Goal: Task Accomplishment & Management: Manage account settings

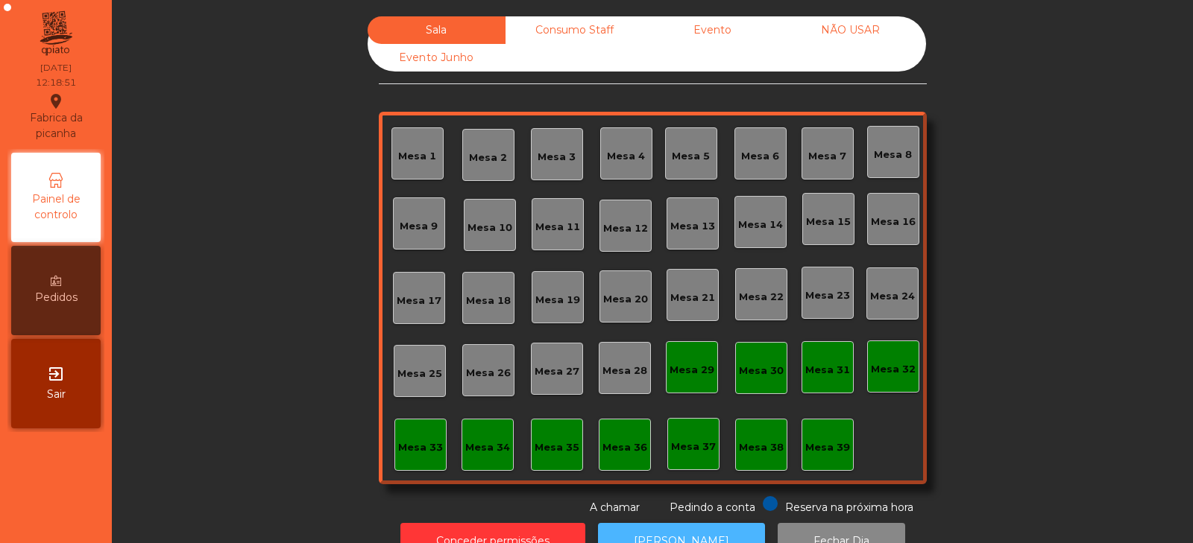
click at [725, 528] on button "[PERSON_NAME]" at bounding box center [681, 541] width 167 height 37
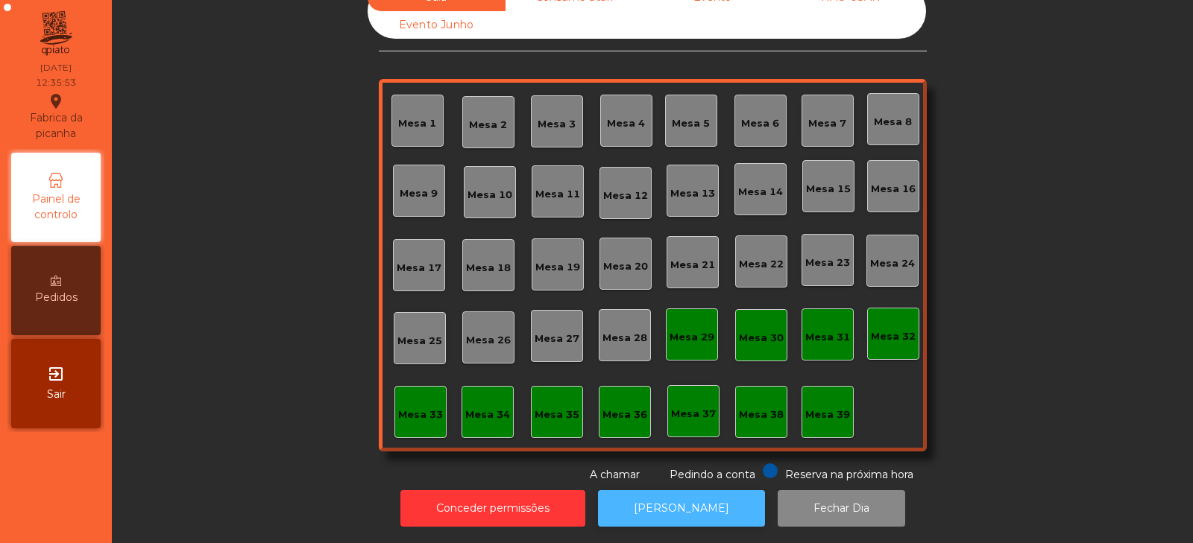
scroll to position [43, 0]
click at [536, 390] on div "Mesa 35" at bounding box center [557, 412] width 52 height 52
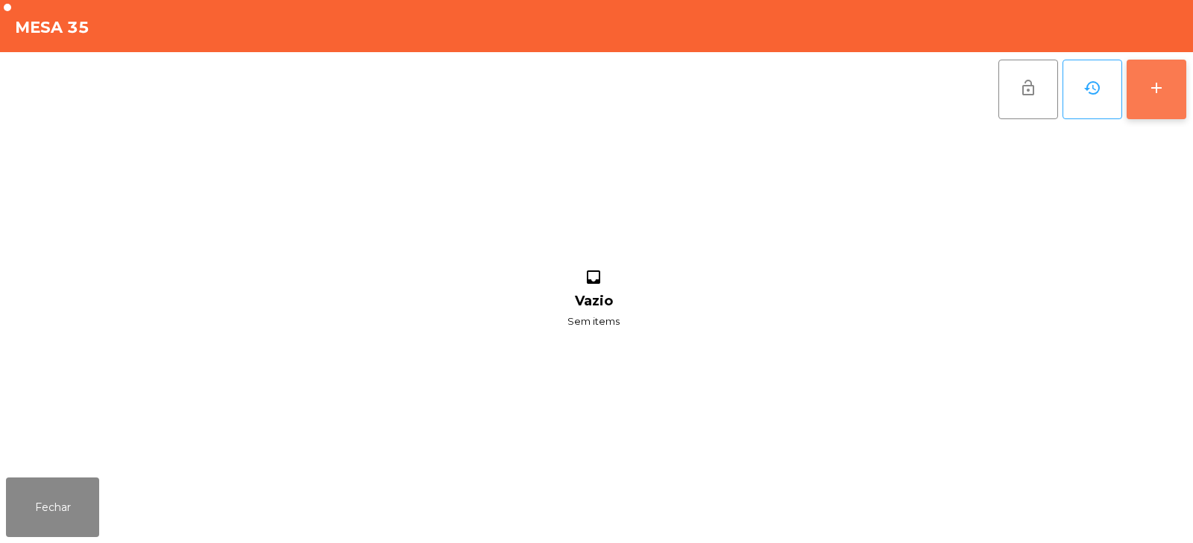
click at [1175, 98] on button "add" at bounding box center [1156, 90] width 60 height 60
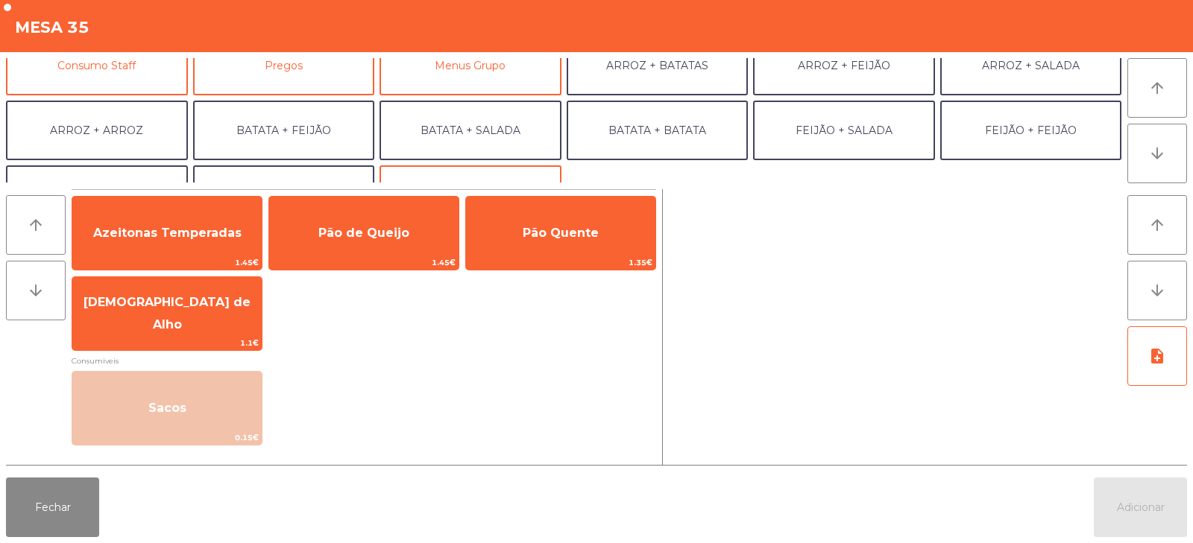
scroll to position [157, 0]
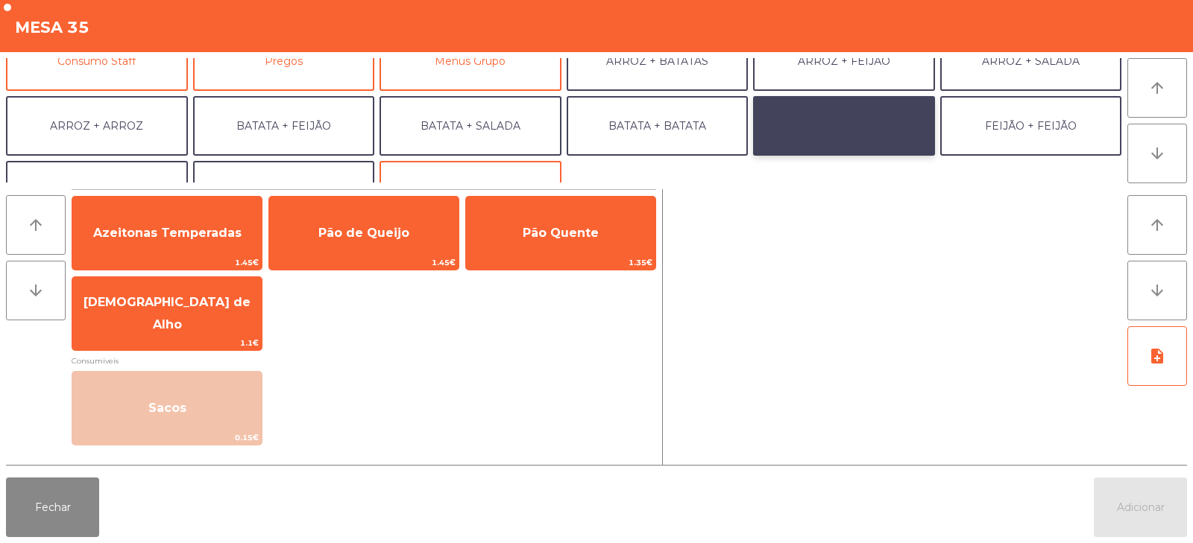
click at [853, 124] on button "FEIJÃO + SALADA" at bounding box center [844, 126] width 182 height 60
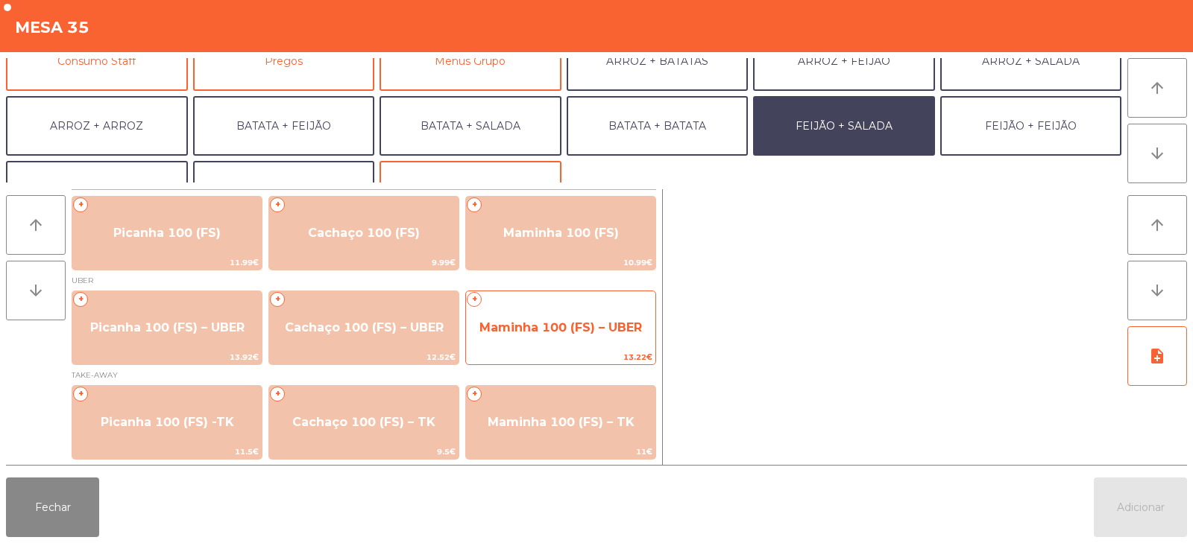
click at [546, 328] on span "Maminha 100 (FS) – UBER" at bounding box center [560, 328] width 162 height 14
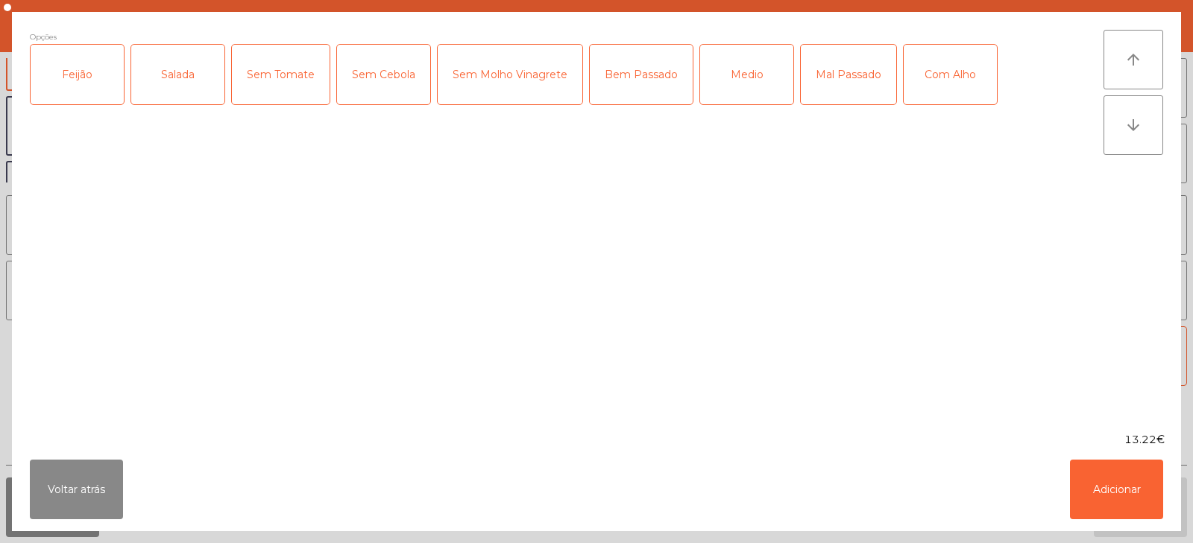
click at [101, 93] on div "Feijão" at bounding box center [77, 75] width 93 height 60
click at [168, 102] on div "Salada" at bounding box center [177, 75] width 93 height 60
click at [723, 95] on div "Medio" at bounding box center [746, 75] width 93 height 60
click at [1143, 499] on button "Adicionar" at bounding box center [1116, 490] width 93 height 60
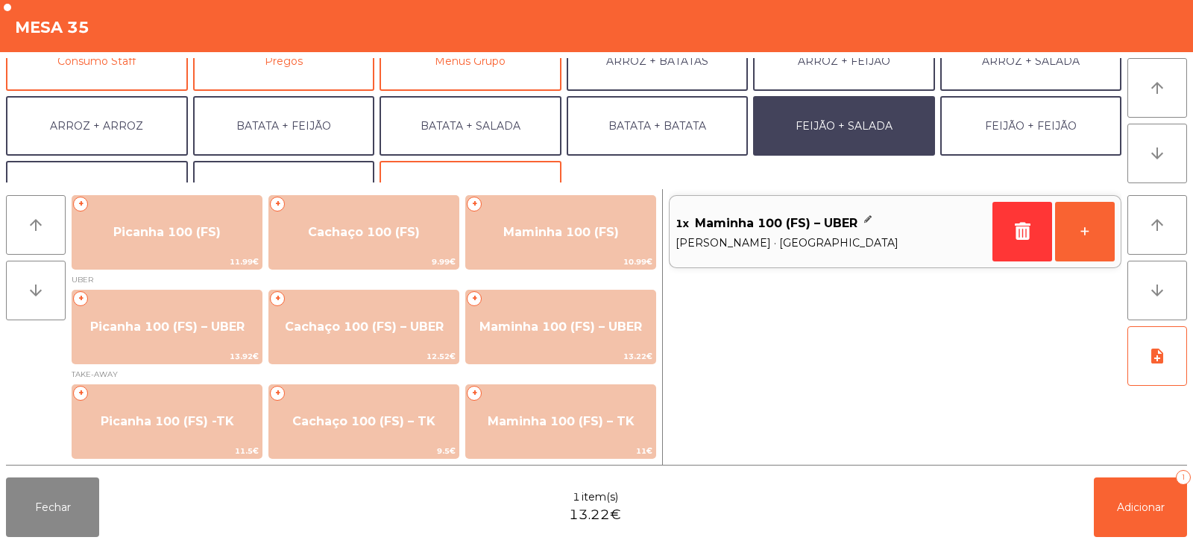
scroll to position [195, 0]
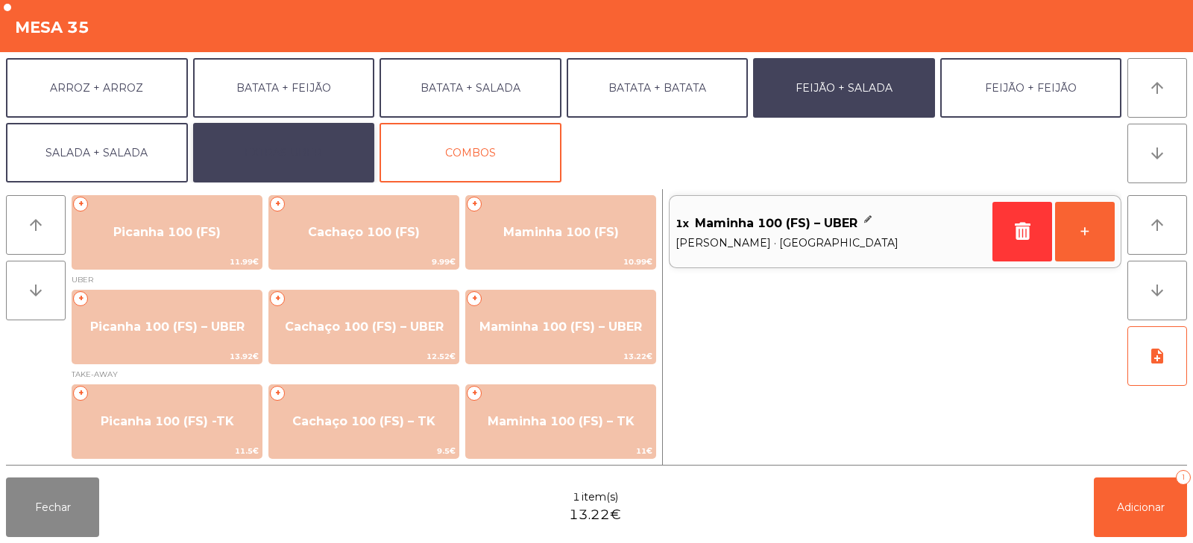
click at [294, 148] on button "EXTRAS UBER" at bounding box center [284, 153] width 182 height 60
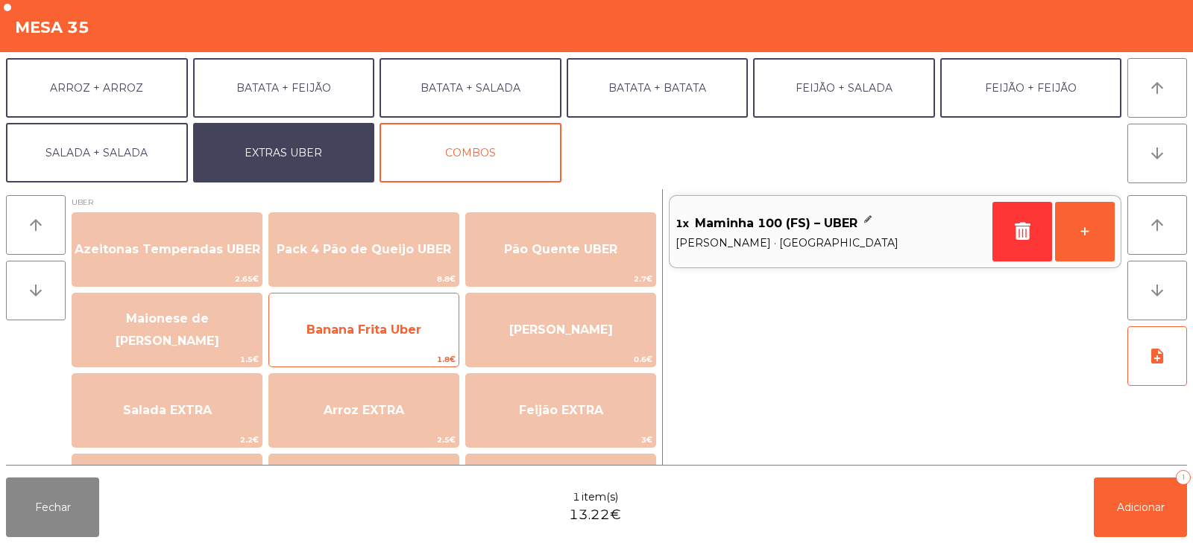
click at [377, 326] on span "Banana Frita Uber" at bounding box center [363, 330] width 115 height 14
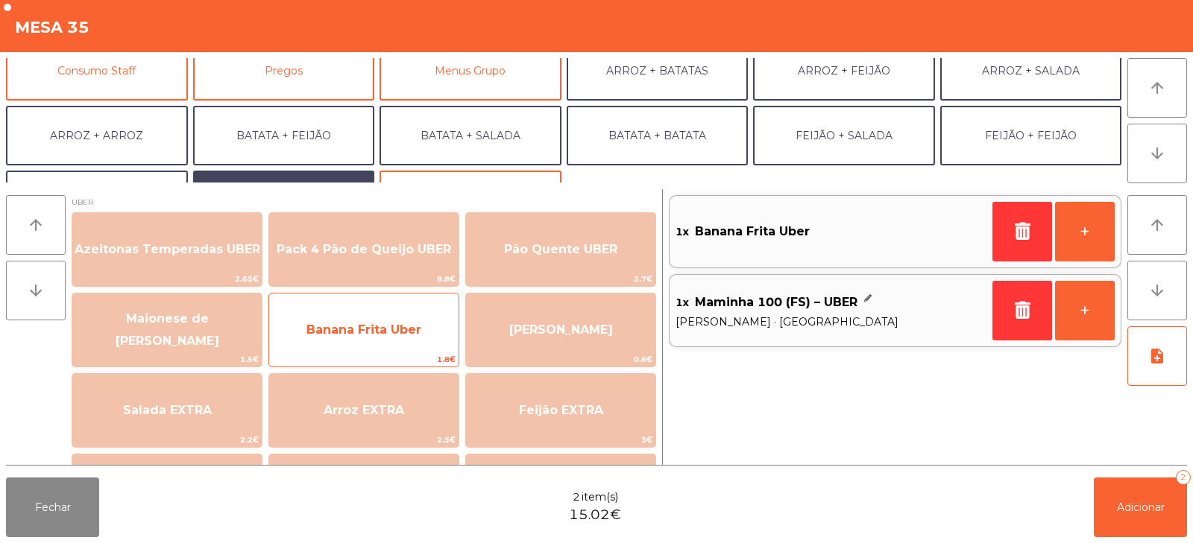
scroll to position [148, 0]
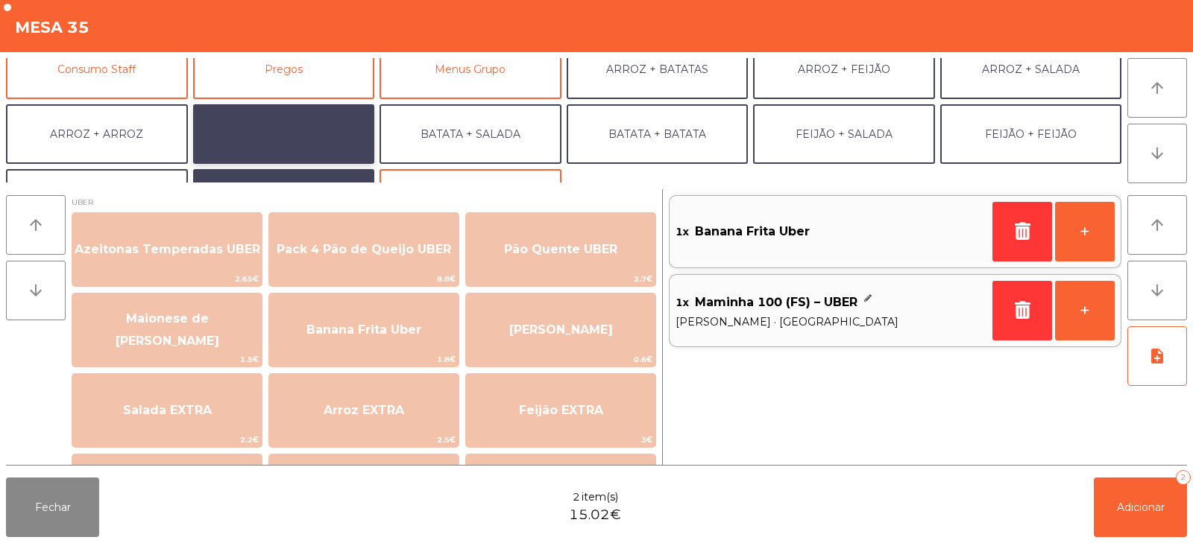
click at [300, 119] on button "BATATA + FEIJÃO" at bounding box center [284, 134] width 182 height 60
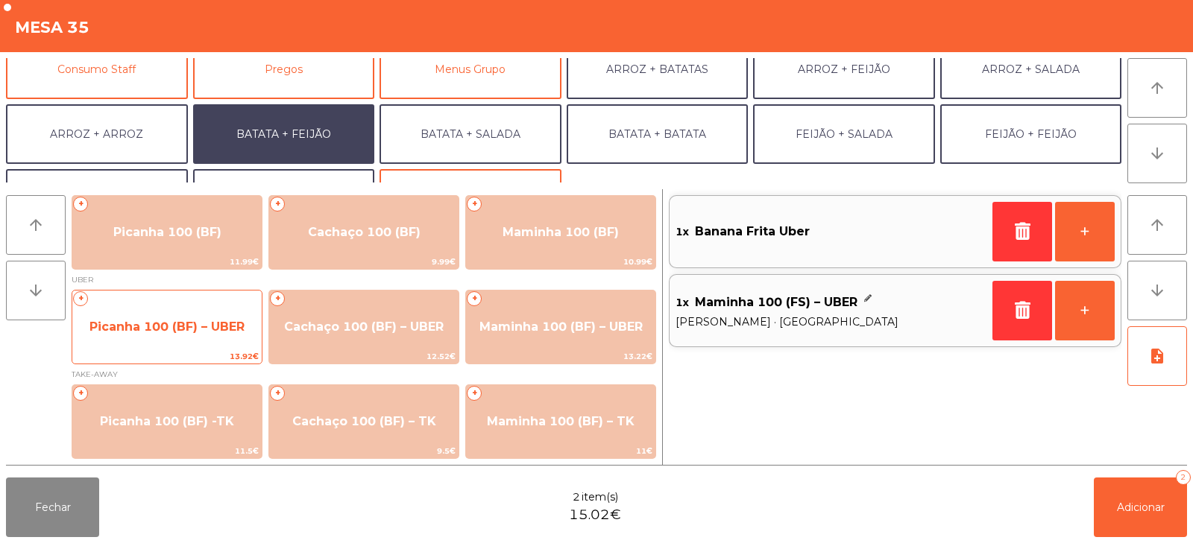
click at [165, 343] on span "Picanha 100 (BF) – UBER" at bounding box center [166, 327] width 189 height 40
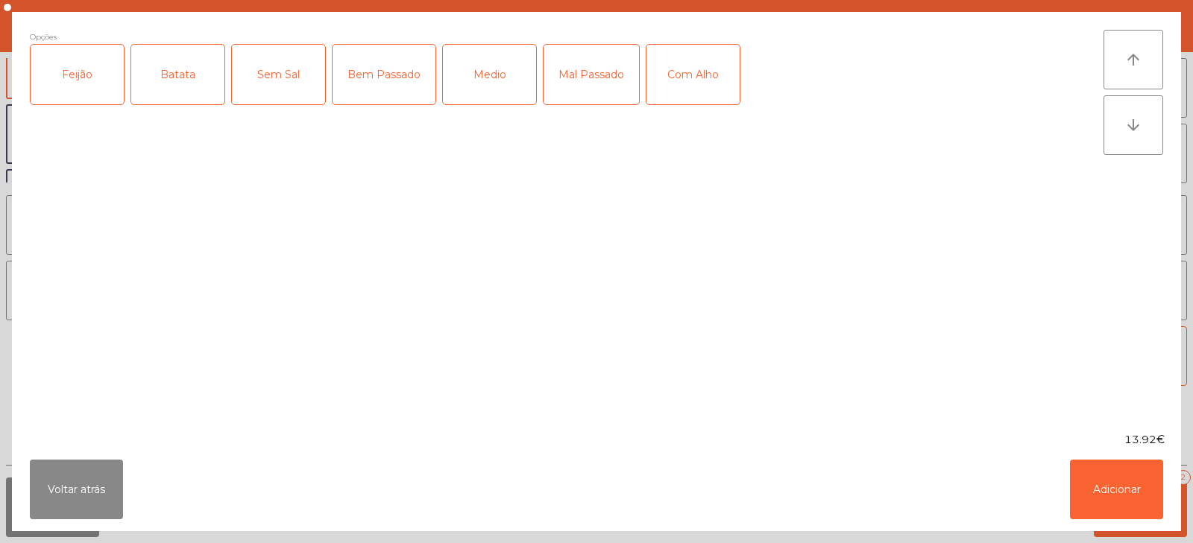
click at [90, 75] on div "Feijão" at bounding box center [77, 75] width 93 height 60
click at [165, 86] on div "Batata" at bounding box center [177, 75] width 93 height 60
click at [496, 71] on div "Medio" at bounding box center [489, 75] width 93 height 60
click at [711, 69] on div "Com Alho" at bounding box center [692, 75] width 93 height 60
click at [1120, 486] on button "Adicionar" at bounding box center [1116, 490] width 93 height 60
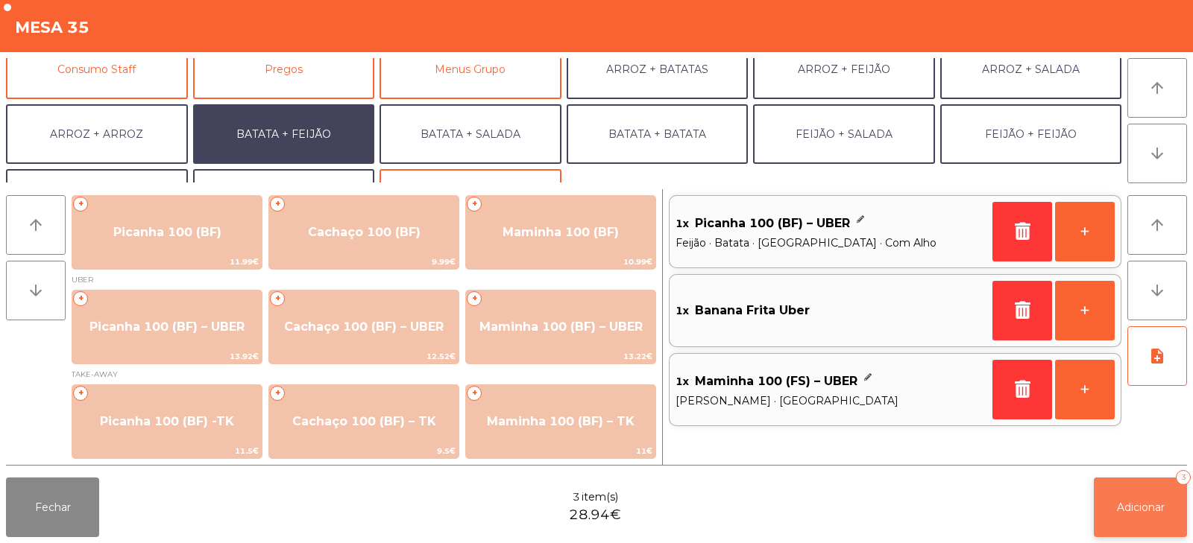
click at [1137, 508] on span "Adicionar" at bounding box center [1141, 507] width 48 height 13
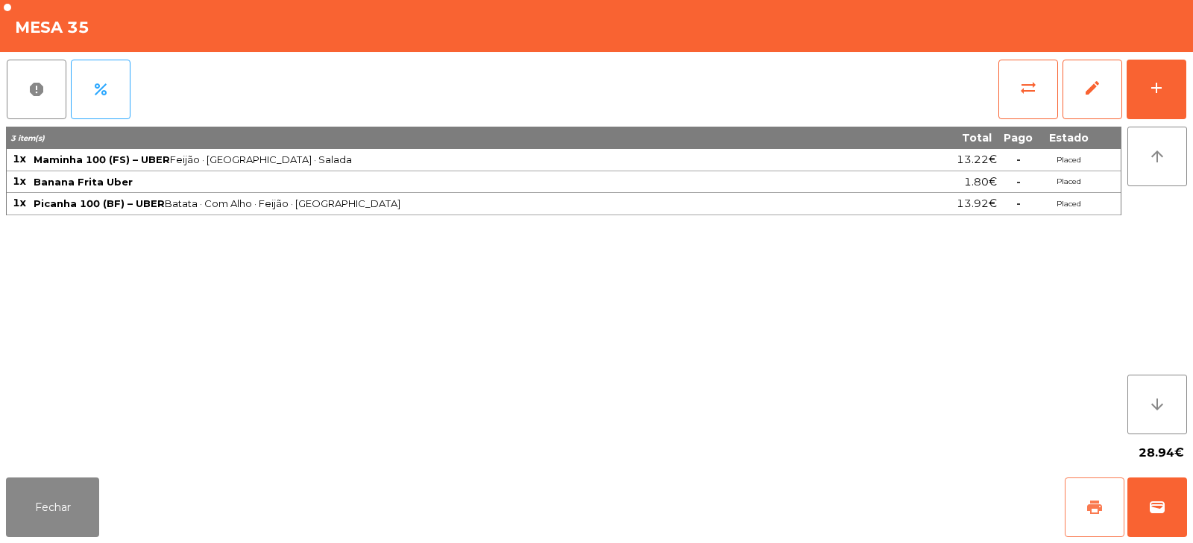
click at [1078, 505] on button "print" at bounding box center [1094, 508] width 60 height 60
click at [1155, 509] on span "wallet" at bounding box center [1157, 508] width 18 height 18
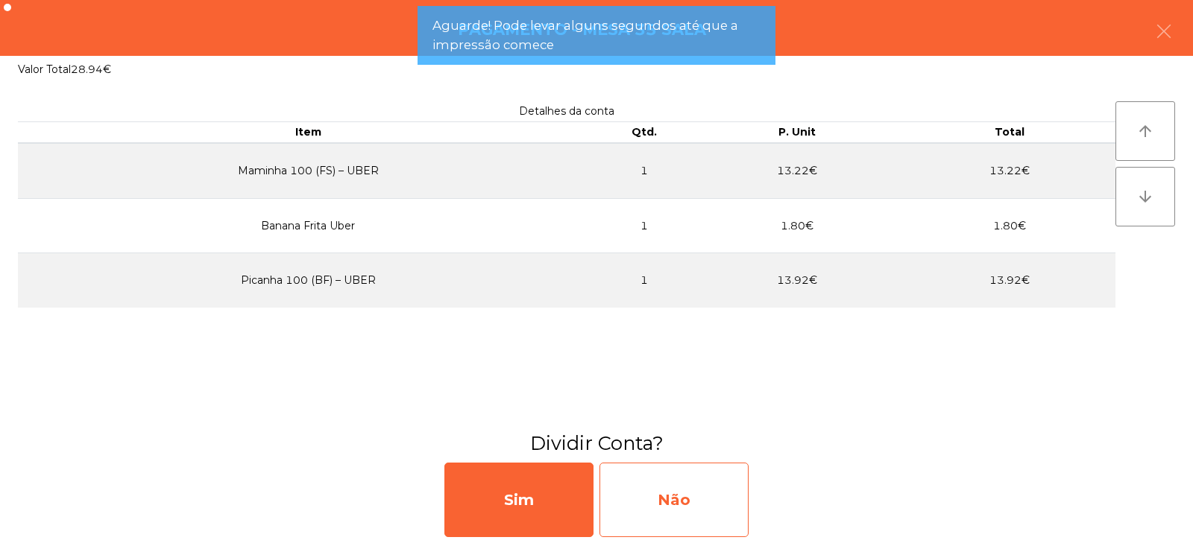
click at [688, 508] on div "Não" at bounding box center [673, 500] width 149 height 75
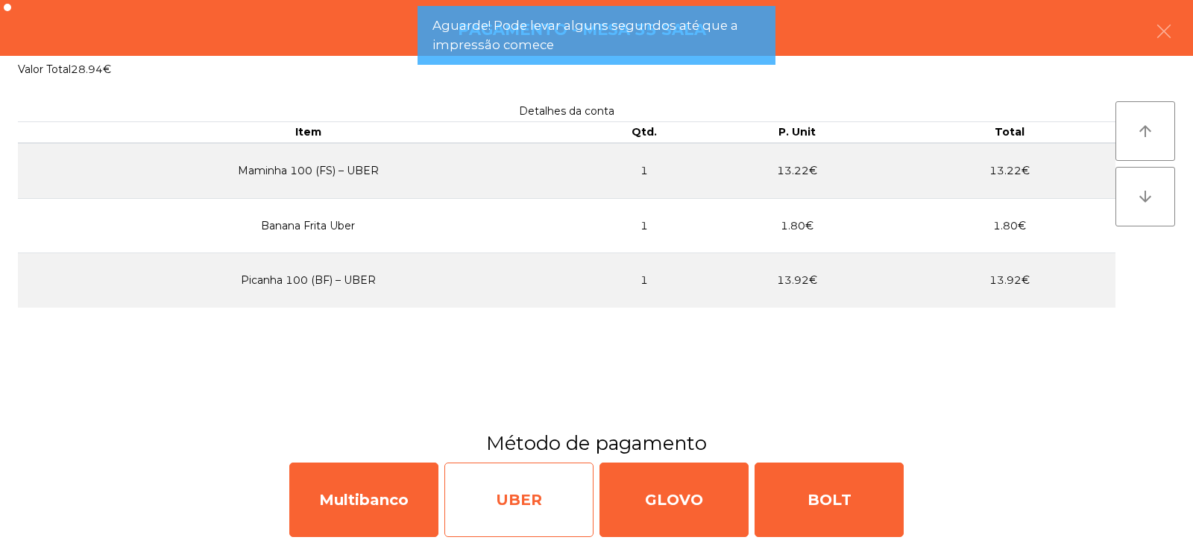
click at [480, 511] on div "UBER" at bounding box center [518, 500] width 149 height 75
select select "**"
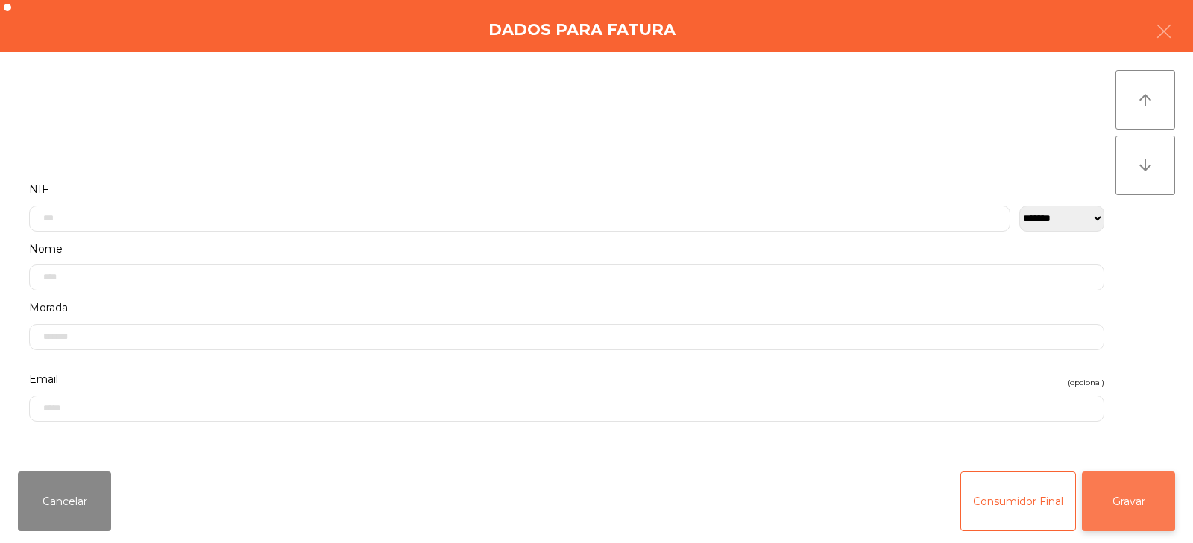
click at [1128, 505] on button "Gravar" at bounding box center [1128, 502] width 93 height 60
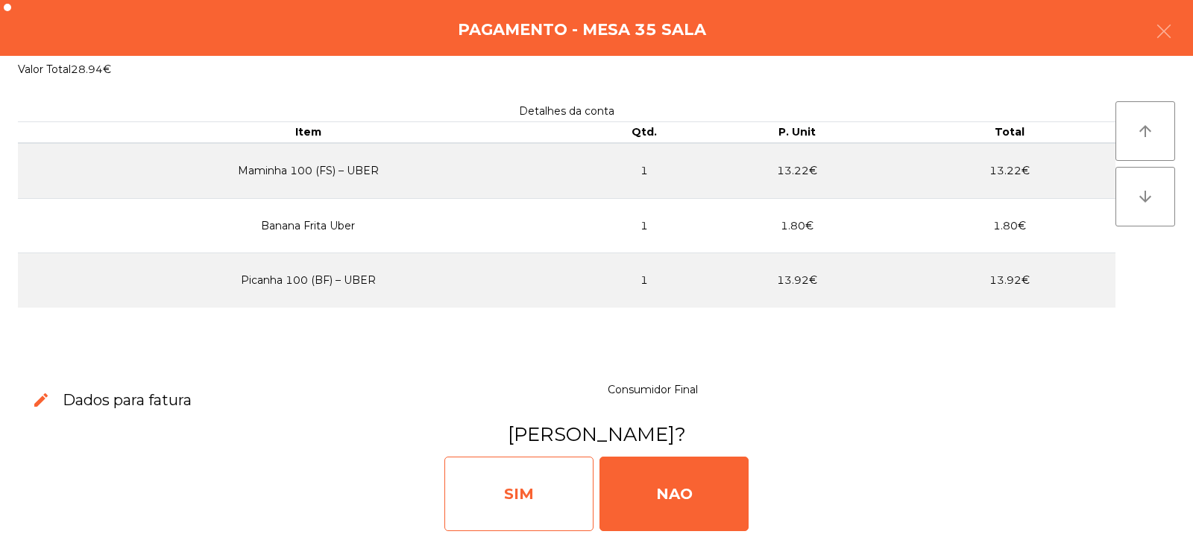
click at [537, 502] on div "SIM" at bounding box center [518, 494] width 149 height 75
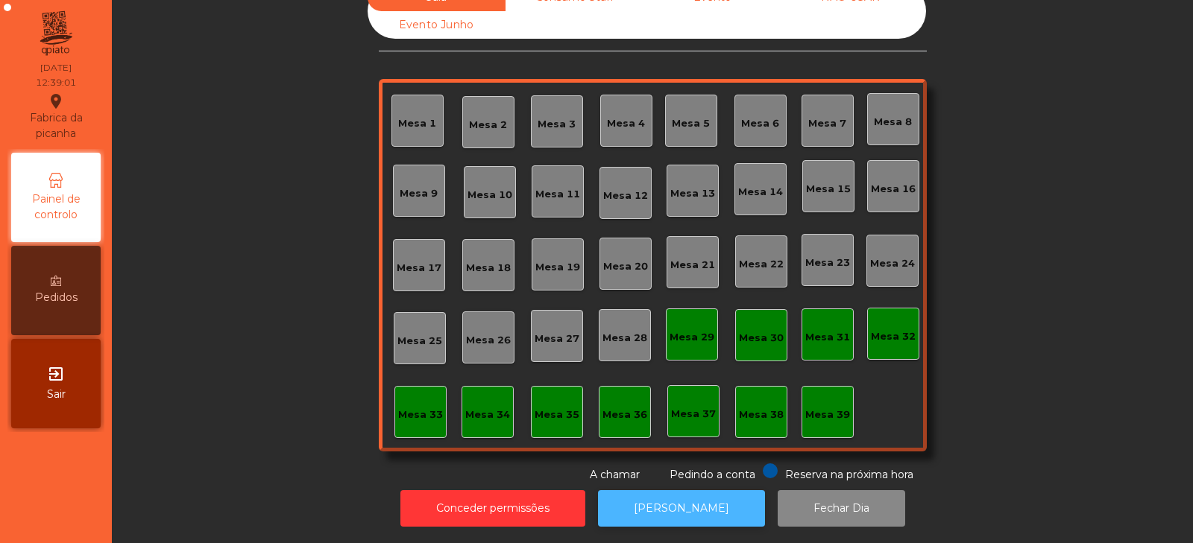
click at [698, 490] on button "[PERSON_NAME]" at bounding box center [681, 508] width 167 height 37
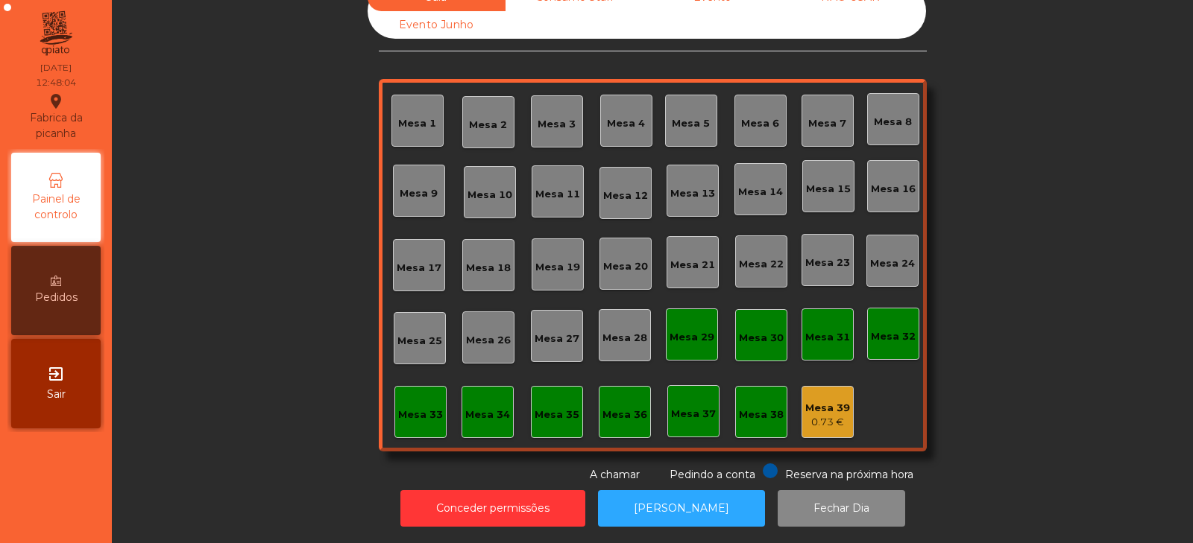
click at [611, 191] on div "Mesa 12" at bounding box center [625, 196] width 45 height 15
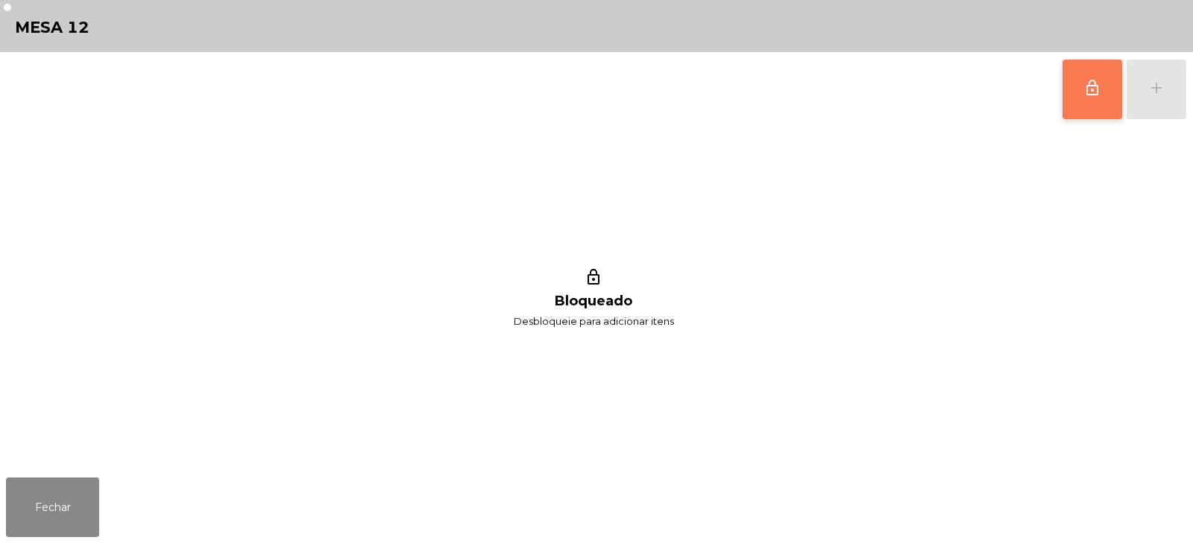
click at [1068, 79] on button "lock_outline" at bounding box center [1092, 90] width 60 height 60
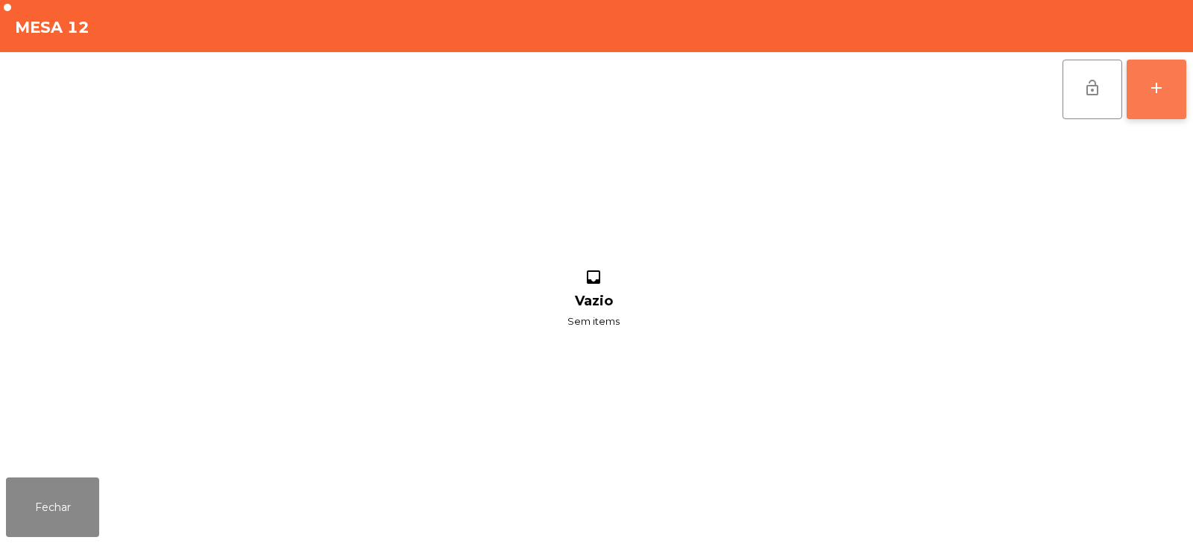
click at [1166, 83] on button "add" at bounding box center [1156, 90] width 60 height 60
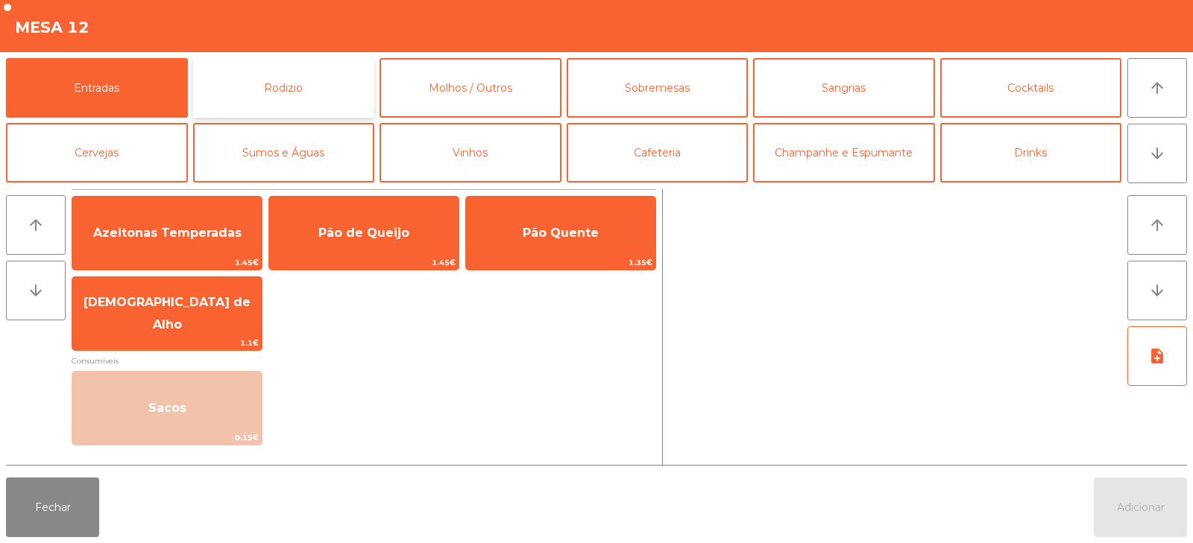
click at [297, 87] on button "Rodizio" at bounding box center [284, 88] width 182 height 60
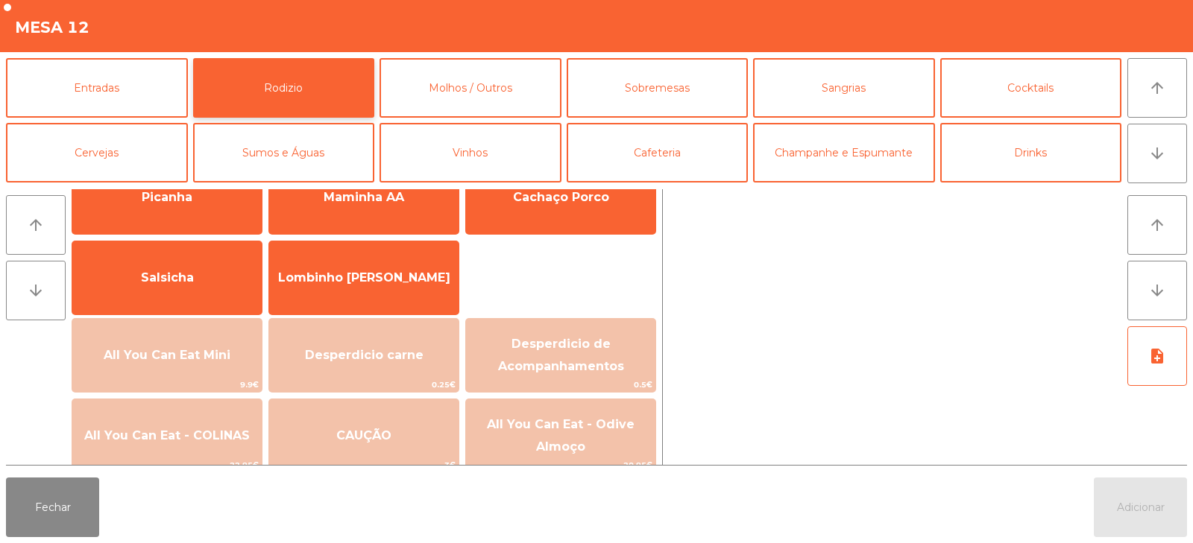
scroll to position [75, 0]
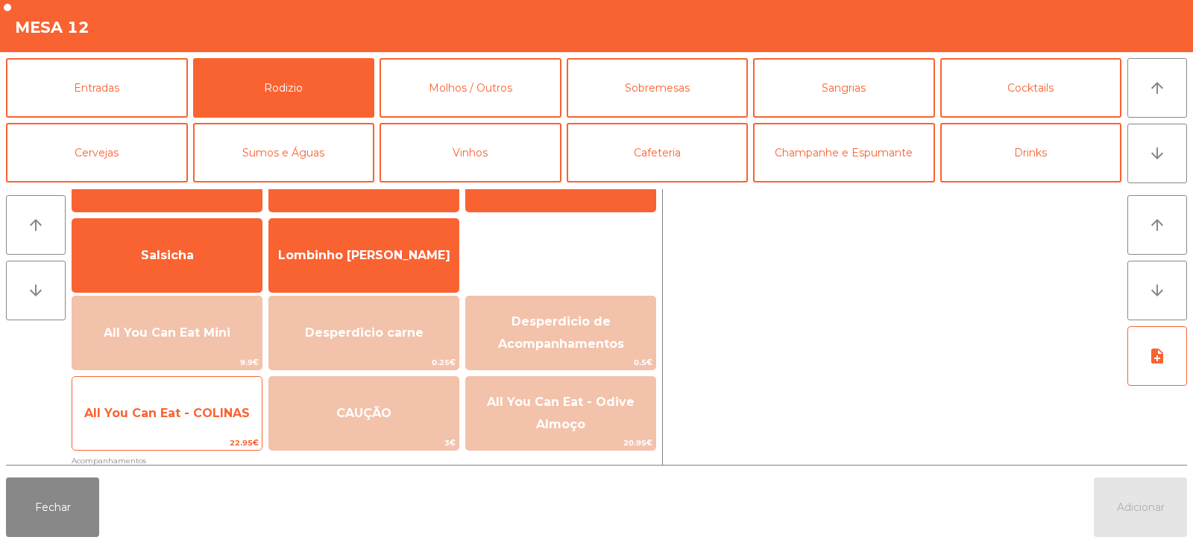
click at [200, 417] on span "All You Can Eat - COLINAS" at bounding box center [166, 413] width 165 height 14
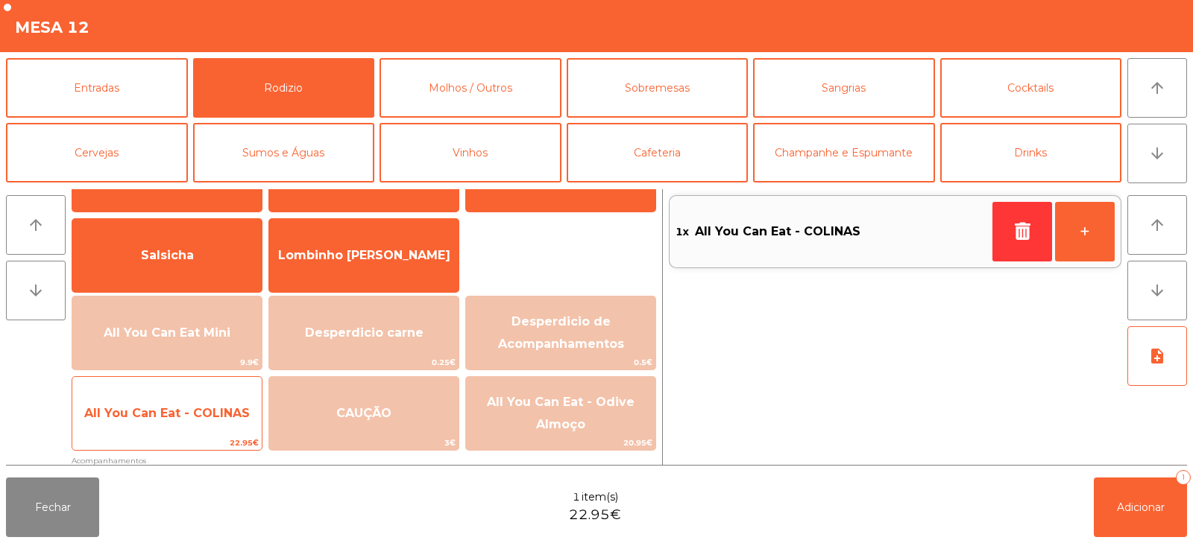
click at [200, 413] on span "All You Can Eat - COLINAS" at bounding box center [166, 413] width 165 height 14
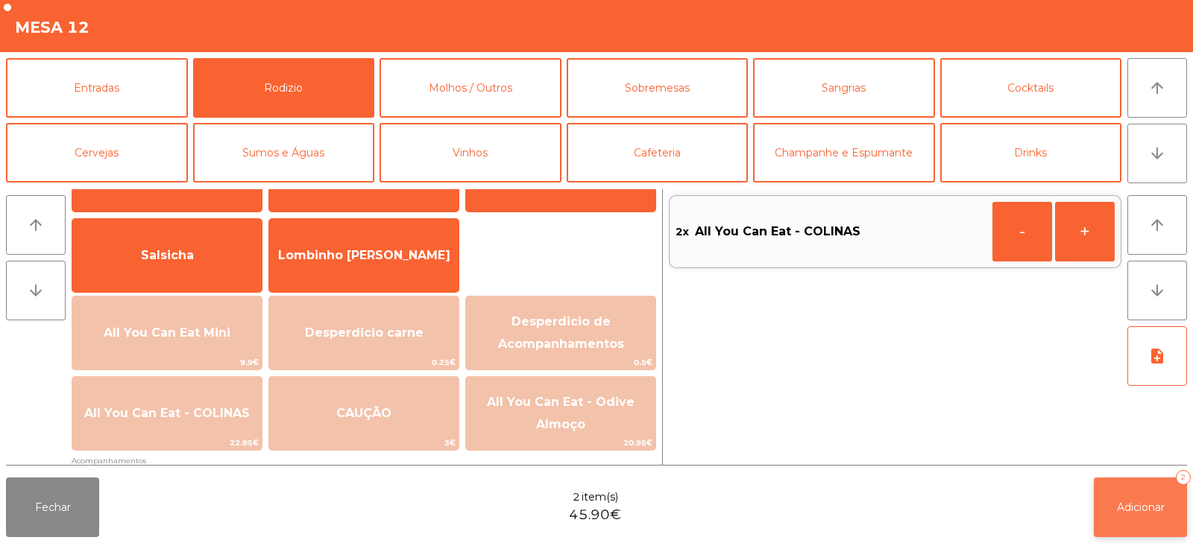
click at [1113, 482] on button "Adicionar 2" at bounding box center [1139, 508] width 93 height 60
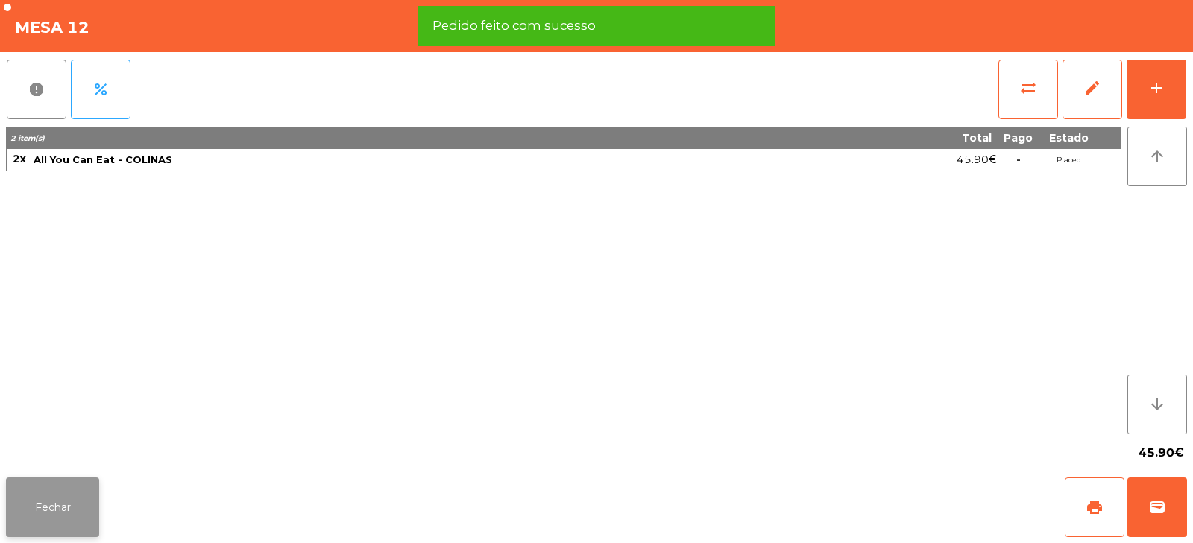
click at [62, 486] on button "Fechar" at bounding box center [52, 508] width 93 height 60
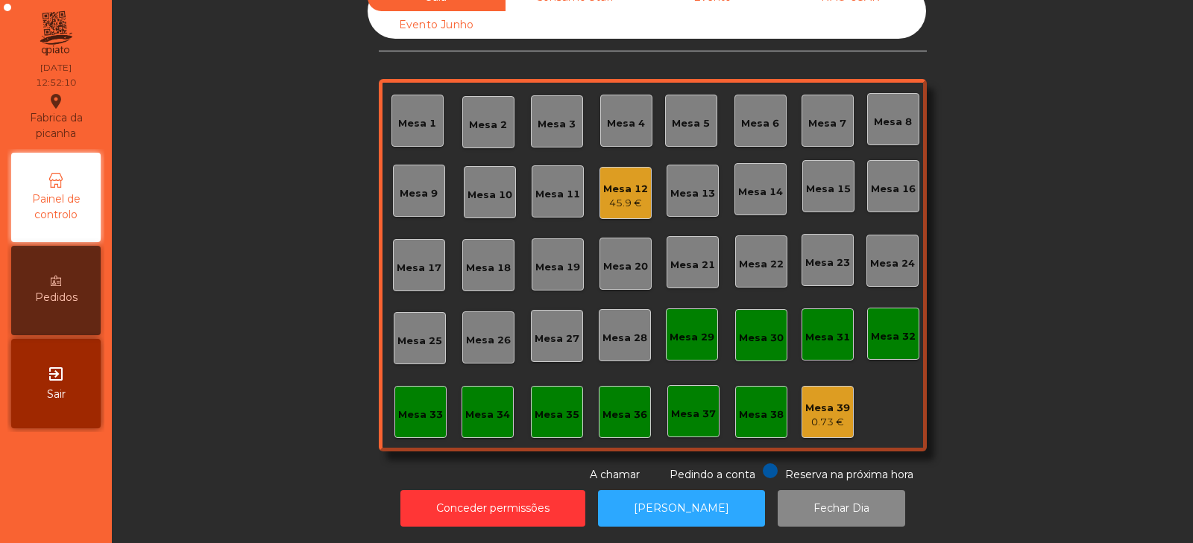
click at [814, 415] on div "0.73 €" at bounding box center [827, 422] width 45 height 15
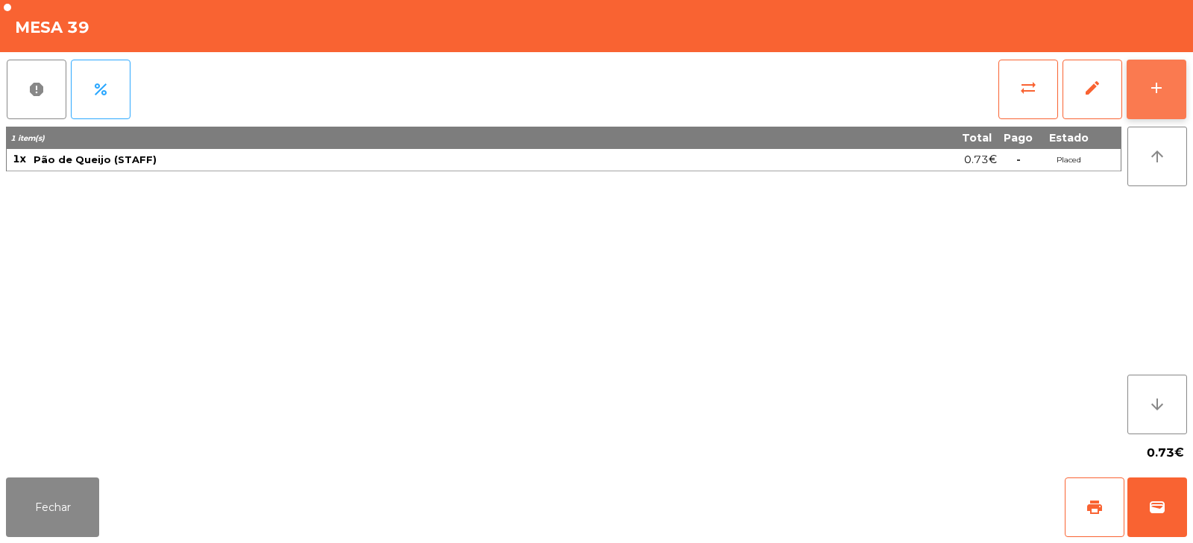
click at [1171, 89] on button "add" at bounding box center [1156, 90] width 60 height 60
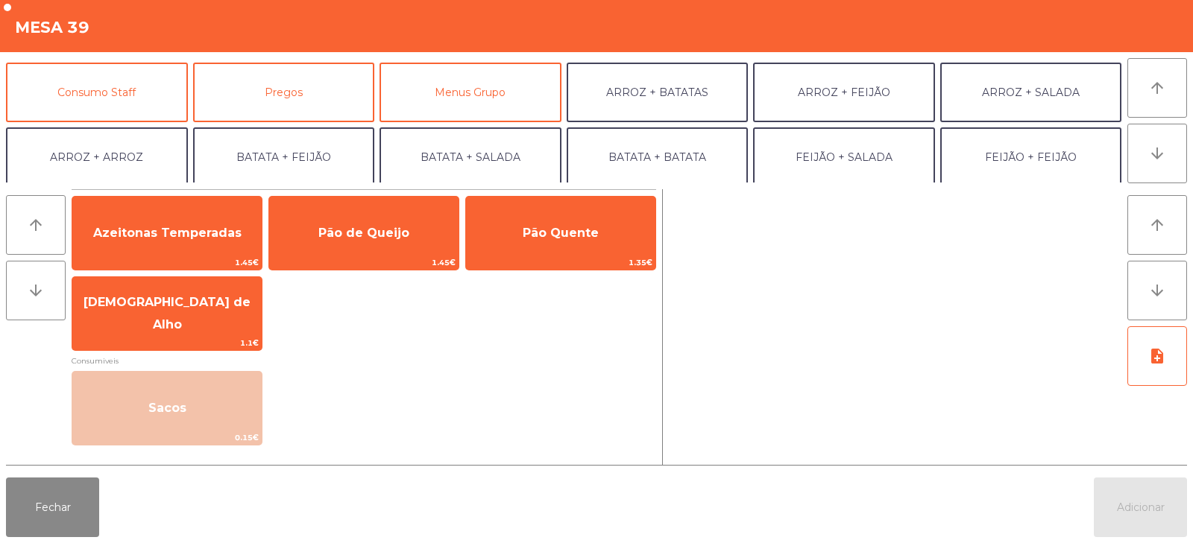
scroll to position [137, 0]
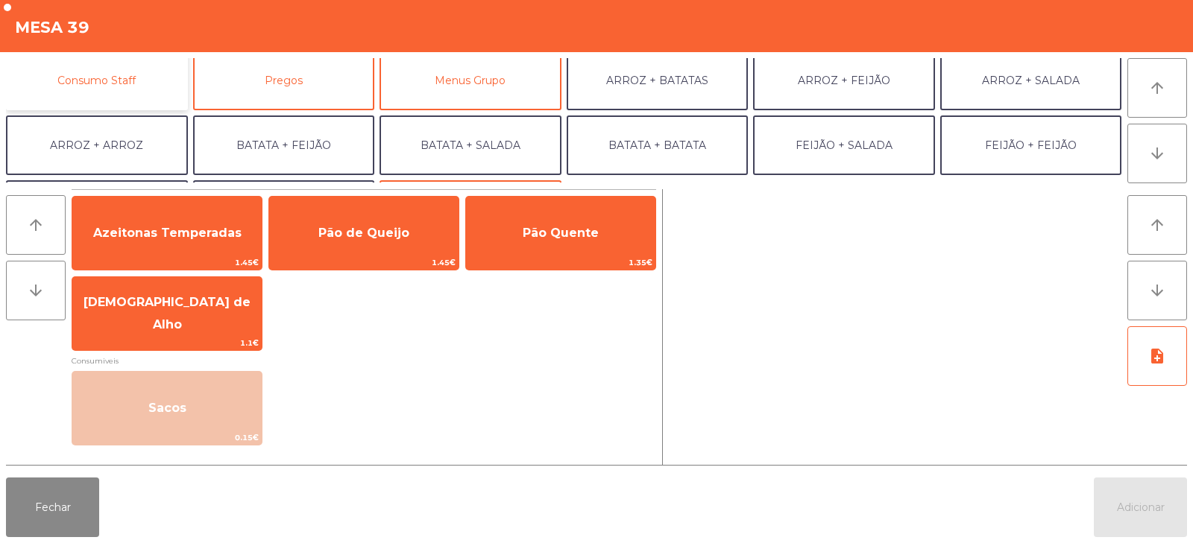
click at [106, 83] on button "Consumo Staff" at bounding box center [97, 81] width 182 height 60
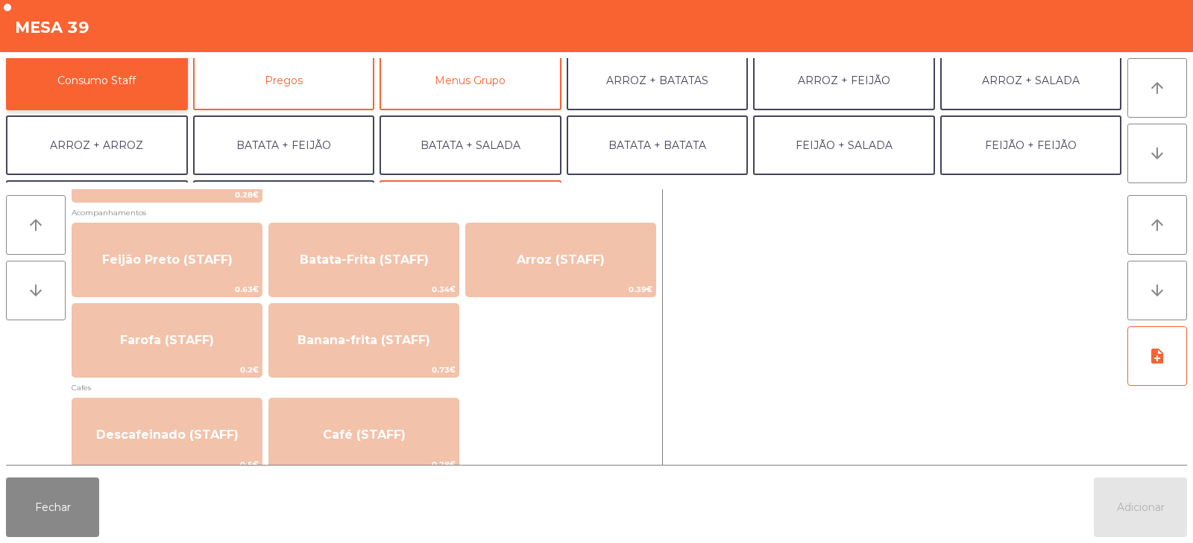
scroll to position [727, 0]
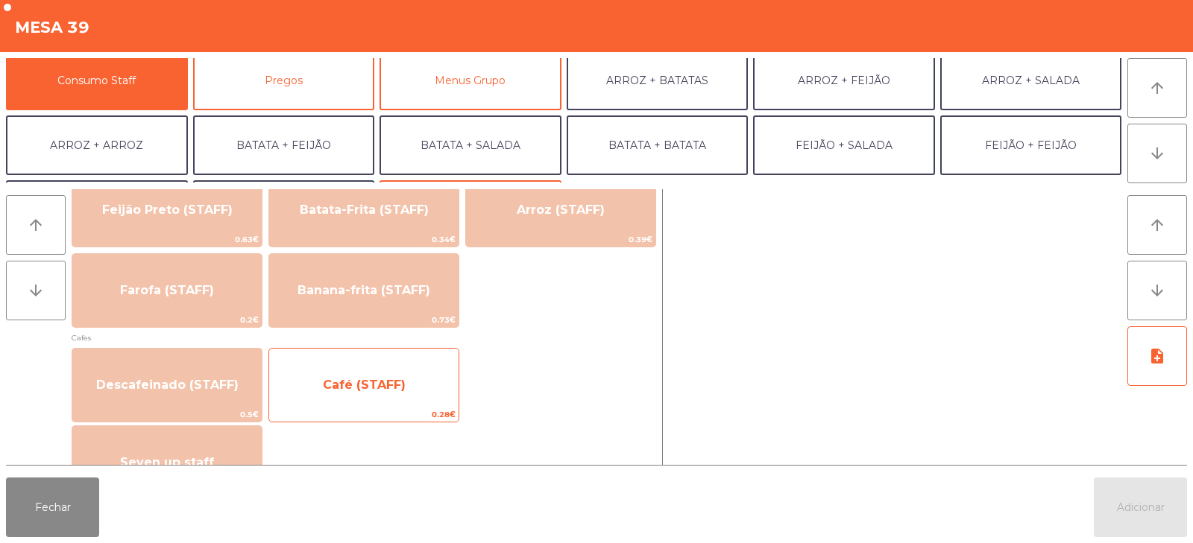
click at [341, 381] on span "Café (STAFF)" at bounding box center [364, 385] width 83 height 14
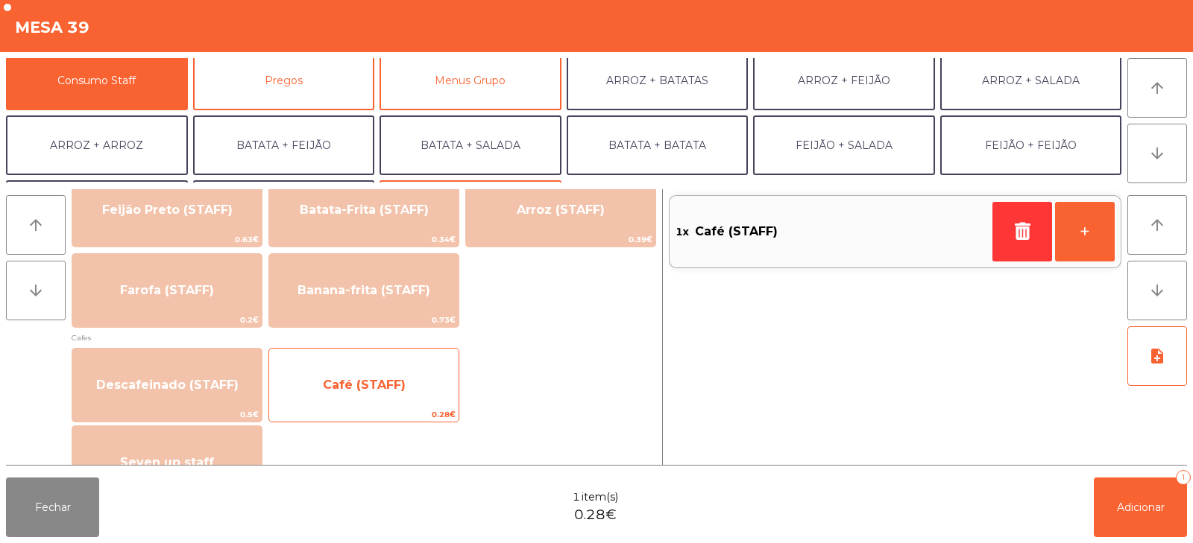
click at [369, 391] on span "Café (STAFF)" at bounding box center [364, 385] width 83 height 14
click at [359, 399] on span "Café (STAFF)" at bounding box center [363, 385] width 189 height 40
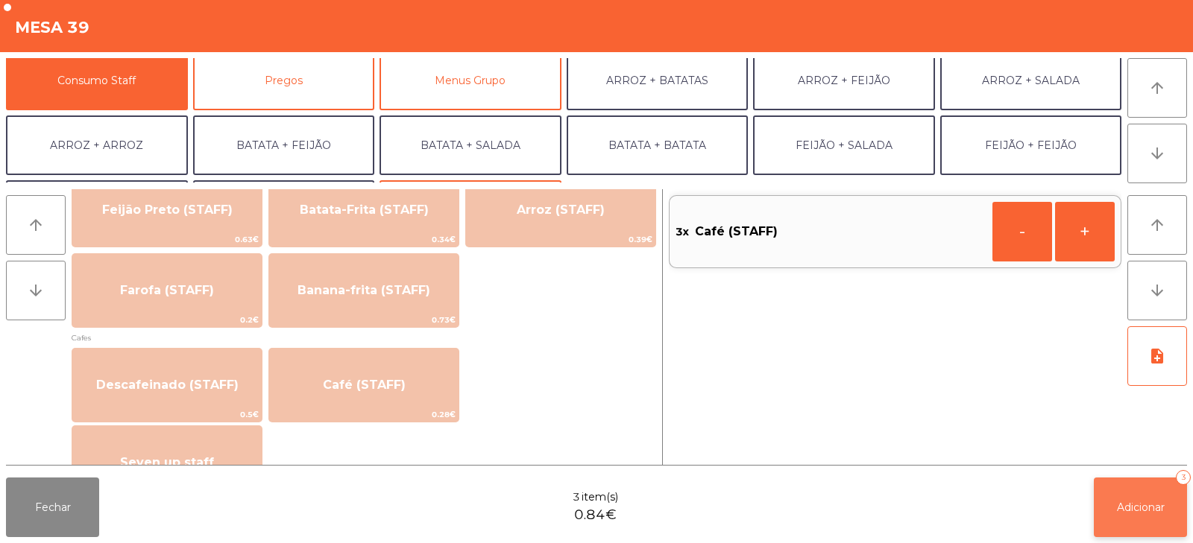
click at [1135, 493] on button "Adicionar 3" at bounding box center [1139, 508] width 93 height 60
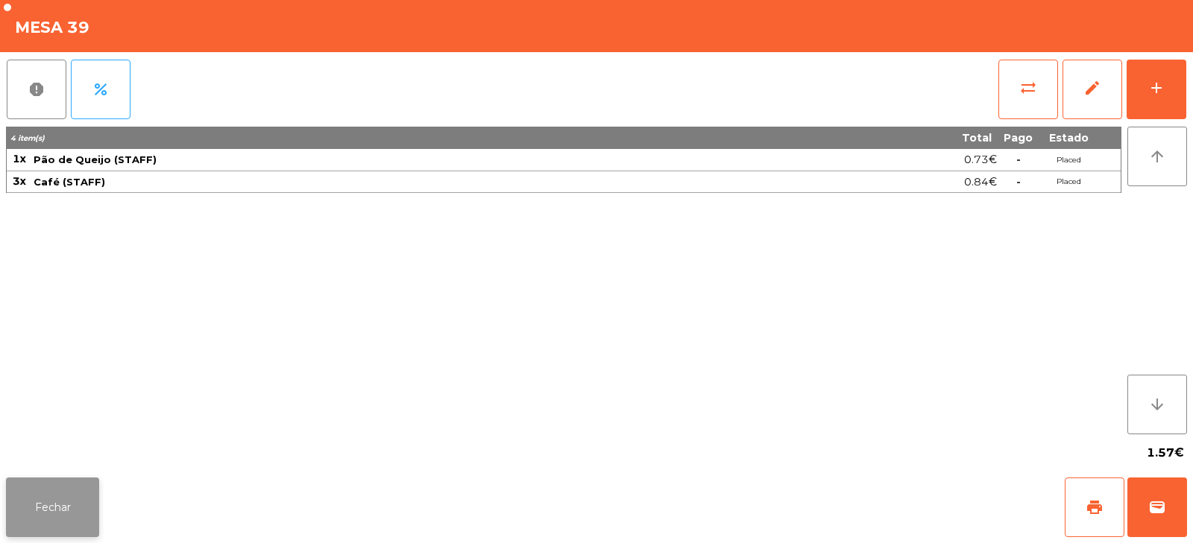
click at [43, 495] on button "Fechar" at bounding box center [52, 508] width 93 height 60
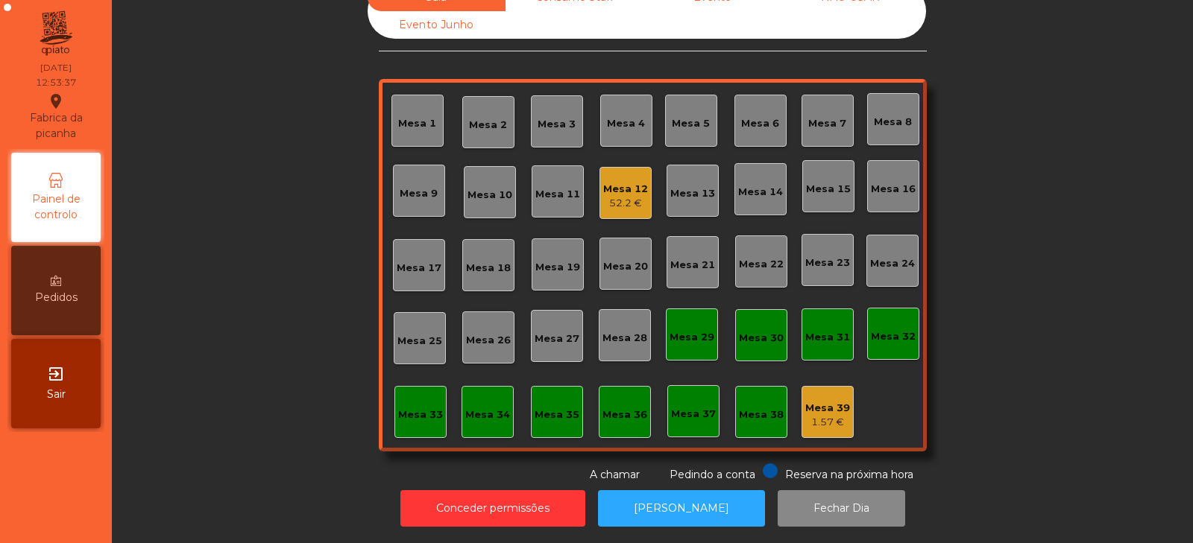
click at [751, 192] on div "Mesa 14" at bounding box center [760, 189] width 52 height 52
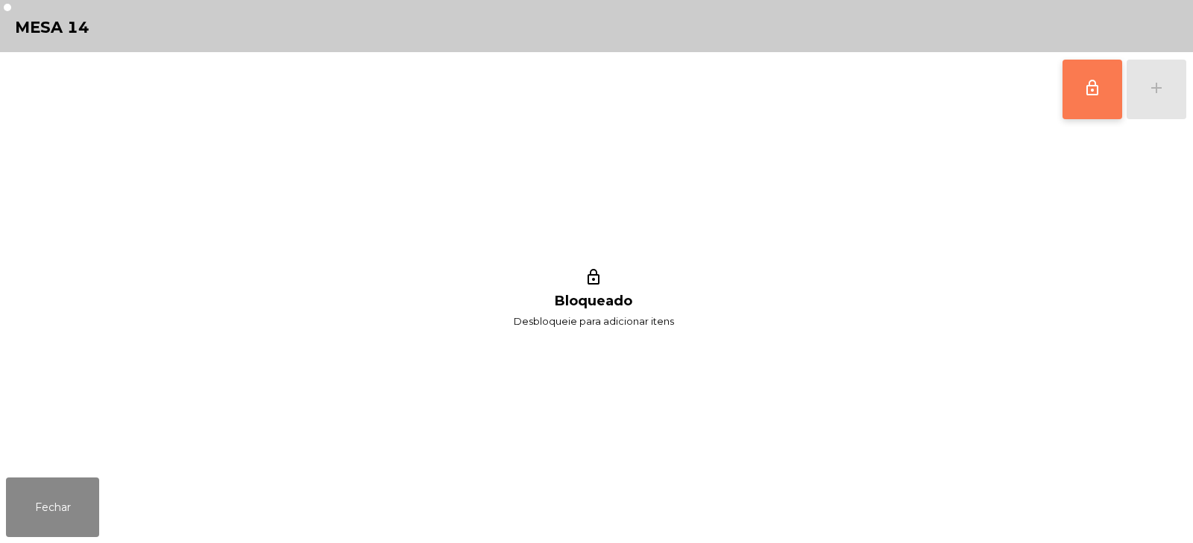
click at [1077, 87] on button "lock_outline" at bounding box center [1092, 90] width 60 height 60
click at [1167, 91] on div "lock_outline add" at bounding box center [1123, 89] width 125 height 75
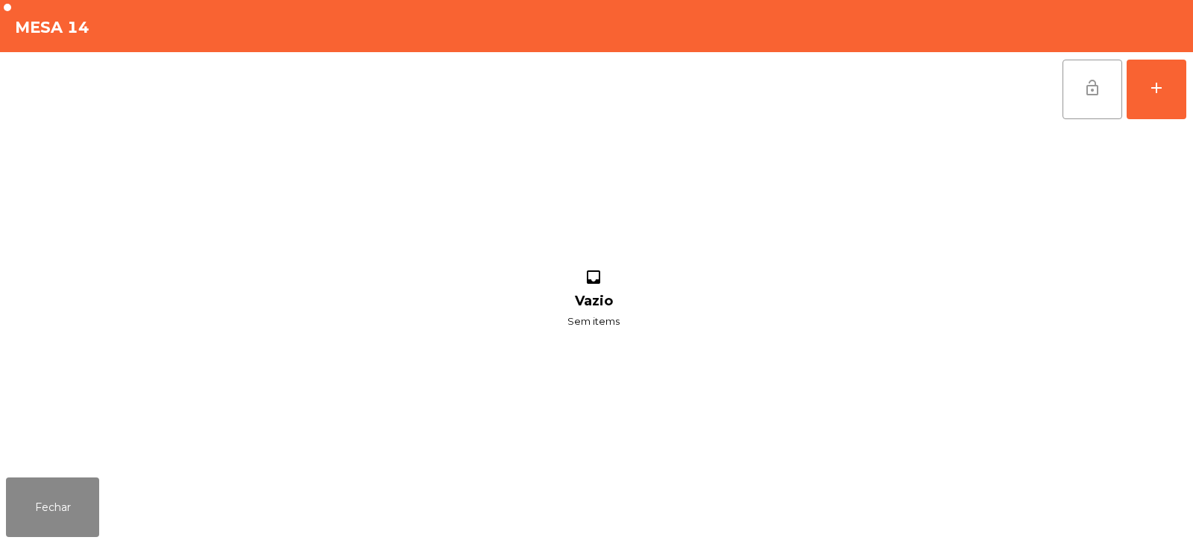
click at [1116, 97] on button "lock_open" at bounding box center [1092, 90] width 60 height 60
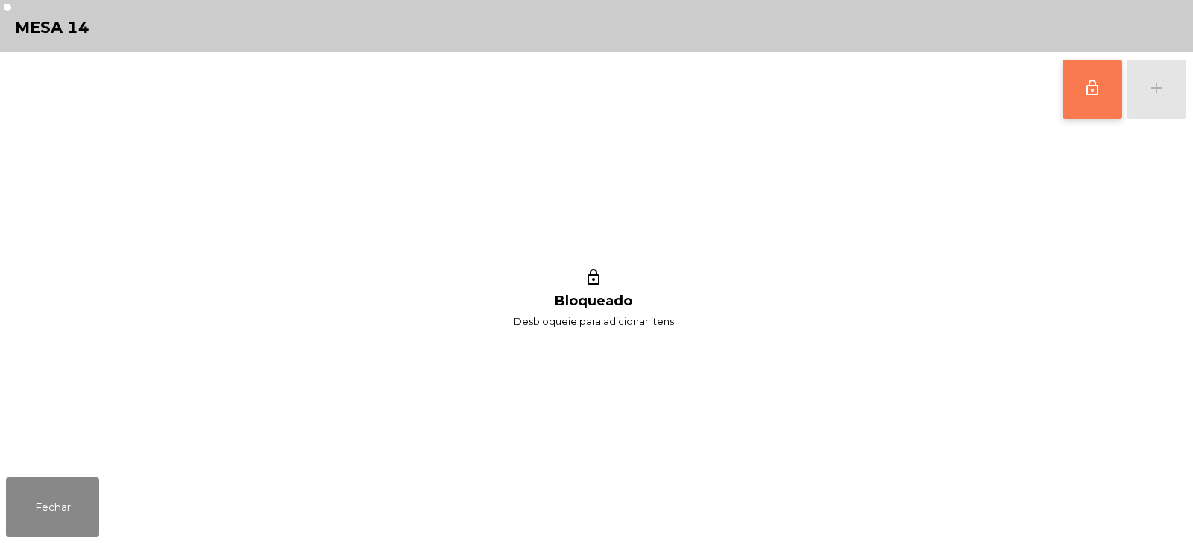
click at [1079, 106] on button "lock_outline" at bounding box center [1092, 90] width 60 height 60
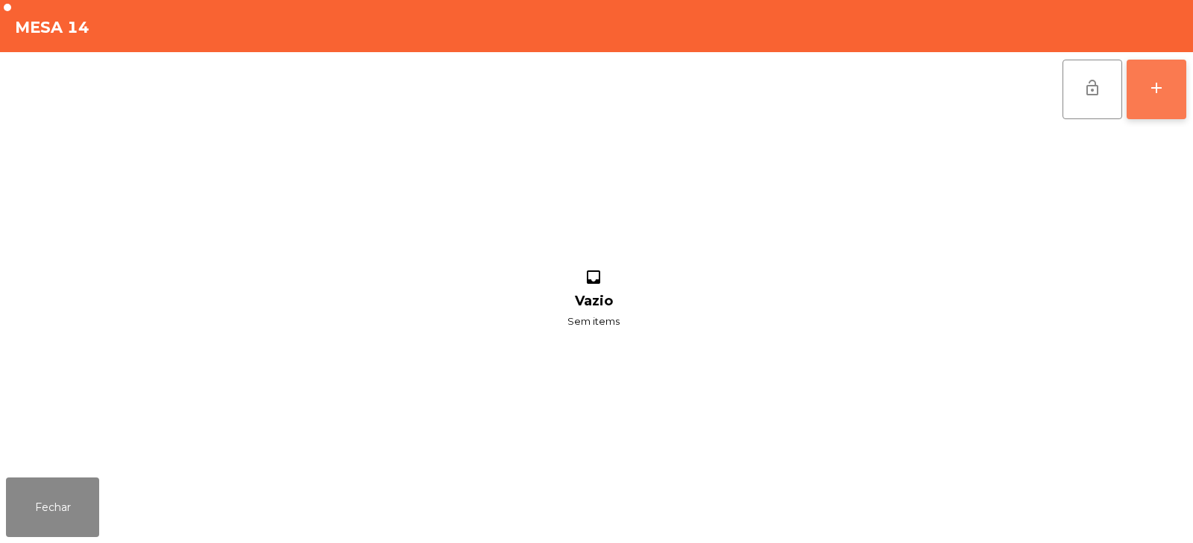
click at [1155, 102] on button "add" at bounding box center [1156, 90] width 60 height 60
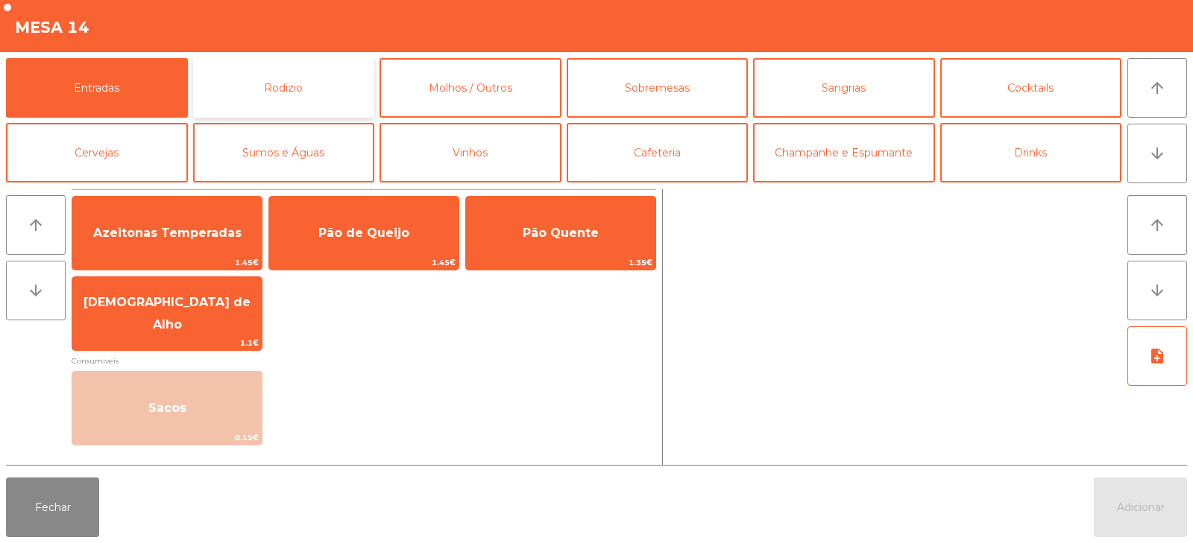
click at [312, 80] on button "Rodizio" at bounding box center [284, 88] width 182 height 60
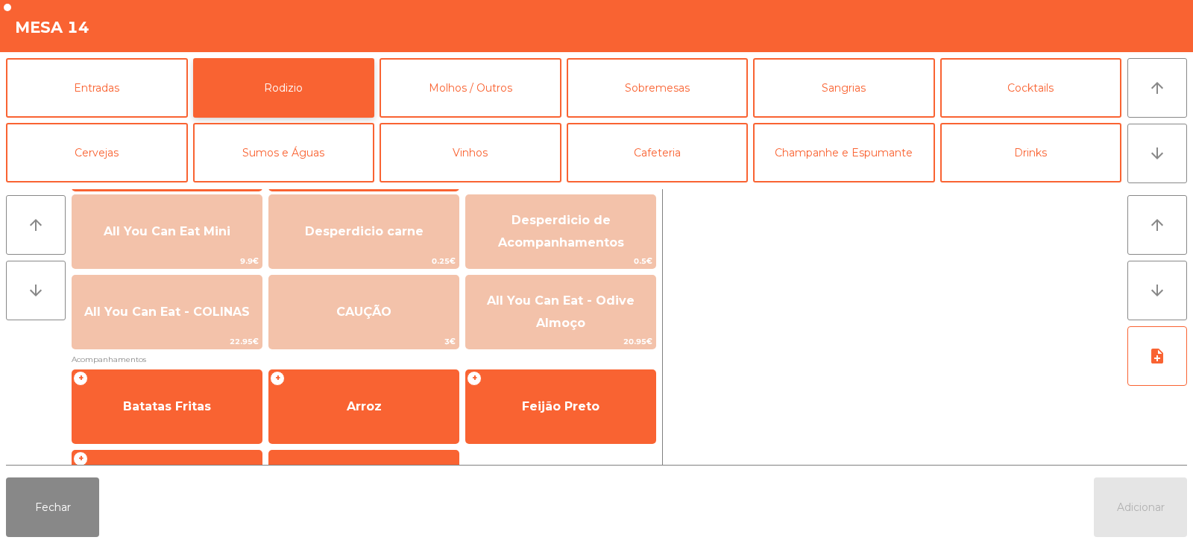
scroll to position [194, 0]
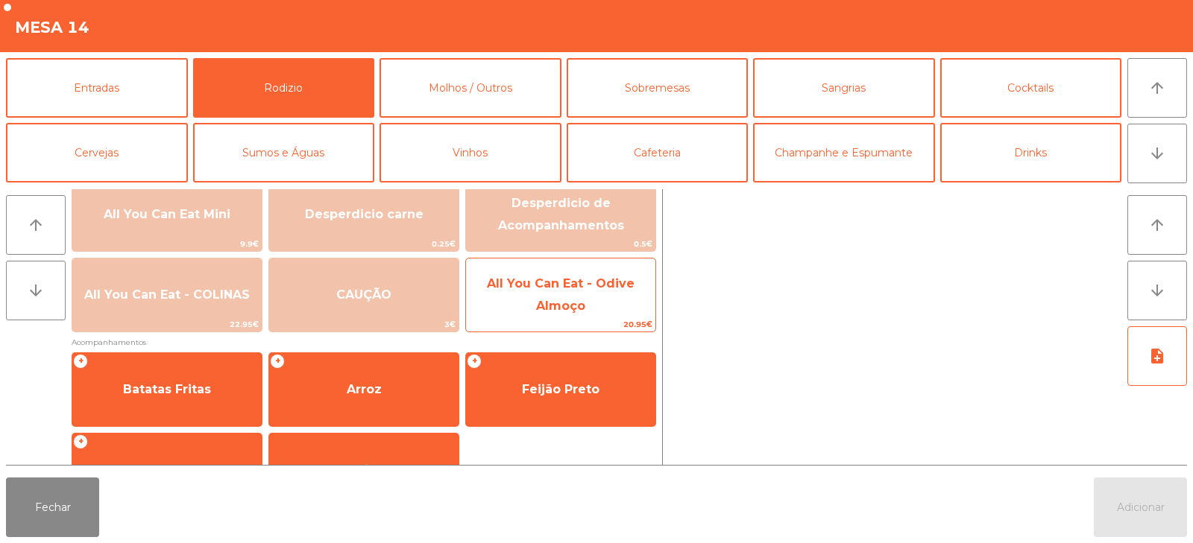
click at [561, 306] on span "All You Can Eat - Odive Almoço" at bounding box center [561, 295] width 148 height 37
click at [566, 312] on span "All You Can Eat - Odive Almoço" at bounding box center [561, 295] width 148 height 37
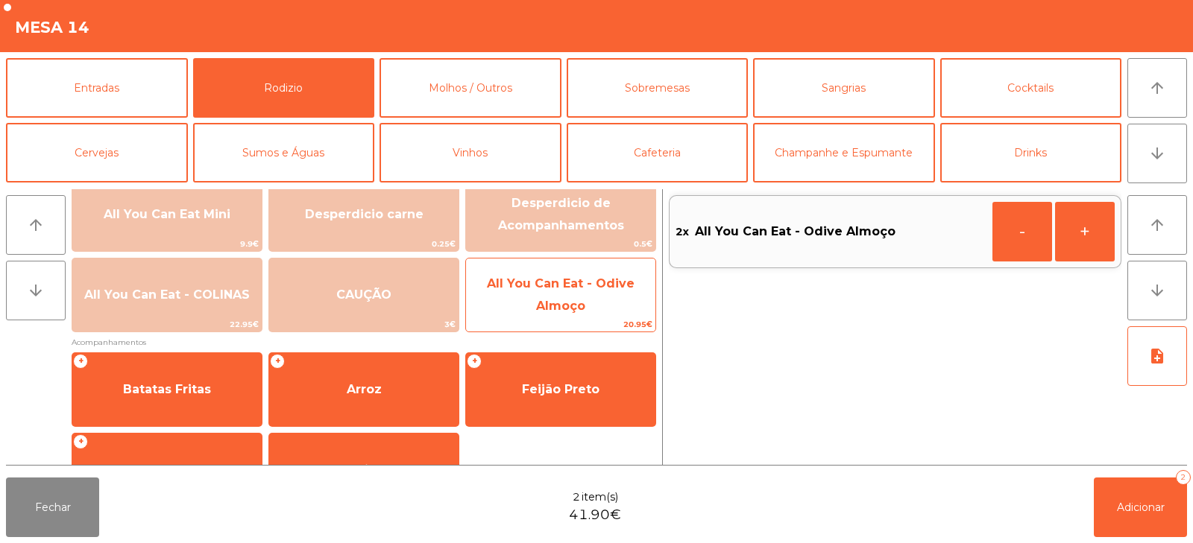
click at [569, 307] on span "All You Can Eat - Odive Almoço" at bounding box center [561, 295] width 148 height 37
click at [569, 296] on span "All You Can Eat - Odive Almoço" at bounding box center [560, 295] width 189 height 63
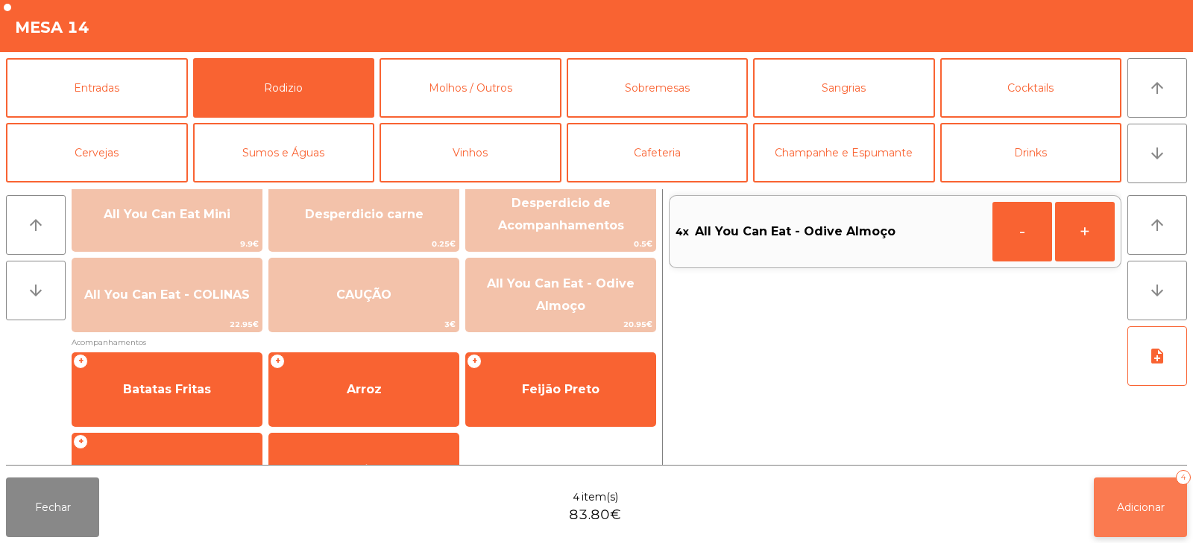
click at [1150, 487] on button "Adicionar 4" at bounding box center [1139, 508] width 93 height 60
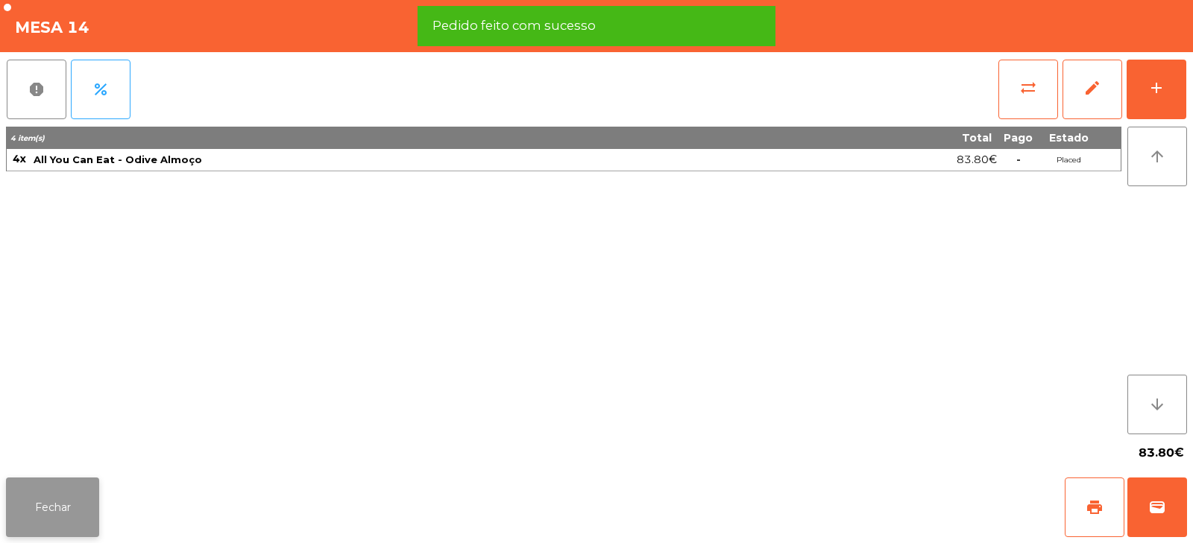
click at [54, 515] on button "Fechar" at bounding box center [52, 508] width 93 height 60
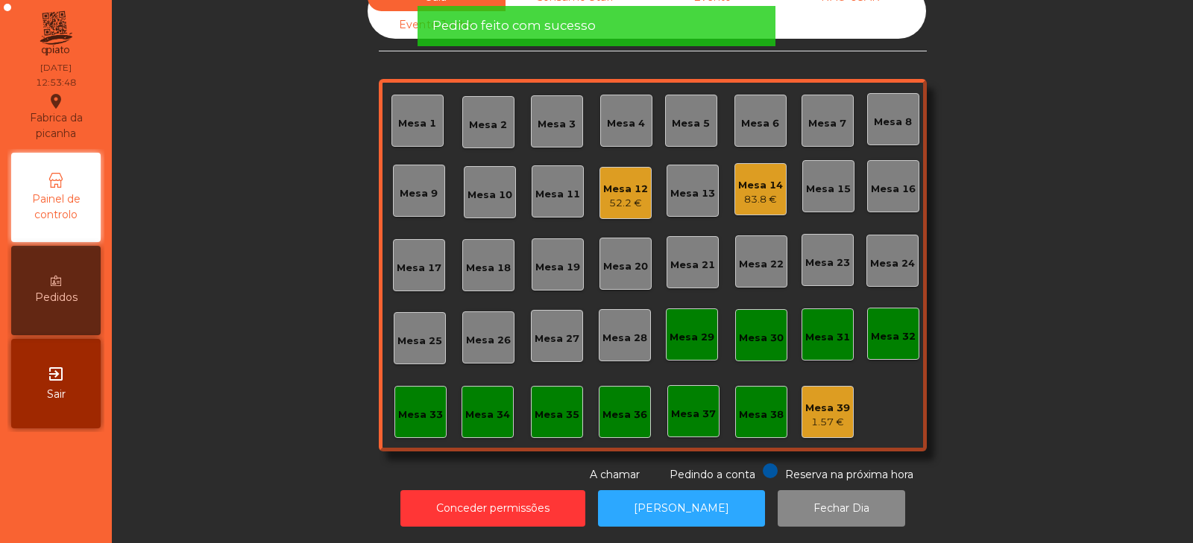
scroll to position [0, 0]
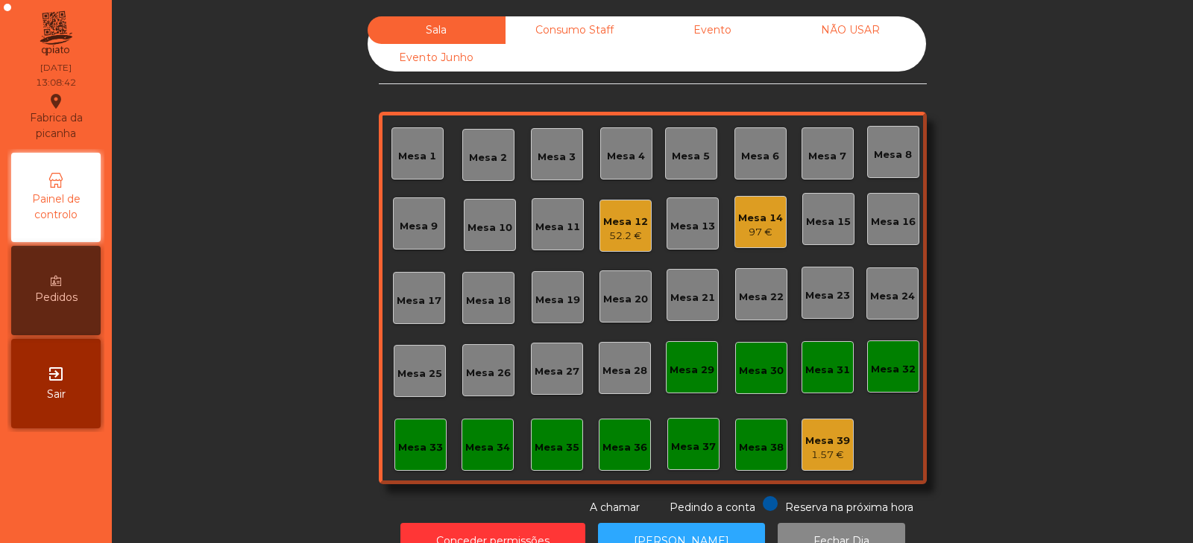
click at [601, 166] on div "Mesa 4" at bounding box center [626, 153] width 52 height 52
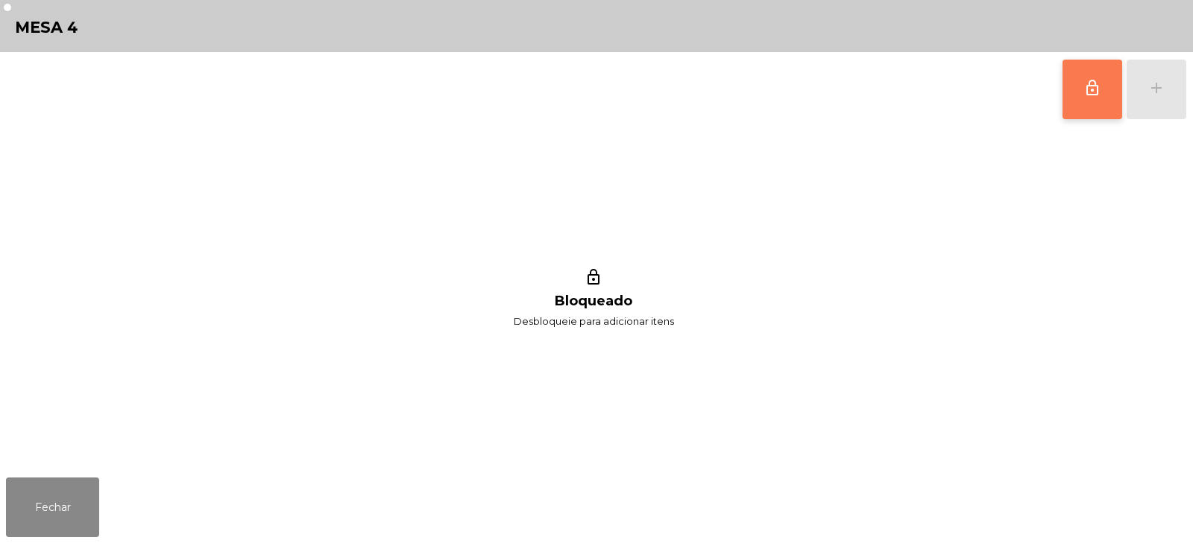
click at [1087, 91] on span "lock_outline" at bounding box center [1092, 88] width 18 height 18
click at [1164, 92] on div "lock_outline add" at bounding box center [1123, 89] width 125 height 75
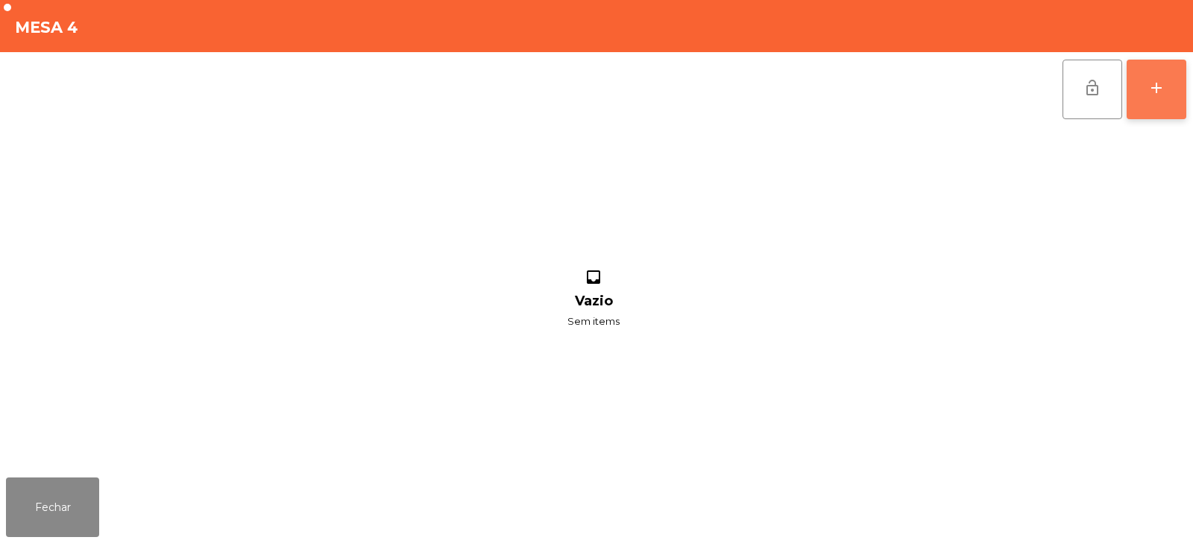
click at [1159, 93] on div "add" at bounding box center [1156, 88] width 18 height 18
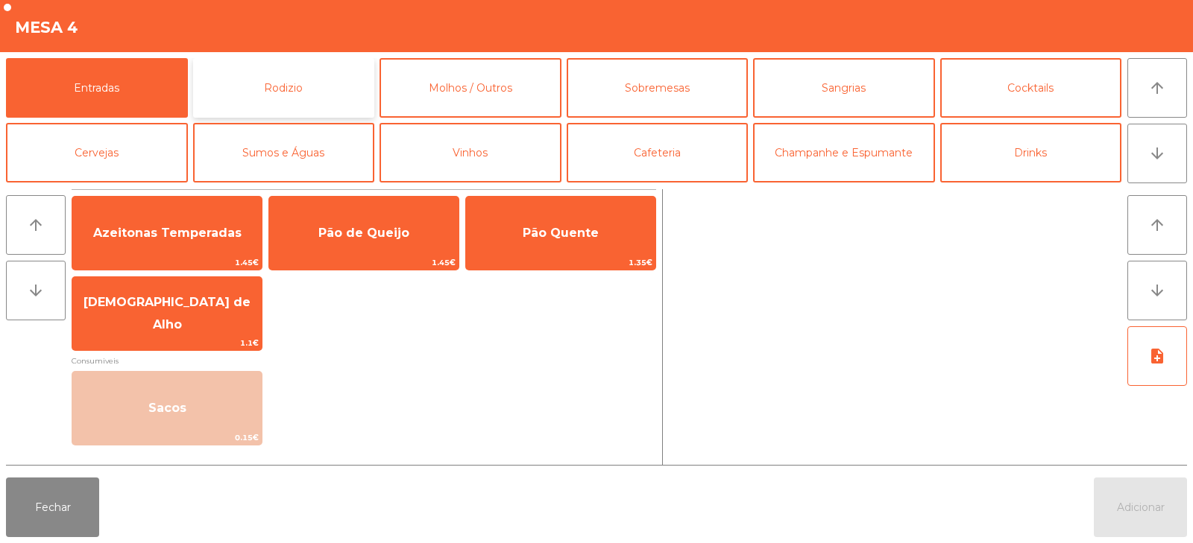
click at [298, 88] on button "Rodizio" at bounding box center [284, 88] width 182 height 60
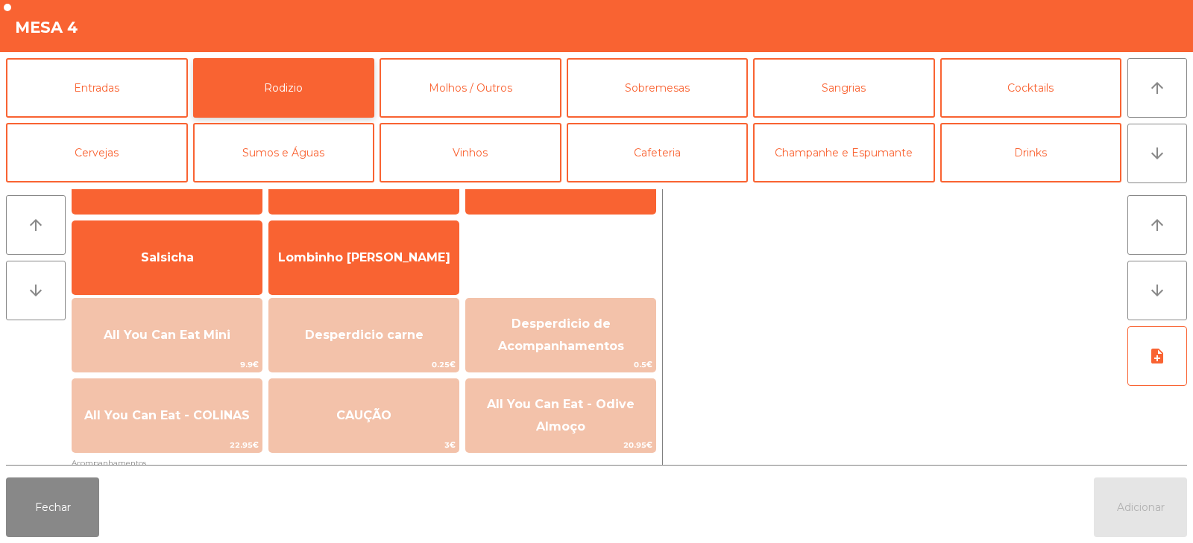
scroll to position [179, 0]
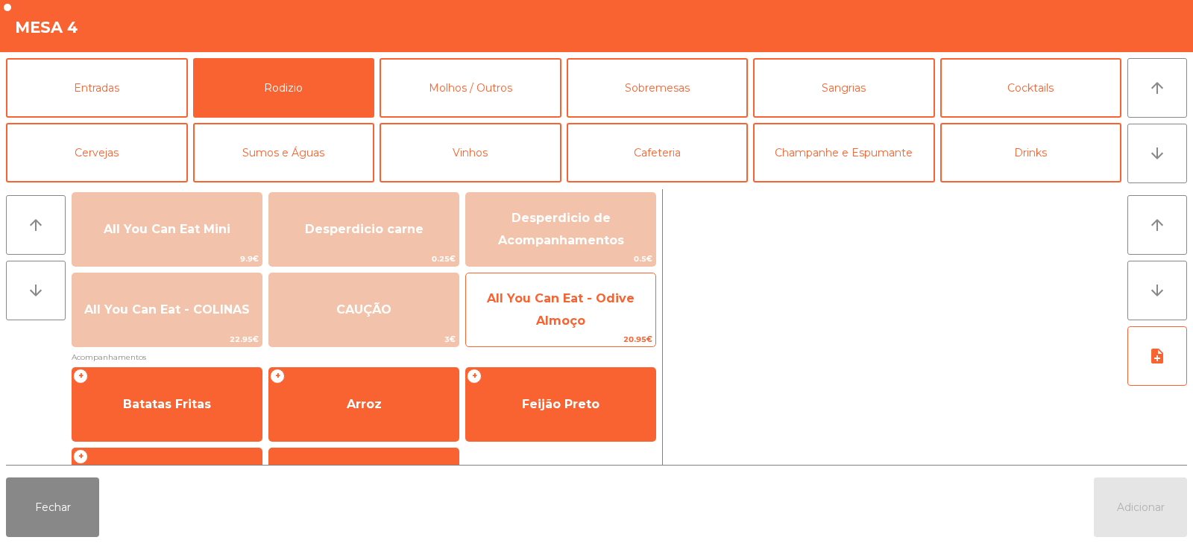
click at [563, 318] on span "All You Can Eat - Odive Almoço" at bounding box center [561, 309] width 148 height 37
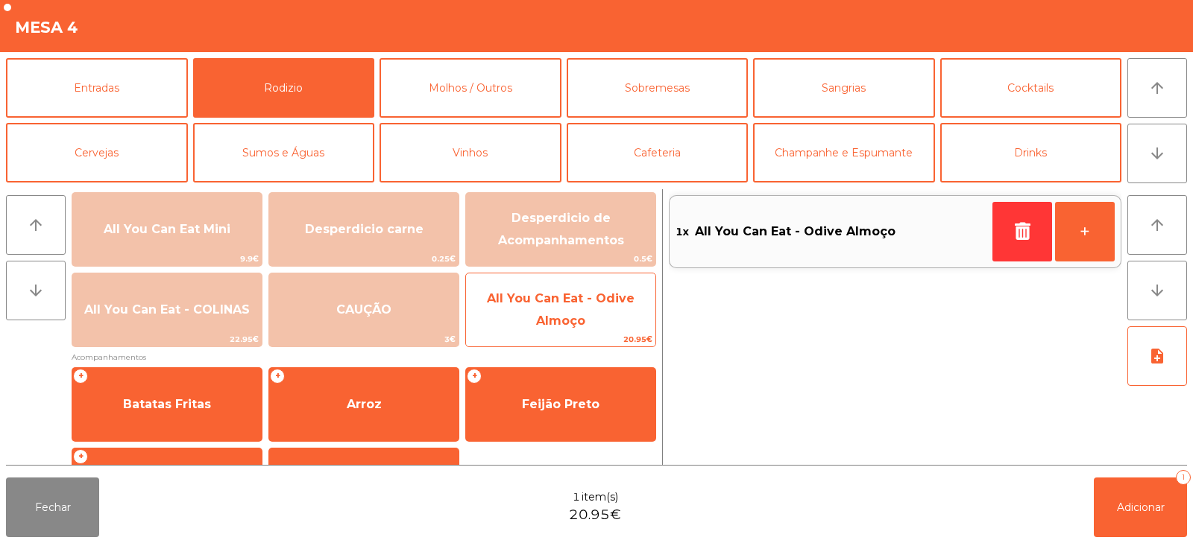
click at [567, 314] on span "All You Can Eat - Odive Almoço" at bounding box center [561, 309] width 148 height 37
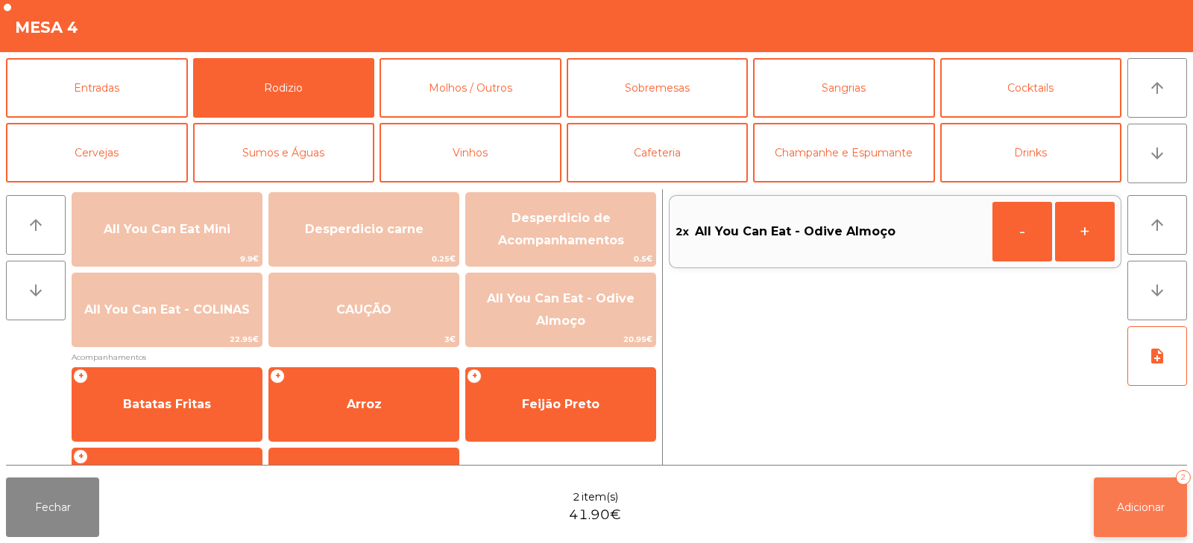
click at [1121, 511] on span "Adicionar" at bounding box center [1141, 507] width 48 height 13
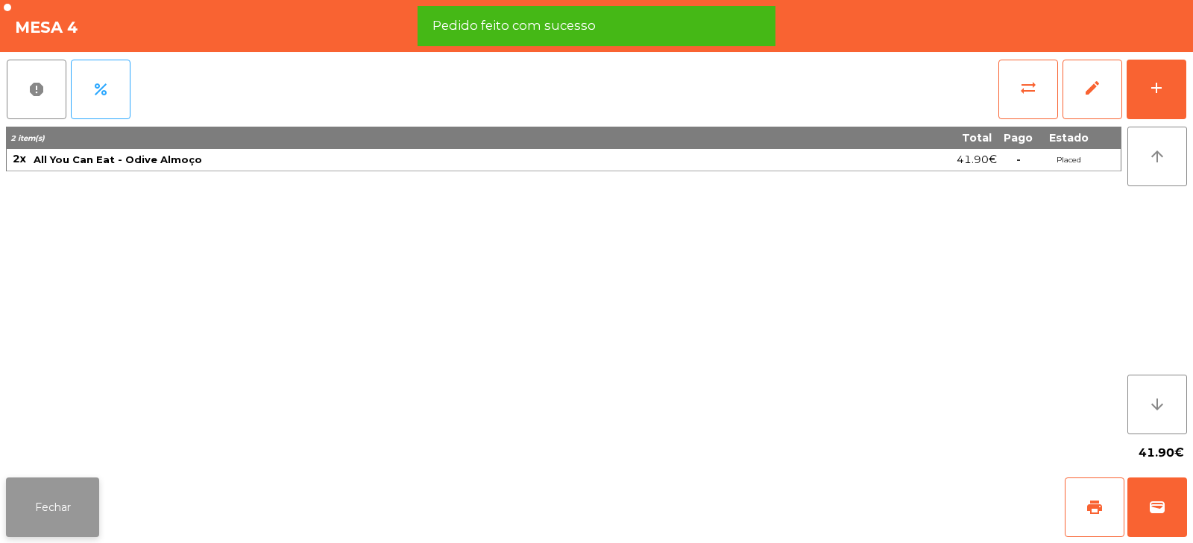
click at [56, 508] on button "Fechar" at bounding box center [52, 508] width 93 height 60
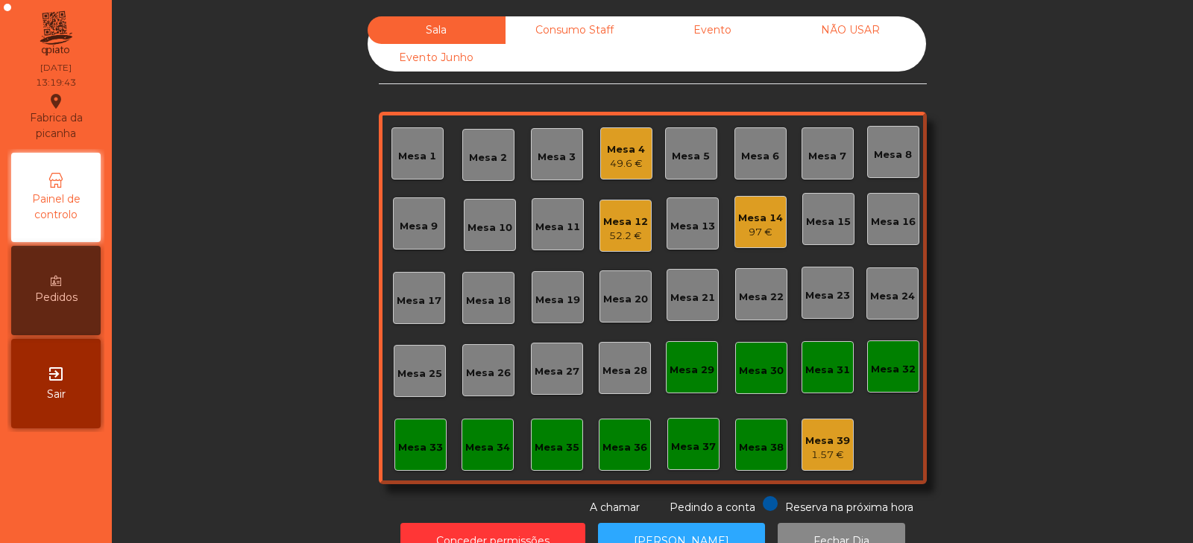
click at [835, 162] on div "Mesa 7" at bounding box center [827, 156] width 38 height 15
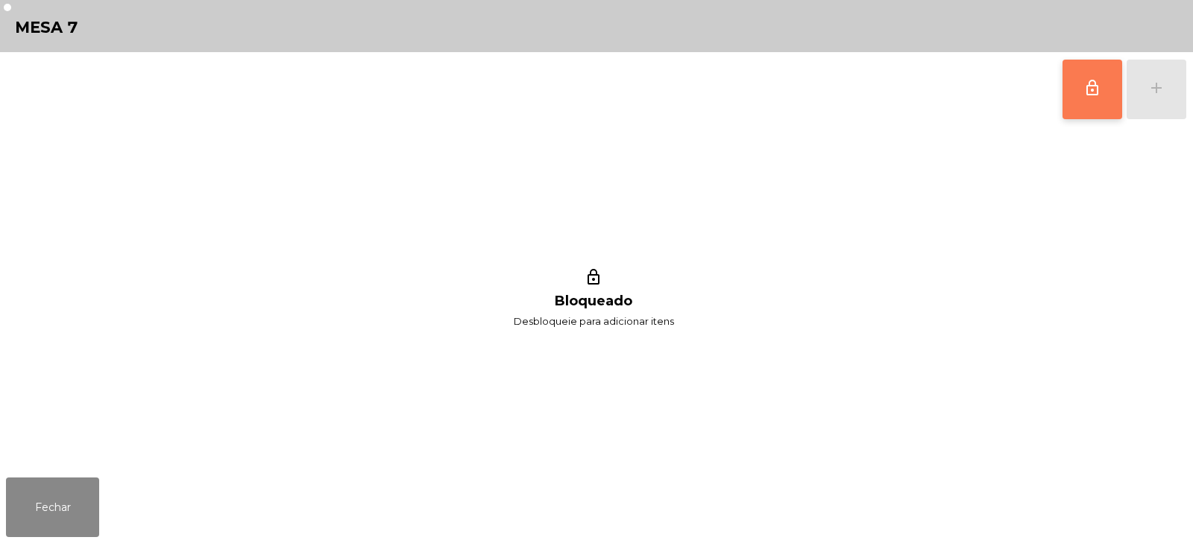
click at [1073, 104] on button "lock_outline" at bounding box center [1092, 90] width 60 height 60
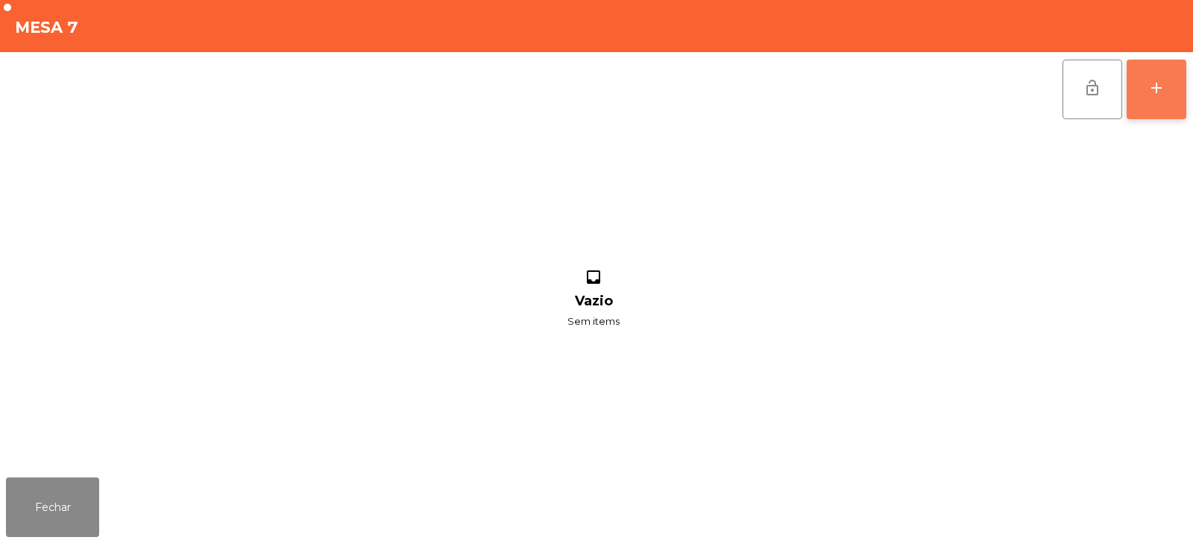
click at [1162, 80] on div "add" at bounding box center [1156, 88] width 18 height 18
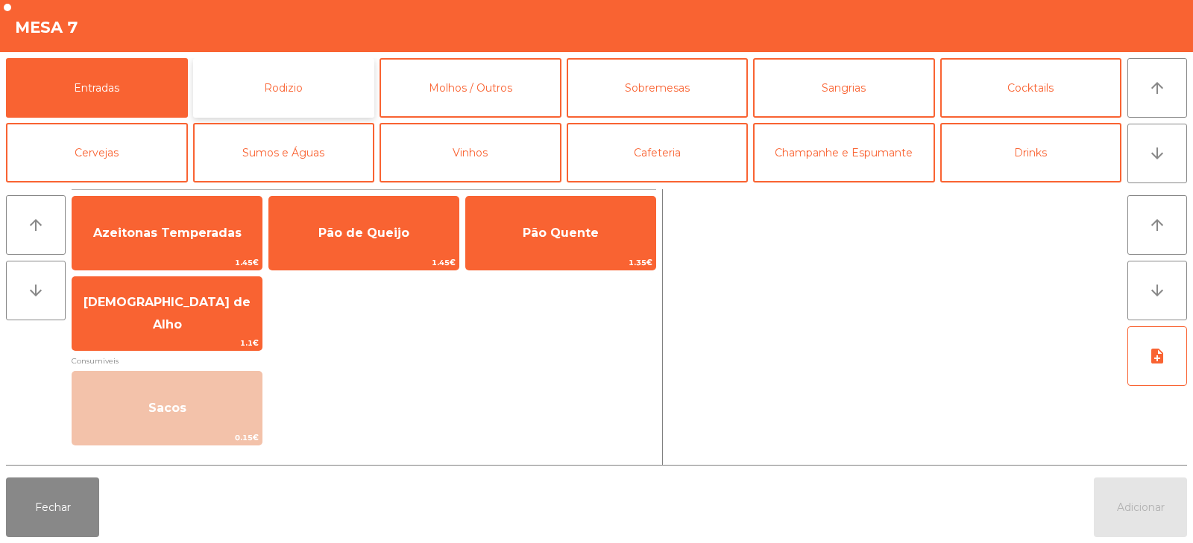
click at [283, 80] on button "Rodizio" at bounding box center [284, 88] width 182 height 60
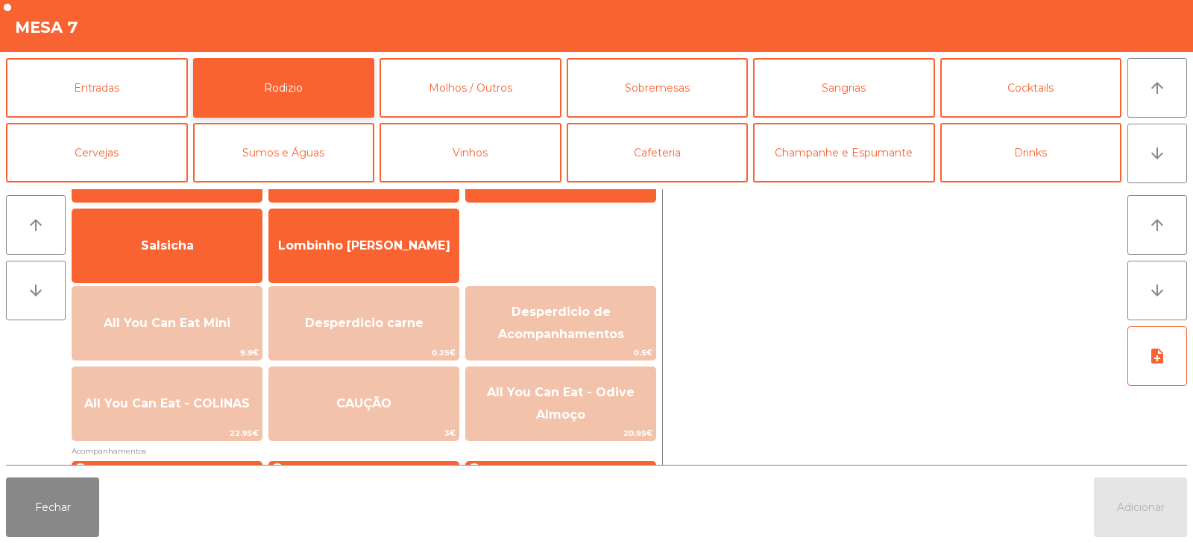
scroll to position [166, 0]
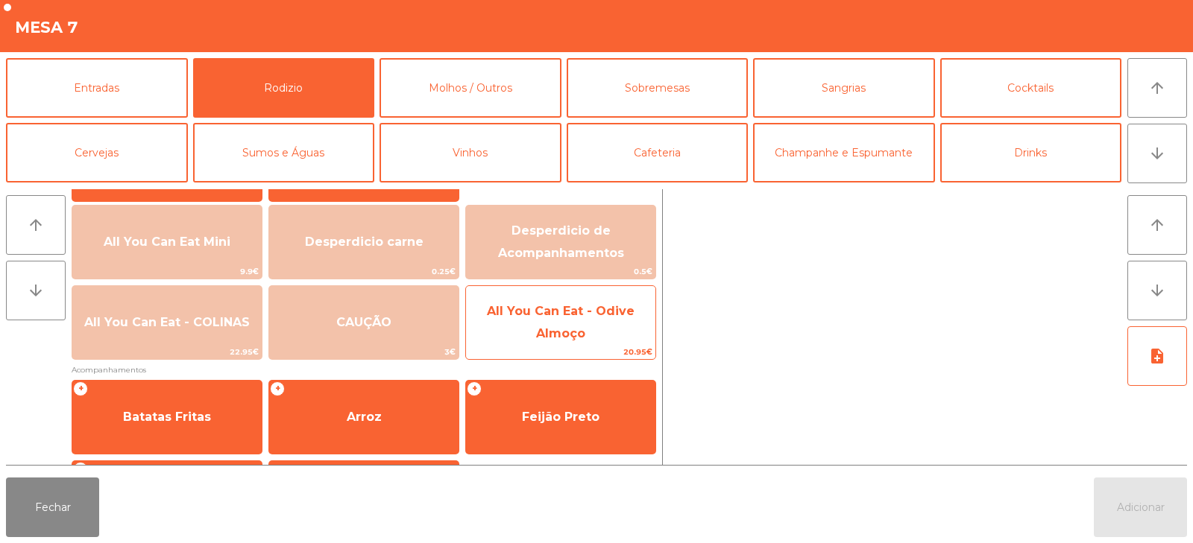
click at [540, 338] on span "All You Can Eat - Odive Almoço" at bounding box center [561, 322] width 148 height 37
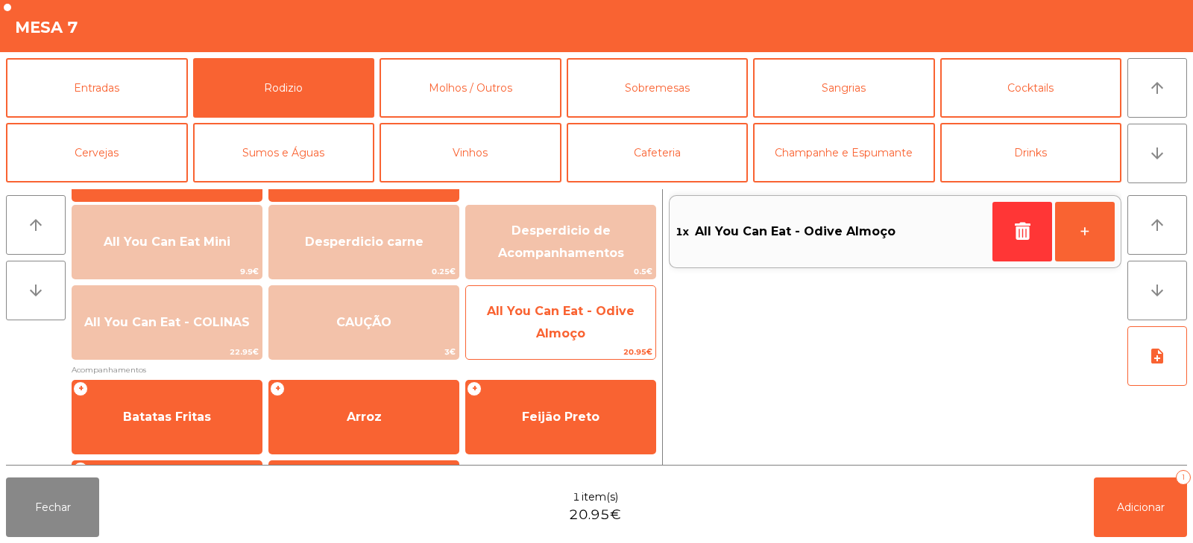
click at [540, 340] on span "All You Can Eat - Odive Almoço" at bounding box center [561, 322] width 148 height 37
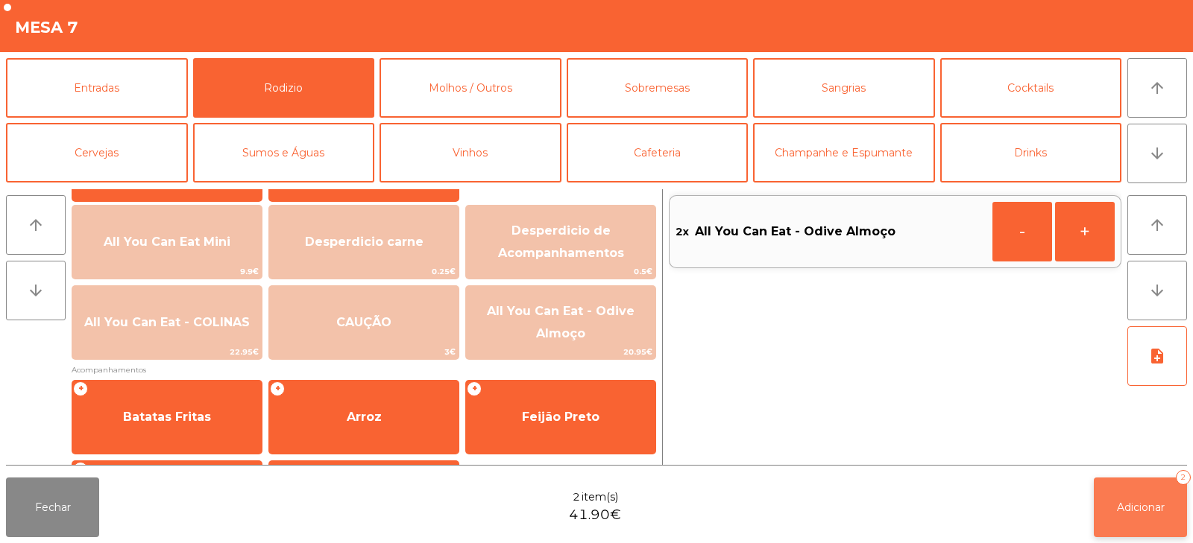
click at [1145, 501] on span "Adicionar" at bounding box center [1141, 507] width 48 height 13
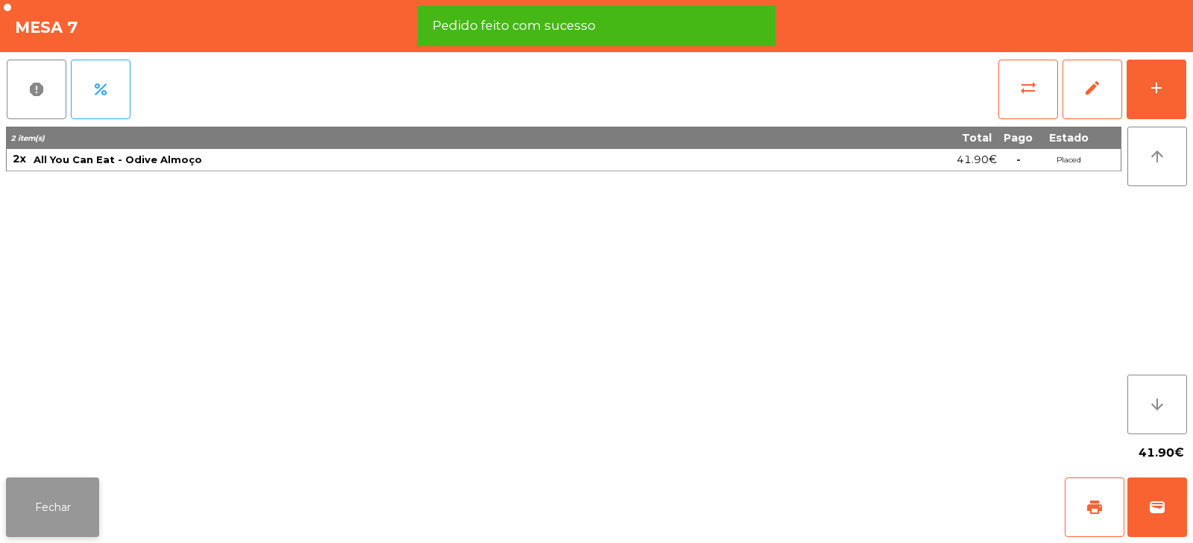
click at [59, 511] on button "Fechar" at bounding box center [52, 508] width 93 height 60
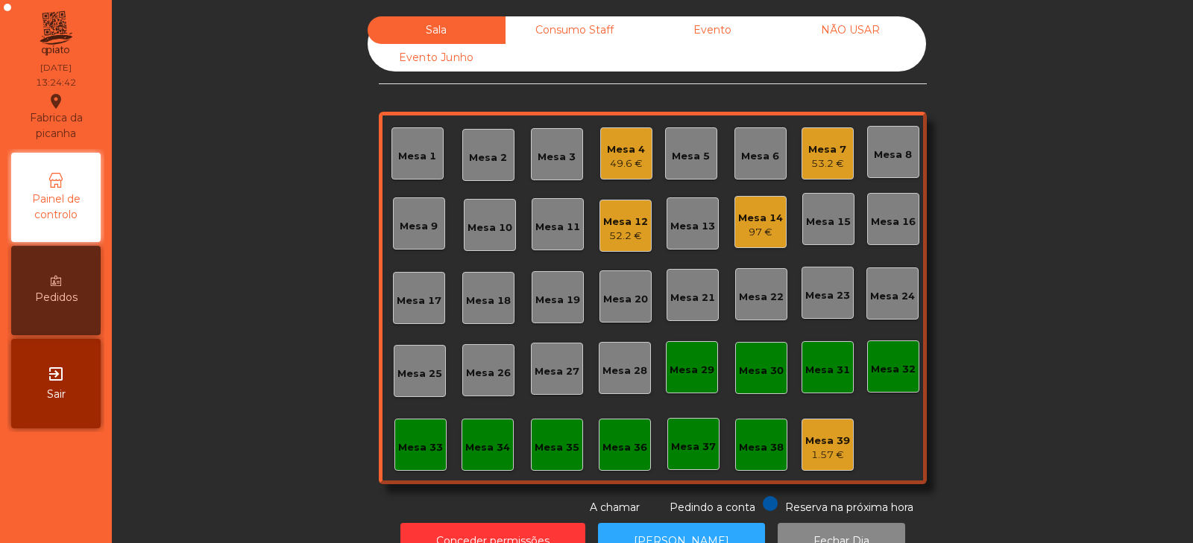
click at [538, 423] on div "Mesa 35" at bounding box center [557, 445] width 52 height 52
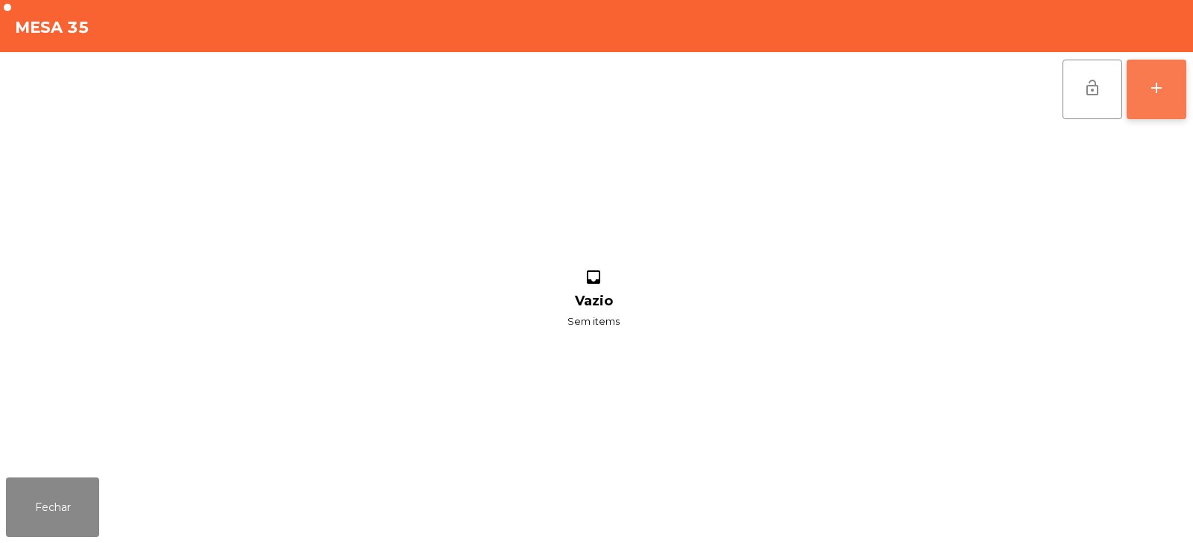
click at [1158, 99] on button "add" at bounding box center [1156, 90] width 60 height 60
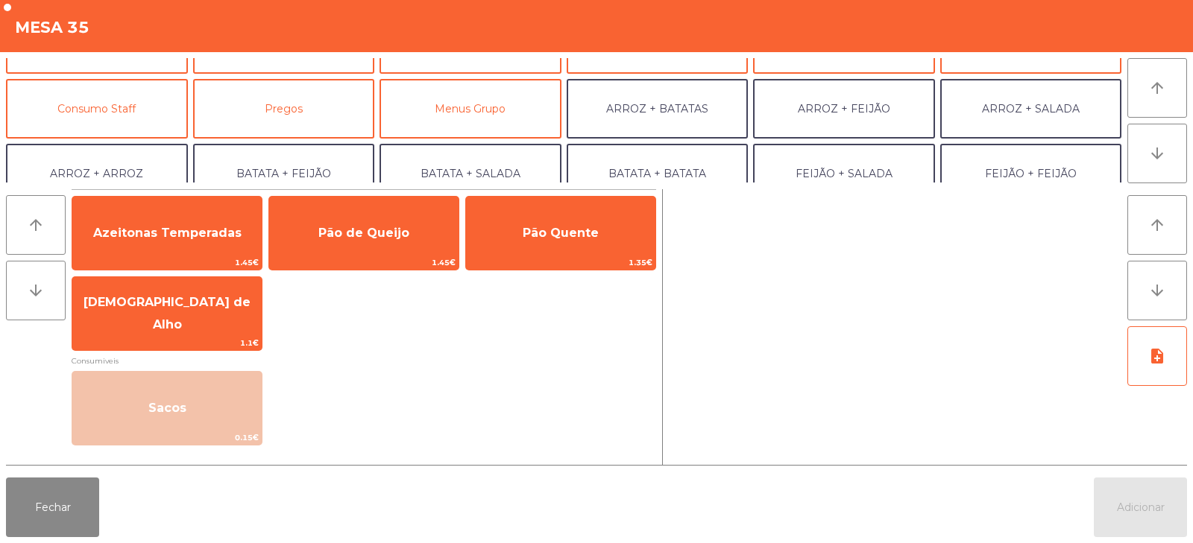
scroll to position [111, 0]
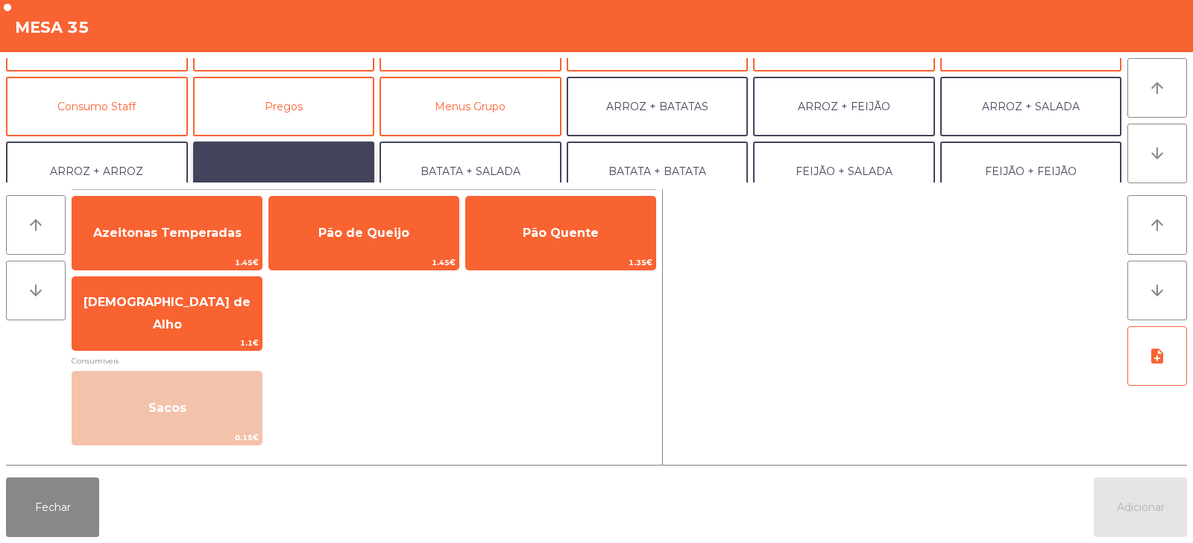
click at [289, 157] on button "BATATA + FEIJÃO" at bounding box center [284, 172] width 182 height 60
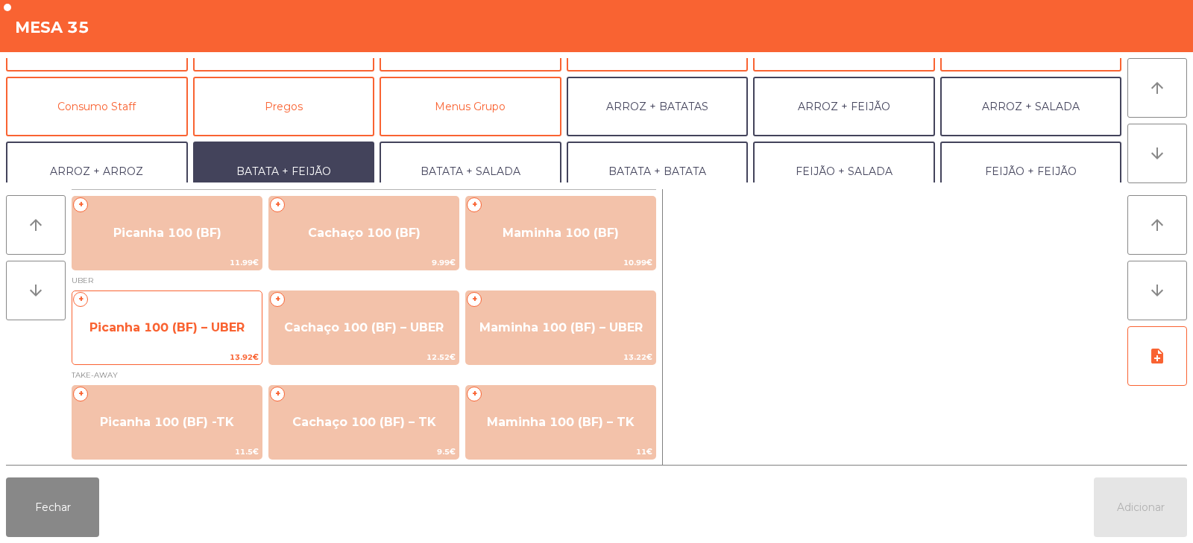
click at [166, 330] on span "Picanha 100 (BF) – UBER" at bounding box center [166, 328] width 155 height 14
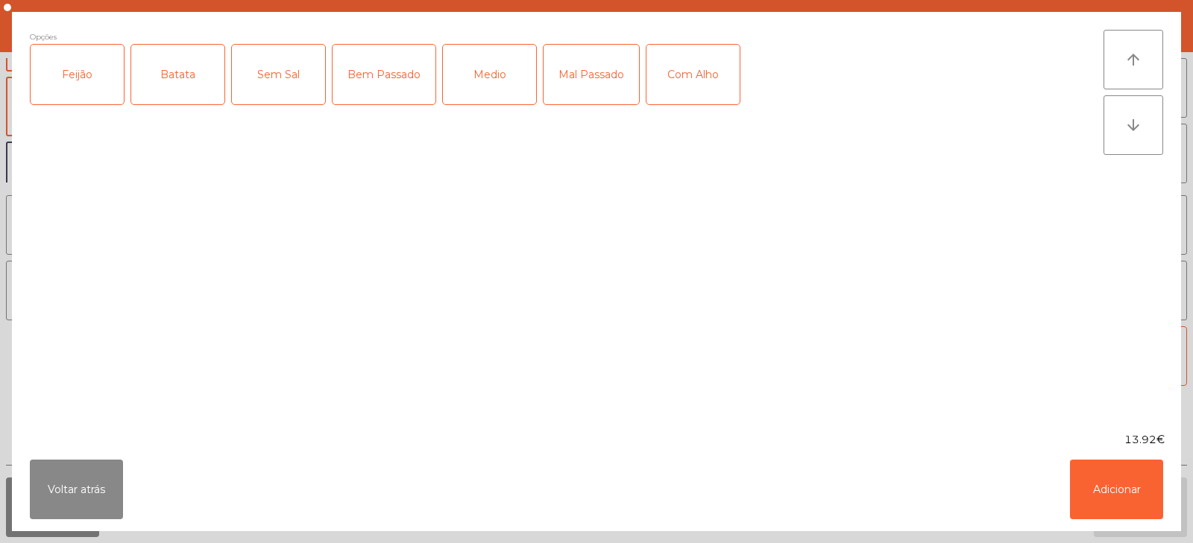
click at [75, 81] on div "Feijão" at bounding box center [77, 75] width 93 height 60
click at [183, 79] on div "Batata" at bounding box center [177, 75] width 93 height 60
click at [461, 54] on div "Medio" at bounding box center [489, 75] width 93 height 60
click at [1125, 482] on button "Adicionar" at bounding box center [1116, 490] width 93 height 60
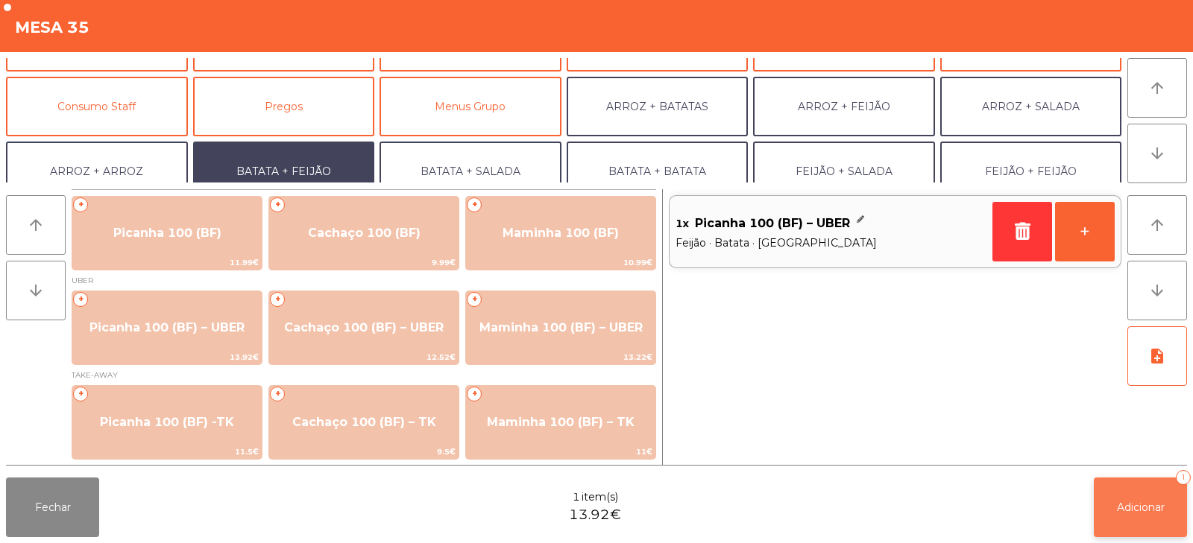
click at [1143, 527] on button "Adicionar 1" at bounding box center [1139, 508] width 93 height 60
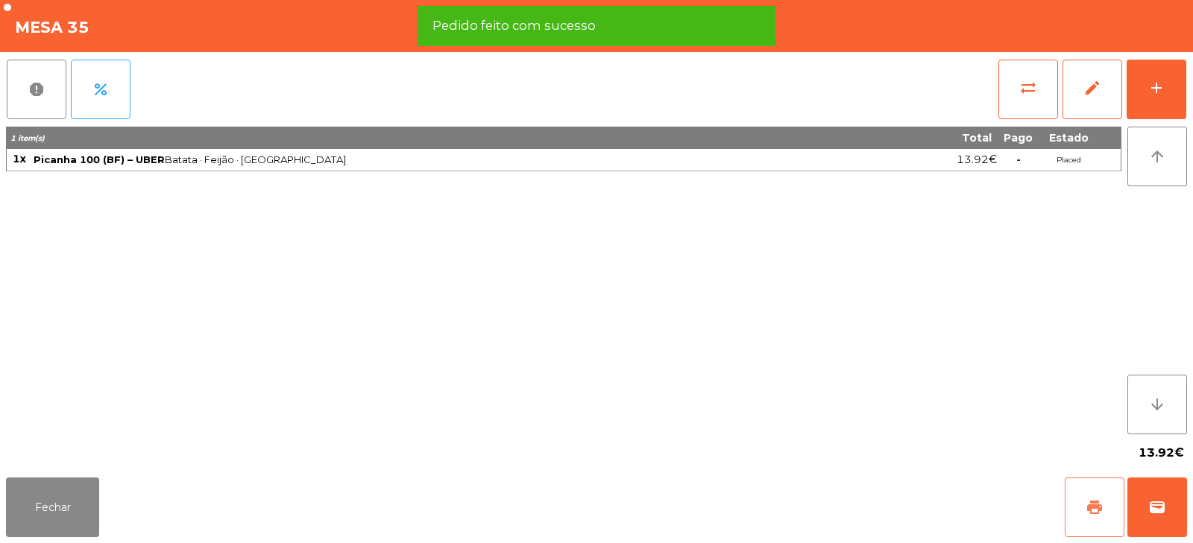
click at [1090, 508] on span "print" at bounding box center [1094, 508] width 18 height 18
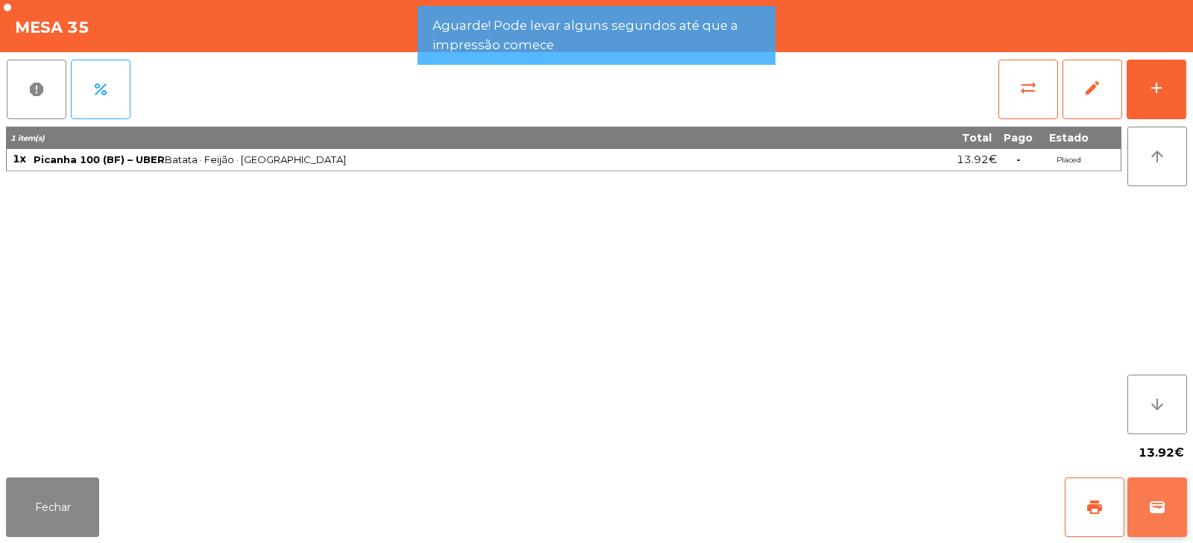
click at [1161, 511] on span "wallet" at bounding box center [1157, 508] width 18 height 18
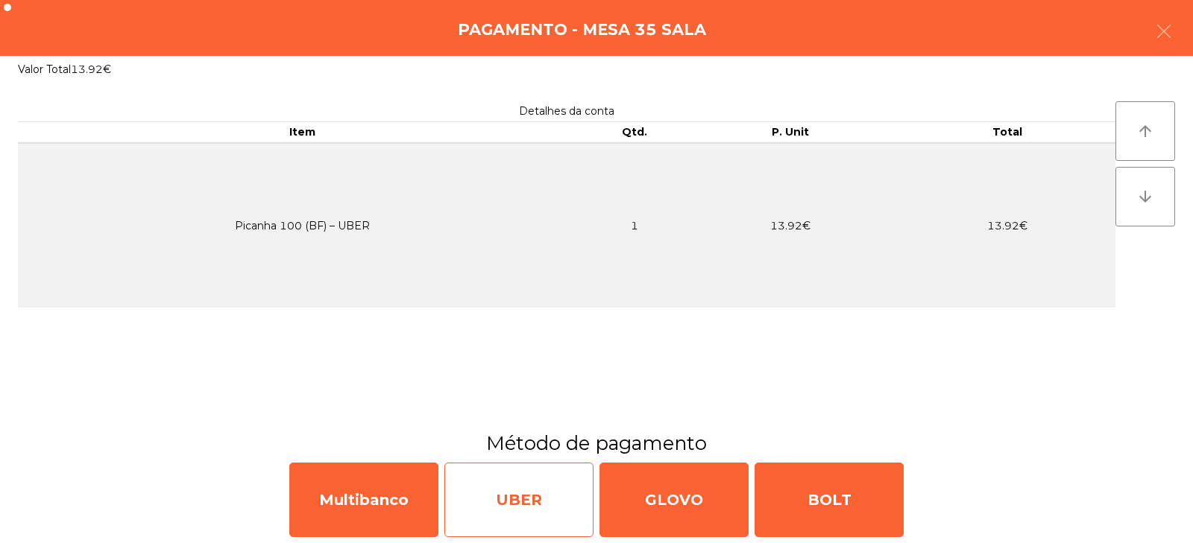
click at [537, 496] on div "UBER" at bounding box center [518, 500] width 149 height 75
select select "**"
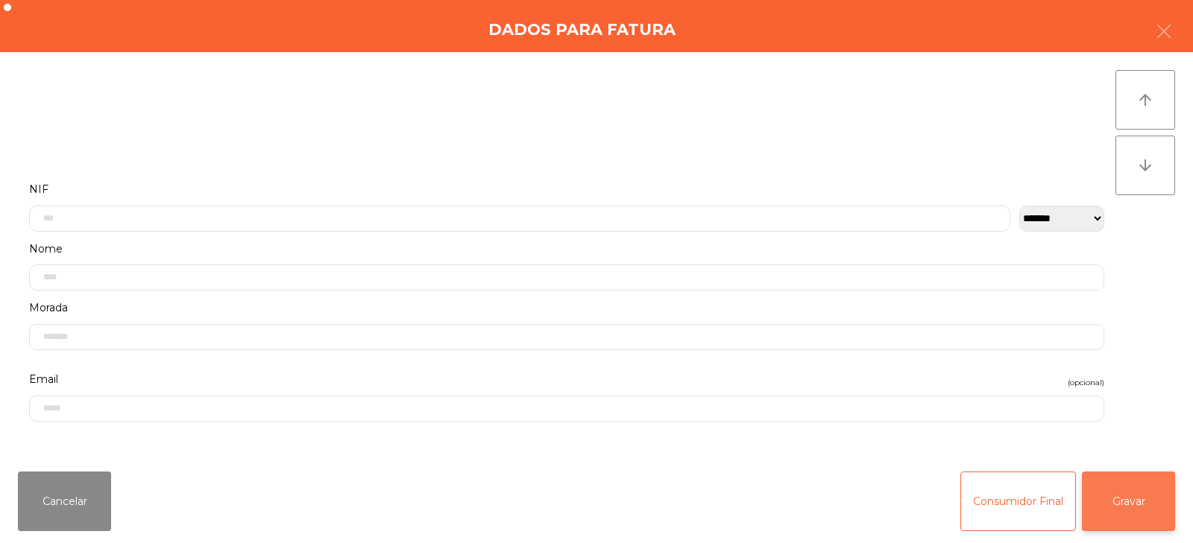
click at [1123, 500] on button "Gravar" at bounding box center [1128, 502] width 93 height 60
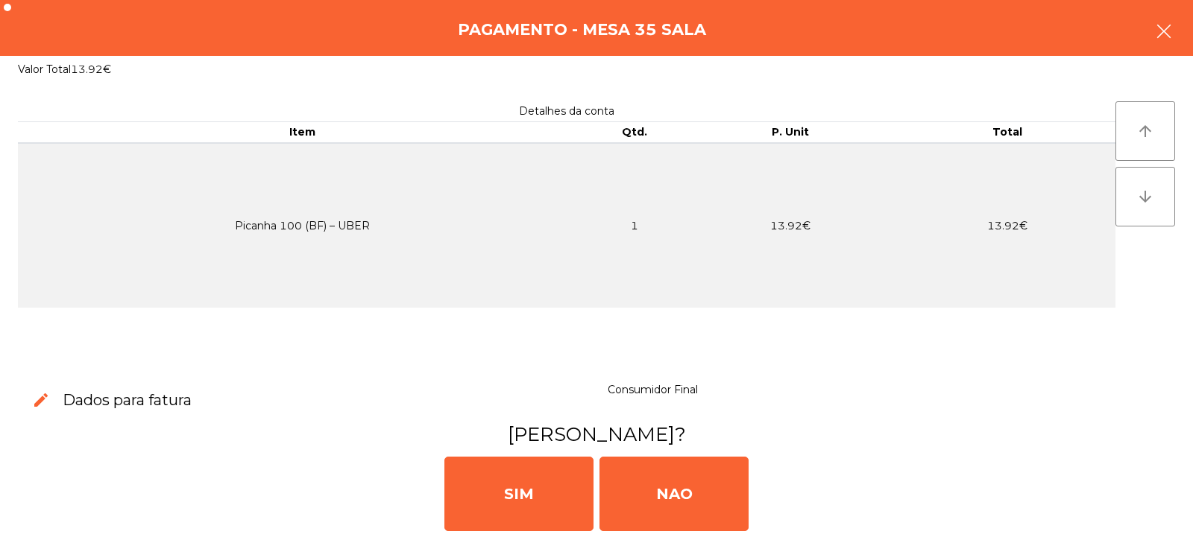
click at [1167, 22] on icon "button" at bounding box center [1164, 31] width 18 height 18
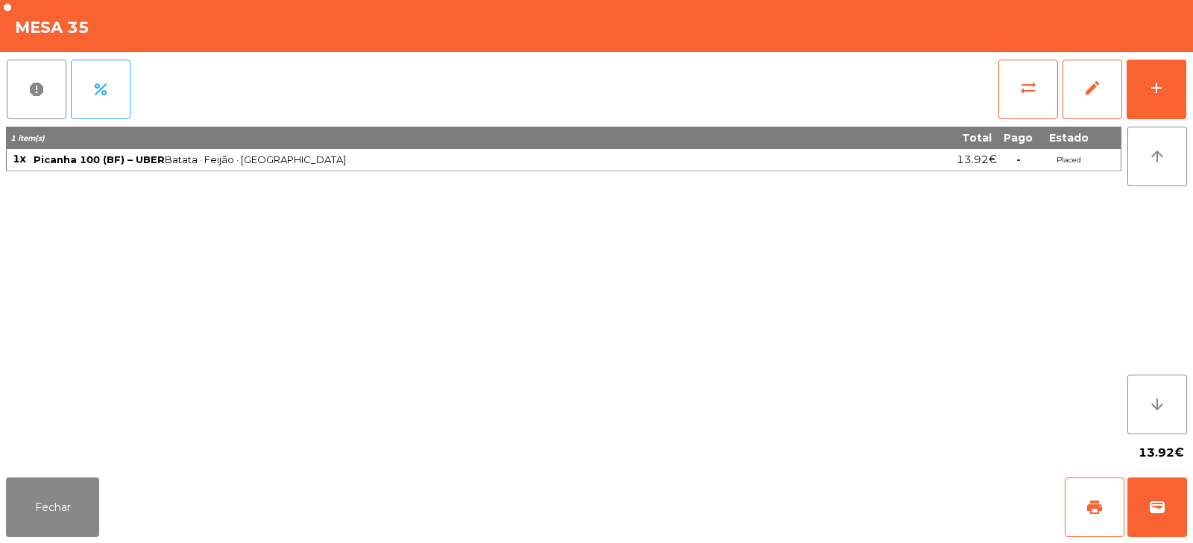
click at [1192, 504] on div "Fechar print wallet" at bounding box center [596, 508] width 1193 height 72
click at [1155, 503] on span "wallet" at bounding box center [1157, 508] width 18 height 18
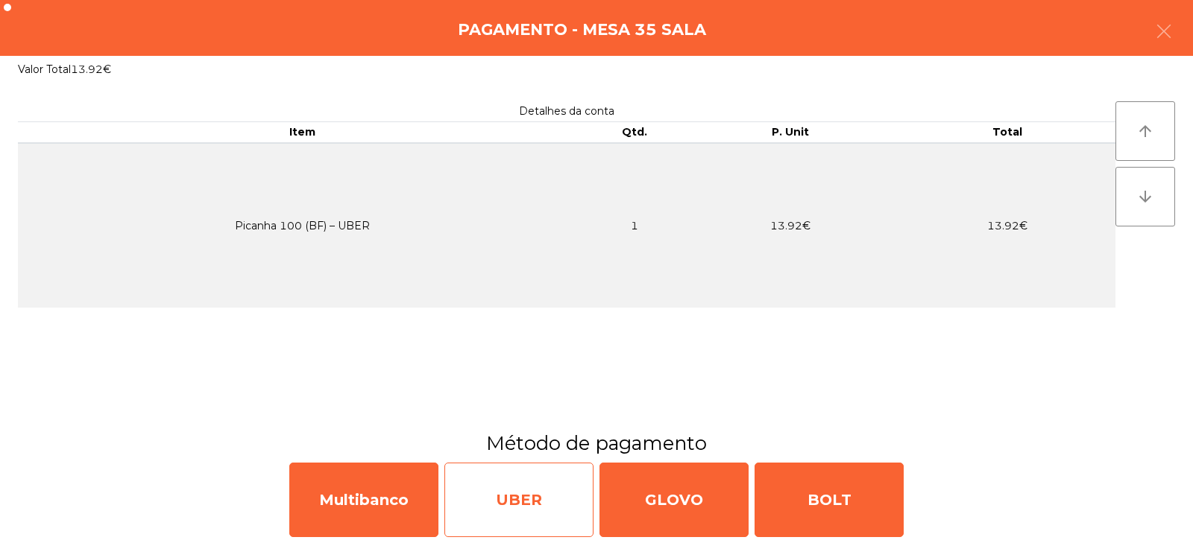
click at [508, 502] on div "UBER" at bounding box center [518, 500] width 149 height 75
select select "**"
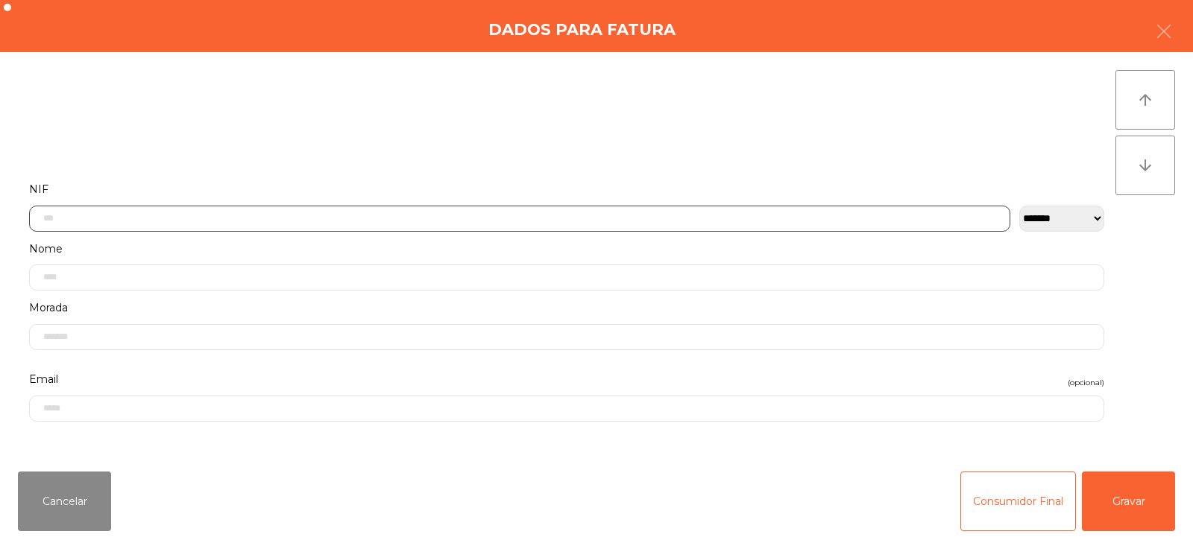
click at [480, 218] on input "text" at bounding box center [519, 219] width 981 height 26
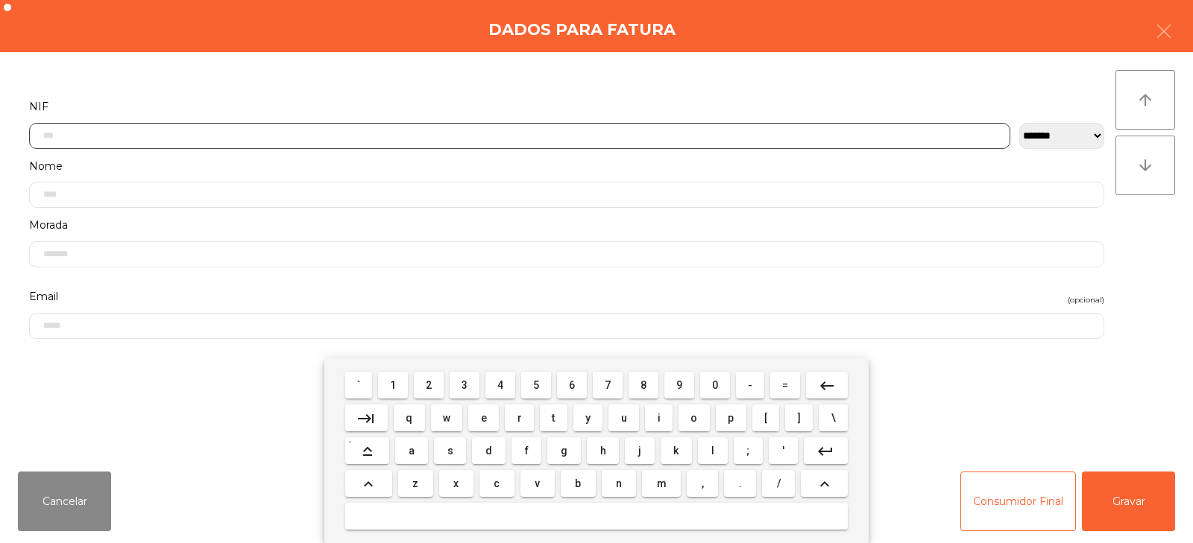
scroll to position [109, 0]
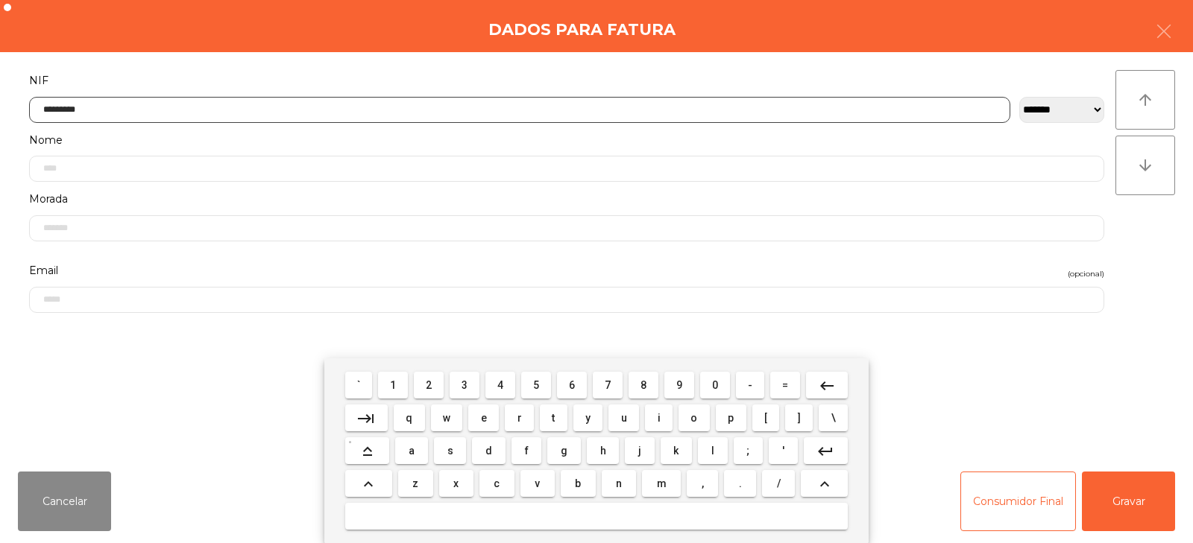
type input "*********"
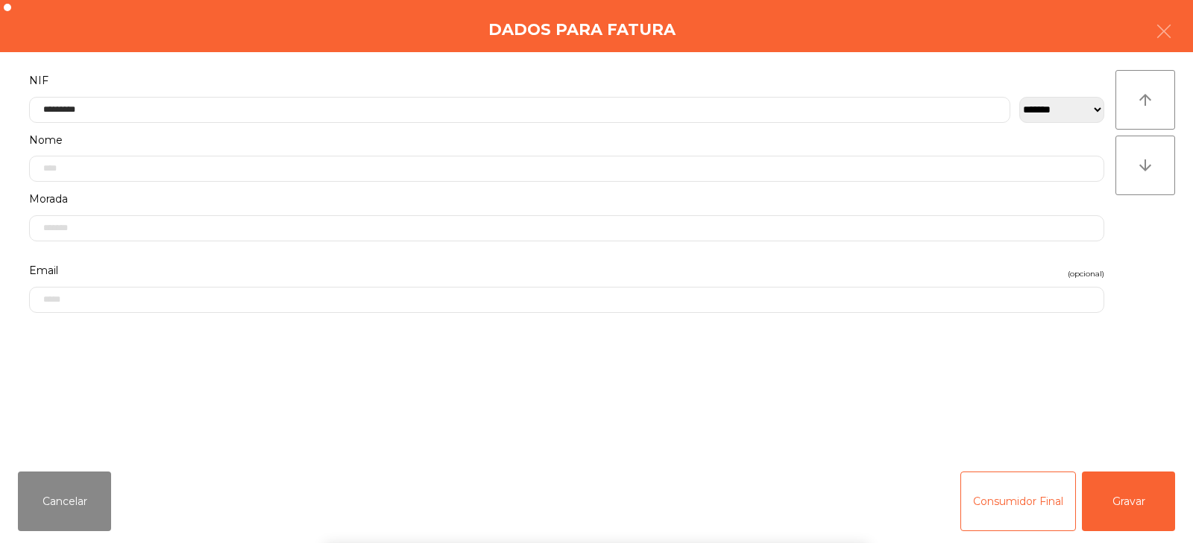
click at [1146, 271] on div "arrow_upward arrow_downward" at bounding box center [1145, 256] width 60 height 372
click at [1123, 495] on button "Gravar" at bounding box center [1128, 502] width 93 height 60
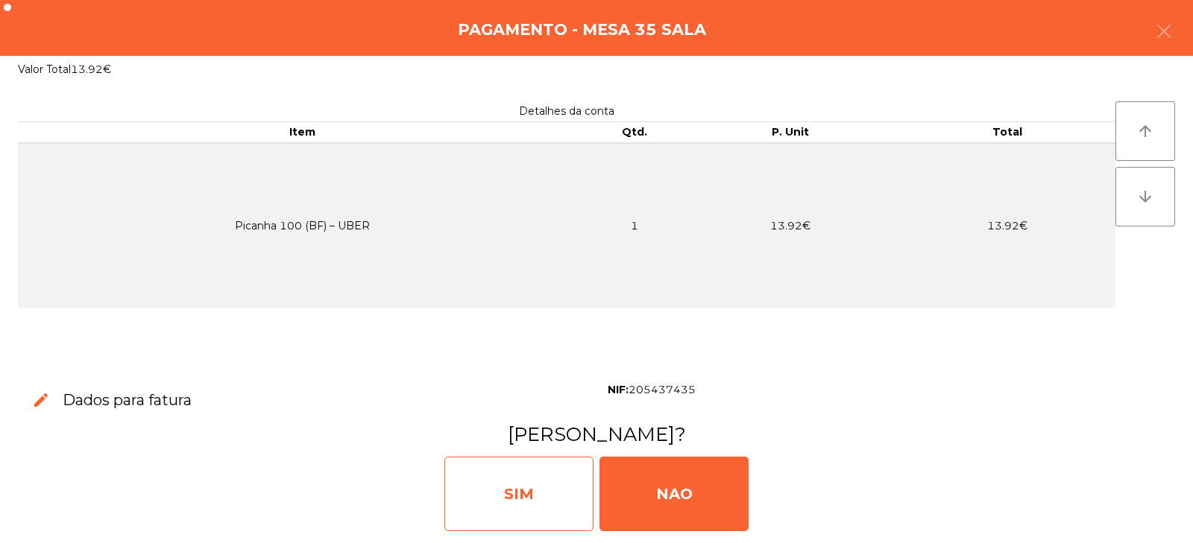
click at [524, 490] on div "SIM" at bounding box center [518, 494] width 149 height 75
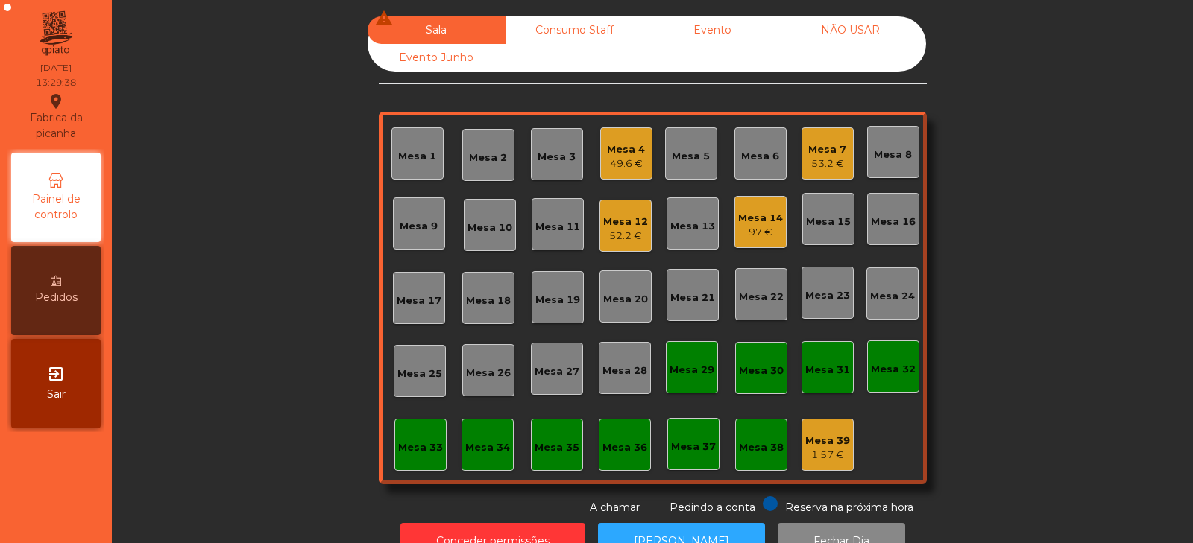
click at [760, 226] on div "97 €" at bounding box center [760, 232] width 45 height 15
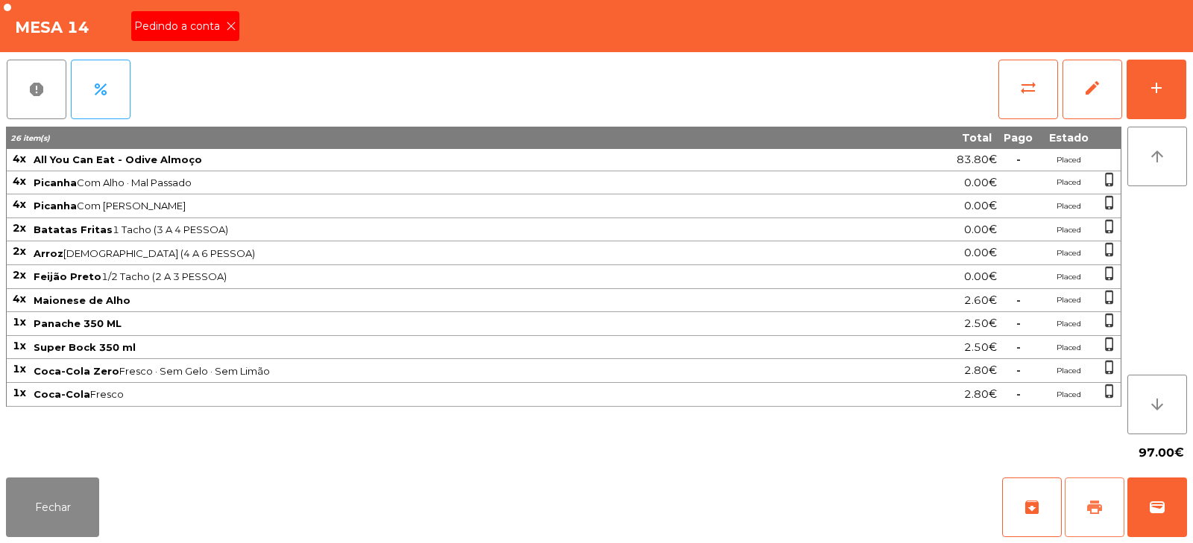
click at [1103, 517] on button "print" at bounding box center [1094, 508] width 60 height 60
click at [1166, 501] on button "wallet" at bounding box center [1157, 508] width 60 height 60
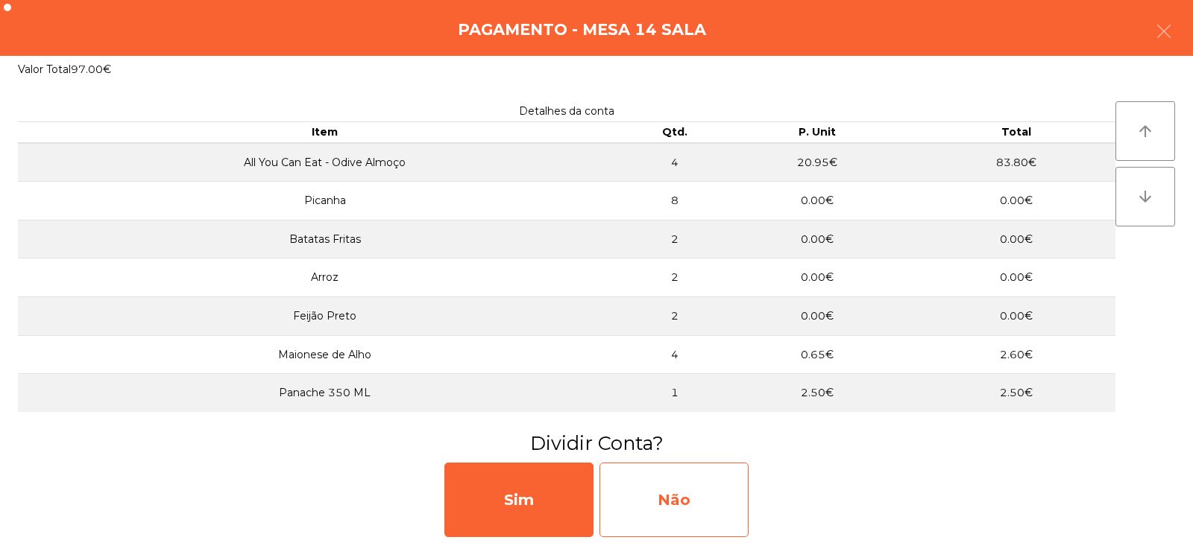
click at [679, 484] on div "Não" at bounding box center [673, 500] width 149 height 75
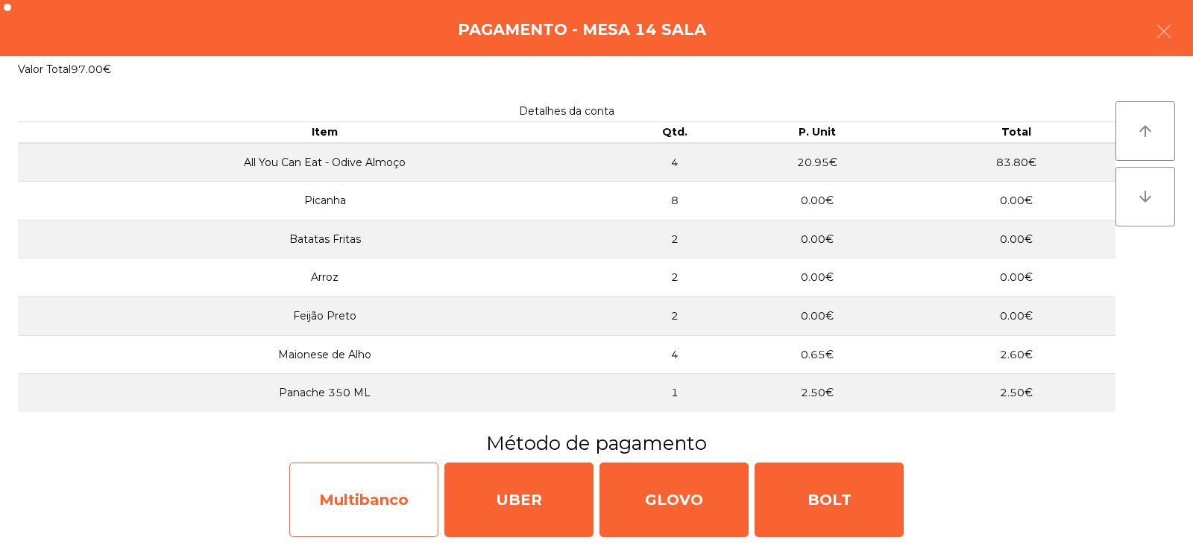
click at [374, 488] on div "Multibanco" at bounding box center [363, 500] width 149 height 75
select select "**"
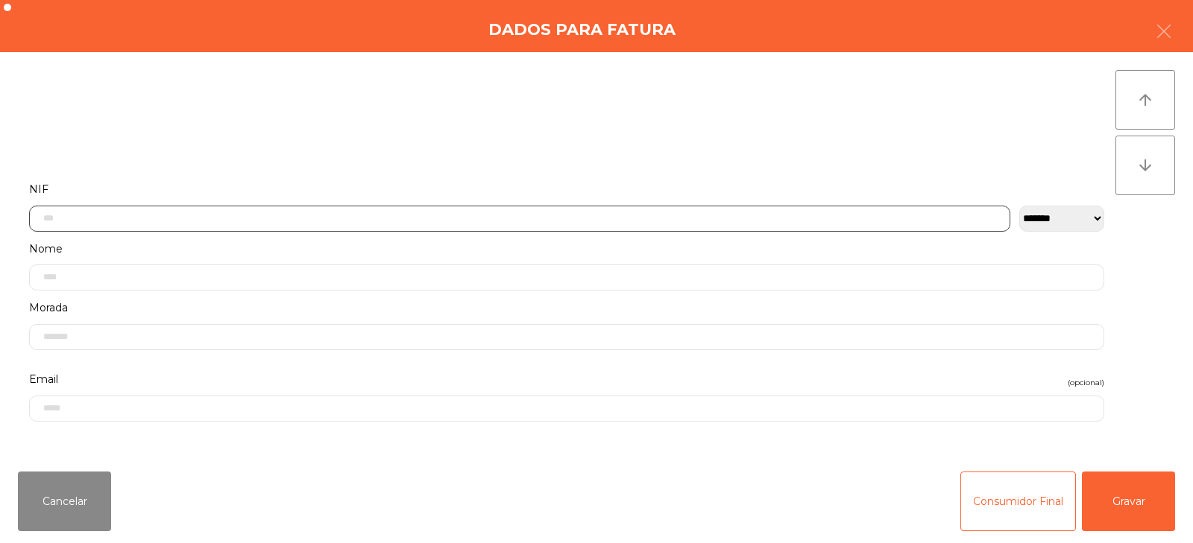
click at [438, 221] on input "text" at bounding box center [519, 219] width 981 height 26
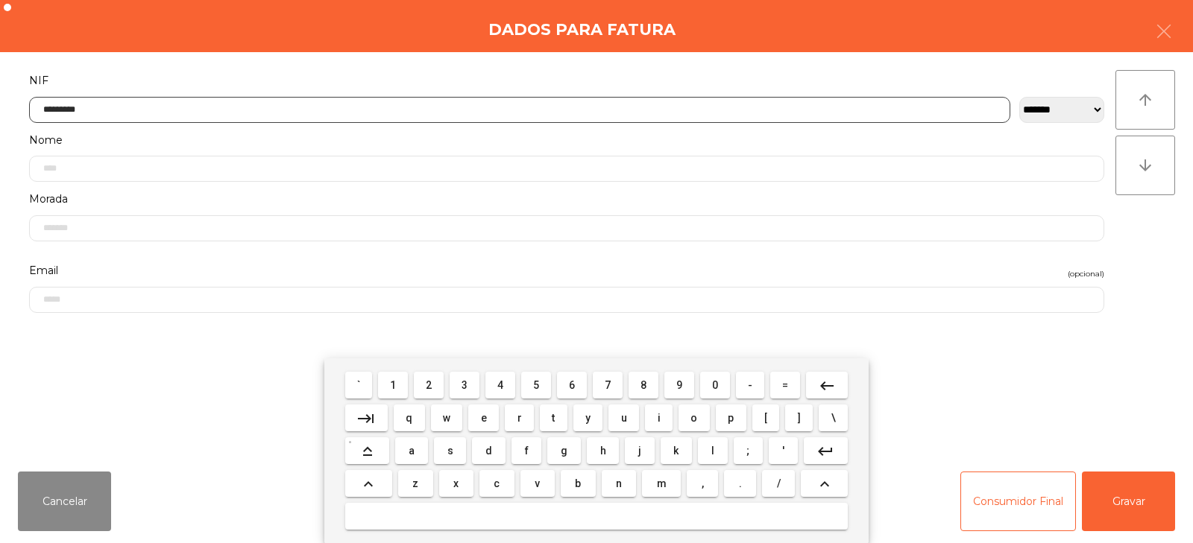
type input "*********"
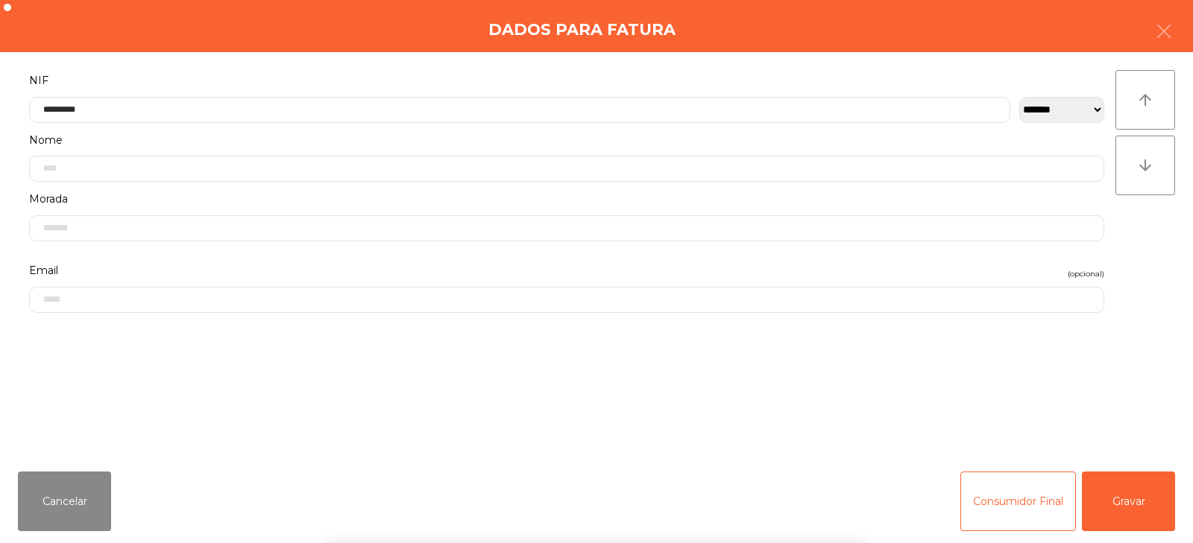
click at [1138, 266] on div "arrow_upward arrow_downward" at bounding box center [1145, 256] width 60 height 372
click at [1118, 501] on button "Gravar" at bounding box center [1128, 502] width 93 height 60
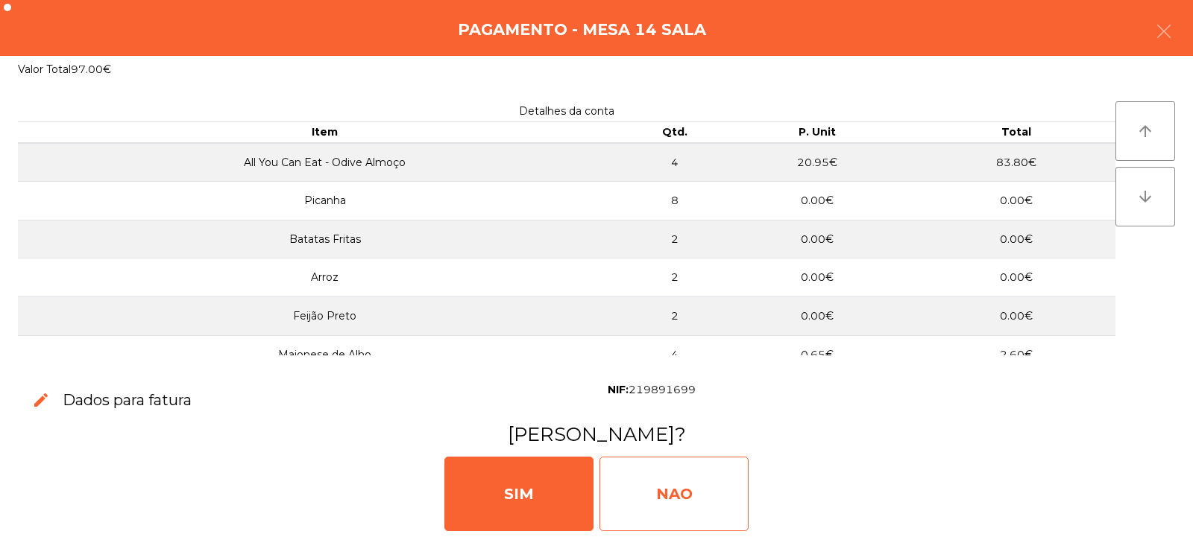
click at [664, 483] on div "NAO" at bounding box center [673, 494] width 149 height 75
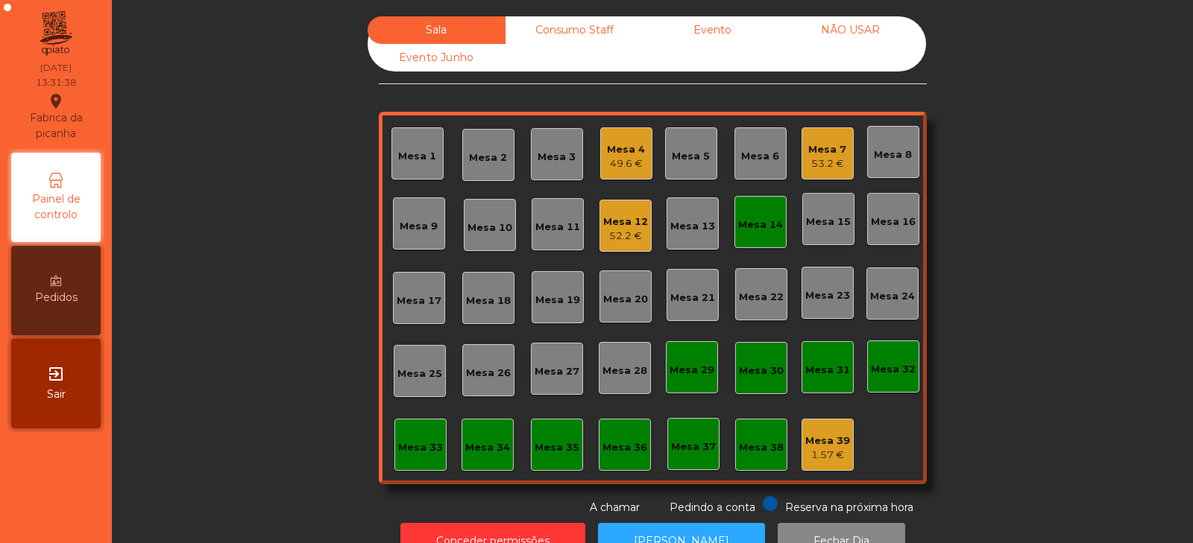
click at [905, 157] on div "Mesa 8" at bounding box center [893, 155] width 38 height 15
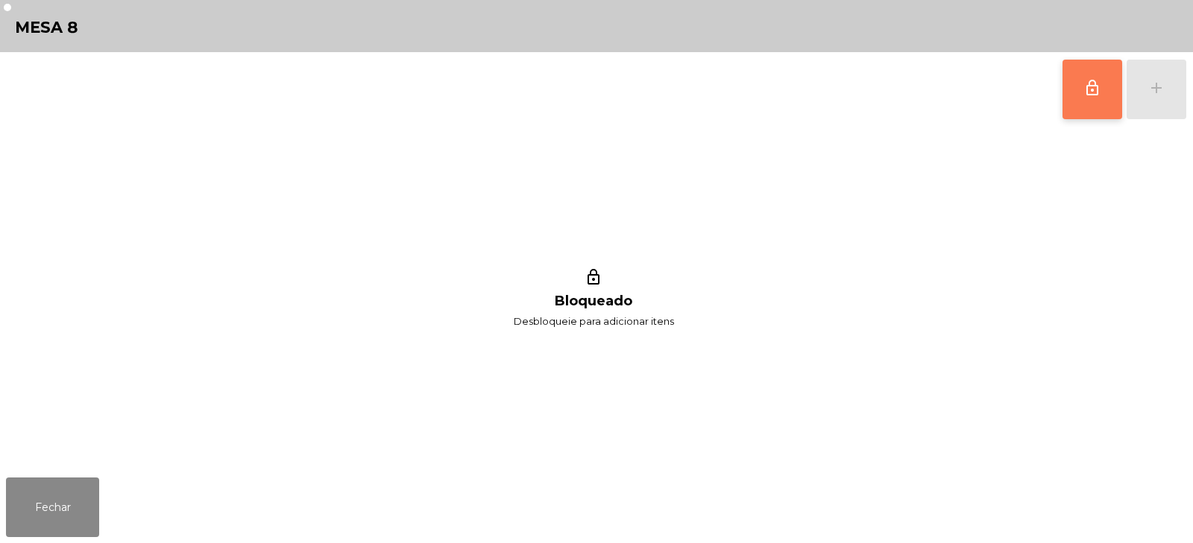
click at [1084, 117] on button "lock_outline" at bounding box center [1092, 90] width 60 height 60
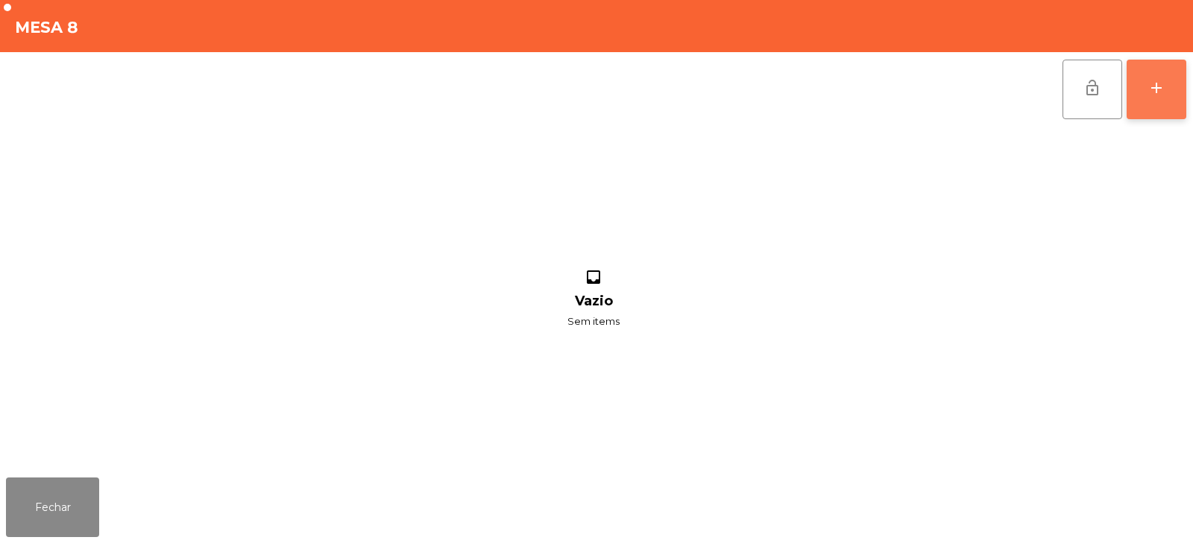
click at [1149, 90] on div "add" at bounding box center [1156, 88] width 18 height 18
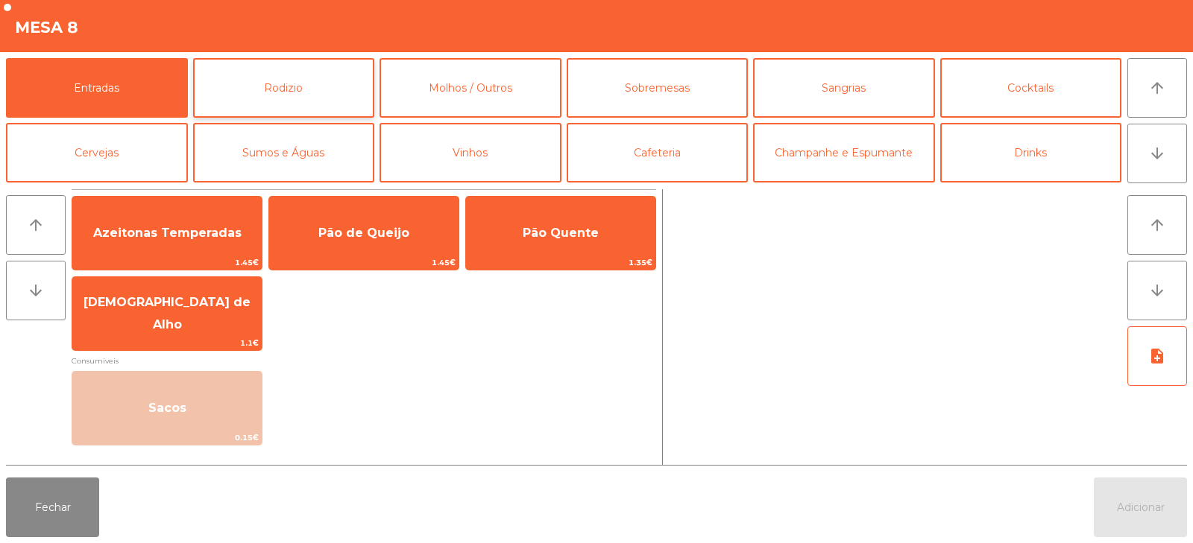
click at [295, 72] on button "Rodizio" at bounding box center [284, 88] width 182 height 60
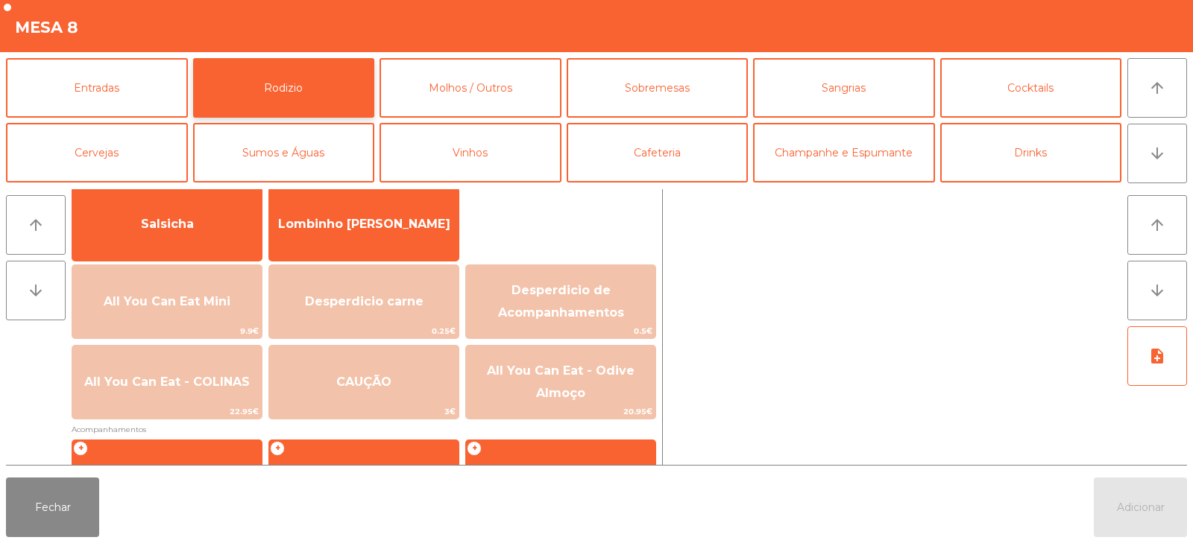
scroll to position [138, 0]
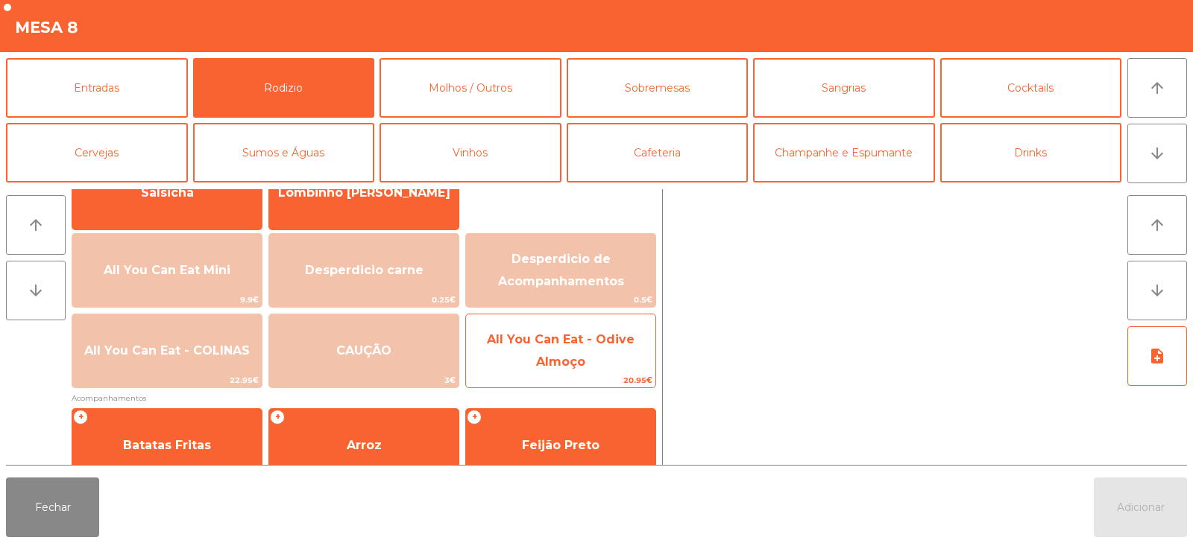
click at [540, 368] on span "All You Can Eat - Odive Almoço" at bounding box center [561, 350] width 148 height 37
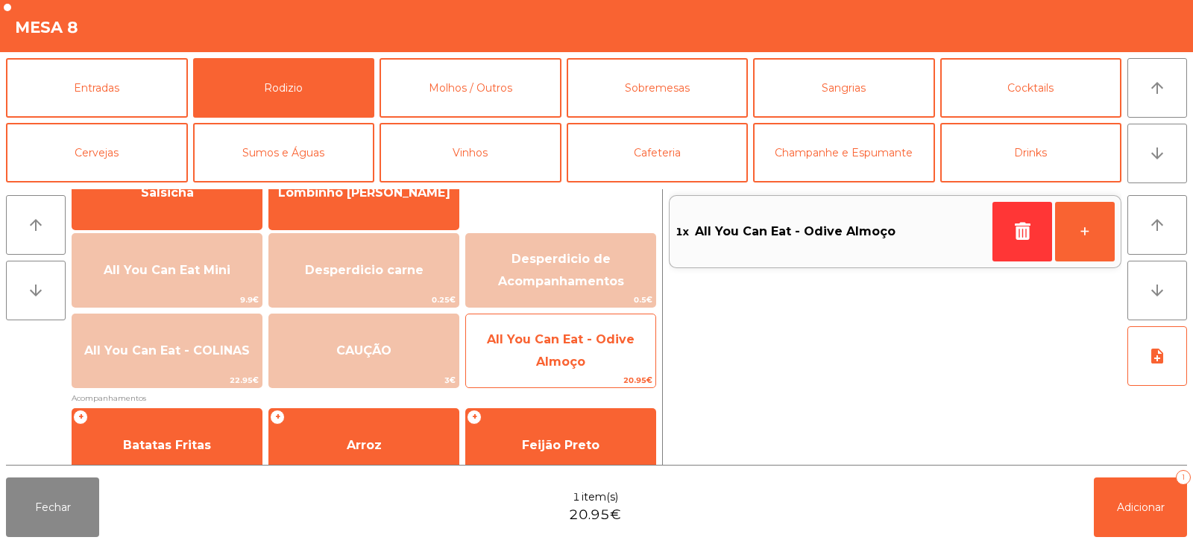
click at [541, 370] on span "All You Can Eat - Odive Almoço" at bounding box center [560, 351] width 189 height 63
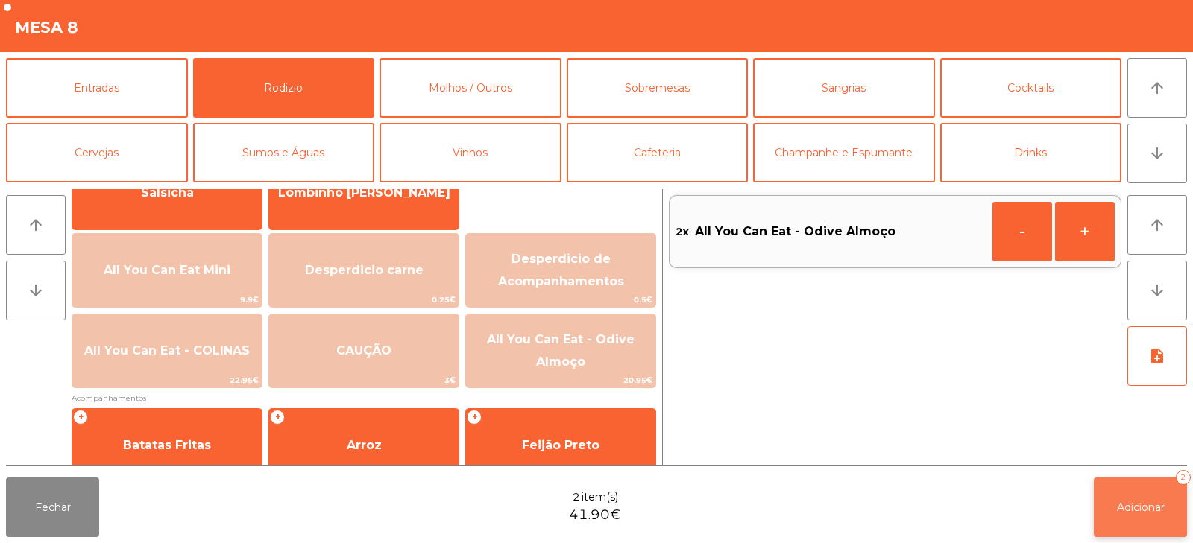
click at [1141, 513] on span "Adicionar" at bounding box center [1141, 507] width 48 height 13
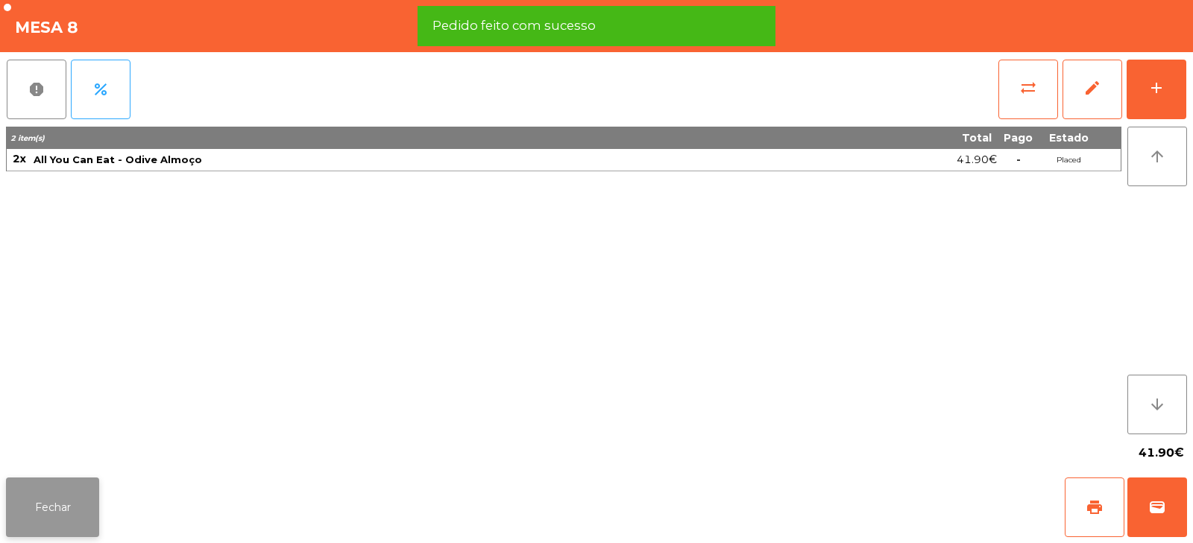
click at [67, 502] on button "Fechar" at bounding box center [52, 508] width 93 height 60
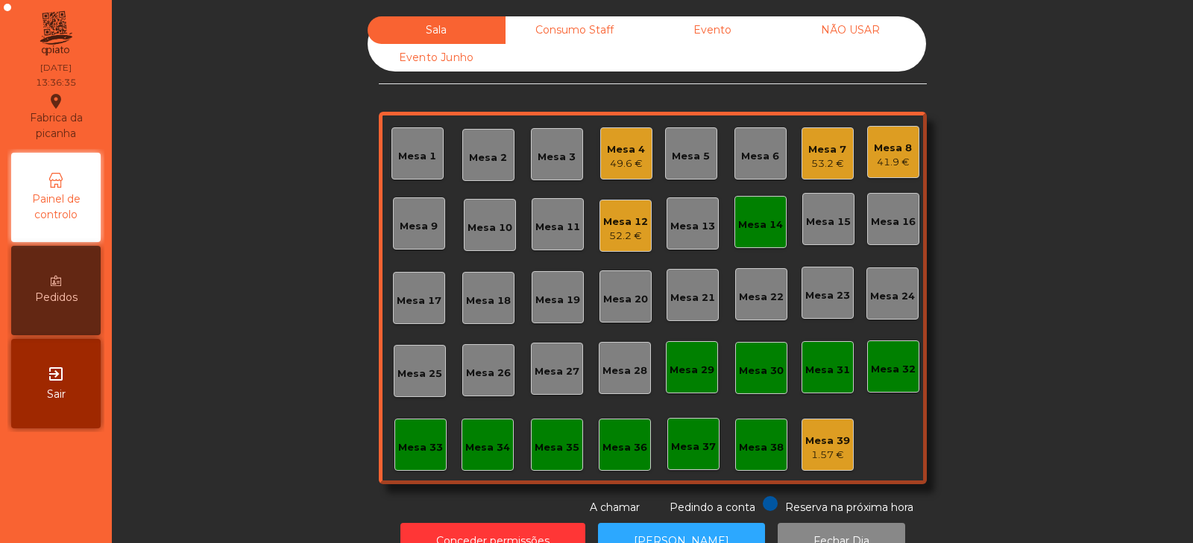
click at [1037, 239] on div "Sala Consumo Staff Evento NÃO USAR Evento Junho Mesa 1 Mesa 2 Mesa 3 Mesa 4 49.…" at bounding box center [652, 265] width 1041 height 499
click at [762, 219] on div "Mesa 14" at bounding box center [760, 225] width 45 height 15
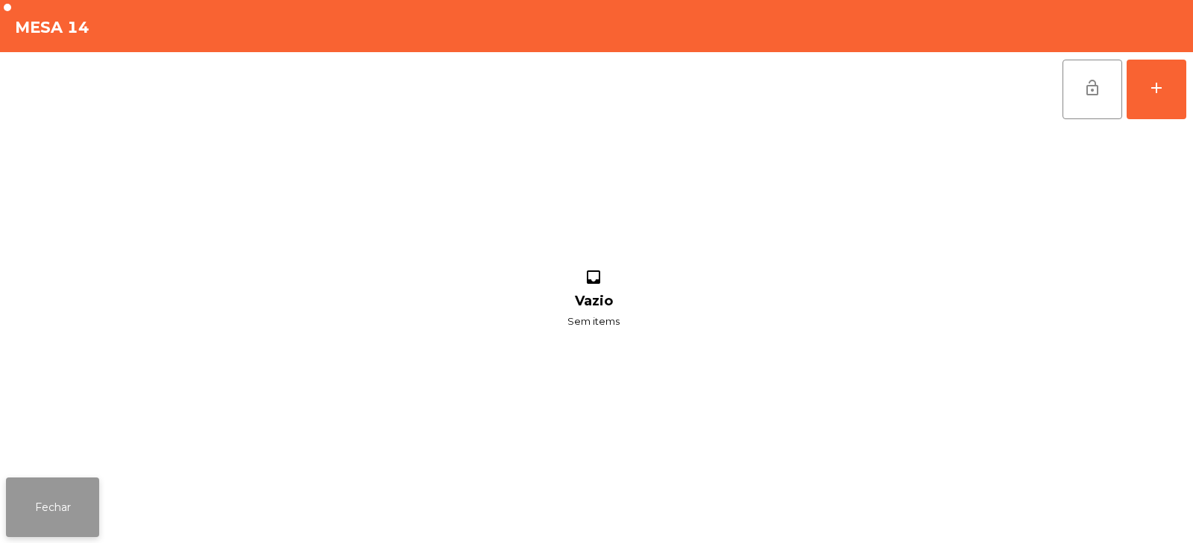
click at [69, 517] on button "Fechar" at bounding box center [52, 508] width 93 height 60
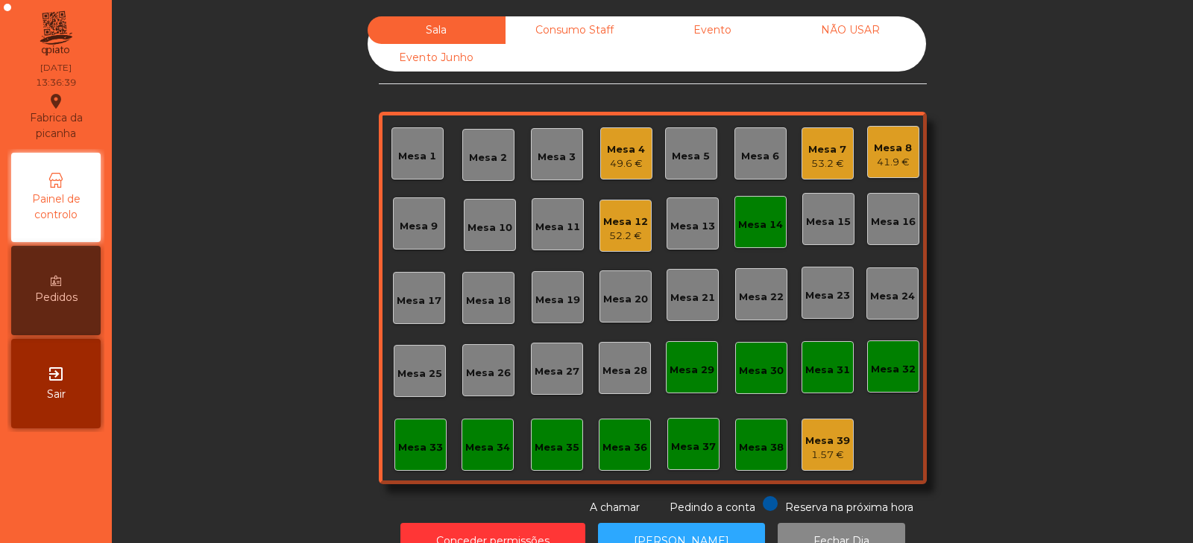
click at [891, 162] on div "41.9 €" at bounding box center [893, 162] width 38 height 15
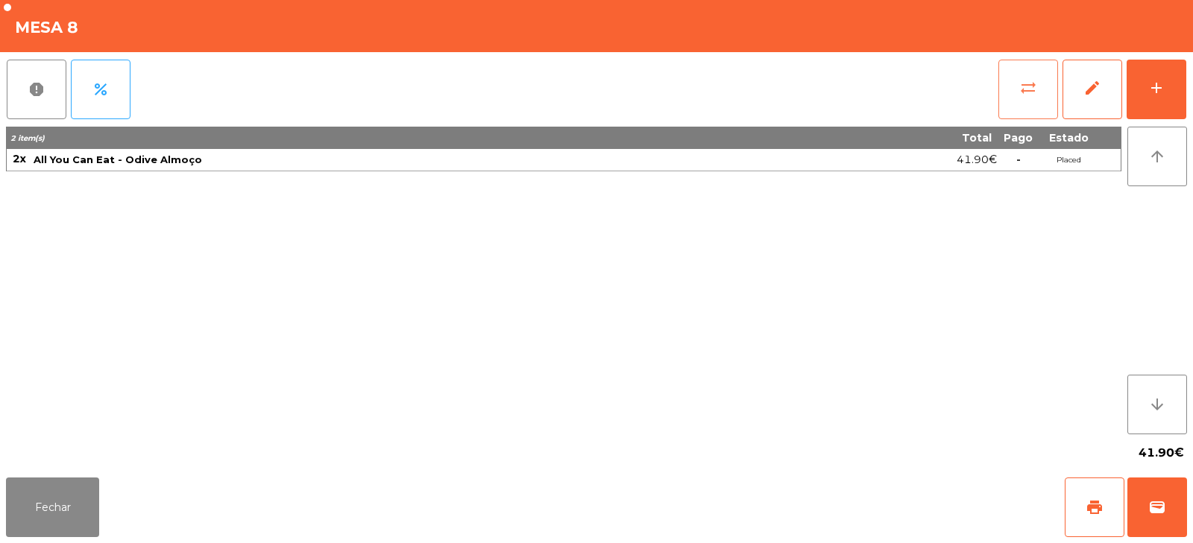
click at [1015, 95] on button "sync_alt" at bounding box center [1028, 90] width 60 height 60
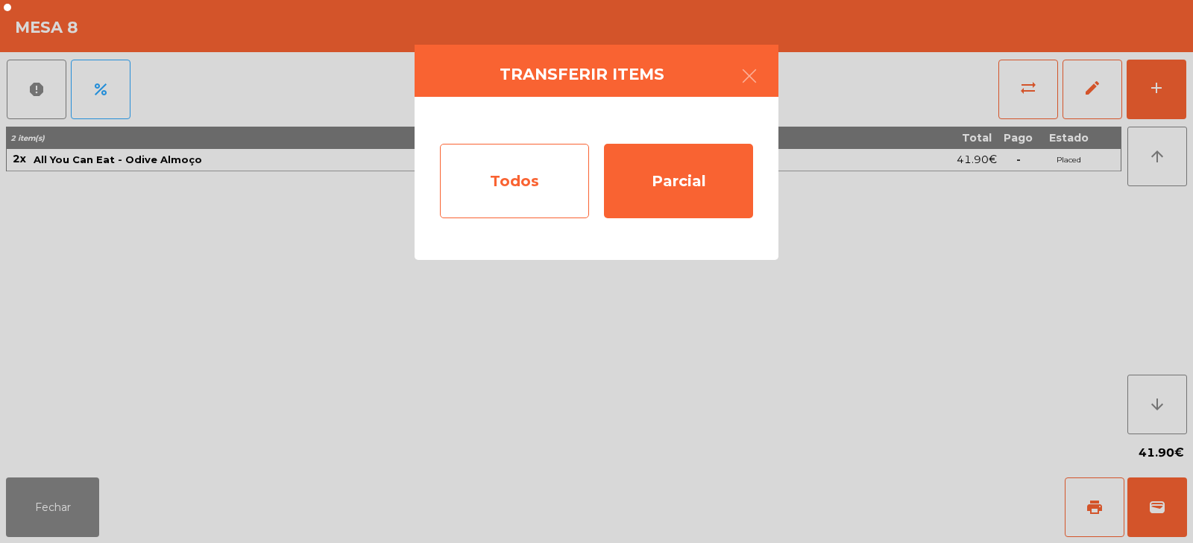
click at [527, 193] on div "Todos" at bounding box center [514, 181] width 149 height 75
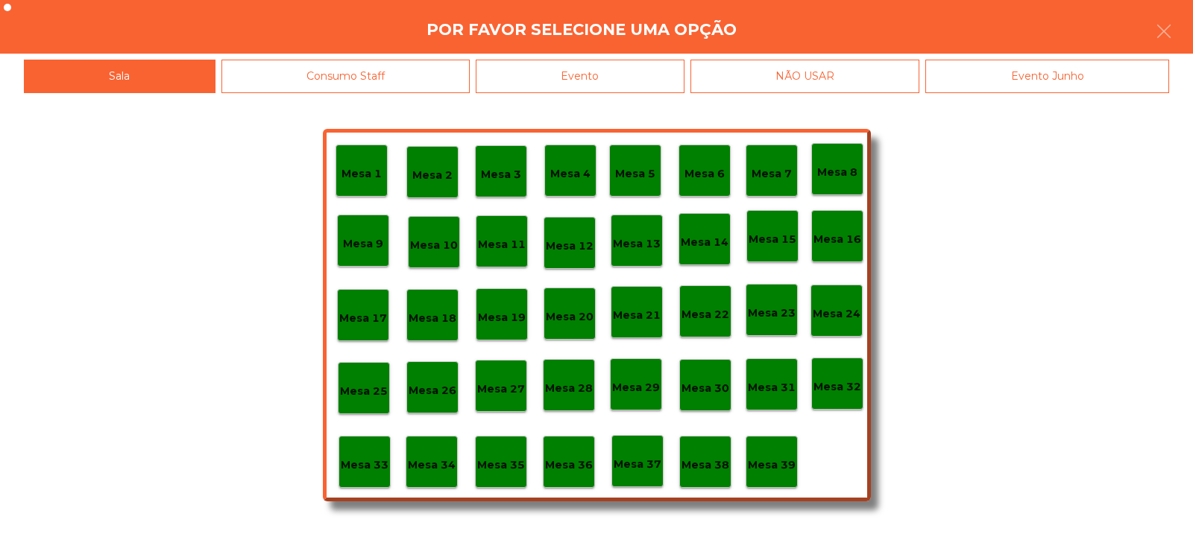
click at [707, 239] on p "Mesa 14" at bounding box center [705, 242] width 48 height 17
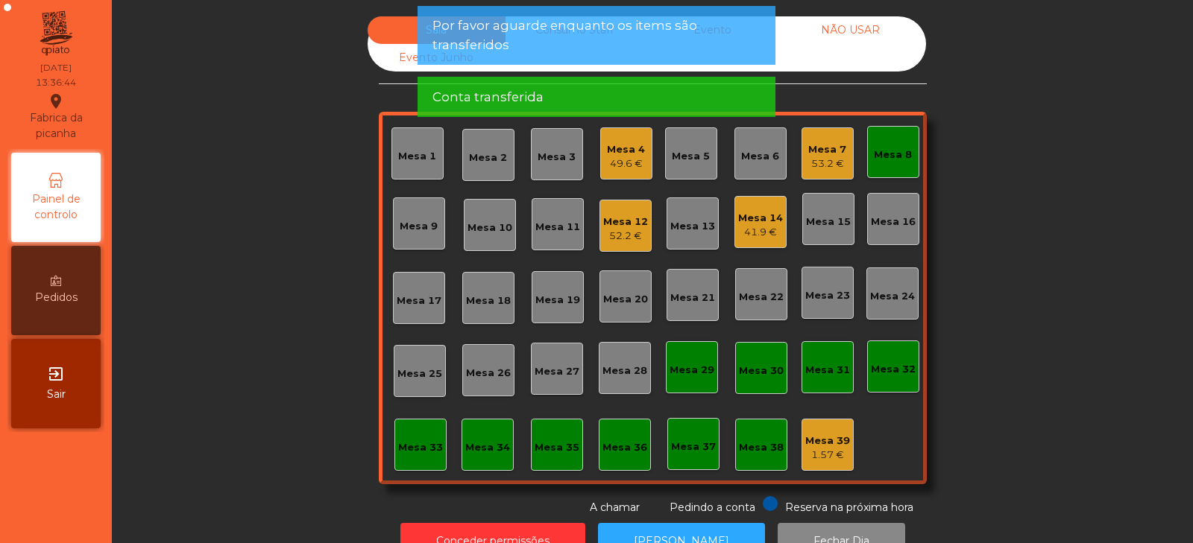
click at [891, 160] on div "Mesa 8" at bounding box center [893, 155] width 38 height 15
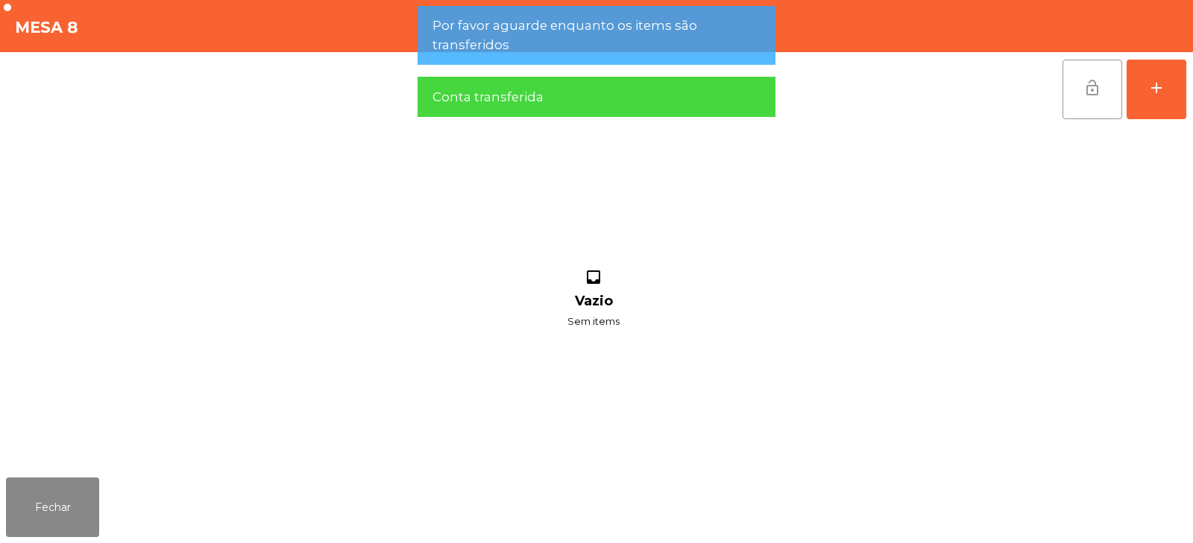
click at [1088, 97] on button "lock_open" at bounding box center [1092, 90] width 60 height 60
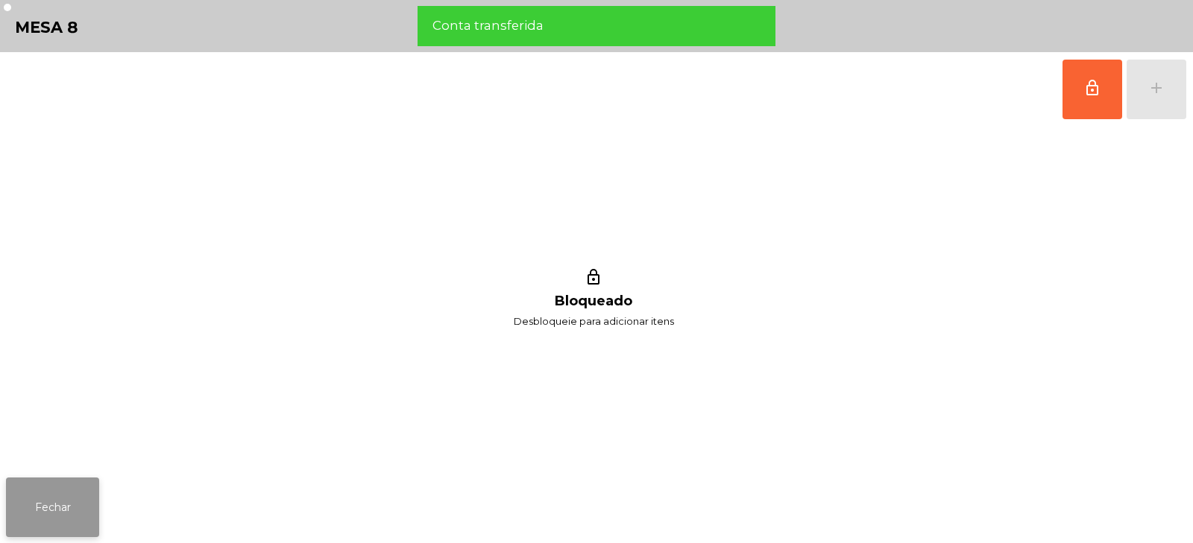
click at [73, 512] on button "Fechar" at bounding box center [52, 508] width 93 height 60
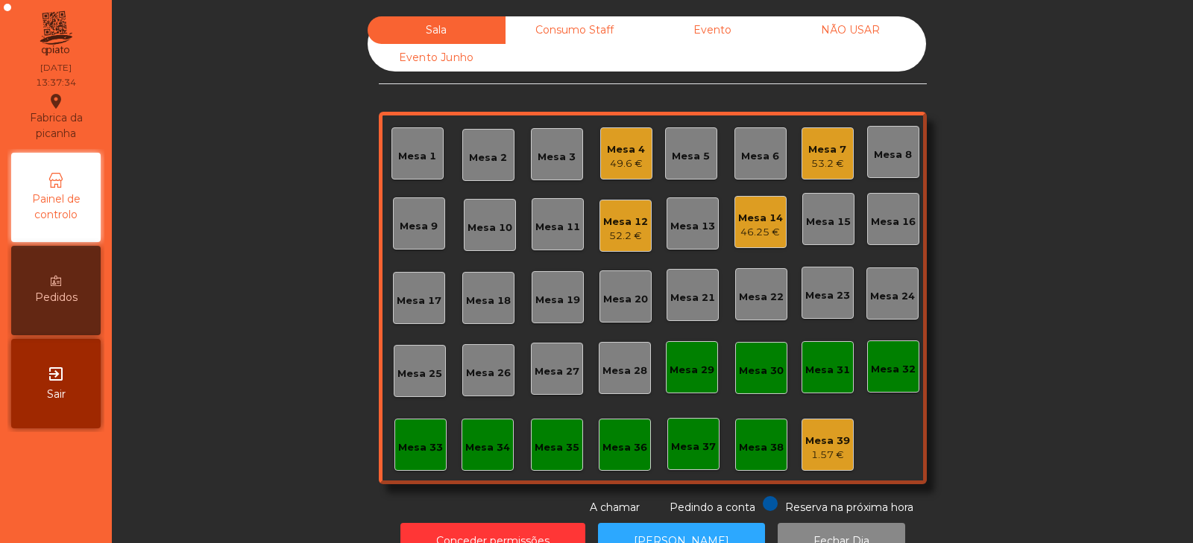
click at [680, 162] on div "Mesa 5" at bounding box center [691, 156] width 38 height 15
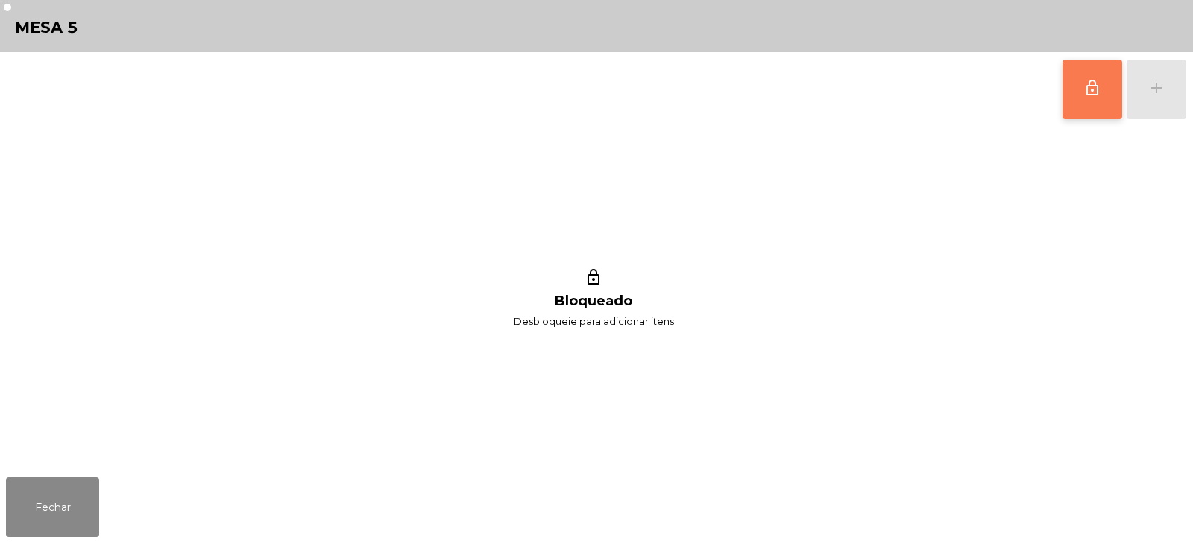
click at [1094, 106] on button "lock_outline" at bounding box center [1092, 90] width 60 height 60
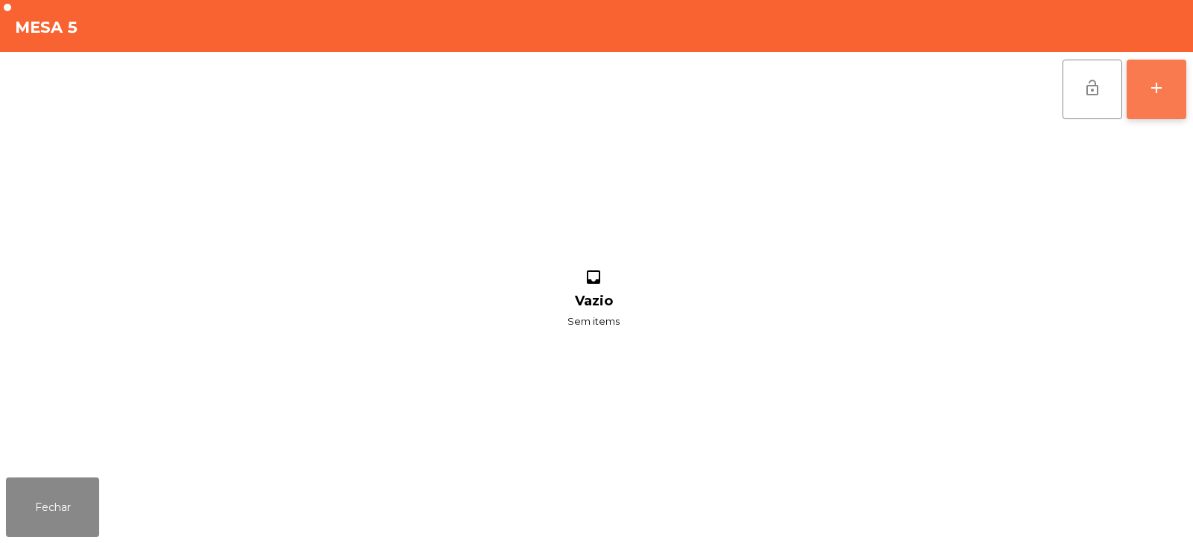
click at [1147, 89] on div "add" at bounding box center [1156, 88] width 18 height 18
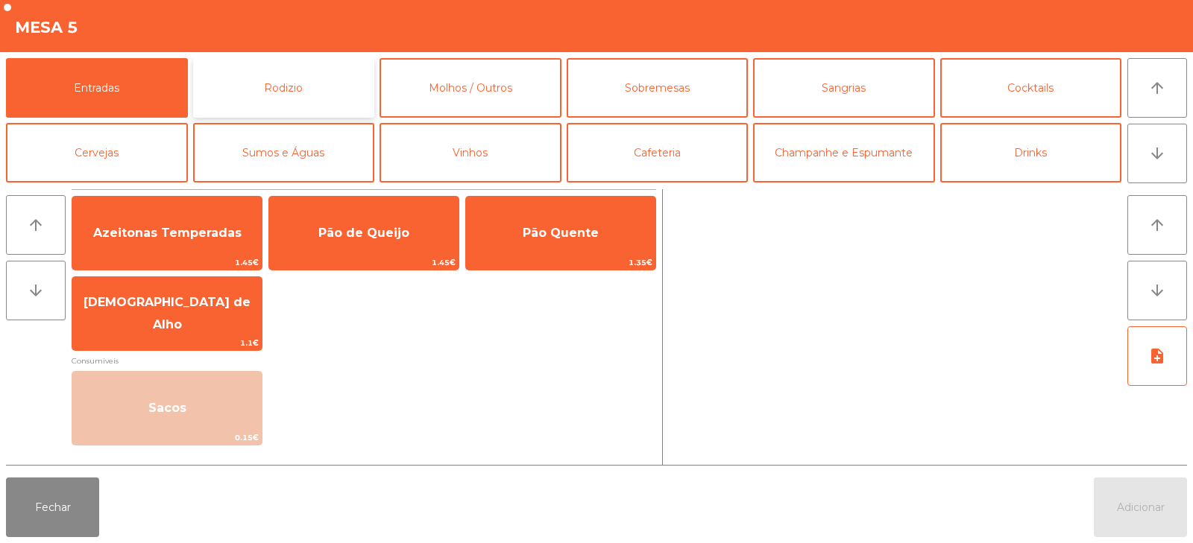
click at [341, 76] on button "Rodizio" at bounding box center [284, 88] width 182 height 60
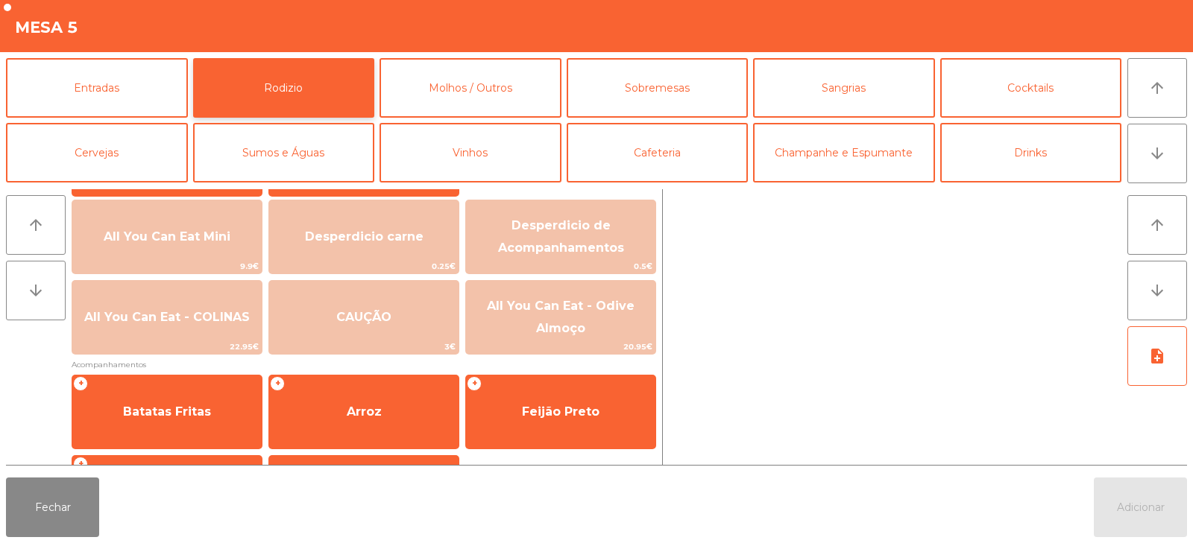
scroll to position [184, 0]
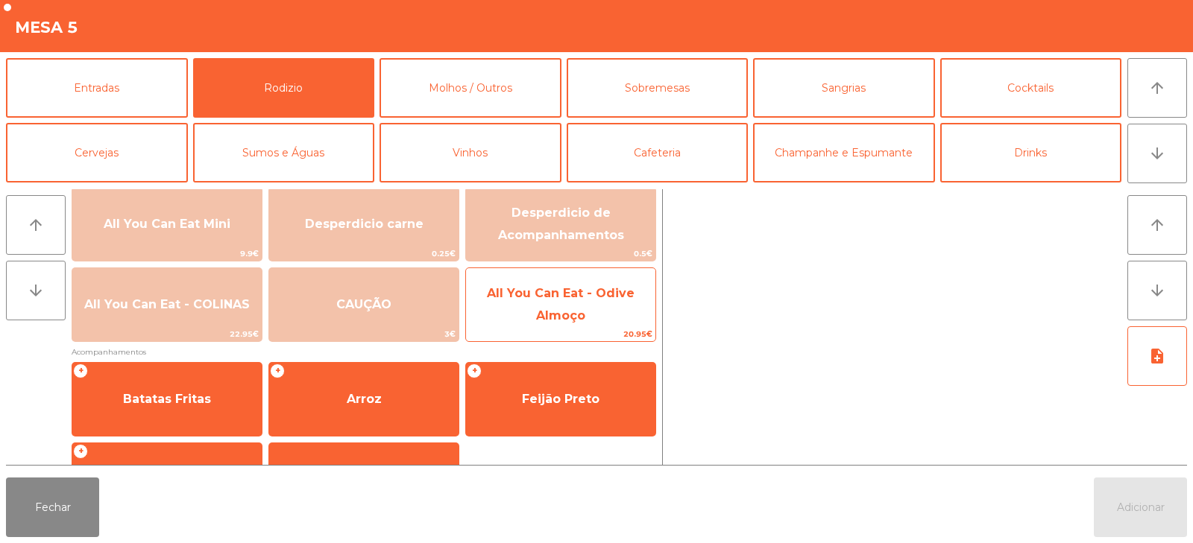
click at [572, 325] on span "All You Can Eat - Odive Almoço" at bounding box center [560, 305] width 189 height 63
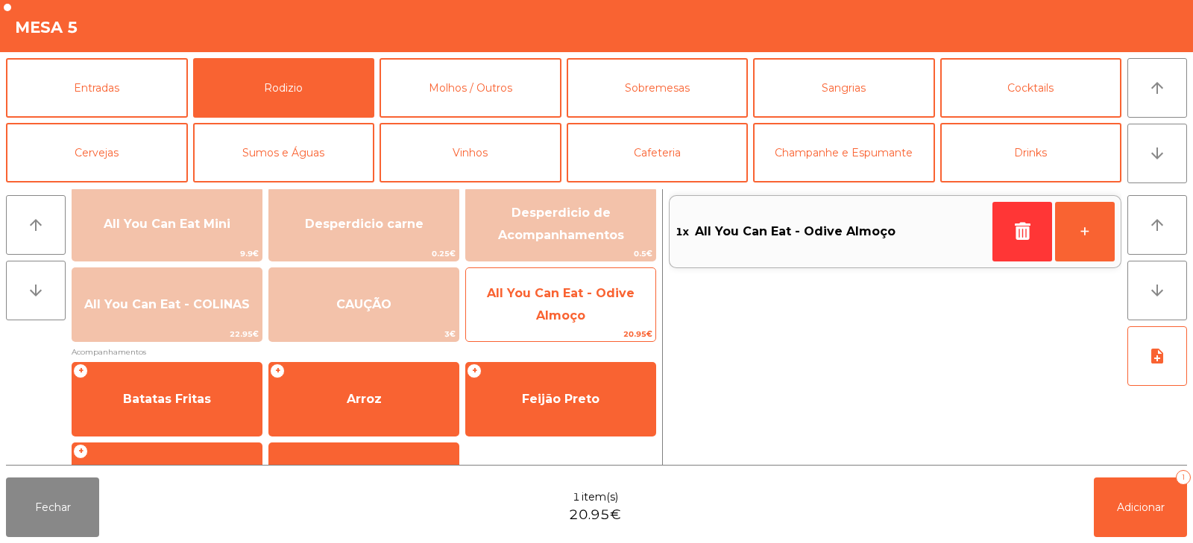
click at [574, 321] on span "All You Can Eat - Odive Almoço" at bounding box center [561, 304] width 148 height 37
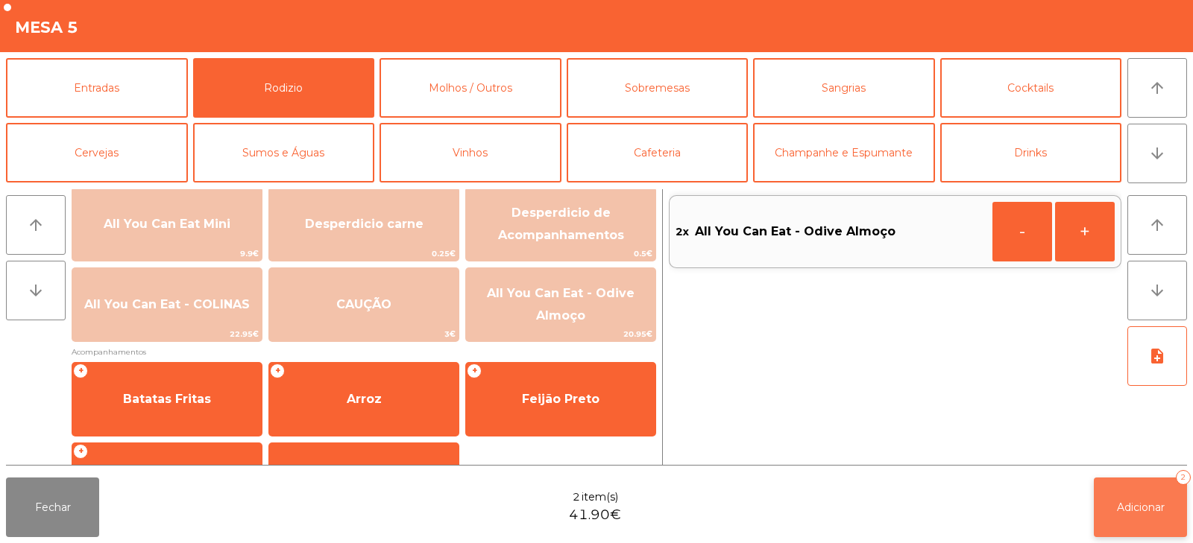
click at [1117, 501] on span "Adicionar" at bounding box center [1141, 507] width 48 height 13
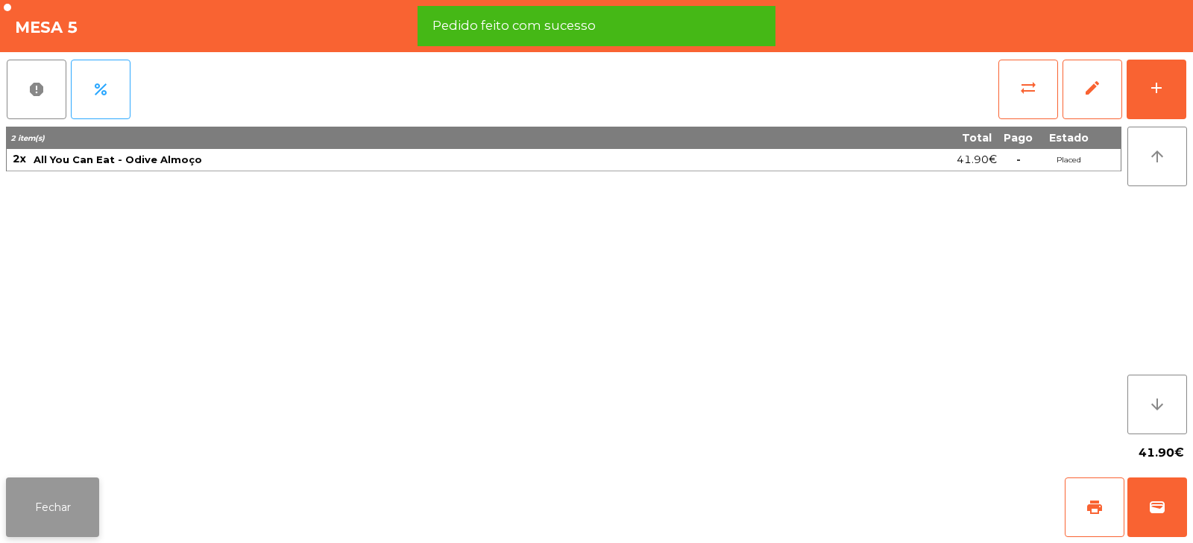
click at [57, 511] on button "Fechar" at bounding box center [52, 508] width 93 height 60
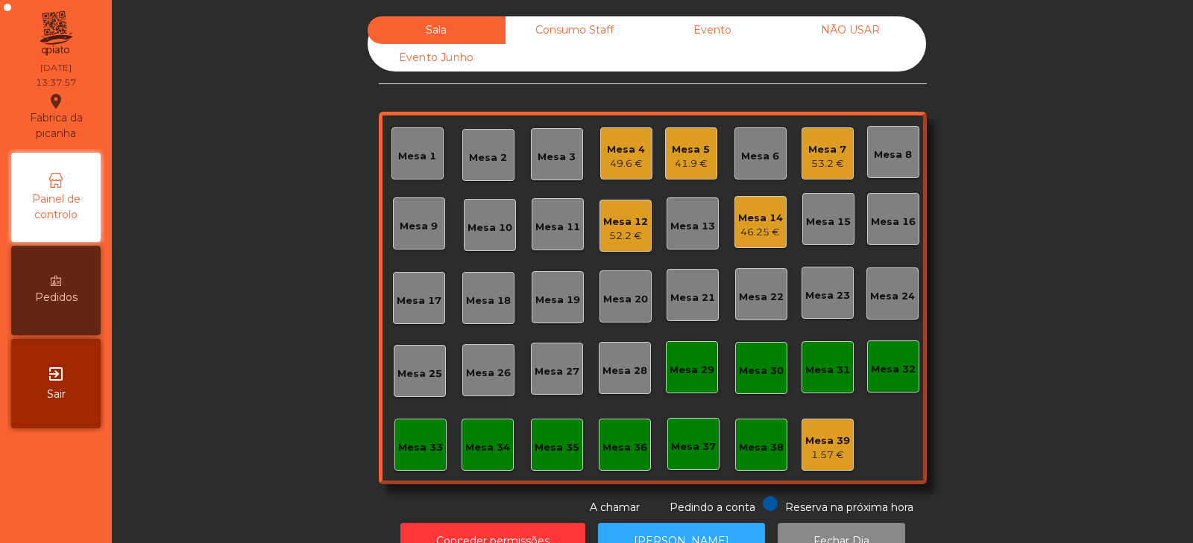
click at [486, 447] on div "Mesa 34" at bounding box center [487, 448] width 45 height 15
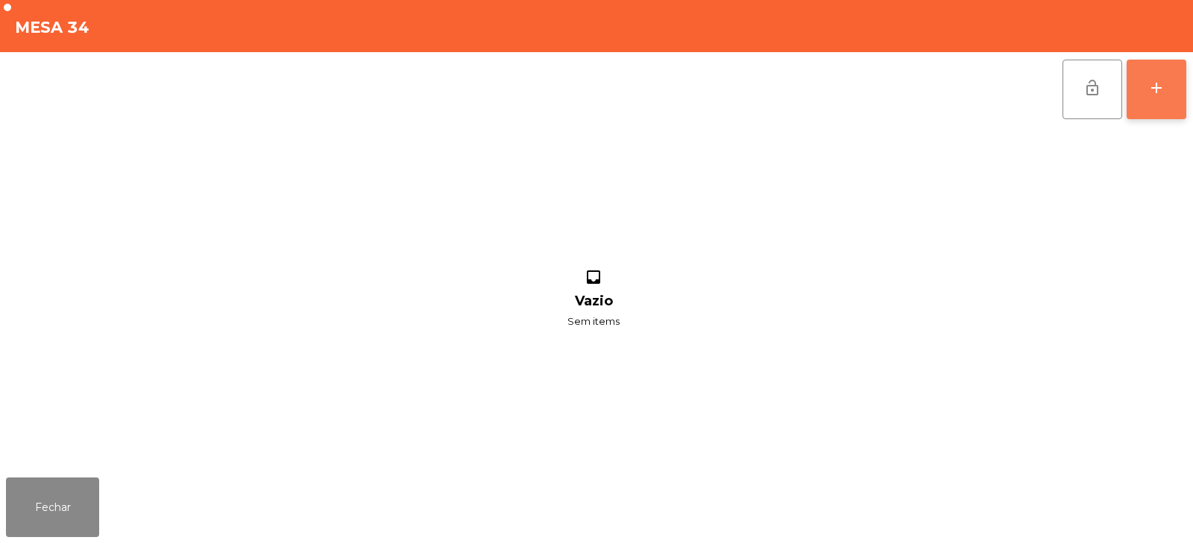
click at [1182, 89] on button "add" at bounding box center [1156, 90] width 60 height 60
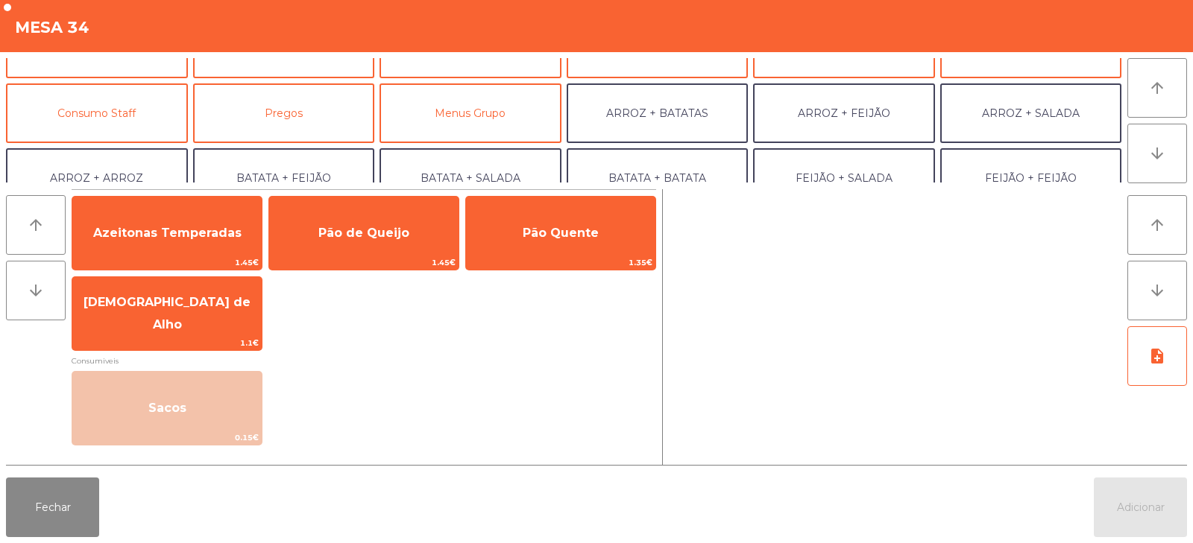
scroll to position [105, 0]
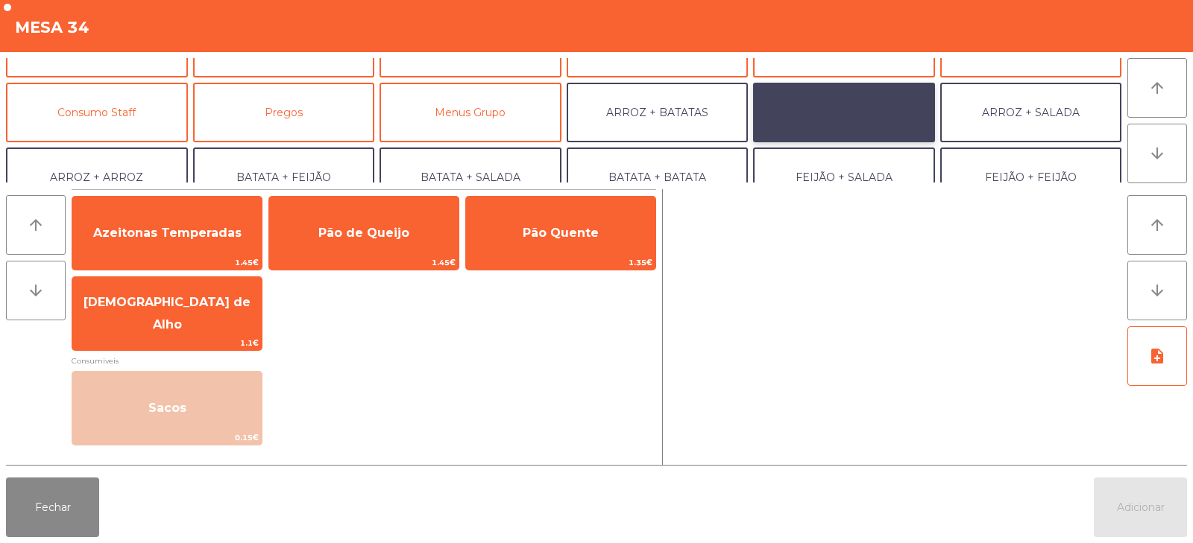
click at [837, 106] on button "ARROZ + FEIJÃO" at bounding box center [844, 113] width 182 height 60
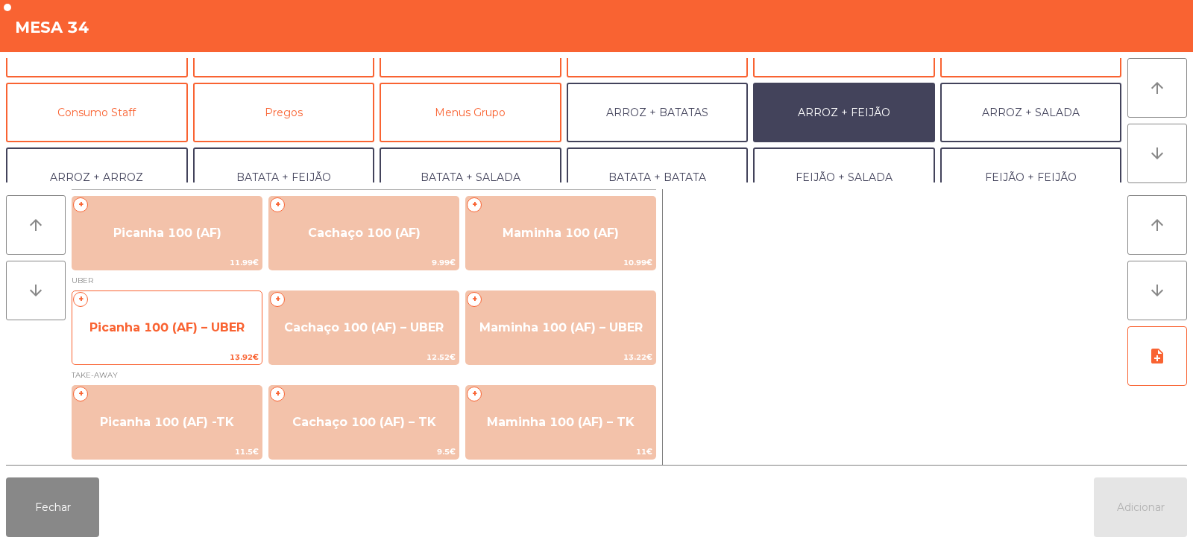
click at [141, 324] on span "Picanha 100 (AF) – UBER" at bounding box center [166, 328] width 155 height 14
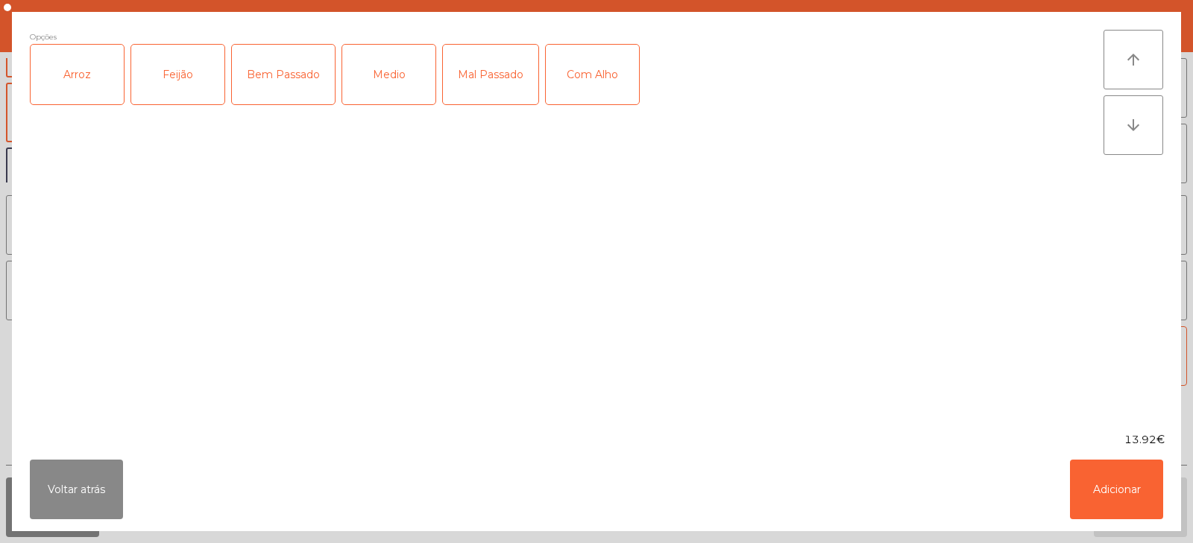
click at [84, 74] on div "Arroz" at bounding box center [77, 75] width 93 height 60
click at [179, 71] on div "Feijão" at bounding box center [177, 75] width 93 height 60
click at [402, 79] on div "Medio" at bounding box center [388, 75] width 93 height 60
click at [599, 74] on div "Com Alho" at bounding box center [592, 75] width 93 height 60
click at [1126, 476] on button "Adicionar" at bounding box center [1116, 490] width 93 height 60
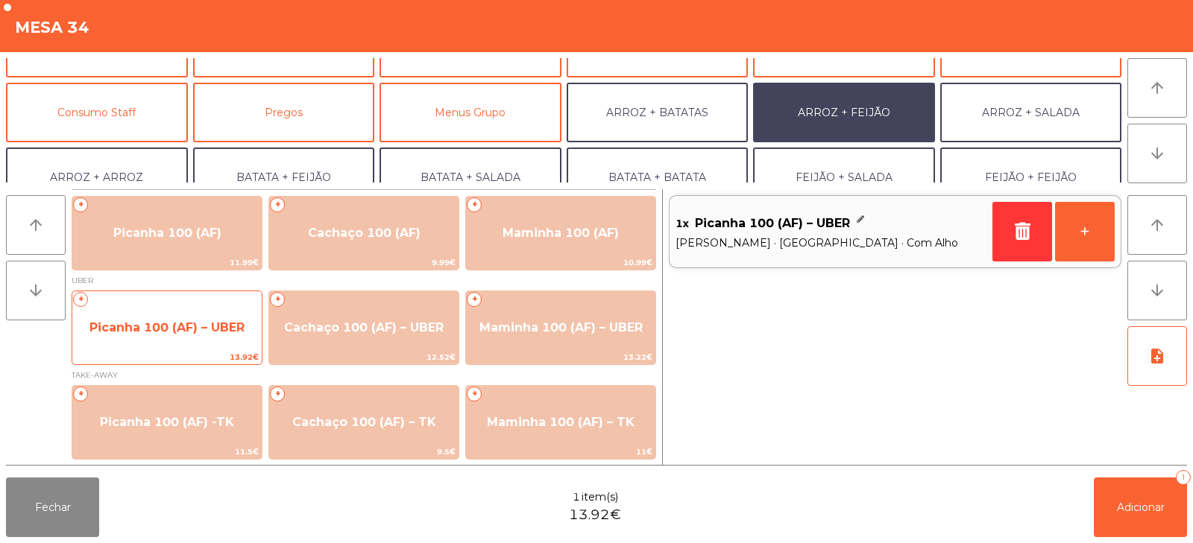
click at [163, 312] on span "Picanha 100 (AF) – UBER" at bounding box center [166, 328] width 189 height 40
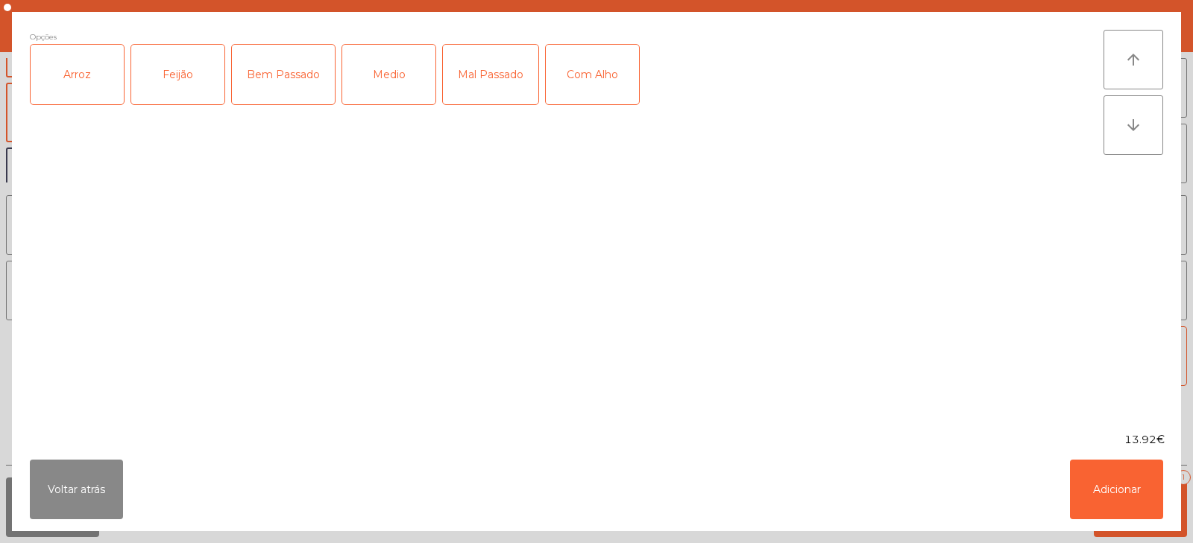
click at [73, 75] on div "Arroz" at bounding box center [77, 75] width 93 height 60
click at [175, 91] on div "Feijão" at bounding box center [177, 75] width 93 height 60
click at [482, 84] on div "Mal Passado" at bounding box center [490, 75] width 95 height 60
click at [587, 70] on div "Com Alho" at bounding box center [592, 75] width 93 height 60
click at [1105, 493] on button "Adicionar" at bounding box center [1116, 490] width 93 height 60
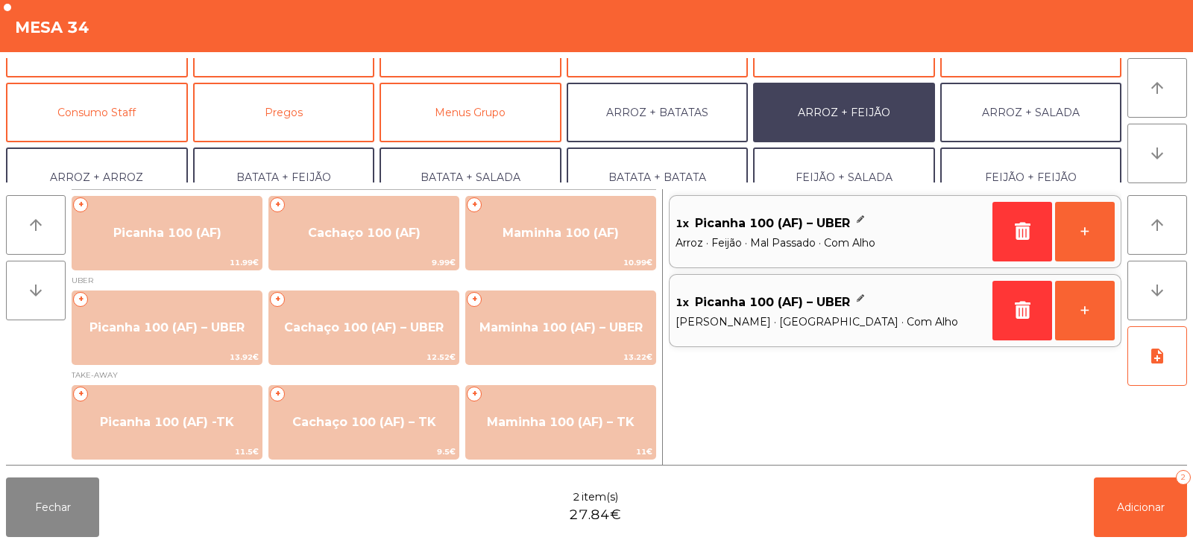
scroll to position [195, 0]
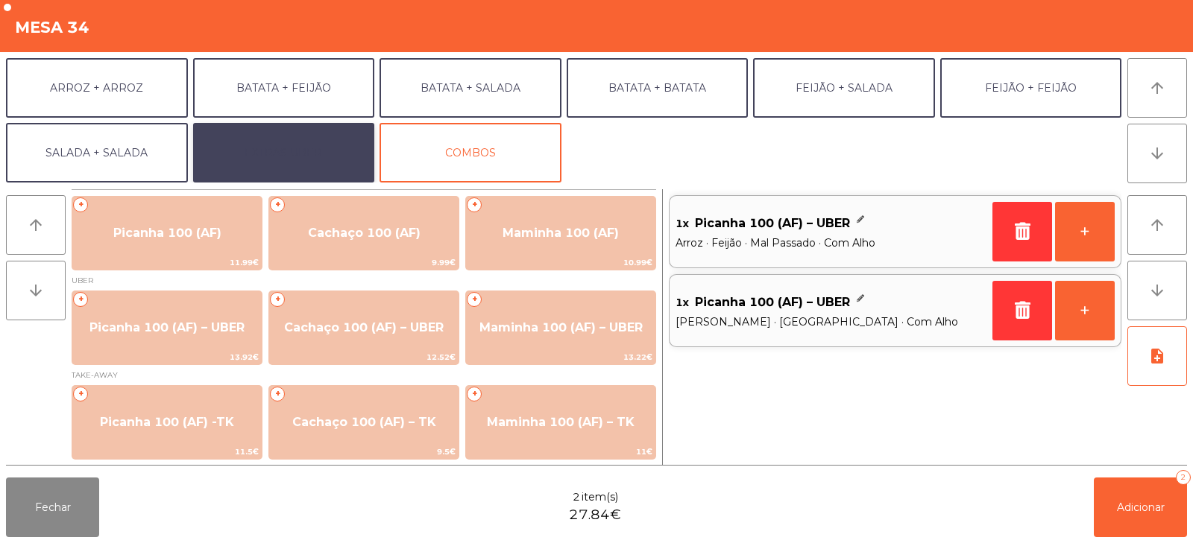
click at [313, 148] on button "EXTRAS UBER" at bounding box center [284, 153] width 182 height 60
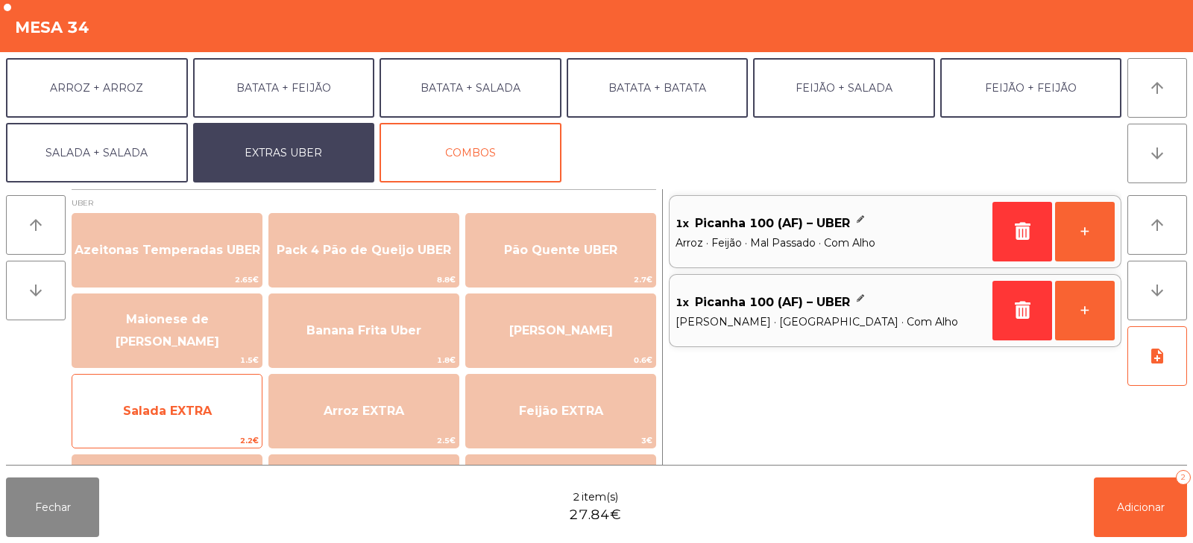
click at [157, 415] on span "Salada EXTRA" at bounding box center [167, 411] width 89 height 14
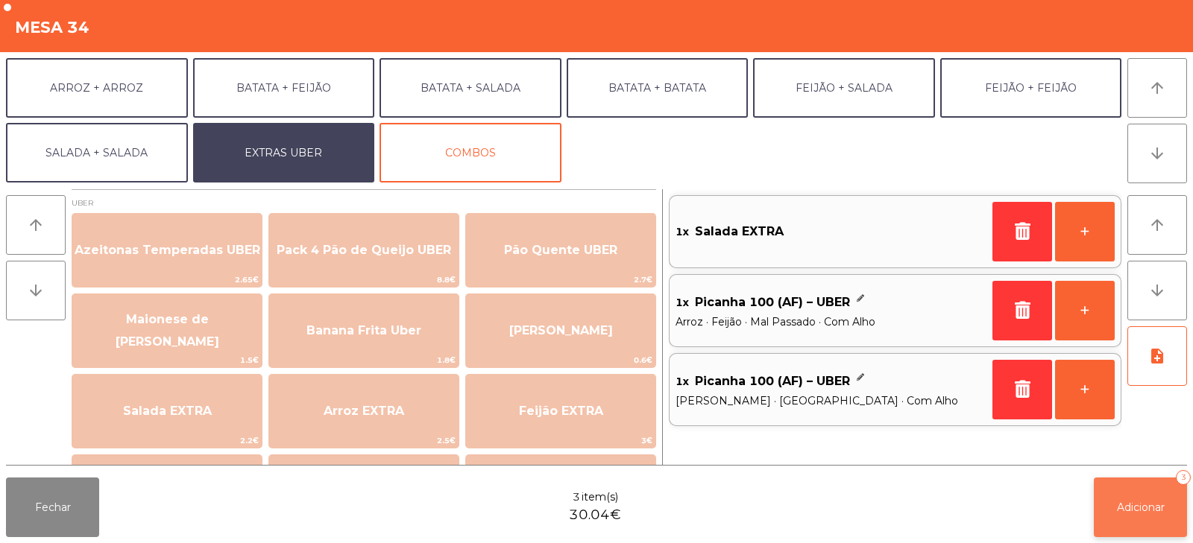
click at [1133, 509] on span "Adicionar" at bounding box center [1141, 507] width 48 height 13
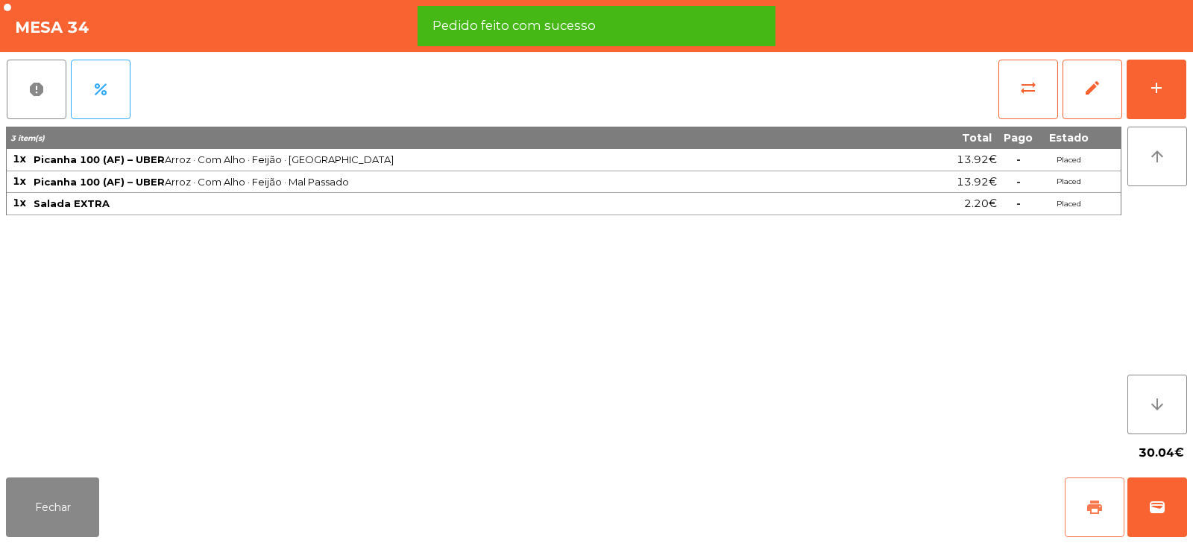
click at [1115, 503] on button "print" at bounding box center [1094, 508] width 60 height 60
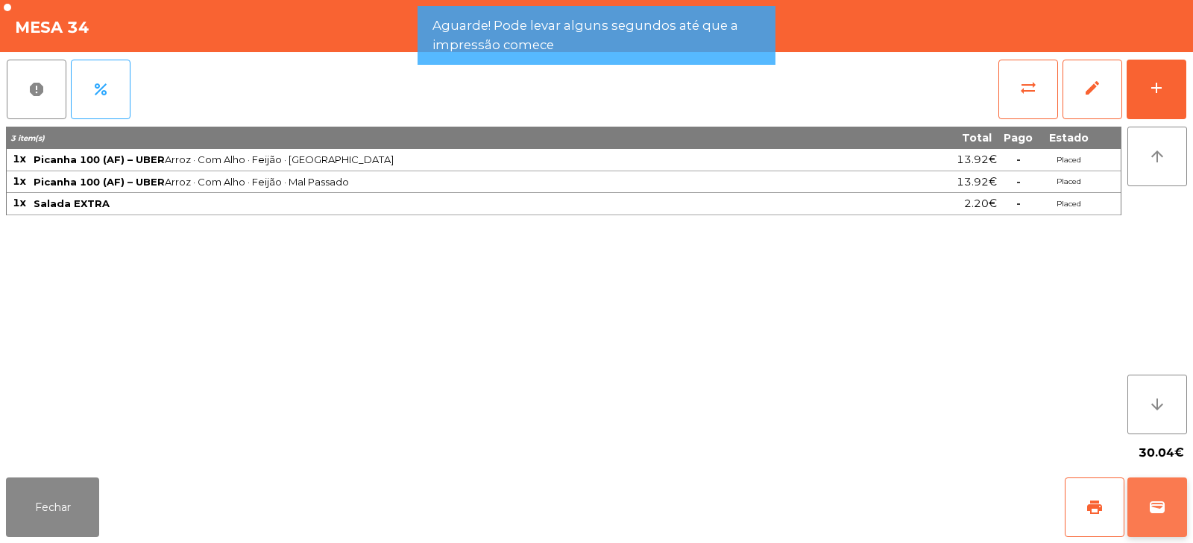
click at [1146, 525] on button "wallet" at bounding box center [1157, 508] width 60 height 60
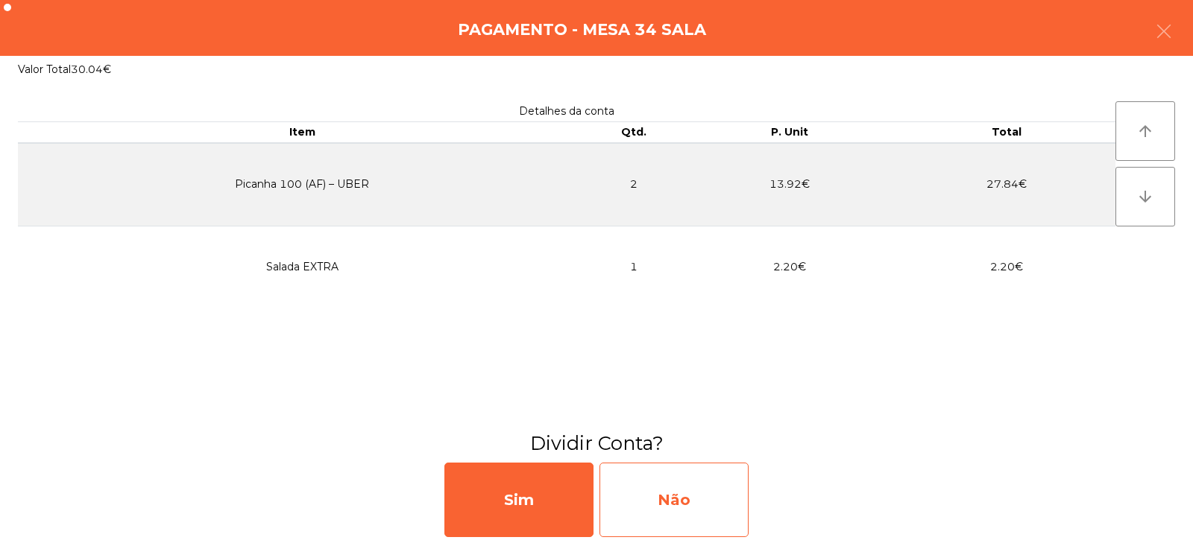
click at [683, 482] on div "Não" at bounding box center [673, 500] width 149 height 75
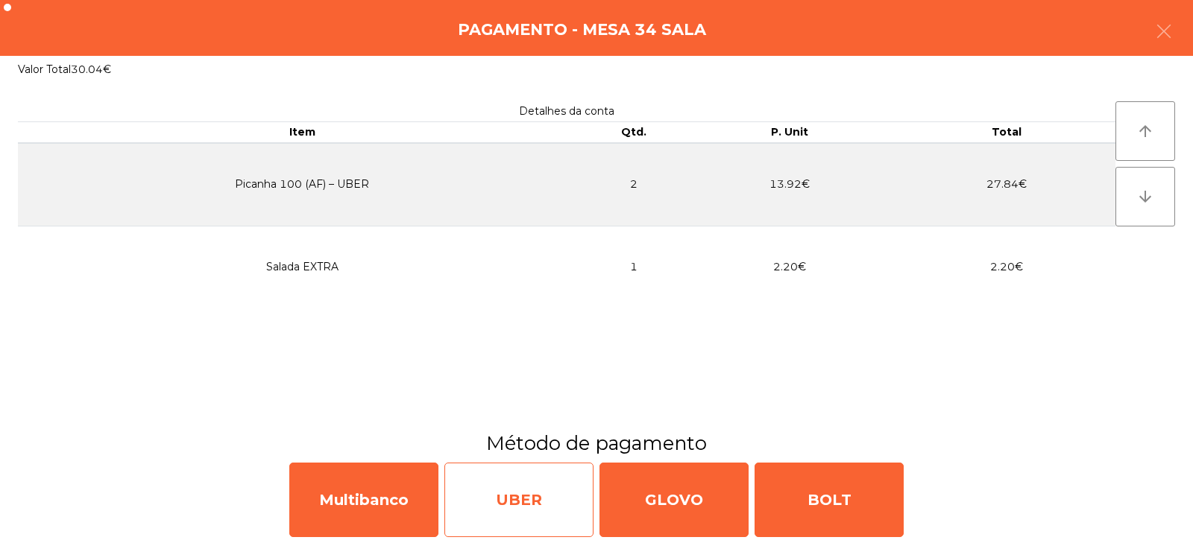
click at [510, 485] on div "UBER" at bounding box center [518, 500] width 149 height 75
select select "**"
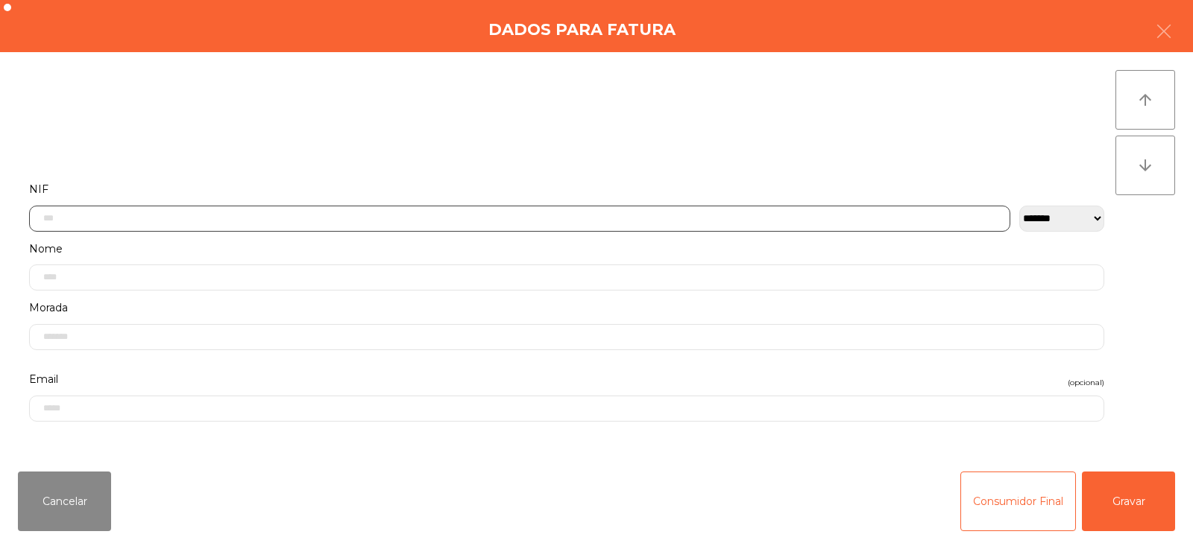
click at [507, 219] on input "text" at bounding box center [519, 219] width 981 height 26
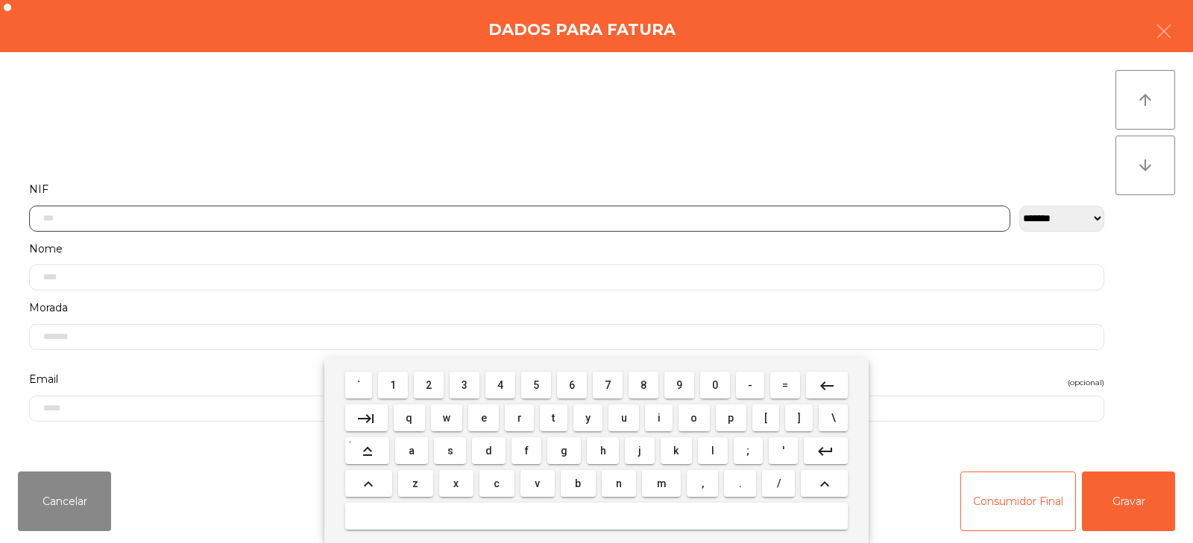
scroll to position [109, 0]
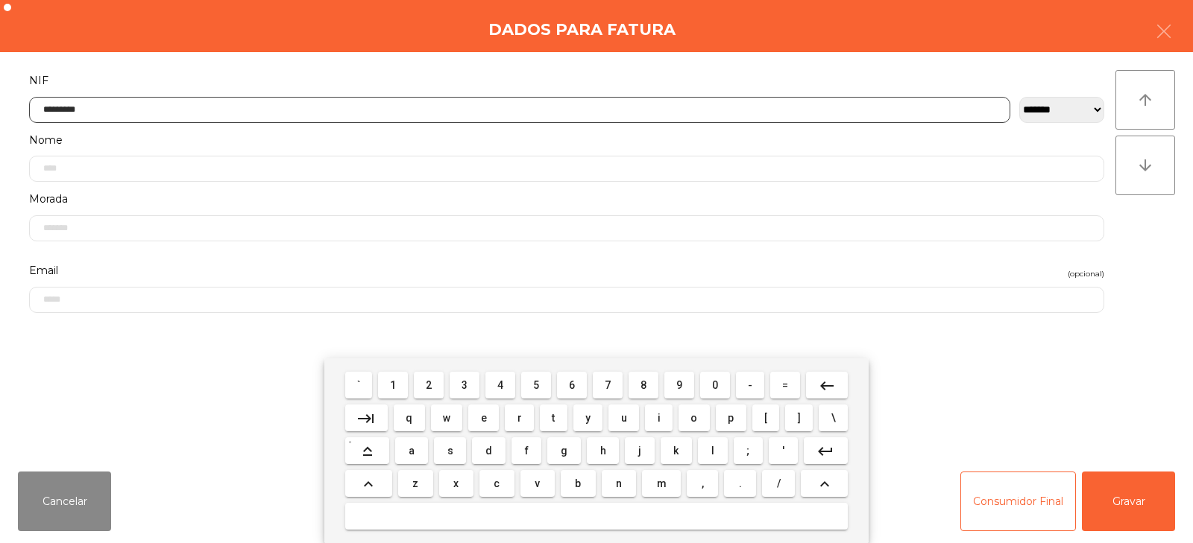
type input "*********"
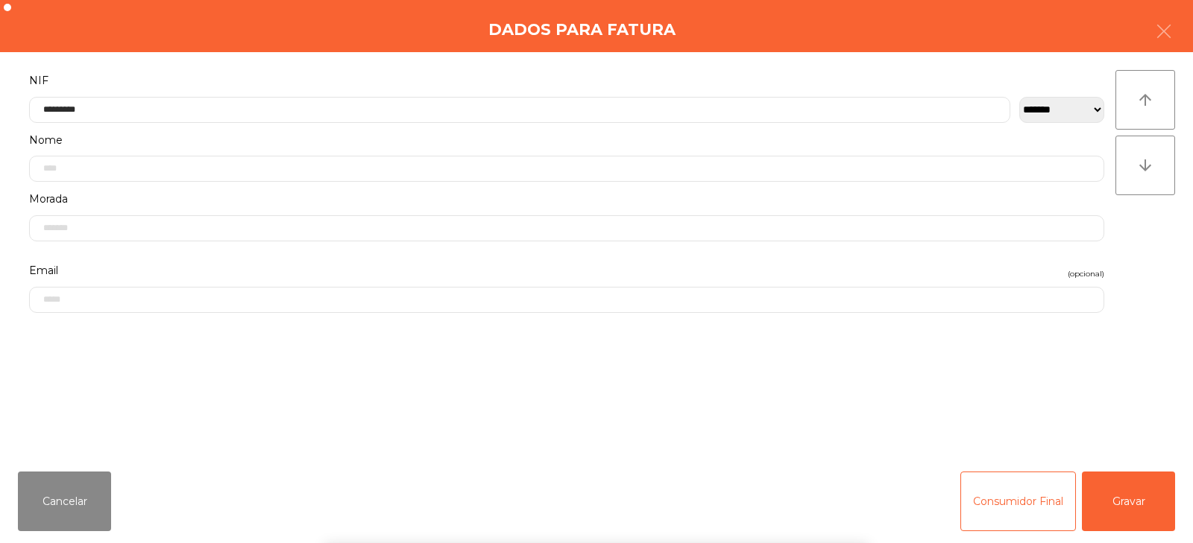
click at [1128, 270] on div "arrow_upward arrow_downward" at bounding box center [1145, 256] width 60 height 372
click at [1140, 502] on button "Gravar" at bounding box center [1128, 502] width 93 height 60
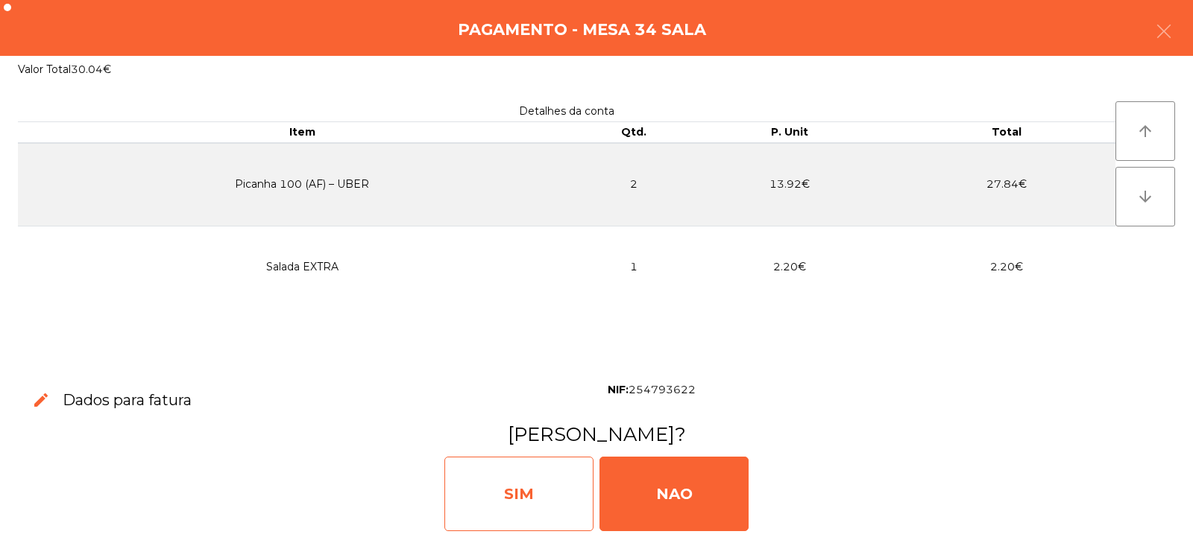
click at [549, 488] on div "SIM" at bounding box center [518, 494] width 149 height 75
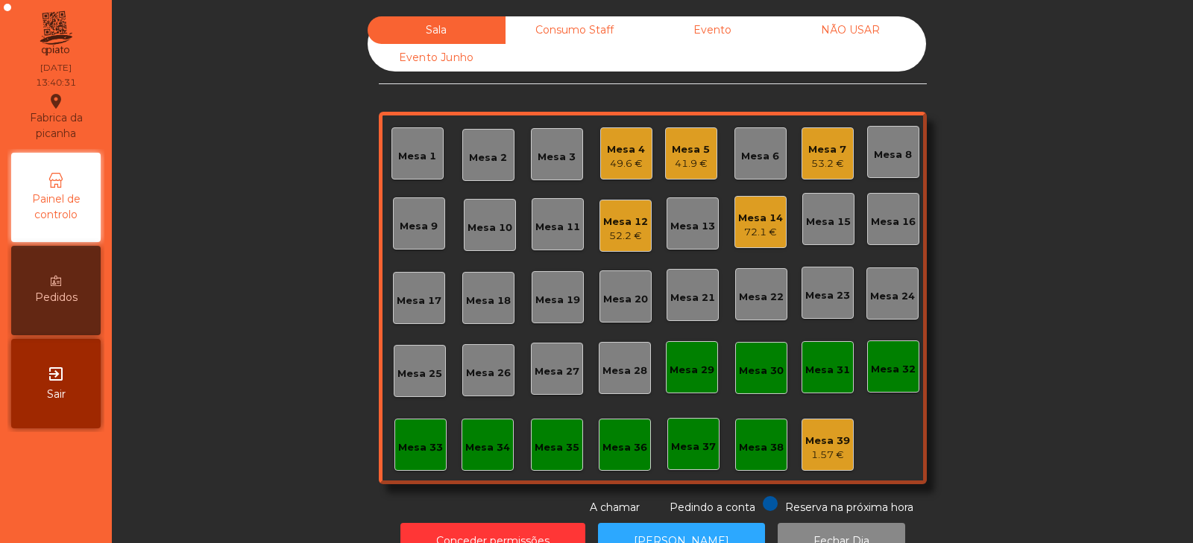
click at [681, 156] on div "Mesa 5" at bounding box center [691, 149] width 38 height 15
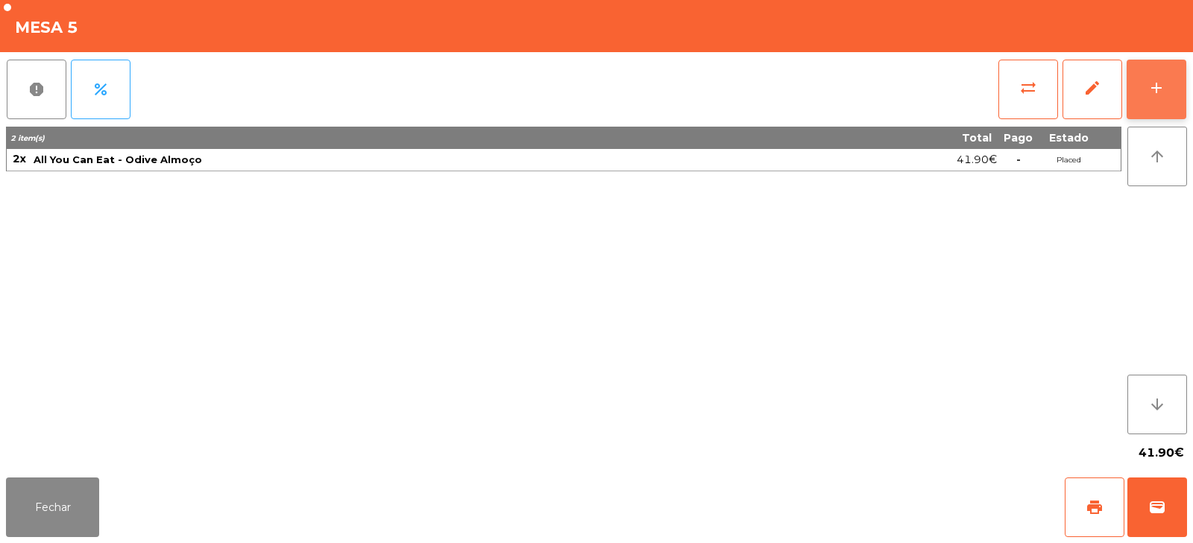
click at [1155, 86] on div "add" at bounding box center [1156, 88] width 18 height 18
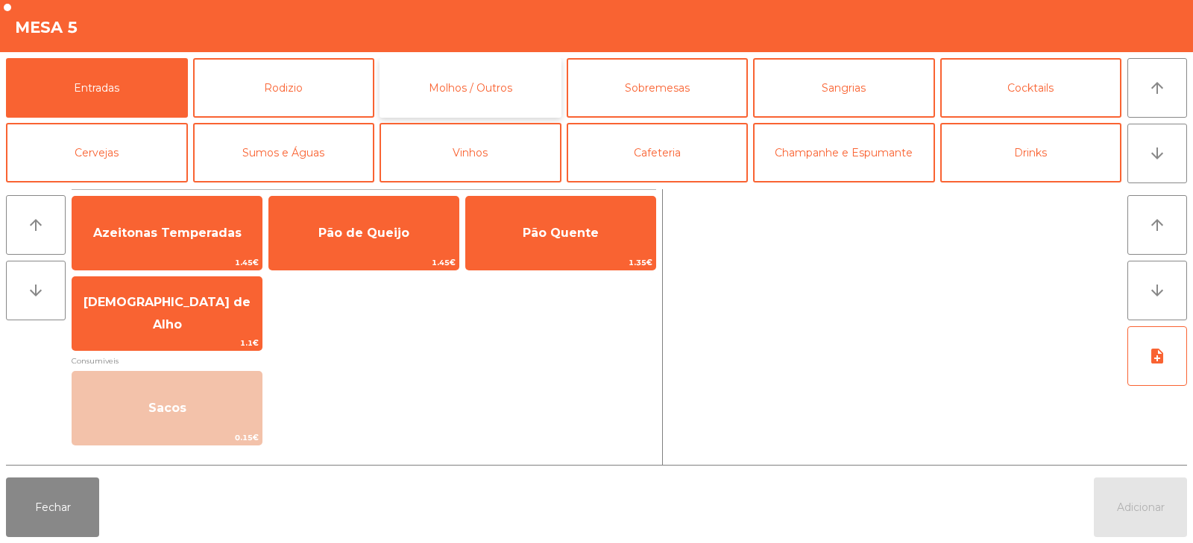
click at [484, 86] on button "Molhos / Outros" at bounding box center [470, 88] width 182 height 60
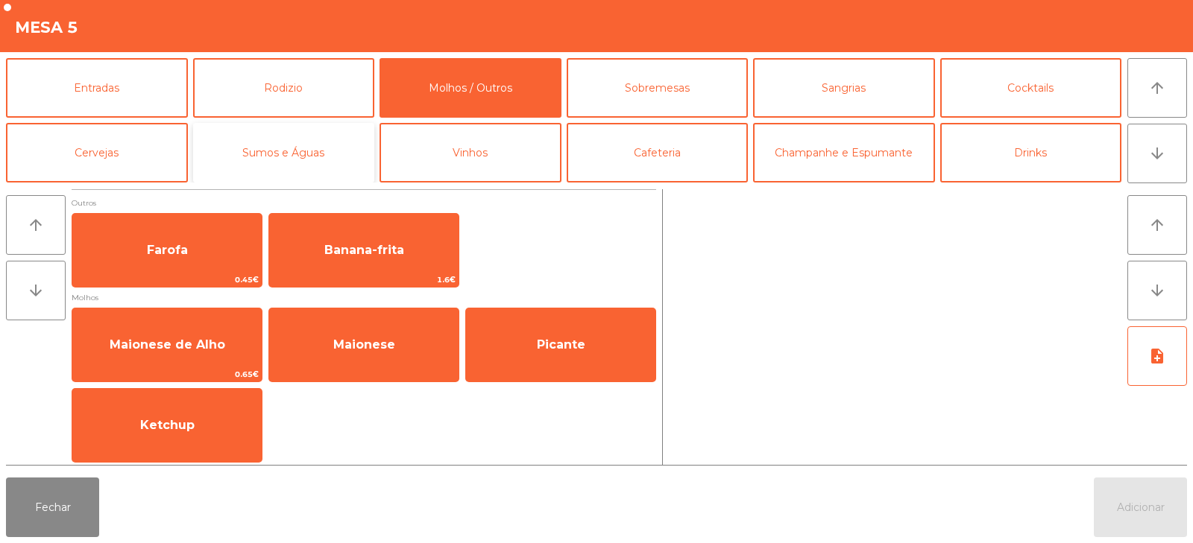
click at [297, 166] on button "Sumos e Águas" at bounding box center [284, 153] width 182 height 60
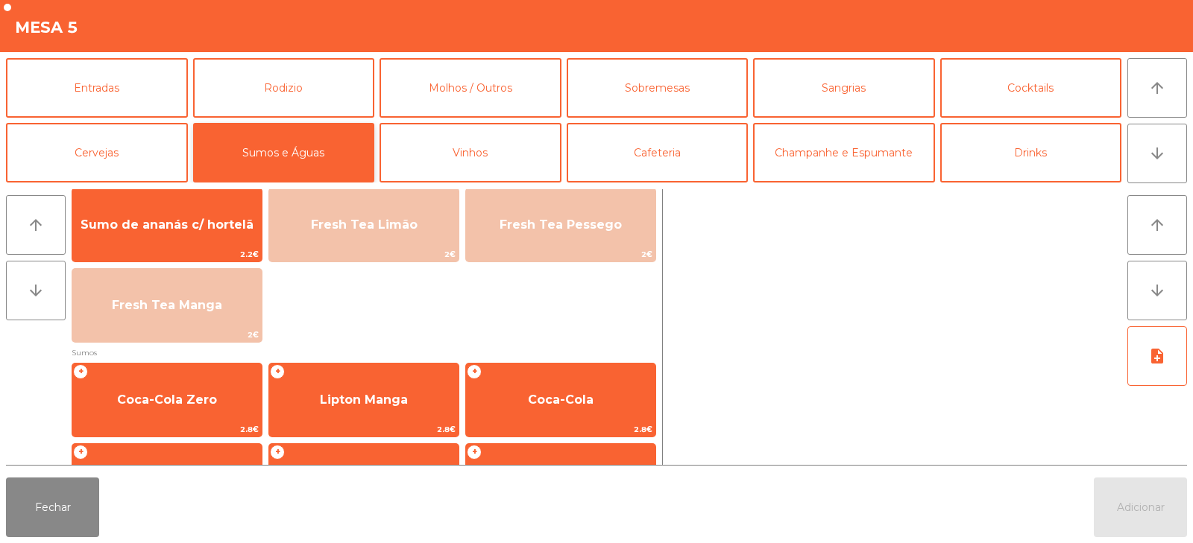
scroll to position [0, 0]
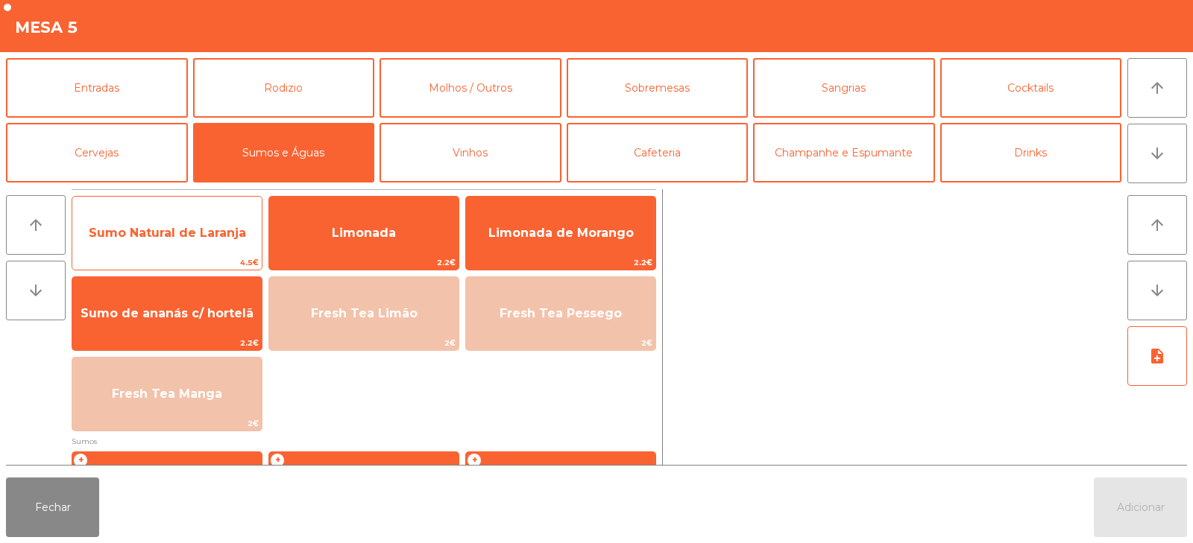
click at [162, 234] on span "Sumo Natural de Laranja" at bounding box center [167, 233] width 157 height 14
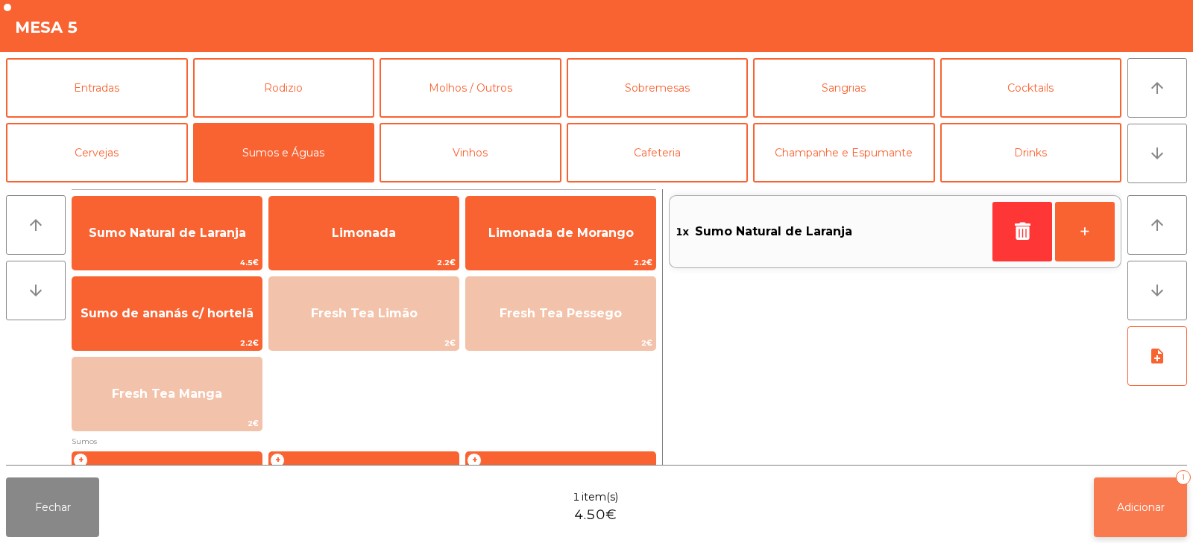
click at [1134, 503] on span "Adicionar" at bounding box center [1141, 507] width 48 height 13
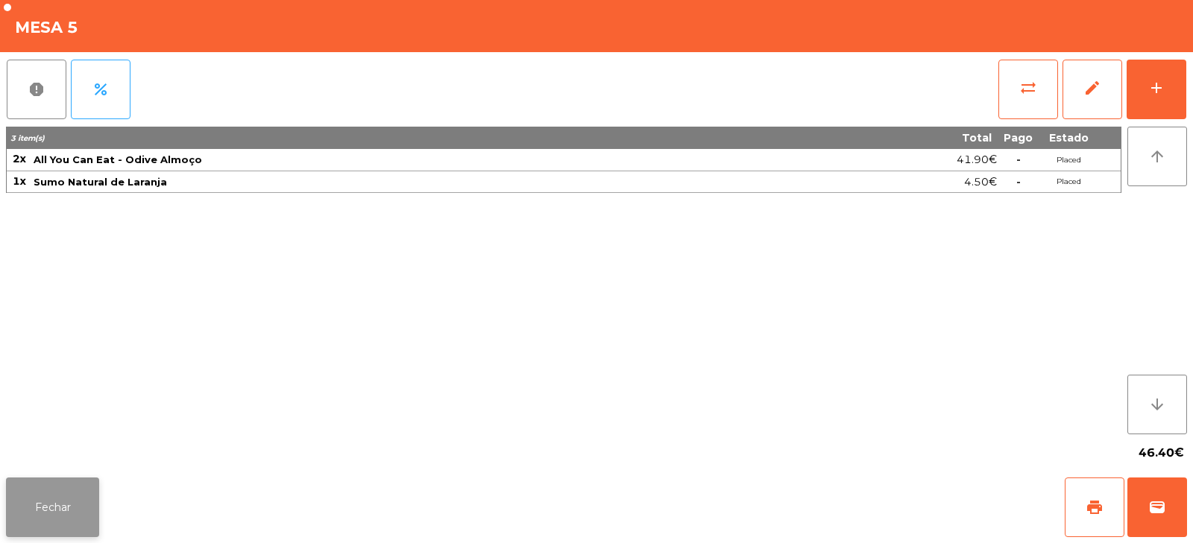
click at [48, 494] on button "Fechar" at bounding box center [52, 508] width 93 height 60
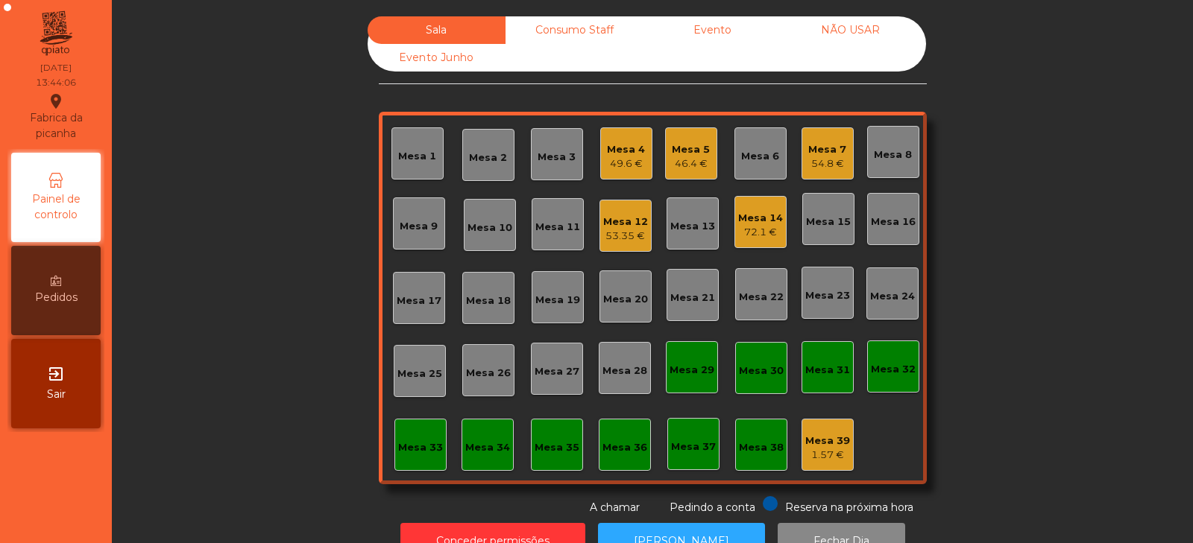
click at [550, 160] on div "Mesa 3" at bounding box center [556, 157] width 38 height 15
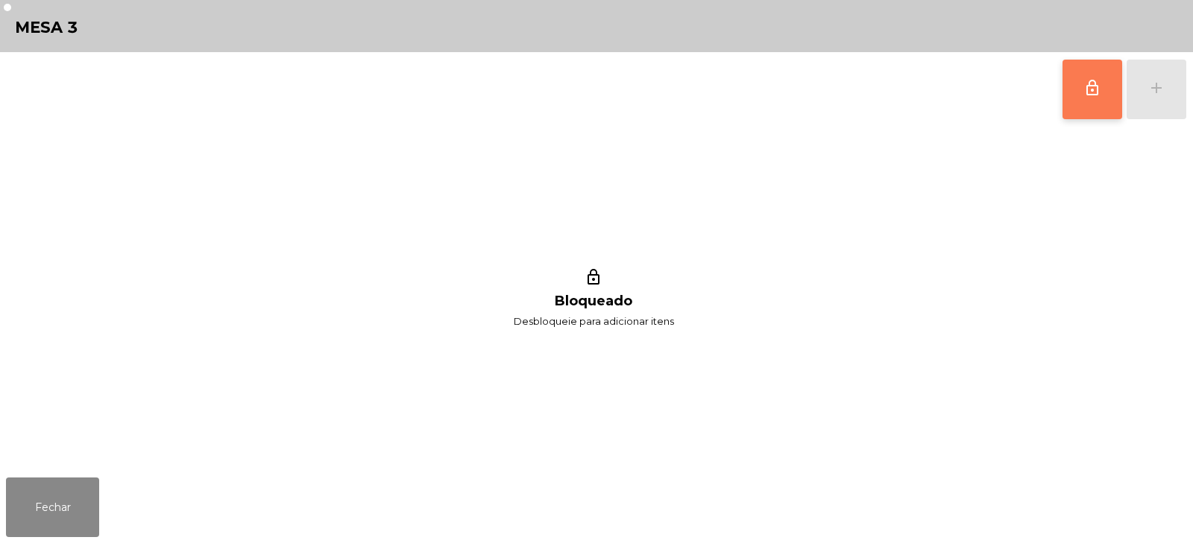
click at [1098, 99] on button "lock_outline" at bounding box center [1092, 90] width 60 height 60
click at [1166, 78] on button "add" at bounding box center [1156, 90] width 60 height 60
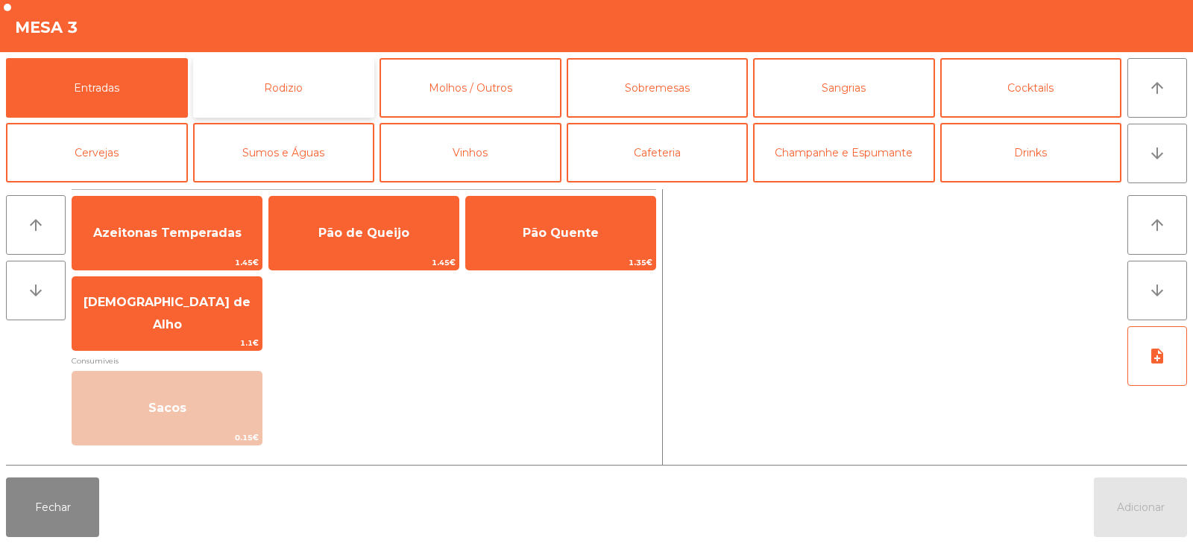
click at [310, 59] on button "Rodizio" at bounding box center [284, 88] width 182 height 60
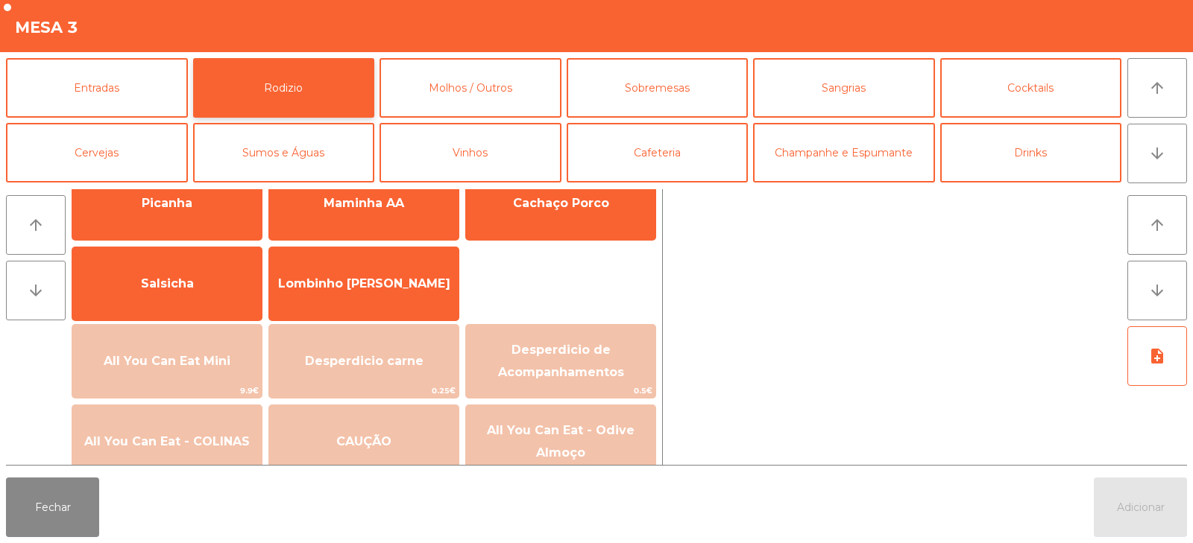
scroll to position [54, 0]
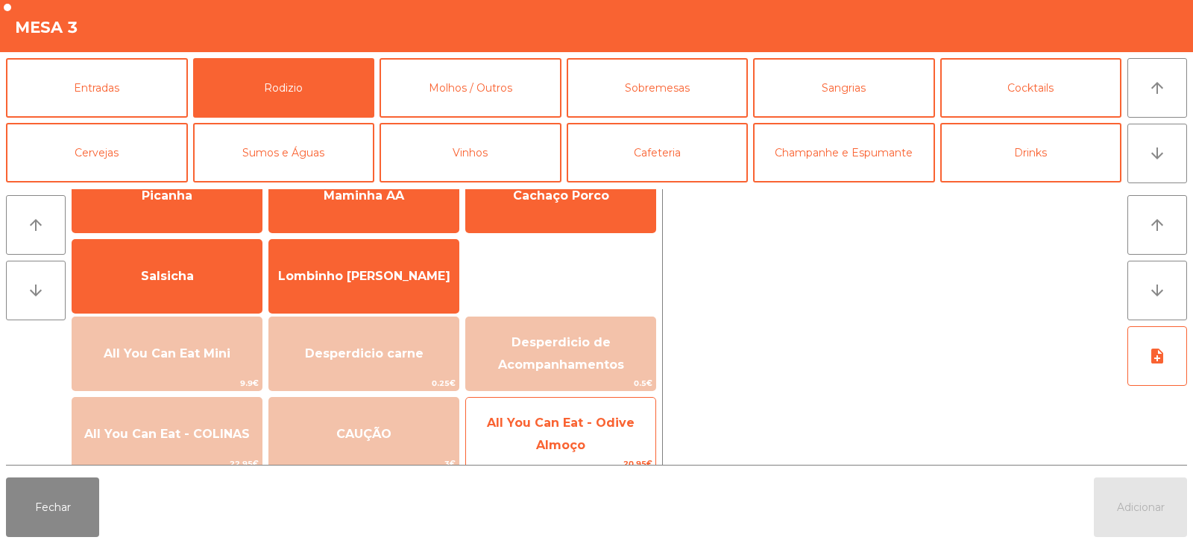
click at [539, 438] on span "All You Can Eat - Odive Almoço" at bounding box center [560, 434] width 189 height 63
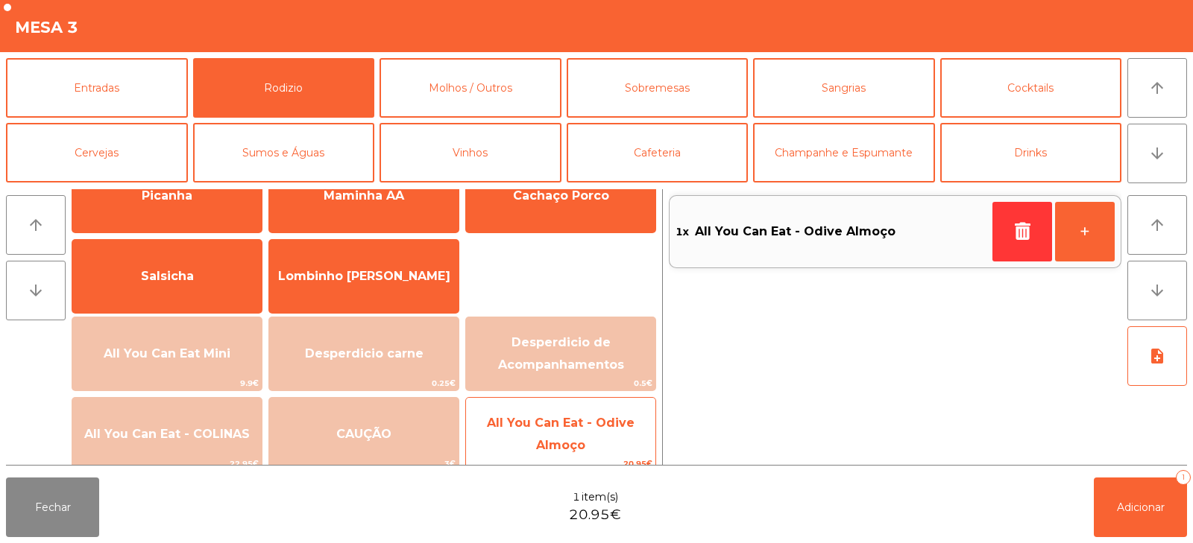
click at [537, 443] on span "All You Can Eat - Odive Almoço" at bounding box center [561, 434] width 148 height 37
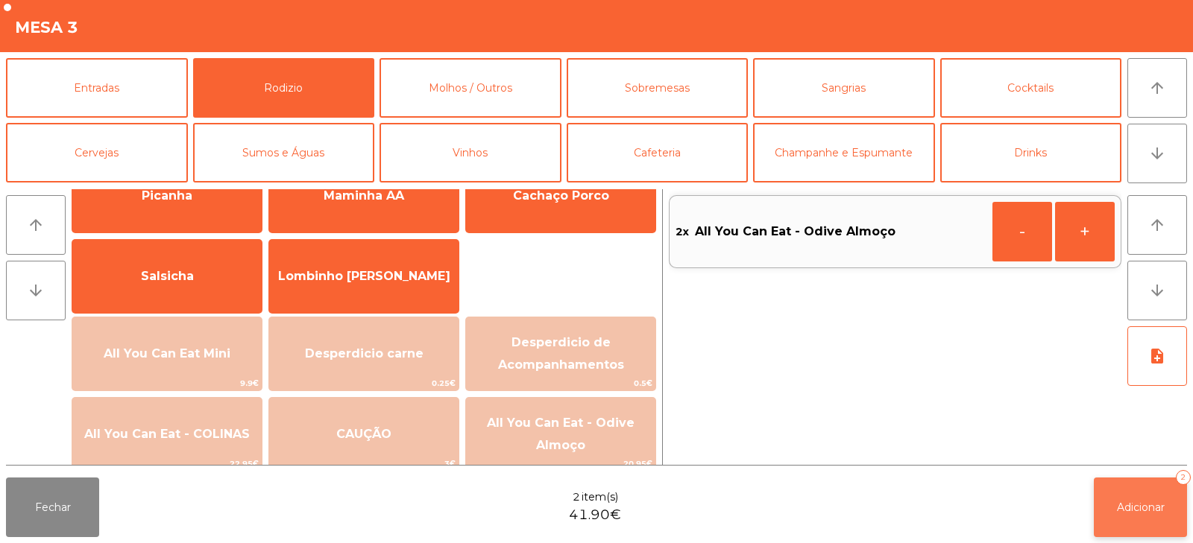
click at [1140, 527] on button "Adicionar 2" at bounding box center [1139, 508] width 93 height 60
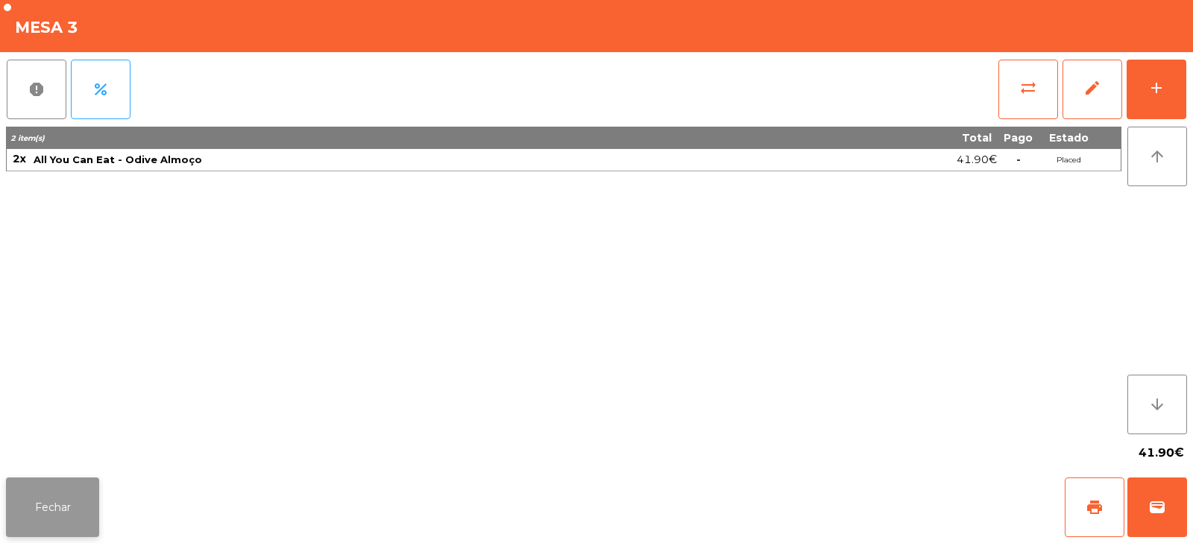
click at [48, 503] on button "Fechar" at bounding box center [52, 508] width 93 height 60
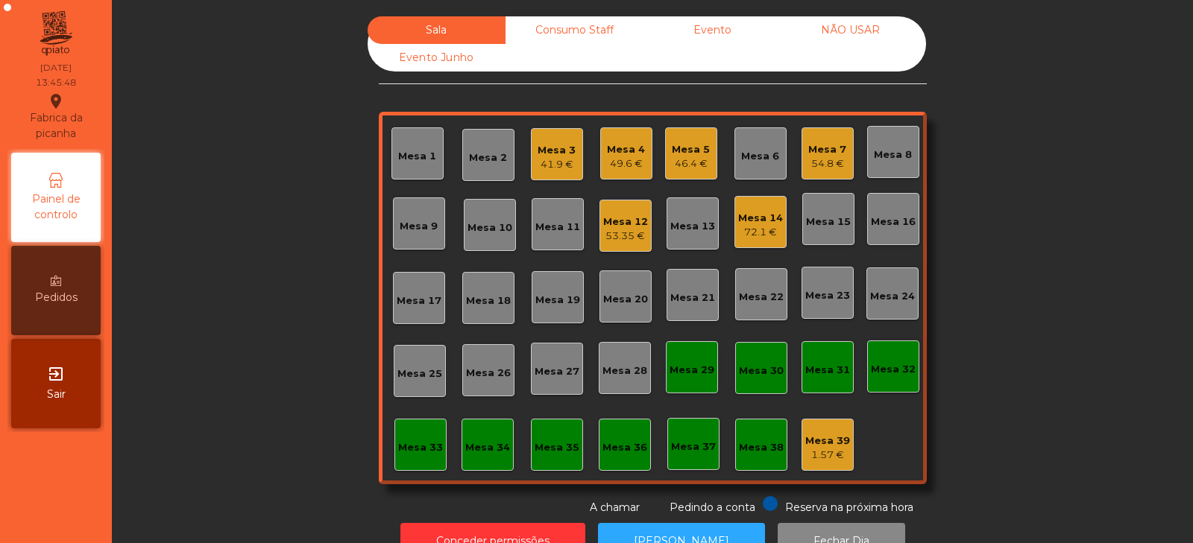
click at [883, 168] on div "Mesa 8" at bounding box center [893, 152] width 52 height 52
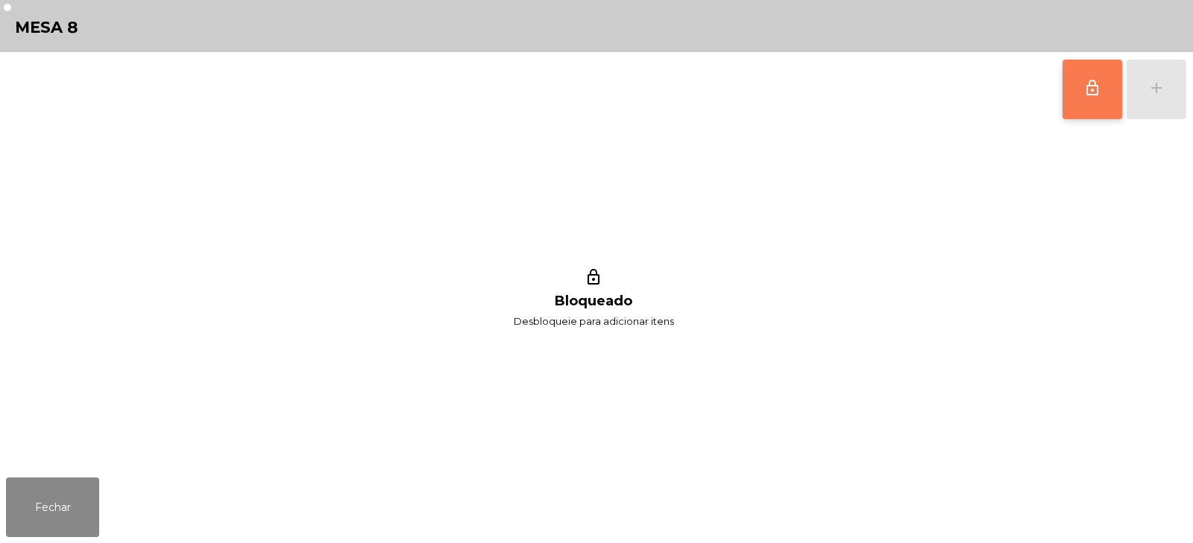
click at [1082, 95] on button "lock_outline" at bounding box center [1092, 90] width 60 height 60
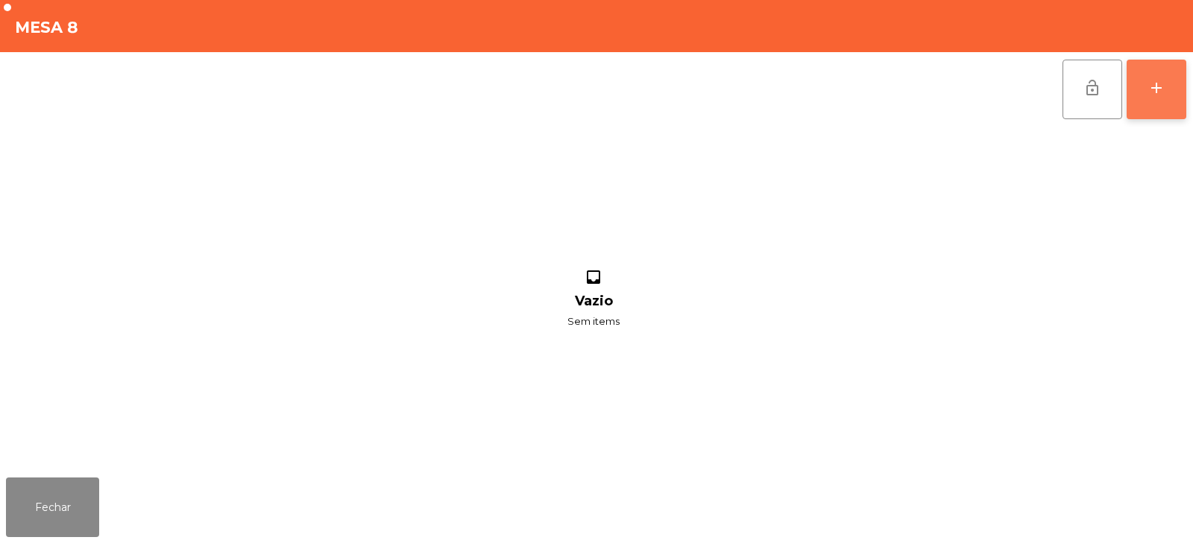
click at [1156, 89] on div "add" at bounding box center [1156, 88] width 18 height 18
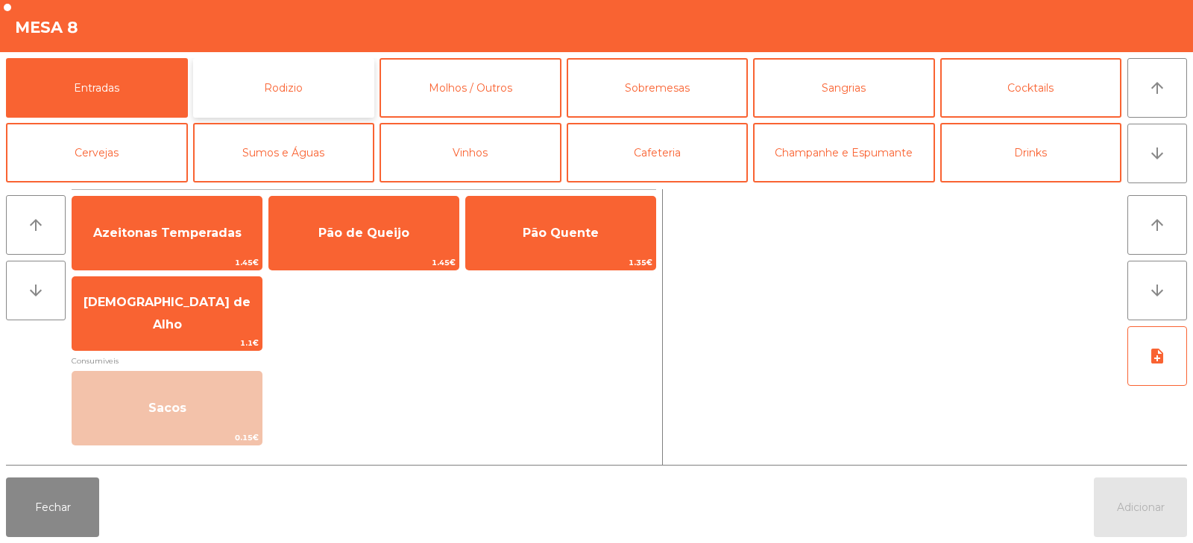
click at [250, 92] on button "Rodizio" at bounding box center [284, 88] width 182 height 60
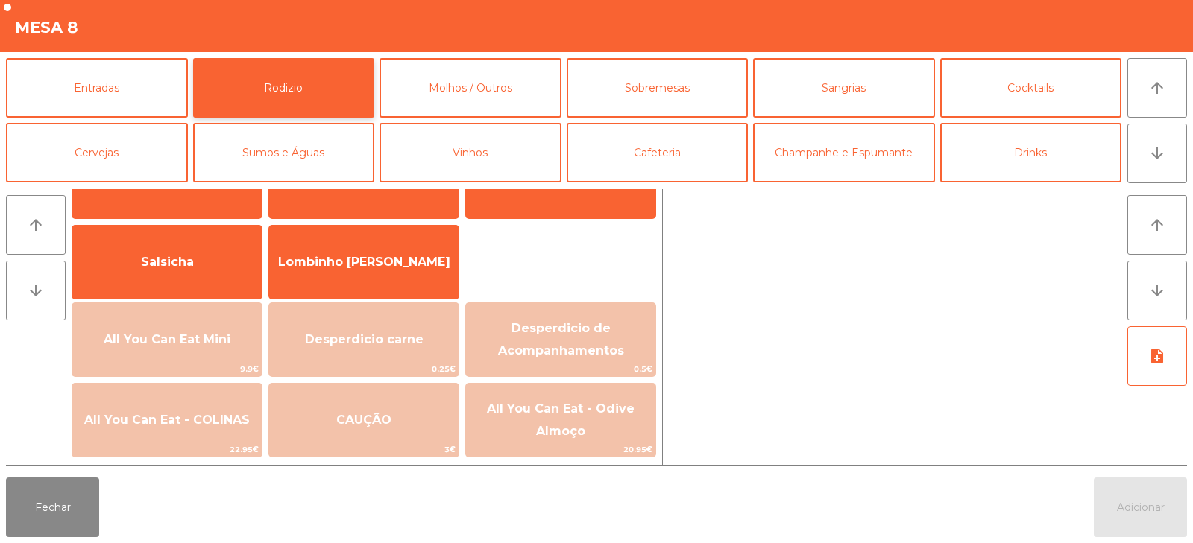
scroll to position [104, 0]
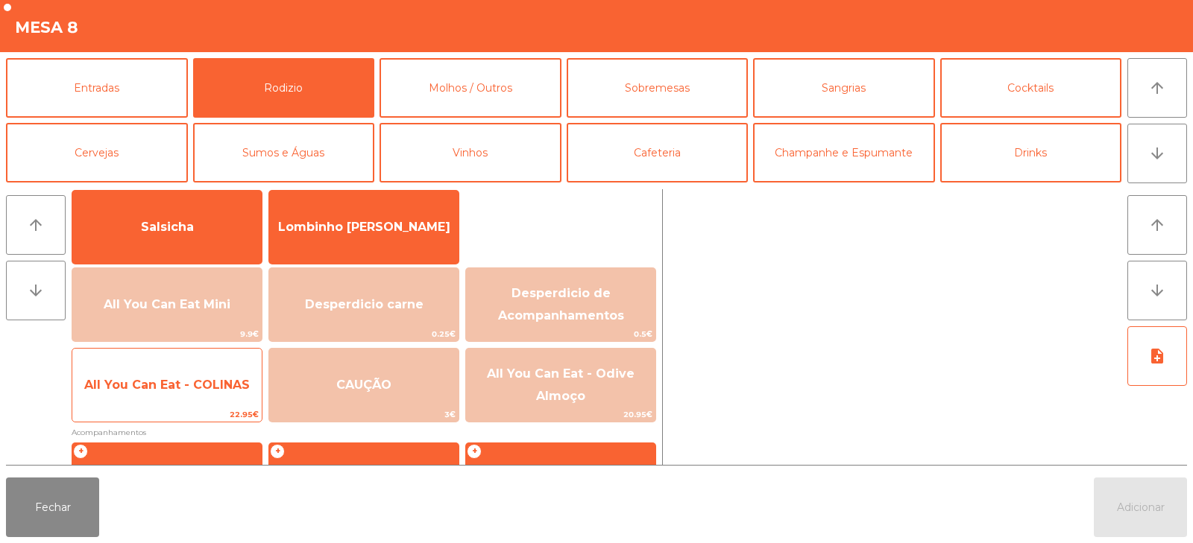
click at [191, 408] on span "22.95€" at bounding box center [166, 415] width 189 height 14
click at [192, 396] on span "All You Can Eat - COLINAS" at bounding box center [166, 385] width 189 height 40
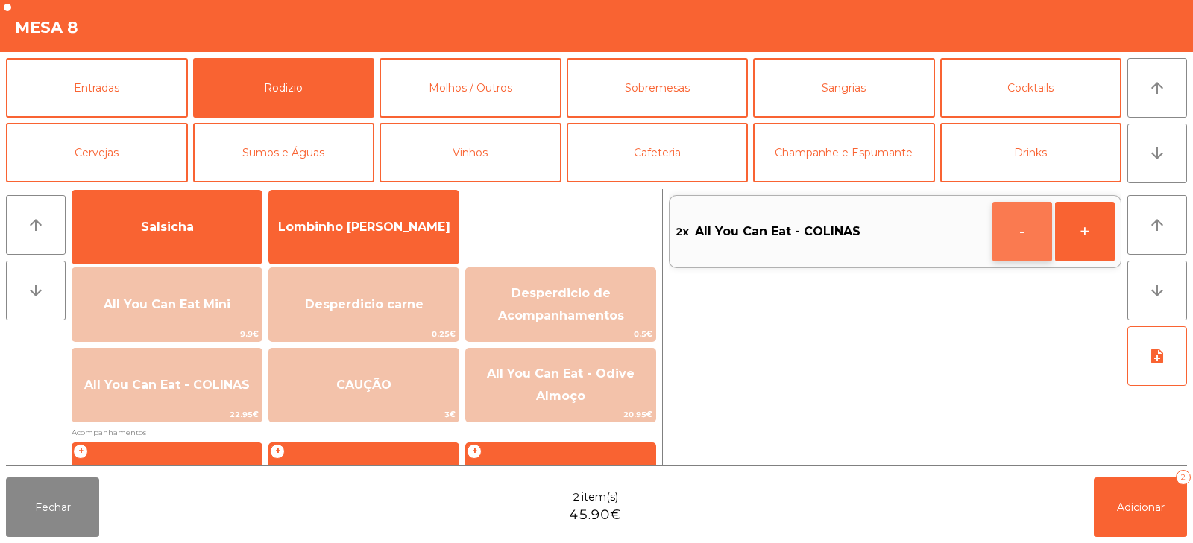
click at [1001, 241] on button "-" at bounding box center [1022, 232] width 60 height 60
click at [1011, 240] on button "button" at bounding box center [1022, 232] width 60 height 60
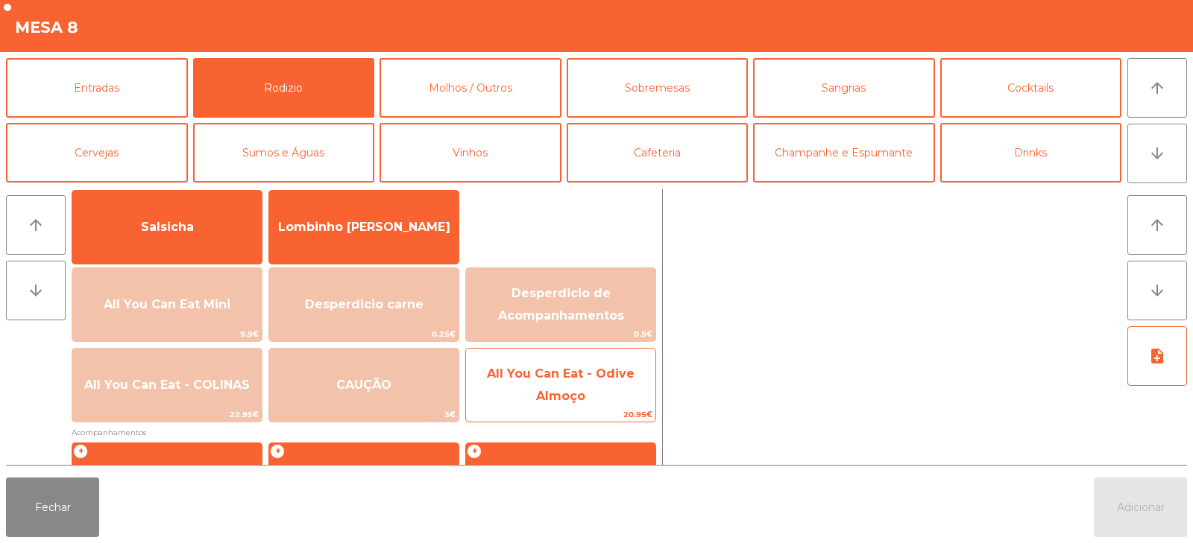
click at [572, 407] on span "All You Can Eat - Odive Almoço" at bounding box center [560, 385] width 189 height 63
click at [573, 400] on span "All You Can Eat - Odive Almoço" at bounding box center [561, 385] width 148 height 37
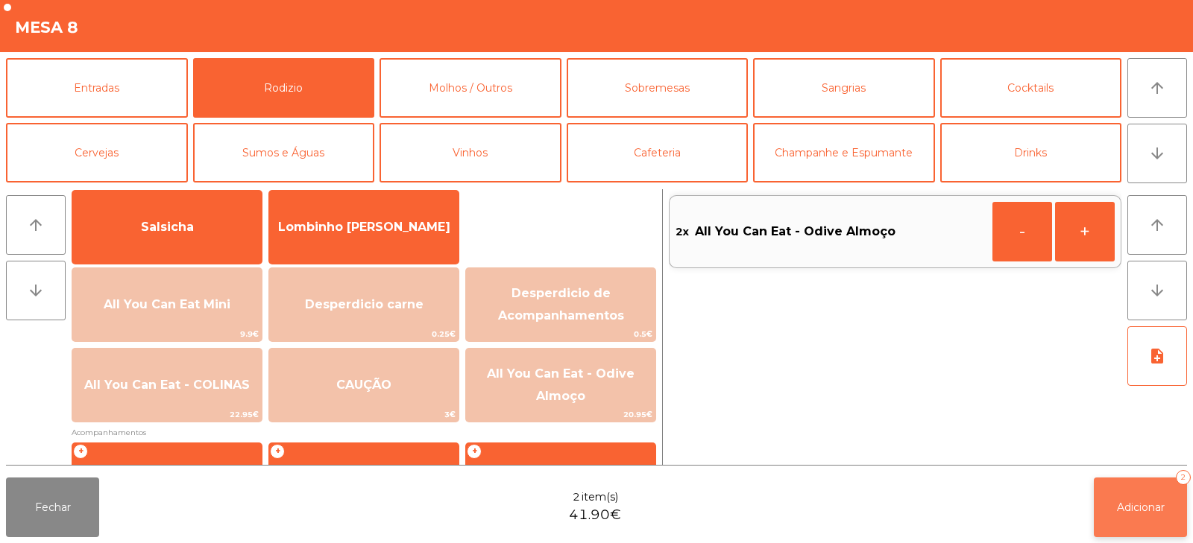
click at [1120, 487] on button "Adicionar 2" at bounding box center [1139, 508] width 93 height 60
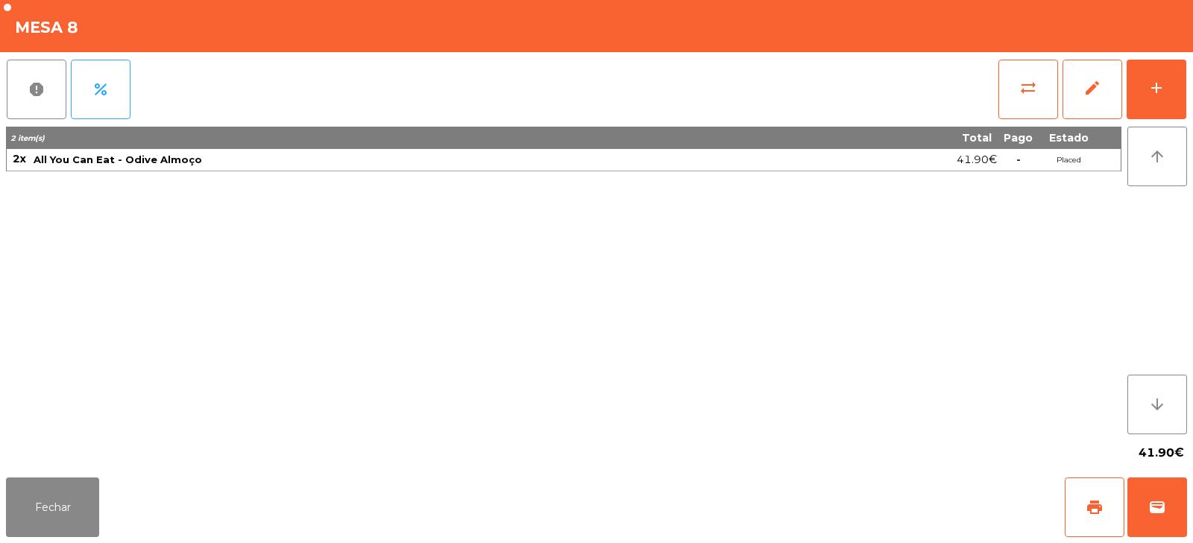
click at [49, 465] on div "41.90€" at bounding box center [596, 453] width 1181 height 37
click at [48, 507] on button "Fechar" at bounding box center [52, 508] width 93 height 60
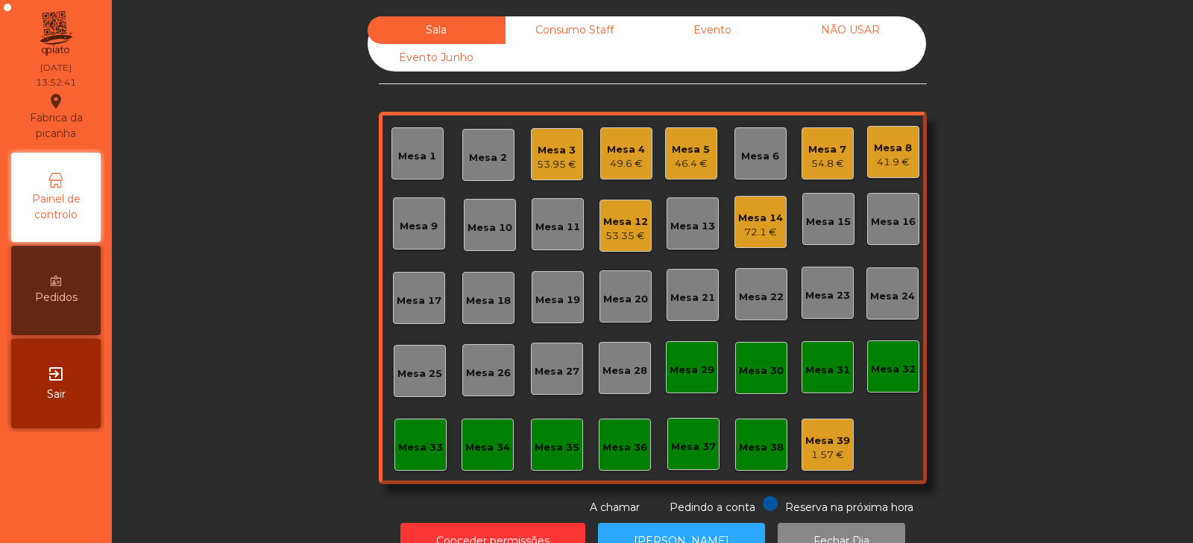
click at [542, 177] on div "Mesa 3 53.95 €" at bounding box center [557, 154] width 52 height 52
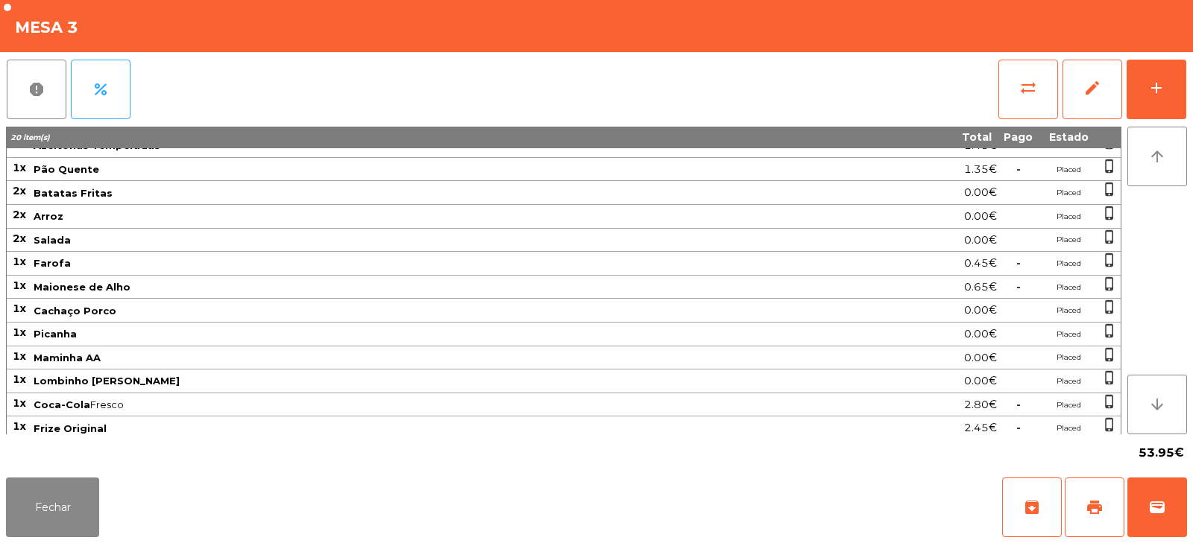
scroll to position [66, 0]
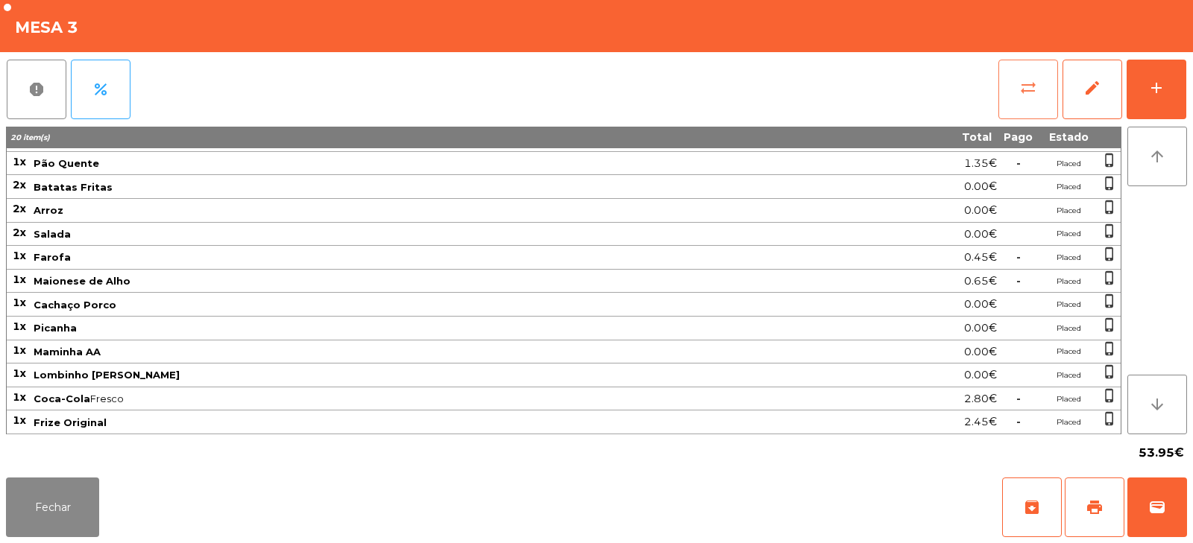
click at [1000, 78] on button "sync_alt" at bounding box center [1028, 90] width 60 height 60
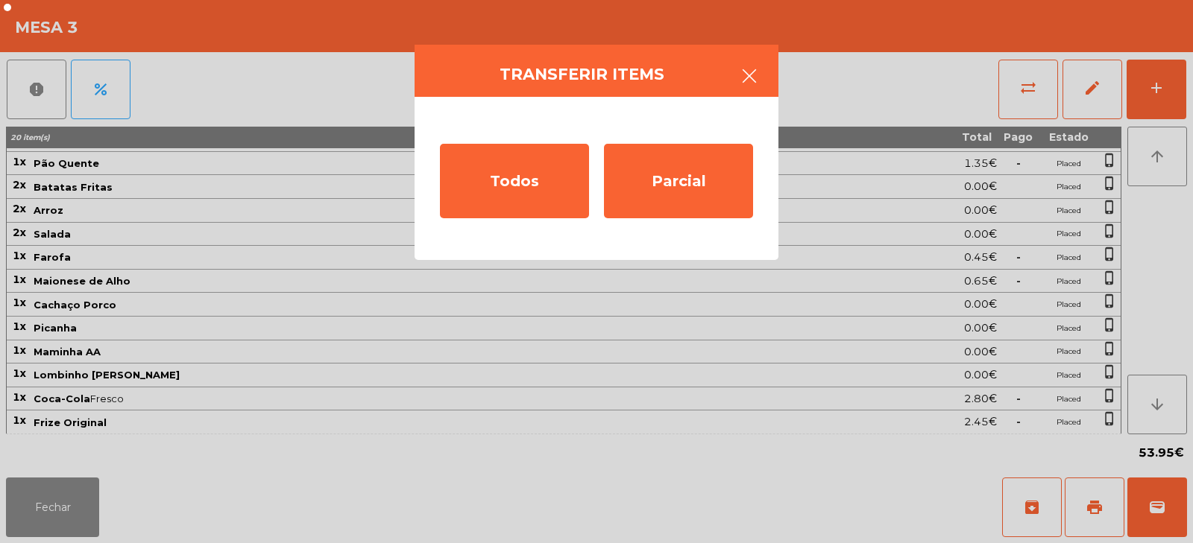
click at [741, 68] on icon "button" at bounding box center [749, 76] width 18 height 18
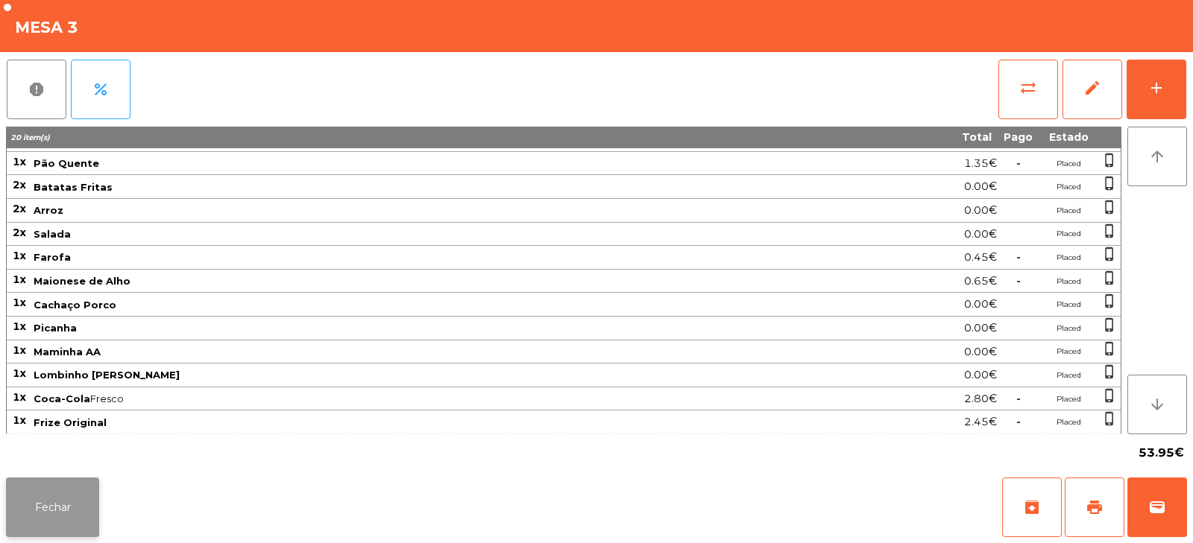
click at [58, 528] on button "Fechar" at bounding box center [52, 508] width 93 height 60
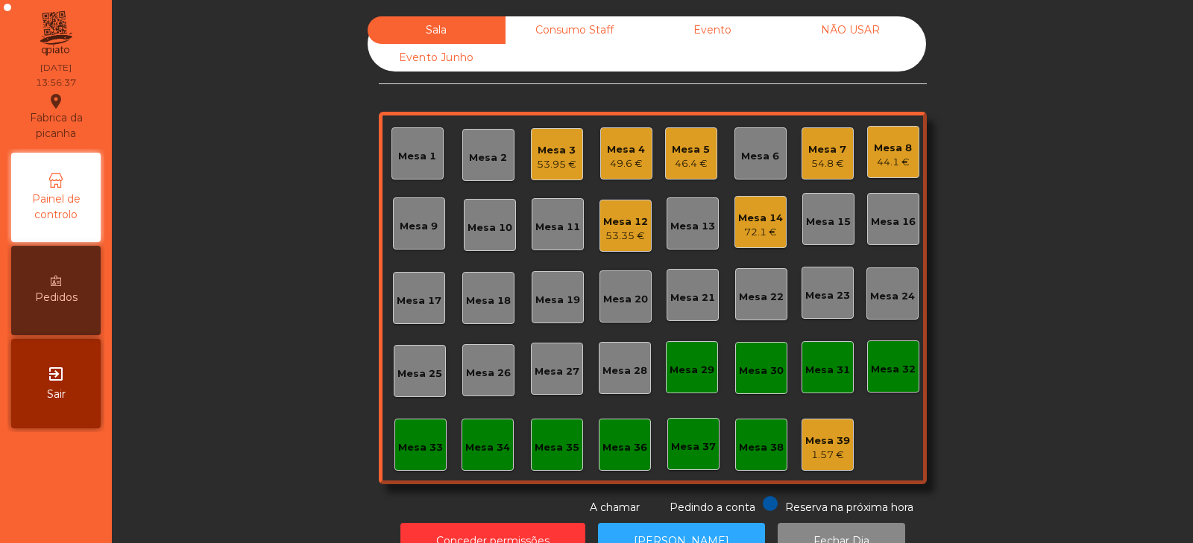
click at [561, 308] on div "Mesa 19" at bounding box center [557, 297] width 52 height 52
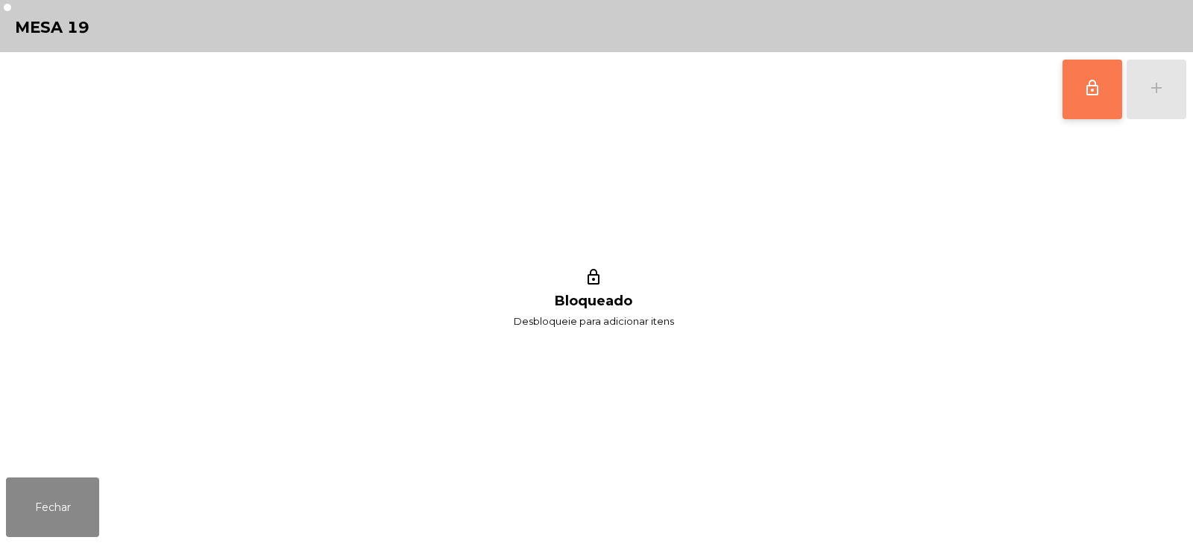
click at [1114, 74] on button "lock_outline" at bounding box center [1092, 90] width 60 height 60
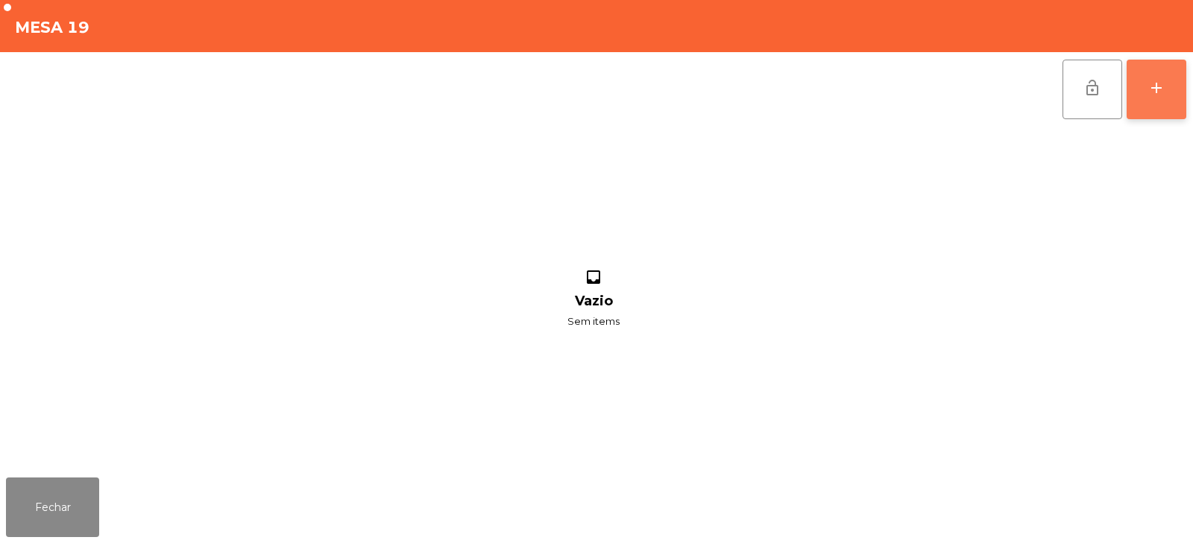
click at [1152, 95] on div "add" at bounding box center [1156, 88] width 18 height 18
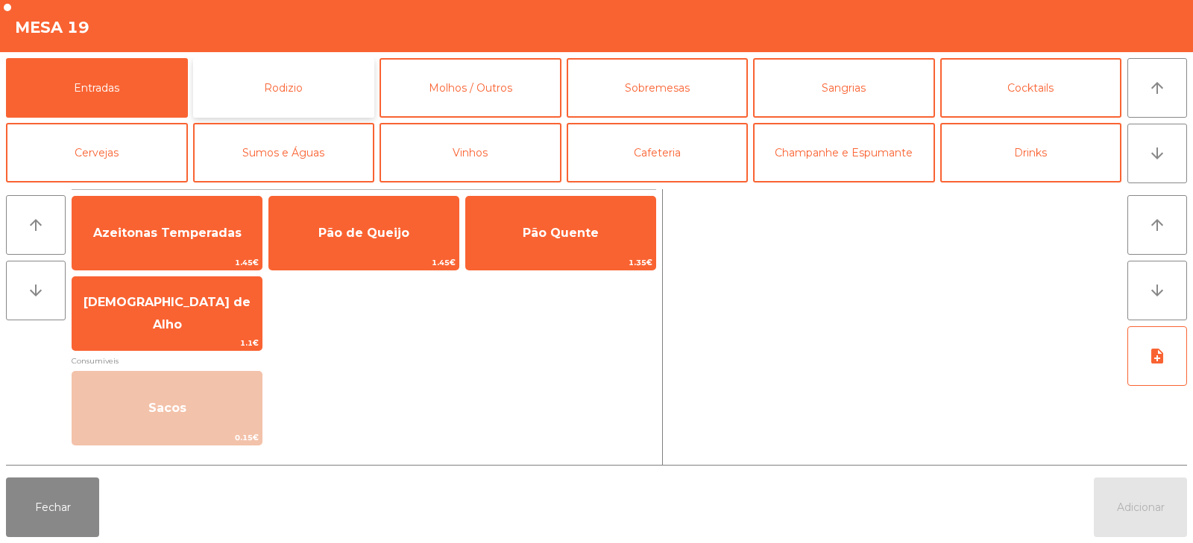
click at [291, 93] on button "Rodizio" at bounding box center [284, 88] width 182 height 60
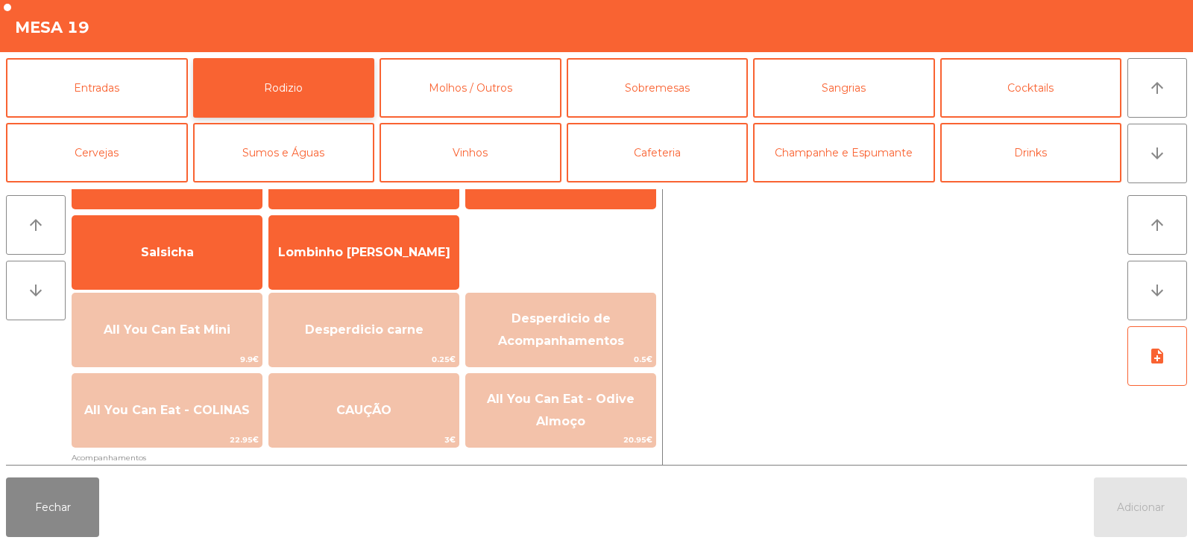
scroll to position [106, 0]
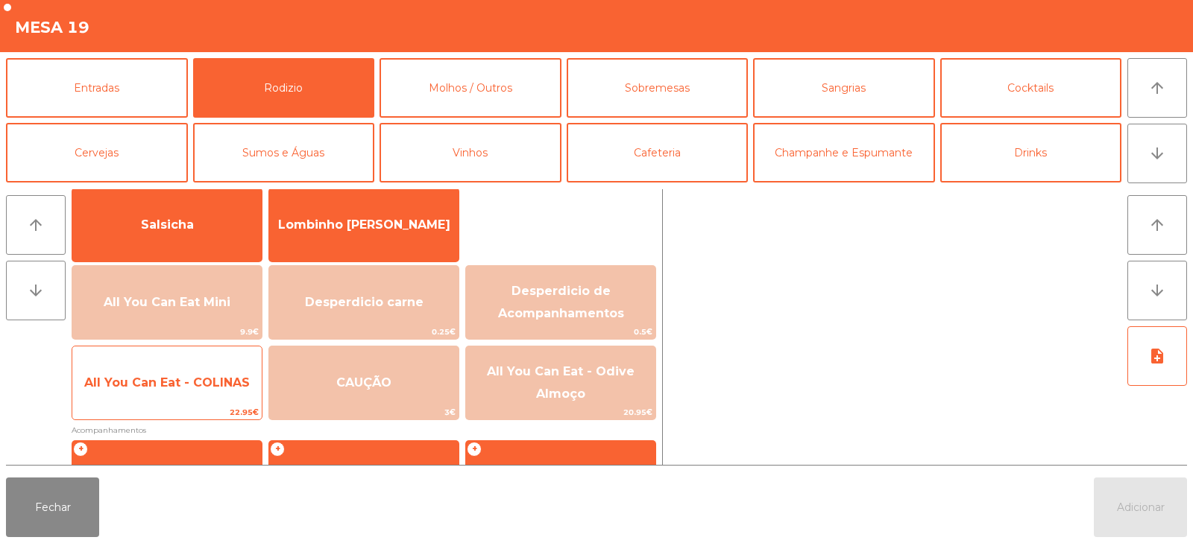
click at [206, 417] on span "22.95€" at bounding box center [166, 412] width 189 height 14
click at [210, 411] on span "22.95€" at bounding box center [166, 412] width 189 height 14
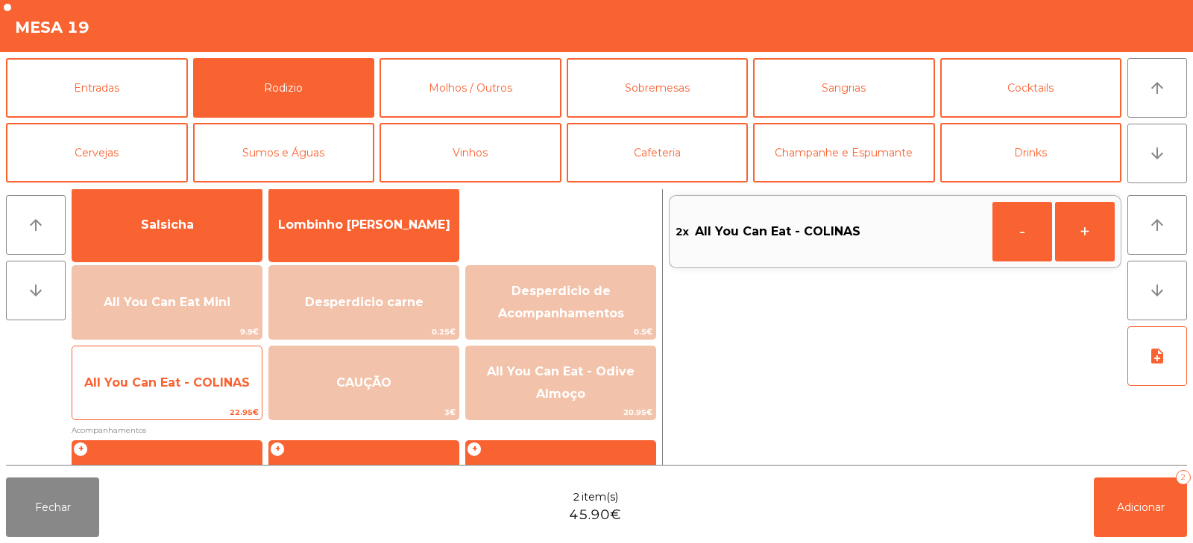
click at [215, 414] on span "22.95€" at bounding box center [166, 412] width 189 height 14
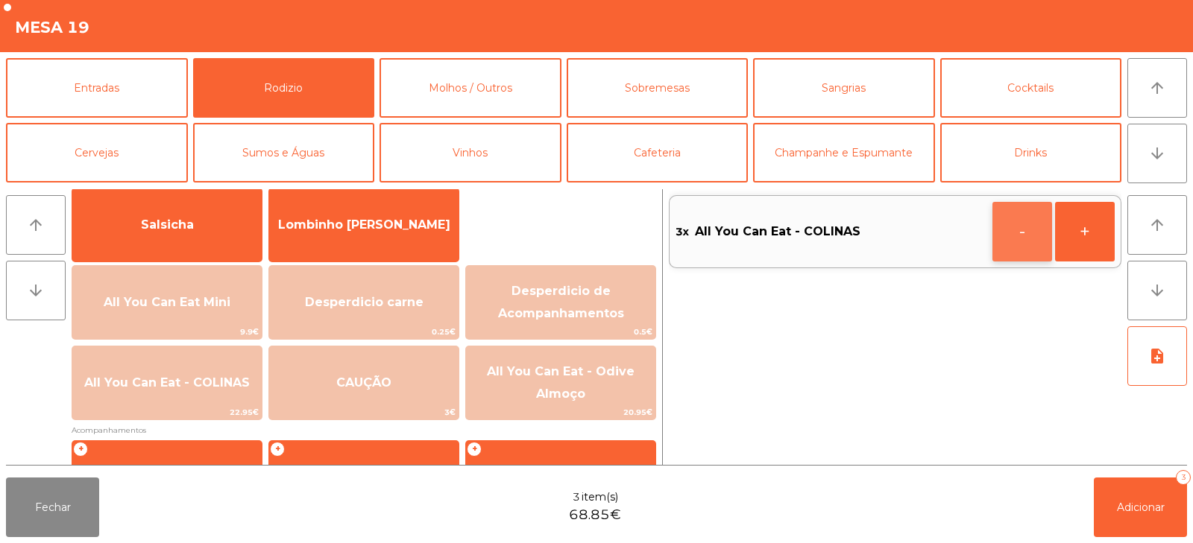
click at [1018, 224] on button "-" at bounding box center [1022, 232] width 60 height 60
click at [1016, 229] on button "-" at bounding box center [1022, 232] width 60 height 60
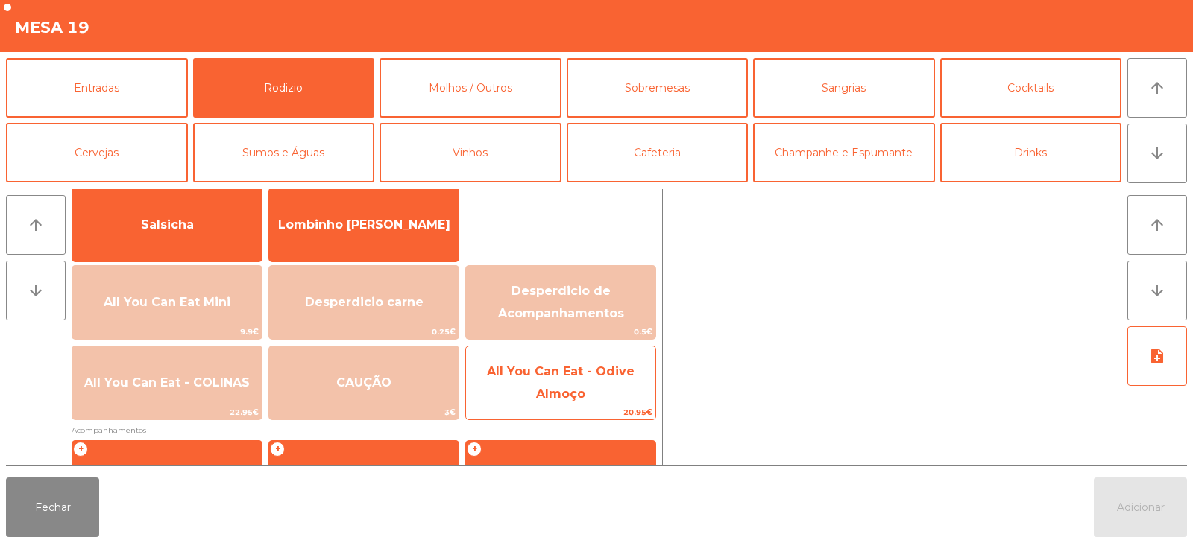
click at [577, 402] on span "All You Can Eat - Odive Almoço" at bounding box center [560, 383] width 189 height 63
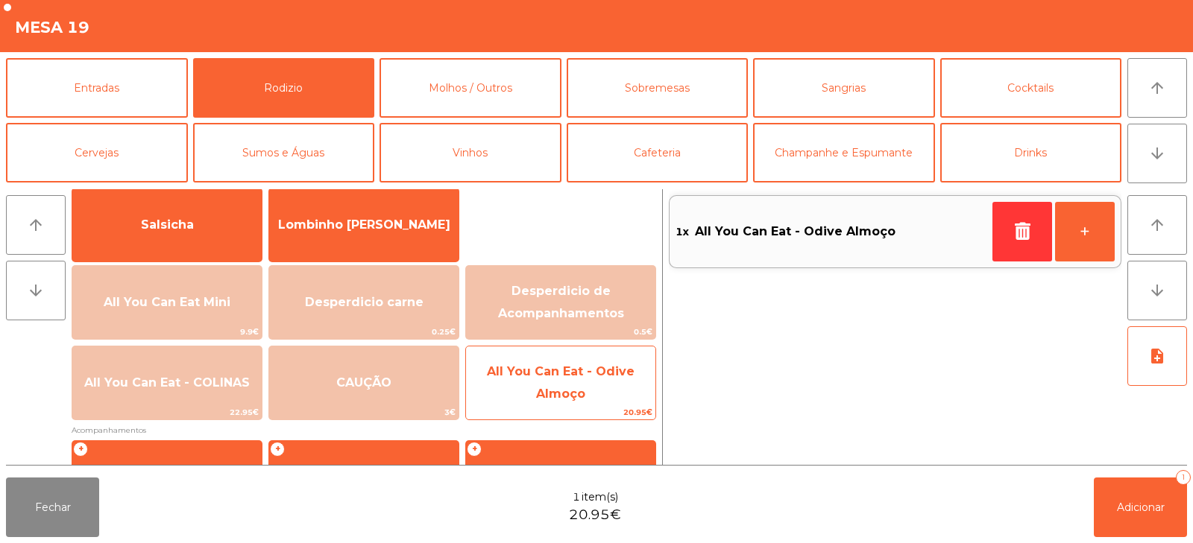
click at [582, 396] on span "All You Can Eat - Odive Almoço" at bounding box center [561, 382] width 148 height 37
click at [584, 394] on span "All You Can Eat - Odive Almoço" at bounding box center [561, 382] width 148 height 37
click at [580, 398] on span "All You Can Eat - Odive Almoço" at bounding box center [561, 382] width 148 height 37
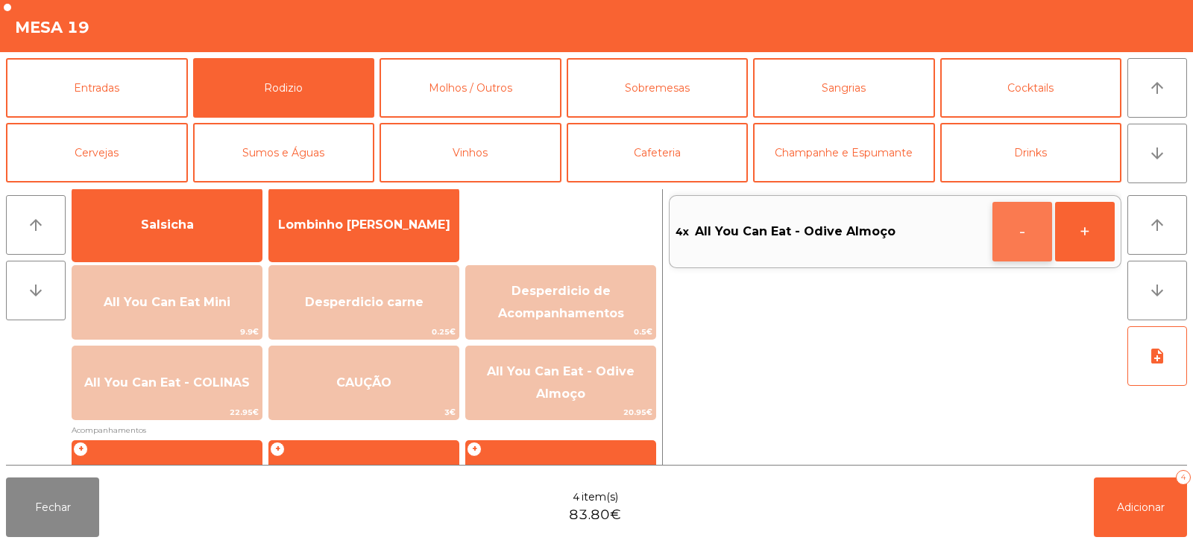
click at [1013, 237] on button "-" at bounding box center [1022, 232] width 60 height 60
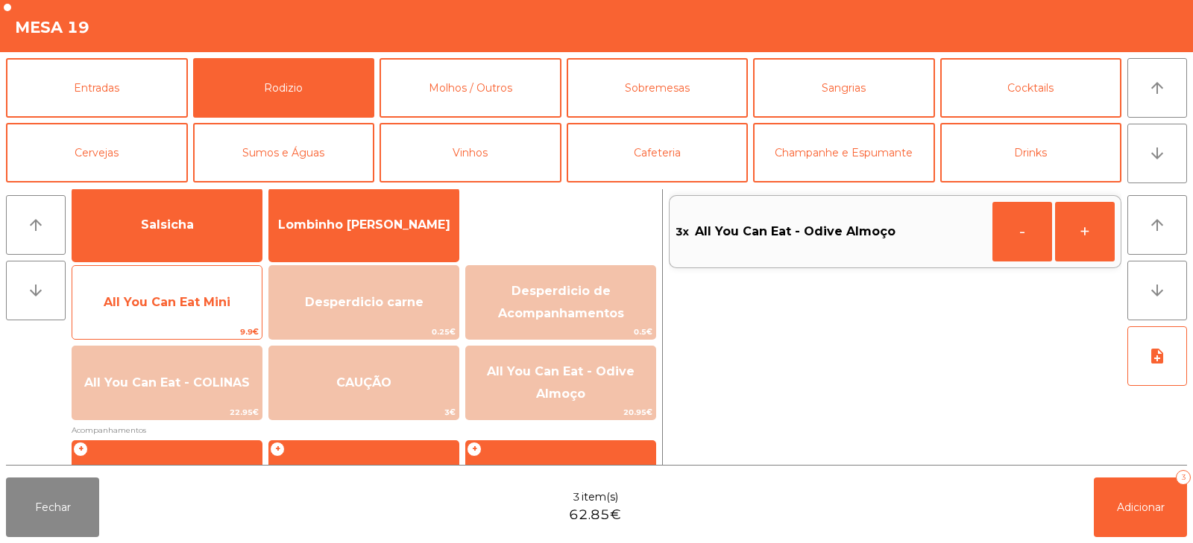
click at [192, 307] on span "All You Can Eat Mini" at bounding box center [167, 302] width 127 height 14
click at [188, 312] on span "All You Can Eat Mini" at bounding box center [166, 302] width 189 height 40
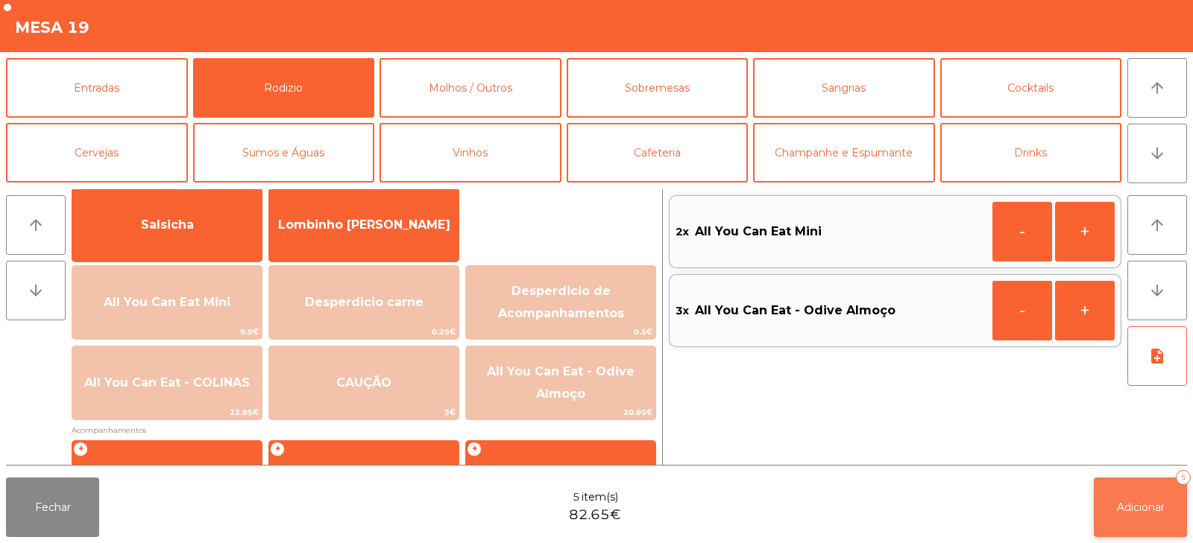
click at [1120, 491] on button "Adicionar 5" at bounding box center [1139, 508] width 93 height 60
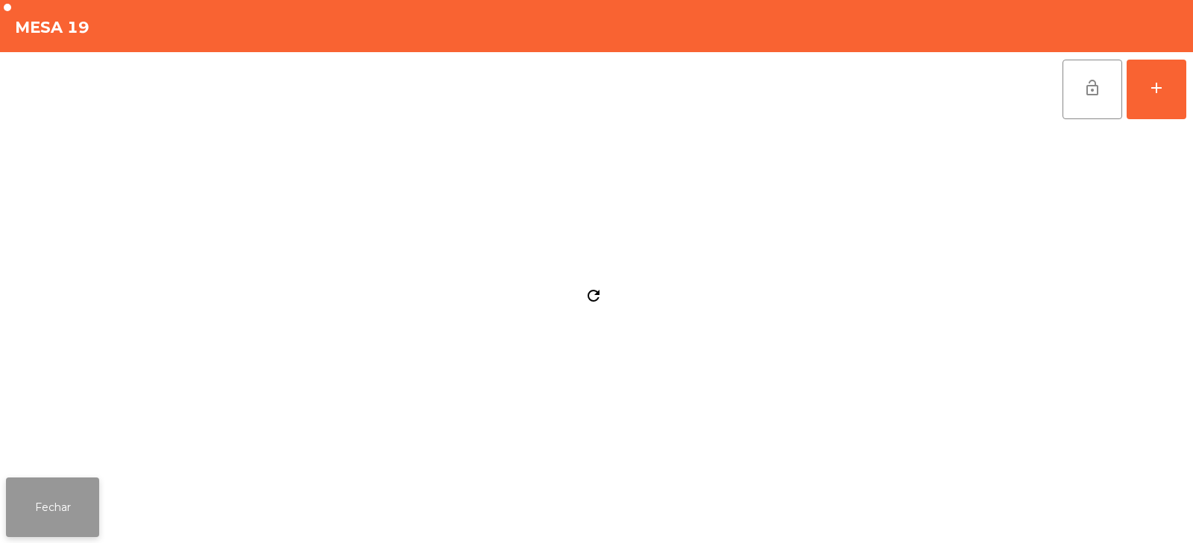
click at [48, 482] on button "Fechar" at bounding box center [52, 508] width 93 height 60
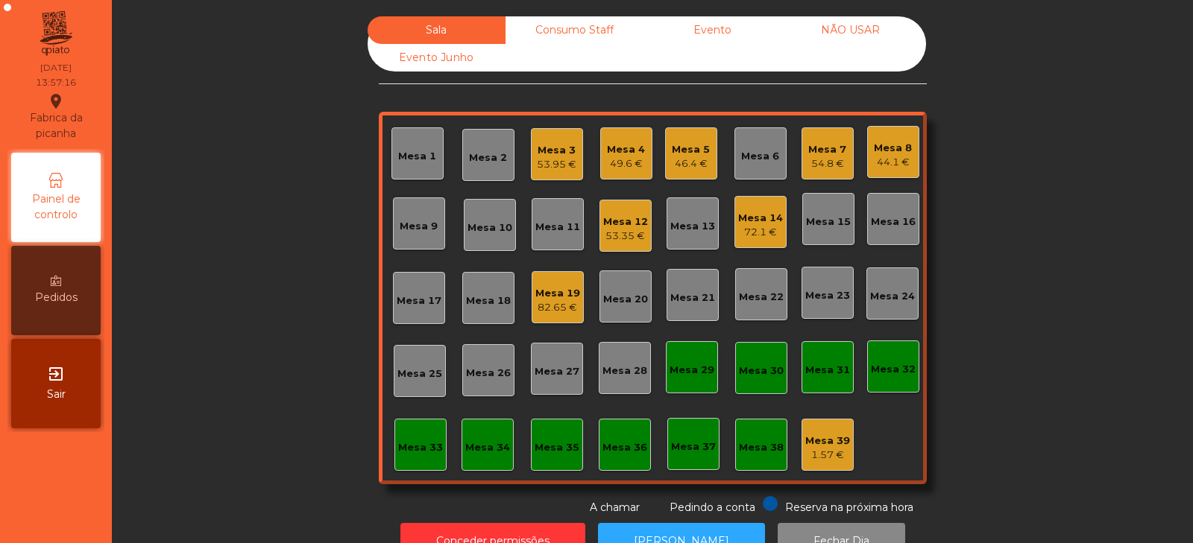
click at [414, 322] on div "Mesa 17" at bounding box center [419, 298] width 52 height 52
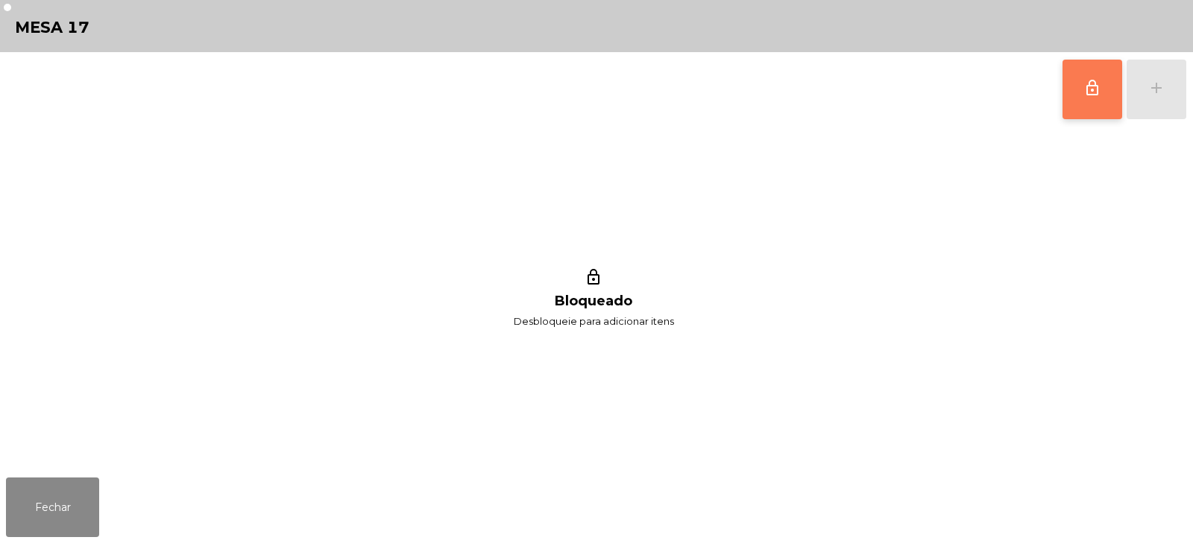
click at [1091, 95] on span "lock_outline" at bounding box center [1092, 88] width 18 height 18
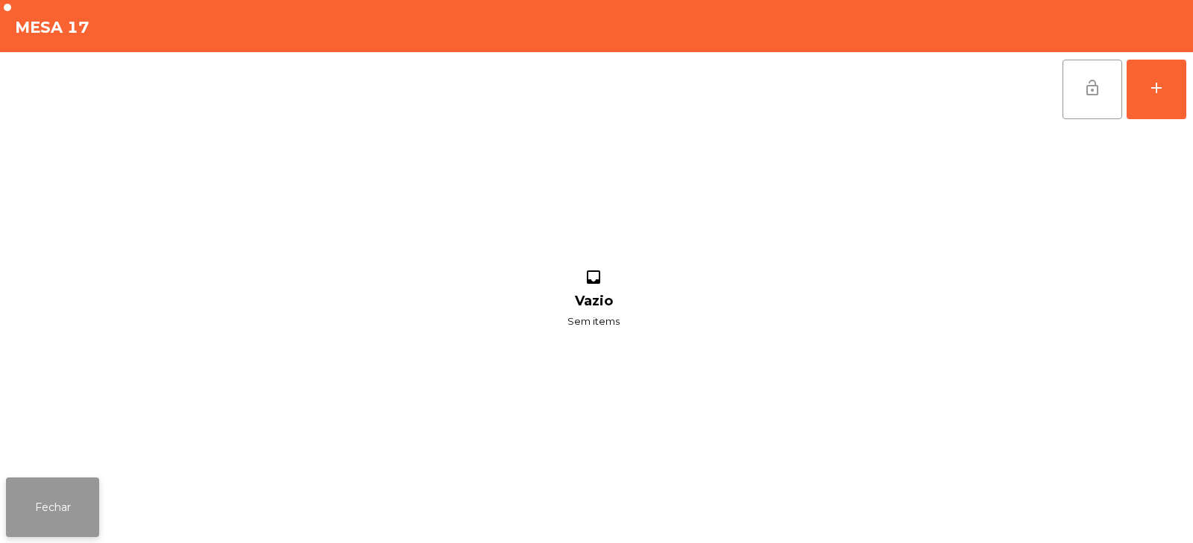
click at [97, 501] on button "Fechar" at bounding box center [52, 508] width 93 height 60
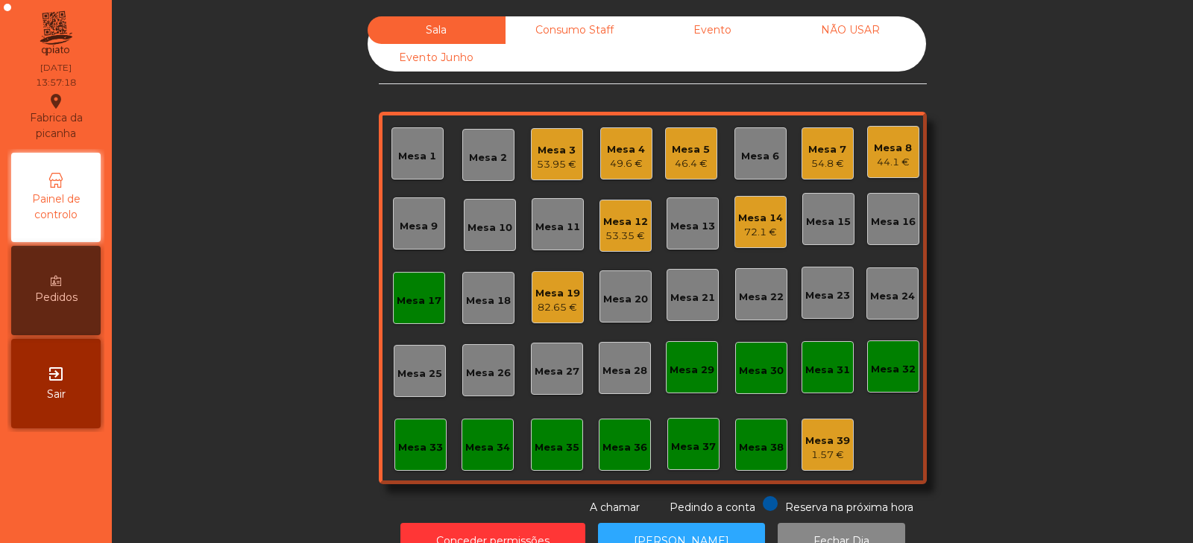
click at [562, 310] on div "82.65 €" at bounding box center [557, 307] width 45 height 15
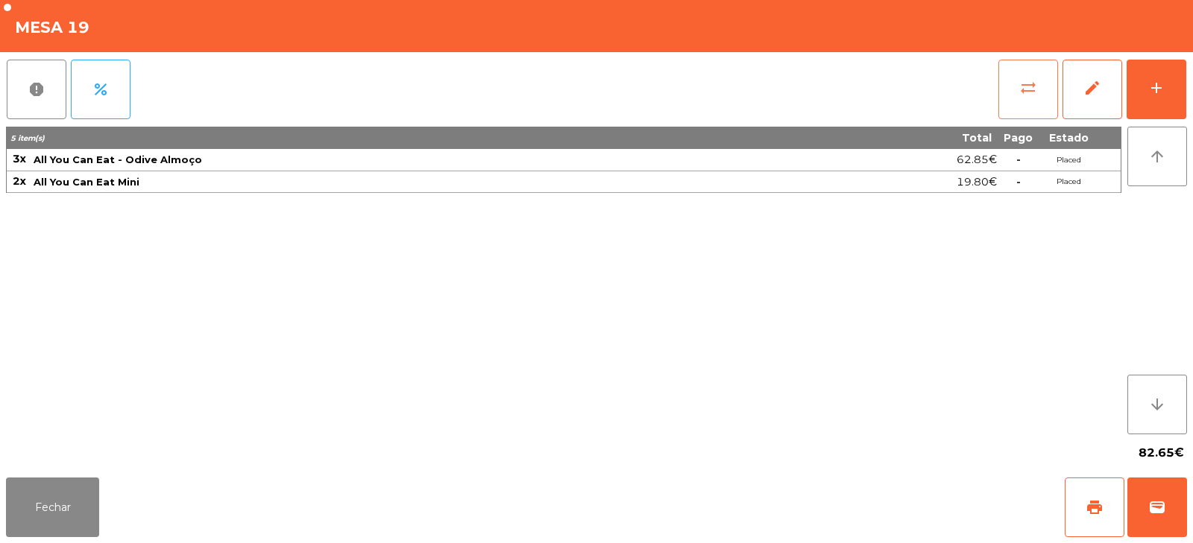
click at [1035, 98] on button "sync_alt" at bounding box center [1028, 90] width 60 height 60
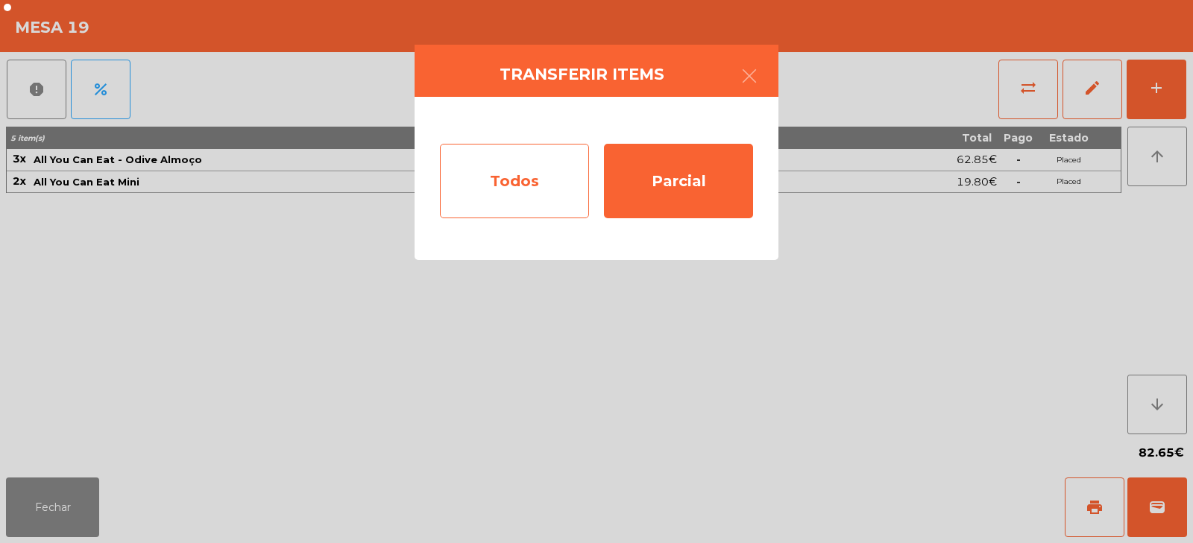
click at [505, 204] on div "Todos" at bounding box center [514, 181] width 149 height 75
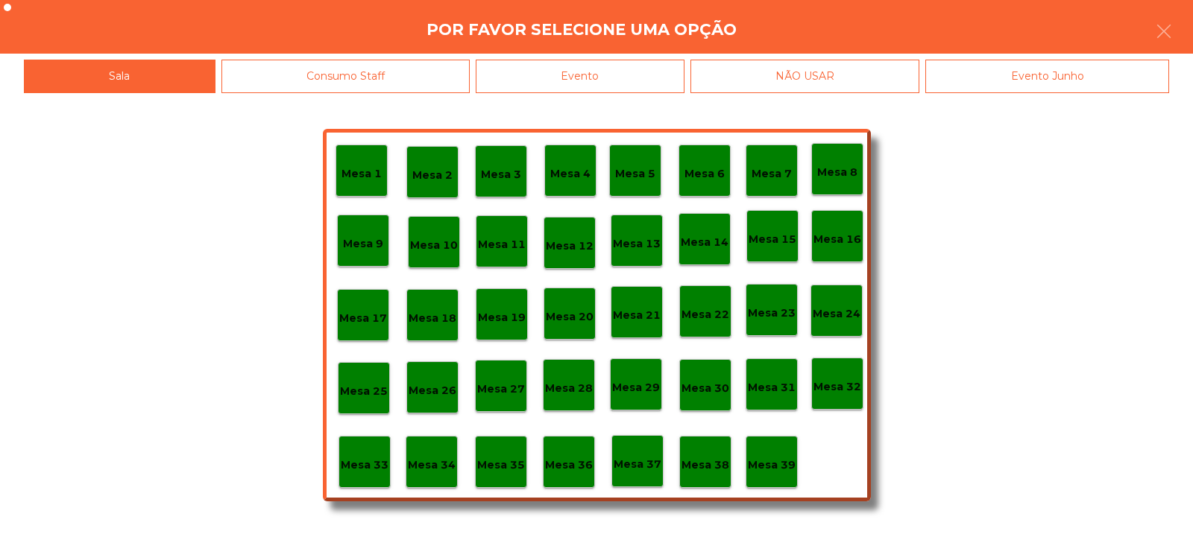
click at [373, 336] on div "Mesa 17" at bounding box center [363, 315] width 52 height 52
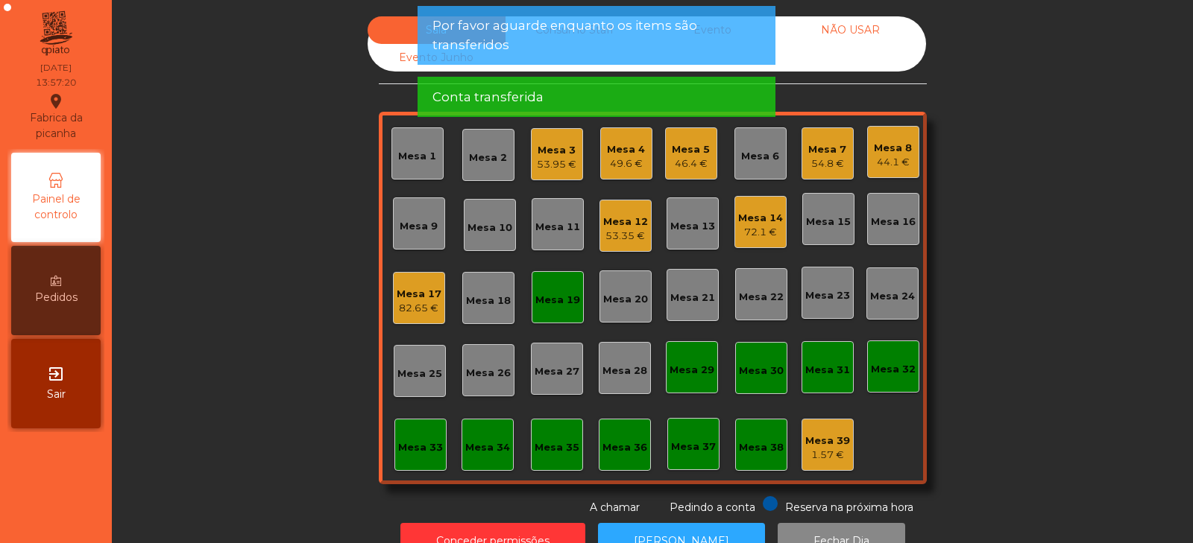
click at [561, 321] on div "Mesa 19" at bounding box center [557, 297] width 52 height 52
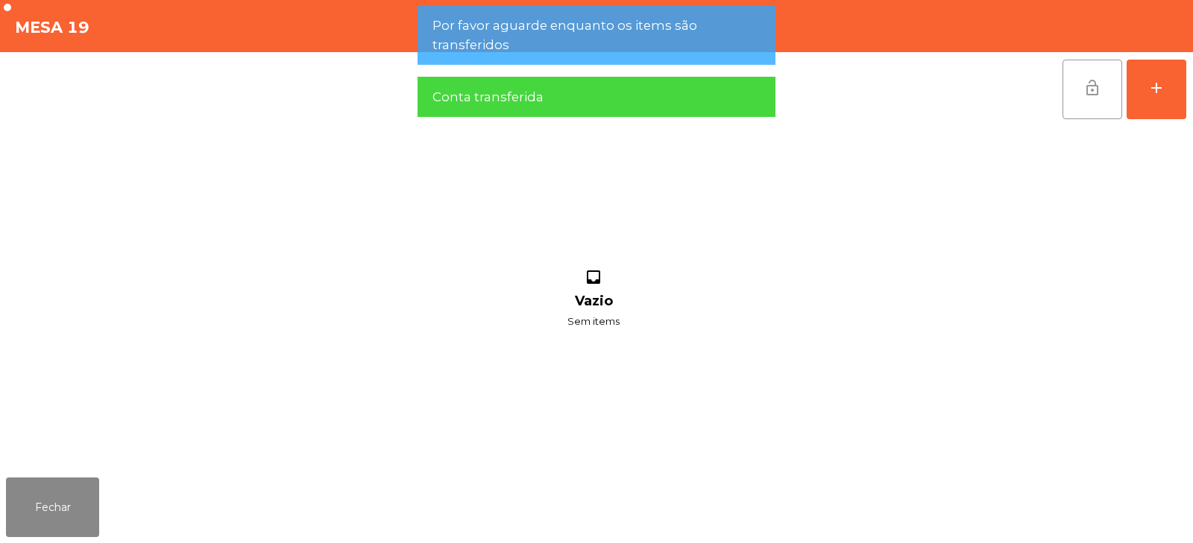
click at [1098, 116] on button "lock_open" at bounding box center [1092, 90] width 60 height 60
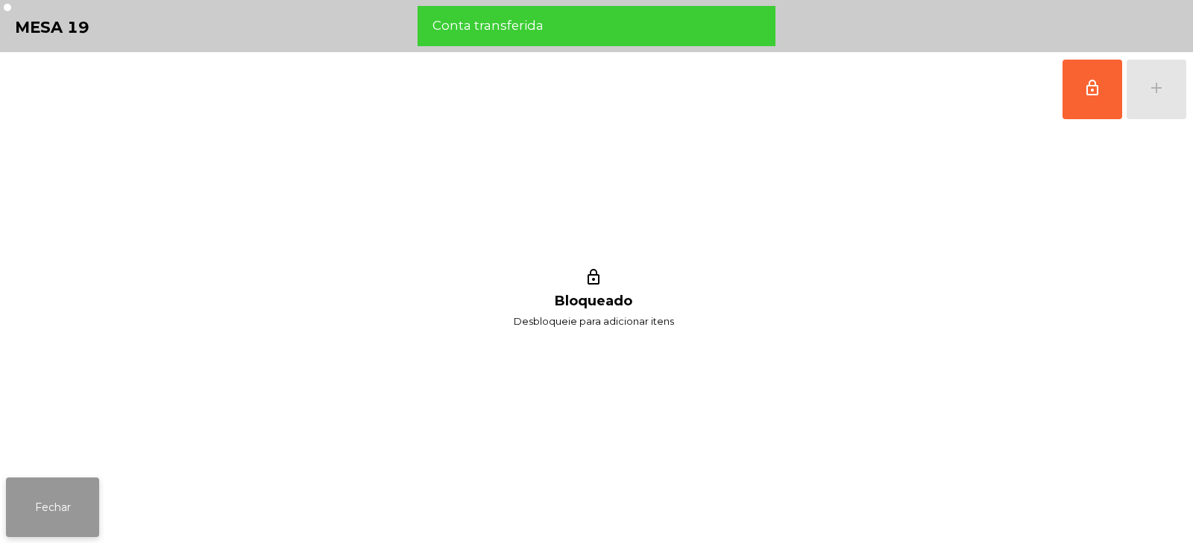
click at [68, 496] on button "Fechar" at bounding box center [52, 508] width 93 height 60
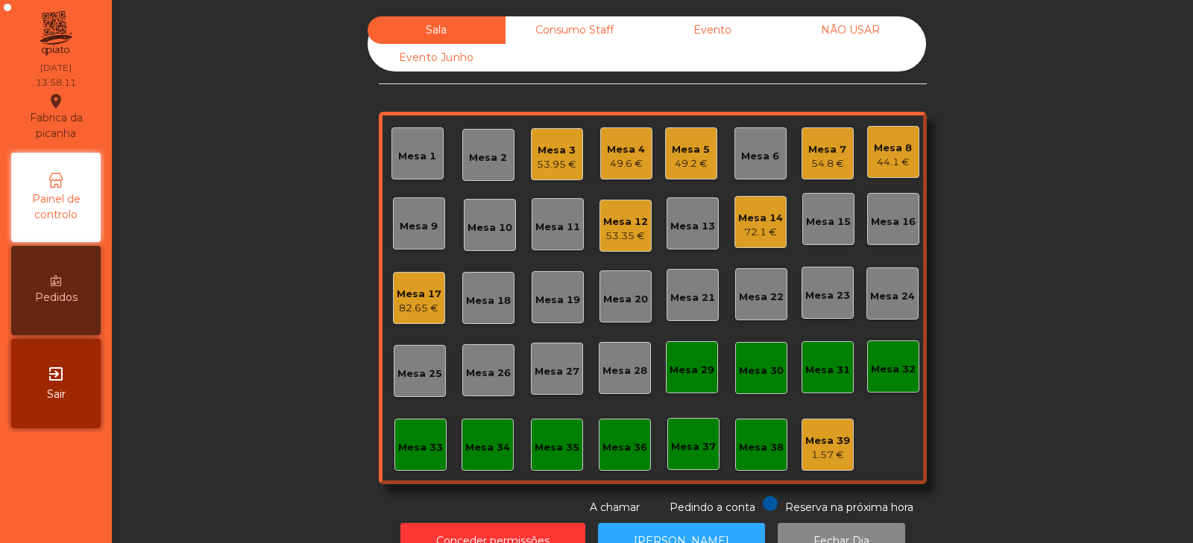
click at [607, 143] on div "Mesa 4" at bounding box center [626, 149] width 38 height 15
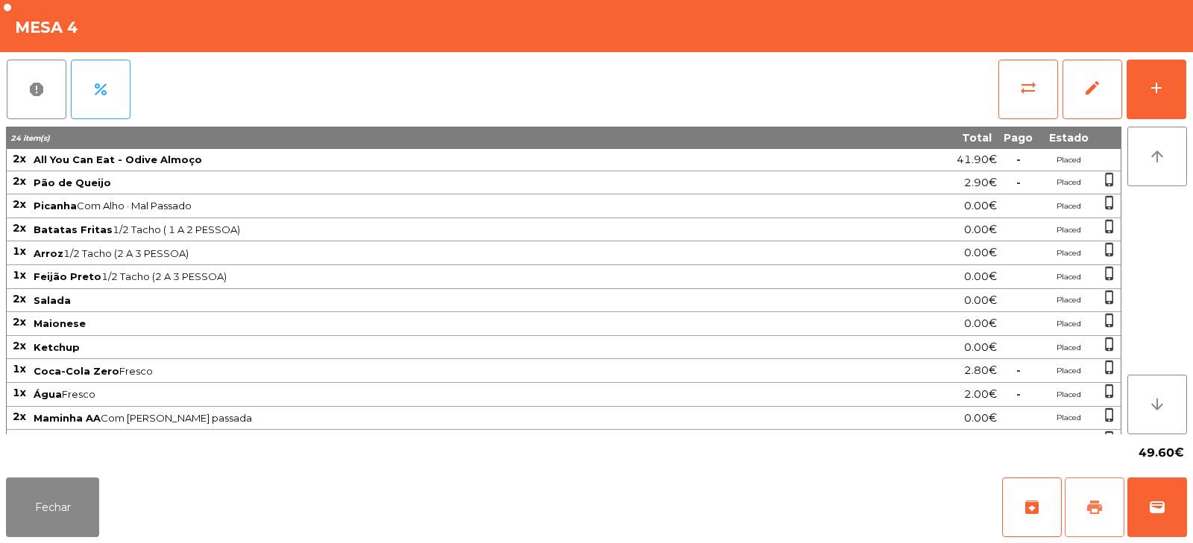
click at [1093, 505] on span "print" at bounding box center [1094, 508] width 18 height 18
click at [1087, 490] on button "print" at bounding box center [1094, 508] width 60 height 60
click at [1010, 97] on button "sync_alt" at bounding box center [1028, 90] width 60 height 60
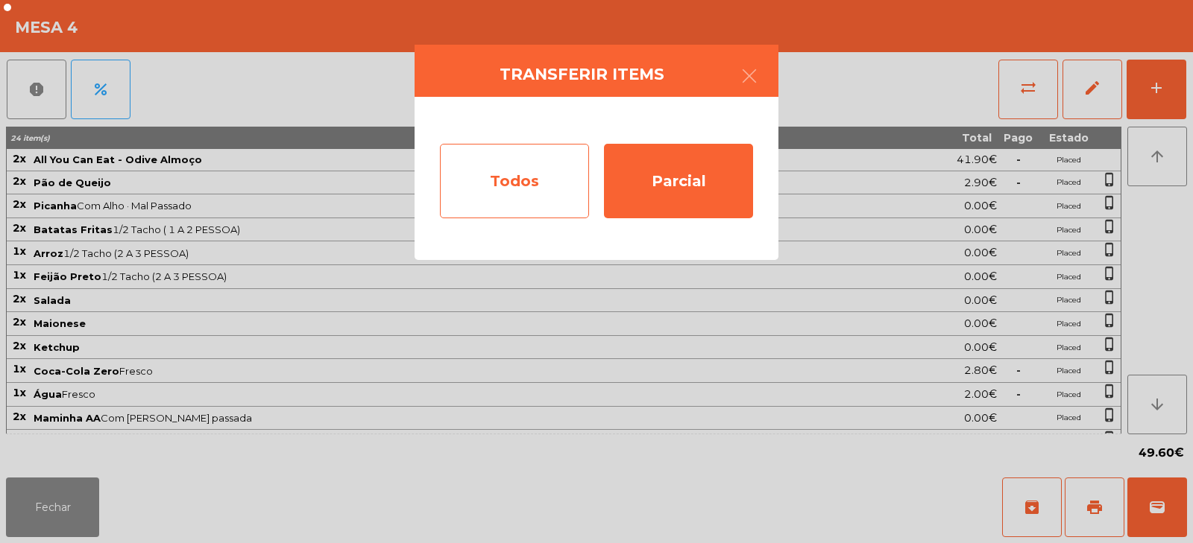
click at [514, 198] on div "Todos" at bounding box center [514, 181] width 149 height 75
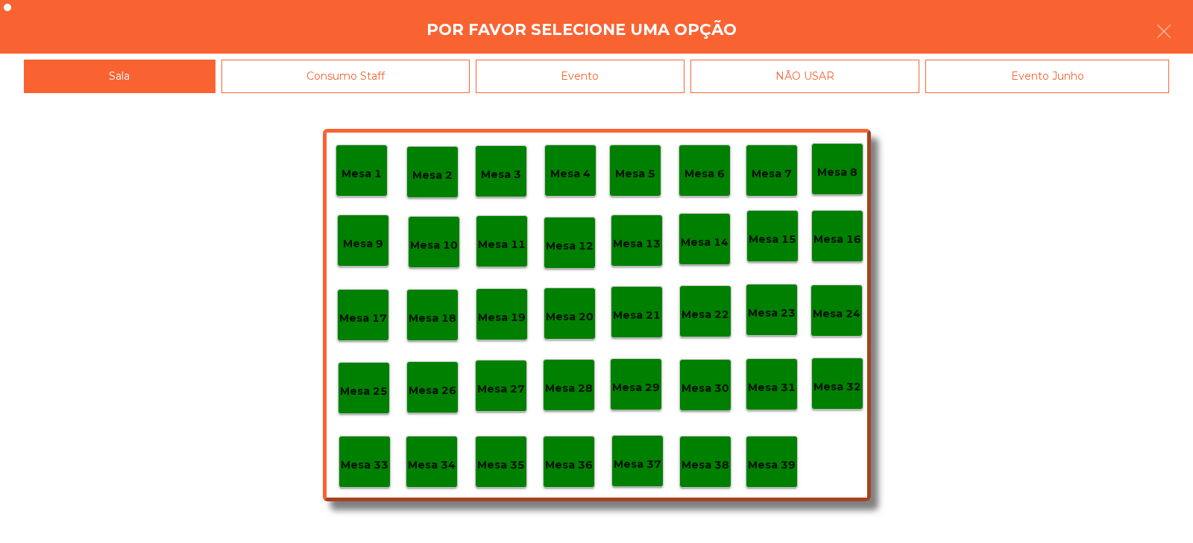
click at [542, 80] on div "Evento" at bounding box center [580, 77] width 209 height 34
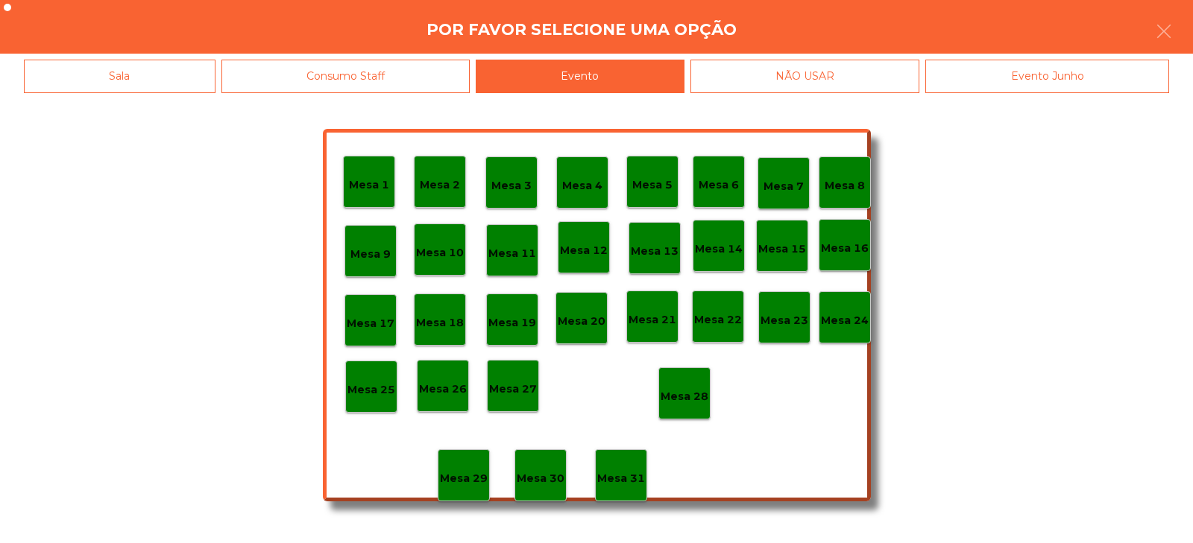
click at [692, 396] on p "Mesa 28" at bounding box center [684, 396] width 48 height 17
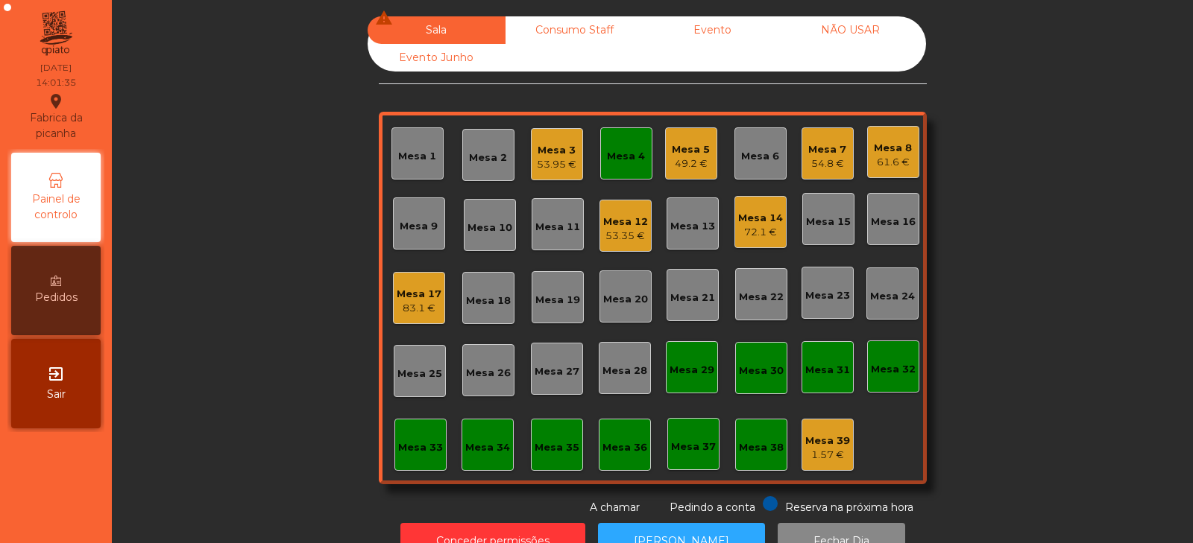
click at [599, 226] on div "Mesa 12 53.35 €" at bounding box center [625, 226] width 52 height 52
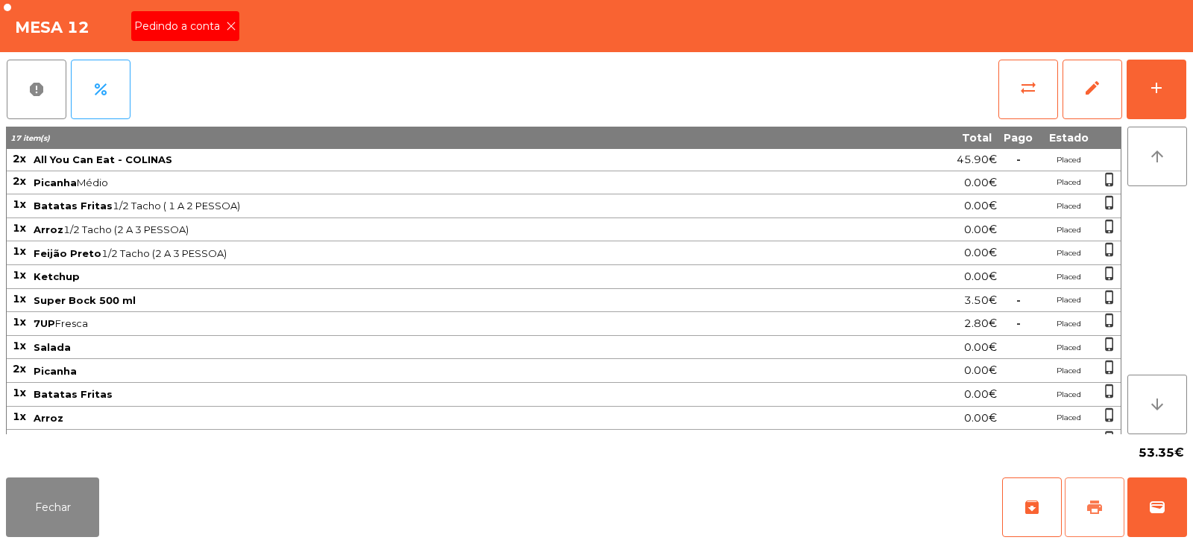
click at [1073, 505] on button "print" at bounding box center [1094, 508] width 60 height 60
click at [1176, 71] on button "add" at bounding box center [1156, 90] width 60 height 60
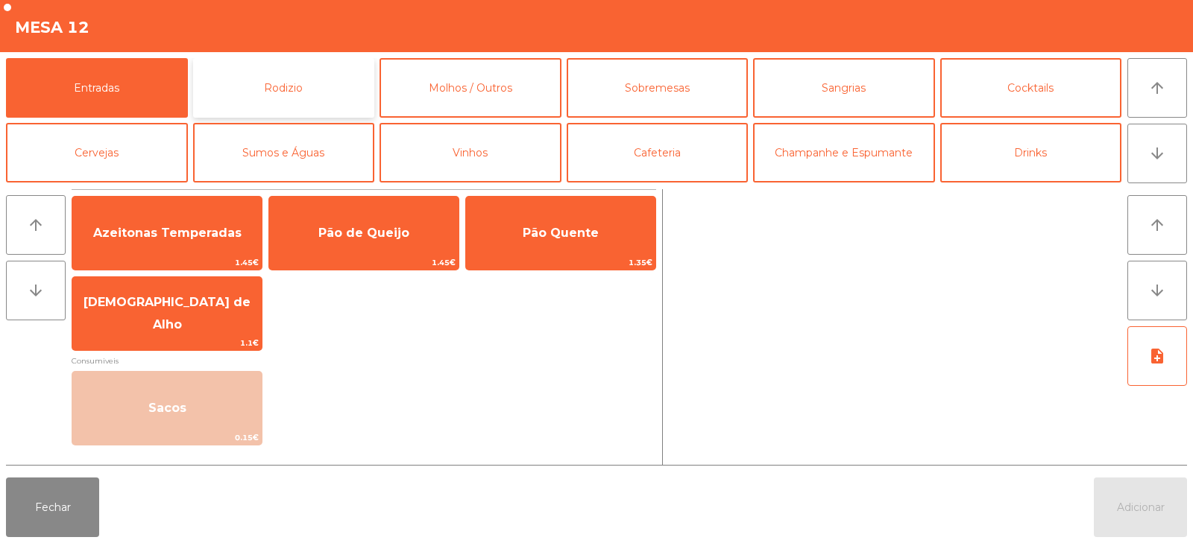
click at [303, 79] on button "Rodizio" at bounding box center [284, 88] width 182 height 60
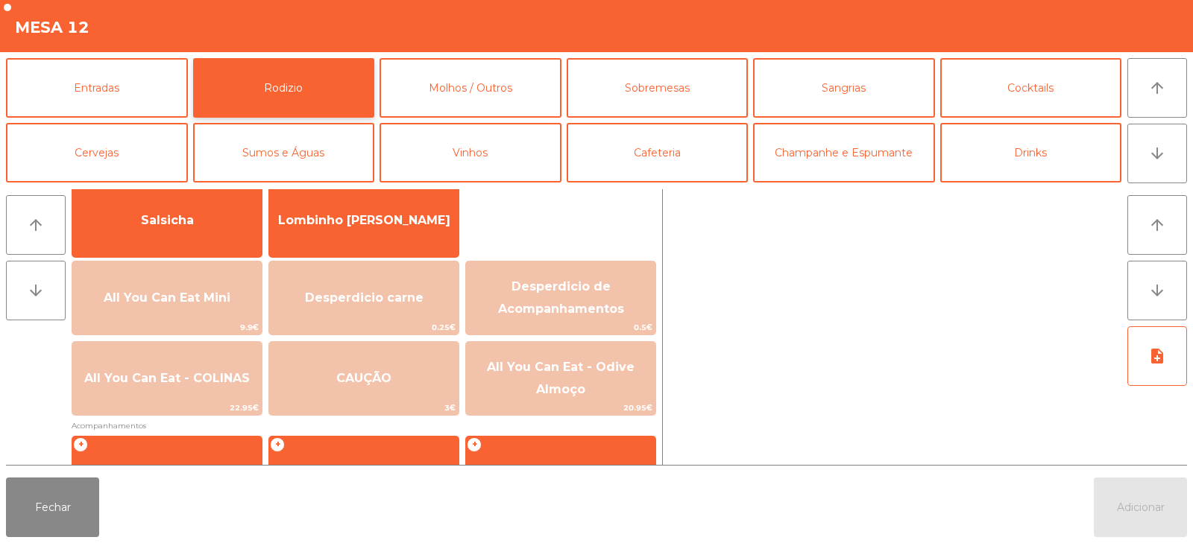
scroll to position [115, 0]
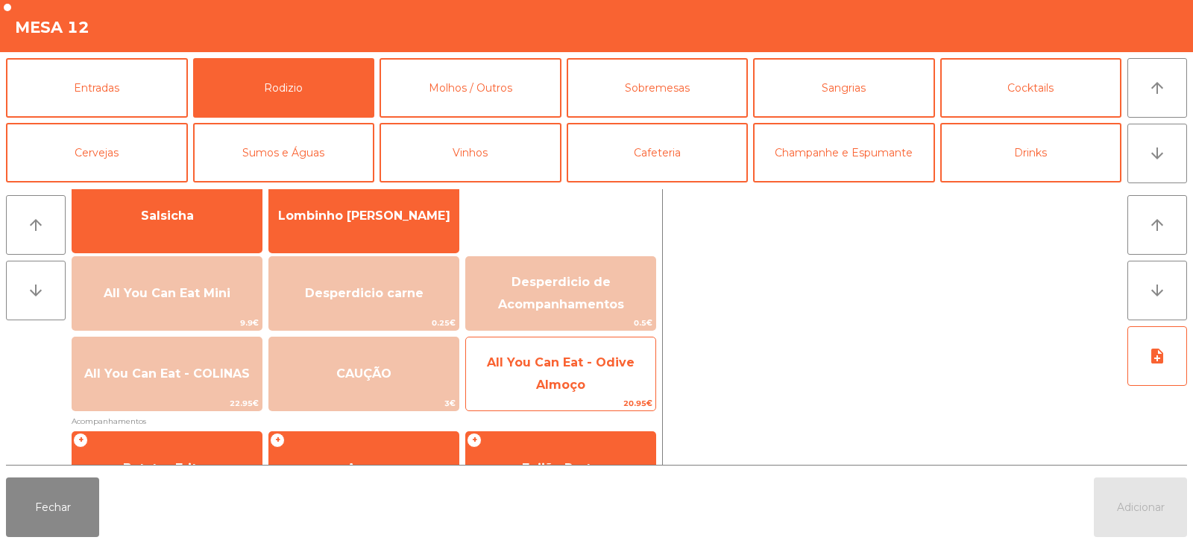
click at [495, 376] on span "All You Can Eat - Odive Almoço" at bounding box center [560, 374] width 189 height 63
click at [500, 383] on span "All You Can Eat - Odive Almoço" at bounding box center [560, 374] width 189 height 63
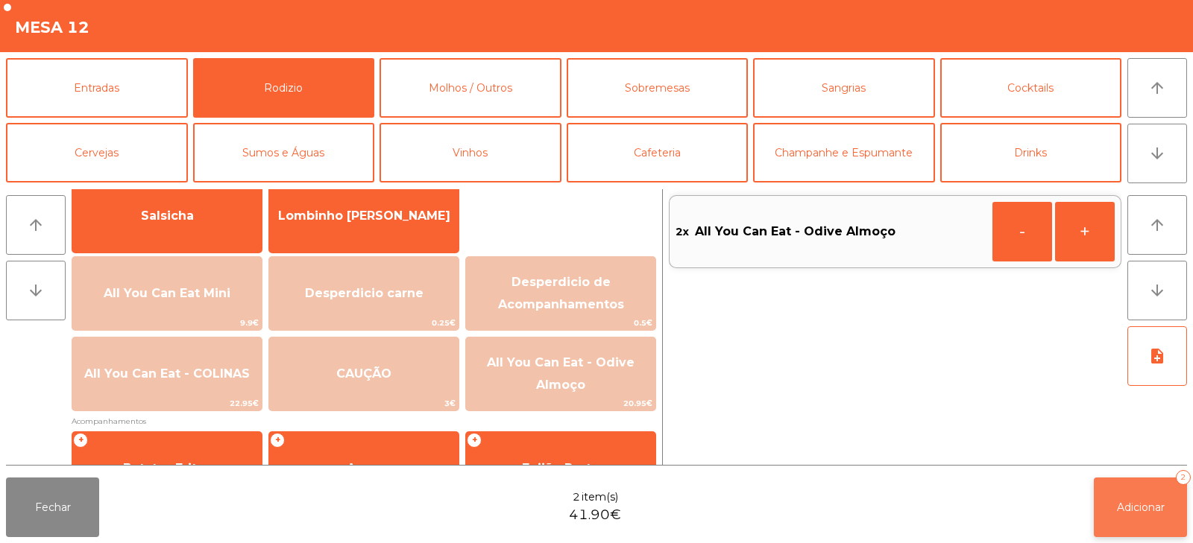
click at [1148, 492] on button "Adicionar 2" at bounding box center [1139, 508] width 93 height 60
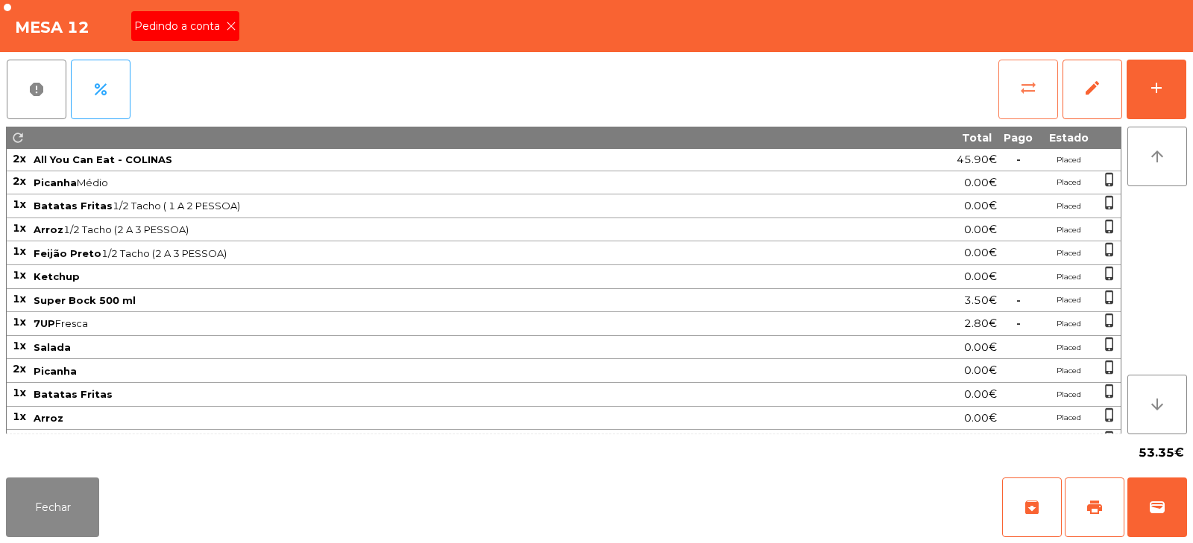
click at [1042, 93] on button "sync_alt" at bounding box center [1028, 90] width 60 height 60
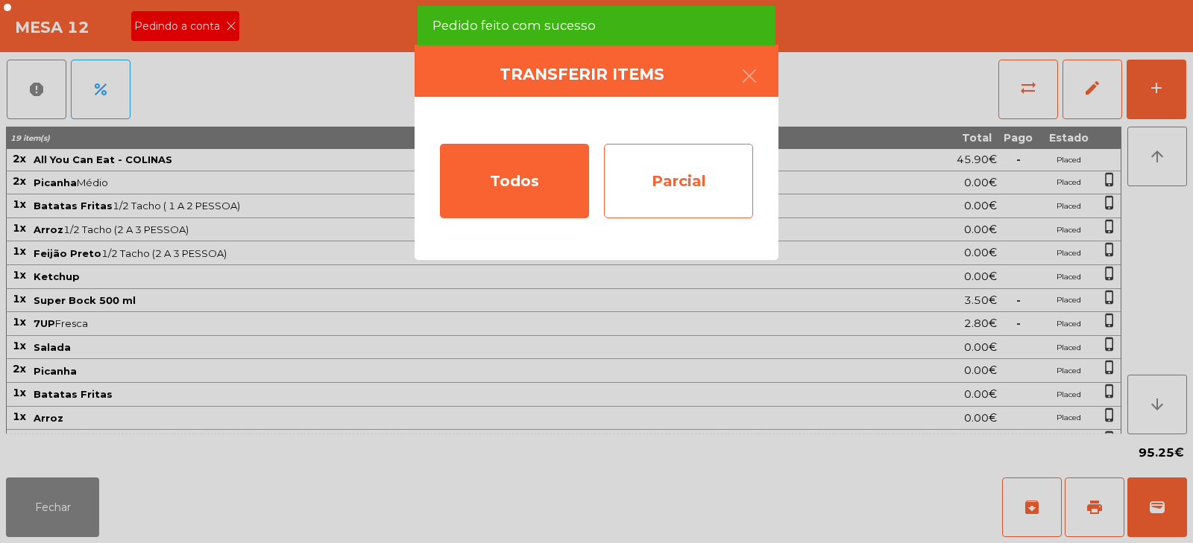
click at [710, 184] on div "Parcial" at bounding box center [678, 181] width 149 height 75
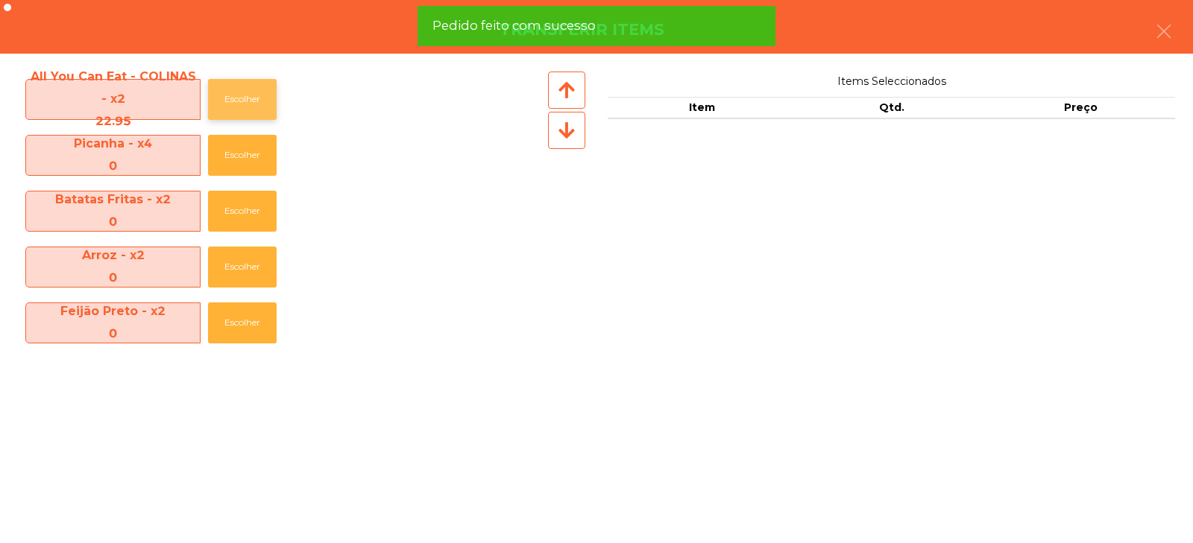
click at [251, 93] on button "Escolher" at bounding box center [242, 99] width 69 height 41
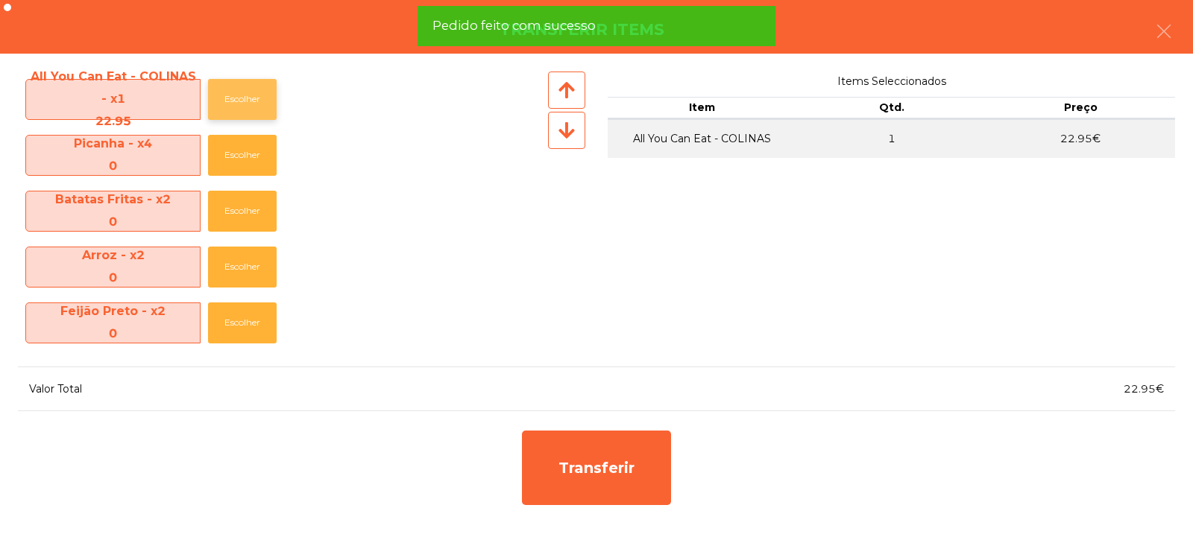
click at [252, 92] on button "Escolher" at bounding box center [242, 99] width 69 height 41
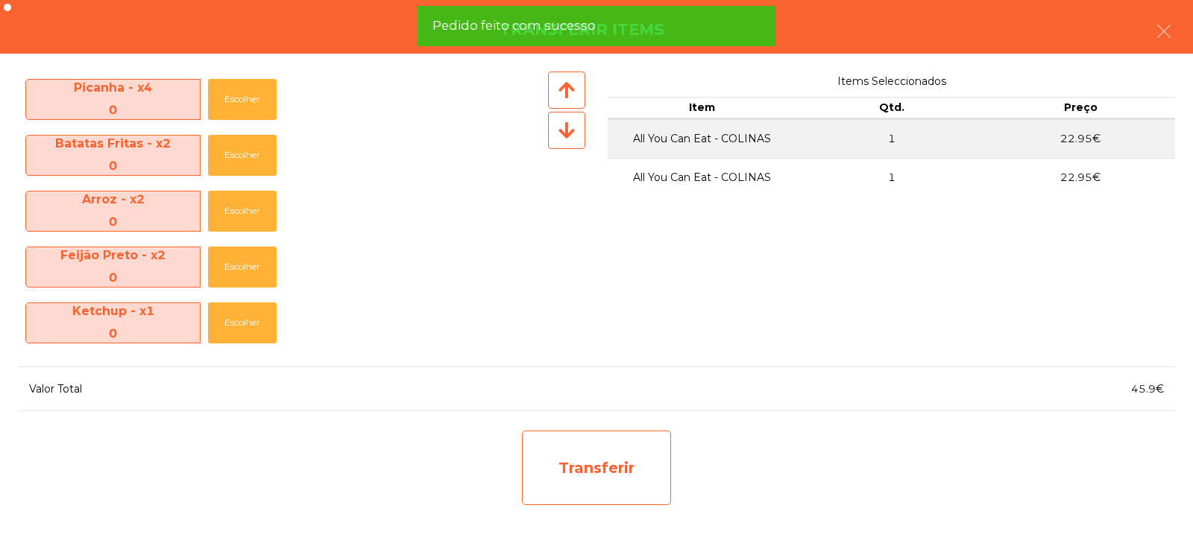
click at [588, 468] on div "Transferir" at bounding box center [596, 468] width 149 height 75
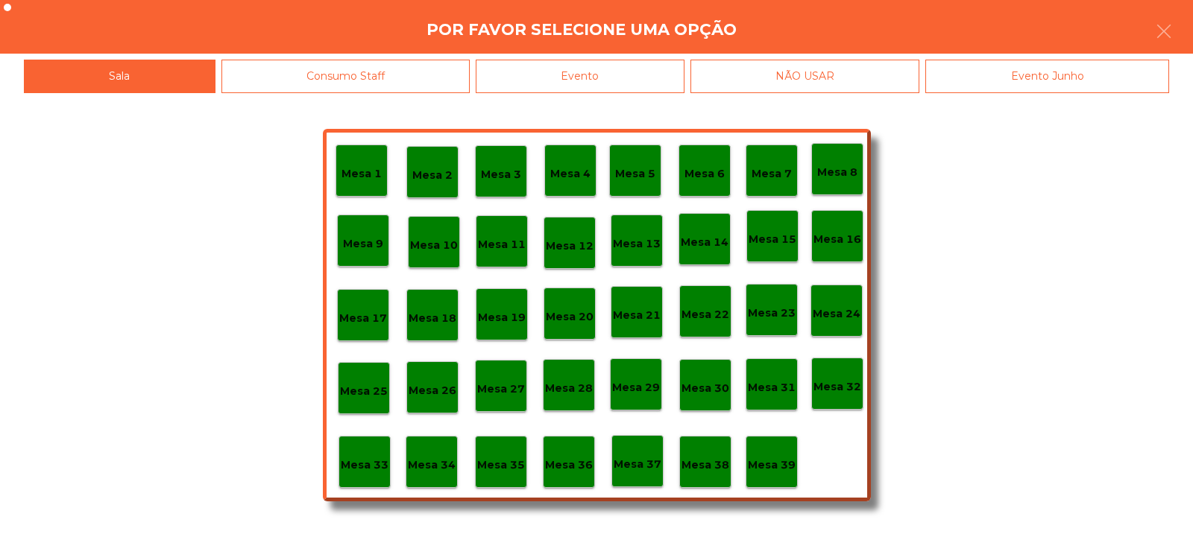
click at [636, 460] on p "Mesa 37" at bounding box center [637, 464] width 48 height 17
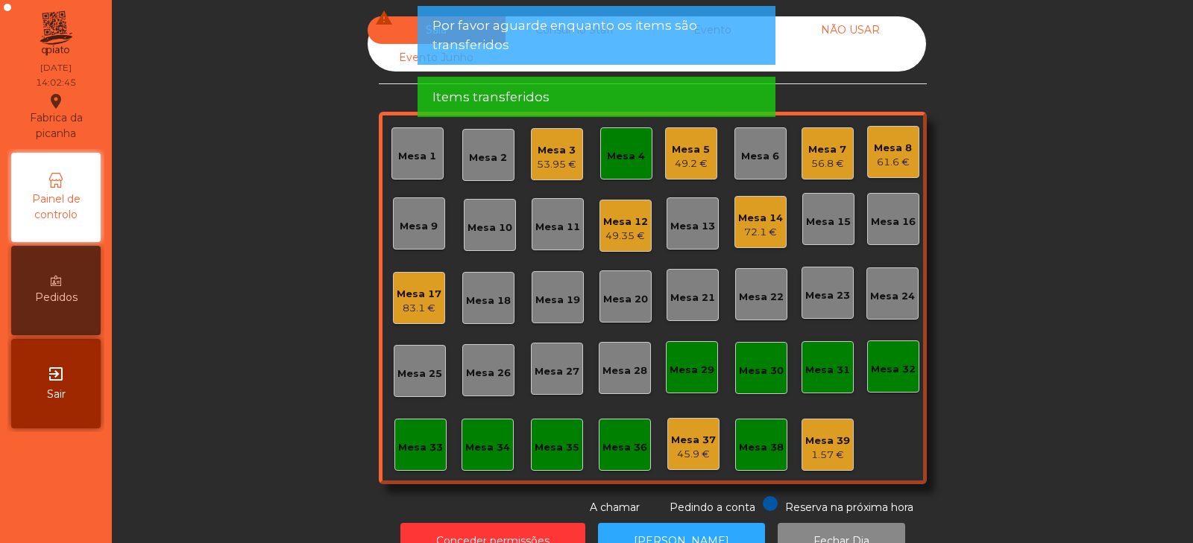
click at [631, 228] on div "Mesa 12" at bounding box center [625, 222] width 45 height 15
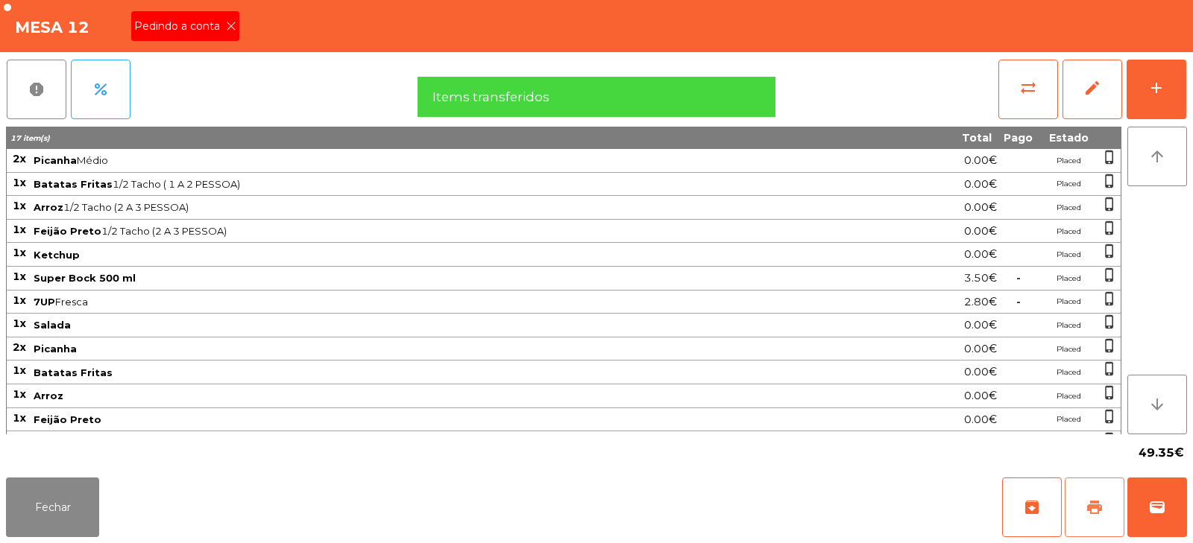
click at [1084, 513] on button "print" at bounding box center [1094, 508] width 60 height 60
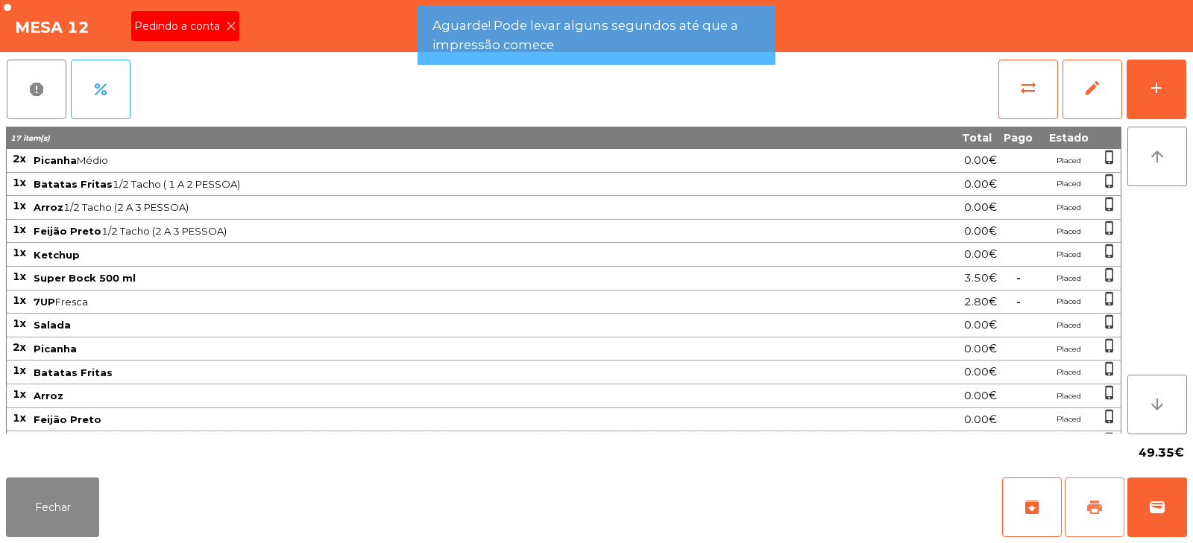
scroll to position [43, 0]
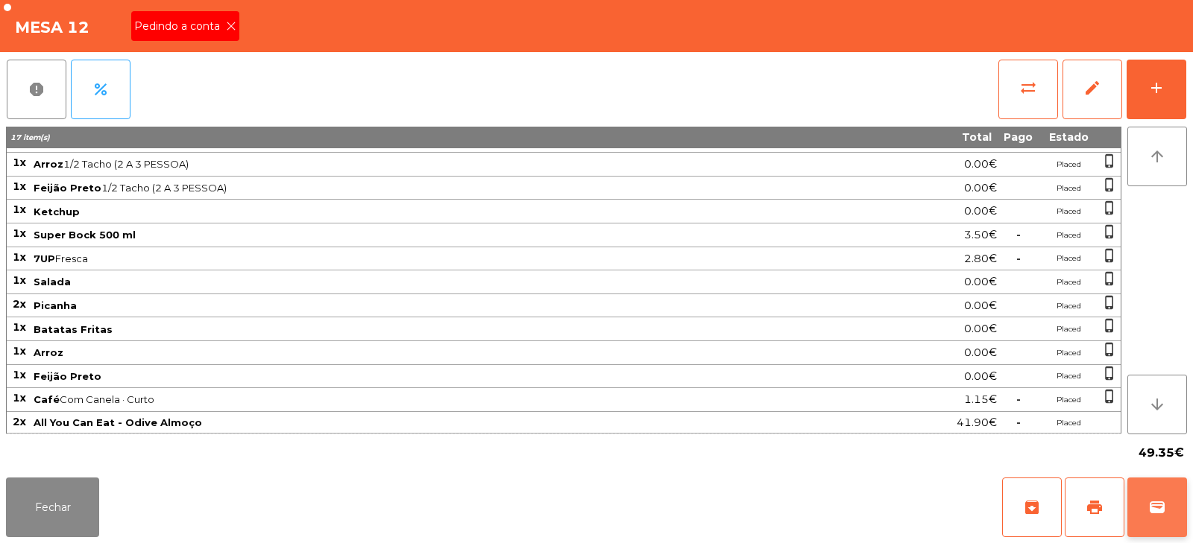
click at [1170, 490] on button "wallet" at bounding box center [1157, 508] width 60 height 60
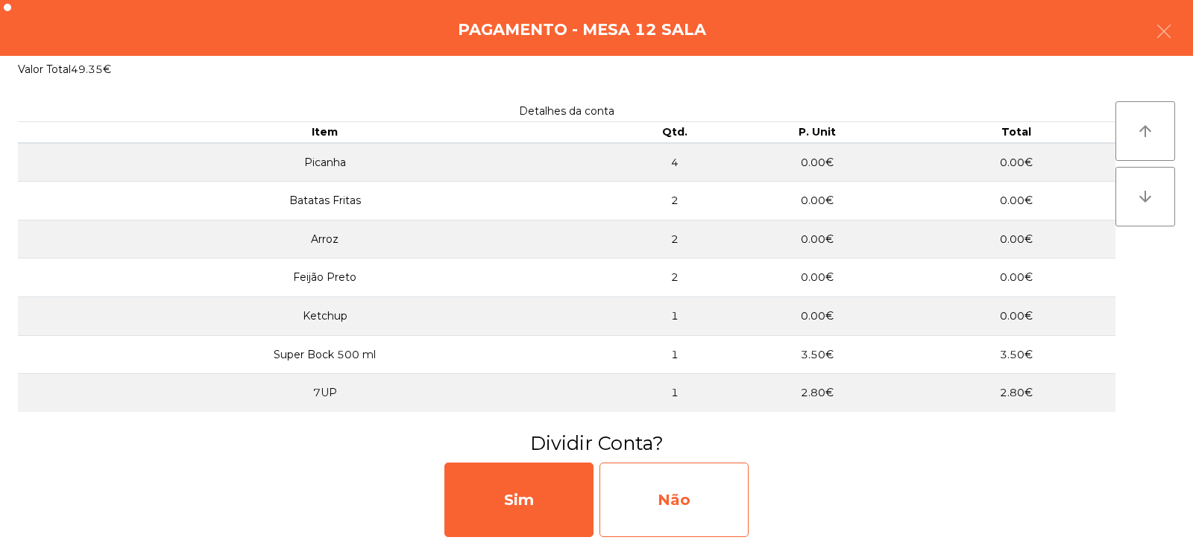
click at [710, 503] on div "Não" at bounding box center [673, 500] width 149 height 75
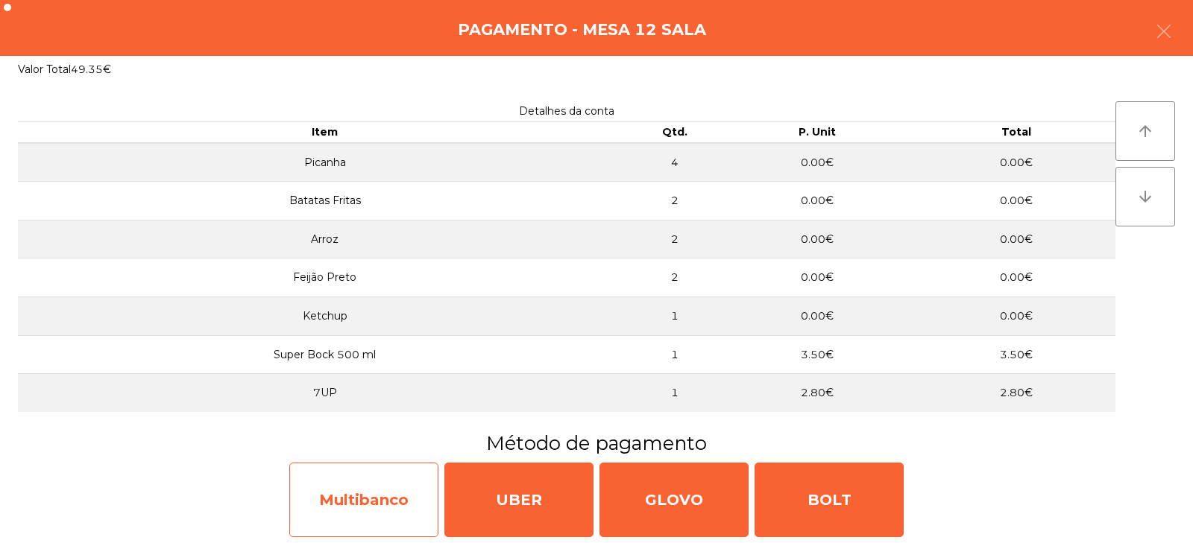
click at [369, 509] on div "Multibanco" at bounding box center [363, 500] width 149 height 75
select select "**"
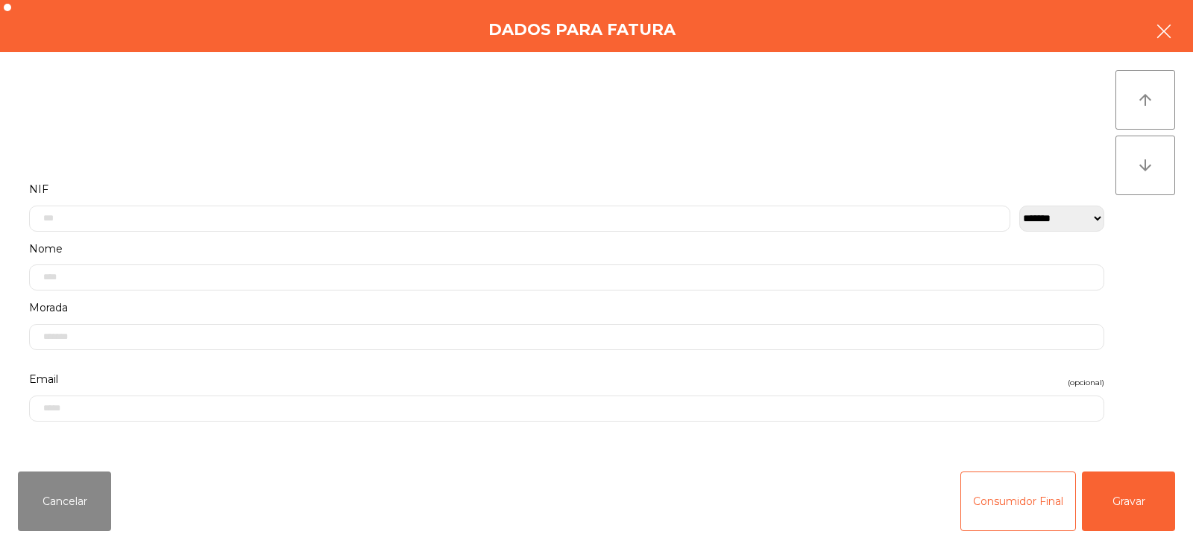
click at [1159, 51] on button "button" at bounding box center [1164, 32] width 42 height 45
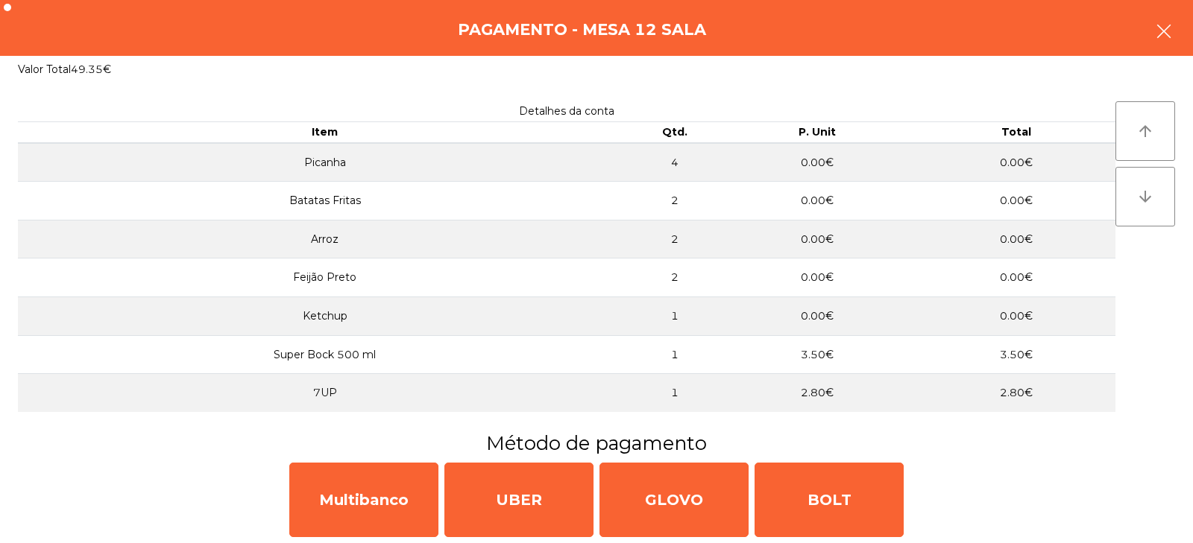
click at [1149, 18] on button "button" at bounding box center [1164, 32] width 42 height 45
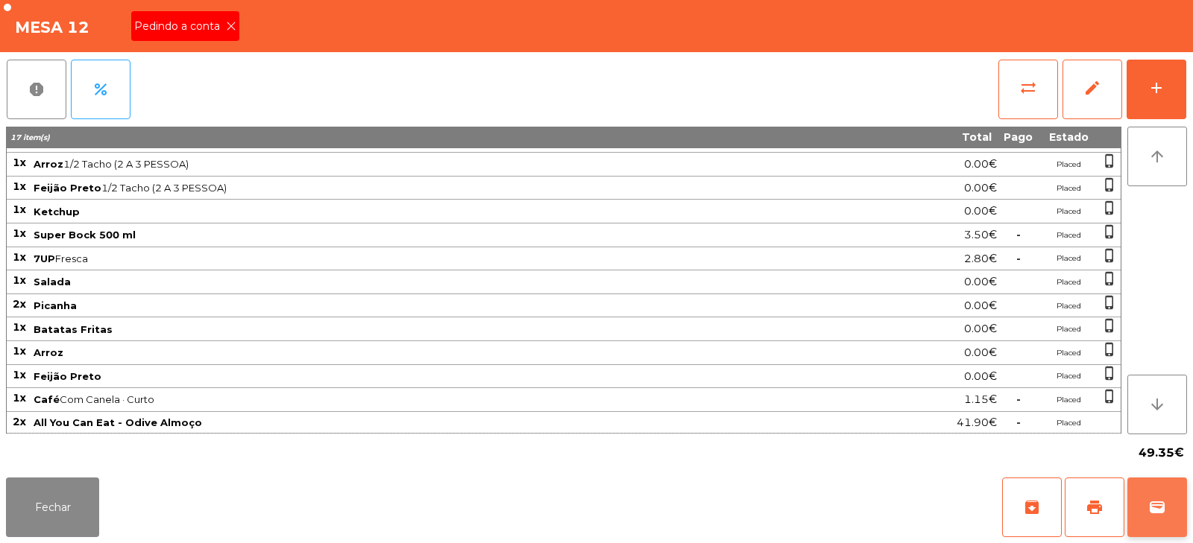
click at [1164, 510] on span "wallet" at bounding box center [1157, 508] width 18 height 18
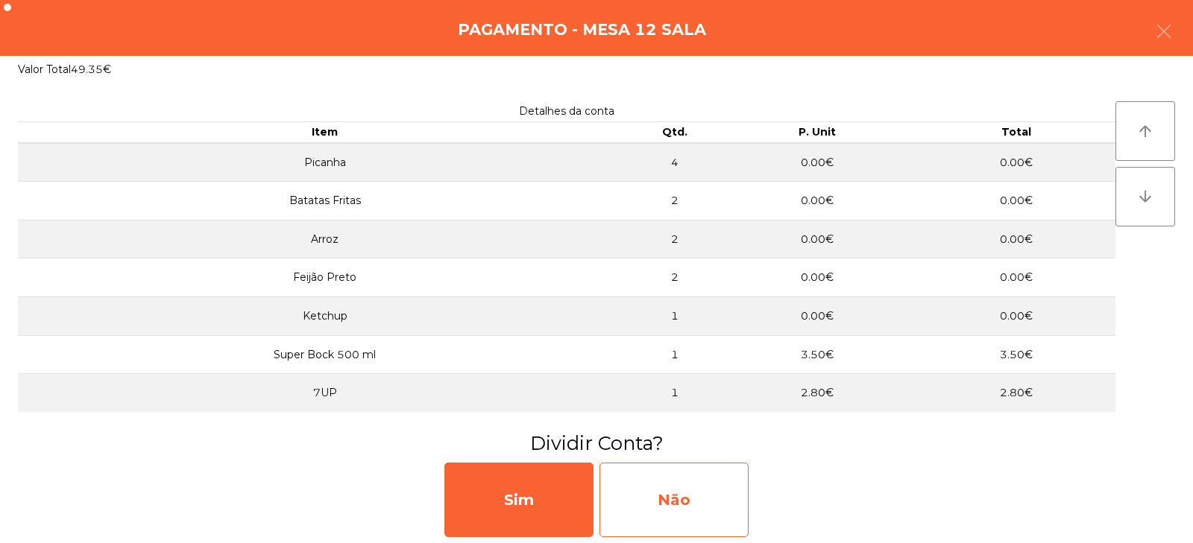
click at [701, 493] on div "Não" at bounding box center [673, 500] width 149 height 75
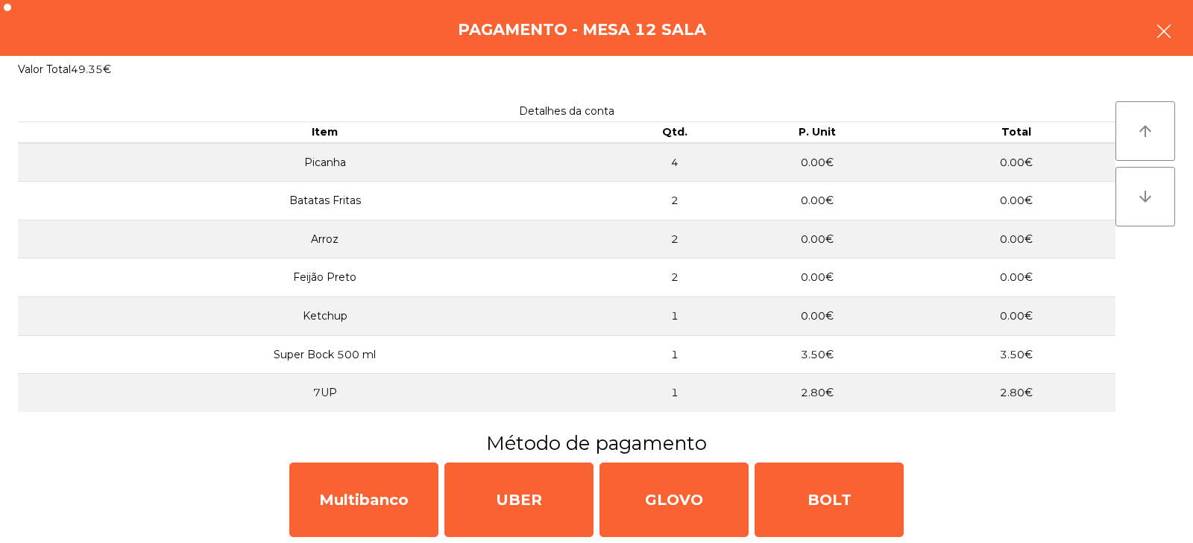
click at [1173, 47] on button "button" at bounding box center [1164, 32] width 42 height 45
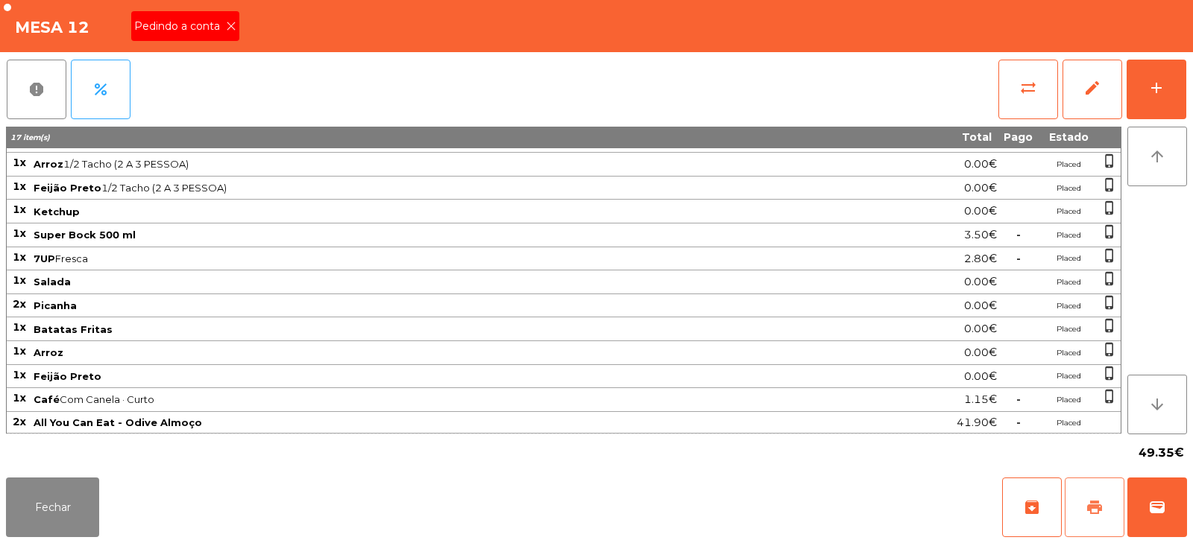
click at [1102, 514] on span "print" at bounding box center [1094, 508] width 18 height 18
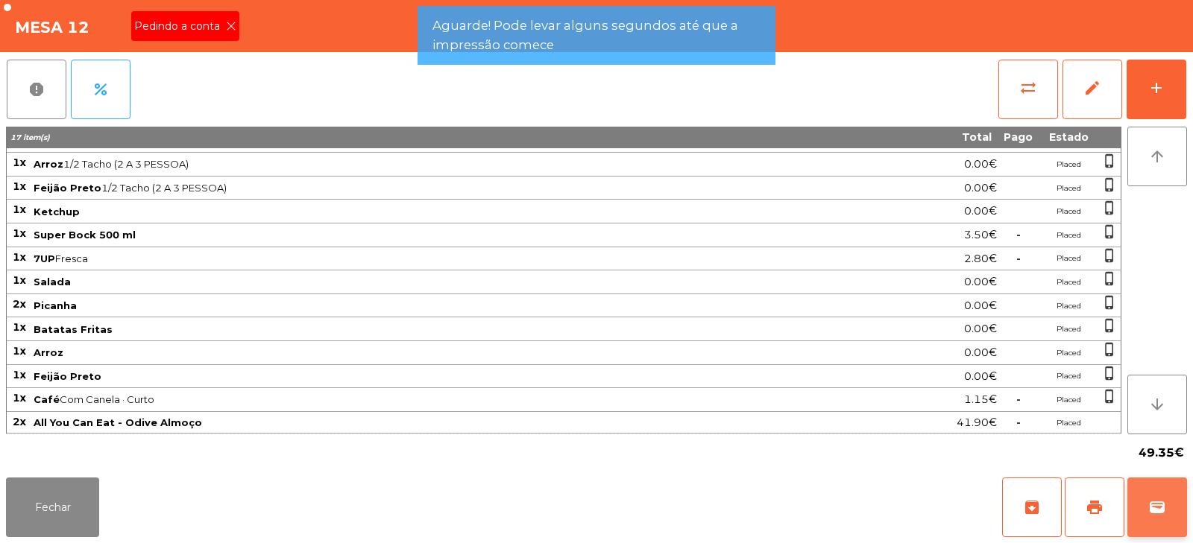
click at [1160, 500] on span "wallet" at bounding box center [1157, 508] width 18 height 18
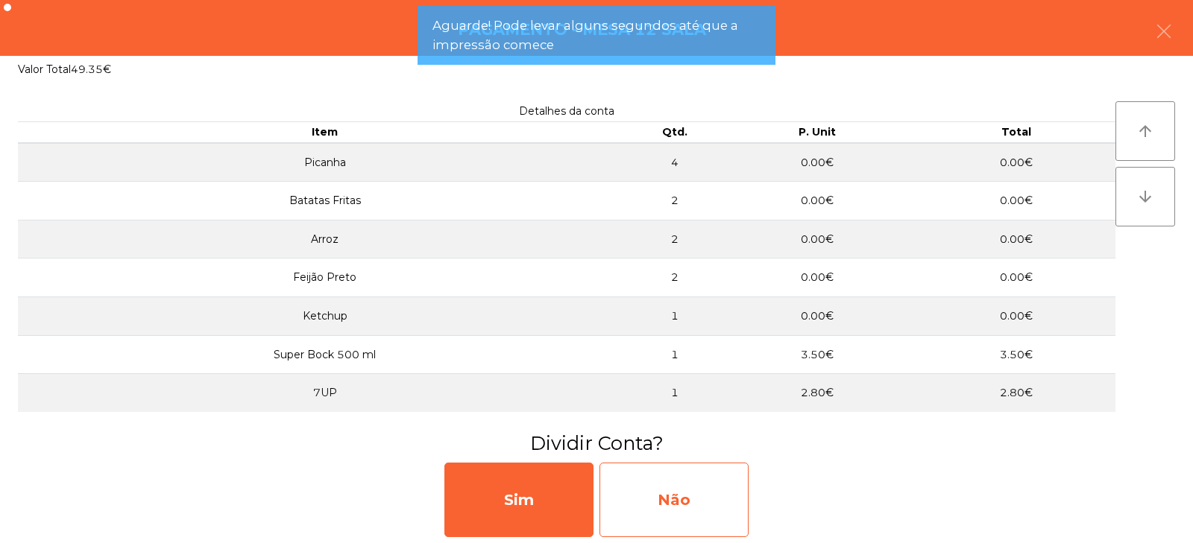
click at [682, 508] on div "Não" at bounding box center [673, 500] width 149 height 75
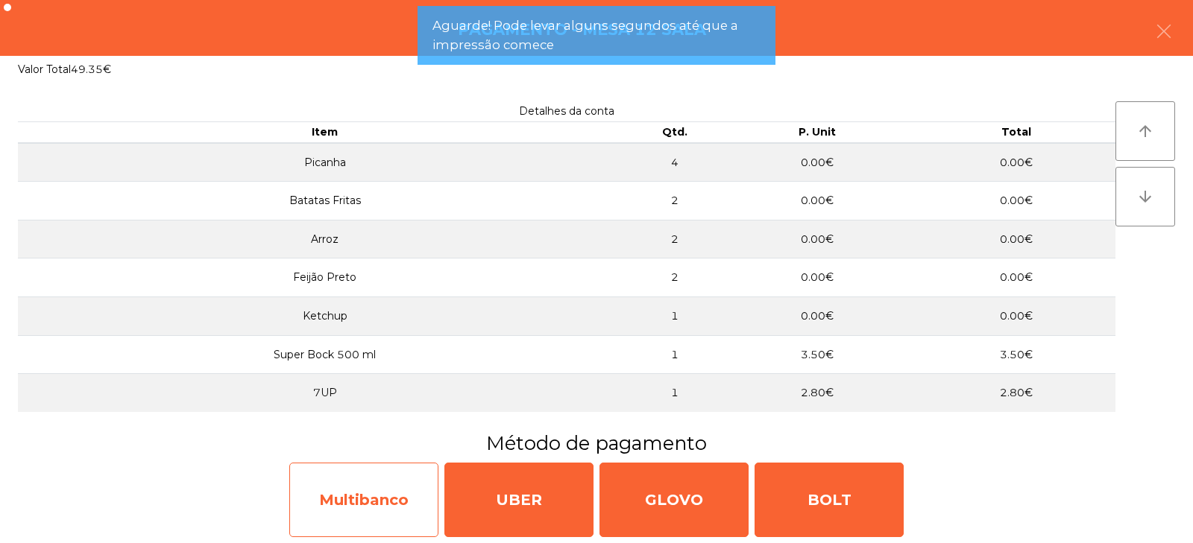
click at [373, 501] on div "Multibanco" at bounding box center [363, 500] width 149 height 75
select select "**"
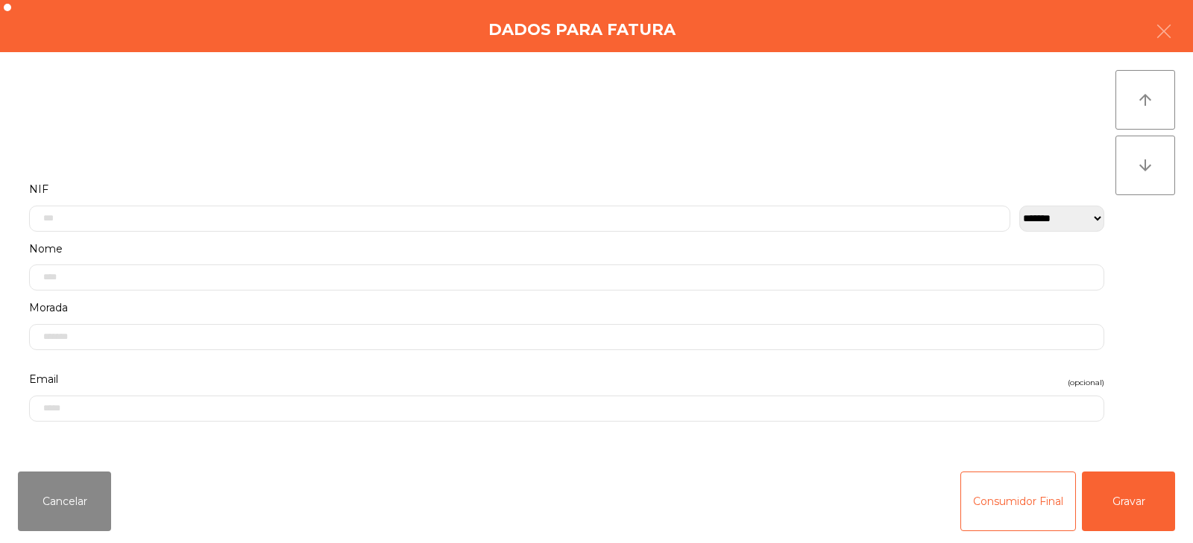
click at [146, 243] on label "Nome" at bounding box center [566, 249] width 1075 height 20
click at [219, 157] on input "text" at bounding box center [519, 161] width 981 height 26
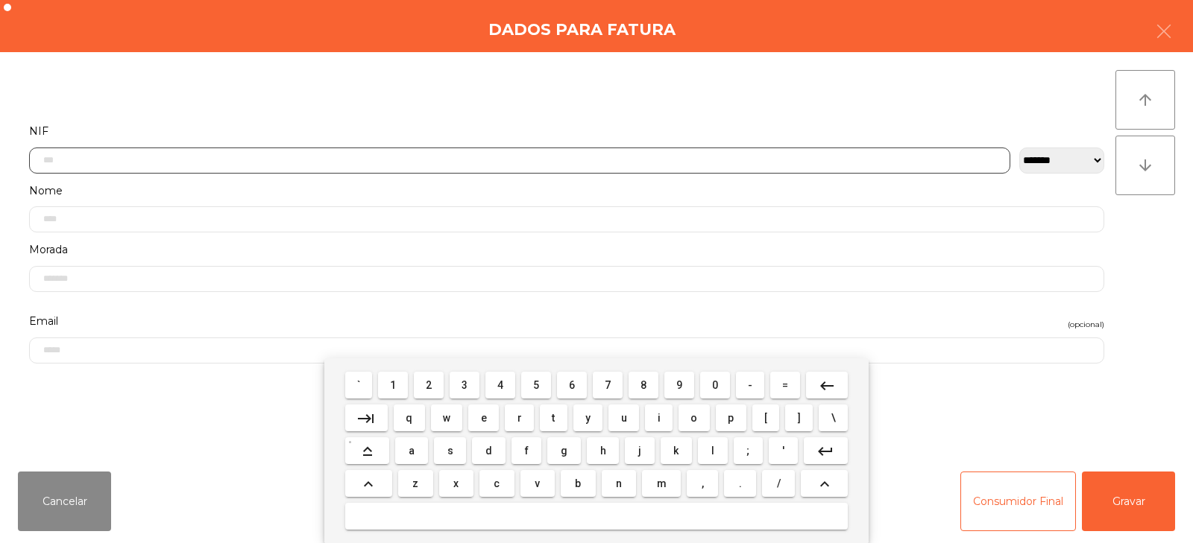
scroll to position [109, 0]
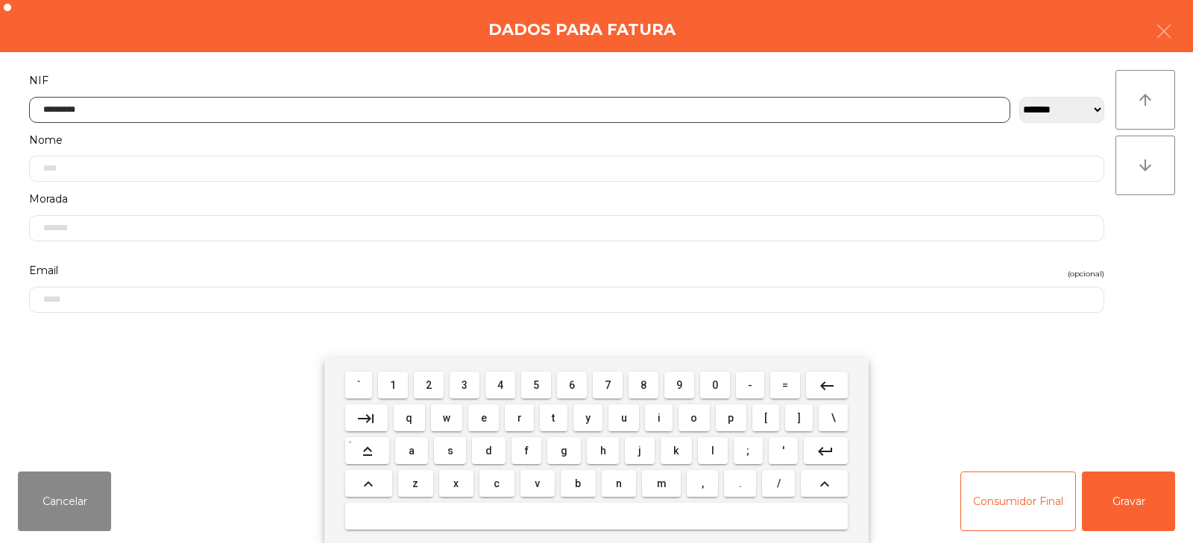
type input "*********"
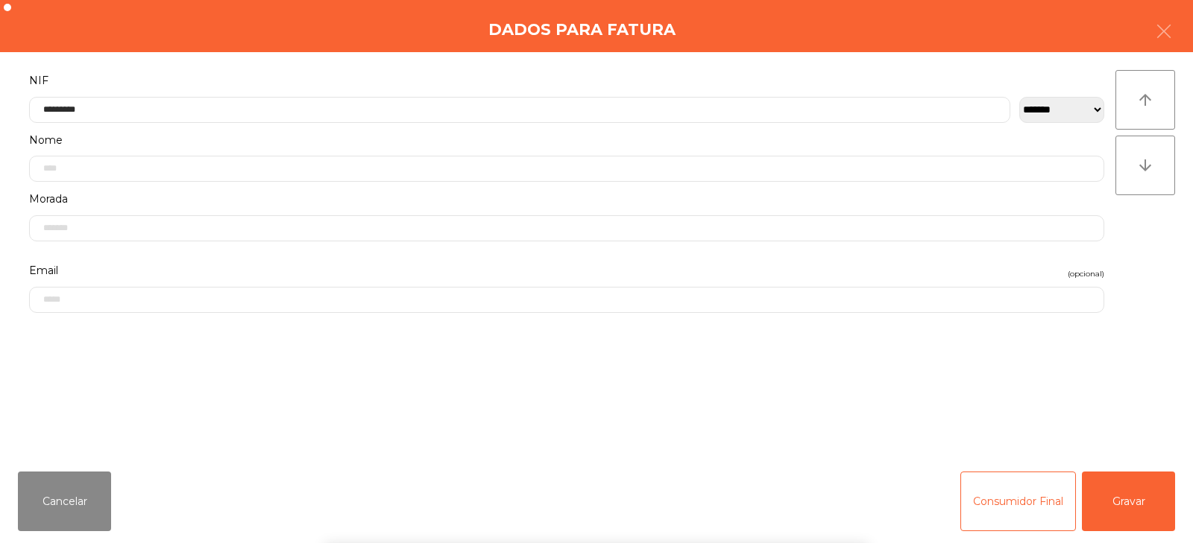
click at [1140, 484] on div "` 1 2 3 4 5 6 7 8 9 0 - = keyboard_backspace keyboard_tab q w e r t y u i o p […" at bounding box center [596, 451] width 1193 height 185
click at [1163, 504] on button "Gravar" at bounding box center [1128, 502] width 93 height 60
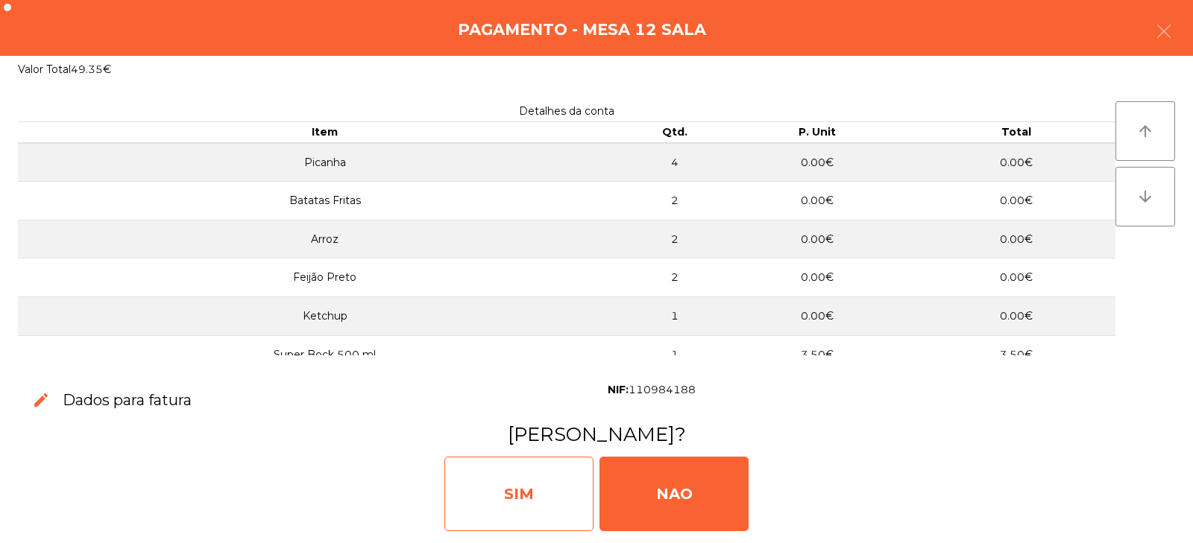
click at [525, 496] on div "SIM" at bounding box center [518, 494] width 149 height 75
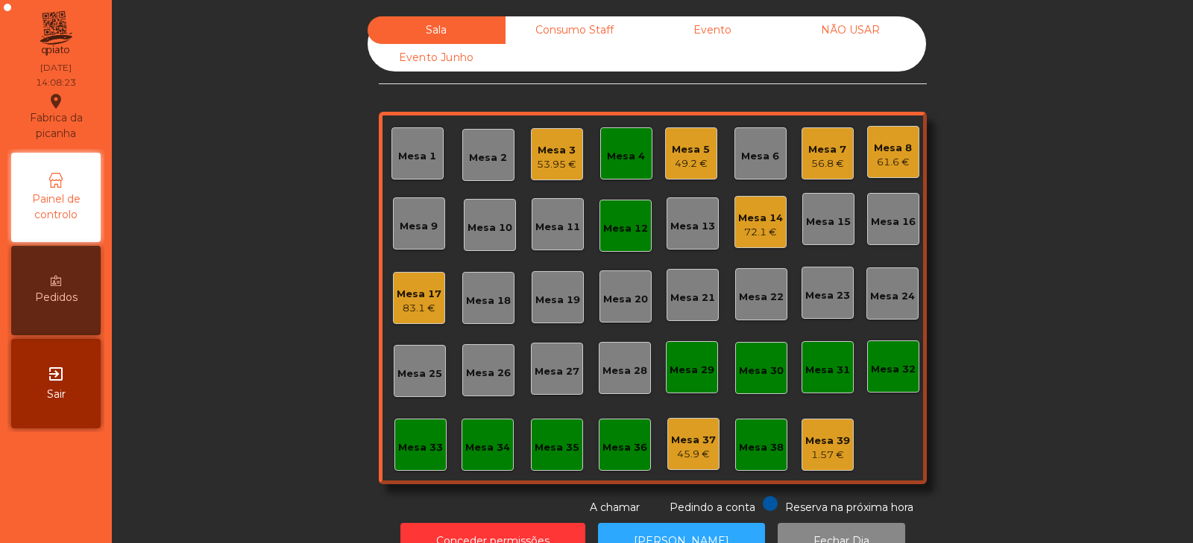
click at [628, 227] on div "Mesa 12" at bounding box center [625, 228] width 45 height 15
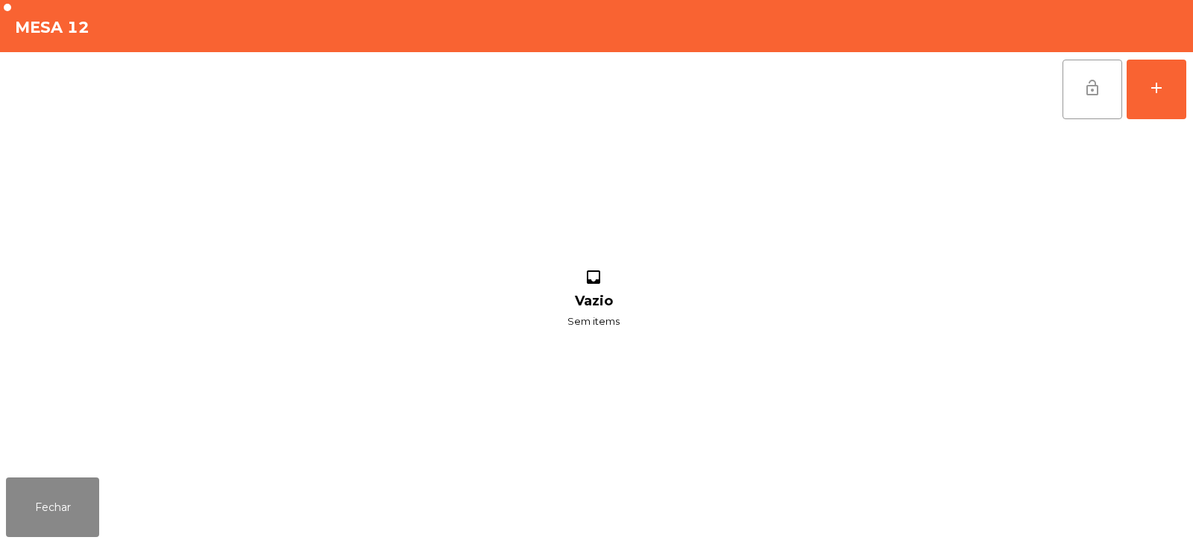
click at [1090, 90] on span "lock_open" at bounding box center [1092, 88] width 18 height 18
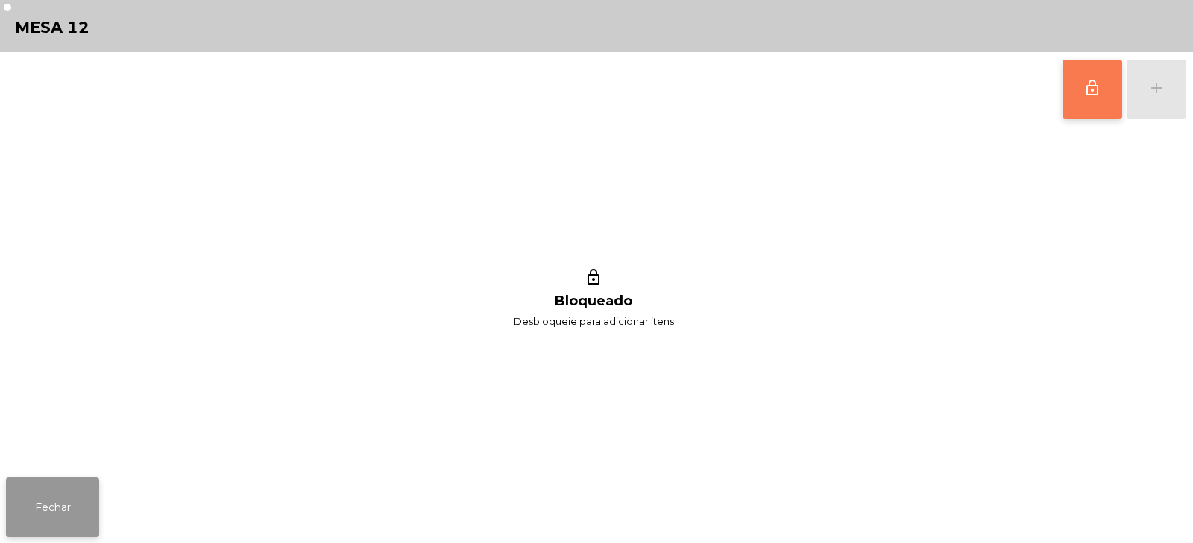
click at [61, 520] on button "Fechar" at bounding box center [52, 508] width 93 height 60
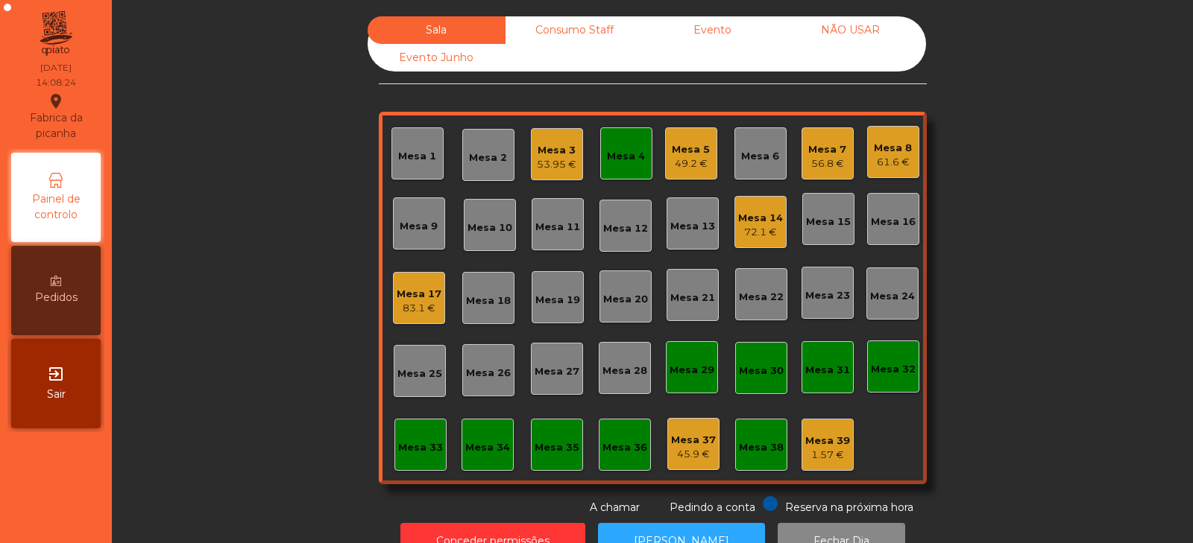
click at [632, 161] on div "Mesa 4" at bounding box center [626, 156] width 38 height 15
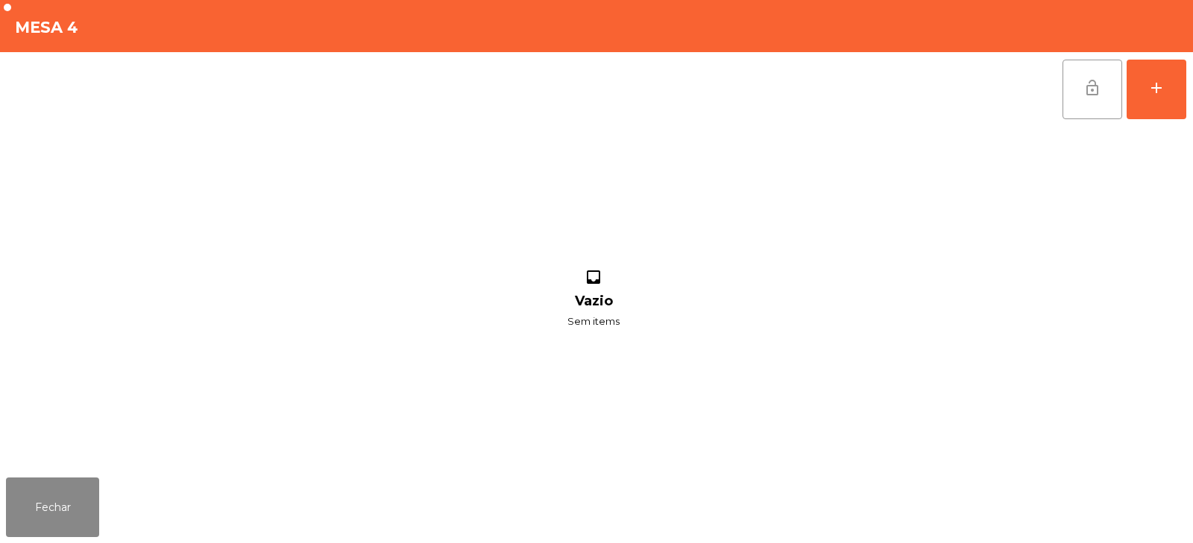
click at [1083, 95] on span "lock_open" at bounding box center [1092, 88] width 18 height 18
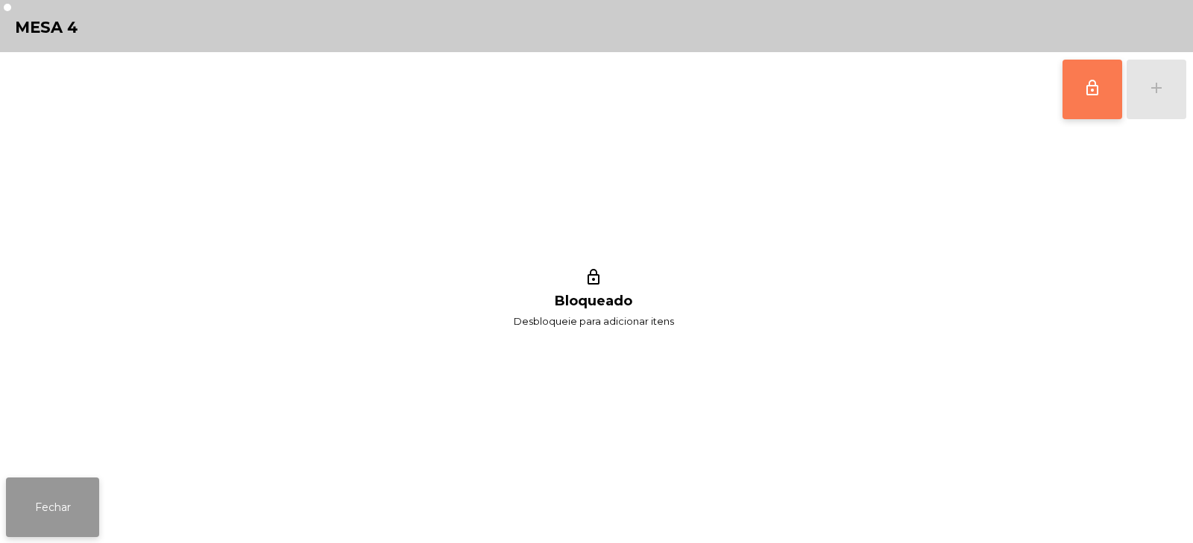
click at [76, 509] on button "Fechar" at bounding box center [52, 508] width 93 height 60
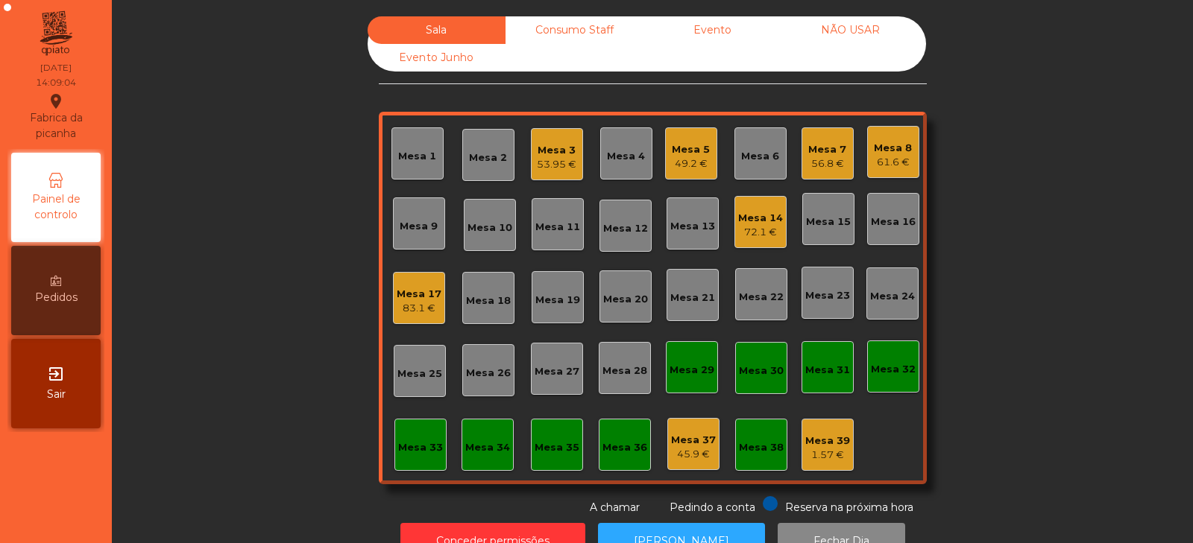
click at [819, 465] on div "Mesa 39 1.57 €" at bounding box center [827, 445] width 52 height 52
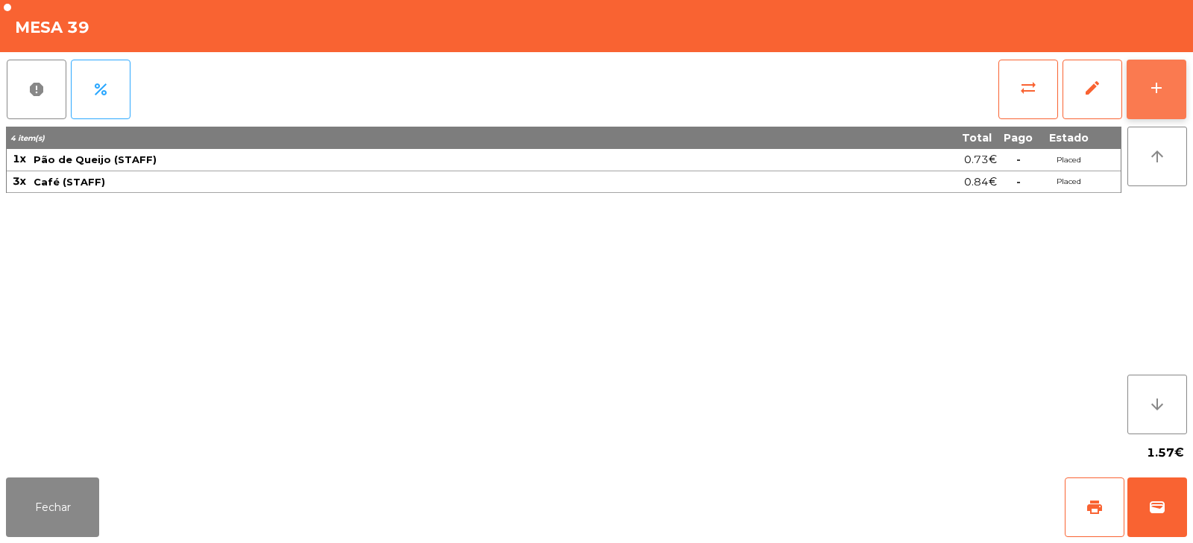
click at [1131, 109] on button "add" at bounding box center [1156, 90] width 60 height 60
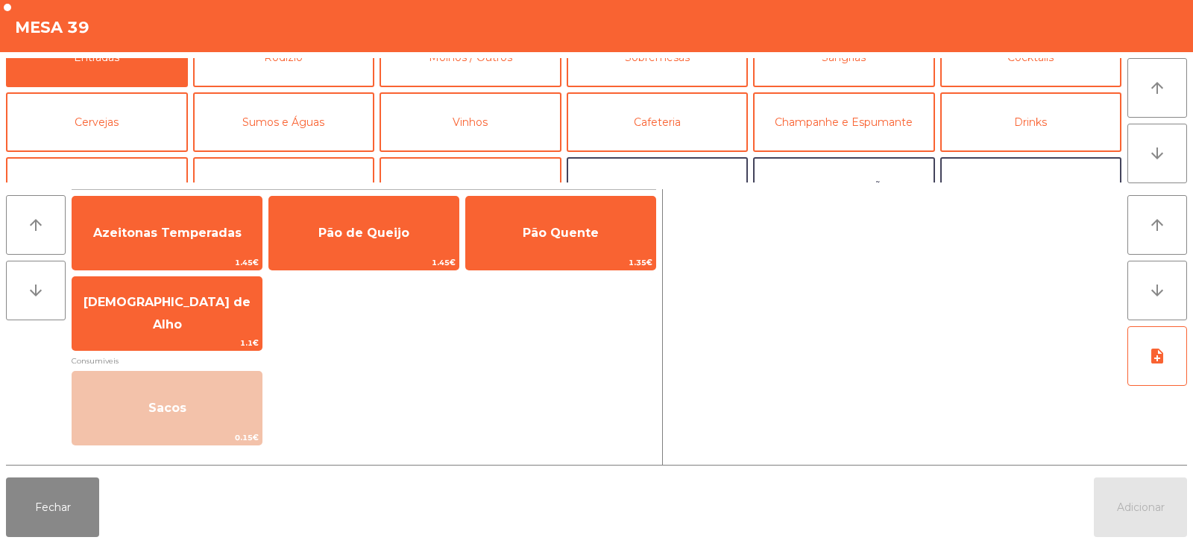
scroll to position [65, 0]
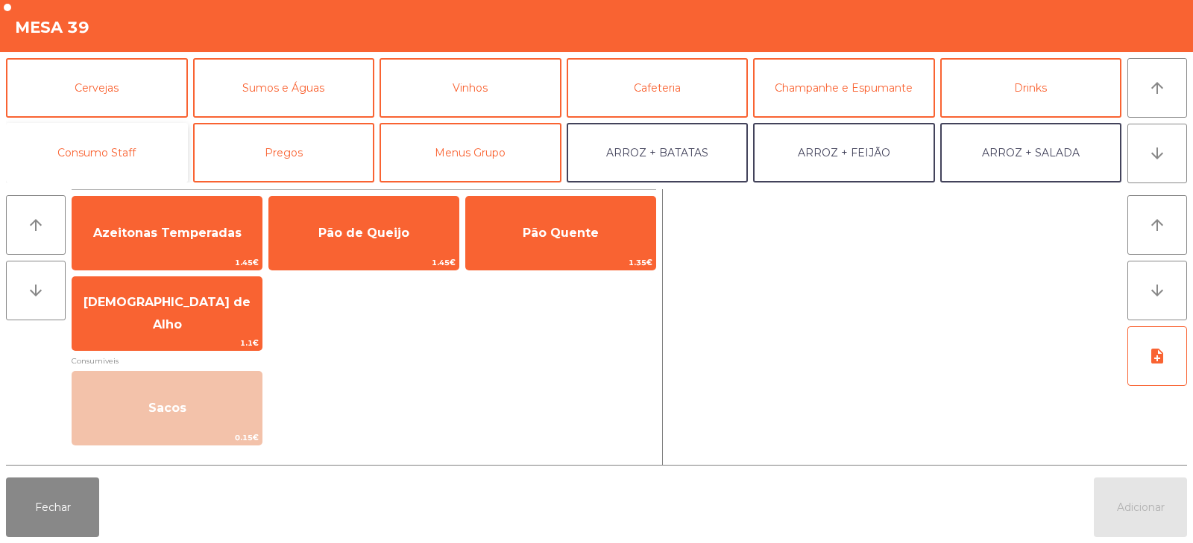
click at [141, 146] on button "Consumo Staff" at bounding box center [97, 153] width 182 height 60
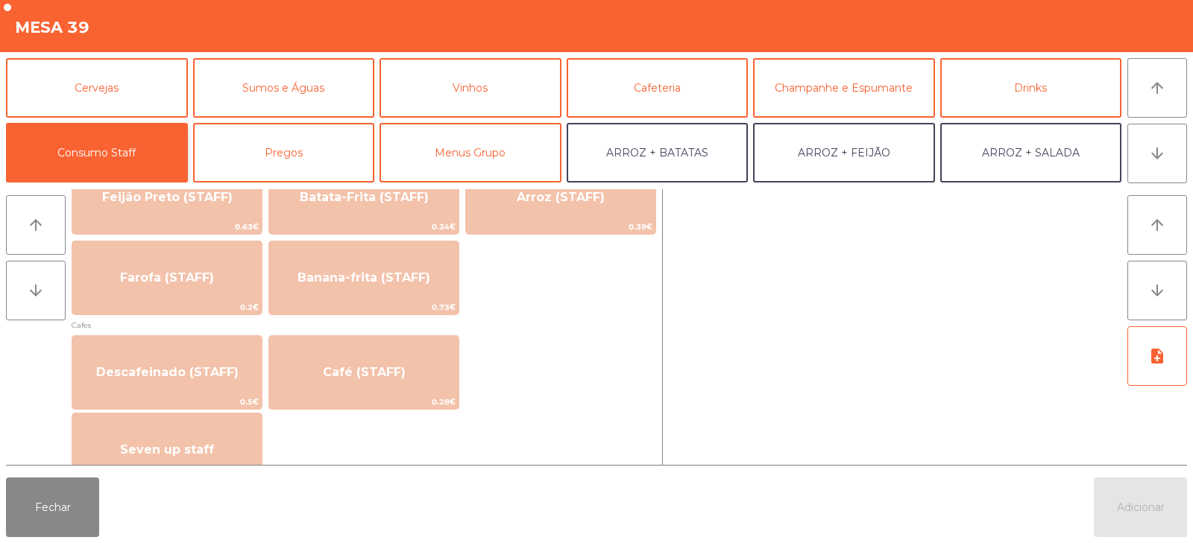
scroll to position [741, 0]
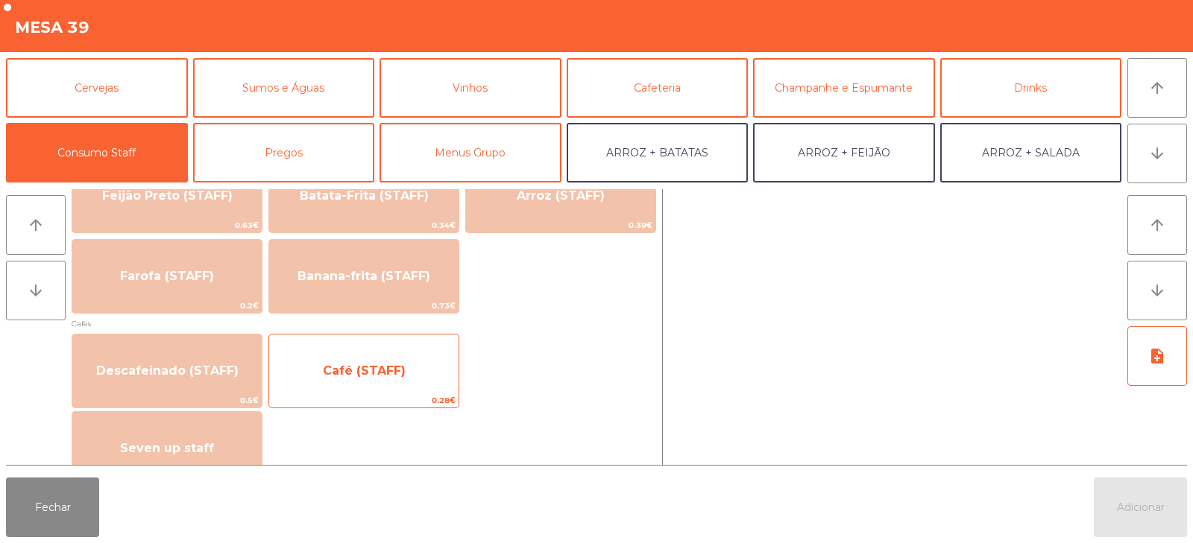
click at [361, 385] on span "Café (STAFF)" at bounding box center [363, 371] width 189 height 40
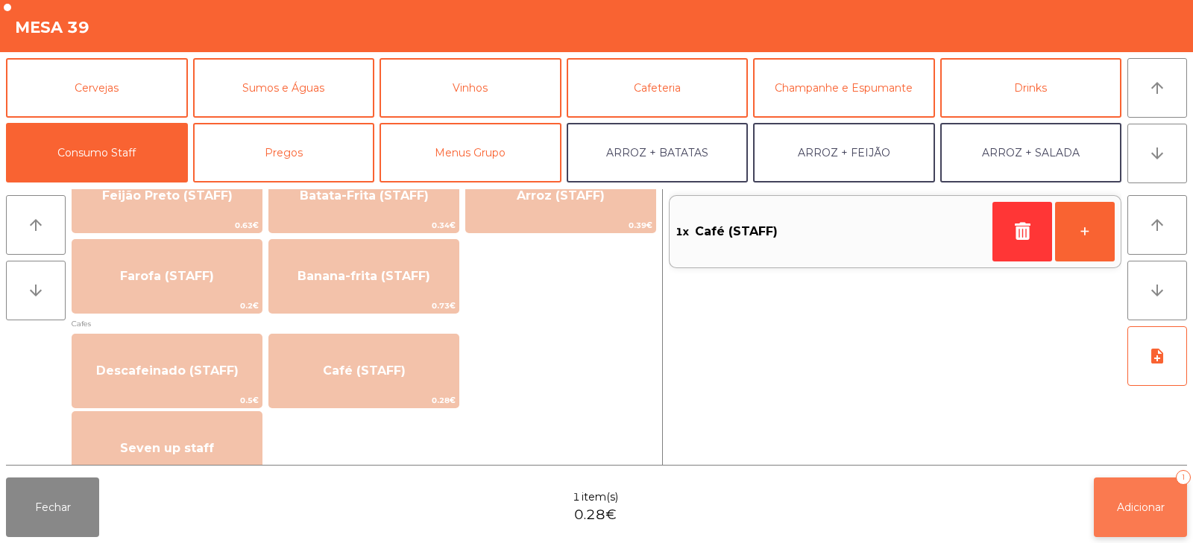
click at [1109, 514] on button "Adicionar 1" at bounding box center [1139, 508] width 93 height 60
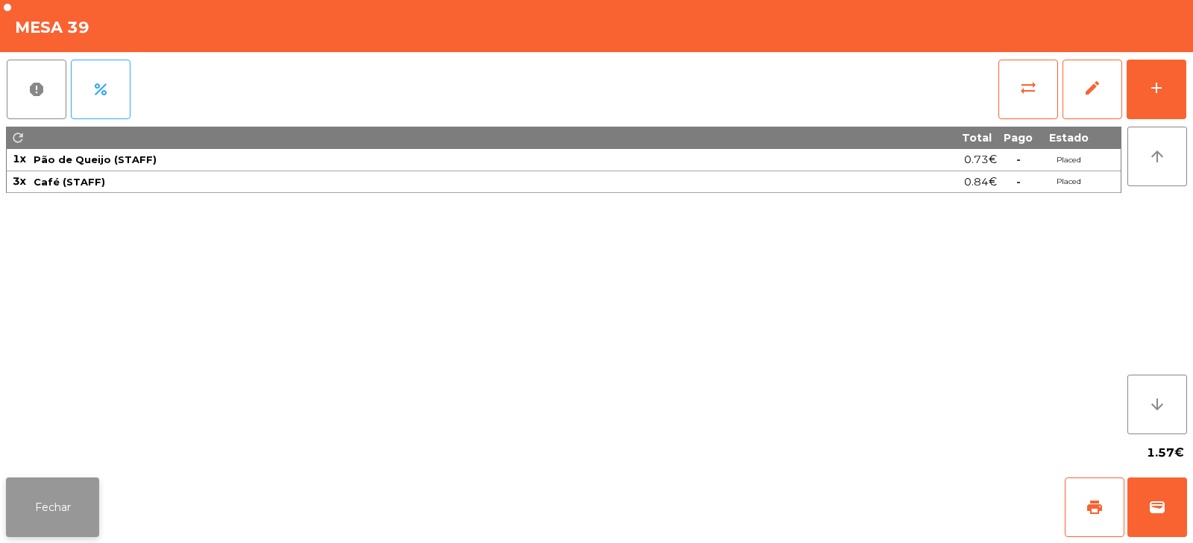
click at [83, 511] on button "Fechar" at bounding box center [52, 508] width 93 height 60
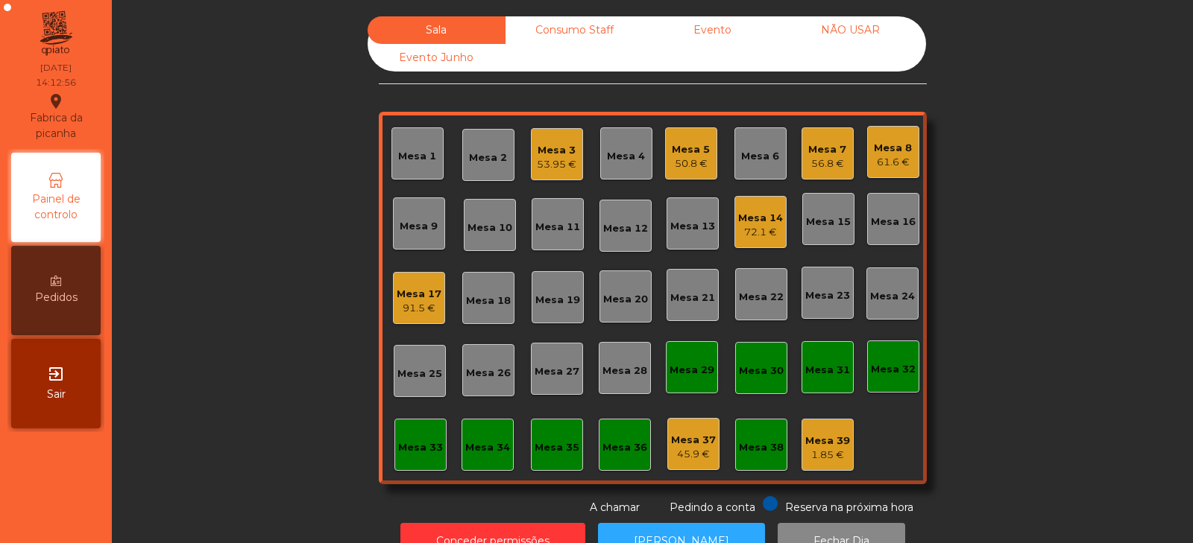
click at [559, 31] on div "Consumo Staff" at bounding box center [574, 30] width 138 height 28
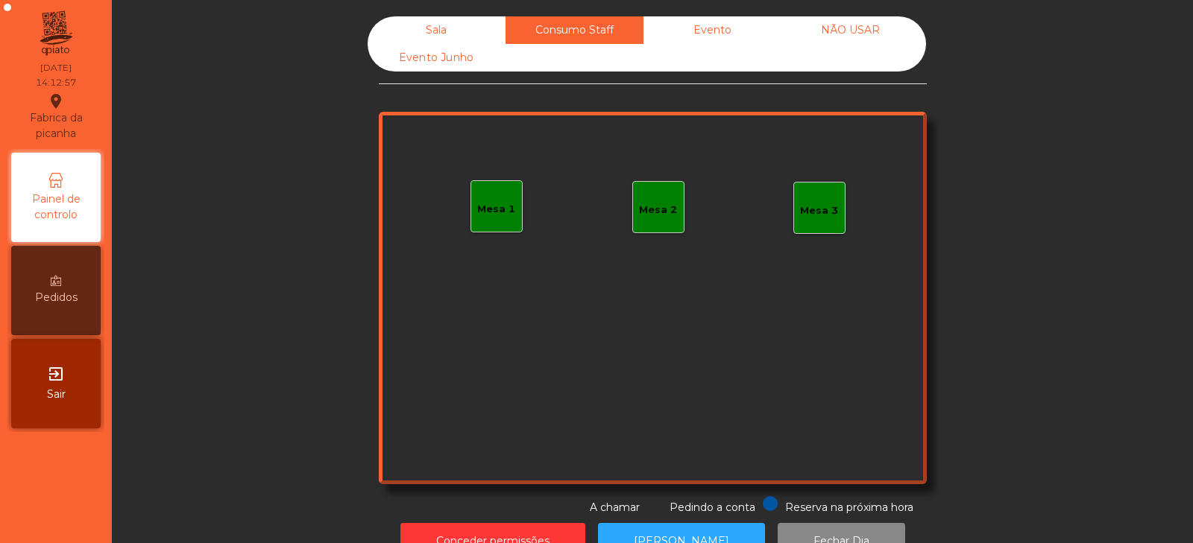
click at [488, 204] on div "Mesa 1" at bounding box center [496, 209] width 38 height 15
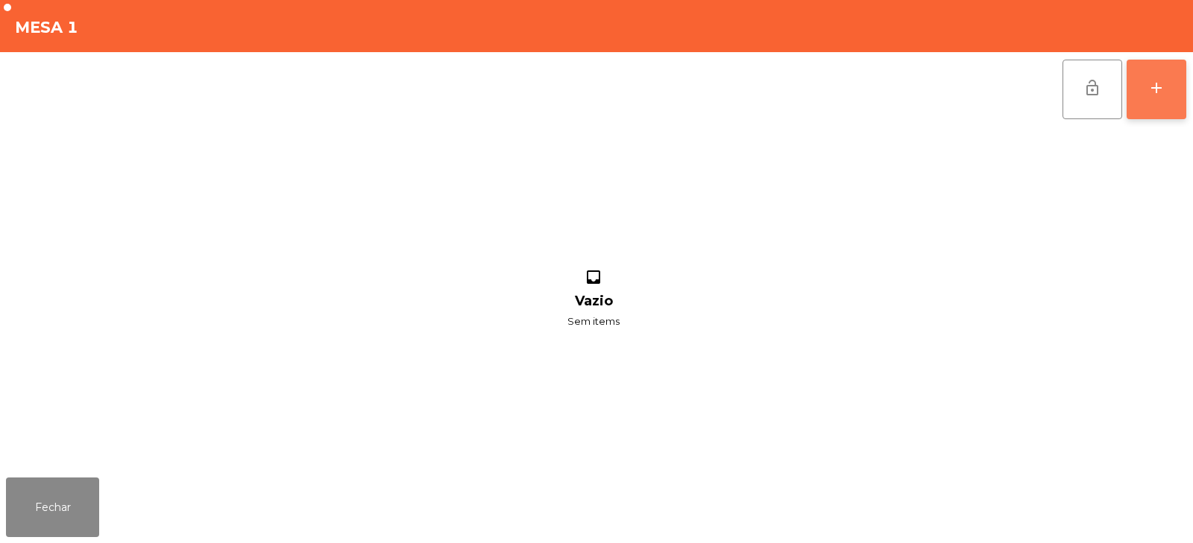
click at [1164, 87] on div "add" at bounding box center [1156, 88] width 18 height 18
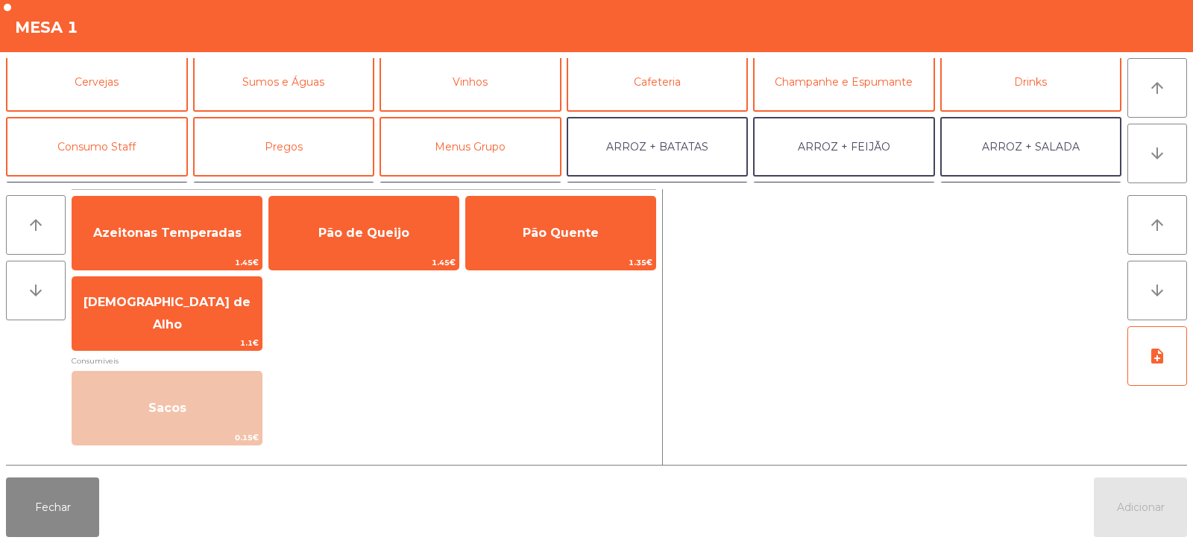
scroll to position [91, 0]
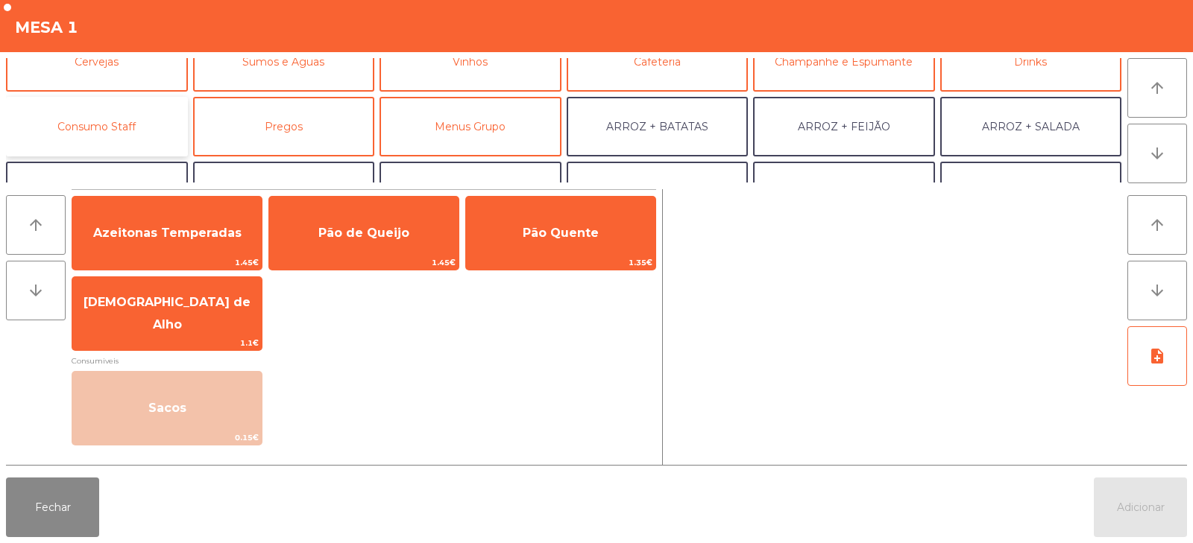
click at [92, 124] on button "Consumo Staff" at bounding box center [97, 127] width 182 height 60
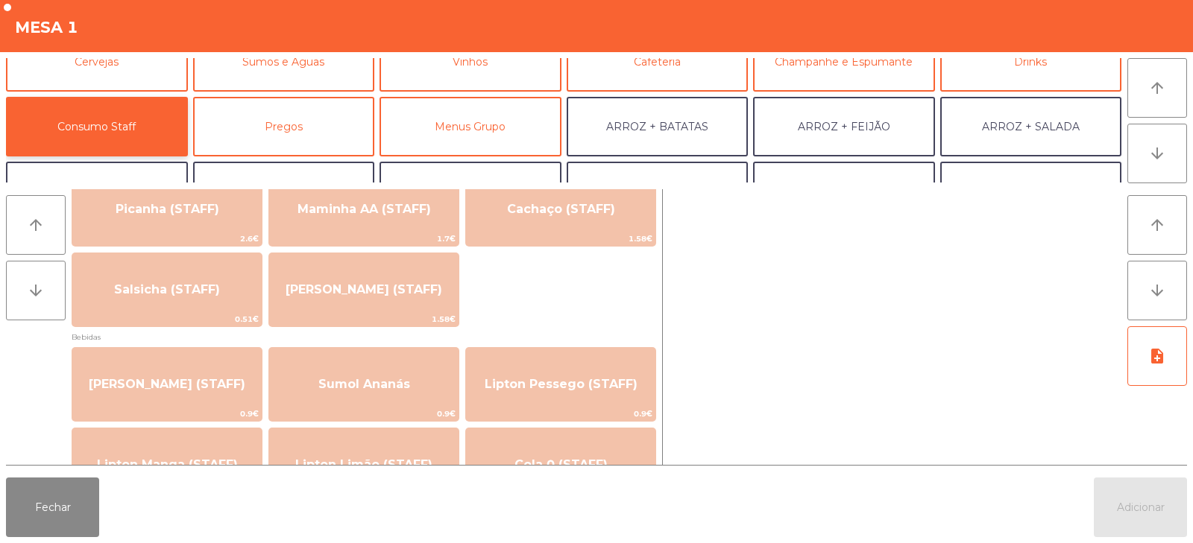
scroll to position [10, 0]
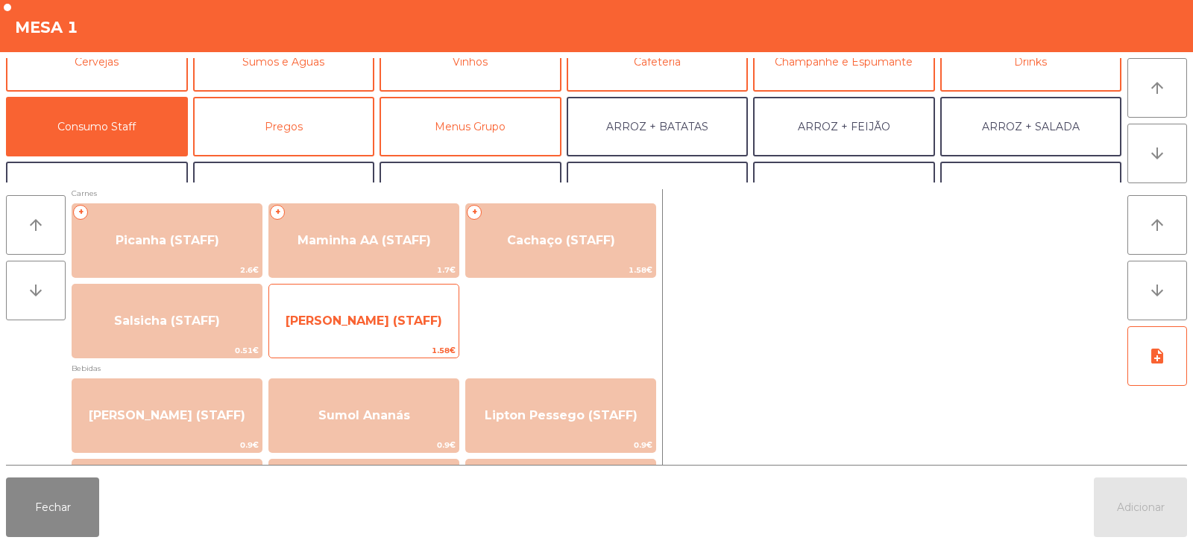
click at [398, 321] on span "[PERSON_NAME] (STAFF)" at bounding box center [363, 321] width 157 height 14
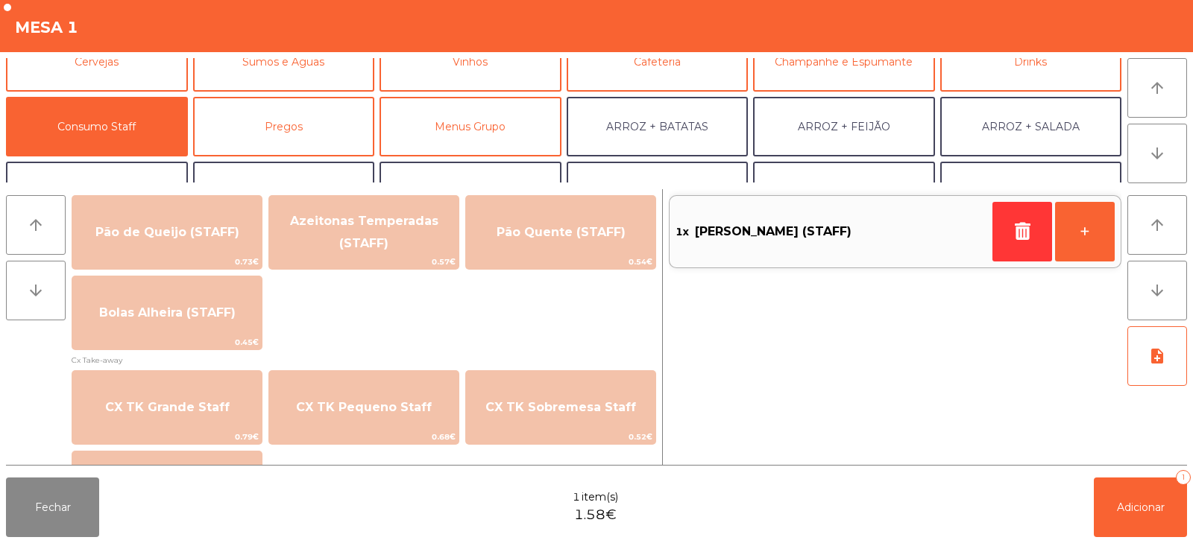
scroll to position [1228, 0]
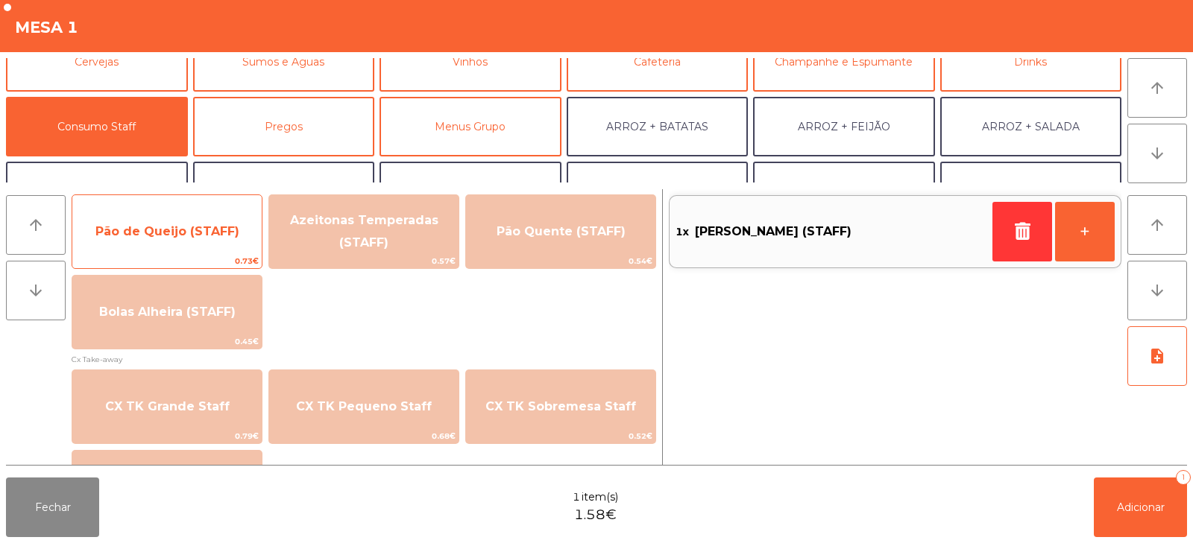
click at [166, 253] on div "Pão de Queijo (STAFF) 0.73€" at bounding box center [167, 232] width 191 height 75
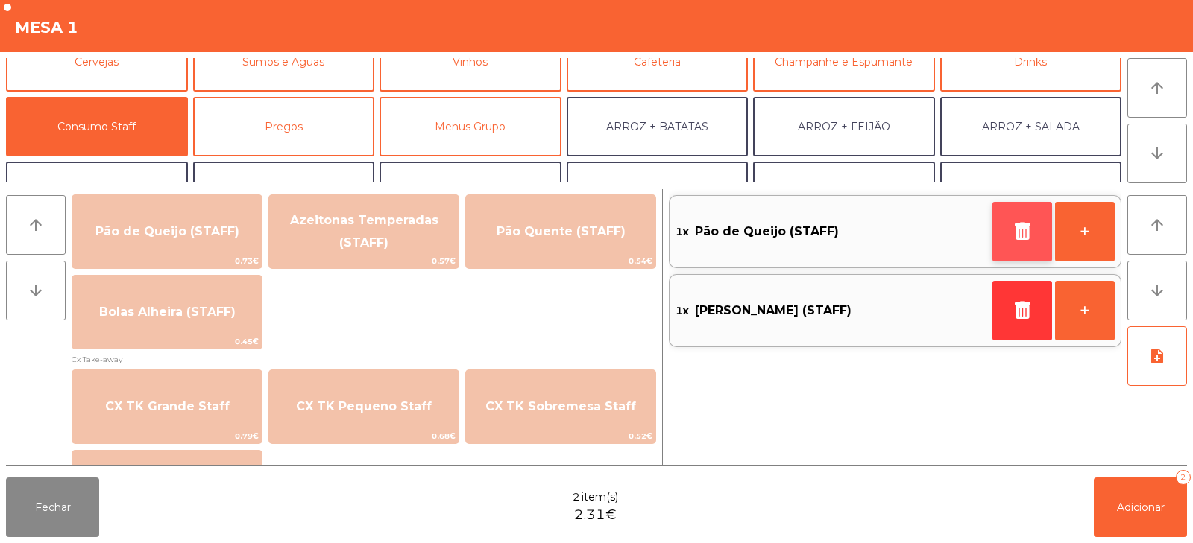
click at [1003, 257] on button "button" at bounding box center [1022, 232] width 60 height 60
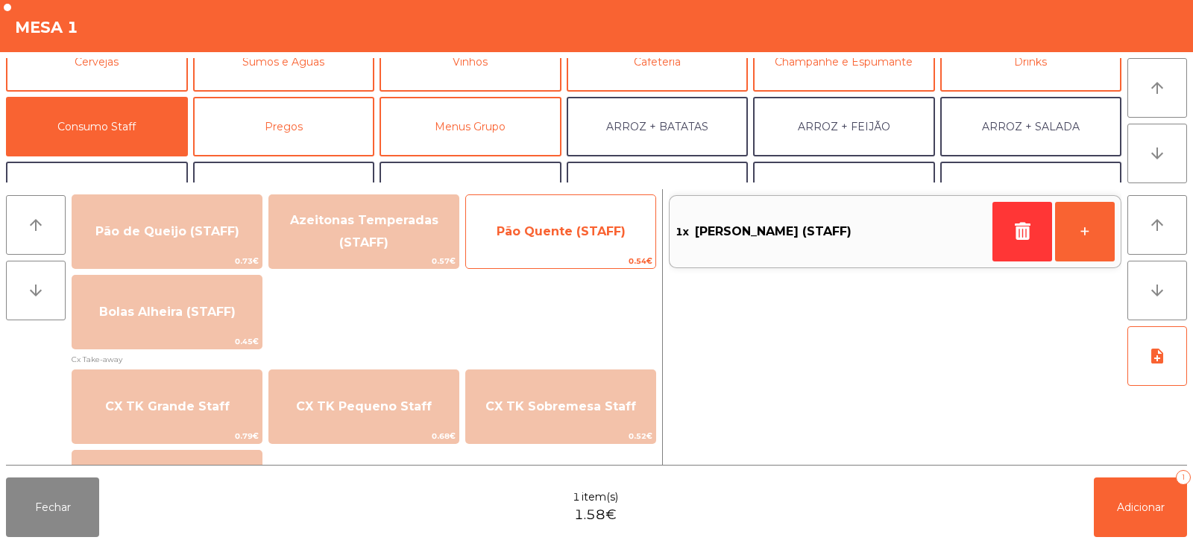
click at [604, 228] on span "Pão Quente (STAFF)" at bounding box center [560, 231] width 129 height 14
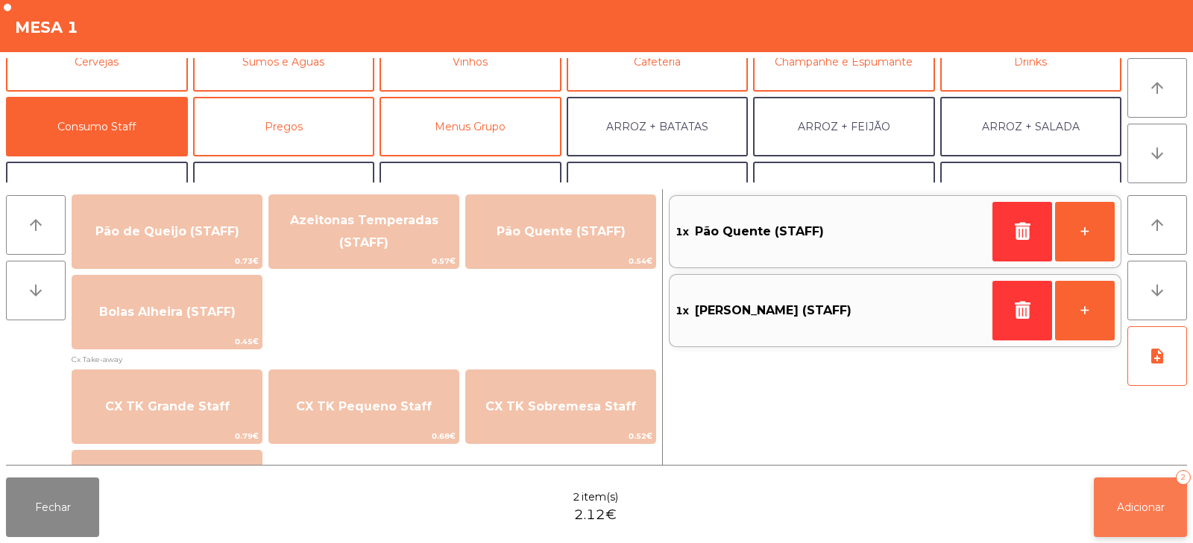
click at [1123, 520] on button "Adicionar 2" at bounding box center [1139, 508] width 93 height 60
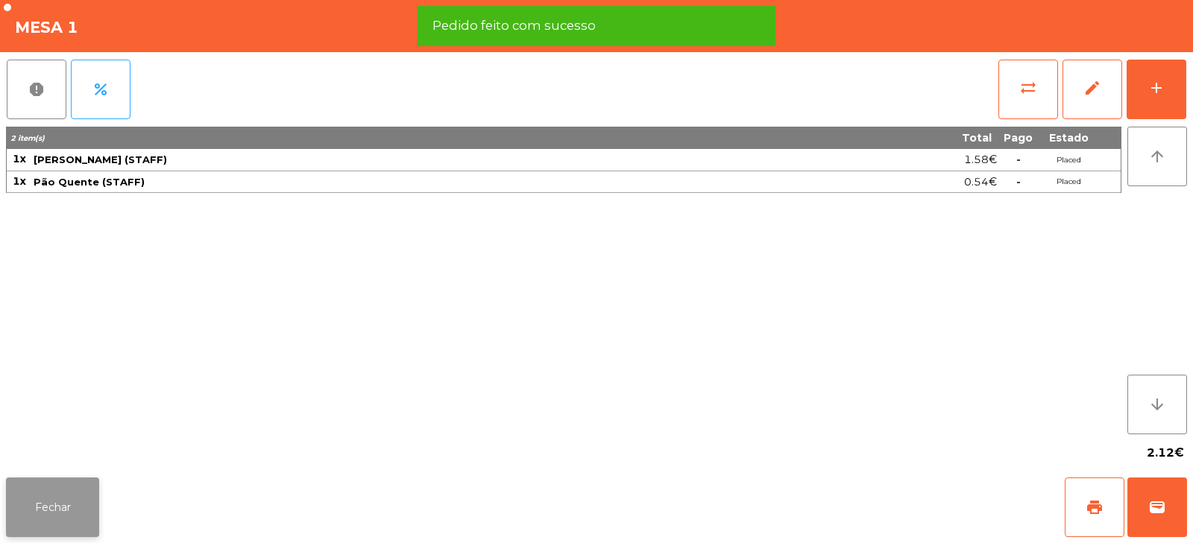
click at [56, 511] on button "Fechar" at bounding box center [52, 508] width 93 height 60
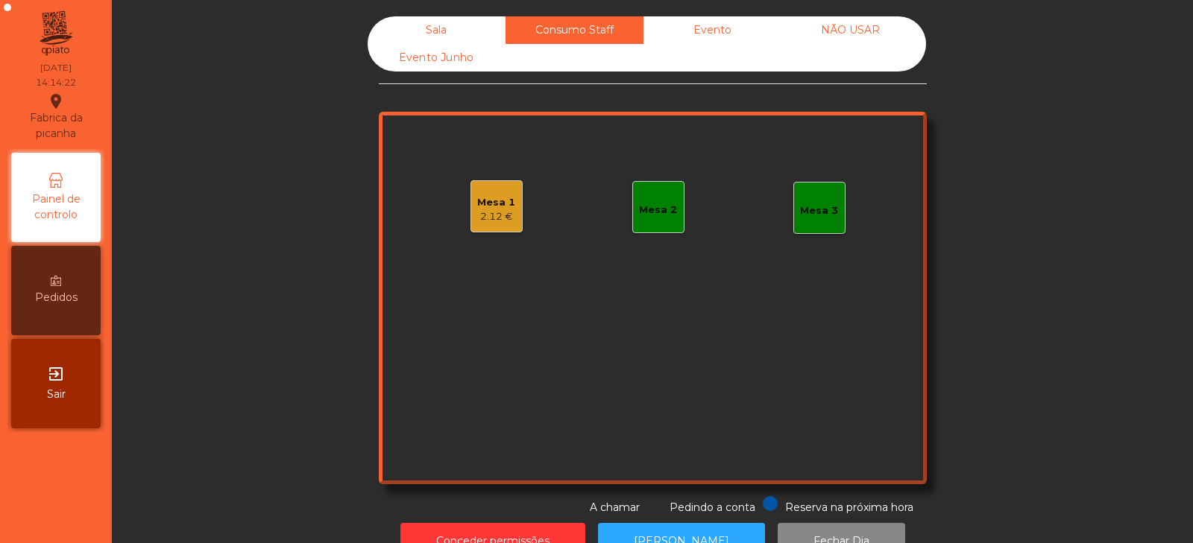
click at [435, 28] on div "Sala" at bounding box center [436, 30] width 138 height 28
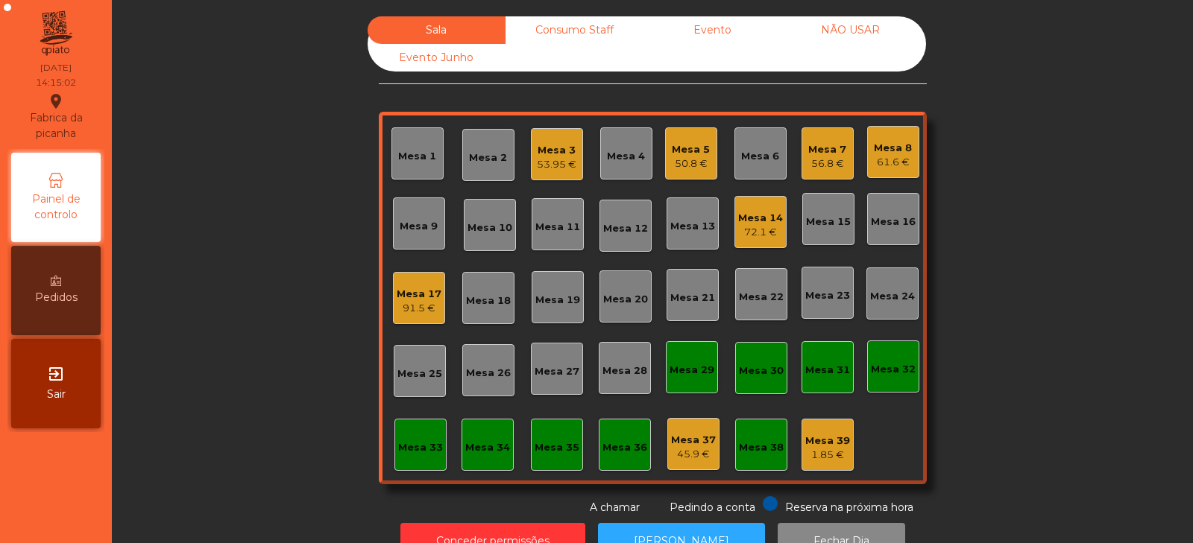
click at [575, 24] on div "Consumo Staff" at bounding box center [574, 30] width 138 height 28
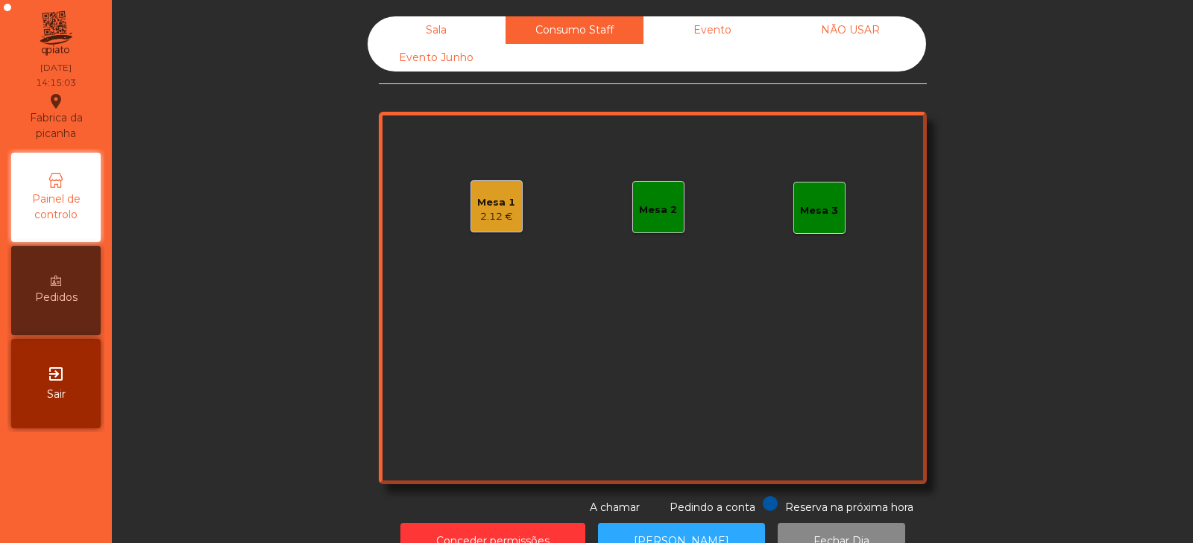
click at [492, 212] on div "2.12 €" at bounding box center [496, 216] width 38 height 15
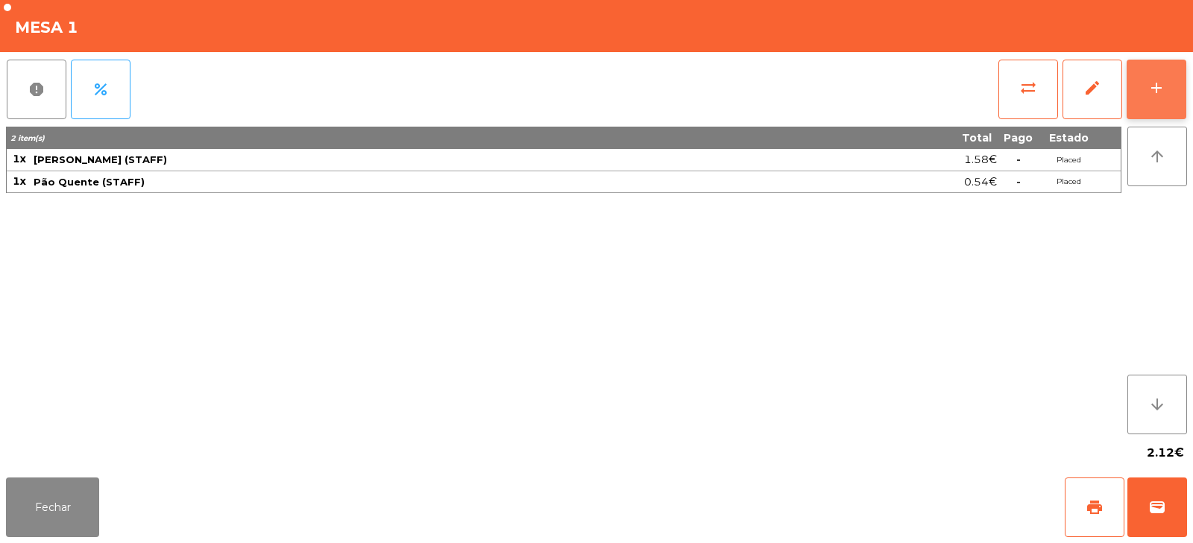
click at [1158, 87] on div "add" at bounding box center [1156, 88] width 18 height 18
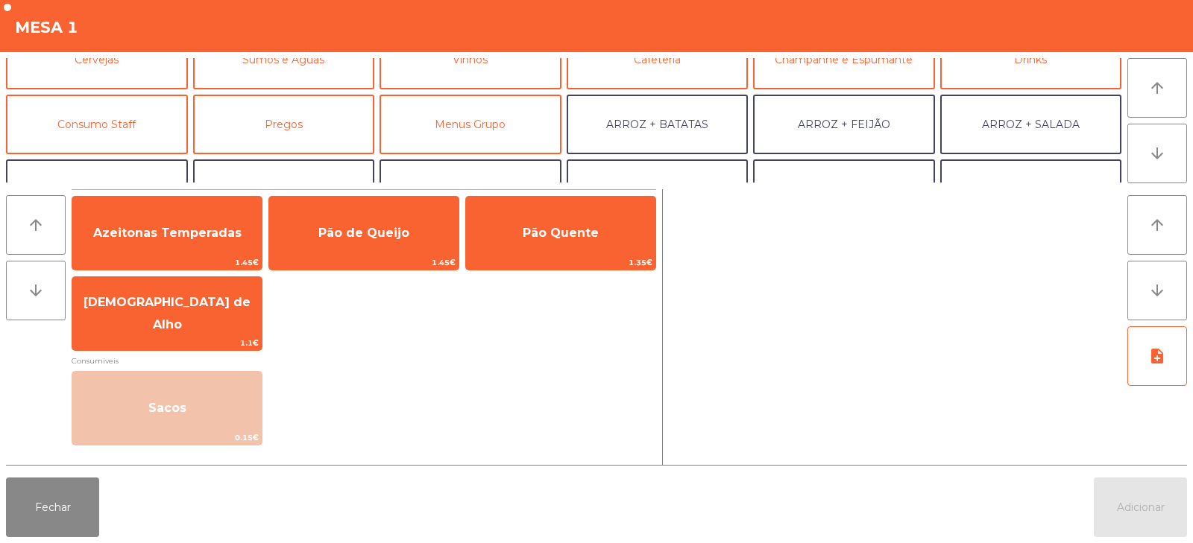
scroll to position [99, 0]
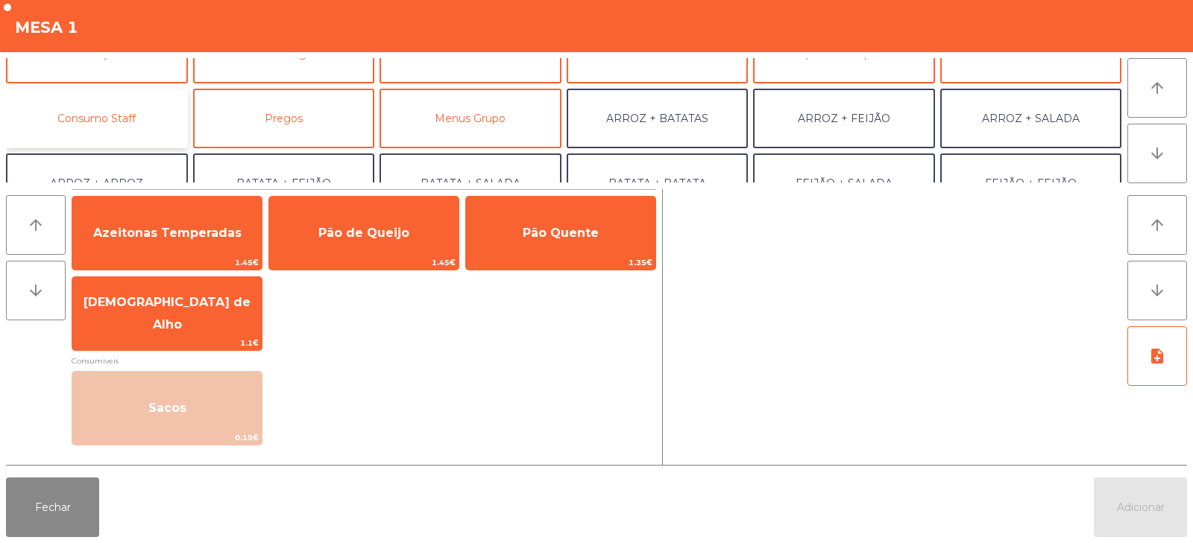
click at [94, 107] on button "Consumo Staff" at bounding box center [97, 119] width 182 height 60
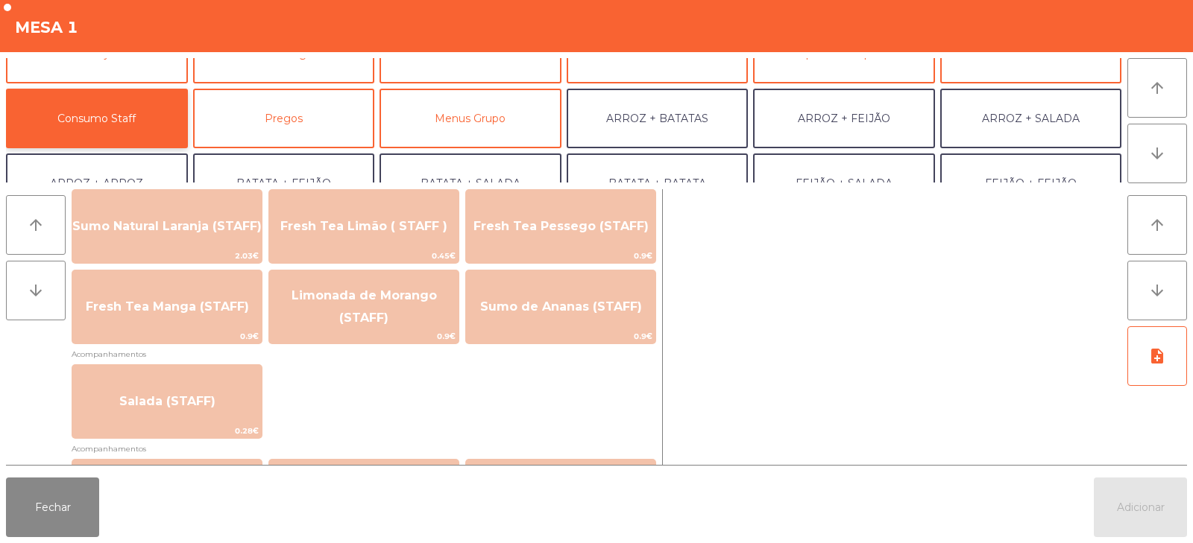
scroll to position [441, 0]
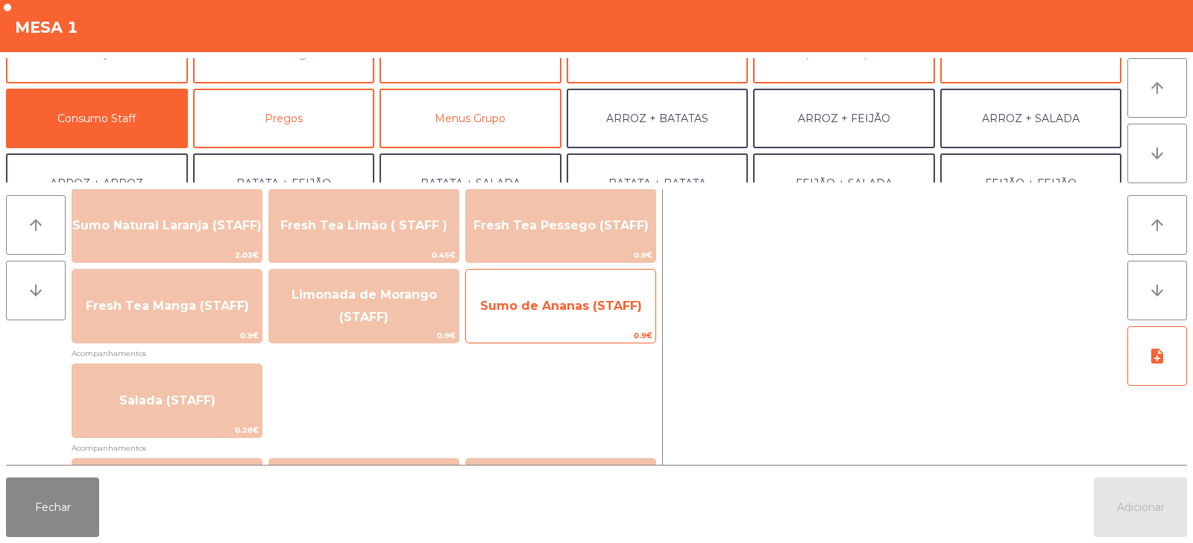
click at [587, 321] on span "Sumo de Ananas (STAFF)" at bounding box center [560, 306] width 189 height 40
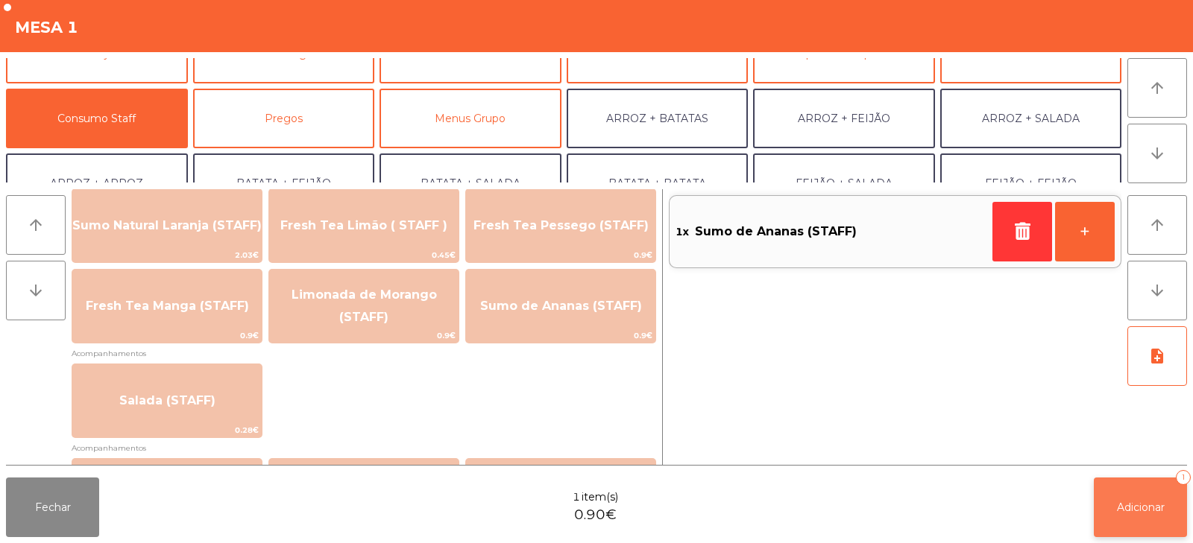
click at [1136, 508] on span "Adicionar" at bounding box center [1141, 507] width 48 height 13
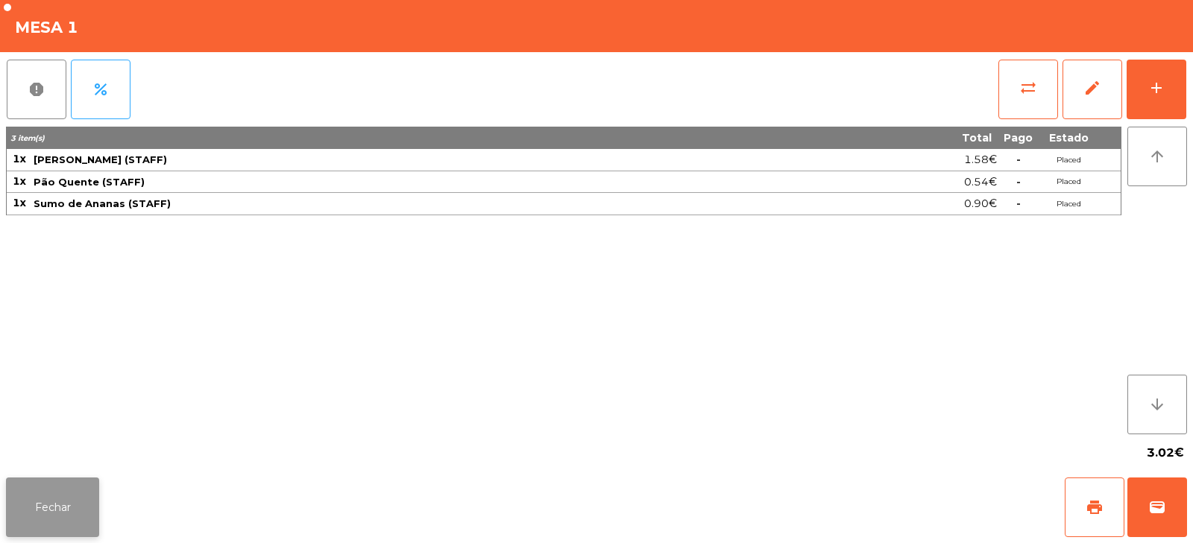
click at [53, 509] on button "Fechar" at bounding box center [52, 508] width 93 height 60
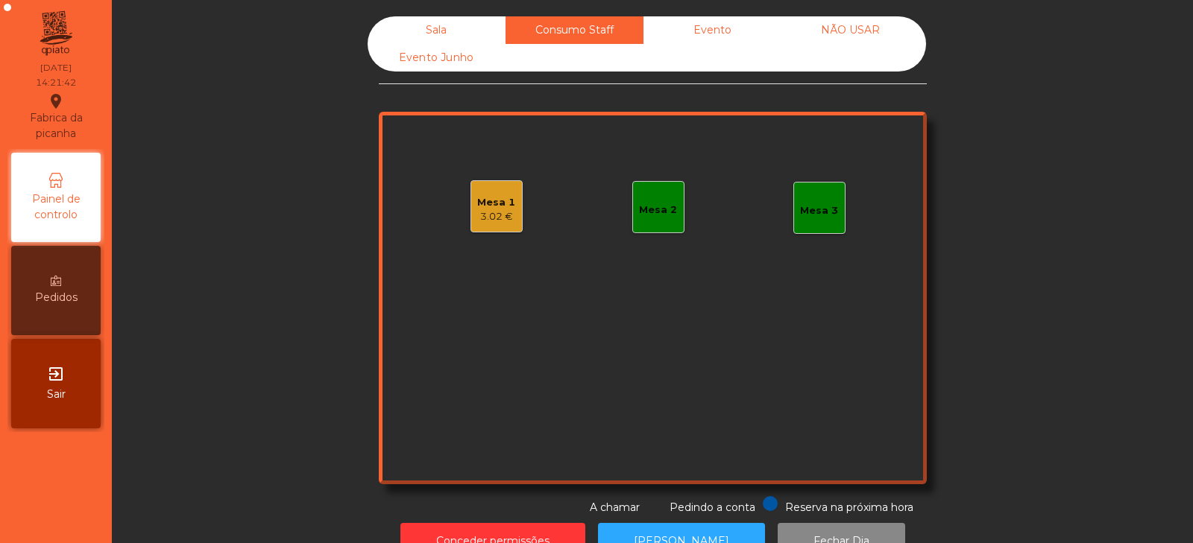
click at [457, 31] on div "Sala" at bounding box center [436, 30] width 138 height 28
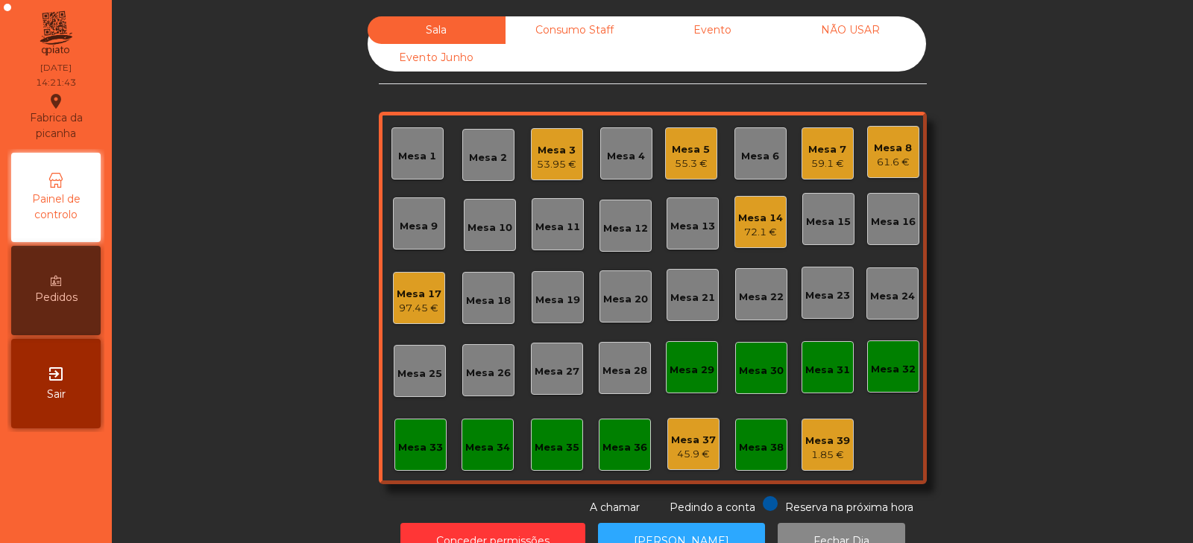
click at [549, 149] on div "Mesa 3" at bounding box center [557, 150] width 40 height 15
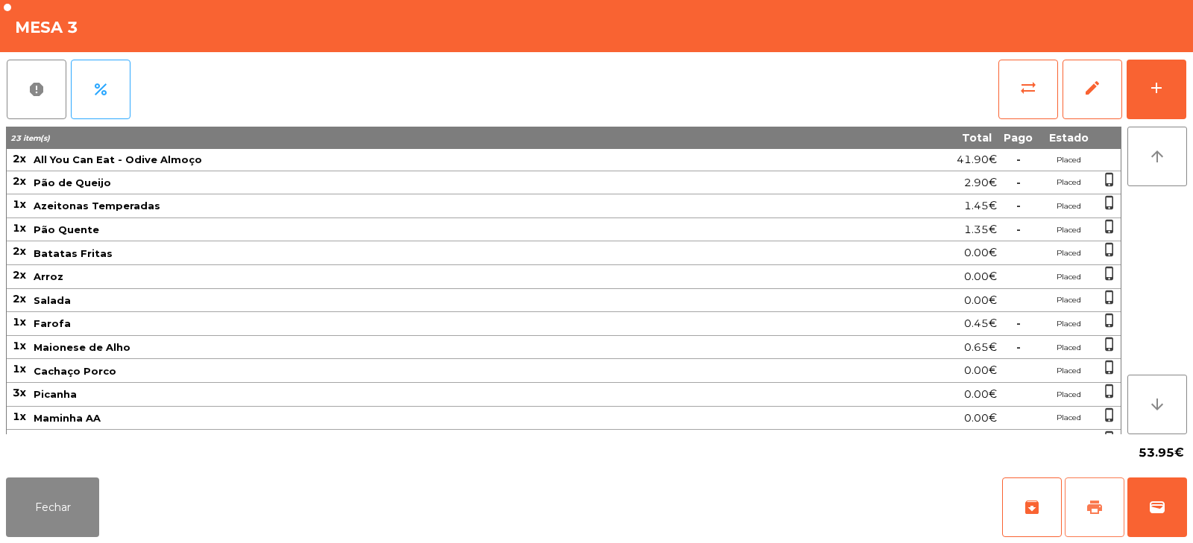
click at [1084, 504] on button "print" at bounding box center [1094, 508] width 60 height 60
click at [1164, 505] on span "wallet" at bounding box center [1157, 508] width 18 height 18
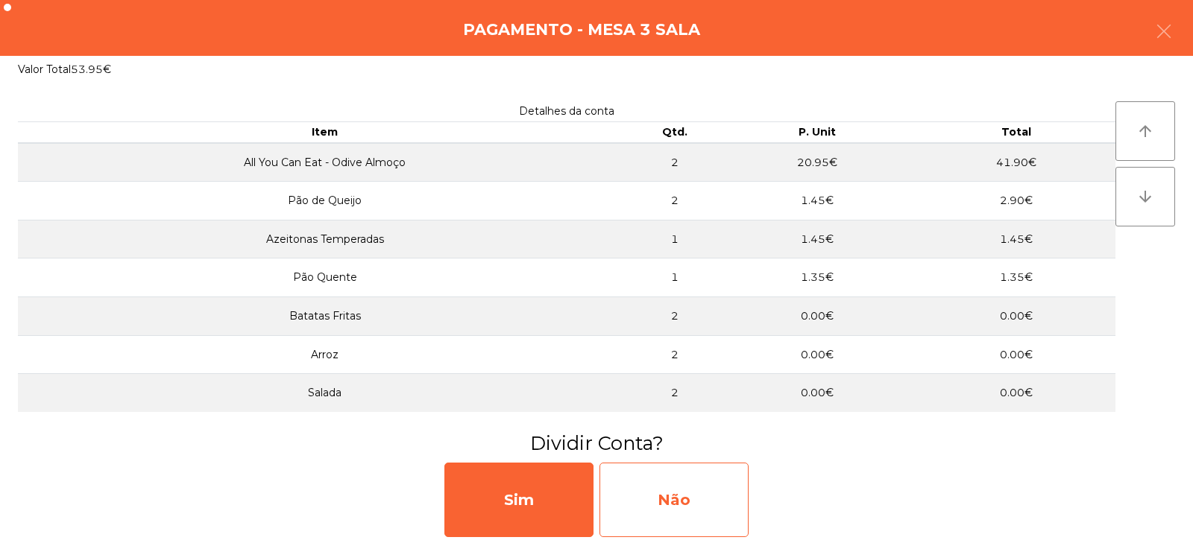
click at [672, 489] on div "Não" at bounding box center [673, 500] width 149 height 75
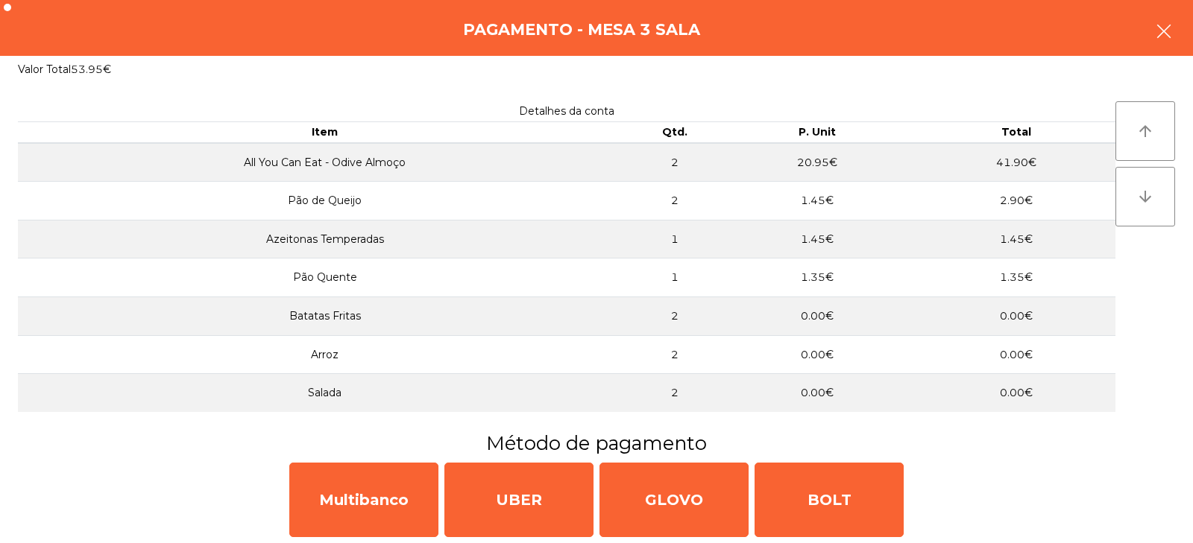
click at [1157, 22] on button "button" at bounding box center [1164, 32] width 42 height 45
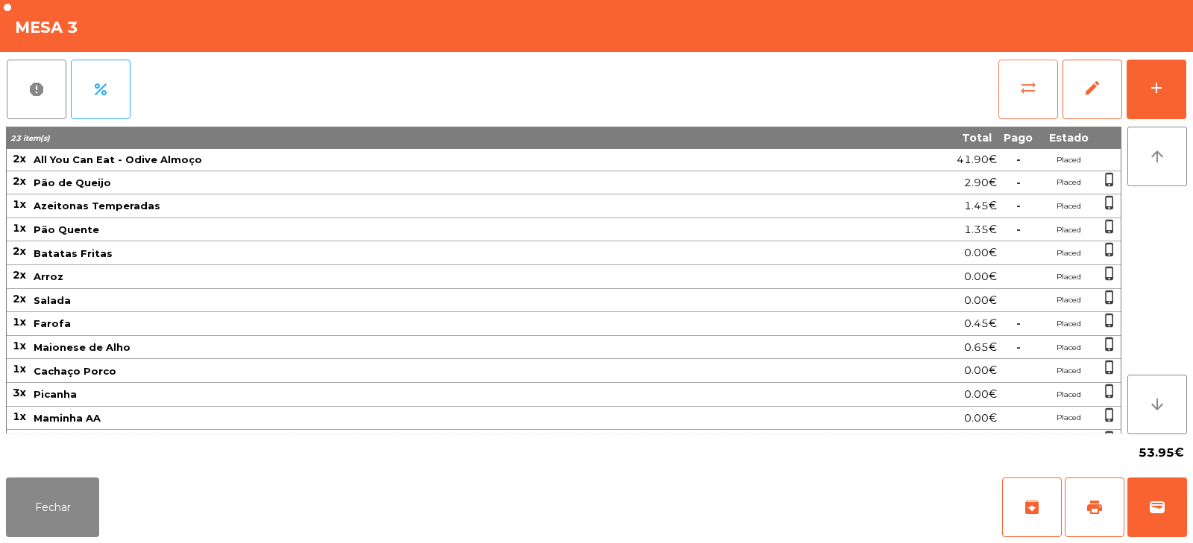
click at [1023, 93] on span "sync_alt" at bounding box center [1028, 88] width 18 height 18
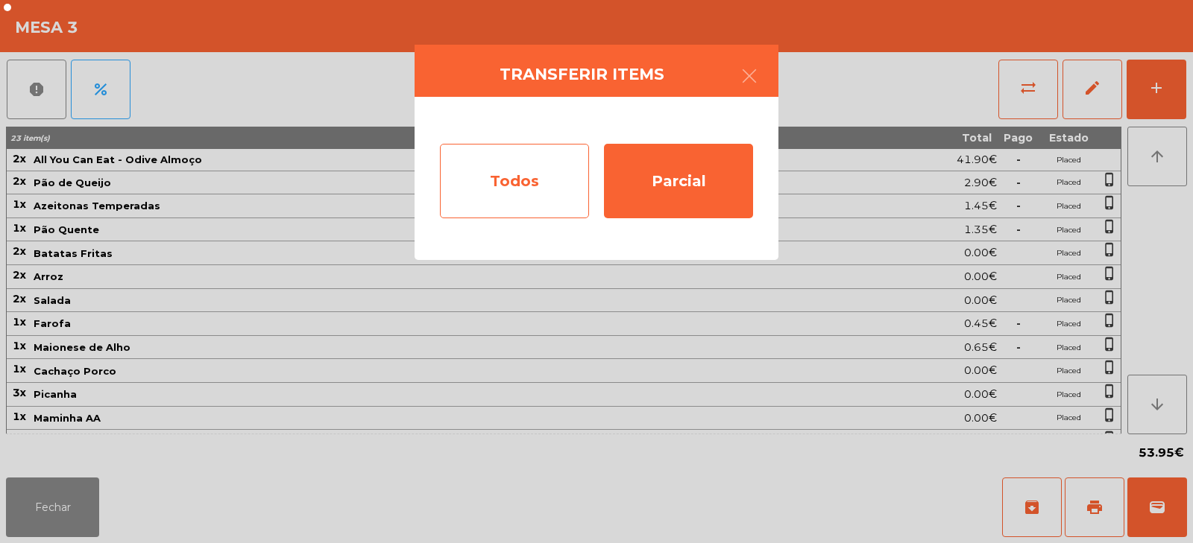
click at [520, 183] on div "Todos" at bounding box center [514, 181] width 149 height 75
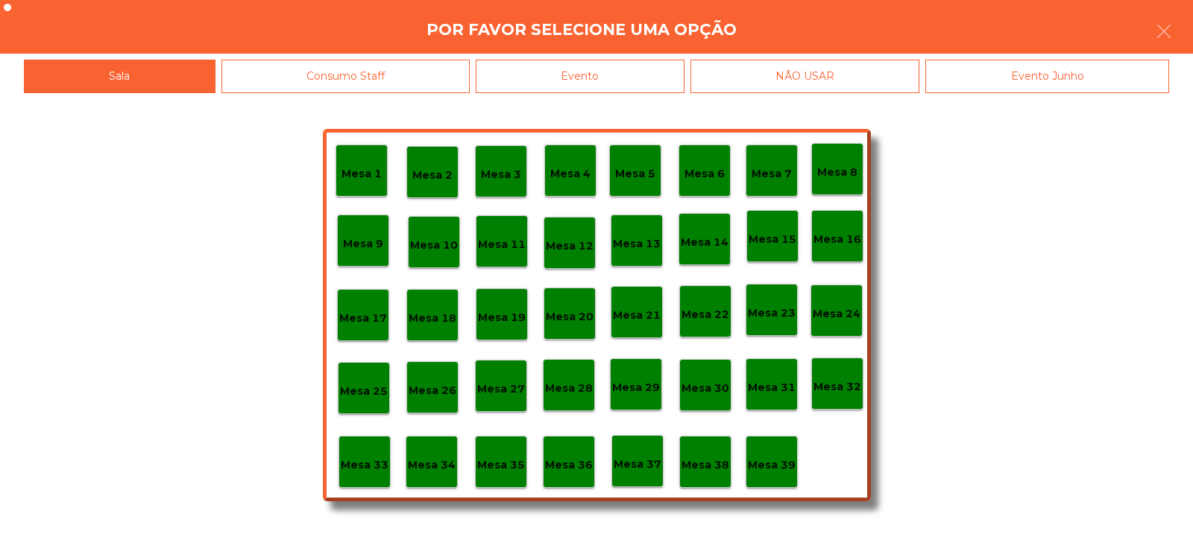
click at [614, 70] on div "Evento" at bounding box center [580, 77] width 209 height 34
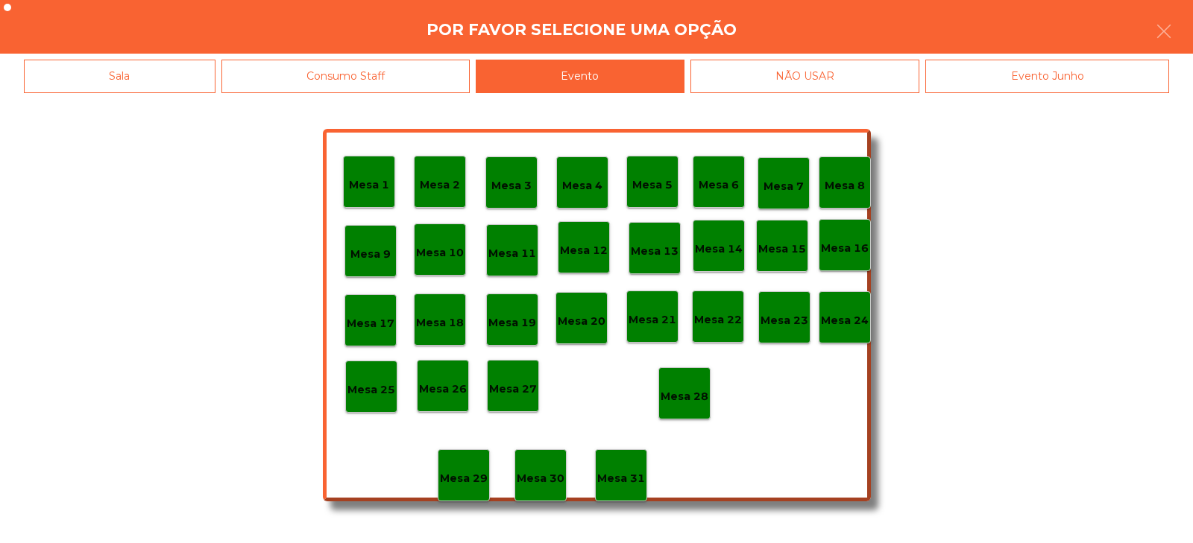
click at [677, 394] on p "Mesa 28" at bounding box center [684, 396] width 48 height 17
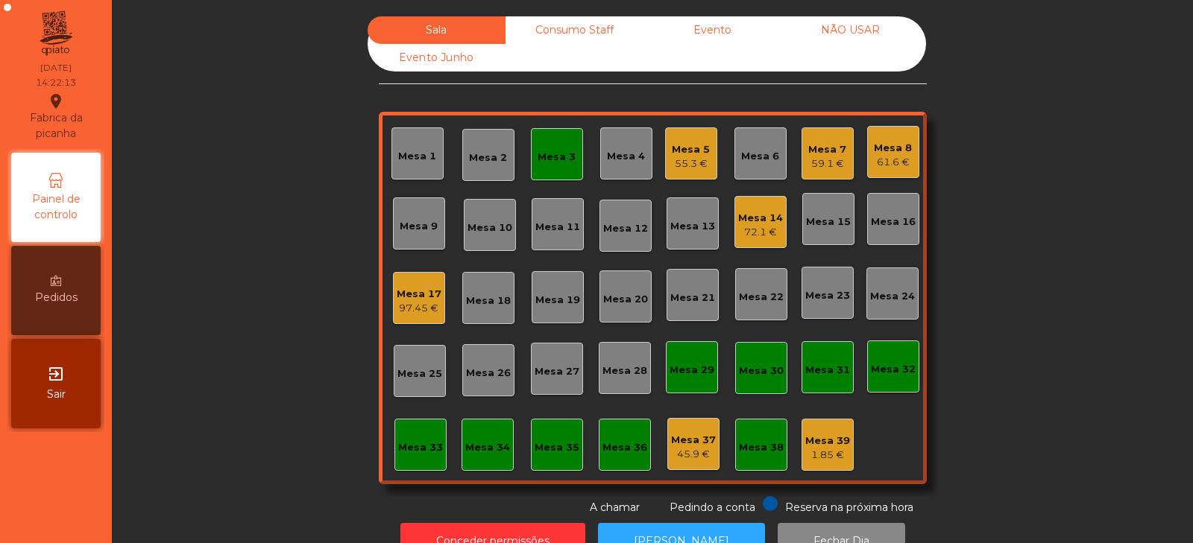
scroll to position [44, 0]
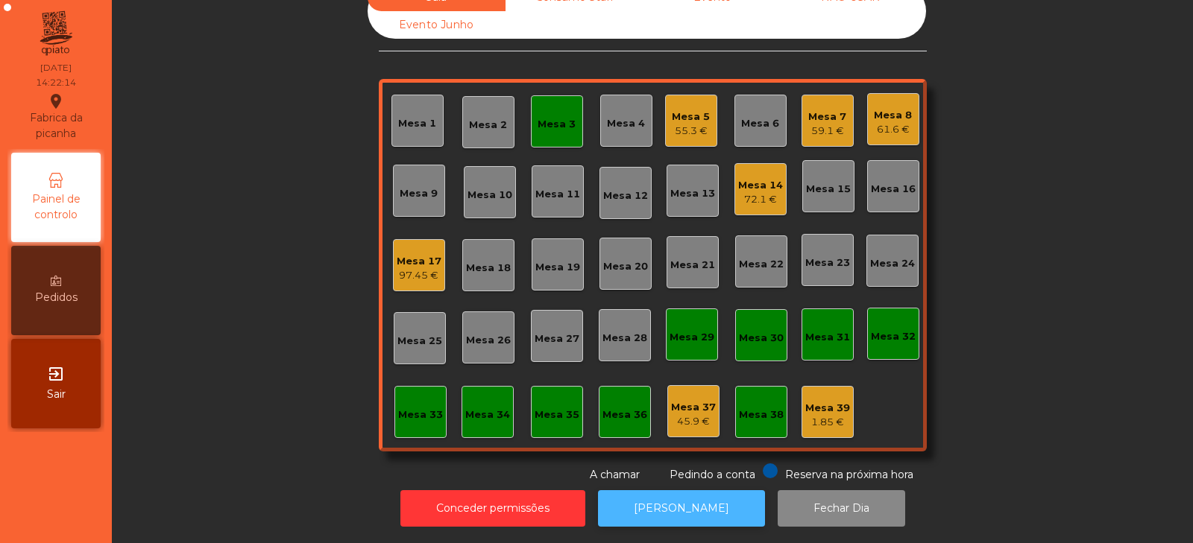
click at [676, 495] on button "[PERSON_NAME]" at bounding box center [681, 508] width 167 height 37
click at [827, 111] on div "Mesa 7" at bounding box center [827, 117] width 38 height 15
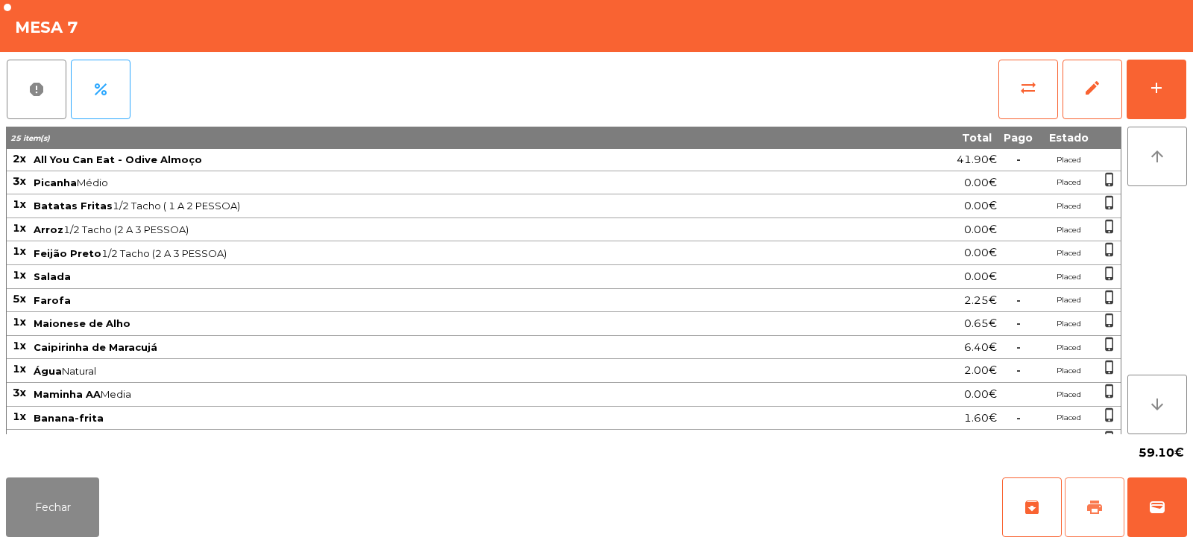
click at [1097, 512] on span "print" at bounding box center [1094, 508] width 18 height 18
click at [1088, 516] on span "print" at bounding box center [1094, 508] width 18 height 18
click at [1008, 80] on button "sync_alt" at bounding box center [1028, 90] width 60 height 60
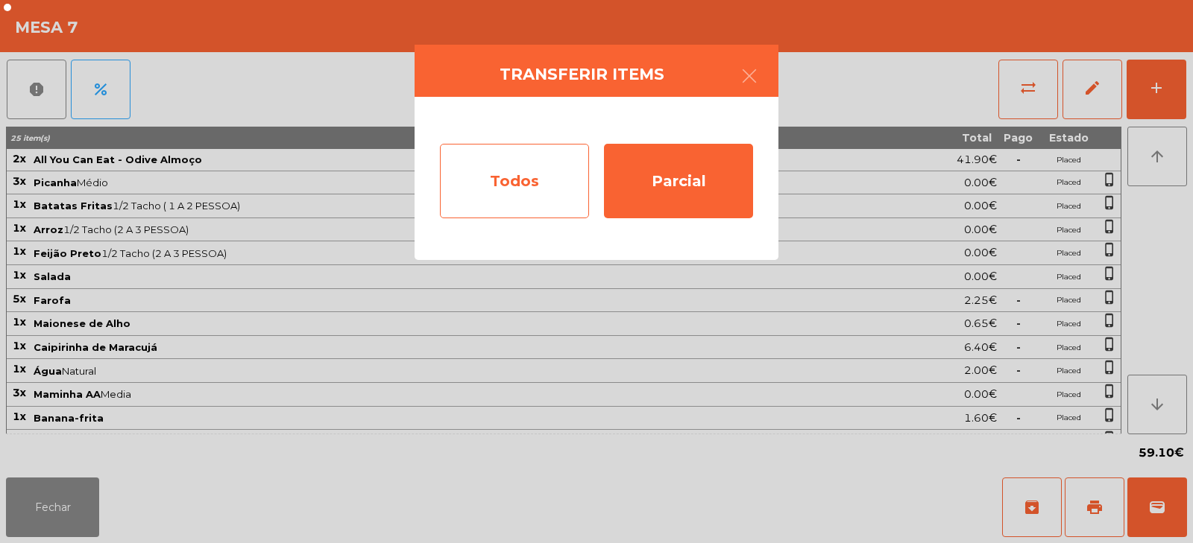
click at [514, 188] on div "Todos" at bounding box center [514, 181] width 149 height 75
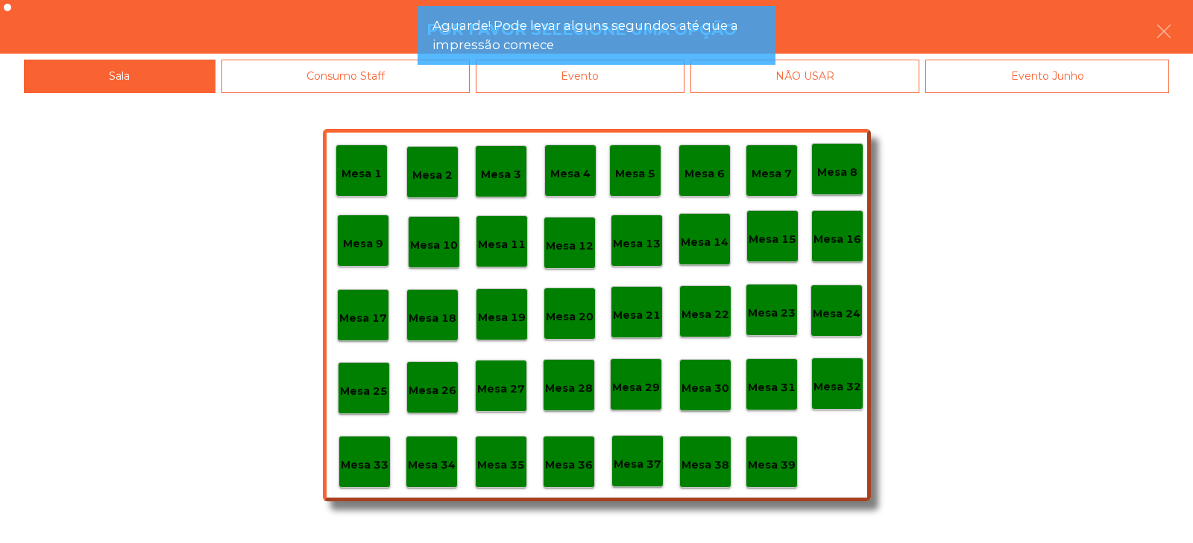
click at [622, 83] on div "Evento" at bounding box center [580, 77] width 209 height 34
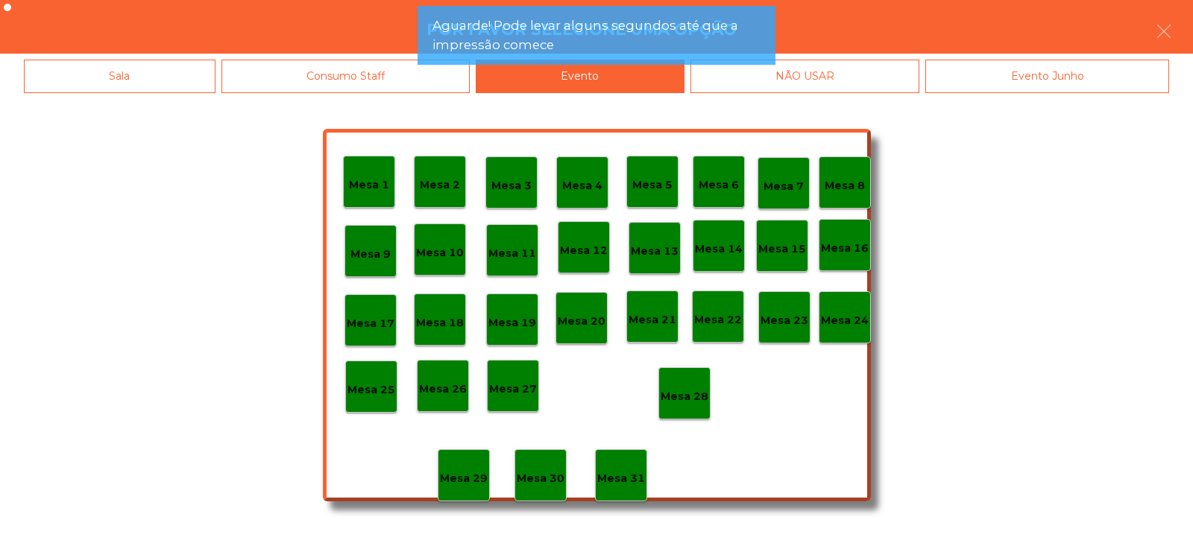
click at [669, 405] on div "Mesa 28" at bounding box center [684, 393] width 52 height 52
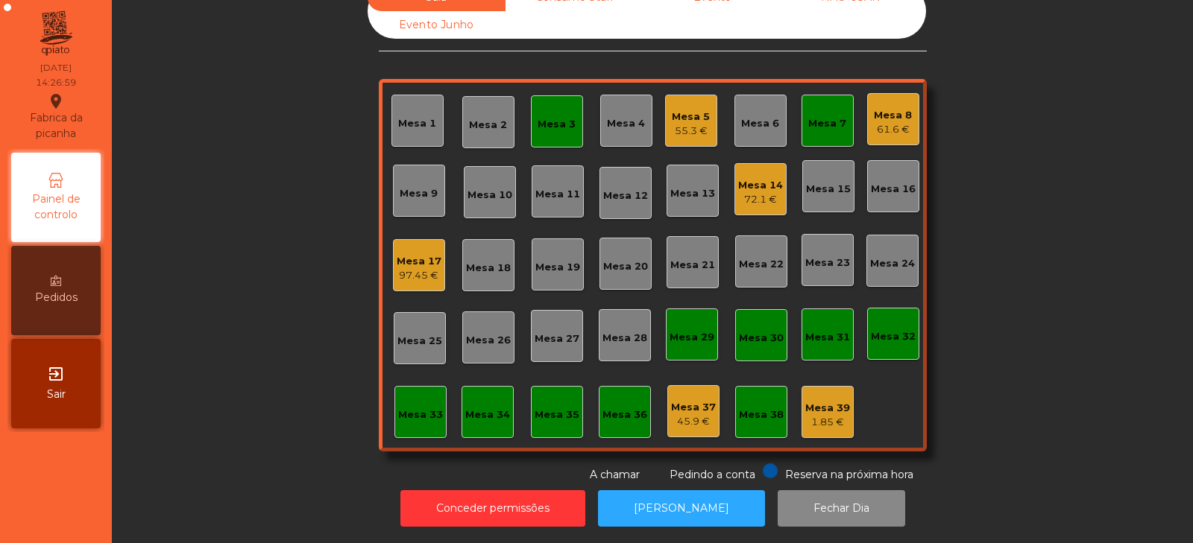
click at [552, 120] on div "Mesa 3" at bounding box center [556, 124] width 38 height 15
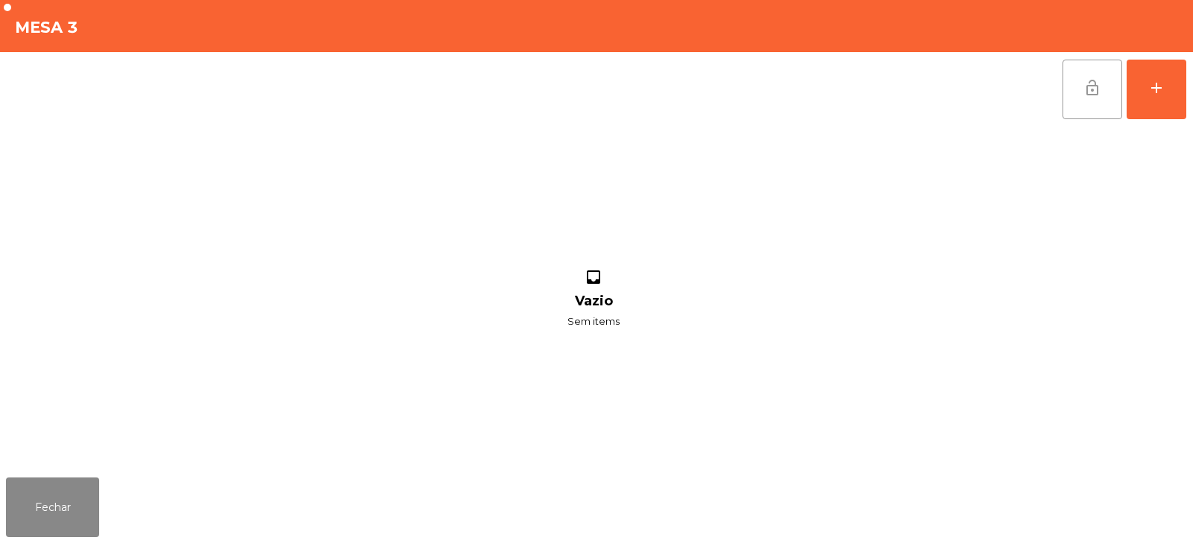
click at [1087, 92] on span "lock_open" at bounding box center [1092, 88] width 18 height 18
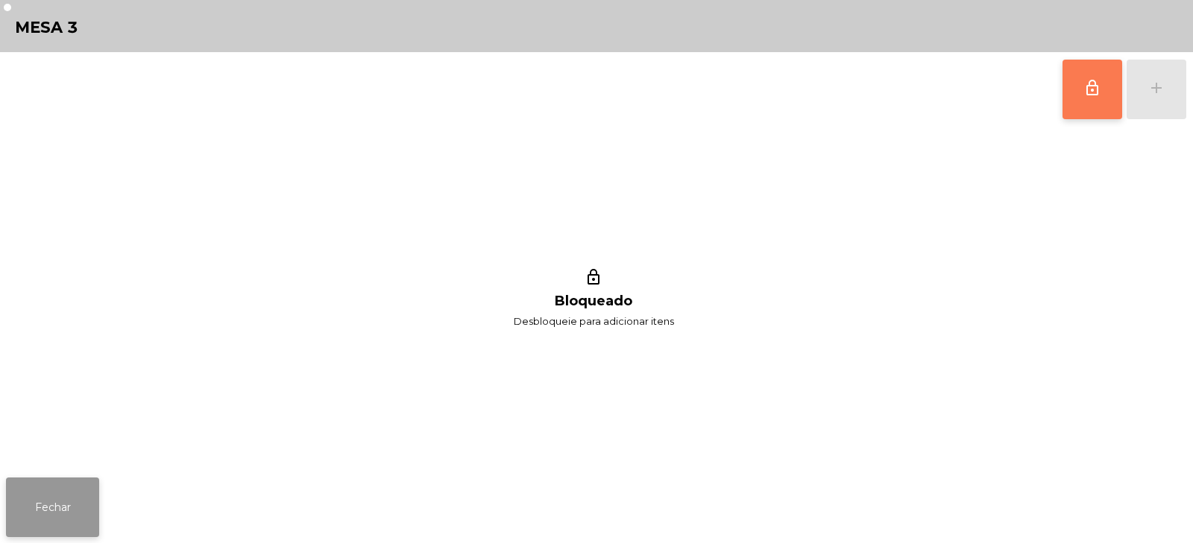
click at [43, 531] on button "Fechar" at bounding box center [52, 508] width 93 height 60
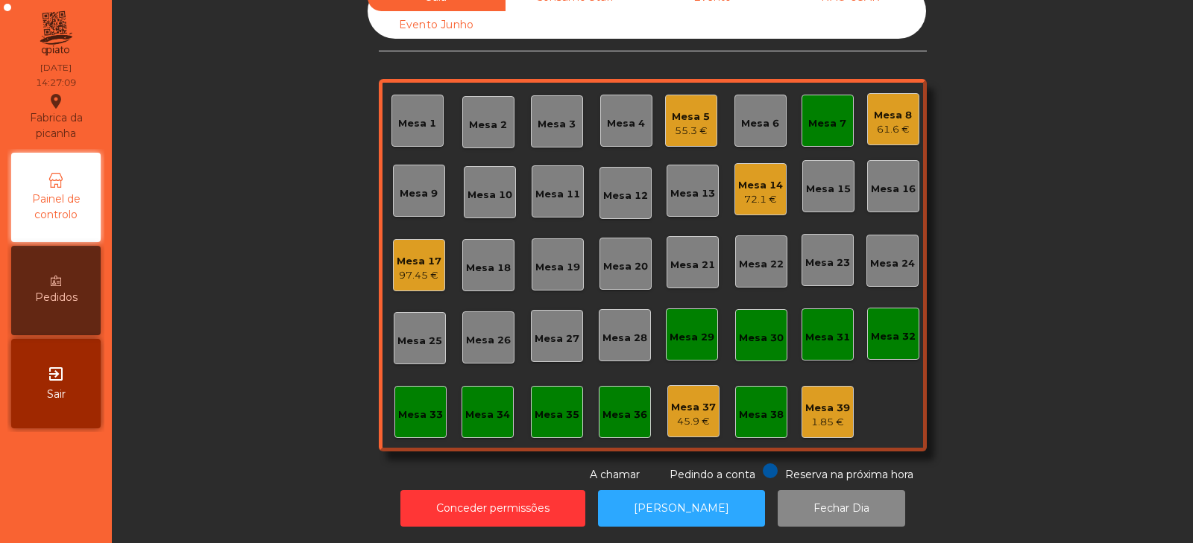
click at [691, 124] on div "55.3 €" at bounding box center [691, 131] width 38 height 15
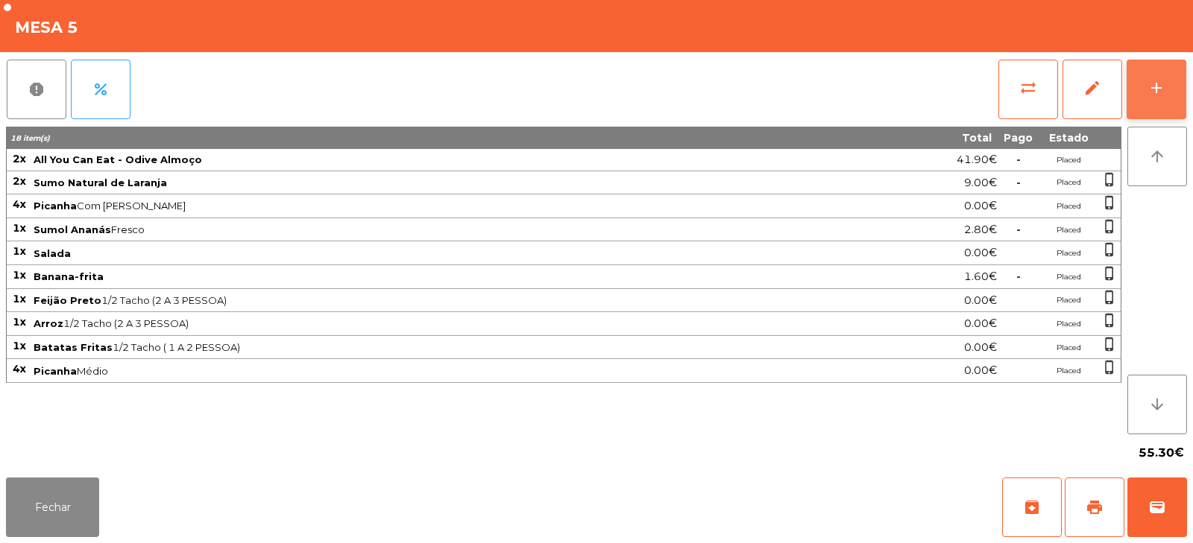
click at [1156, 83] on div "add" at bounding box center [1156, 88] width 18 height 18
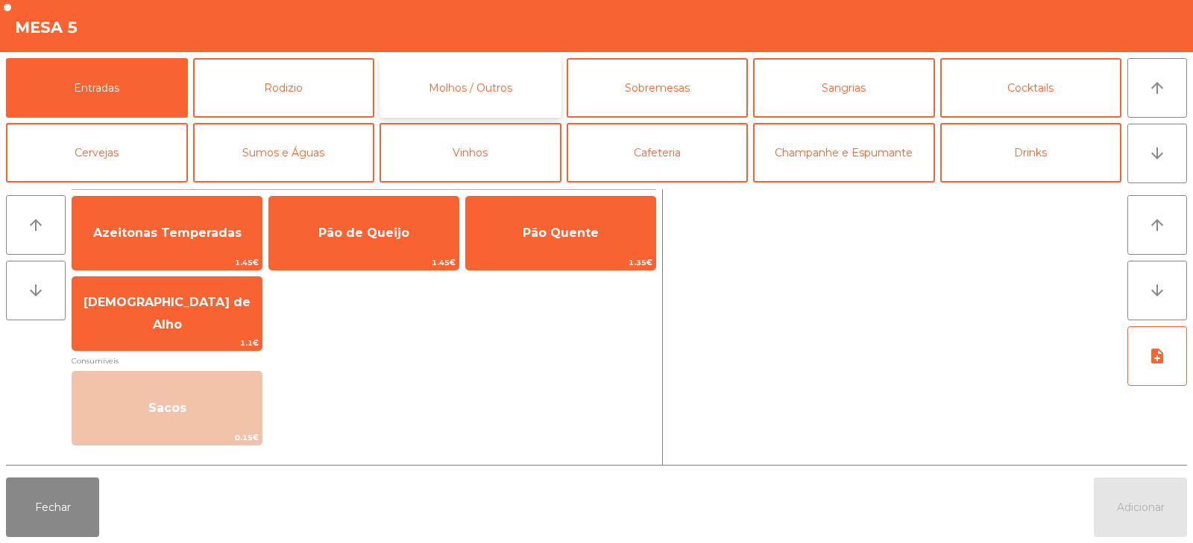
click at [506, 88] on button "Molhos / Outros" at bounding box center [470, 88] width 182 height 60
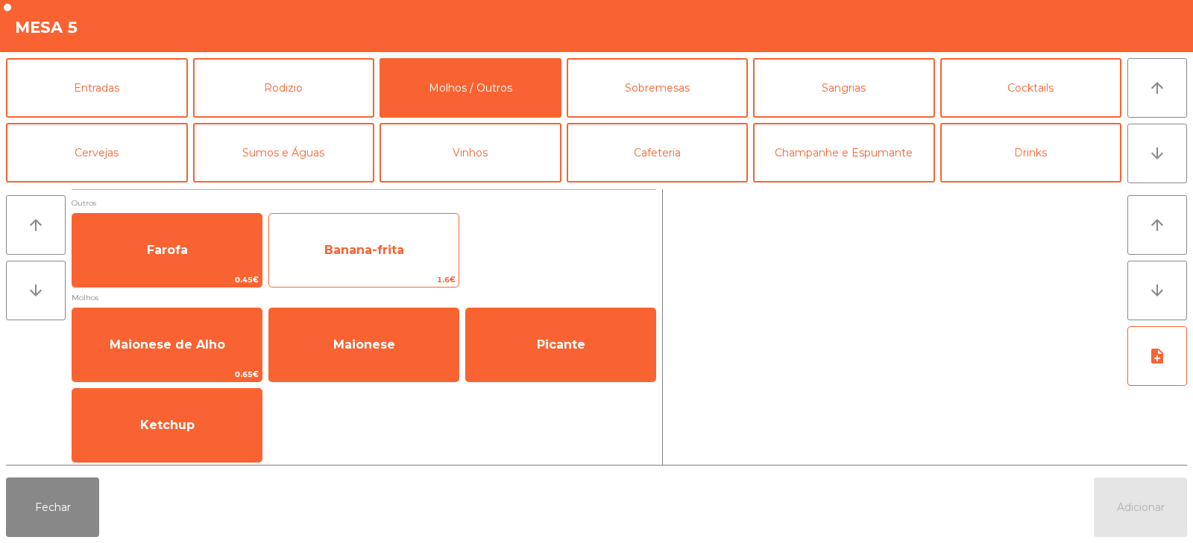
click at [357, 259] on span "Banana-frita" at bounding box center [363, 250] width 189 height 40
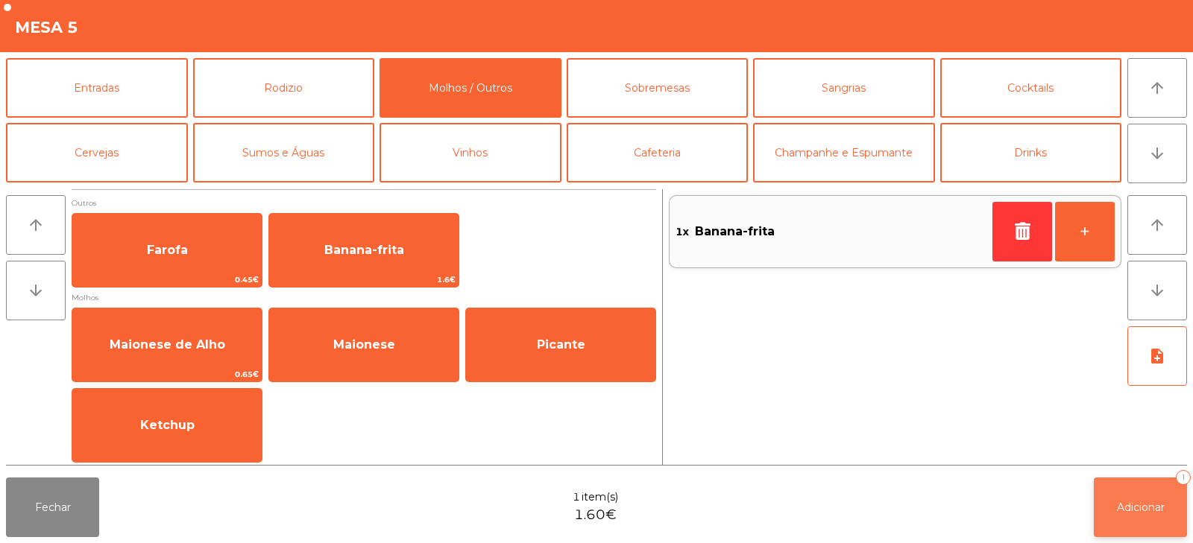
click at [1158, 514] on button "Adicionar 1" at bounding box center [1139, 508] width 93 height 60
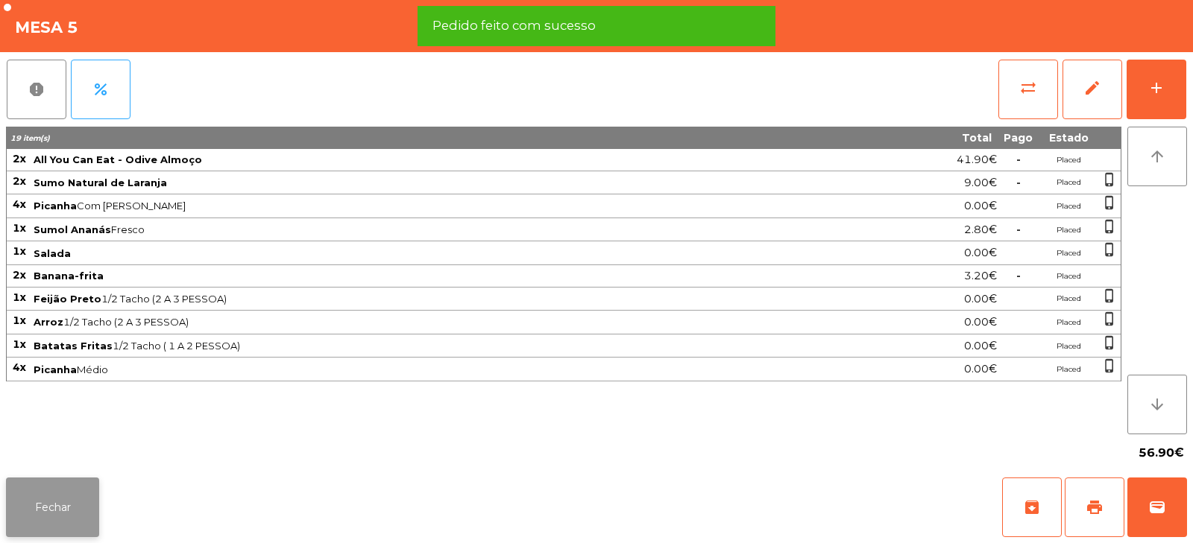
click at [58, 522] on button "Fechar" at bounding box center [52, 508] width 93 height 60
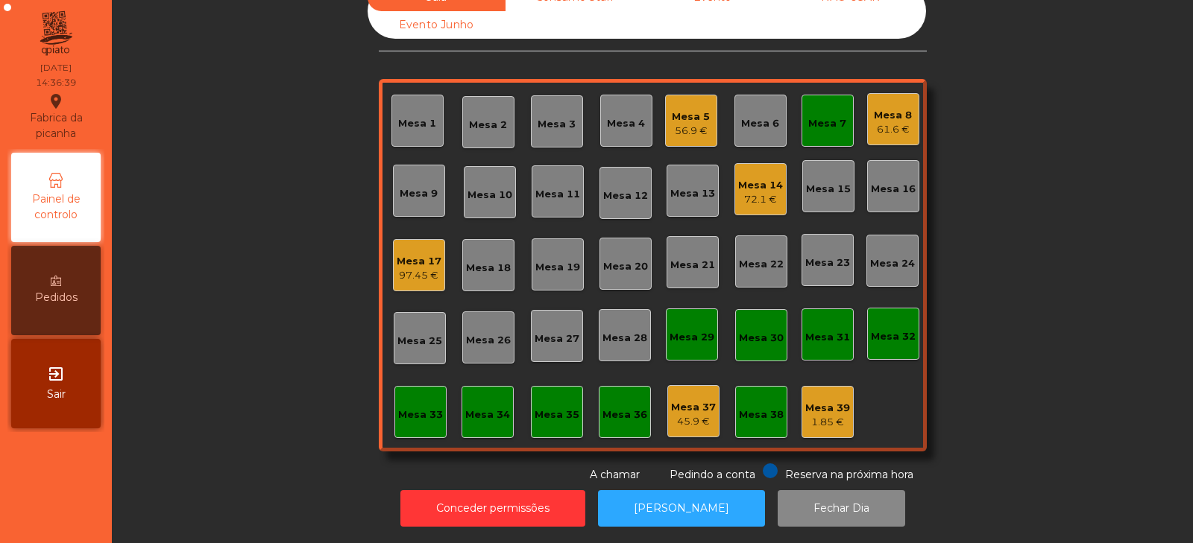
click at [880, 122] on div "61.6 €" at bounding box center [893, 129] width 38 height 15
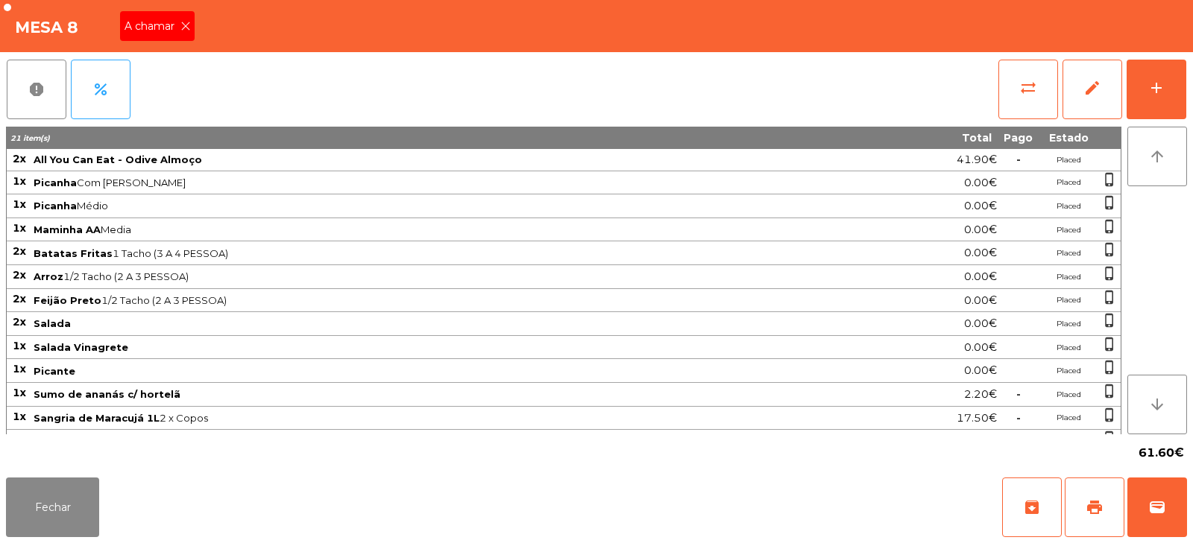
click at [185, 22] on icon at bounding box center [185, 26] width 10 height 10
click at [66, 518] on button "Fechar" at bounding box center [52, 508] width 93 height 60
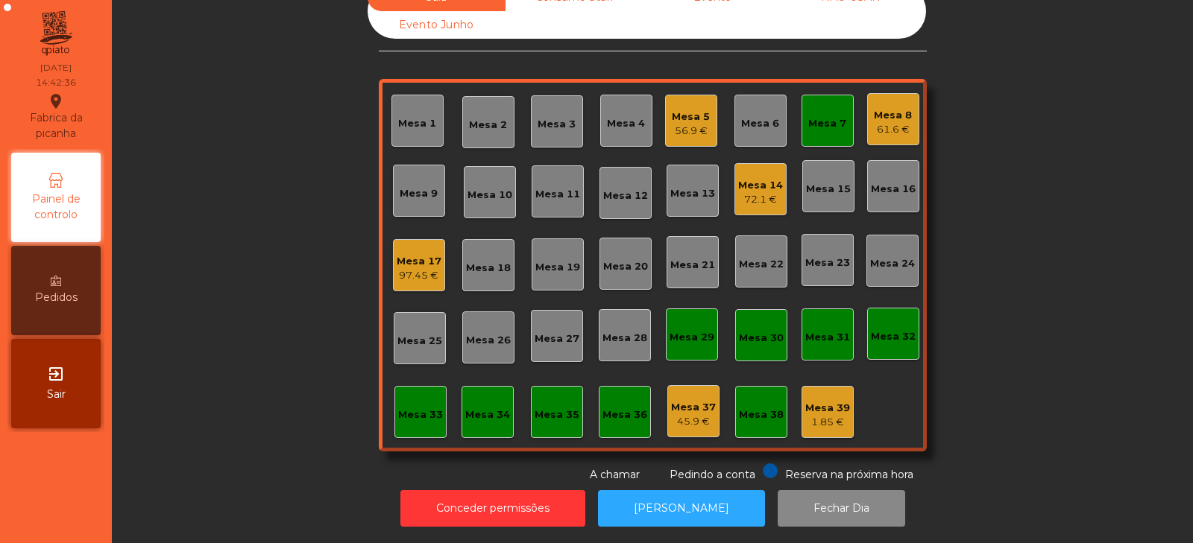
click at [402, 248] on div "Mesa 17 97.45 €" at bounding box center [419, 265] width 45 height 35
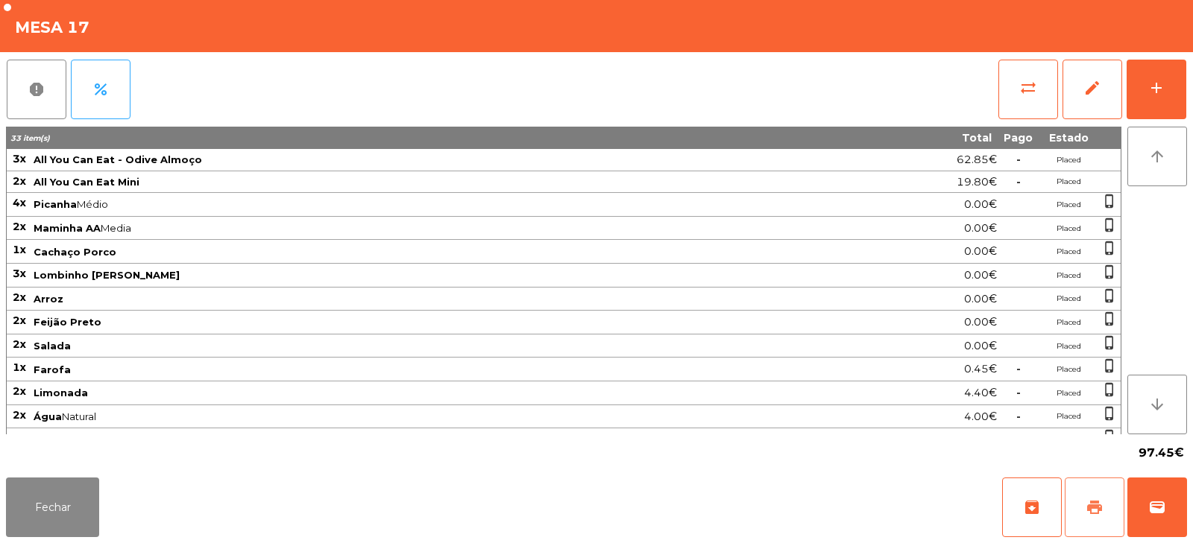
click at [1096, 504] on span "print" at bounding box center [1094, 508] width 18 height 18
click at [45, 518] on button "Fechar" at bounding box center [52, 508] width 93 height 60
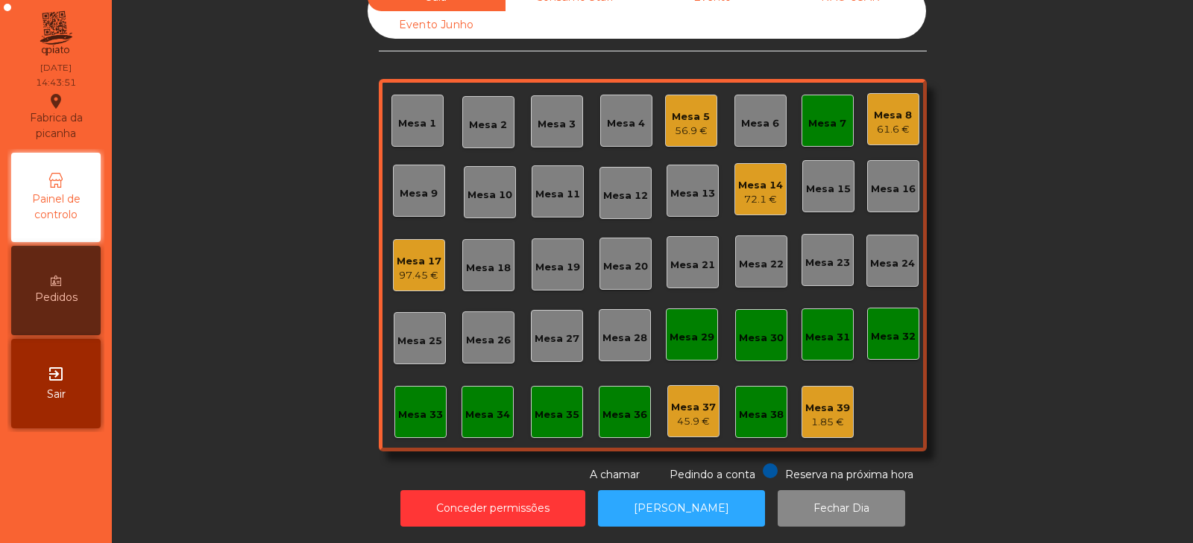
scroll to position [0, 0]
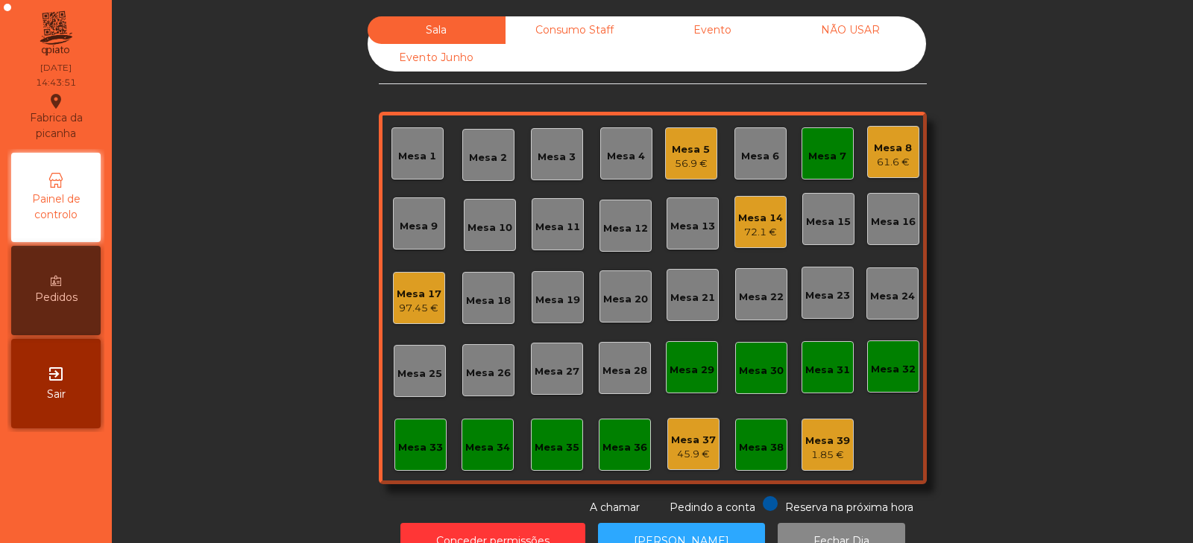
click at [551, 39] on div "Consumo Staff" at bounding box center [574, 30] width 138 height 28
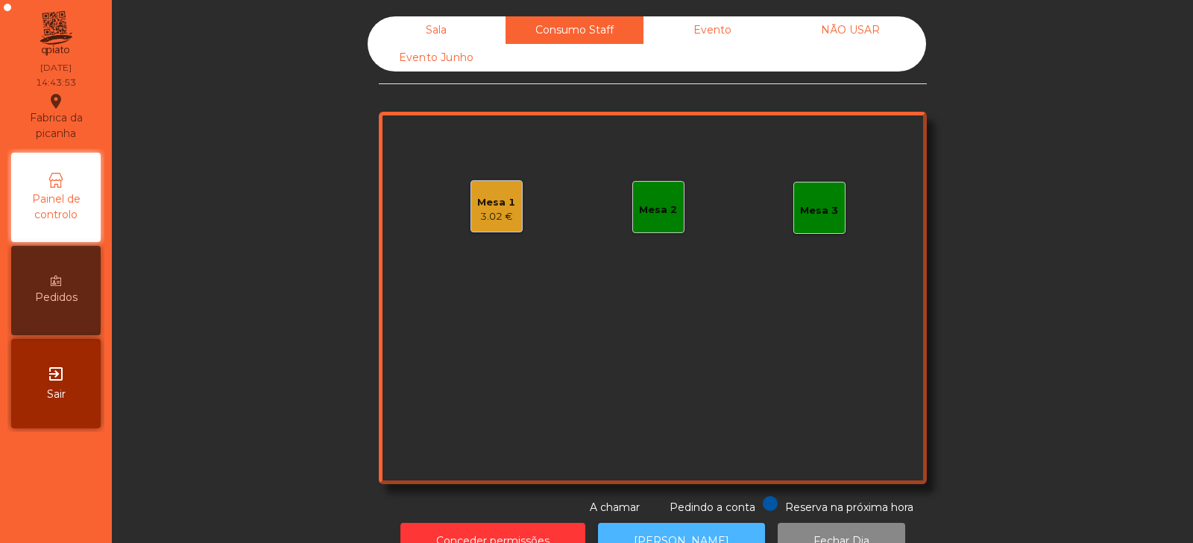
click at [643, 528] on button "[PERSON_NAME]" at bounding box center [681, 541] width 167 height 37
click at [437, 41] on div "Sala" at bounding box center [436, 30] width 138 height 28
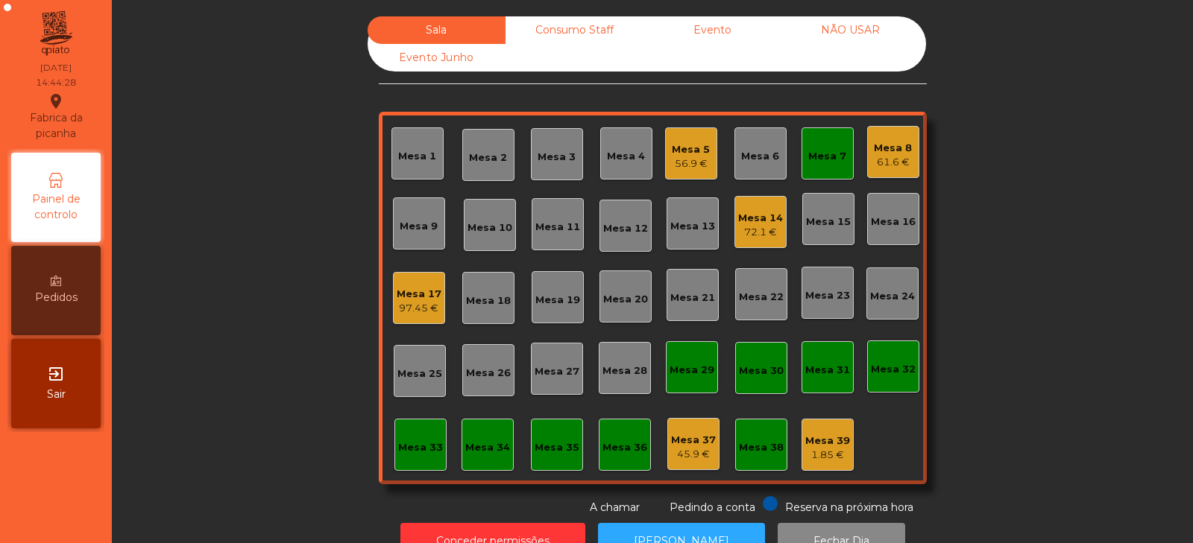
click at [888, 164] on div "61.6 €" at bounding box center [893, 162] width 38 height 15
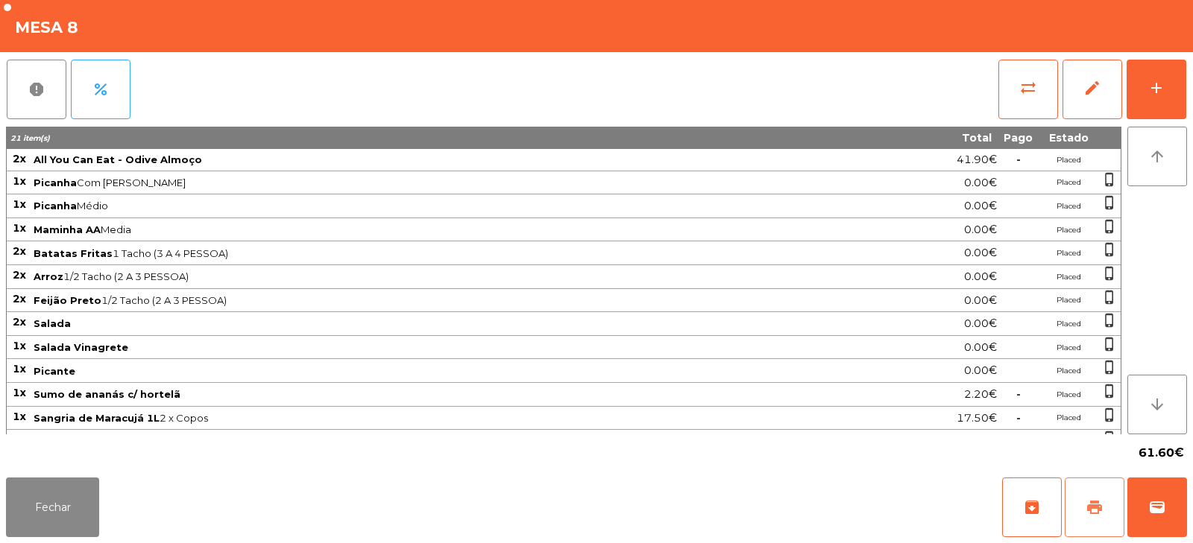
click at [1086, 502] on span "print" at bounding box center [1094, 508] width 18 height 18
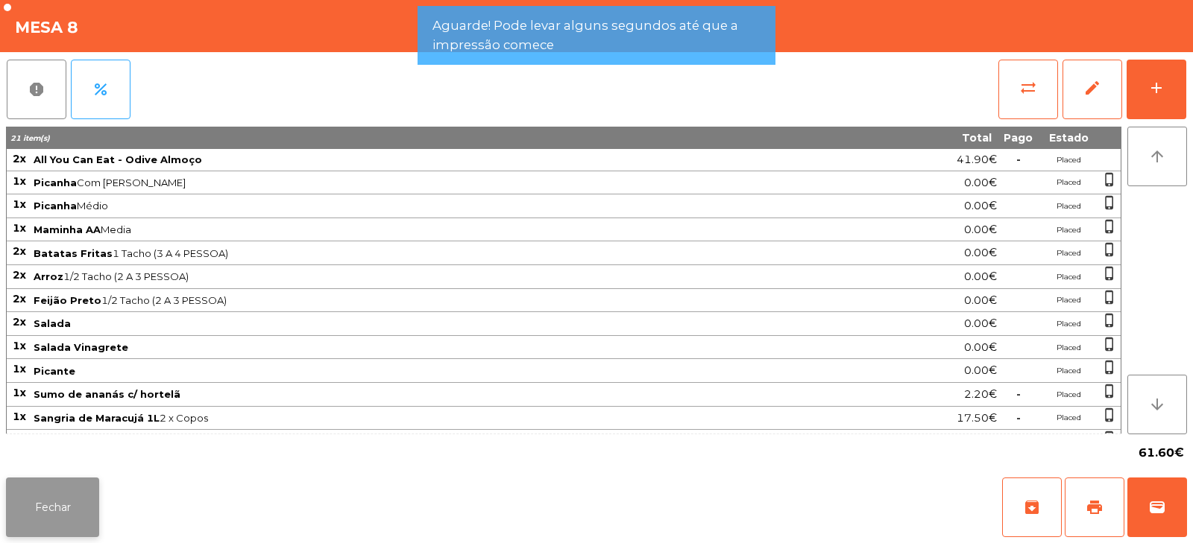
click at [62, 509] on button "Fechar" at bounding box center [52, 508] width 93 height 60
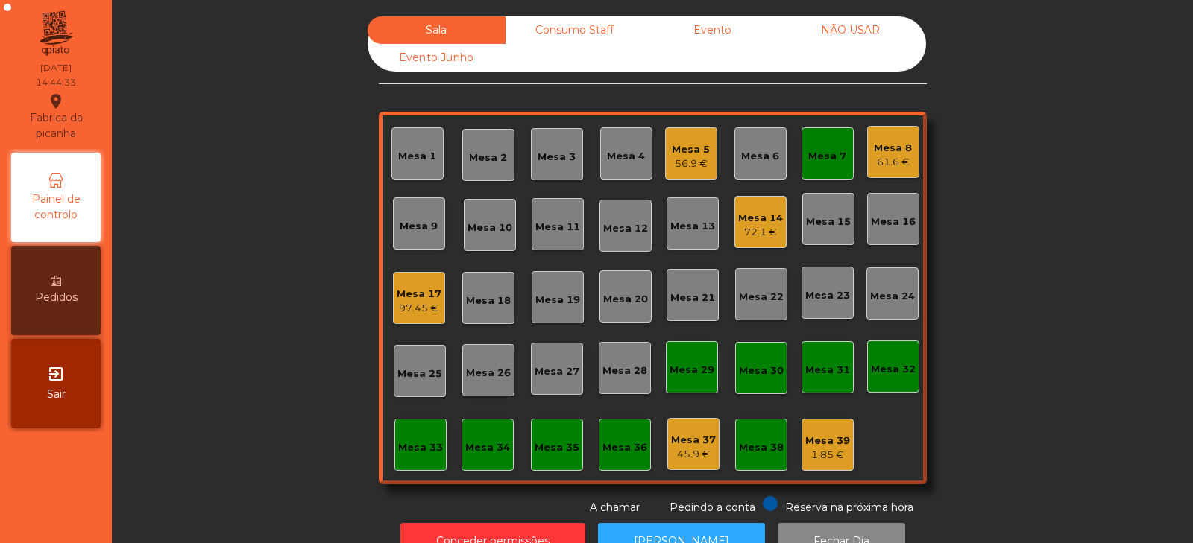
click at [738, 220] on div "Mesa 14" at bounding box center [760, 218] width 45 height 15
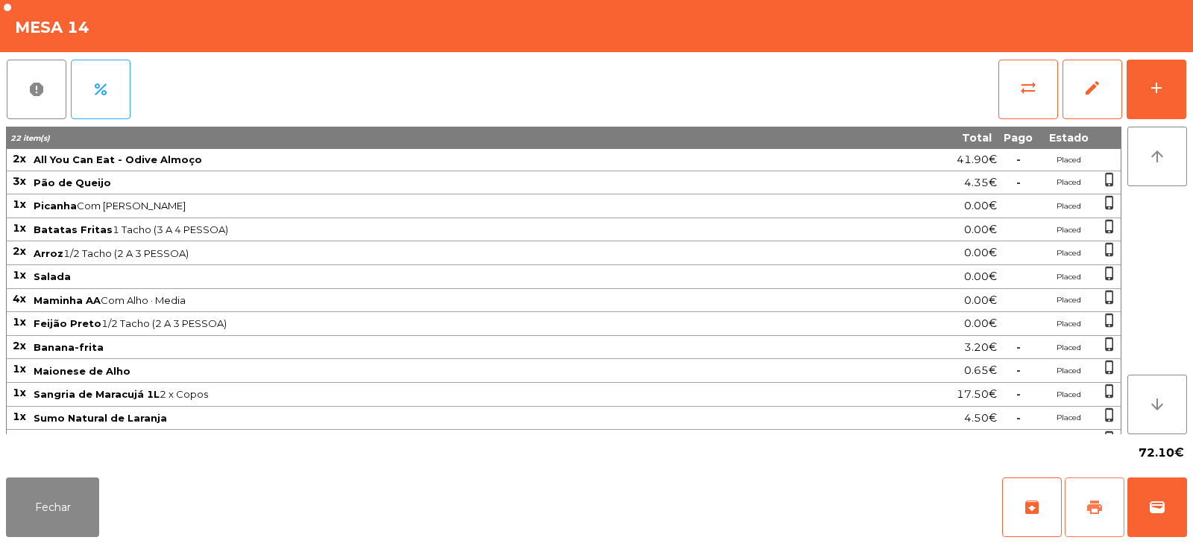
click at [1087, 511] on span "print" at bounding box center [1094, 508] width 18 height 18
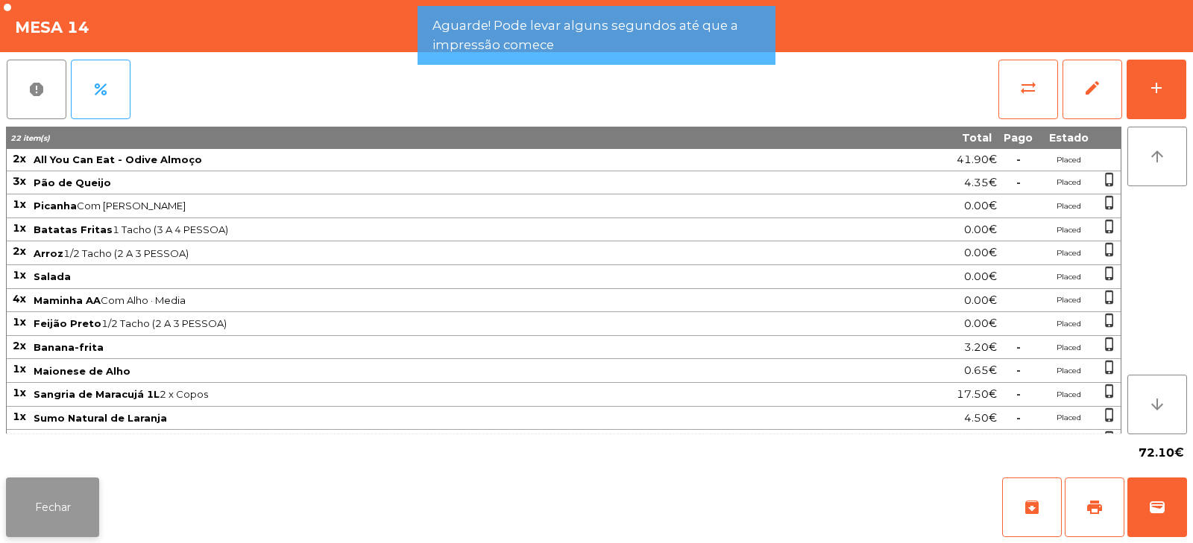
click at [20, 504] on button "Fechar" at bounding box center [52, 508] width 93 height 60
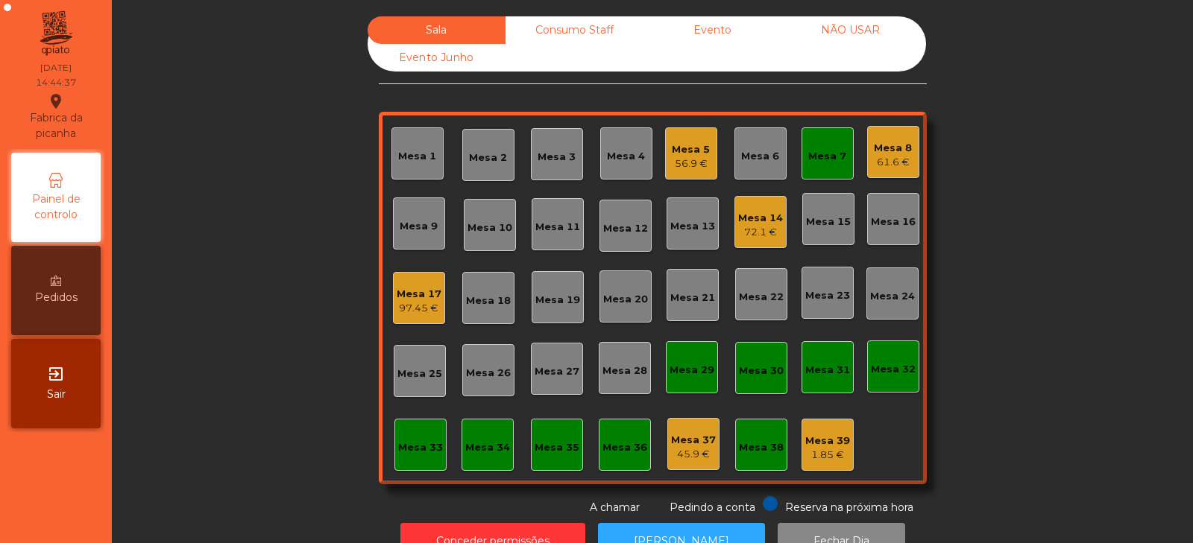
click at [580, 31] on div "Consumo Staff" at bounding box center [574, 30] width 138 height 28
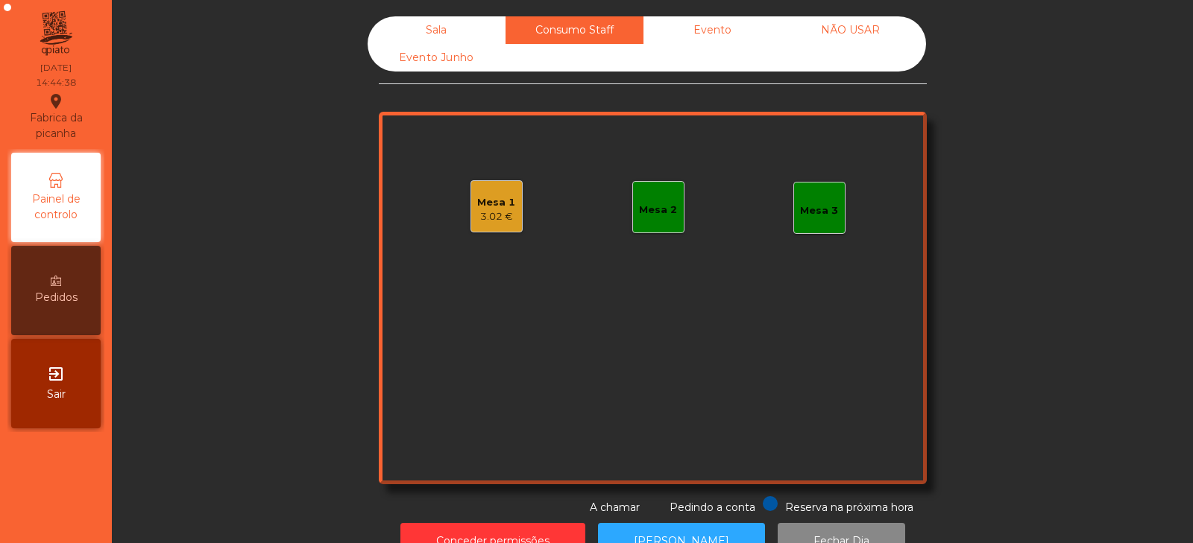
click at [662, 214] on div "Mesa 2" at bounding box center [658, 210] width 38 height 15
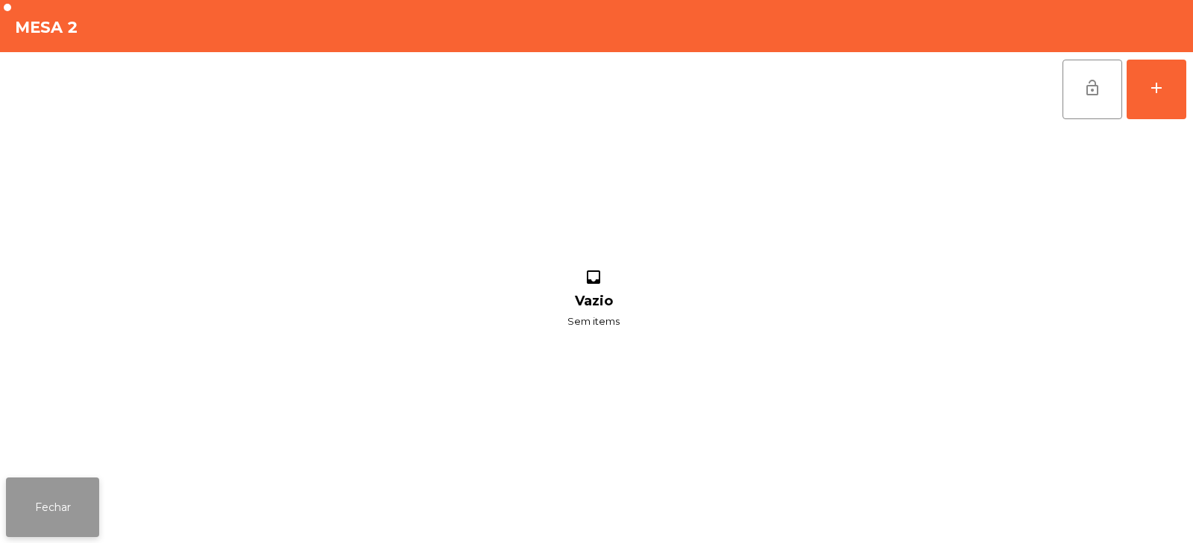
click at [59, 496] on button "Fechar" at bounding box center [52, 508] width 93 height 60
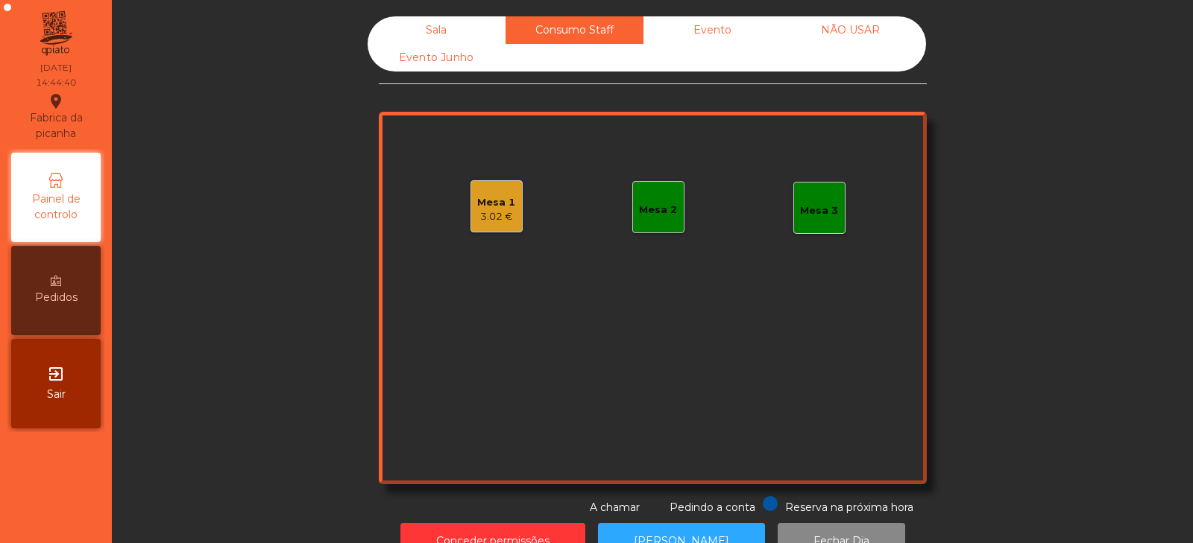
click at [668, 204] on div "Mesa 2" at bounding box center [658, 210] width 38 height 15
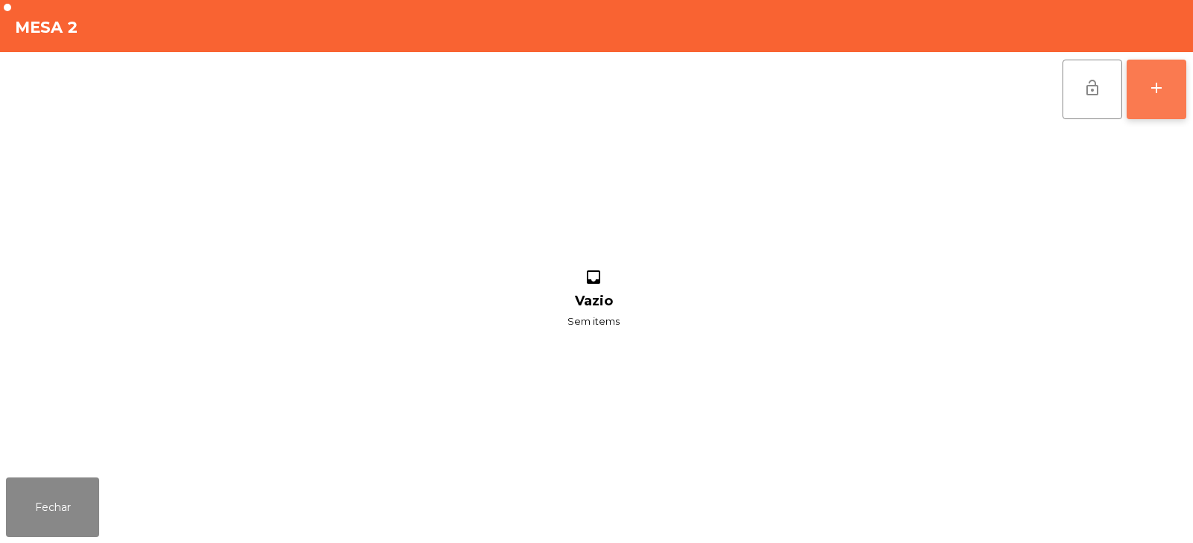
click at [1142, 83] on button "add" at bounding box center [1156, 90] width 60 height 60
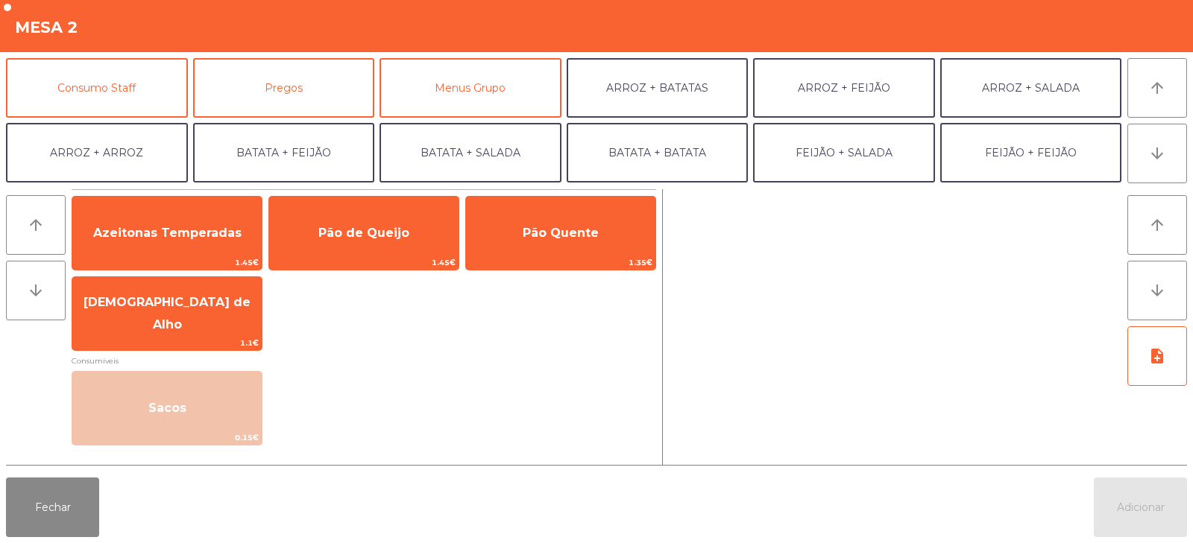
scroll to position [132, 0]
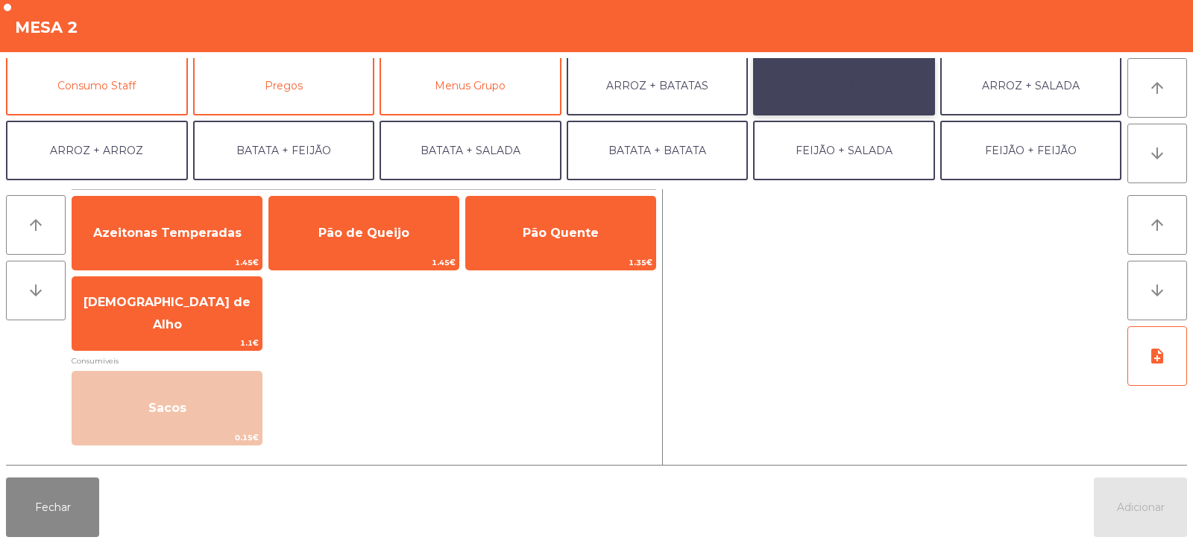
click at [762, 113] on button "ARROZ + FEIJÃO" at bounding box center [844, 86] width 182 height 60
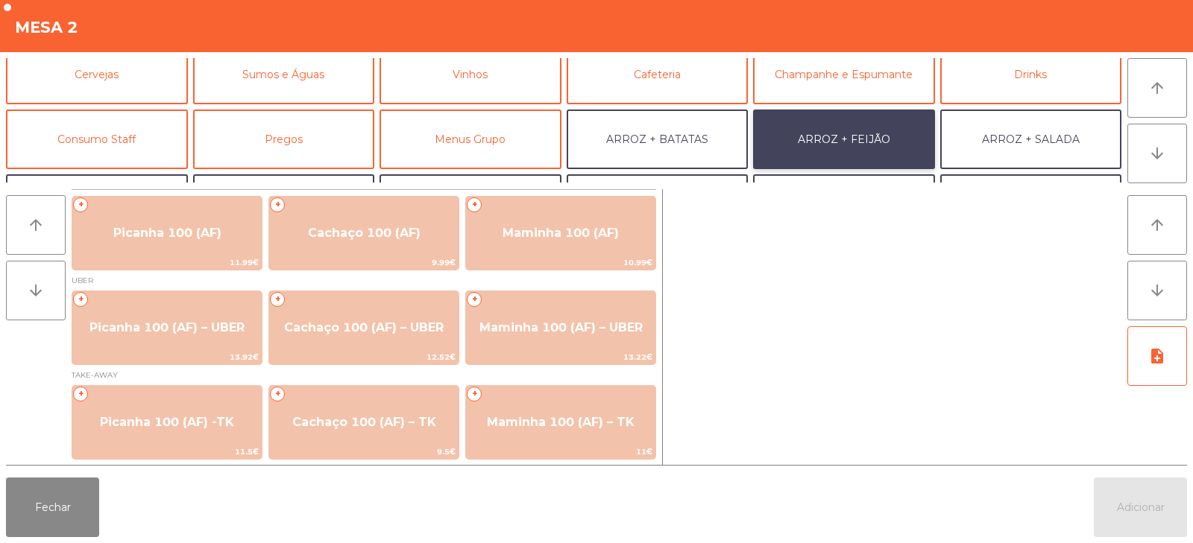
scroll to position [79, 0]
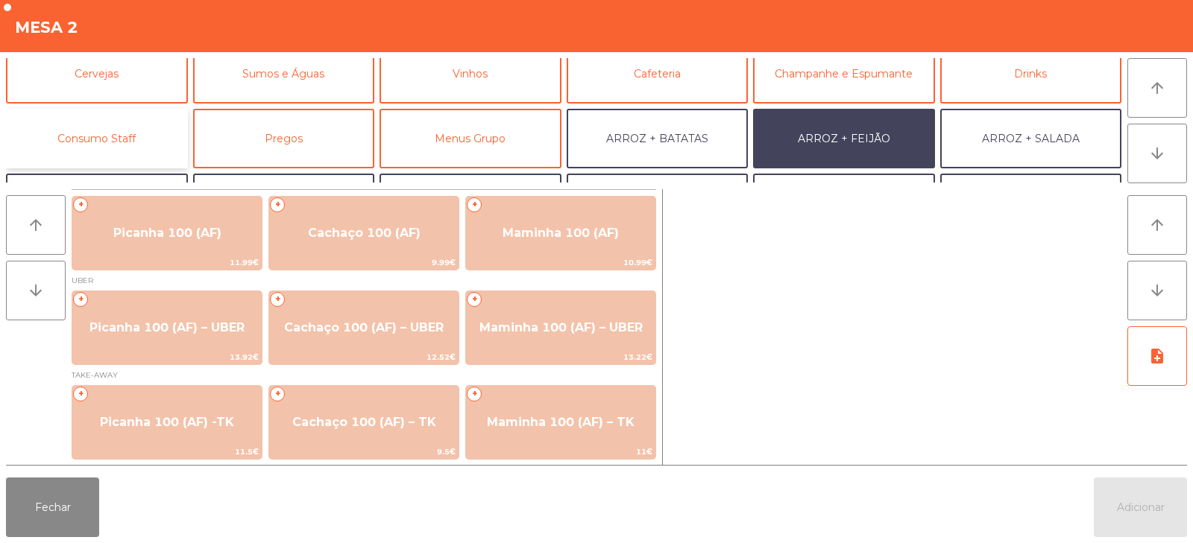
click at [139, 145] on button "Consumo Staff" at bounding box center [97, 139] width 182 height 60
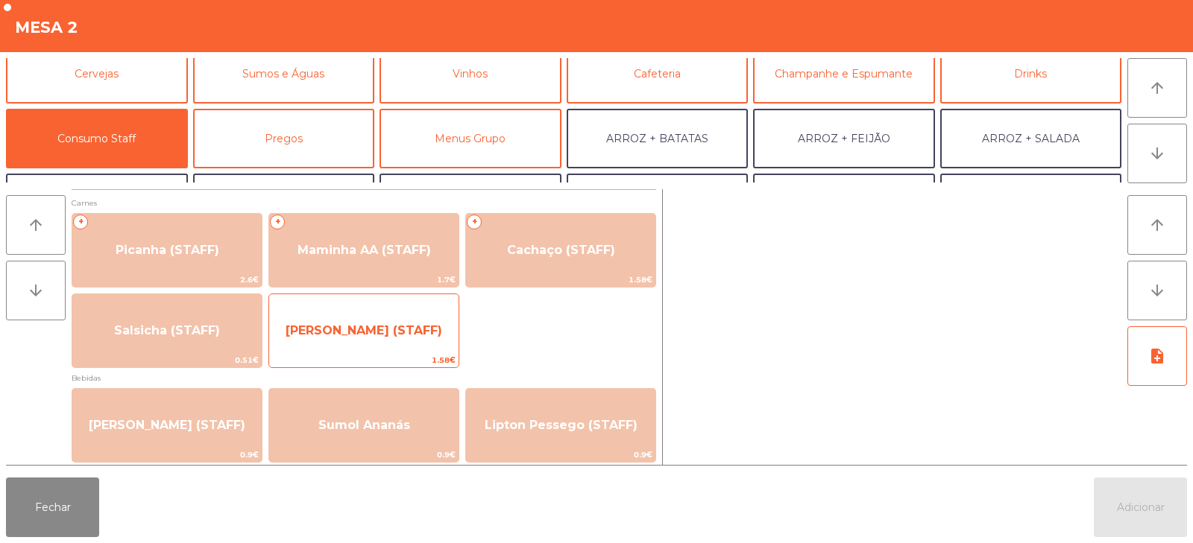
click at [355, 353] on span "1.58€" at bounding box center [363, 360] width 189 height 14
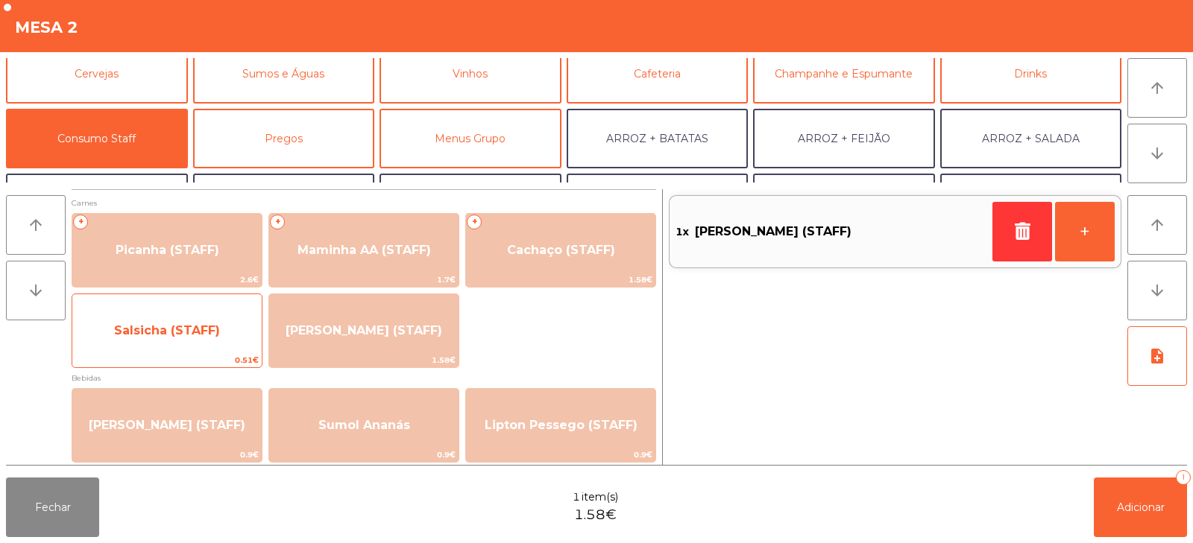
click at [149, 350] on span "Salsicha (STAFF)" at bounding box center [166, 331] width 189 height 40
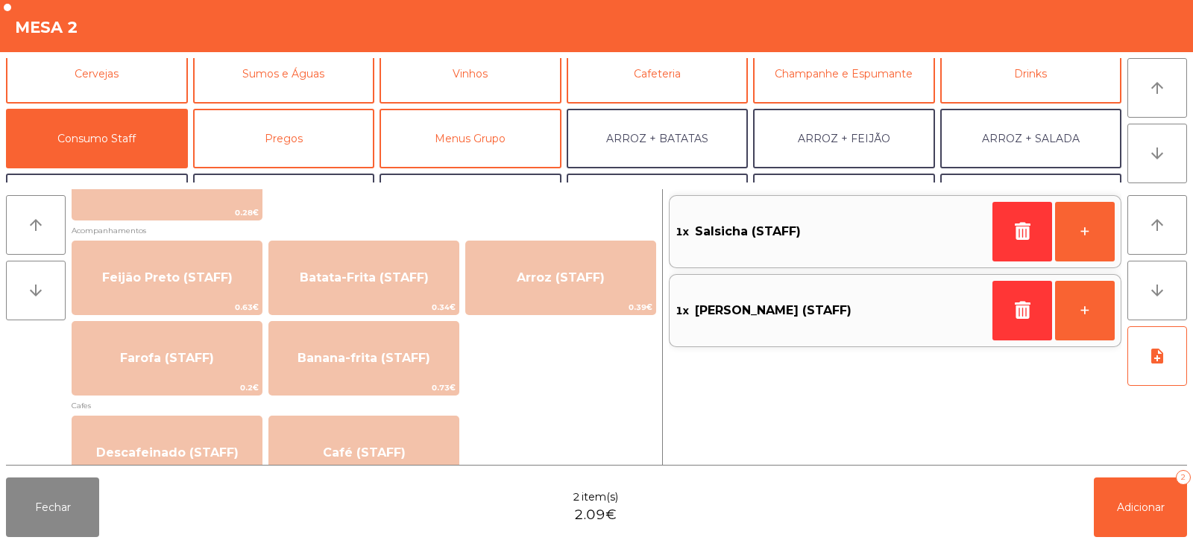
scroll to position [660, 0]
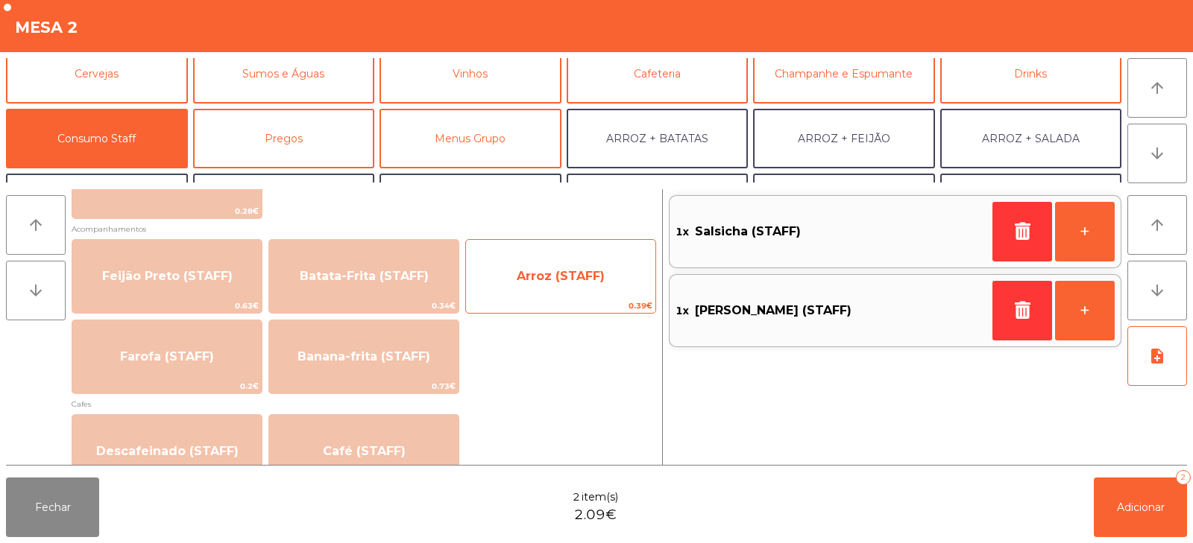
click at [551, 280] on span "Arroz (STAFF)" at bounding box center [561, 276] width 88 height 14
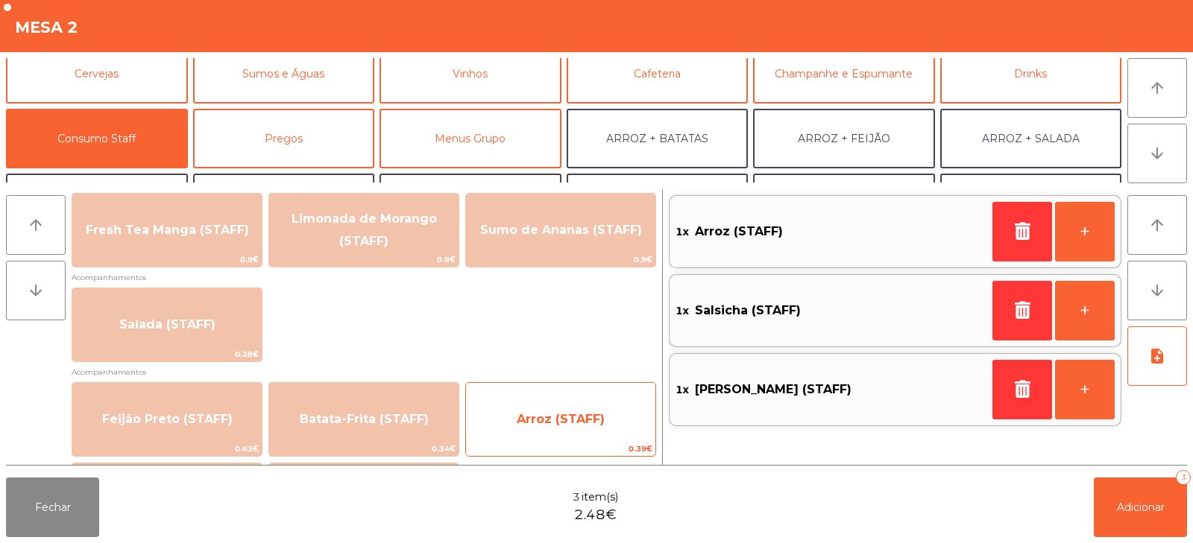
scroll to position [460, 0]
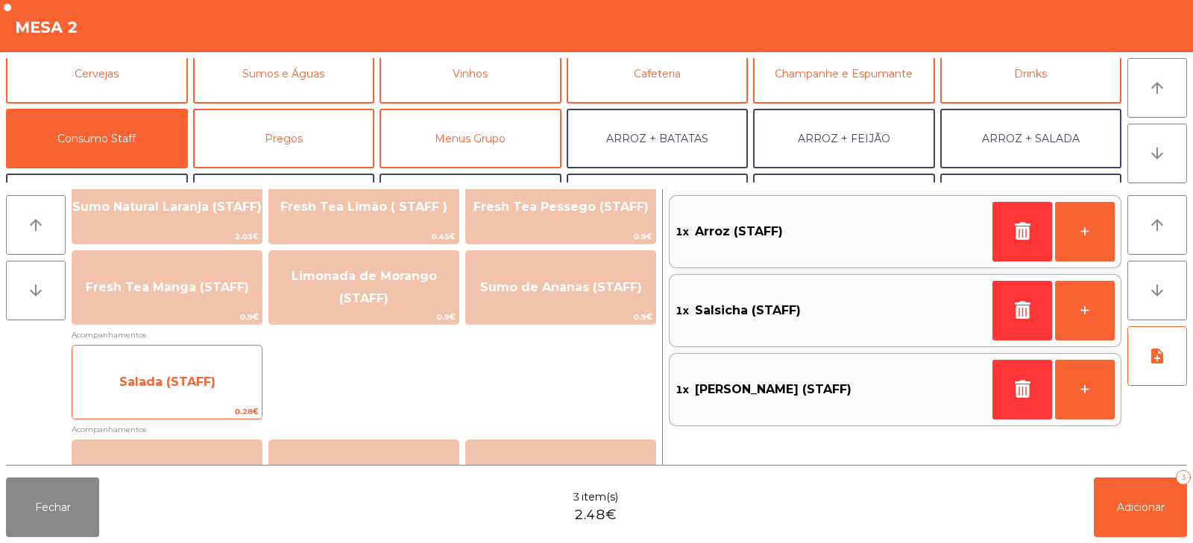
click at [229, 381] on span "Salada (STAFF)" at bounding box center [166, 382] width 189 height 40
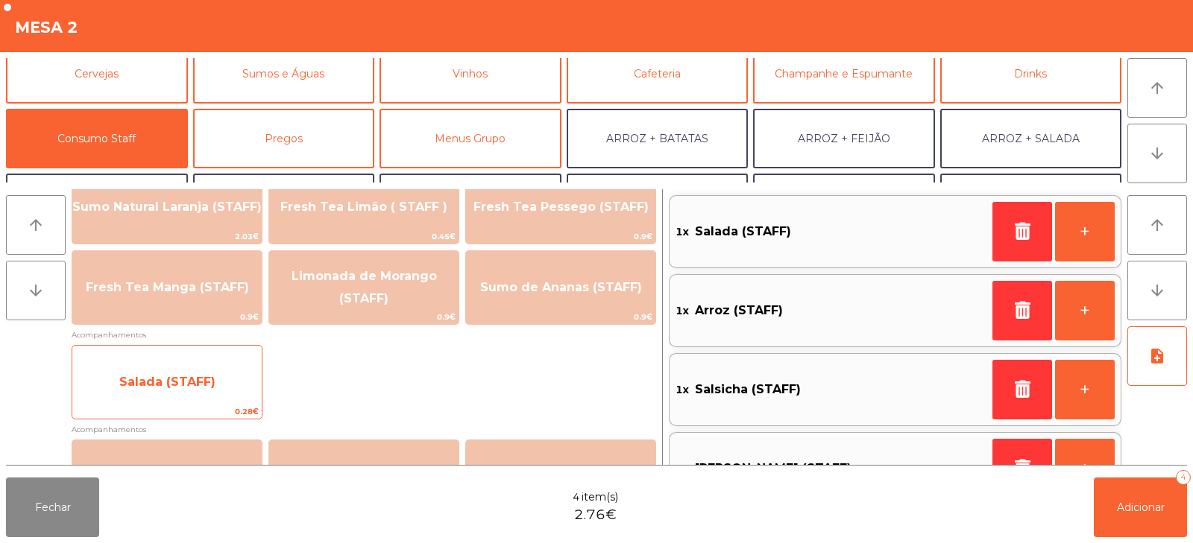
scroll to position [46, 0]
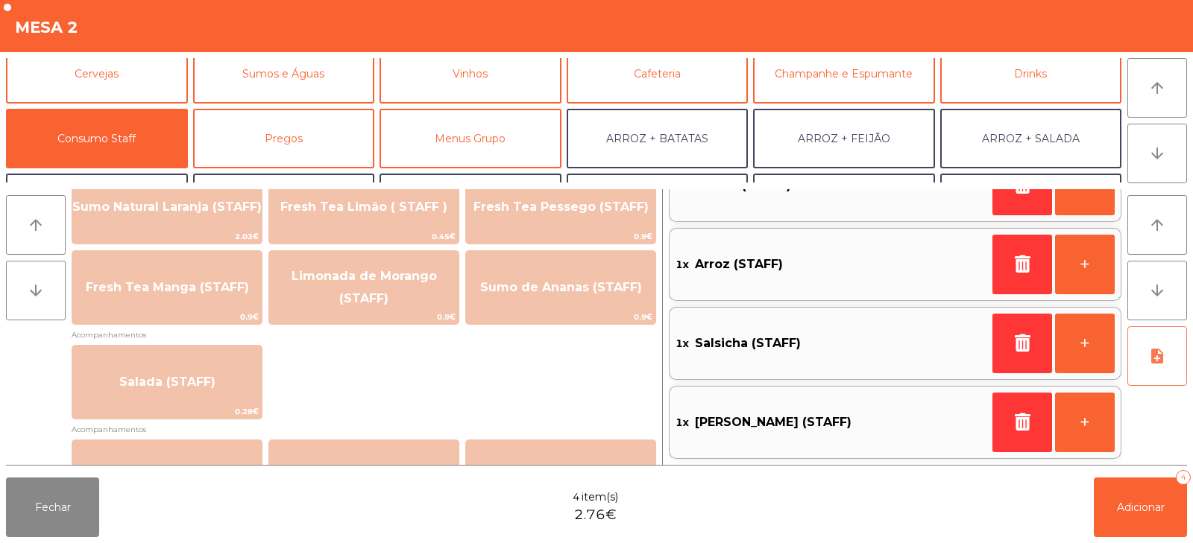
click at [1151, 350] on icon "note_add" at bounding box center [1157, 356] width 18 height 18
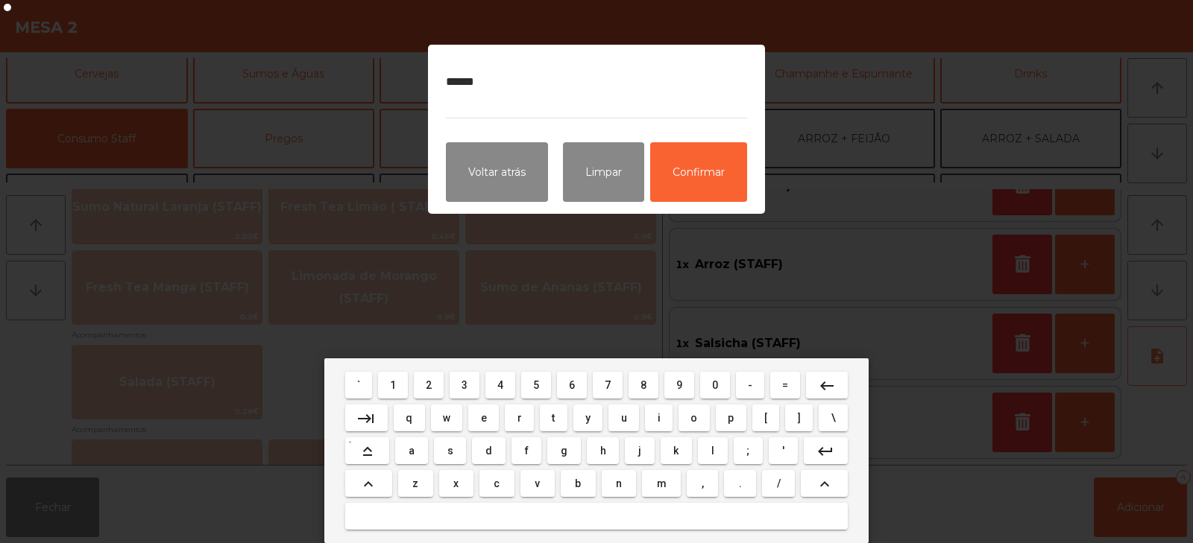
type textarea "*******"
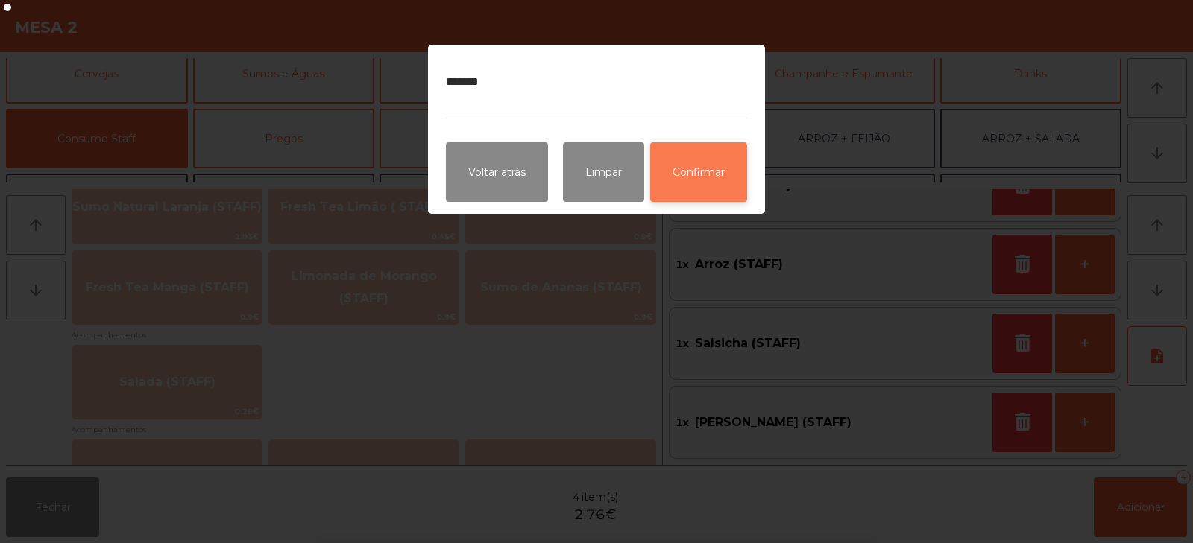
click at [703, 183] on button "Confirmar" at bounding box center [698, 172] width 97 height 60
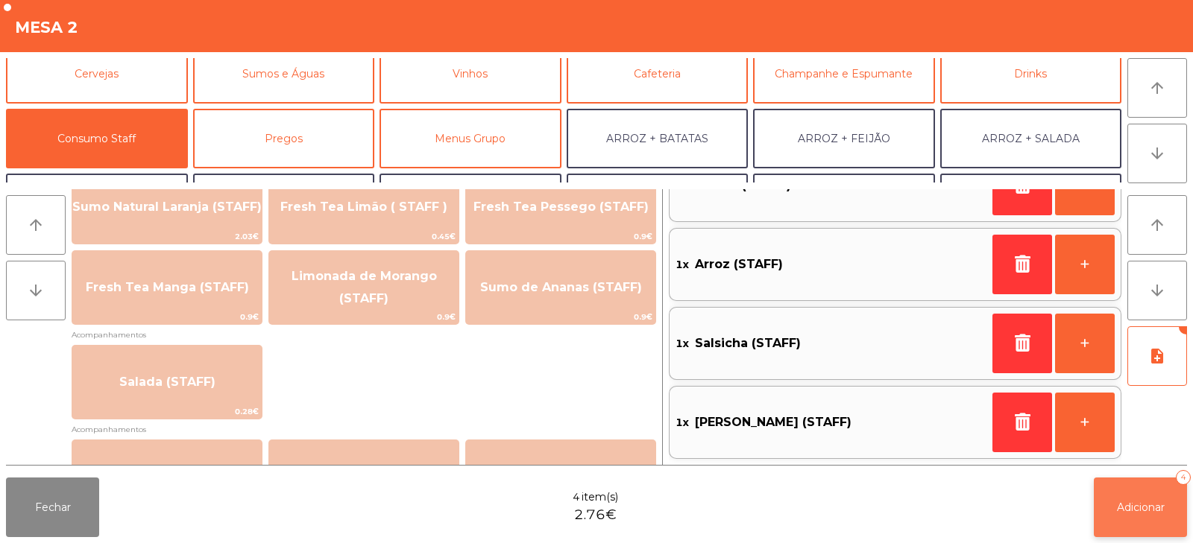
click at [1123, 486] on button "Adicionar 4" at bounding box center [1139, 508] width 93 height 60
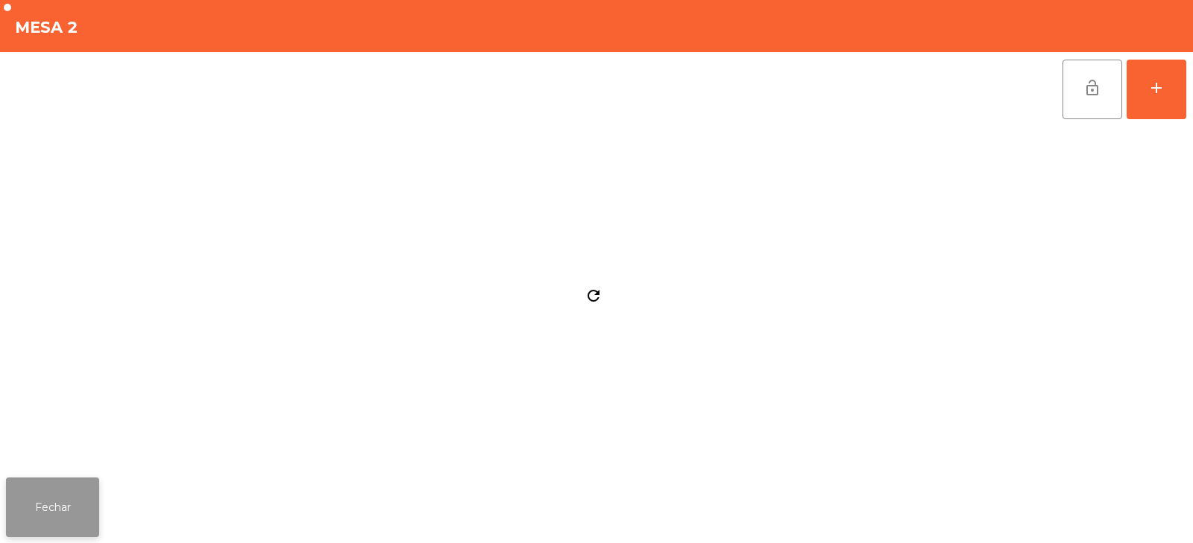
click at [69, 518] on button "Fechar" at bounding box center [52, 508] width 93 height 60
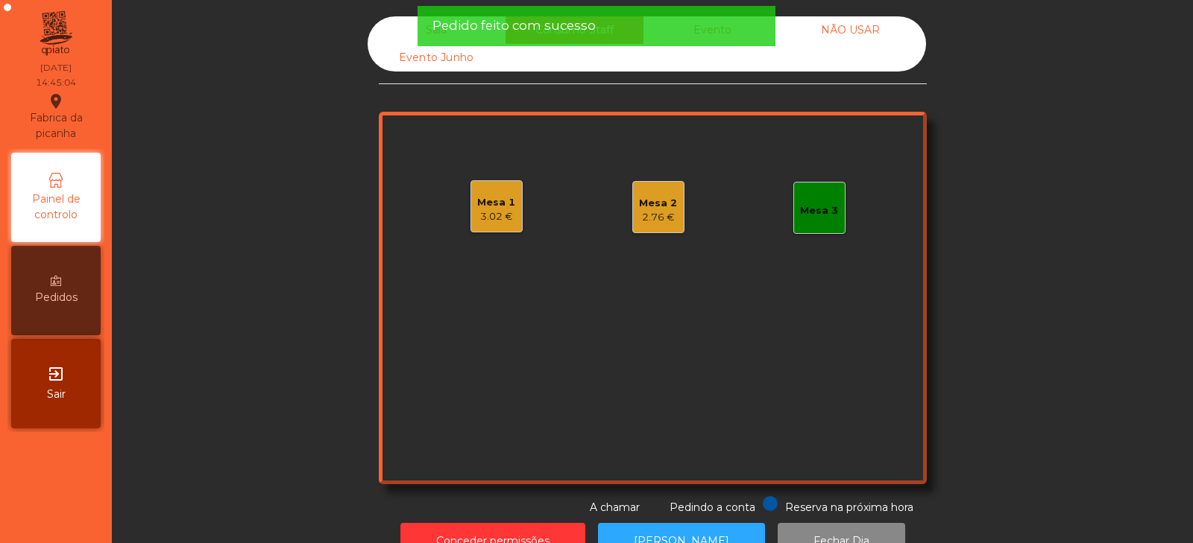
click at [823, 223] on div "Mesa 3" at bounding box center [819, 208] width 52 height 52
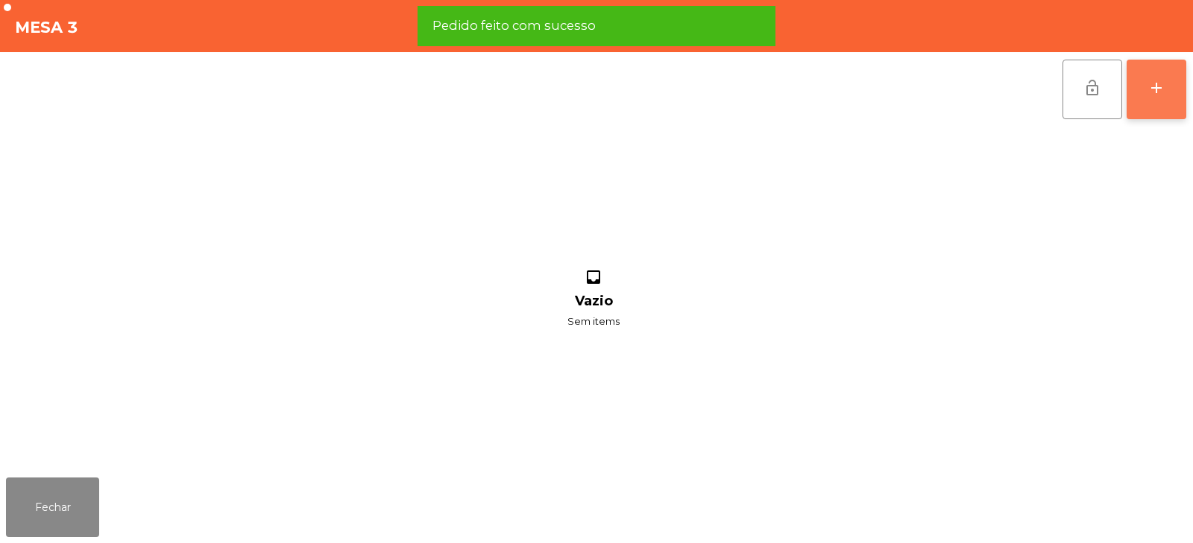
click at [1140, 94] on button "add" at bounding box center [1156, 90] width 60 height 60
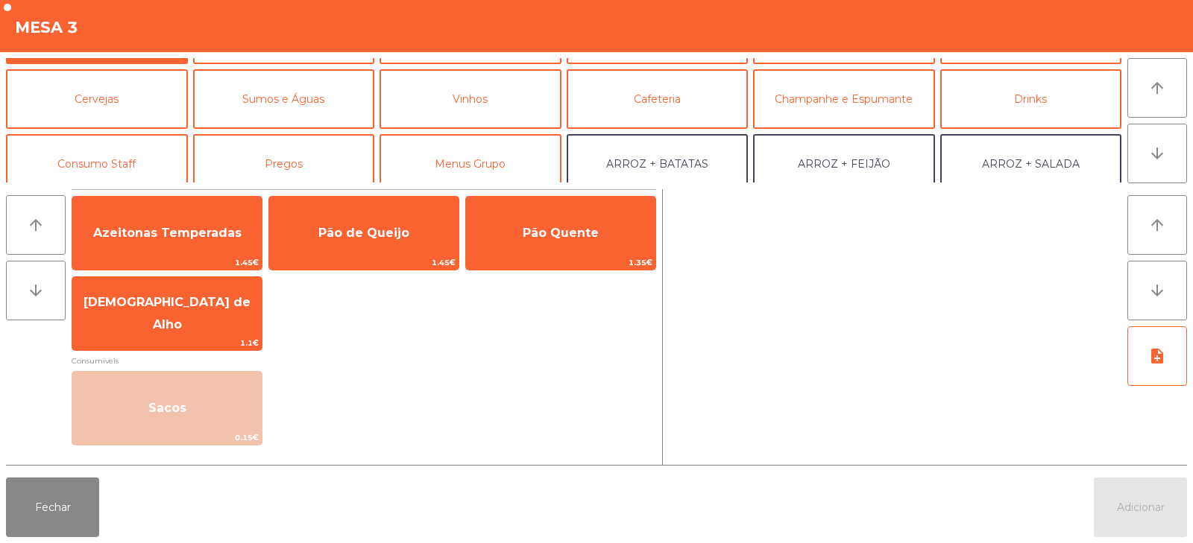
scroll to position [105, 0]
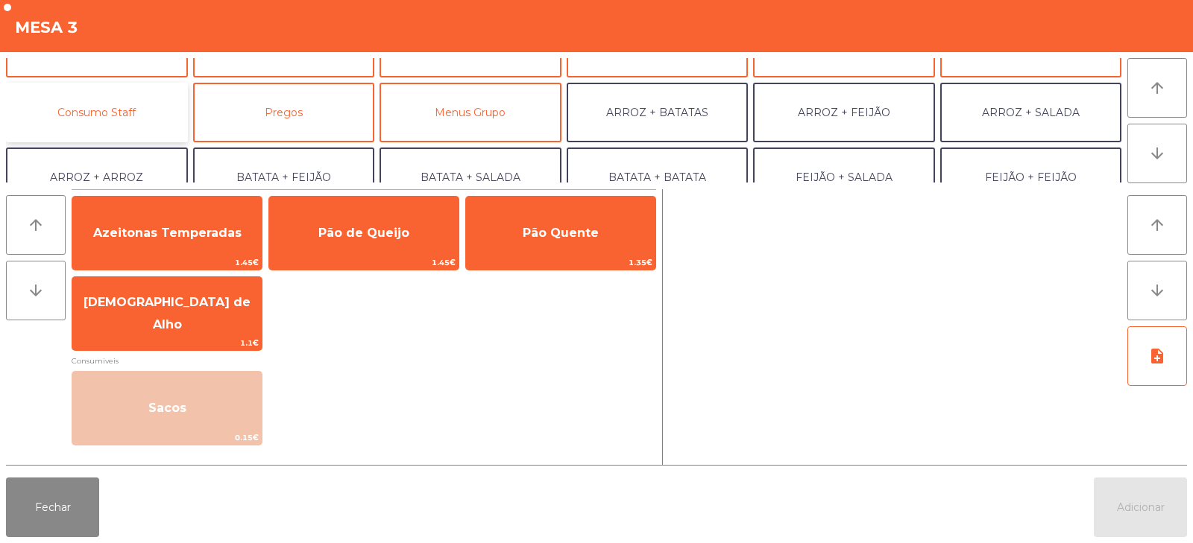
click at [127, 130] on button "Consumo Staff" at bounding box center [97, 113] width 182 height 60
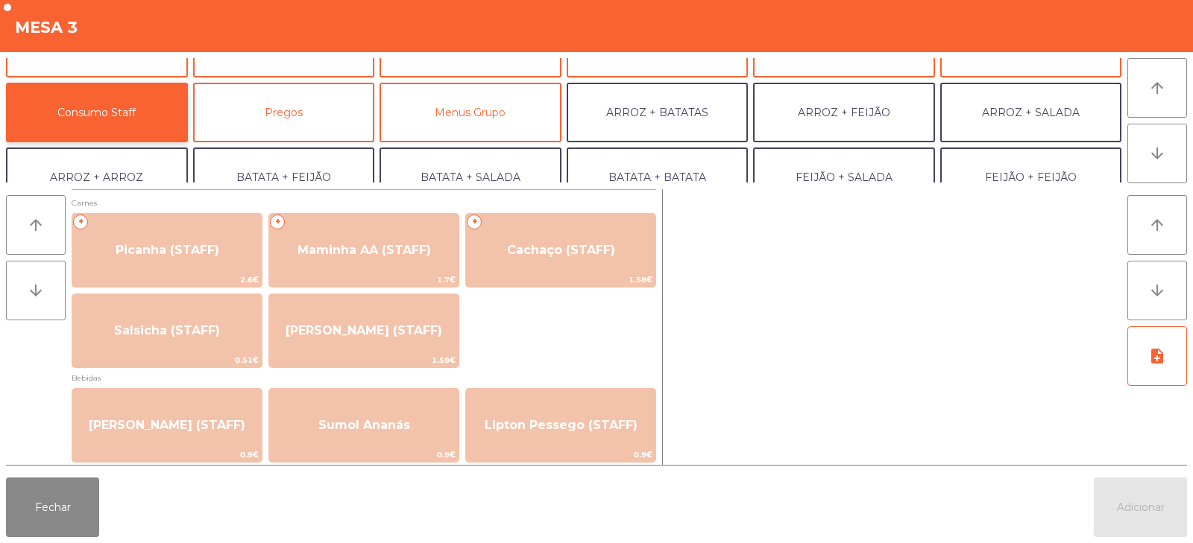
scroll to position [14, 0]
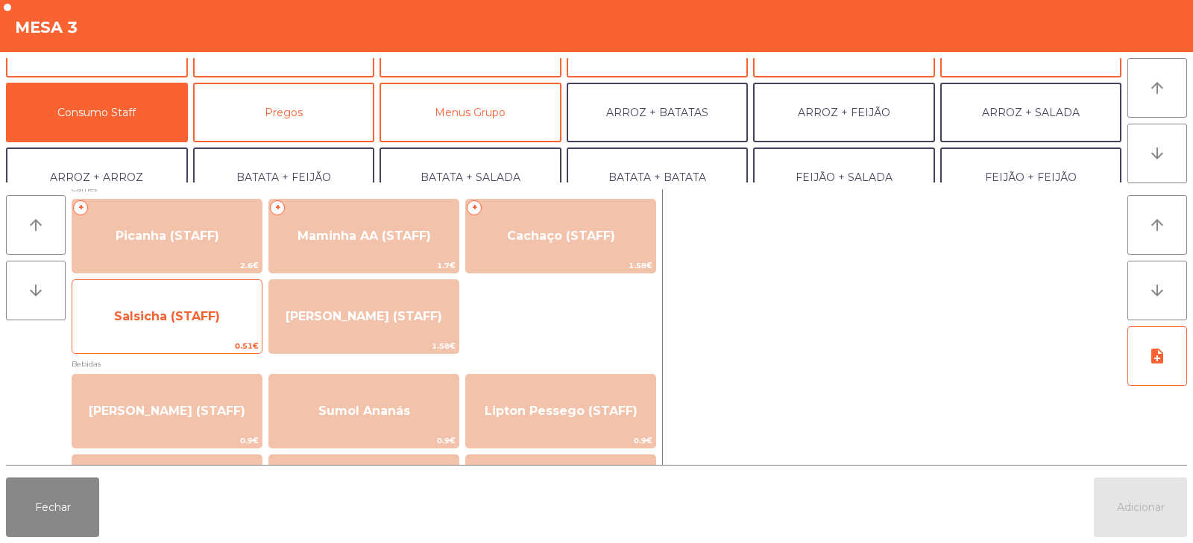
click at [230, 321] on span "Salsicha (STAFF)" at bounding box center [166, 317] width 189 height 40
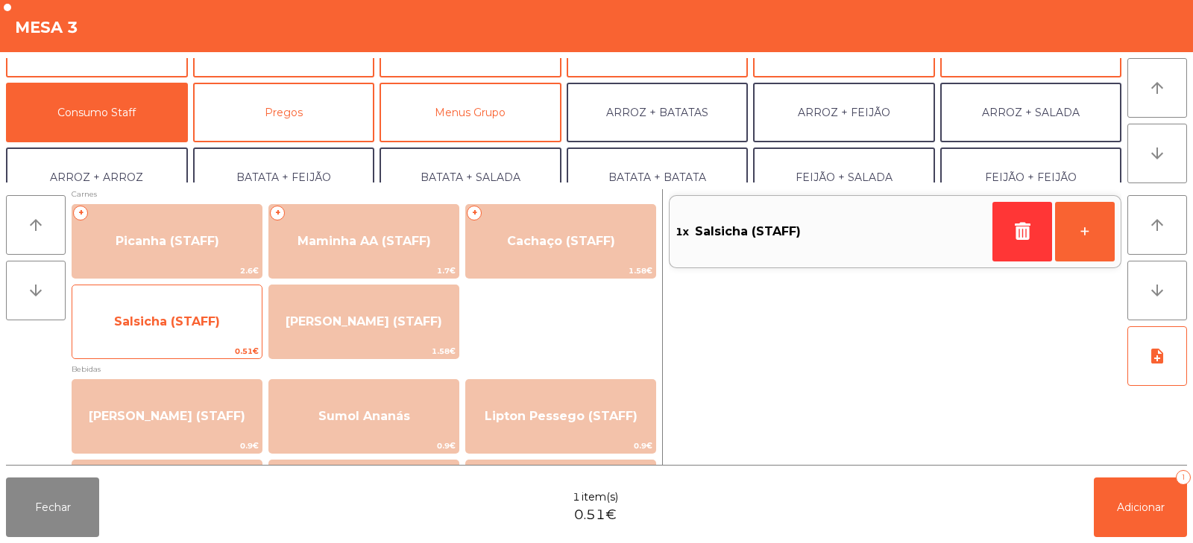
scroll to position [0, 0]
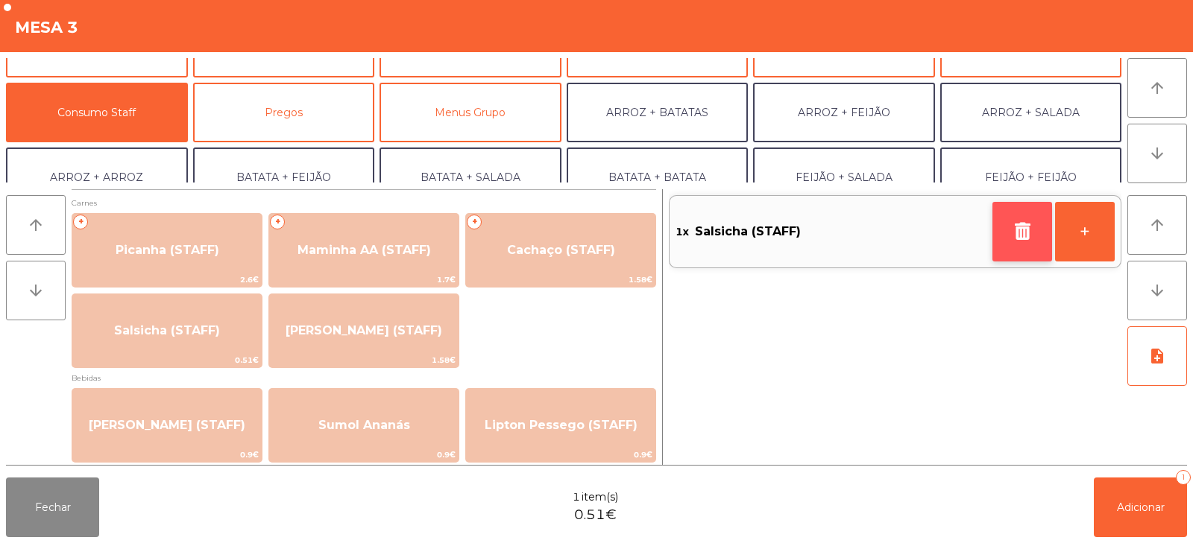
click at [1001, 233] on button "button" at bounding box center [1022, 232] width 60 height 60
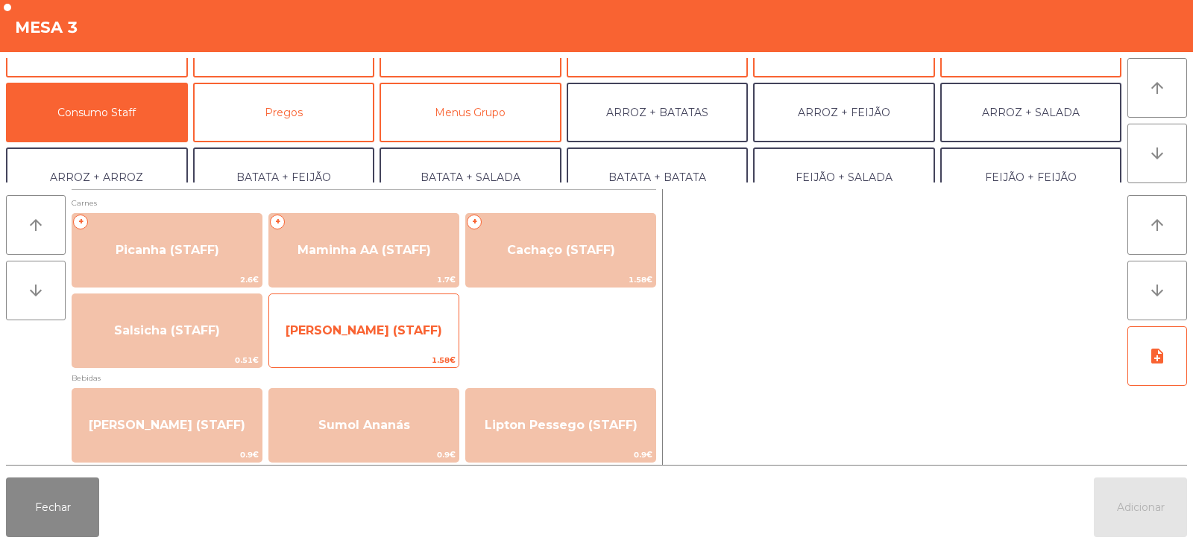
click at [371, 340] on span "[PERSON_NAME] (STAFF)" at bounding box center [363, 331] width 189 height 40
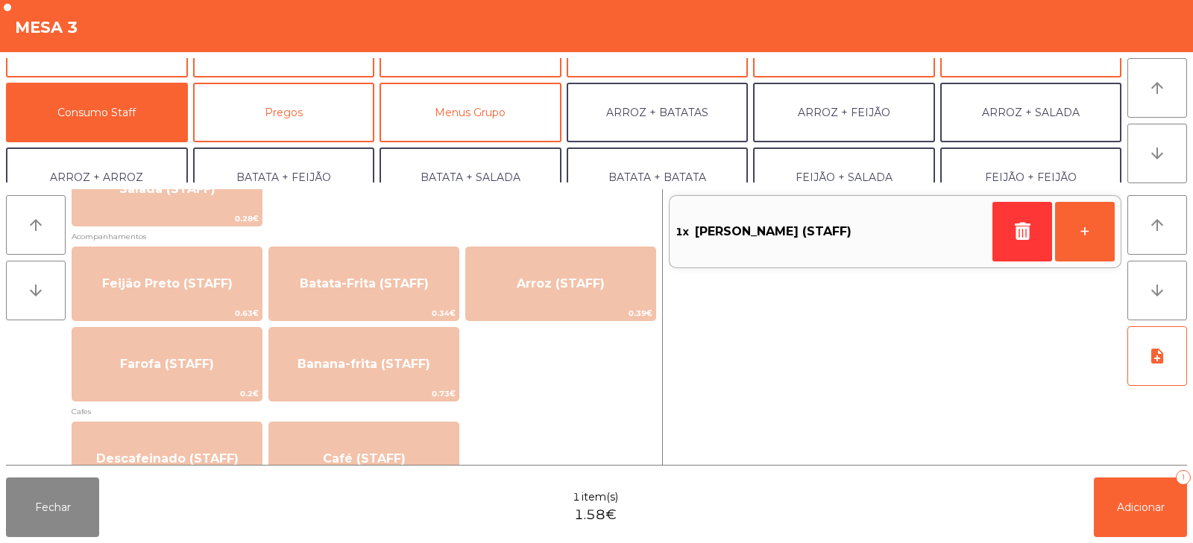
scroll to position [655, 0]
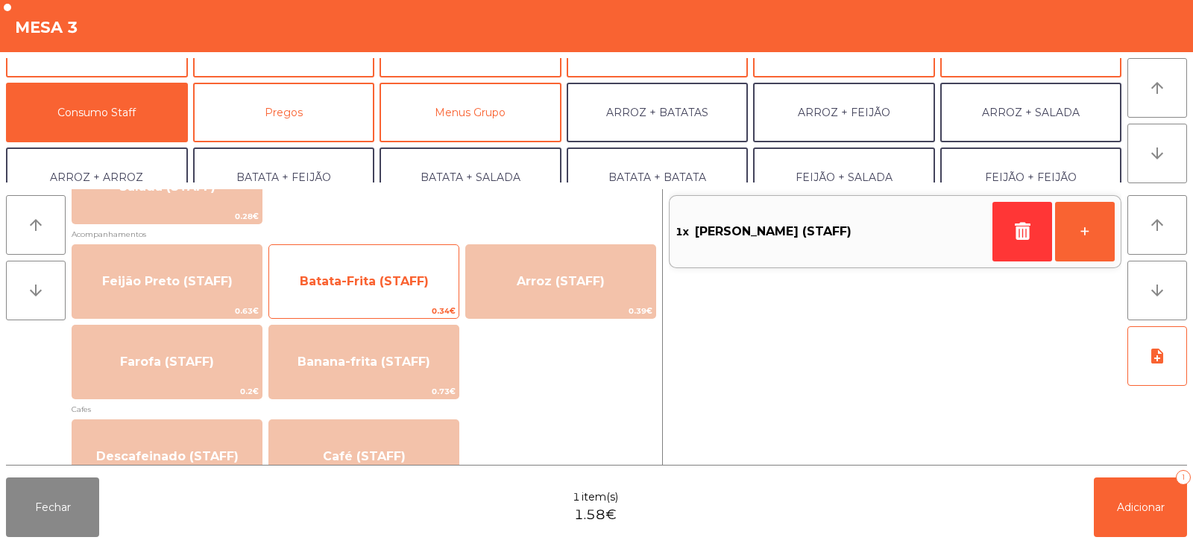
click at [397, 296] on span "Batata-Frita (STAFF)" at bounding box center [363, 282] width 189 height 40
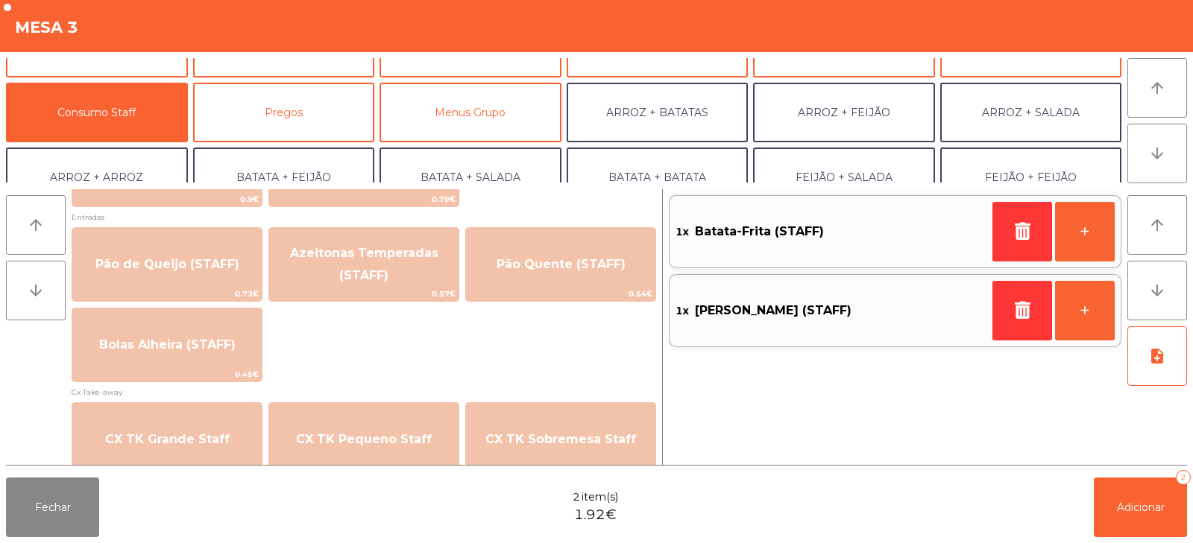
scroll to position [1193, 0]
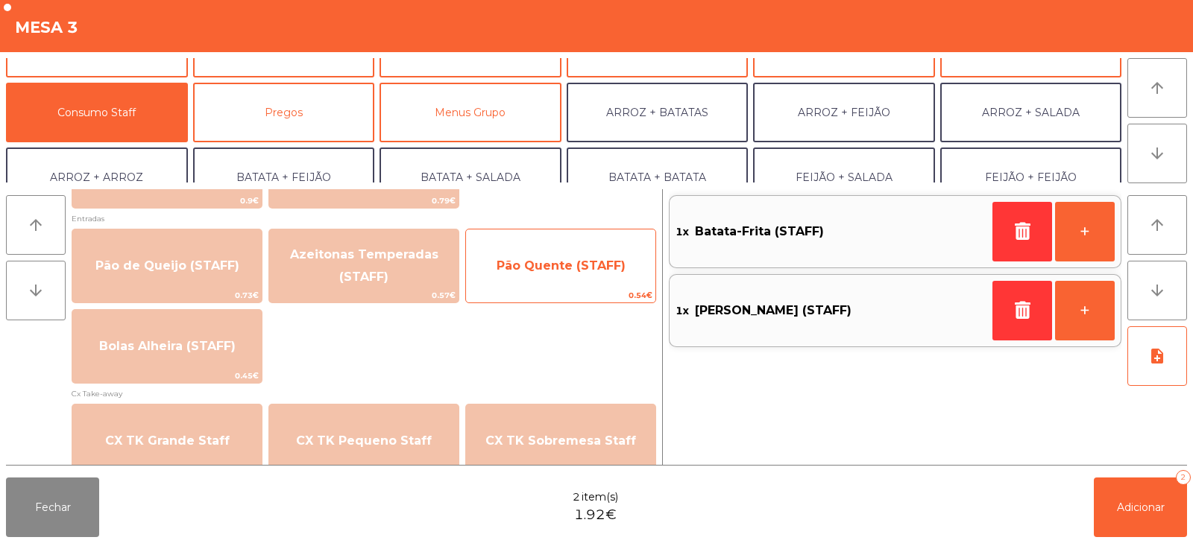
click at [544, 271] on span "Pão Quente (STAFF)" at bounding box center [560, 266] width 129 height 14
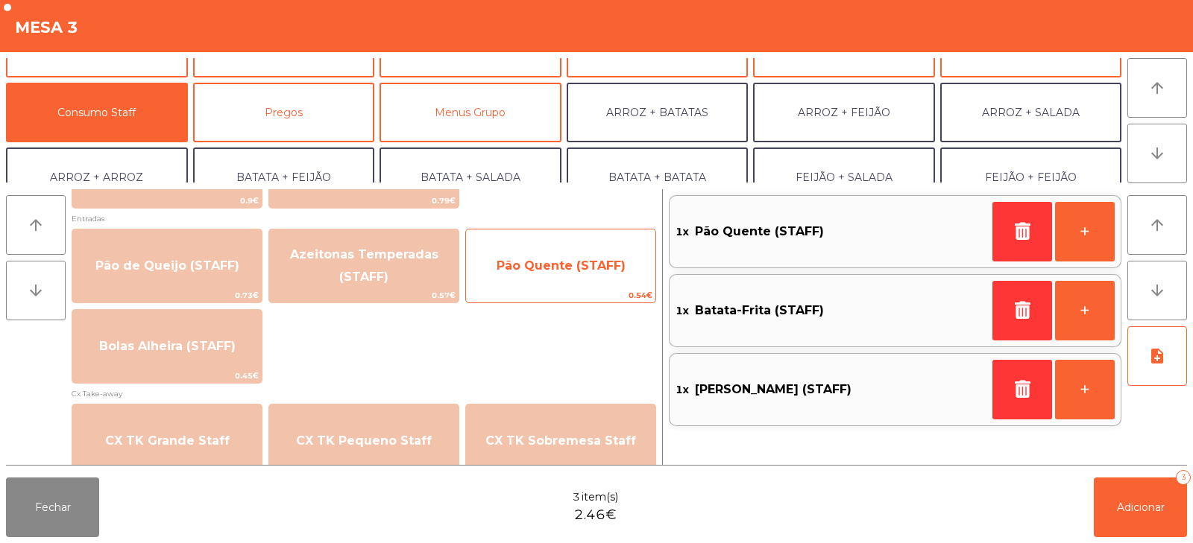
scroll to position [0, 0]
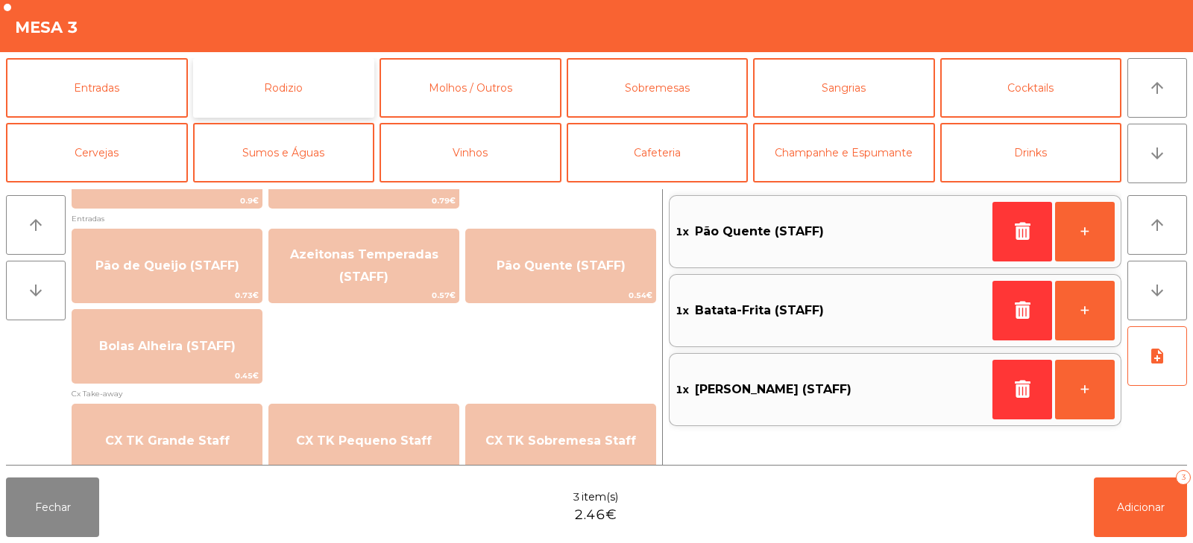
click at [316, 92] on button "Rodizio" at bounding box center [284, 88] width 182 height 60
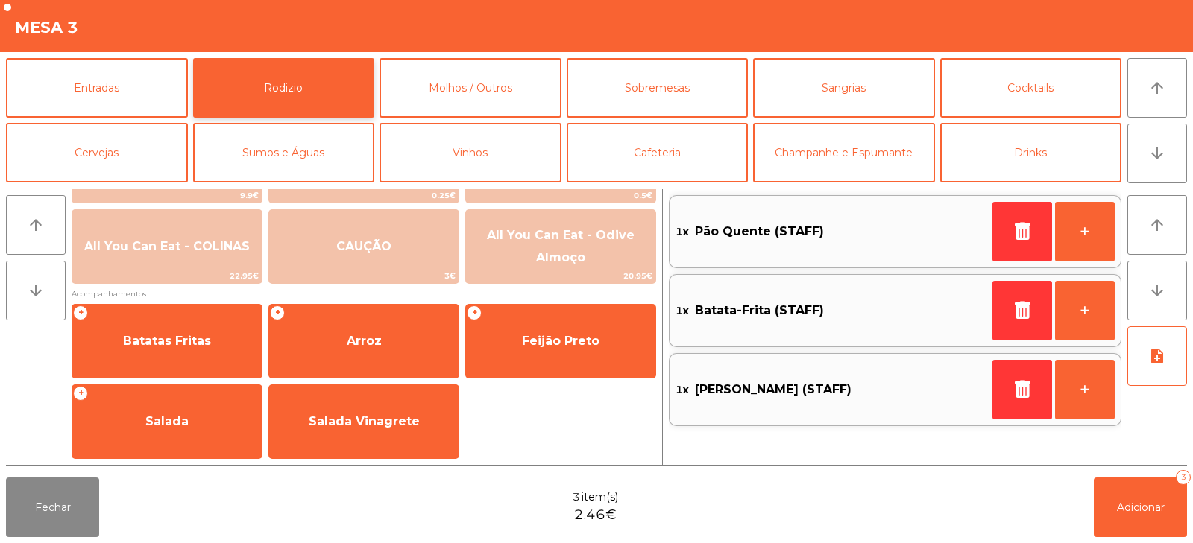
scroll to position [242, 0]
click at [484, 99] on button "Molhos / Outros" at bounding box center [470, 88] width 182 height 60
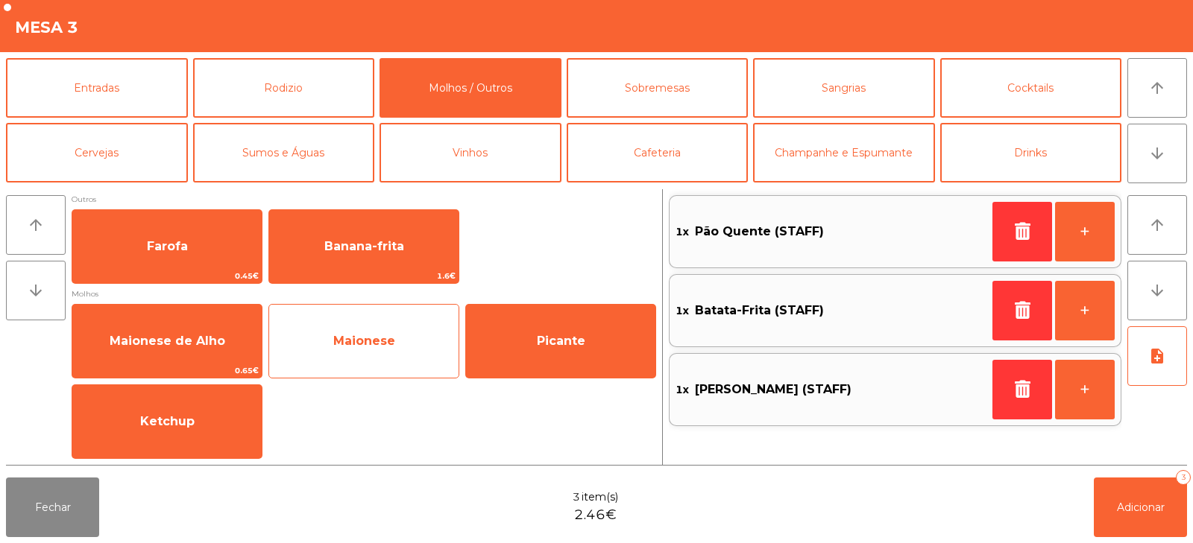
click at [365, 349] on span "Maionese" at bounding box center [363, 341] width 189 height 40
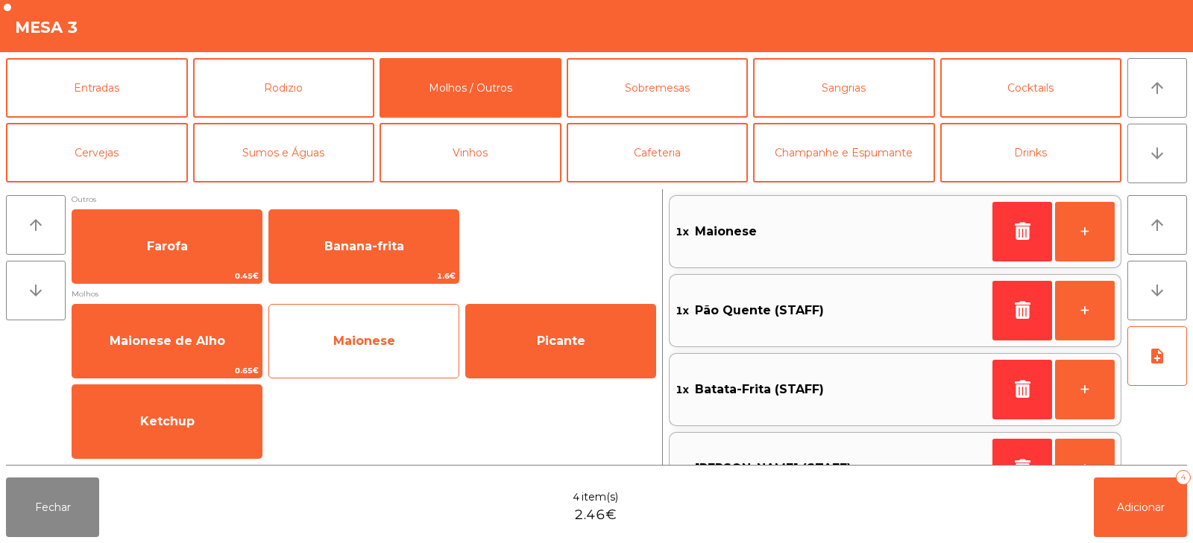
click at [369, 348] on span "Maionese" at bounding box center [363, 341] width 189 height 40
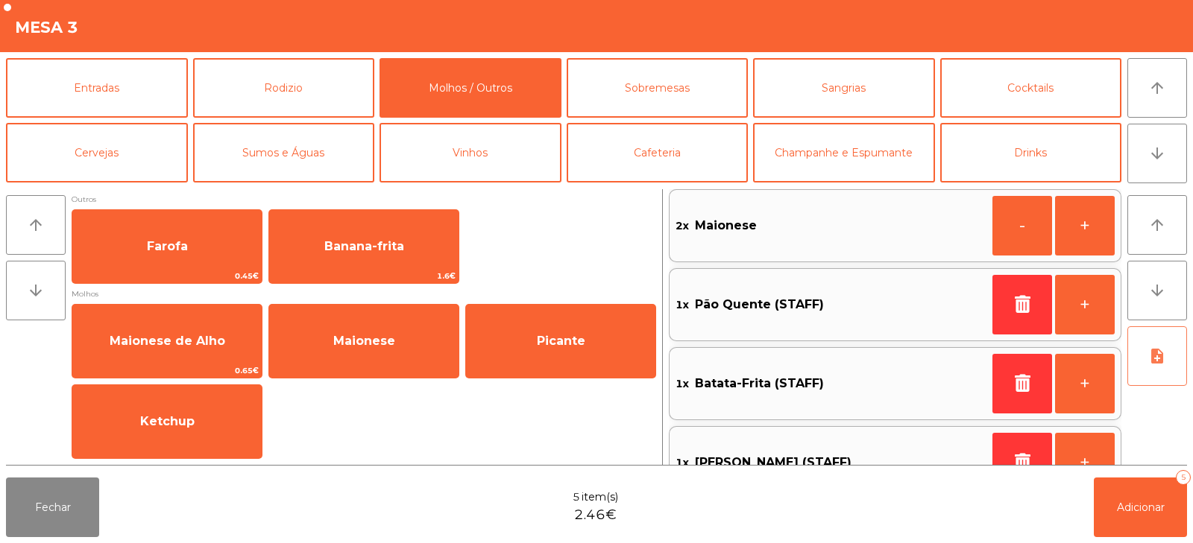
click at [1152, 379] on button "note_add" at bounding box center [1157, 356] width 60 height 60
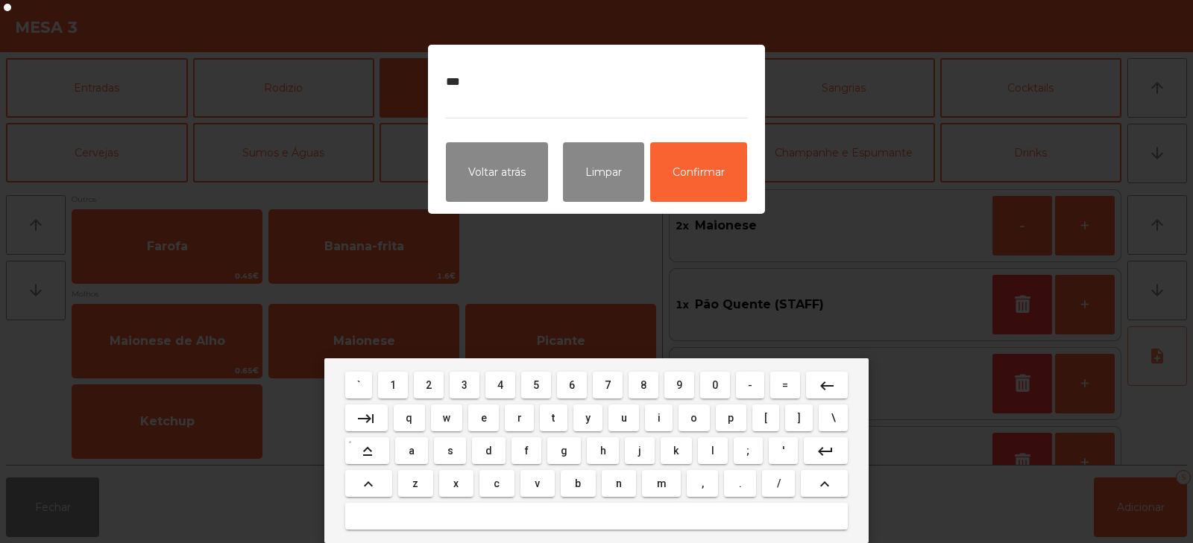
type textarea "****"
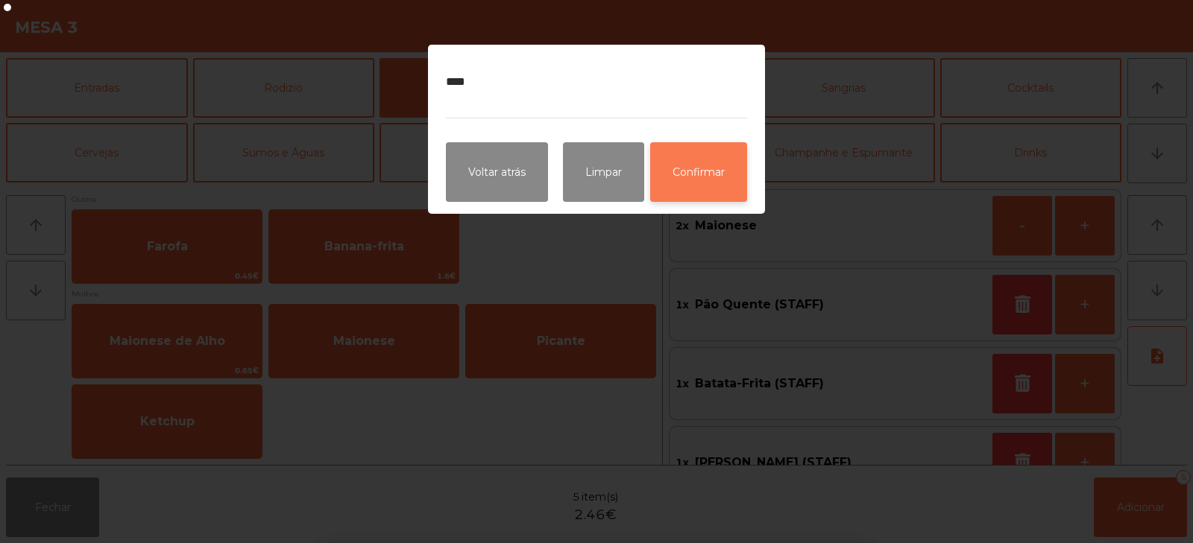
click at [694, 147] on button "Confirmar" at bounding box center [698, 172] width 97 height 60
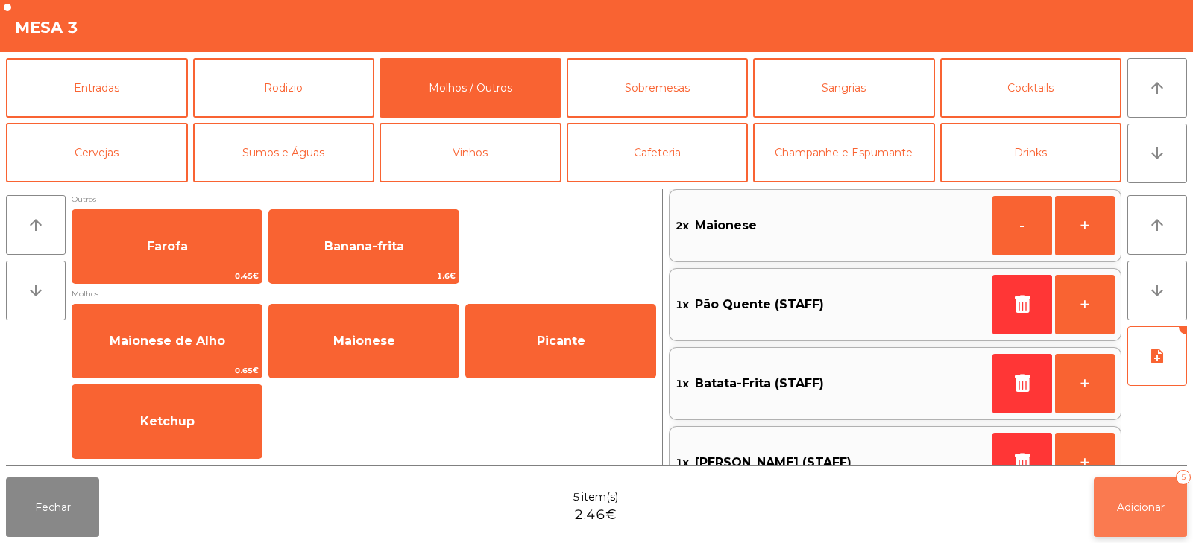
click at [1152, 491] on button "Adicionar 5" at bounding box center [1139, 508] width 93 height 60
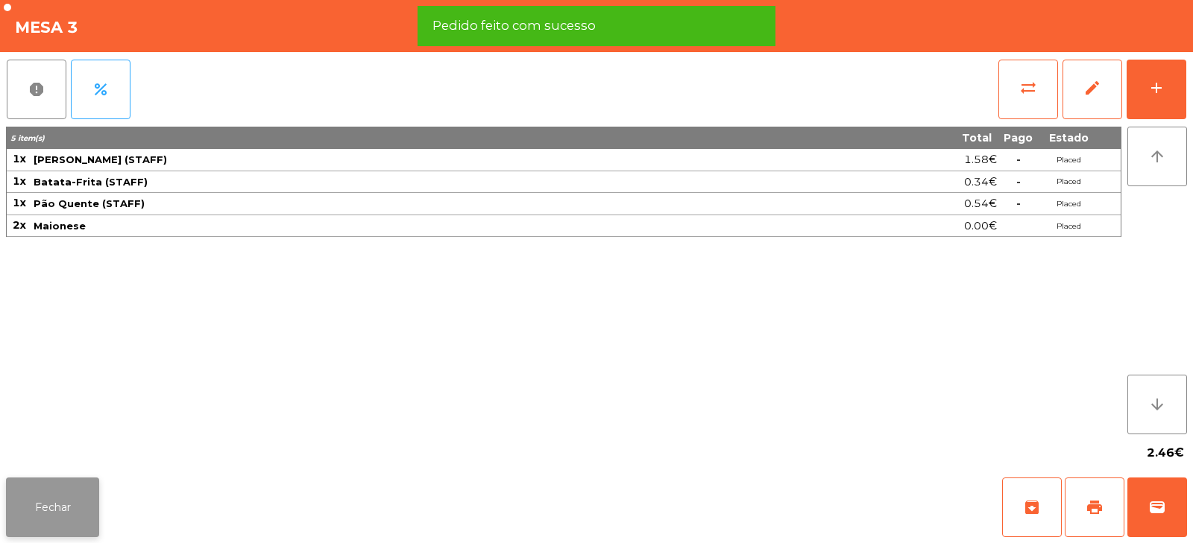
click at [54, 504] on button "Fechar" at bounding box center [52, 508] width 93 height 60
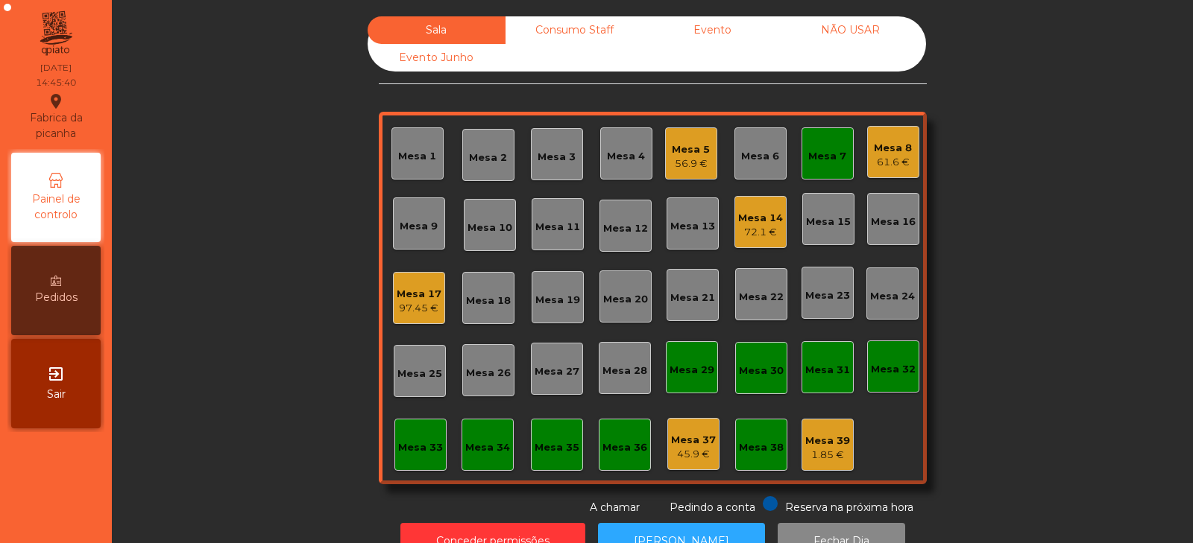
click at [432, 465] on div "Mesa 33" at bounding box center [420, 445] width 52 height 52
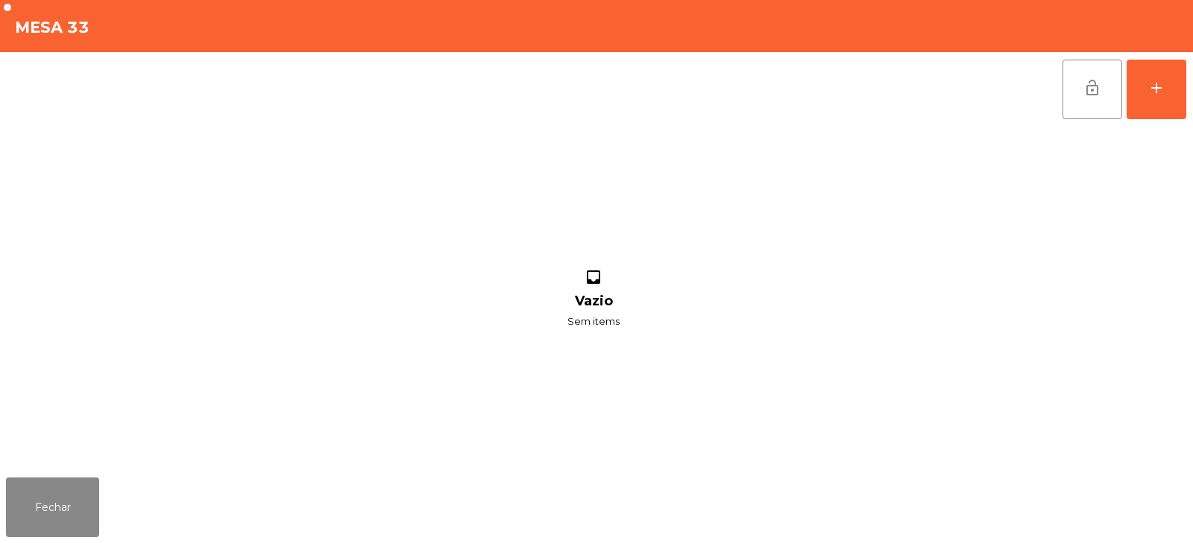
click at [1164, 133] on div "inbox Vazio Sem items" at bounding box center [593, 299] width 1175 height 345
click at [1131, 100] on button "add" at bounding box center [1156, 90] width 60 height 60
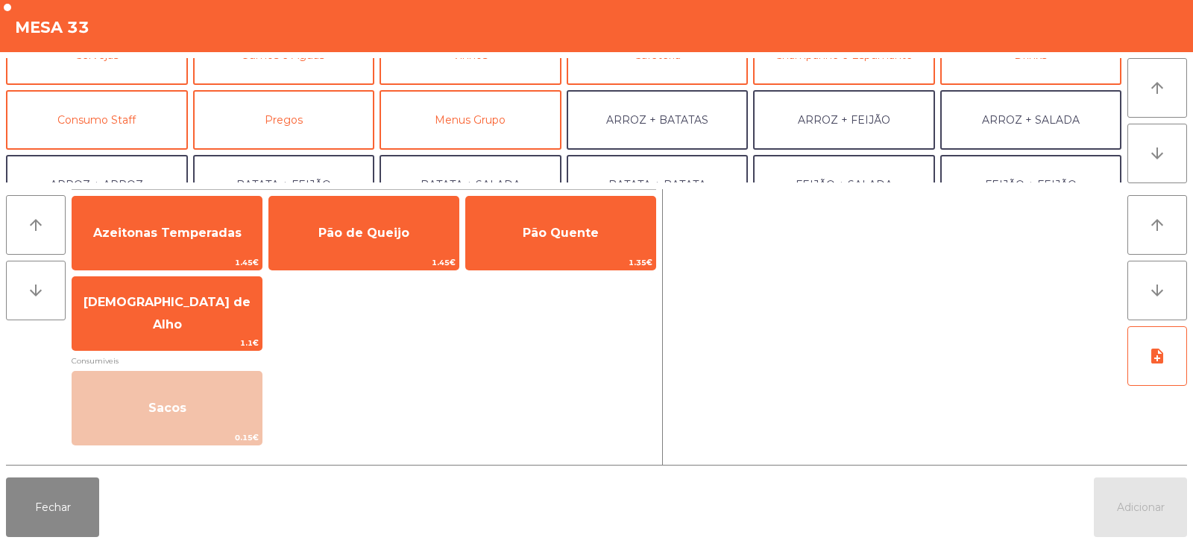
scroll to position [98, 0]
click at [146, 132] on button "Consumo Staff" at bounding box center [97, 119] width 182 height 60
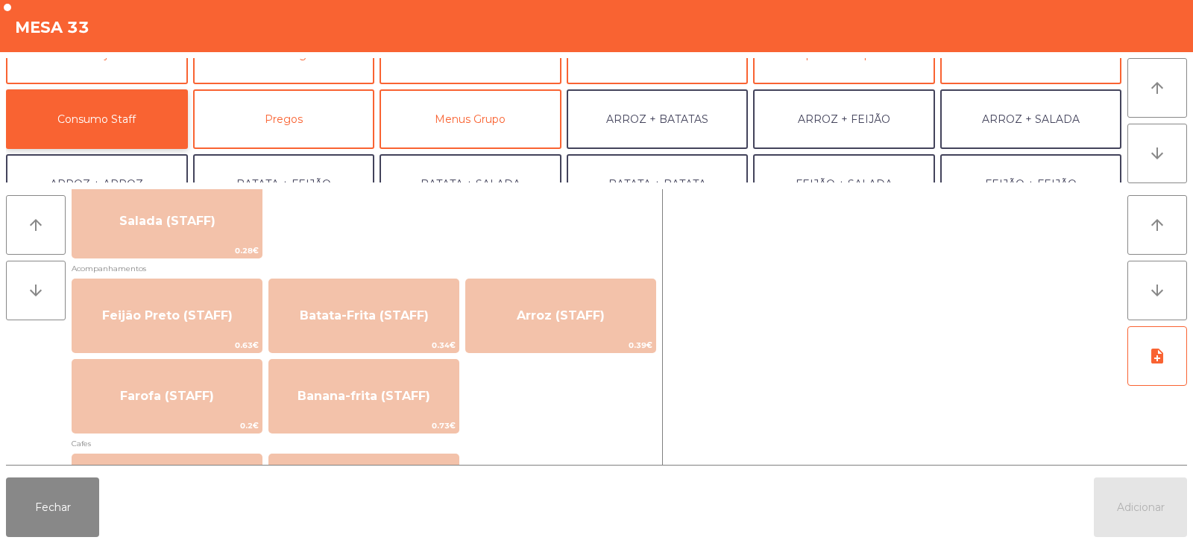
scroll to position [627, 0]
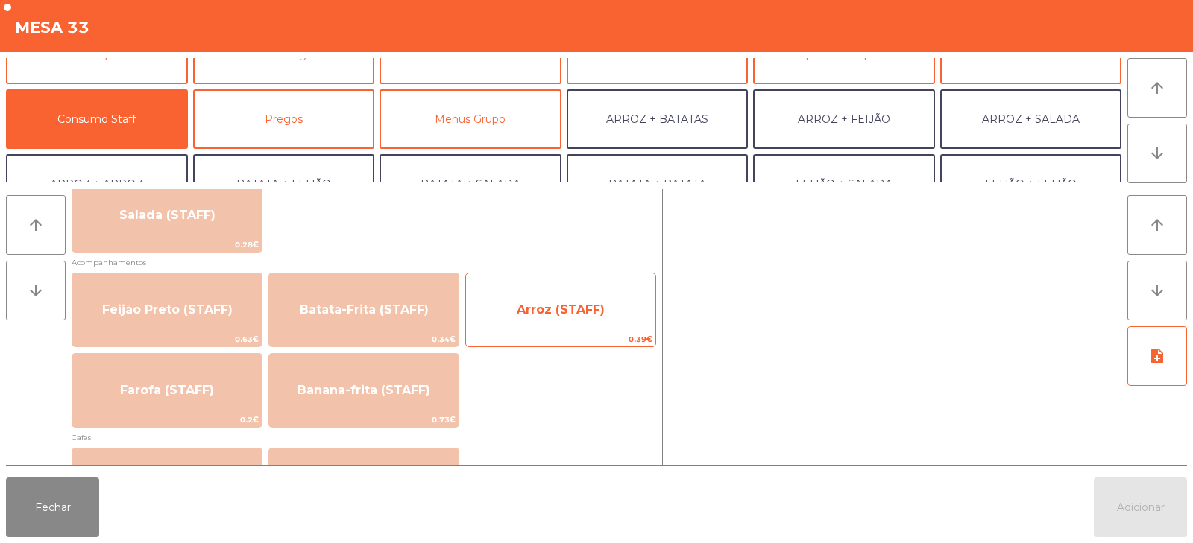
click at [555, 324] on span "Arroz (STAFF)" at bounding box center [560, 310] width 189 height 40
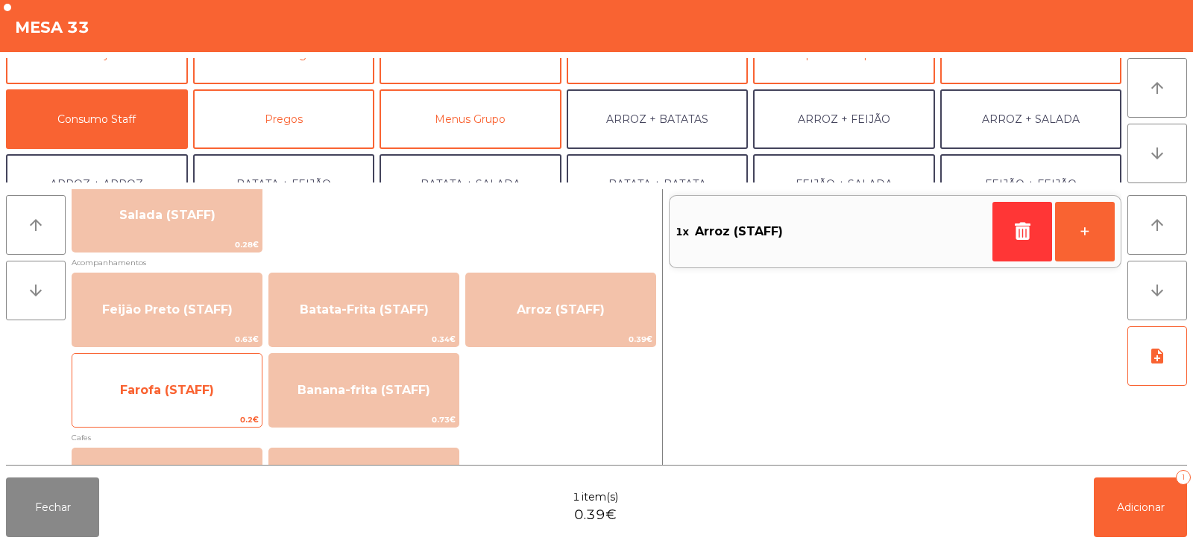
click at [193, 419] on span "0.2€" at bounding box center [166, 420] width 189 height 14
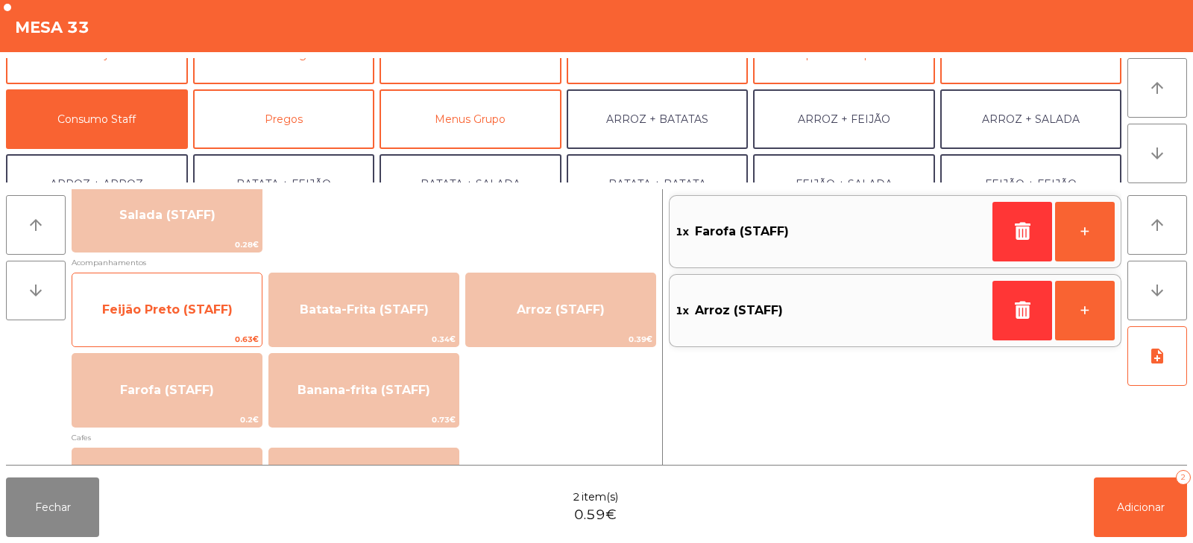
click at [192, 311] on span "Feijão Preto (STAFF)" at bounding box center [167, 310] width 130 height 14
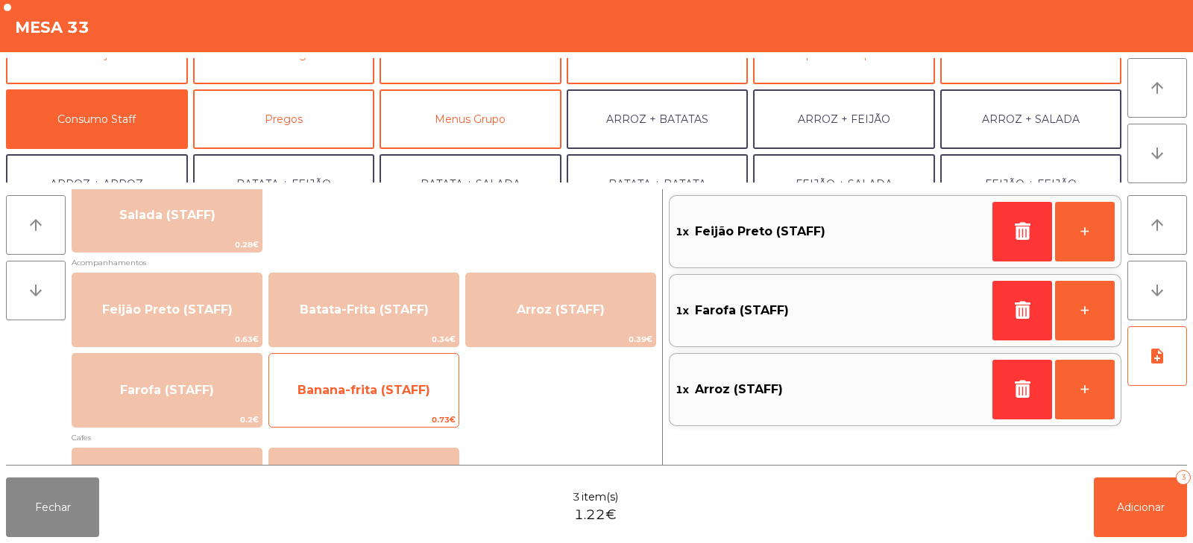
click at [325, 393] on span "Banana-frita (STAFF)" at bounding box center [363, 390] width 133 height 14
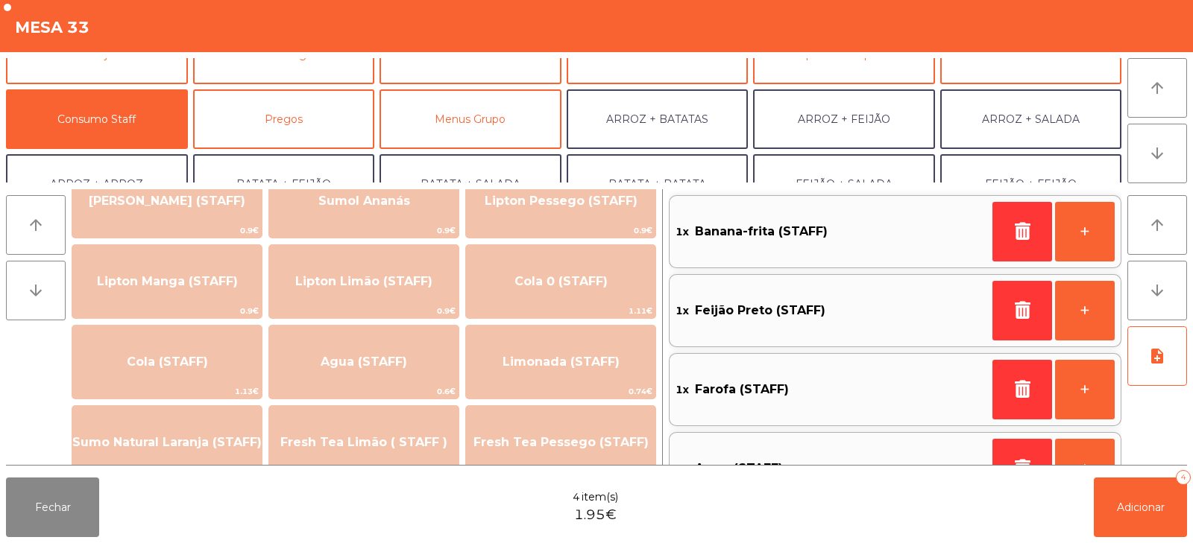
scroll to position [0, 0]
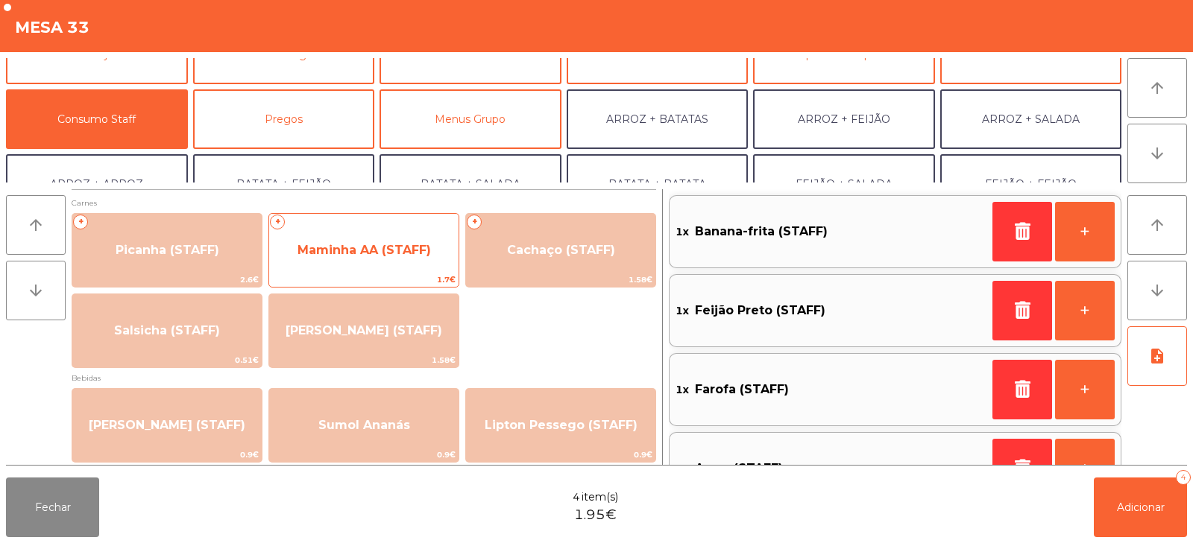
click at [360, 254] on span "Maminha AA (STAFF)" at bounding box center [363, 250] width 133 height 14
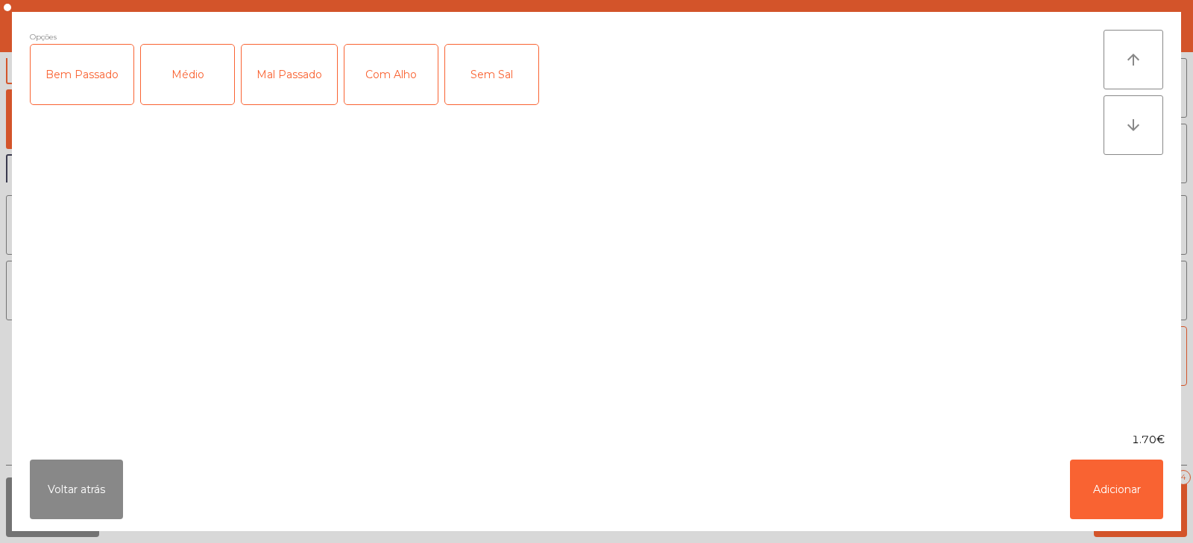
click at [201, 86] on div "Médio" at bounding box center [187, 75] width 93 height 60
click at [365, 92] on div "Com Alho" at bounding box center [390, 75] width 93 height 60
click at [1122, 493] on button "Adicionar" at bounding box center [1116, 490] width 93 height 60
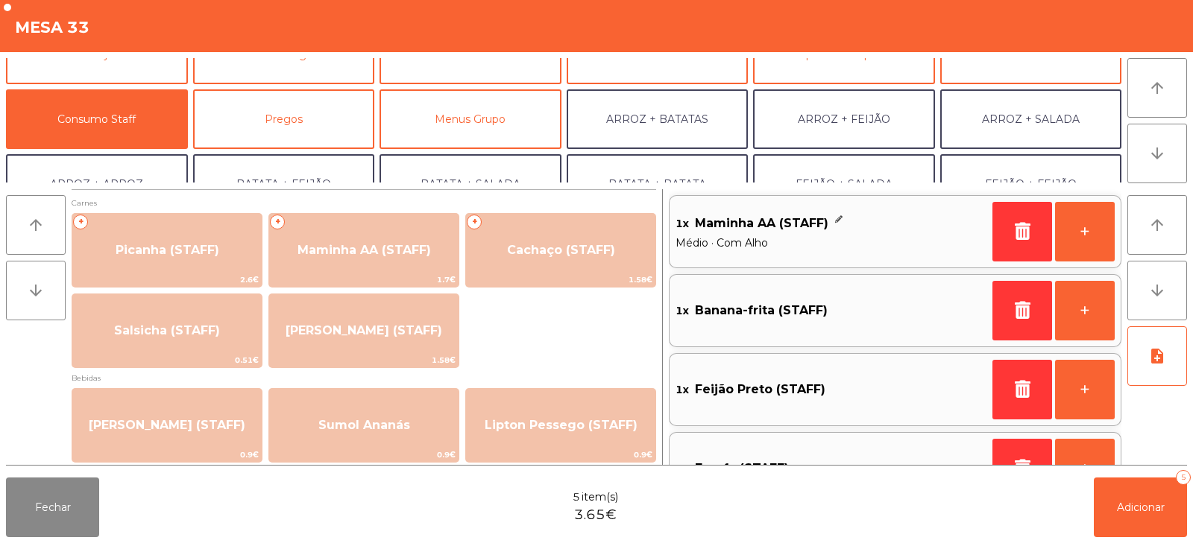
scroll to position [6, 0]
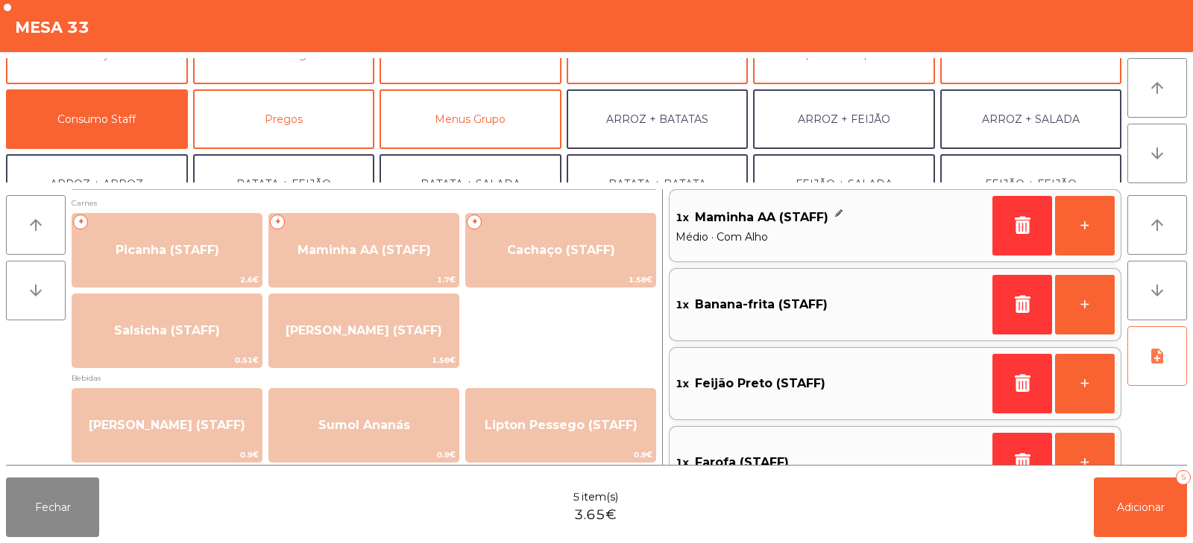
click at [1156, 353] on icon "note_add" at bounding box center [1157, 356] width 18 height 18
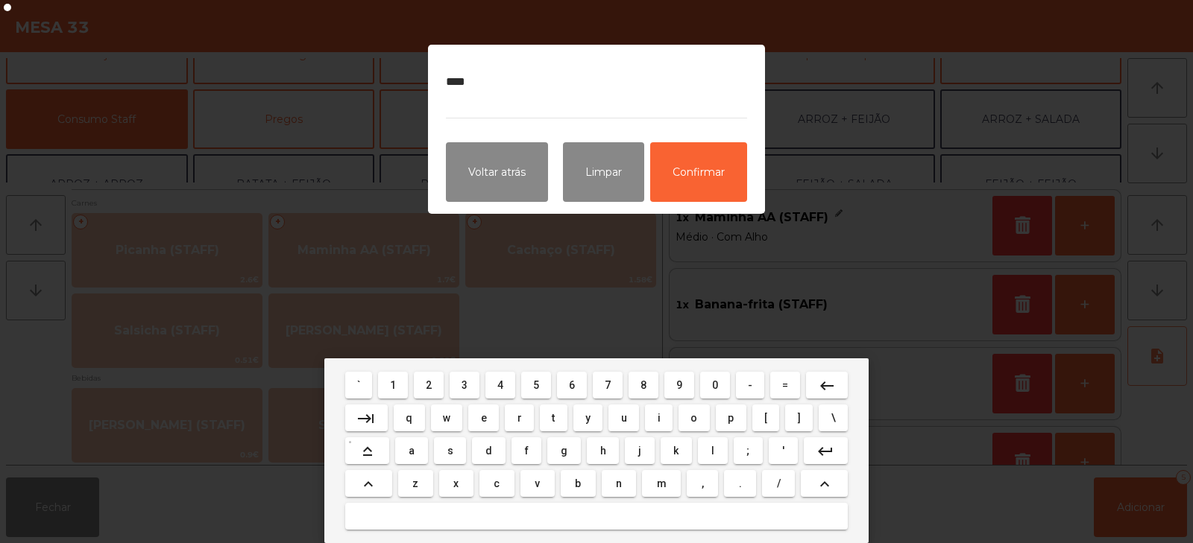
type textarea "*****"
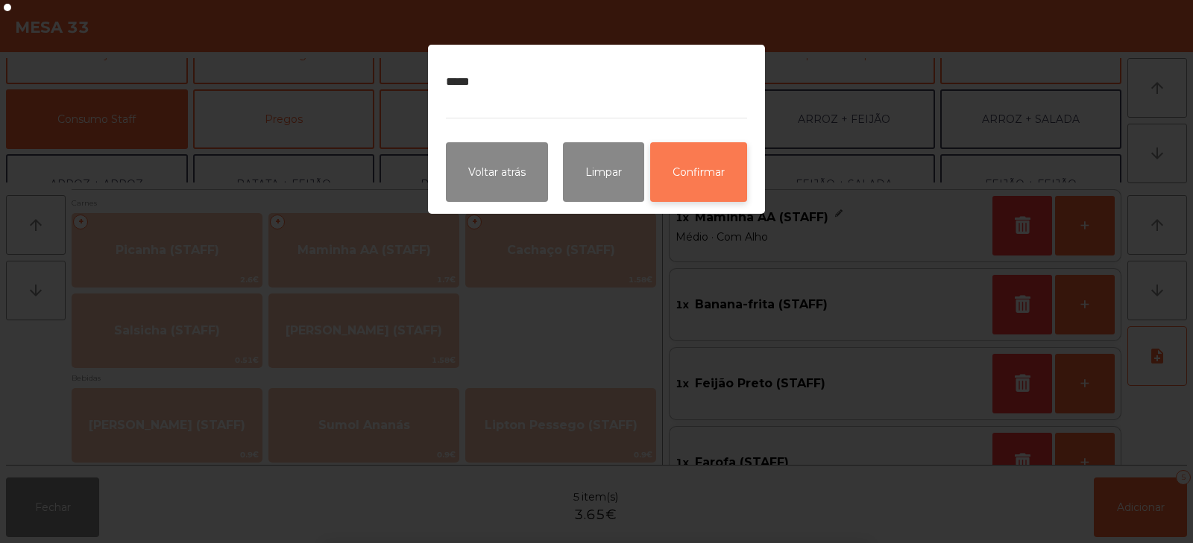
click at [719, 177] on button "Confirmar" at bounding box center [698, 172] width 97 height 60
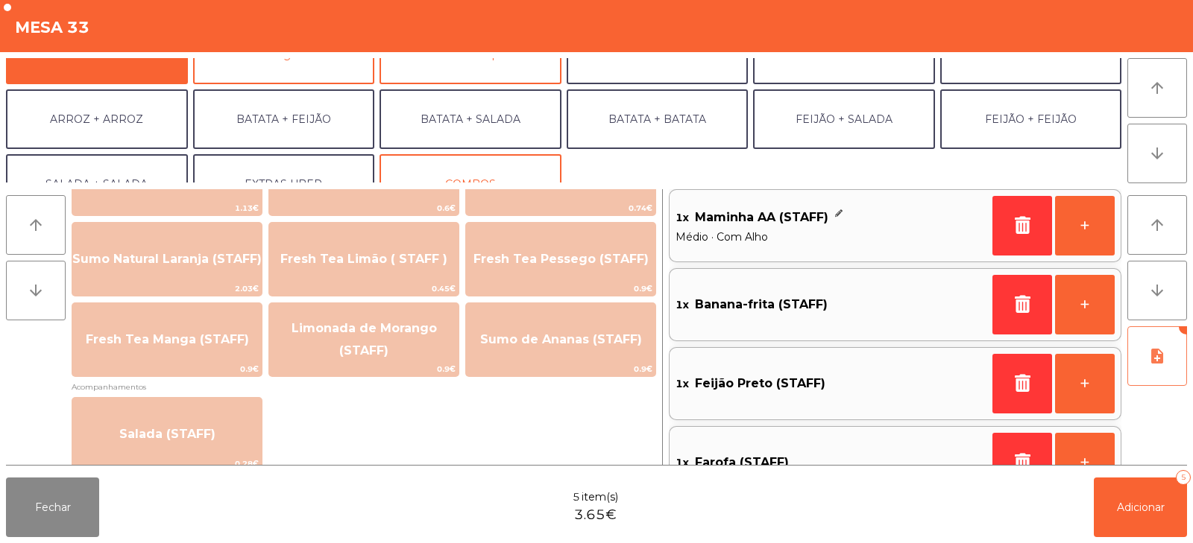
scroll to position [407, 0]
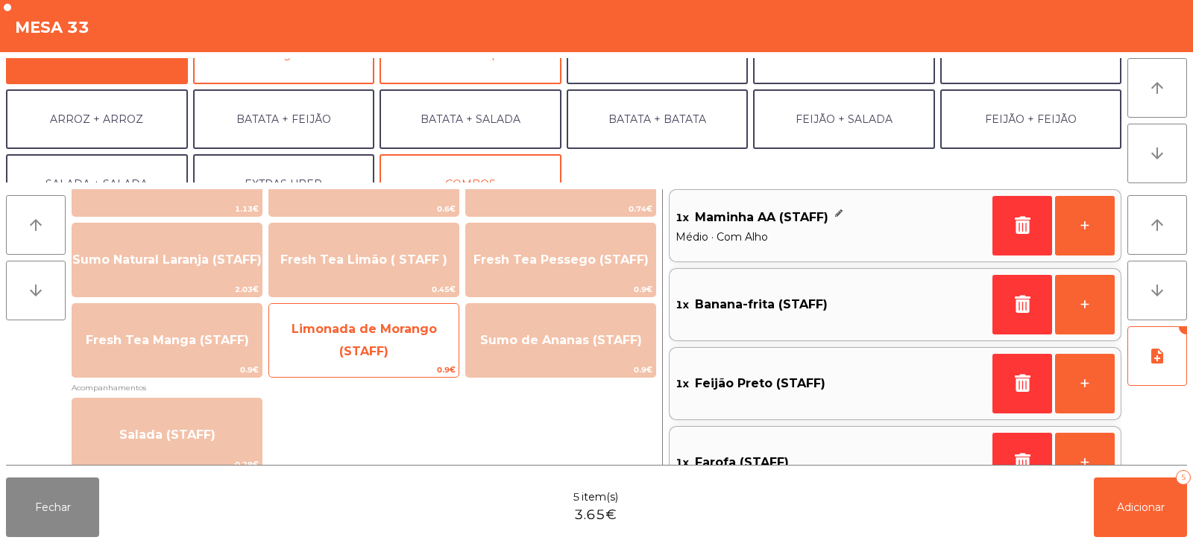
click at [356, 350] on span "Limonada de Morango (STAFF)" at bounding box center [363, 340] width 145 height 37
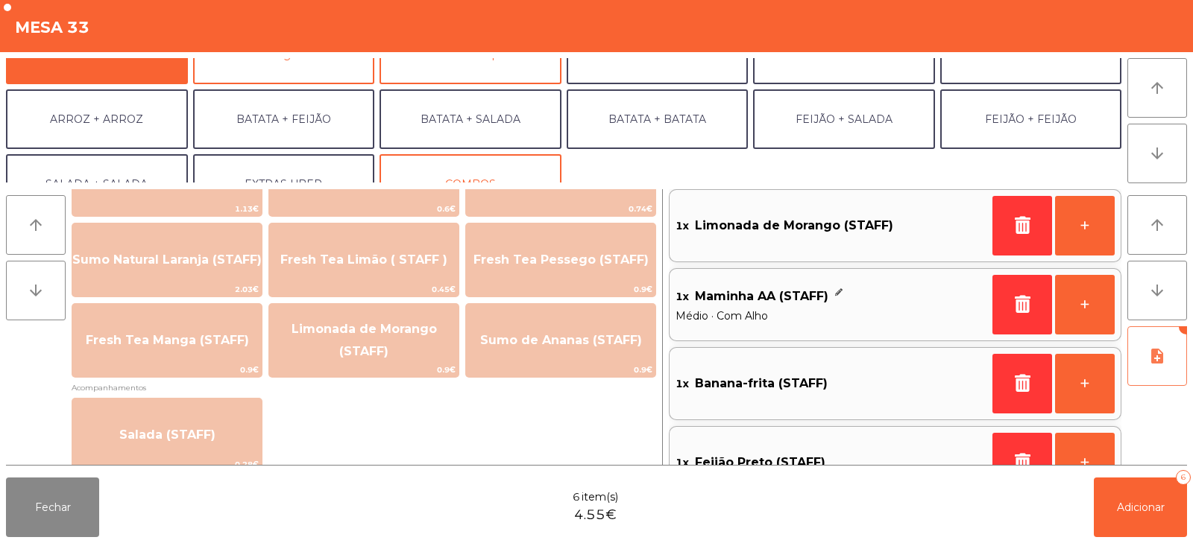
click at [1144, 366] on button "note_add" at bounding box center [1157, 356] width 60 height 60
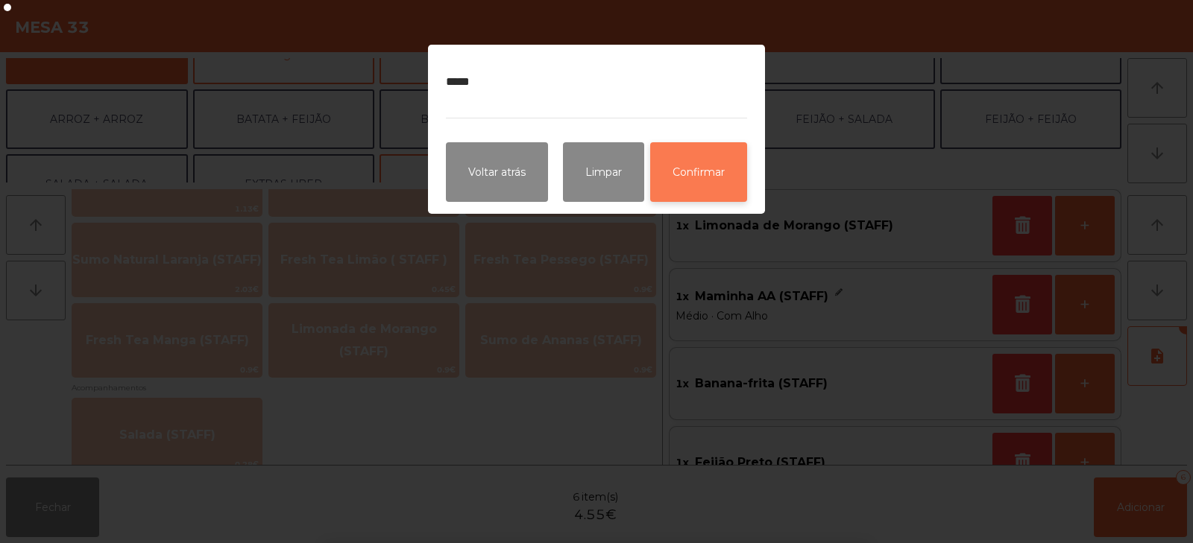
click at [707, 169] on button "Confirmar" at bounding box center [698, 172] width 97 height 60
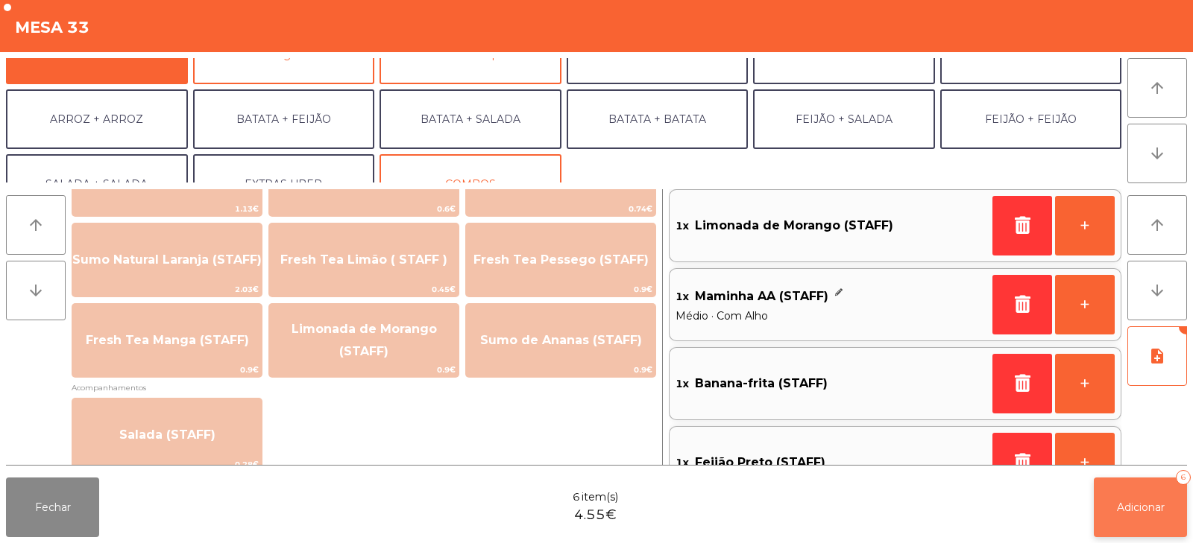
click at [1149, 497] on button "Adicionar 6" at bounding box center [1139, 508] width 93 height 60
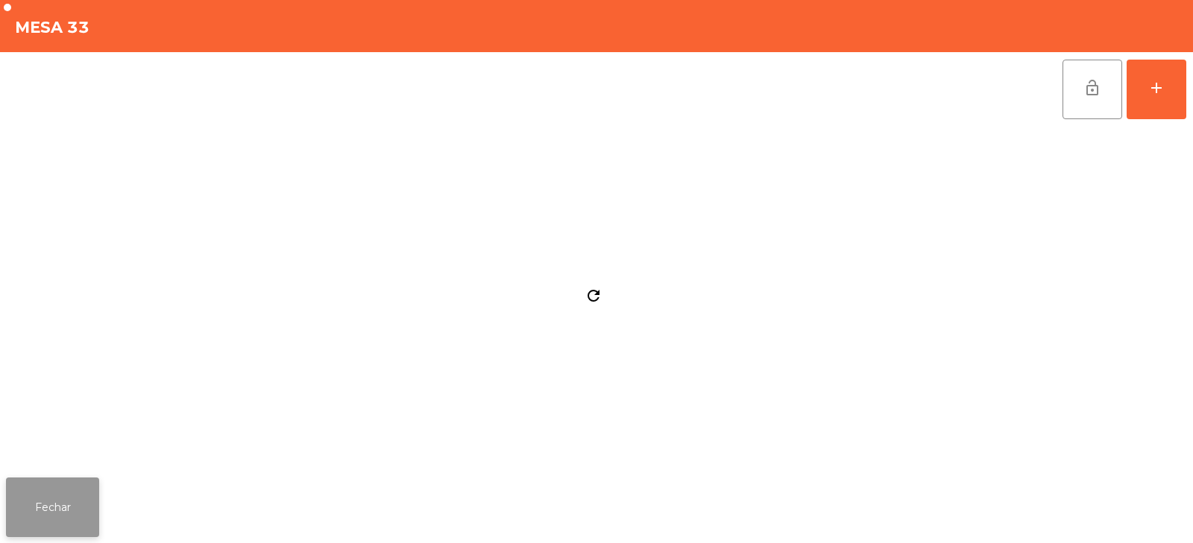
click at [95, 486] on button "Fechar" at bounding box center [52, 508] width 93 height 60
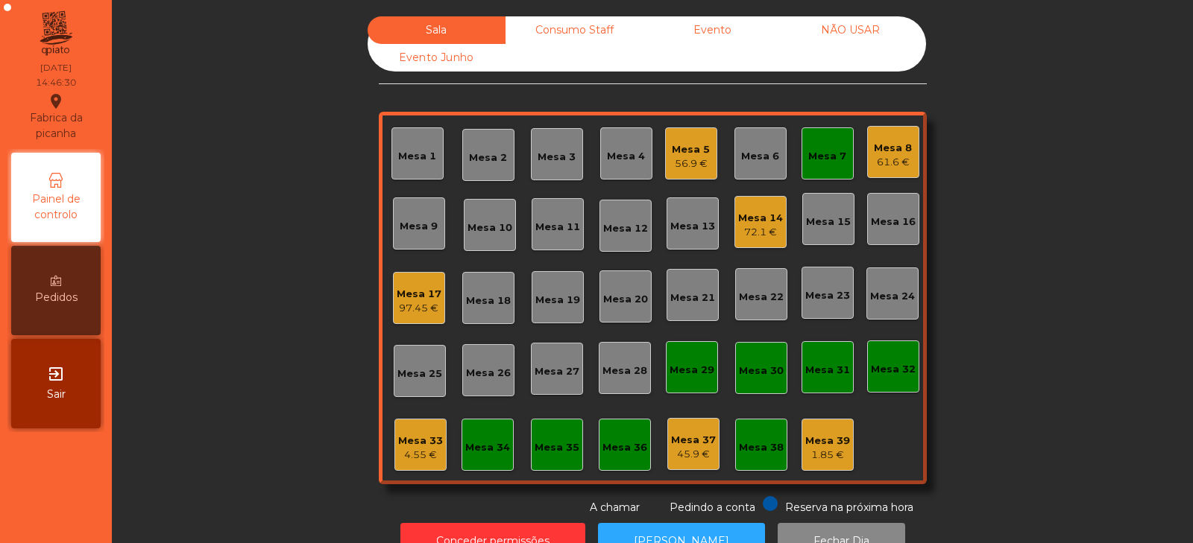
scroll to position [44, 0]
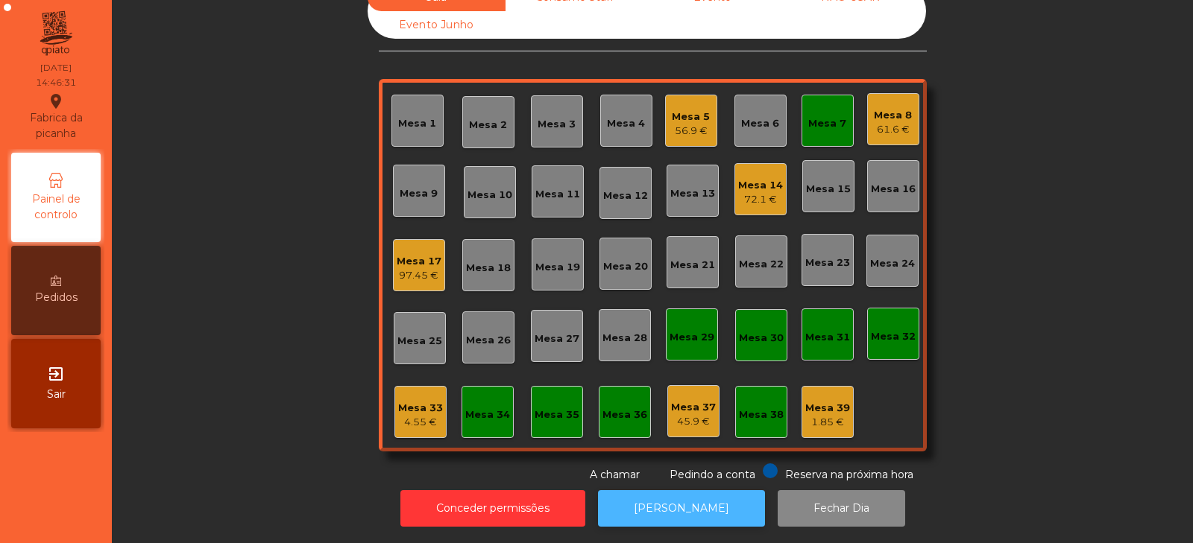
click at [682, 493] on button "[PERSON_NAME]" at bounding box center [681, 508] width 167 height 37
click at [827, 116] on div "Mesa 7" at bounding box center [827, 123] width 38 height 15
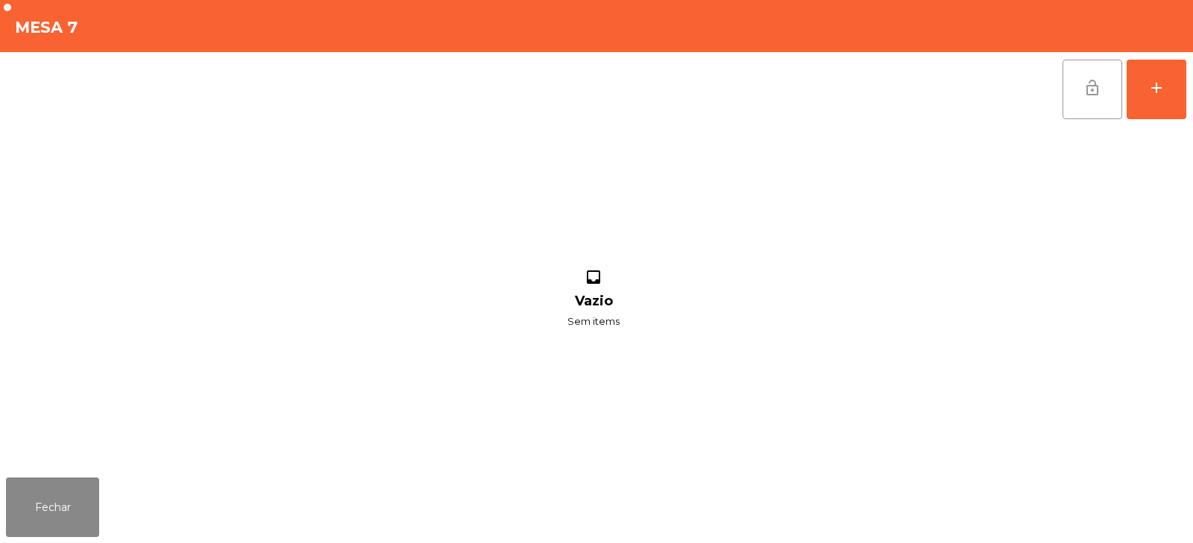
click at [1091, 95] on span "lock_open" at bounding box center [1092, 88] width 18 height 18
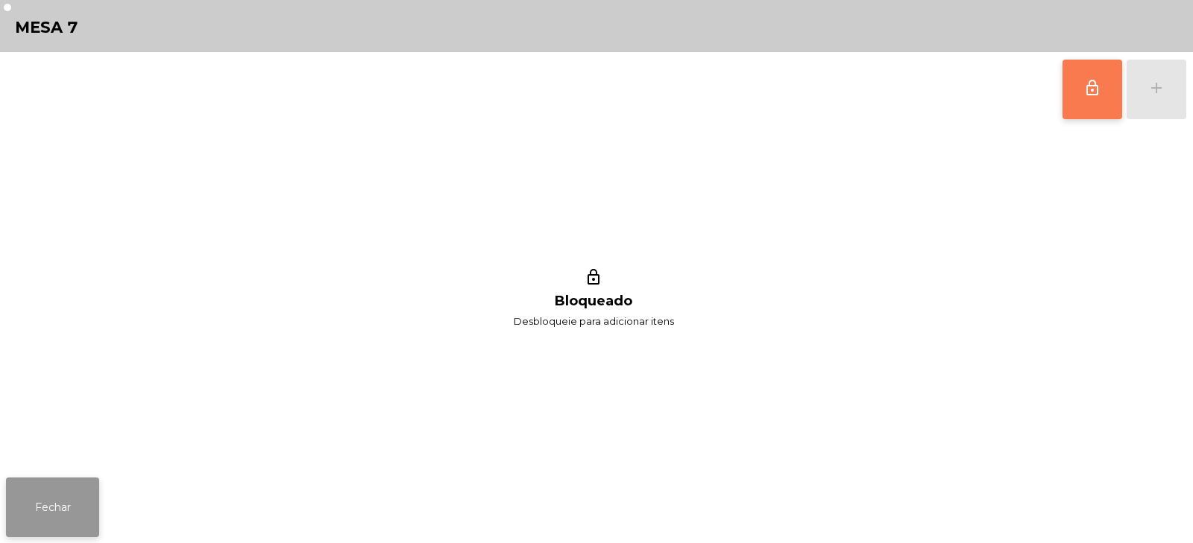
click at [57, 496] on button "Fechar" at bounding box center [52, 508] width 93 height 60
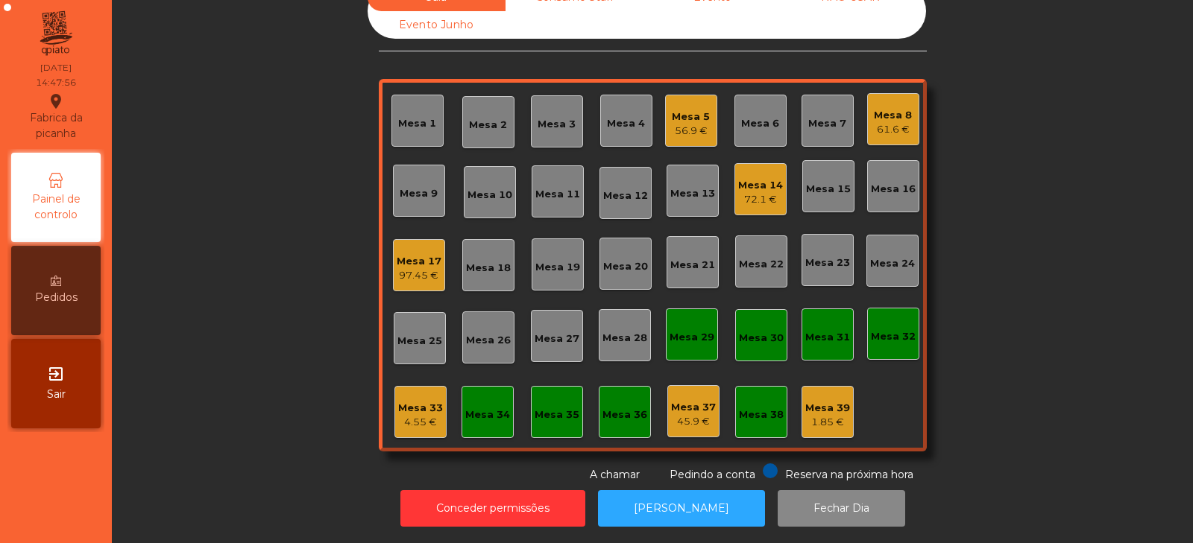
click at [405, 268] on div "97.45 €" at bounding box center [419, 275] width 45 height 15
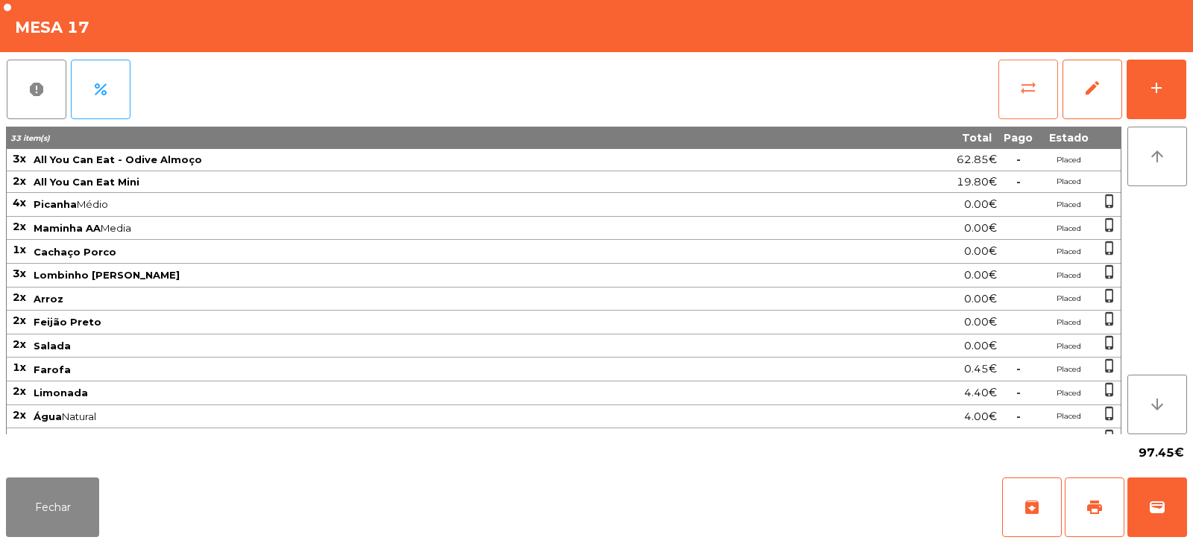
click at [1003, 92] on button "sync_alt" at bounding box center [1028, 90] width 60 height 60
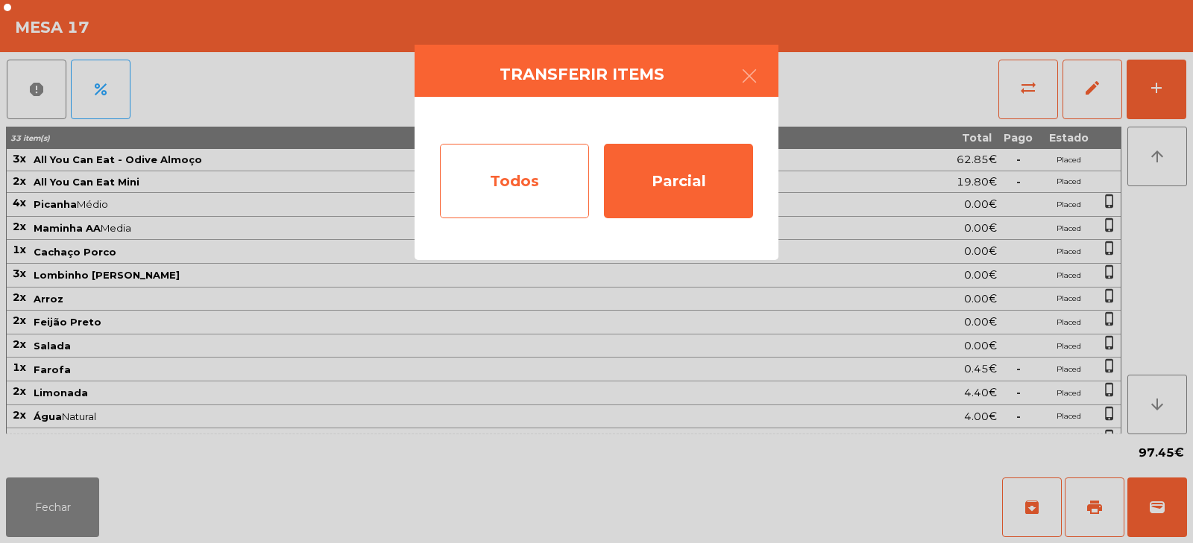
click at [486, 181] on div "Todos" at bounding box center [514, 181] width 149 height 75
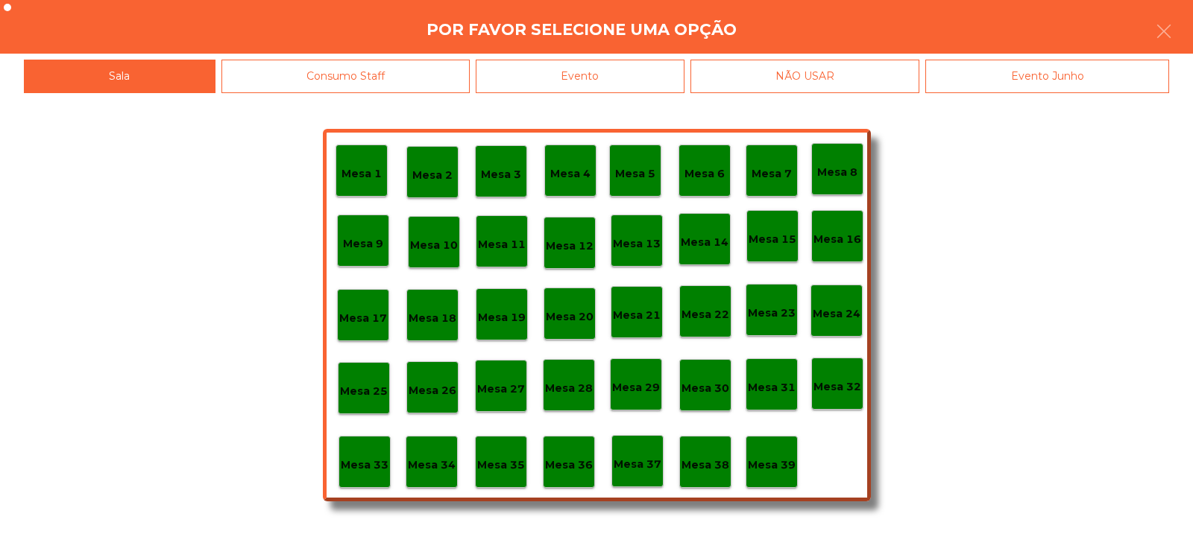
click at [606, 67] on div "Evento" at bounding box center [580, 77] width 209 height 34
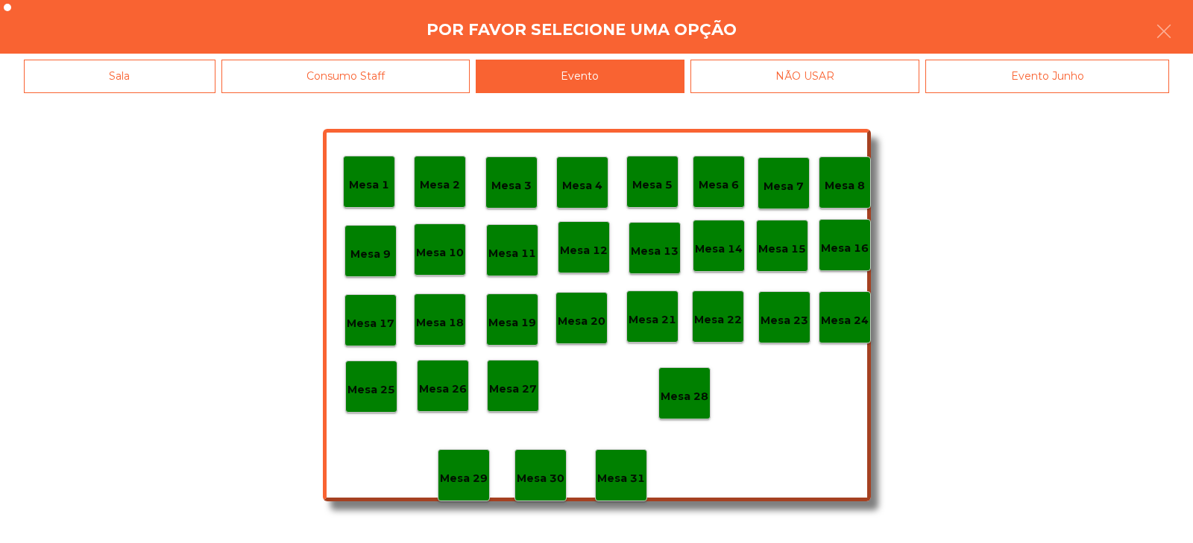
click at [686, 398] on p "Mesa 28" at bounding box center [684, 396] width 48 height 17
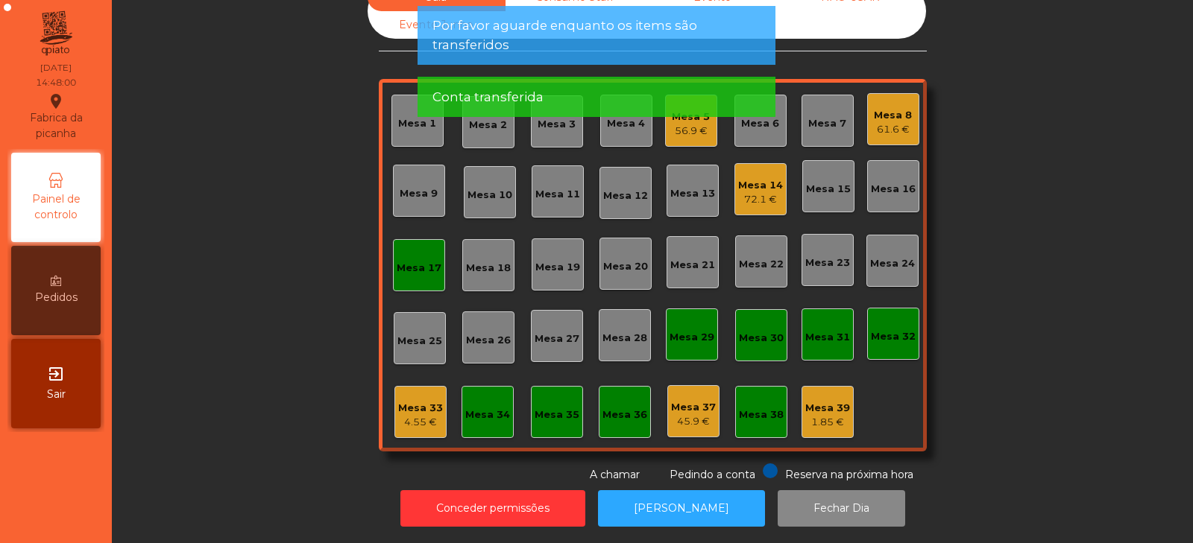
click at [754, 178] on div "Mesa 14" at bounding box center [760, 185] width 45 height 15
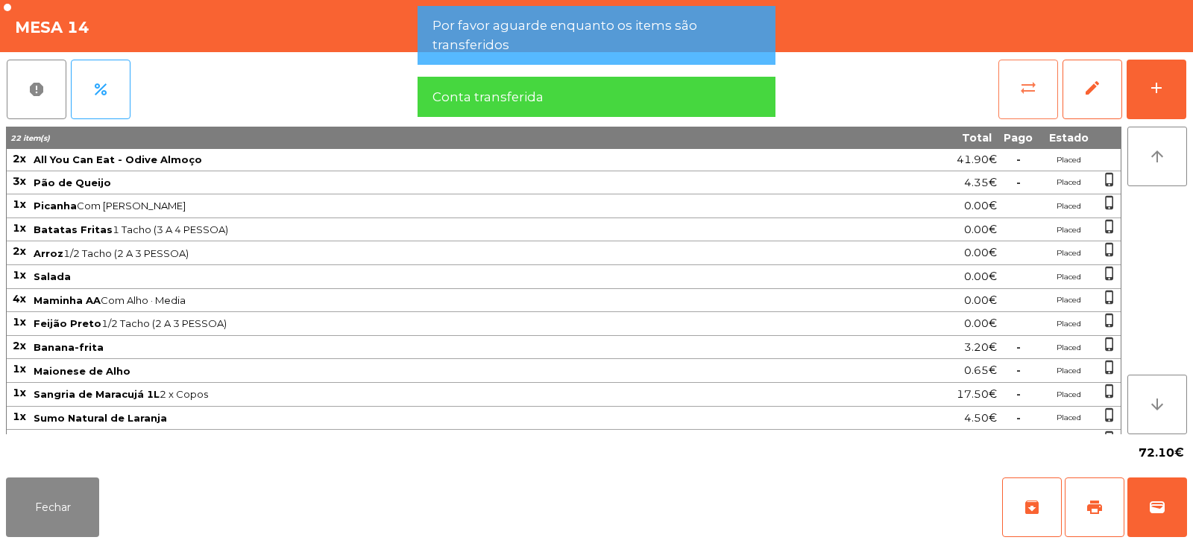
click at [1033, 86] on span "sync_alt" at bounding box center [1028, 88] width 18 height 18
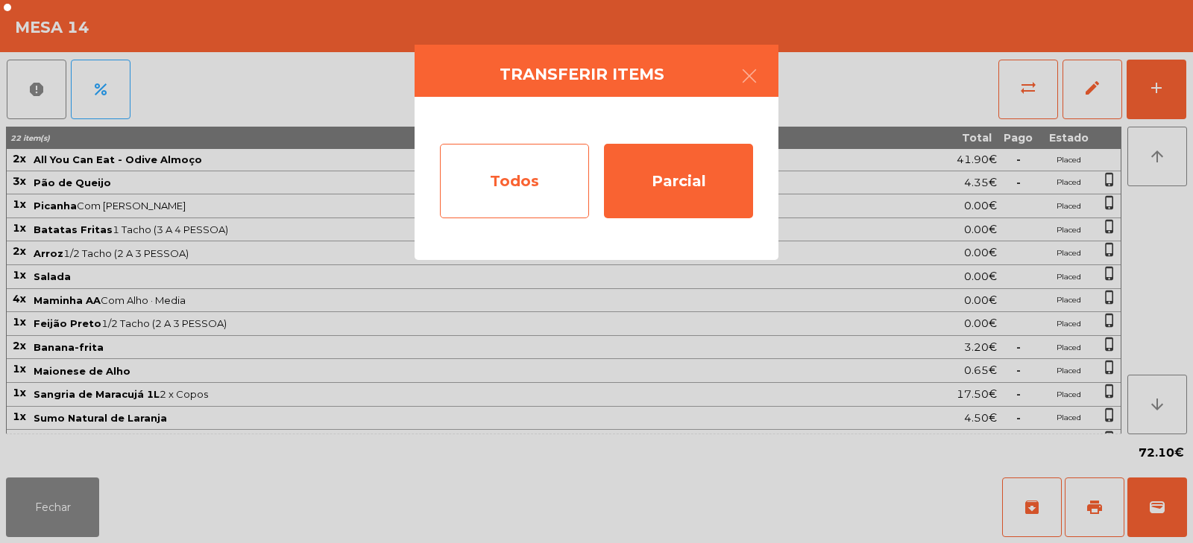
click at [515, 171] on div "Todos" at bounding box center [514, 181] width 149 height 75
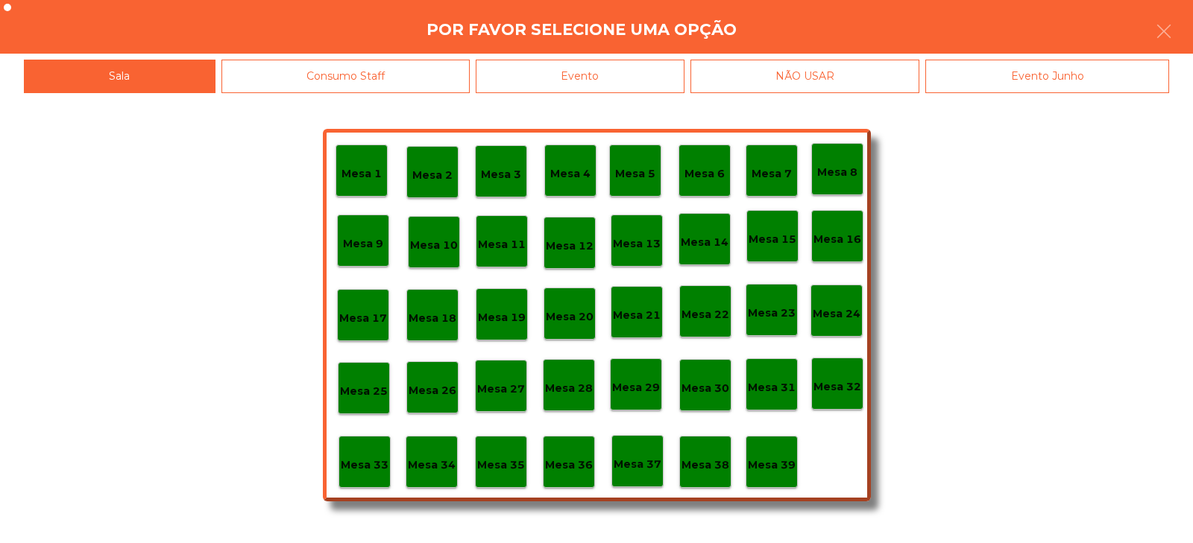
click at [635, 72] on div "Evento" at bounding box center [580, 77] width 209 height 34
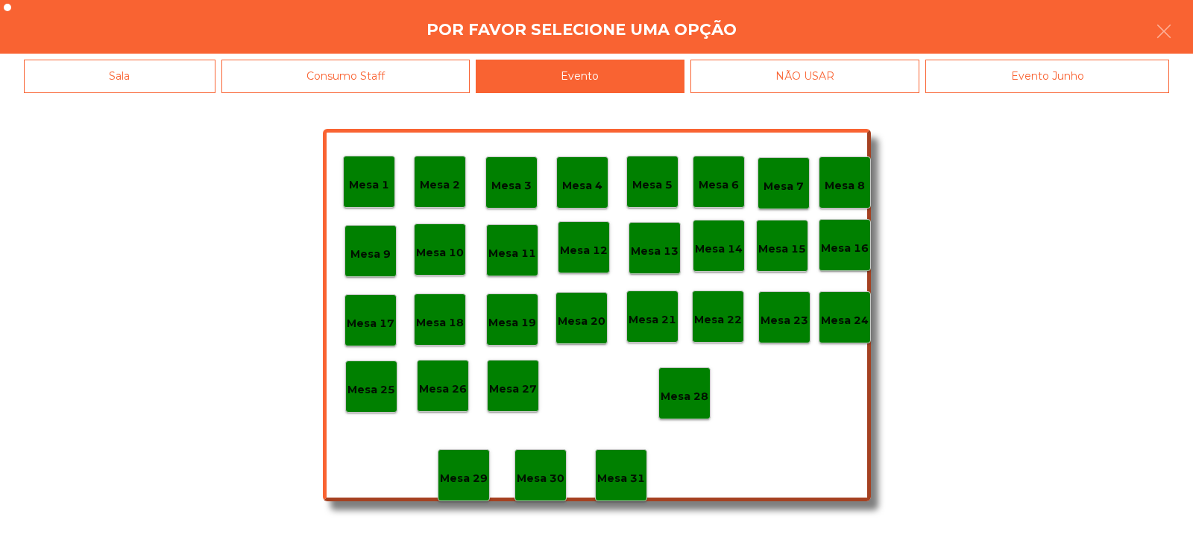
click at [678, 393] on p "Mesa 28" at bounding box center [684, 396] width 48 height 17
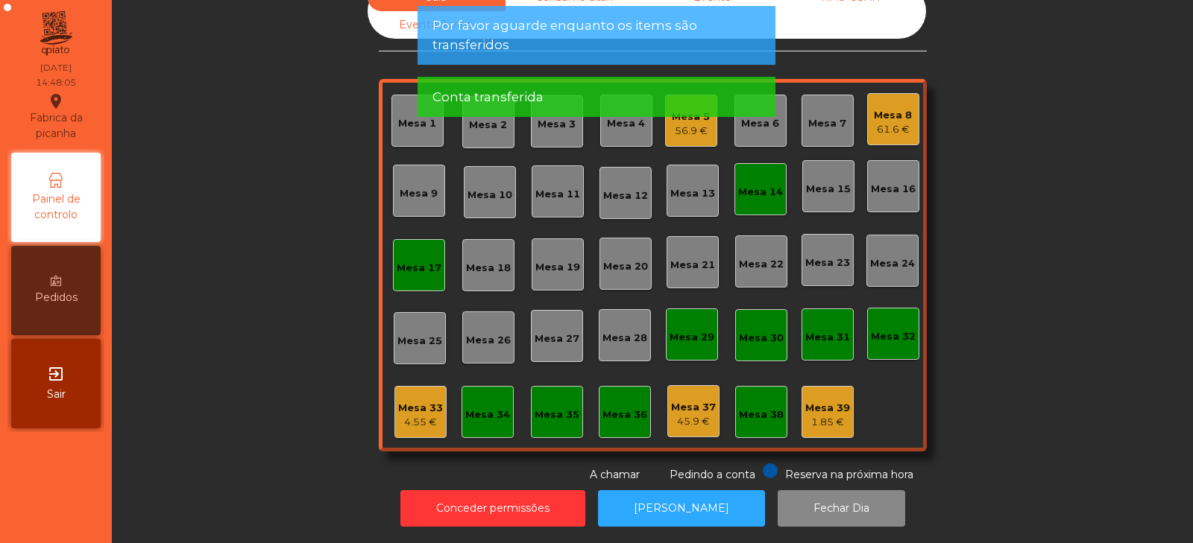
click at [408, 270] on div "Mesa 17" at bounding box center [419, 265] width 52 height 52
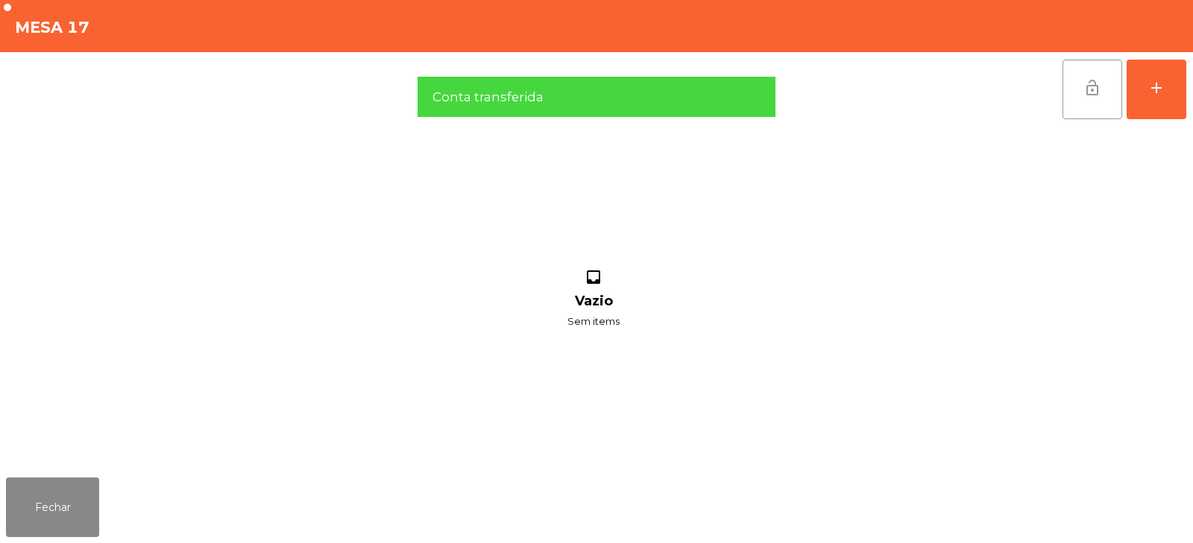
click at [1106, 82] on button "lock_open" at bounding box center [1092, 90] width 60 height 60
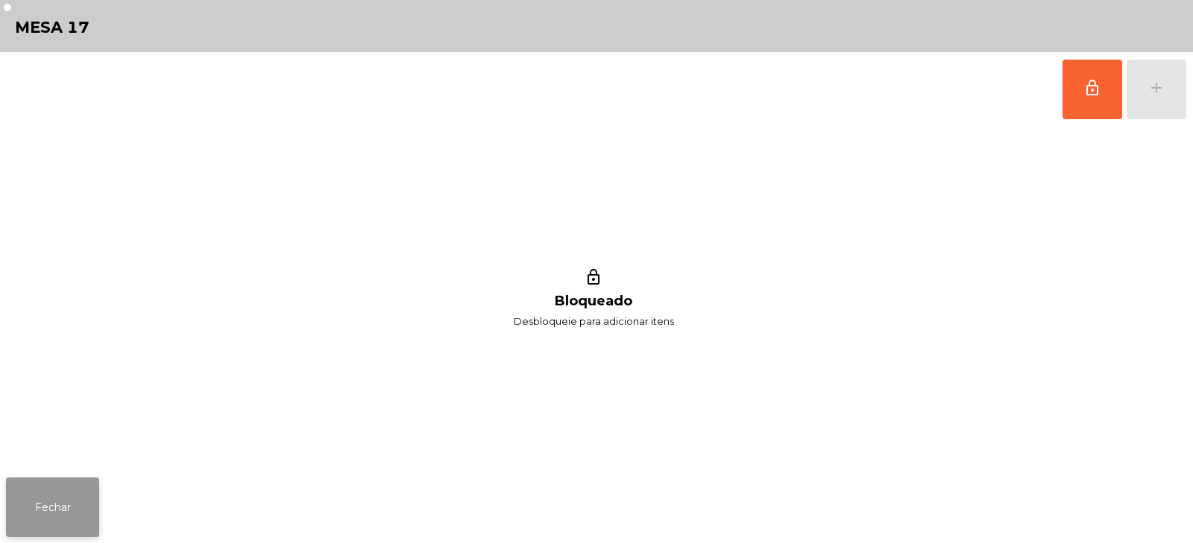
click at [51, 502] on button "Fechar" at bounding box center [52, 508] width 93 height 60
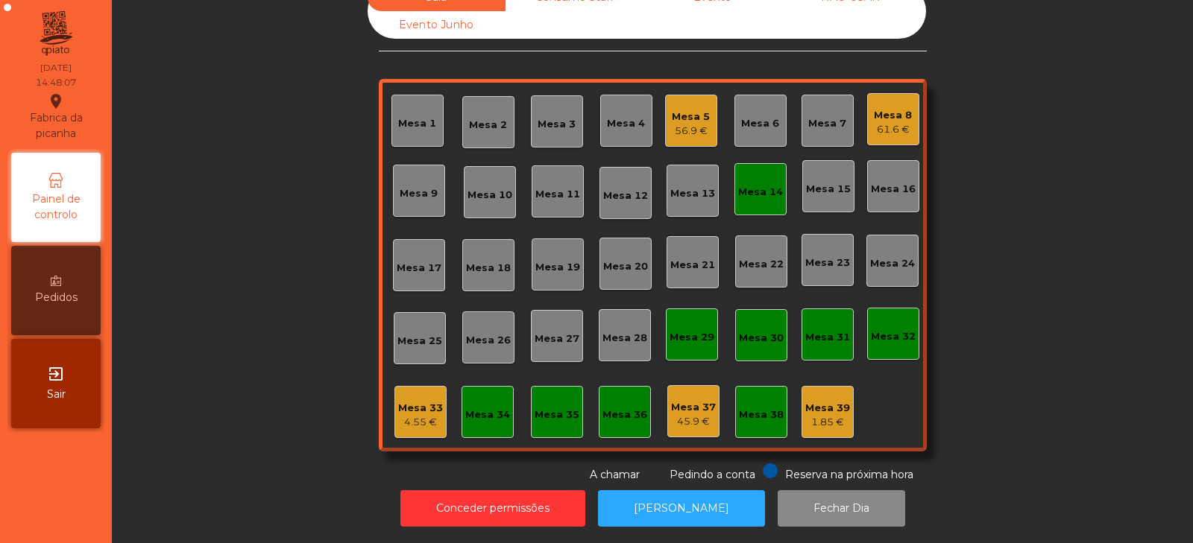
click at [752, 185] on div "Mesa 14" at bounding box center [760, 192] width 45 height 15
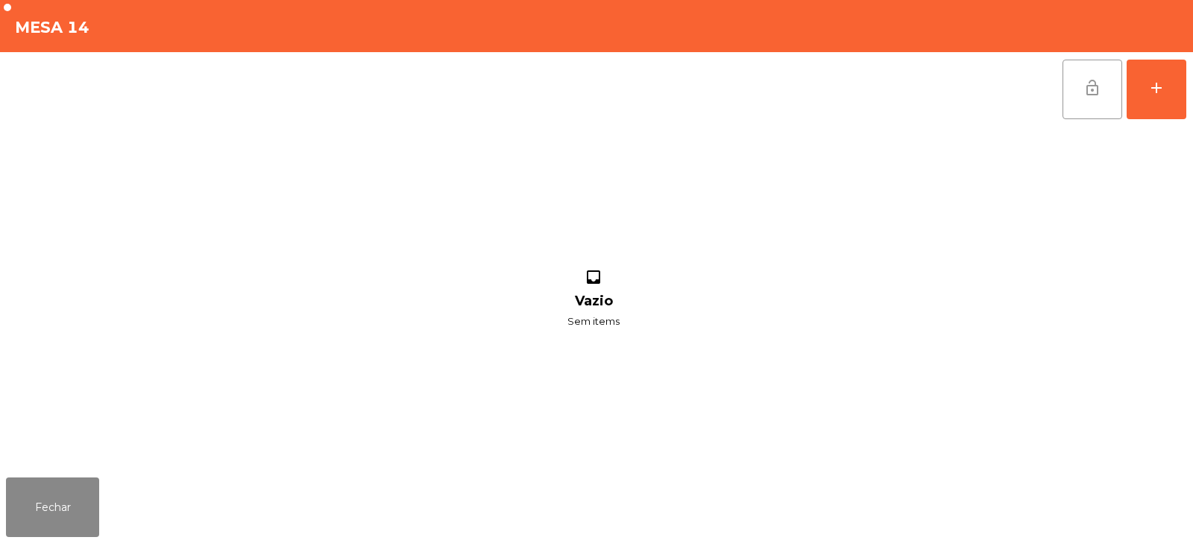
click at [1088, 90] on span "lock_open" at bounding box center [1092, 88] width 18 height 18
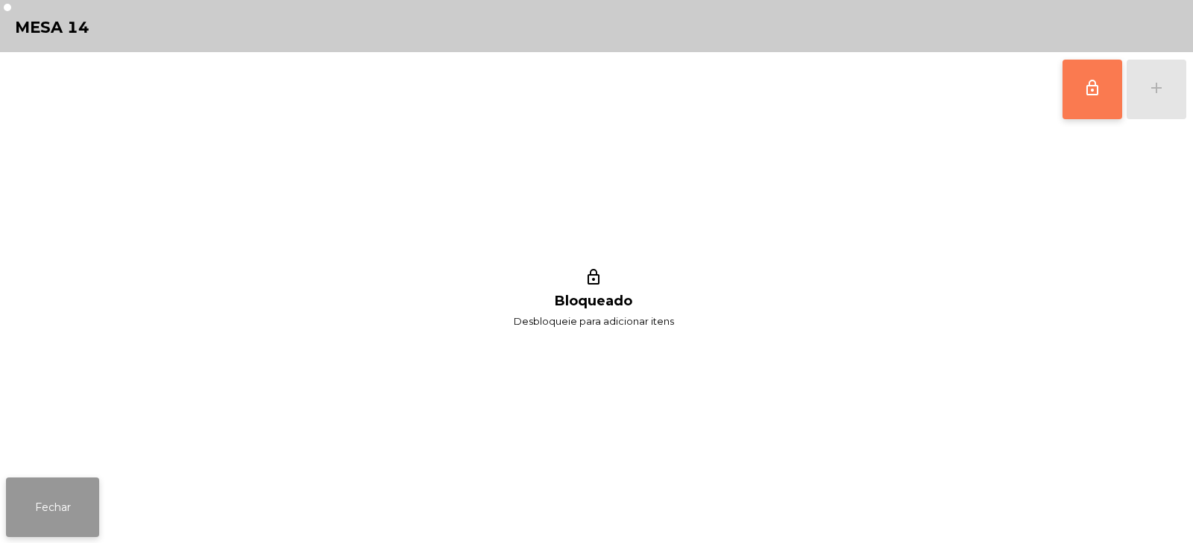
click at [48, 514] on button "Fechar" at bounding box center [52, 508] width 93 height 60
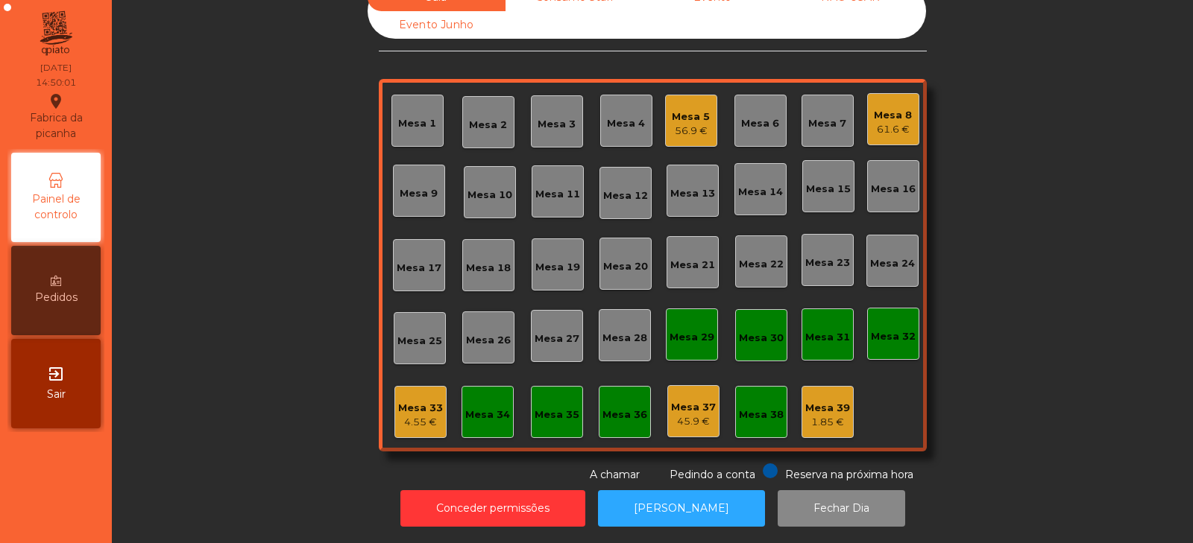
scroll to position [0, 0]
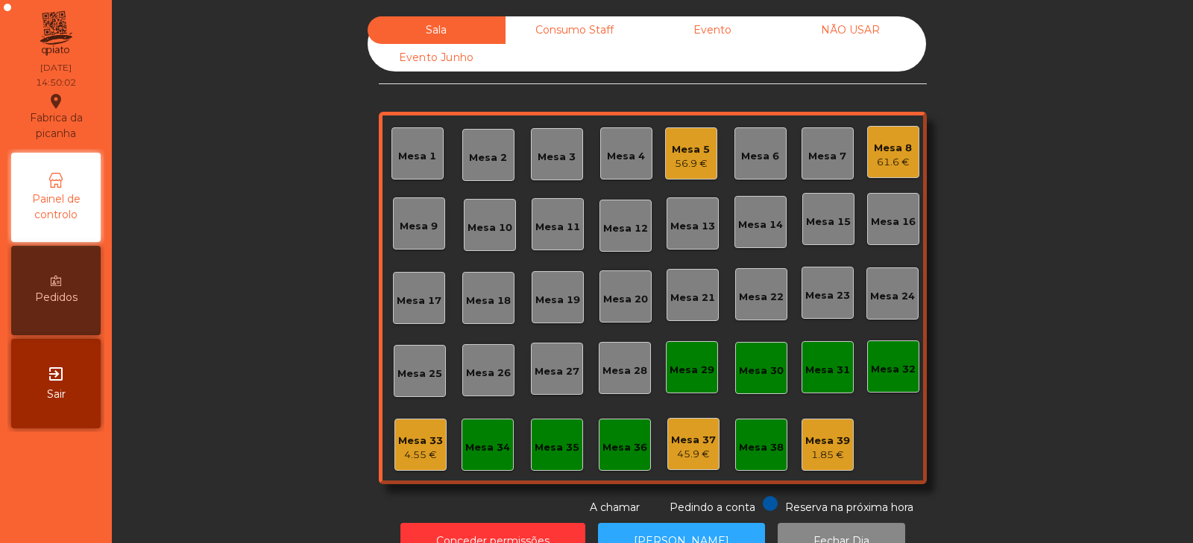
click at [541, 32] on div "Consumo Staff" at bounding box center [574, 30] width 138 height 28
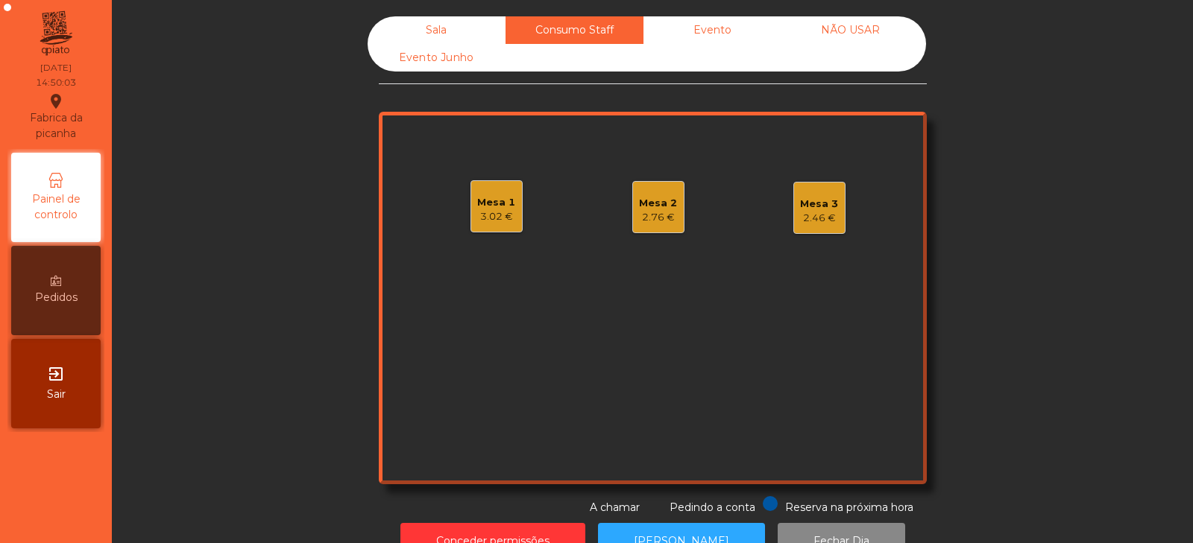
click at [452, 37] on div "Sala" at bounding box center [436, 30] width 138 height 28
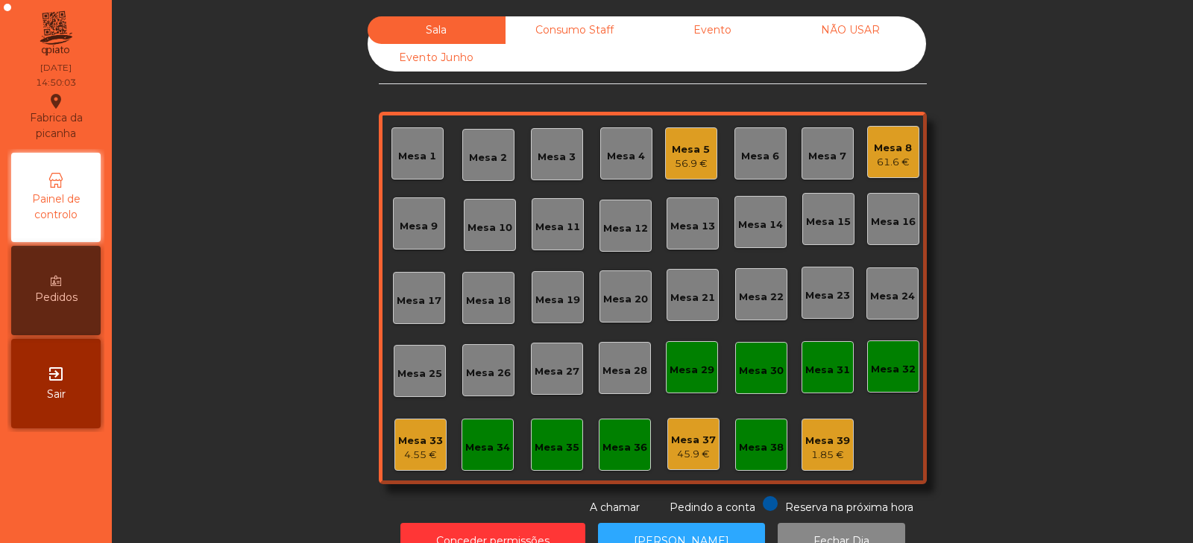
click at [469, 464] on div "Mesa 34" at bounding box center [487, 445] width 52 height 52
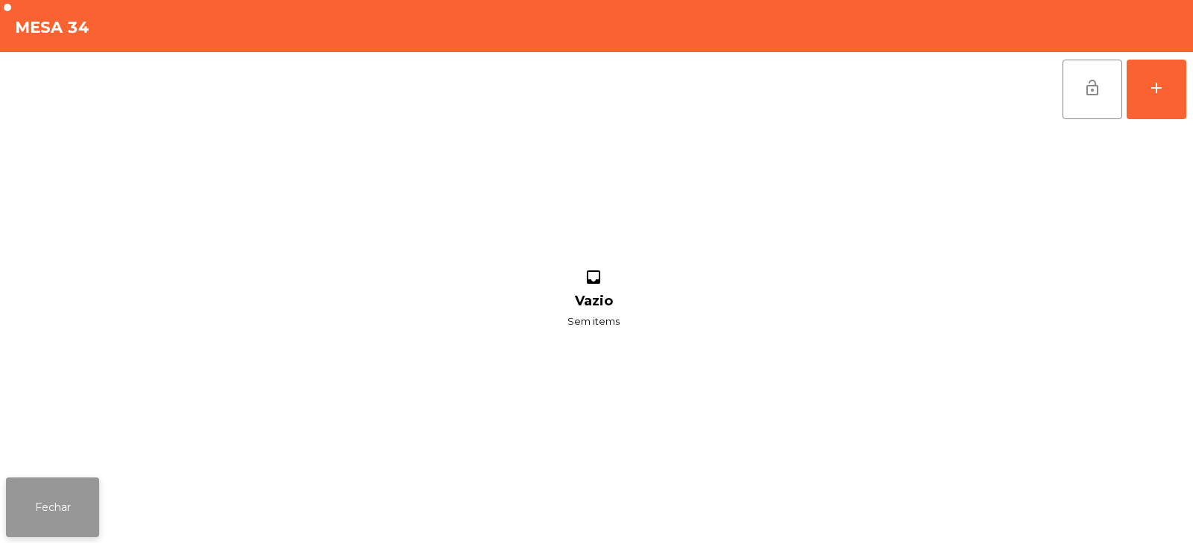
click at [90, 506] on button "Fechar" at bounding box center [52, 508] width 93 height 60
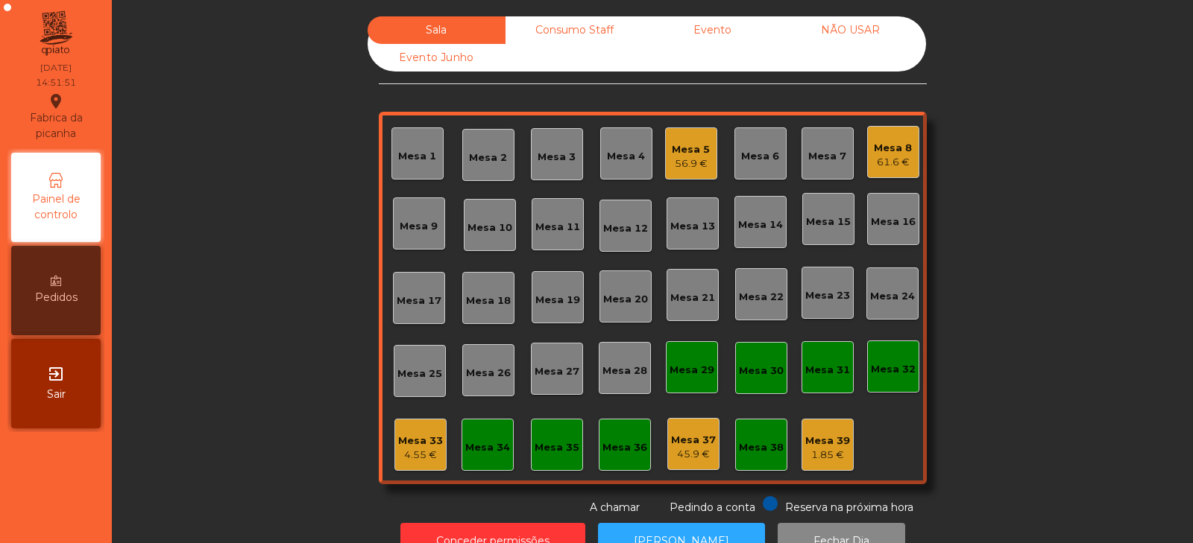
click at [563, 457] on div "Mesa 35" at bounding box center [557, 445] width 52 height 52
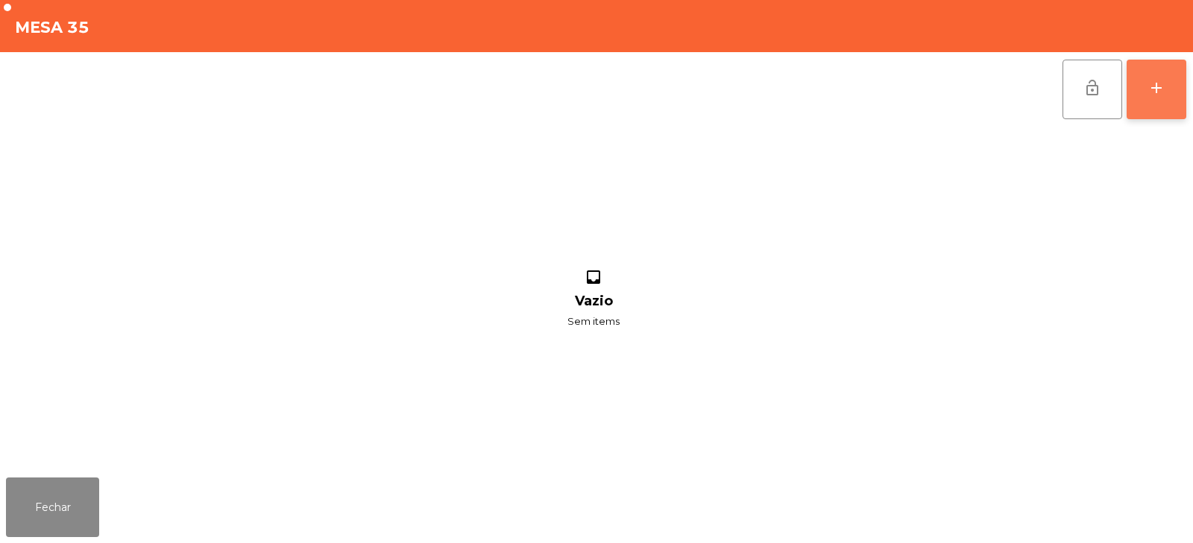
click at [1155, 92] on div "add" at bounding box center [1156, 88] width 18 height 18
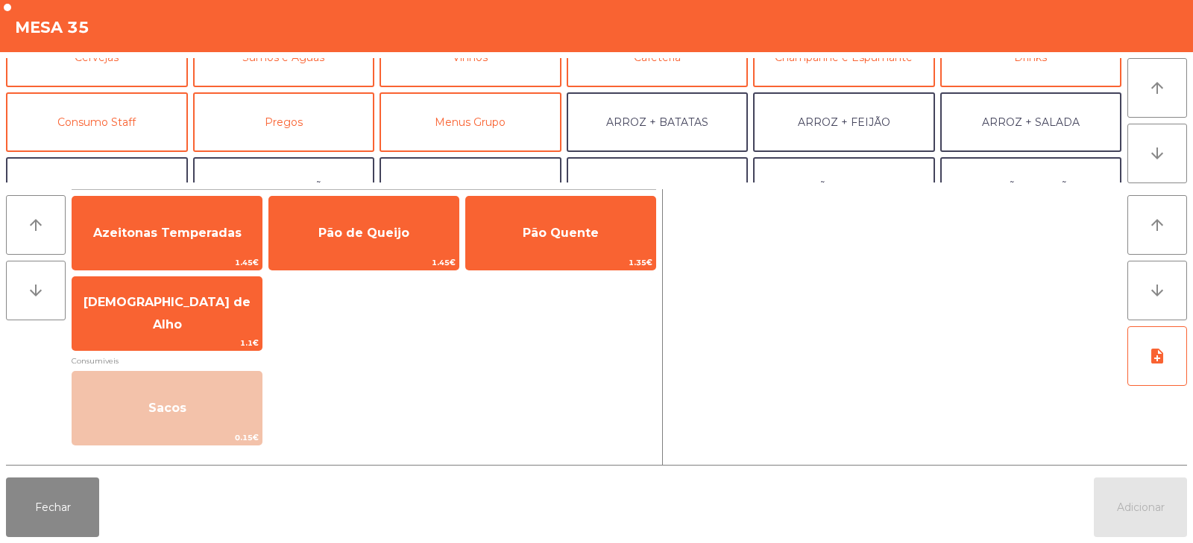
scroll to position [98, 0]
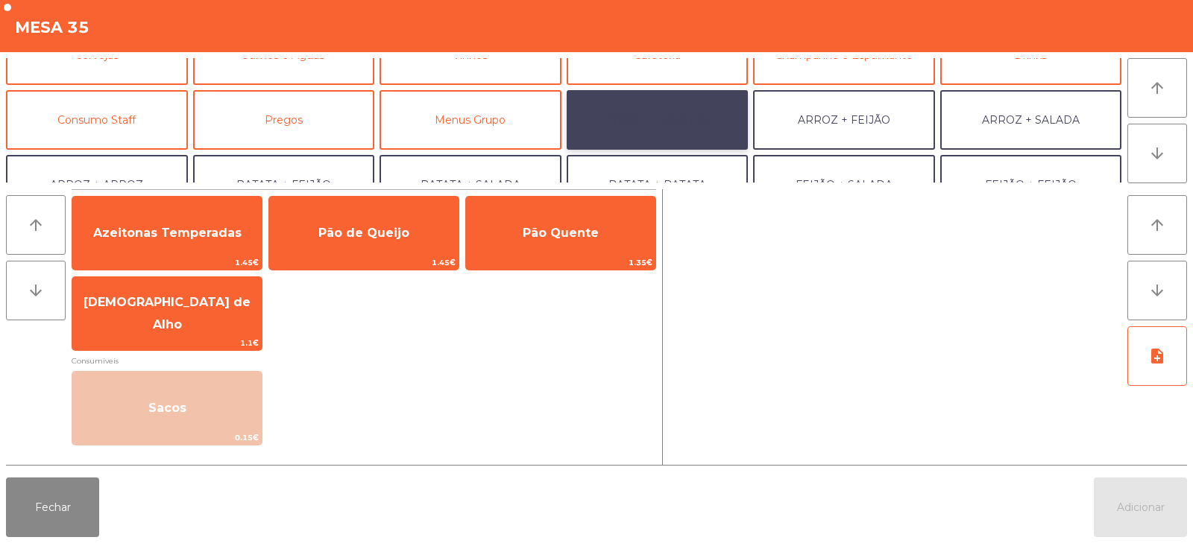
click at [671, 113] on button "ARROZ + BATATAS" at bounding box center [657, 120] width 182 height 60
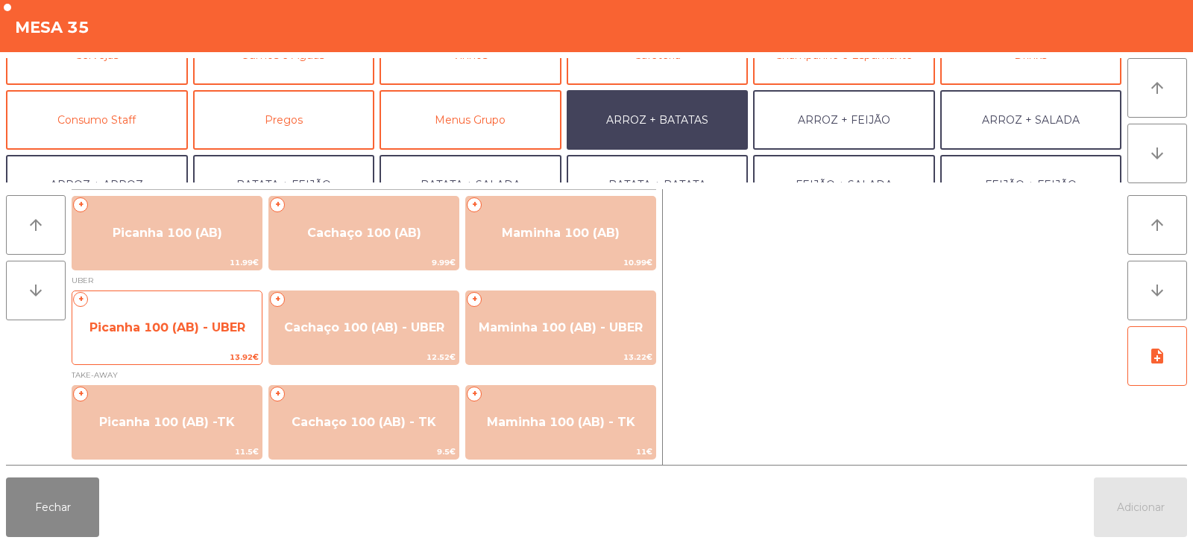
click at [136, 343] on span "Picanha 100 (AB) - UBER" at bounding box center [166, 328] width 189 height 40
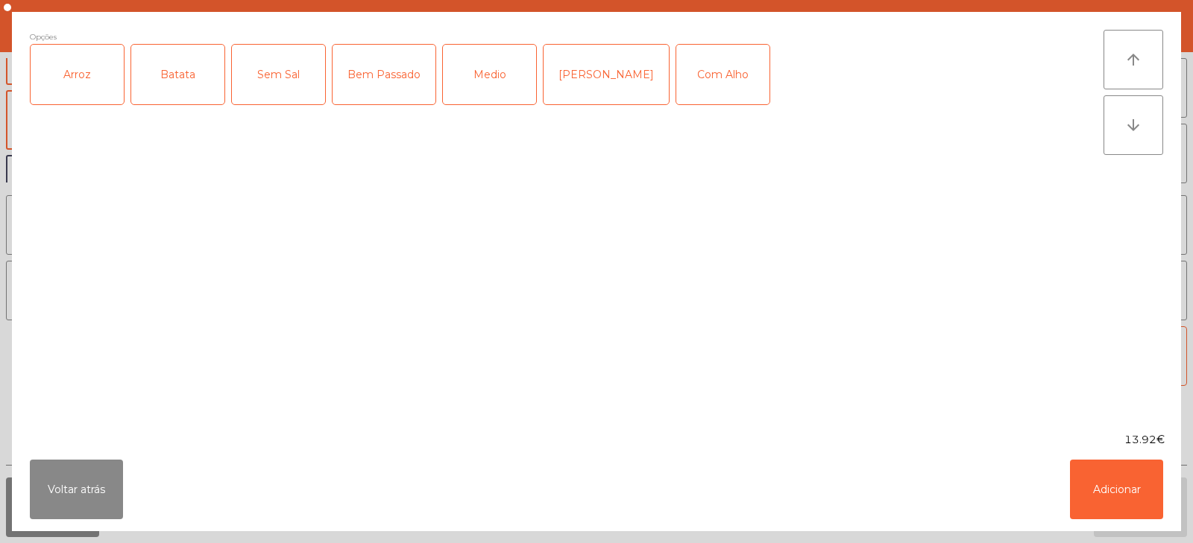
click at [80, 76] on div "Arroz" at bounding box center [77, 75] width 93 height 60
click at [162, 85] on div "Batata" at bounding box center [177, 75] width 93 height 60
click at [376, 79] on div "Bem Passado" at bounding box center [383, 75] width 103 height 60
click at [1107, 485] on button "Adicionar" at bounding box center [1116, 490] width 93 height 60
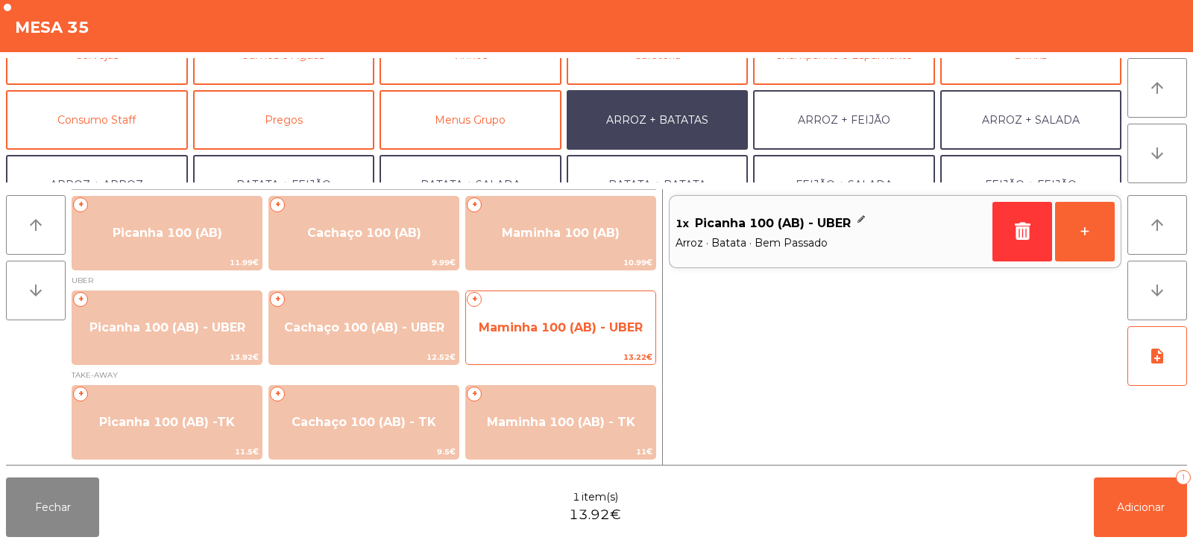
click at [566, 322] on span "Maminha 100 (AB) - UBER" at bounding box center [561, 328] width 164 height 14
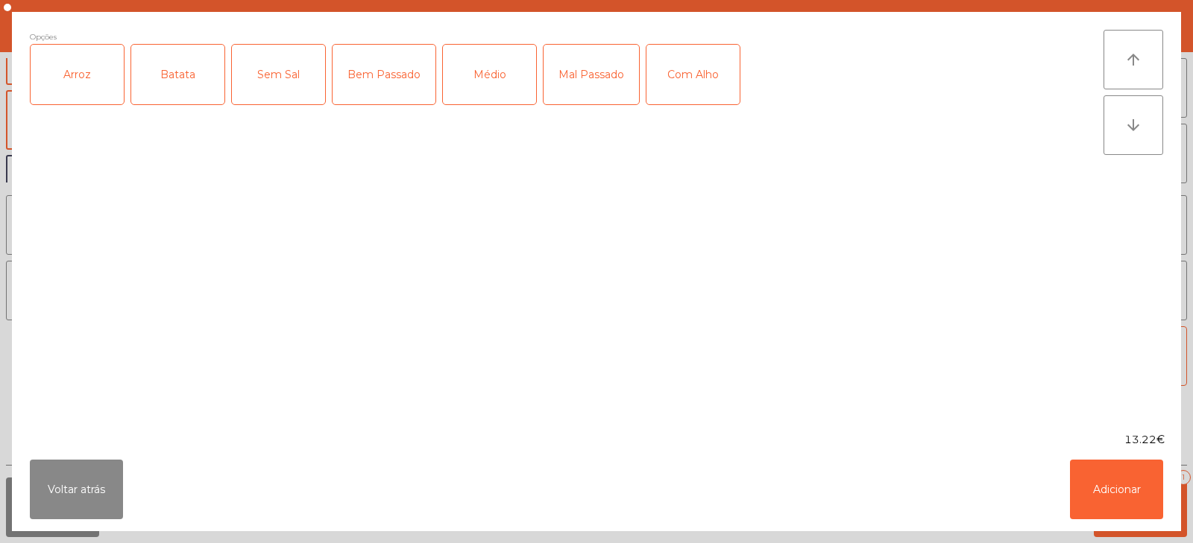
click at [95, 82] on div "Arroz" at bounding box center [77, 75] width 93 height 60
click at [169, 86] on div "Batata" at bounding box center [177, 75] width 93 height 60
click at [377, 77] on div "Bem Passado" at bounding box center [383, 75] width 103 height 60
click at [1133, 482] on button "Adicionar" at bounding box center [1116, 490] width 93 height 60
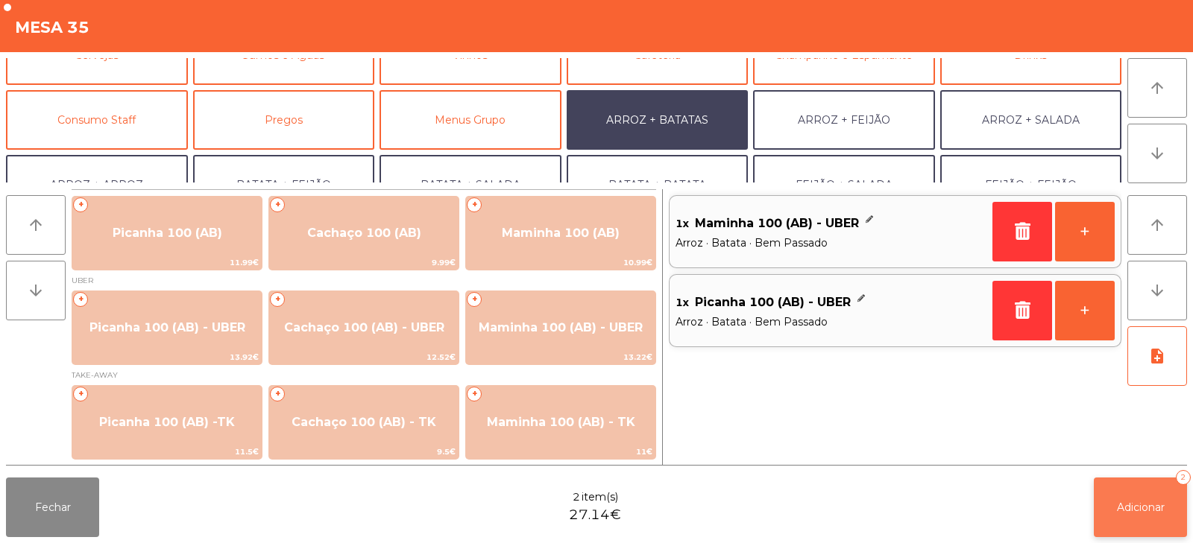
click at [1142, 495] on button "Adicionar 2" at bounding box center [1139, 508] width 93 height 60
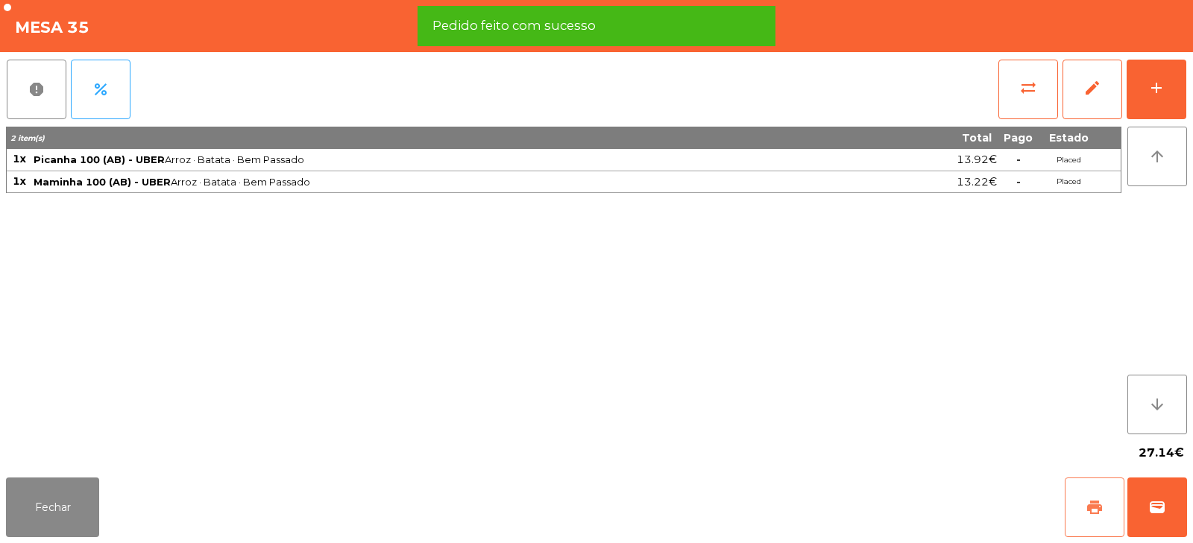
click at [1091, 507] on span "print" at bounding box center [1094, 508] width 18 height 18
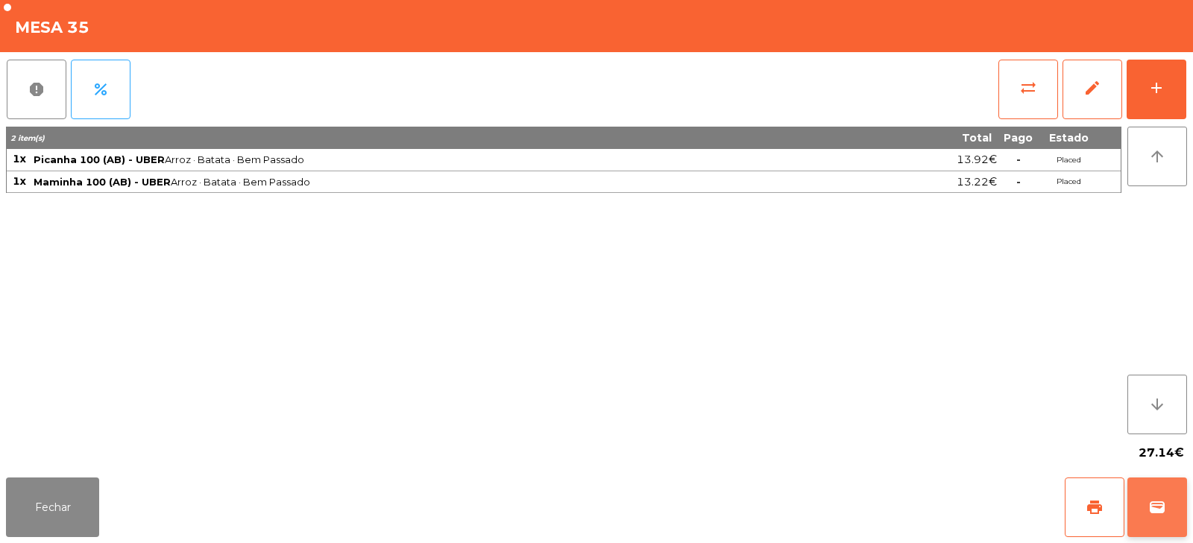
click at [1168, 493] on button "wallet" at bounding box center [1157, 508] width 60 height 60
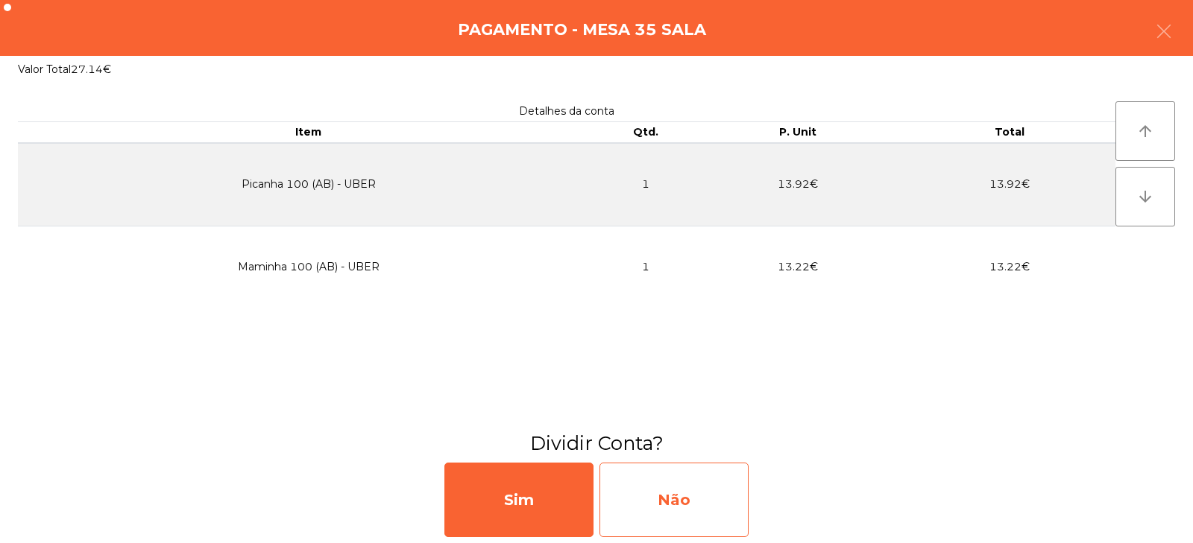
click at [684, 499] on div "Não" at bounding box center [673, 500] width 149 height 75
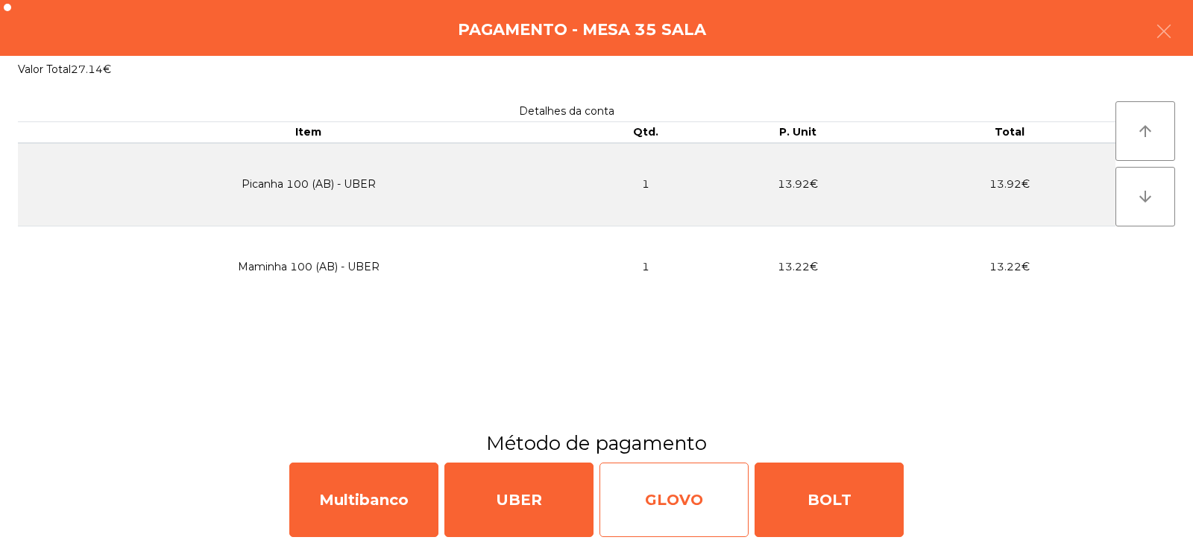
click at [673, 500] on div "GLOVO" at bounding box center [673, 500] width 149 height 75
select select "**"
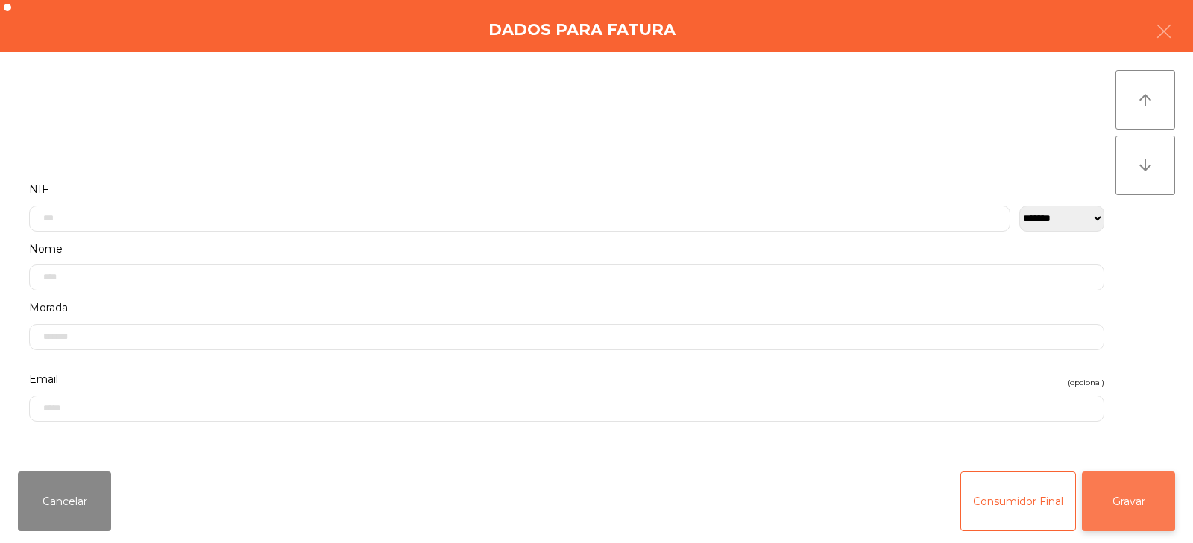
click at [1120, 506] on button "Gravar" at bounding box center [1128, 502] width 93 height 60
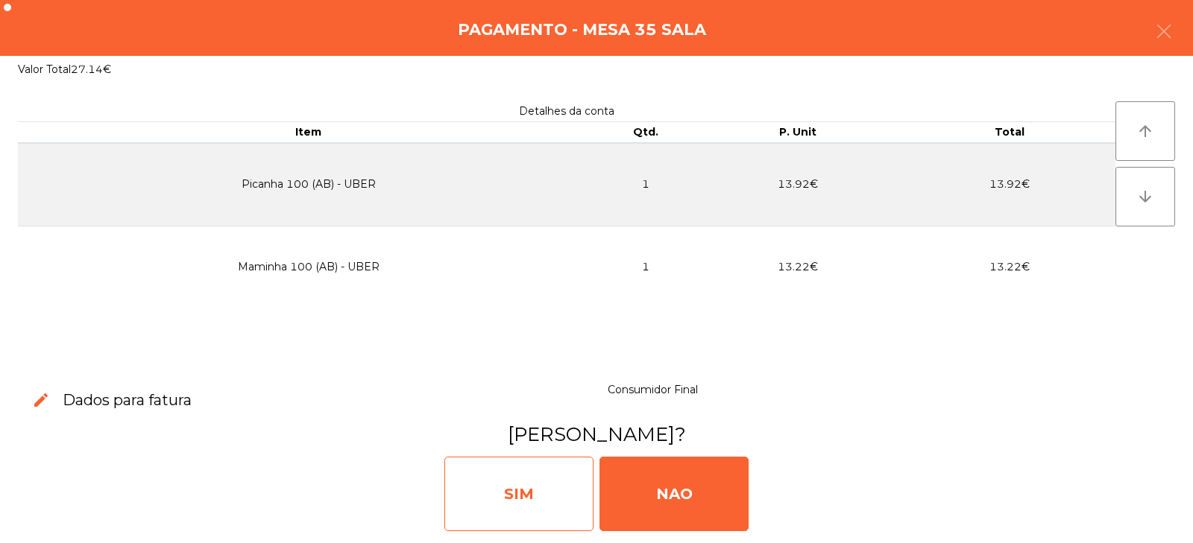
click at [510, 464] on div "SIM" at bounding box center [518, 494] width 149 height 75
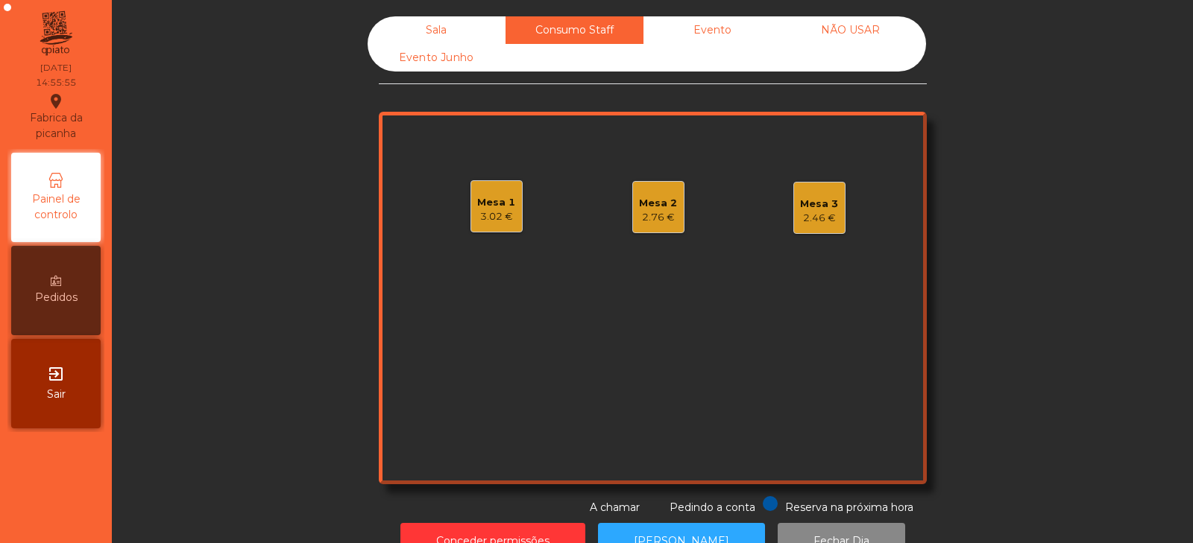
click at [662, 233] on div "Mesa 2 2.76 €" at bounding box center [658, 207] width 52 height 52
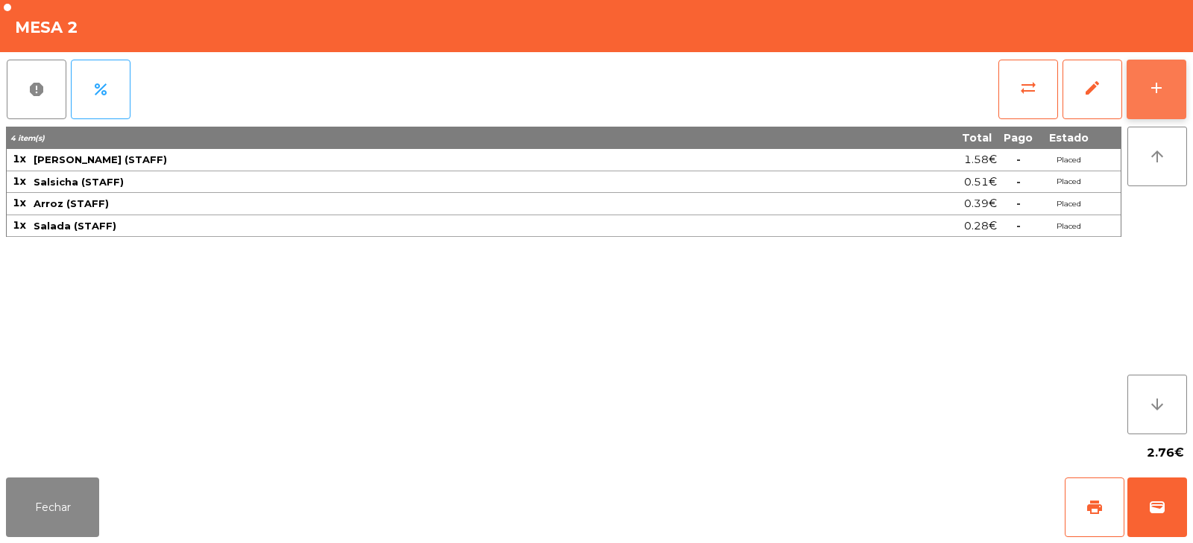
click at [1162, 95] on div "add" at bounding box center [1156, 88] width 18 height 18
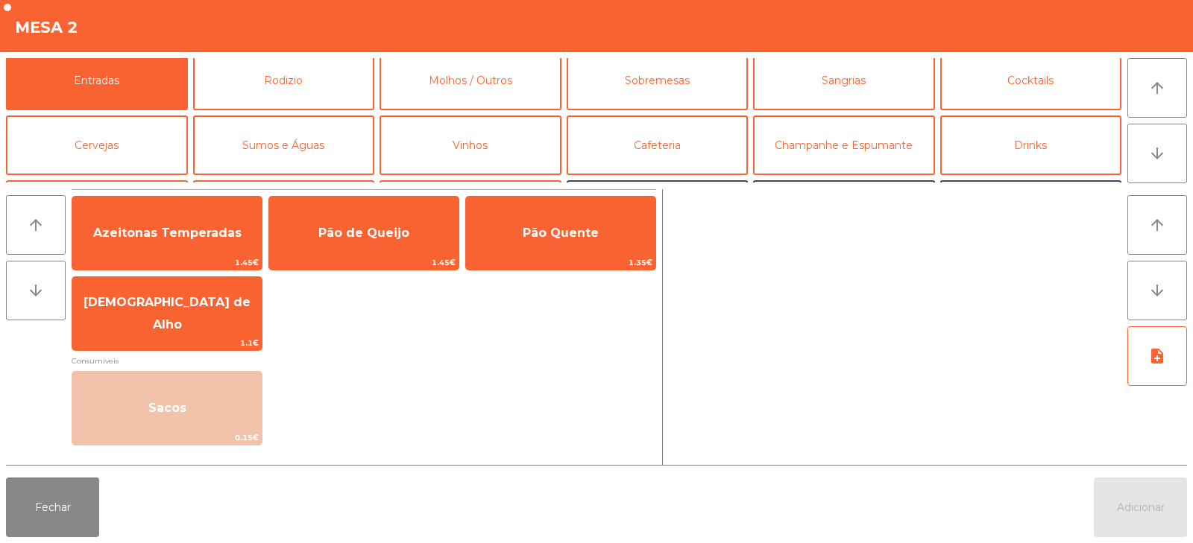
scroll to position [0, 0]
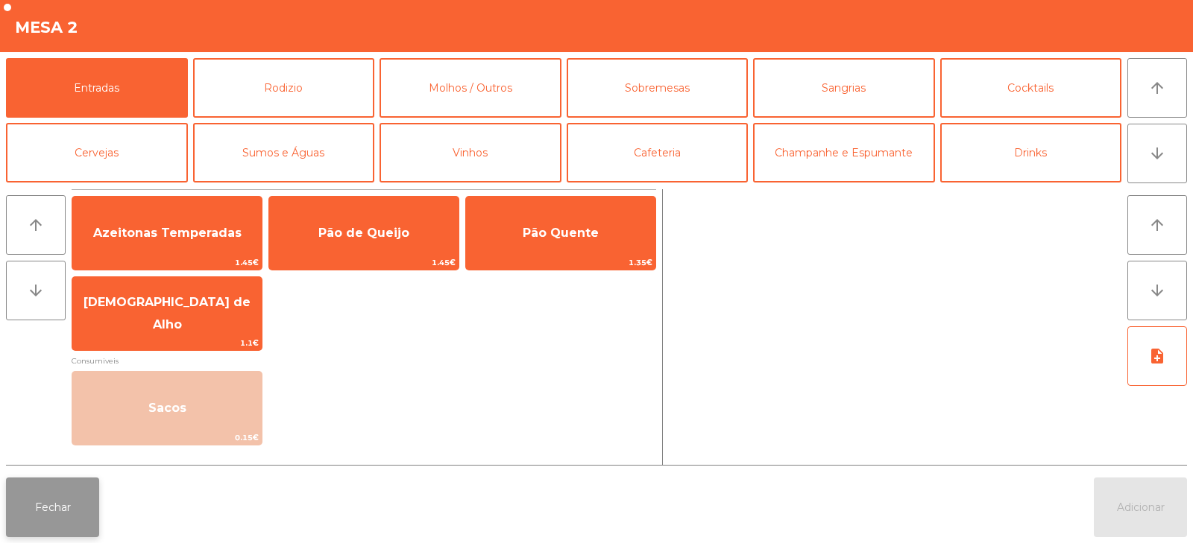
click at [55, 526] on button "Fechar" at bounding box center [52, 508] width 93 height 60
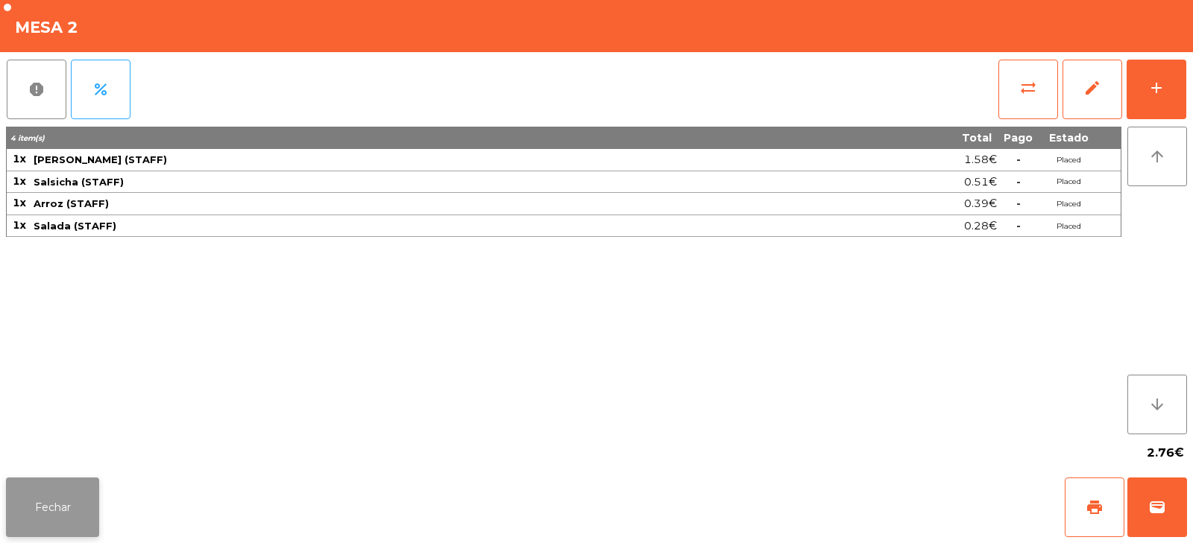
click at [91, 520] on button "Fechar" at bounding box center [52, 508] width 93 height 60
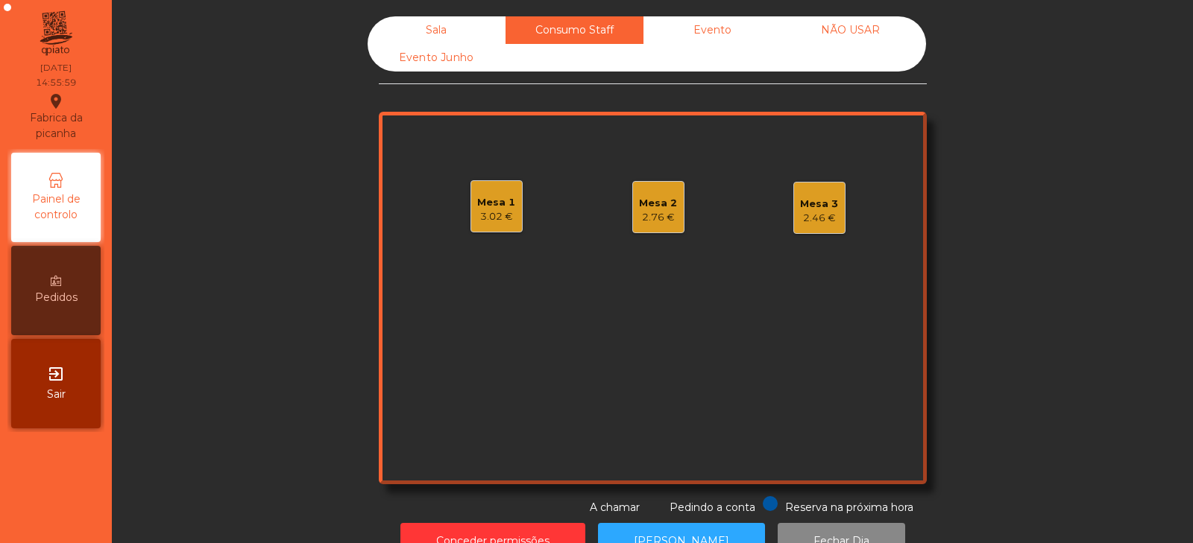
click at [644, 221] on div "2.76 €" at bounding box center [658, 217] width 38 height 15
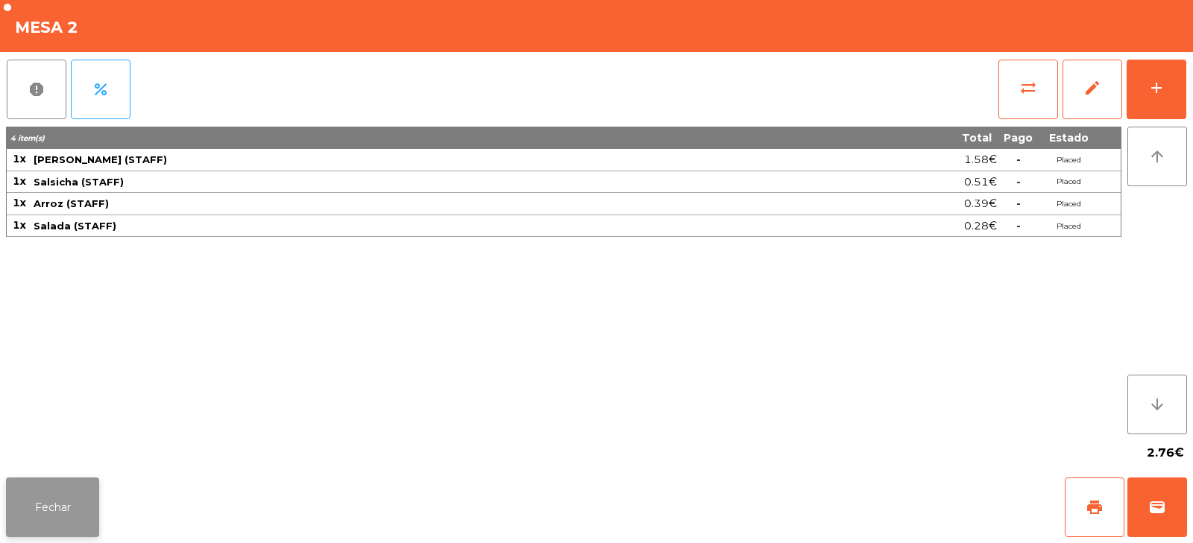
click at [52, 527] on button "Fechar" at bounding box center [52, 508] width 93 height 60
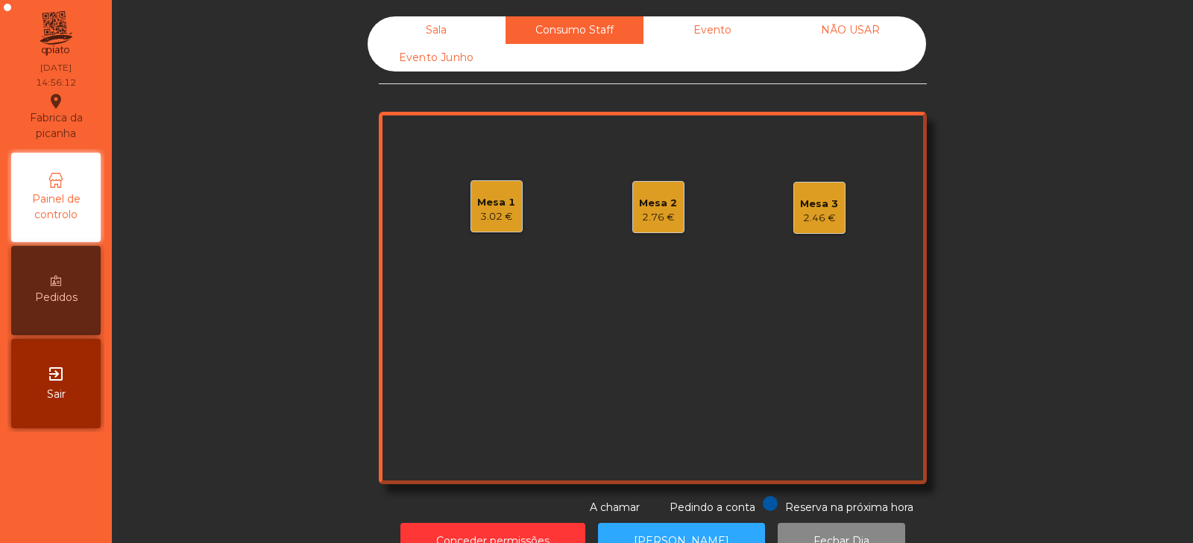
click at [800, 224] on div "2.46 €" at bounding box center [819, 218] width 38 height 15
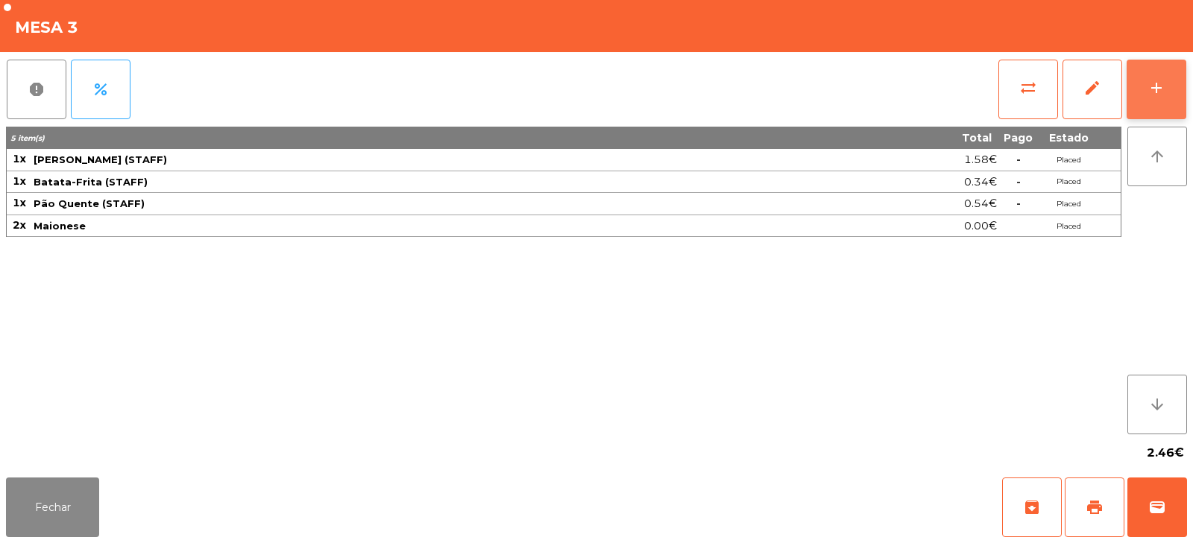
click at [1174, 80] on button "add" at bounding box center [1156, 90] width 60 height 60
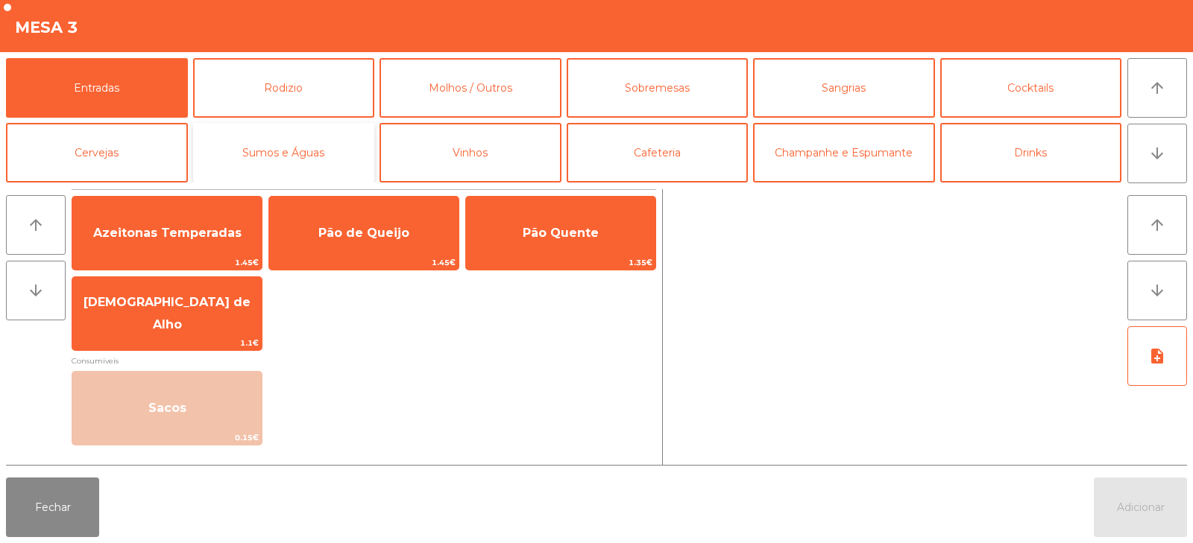
click at [315, 142] on button "Sumos e Águas" at bounding box center [284, 153] width 182 height 60
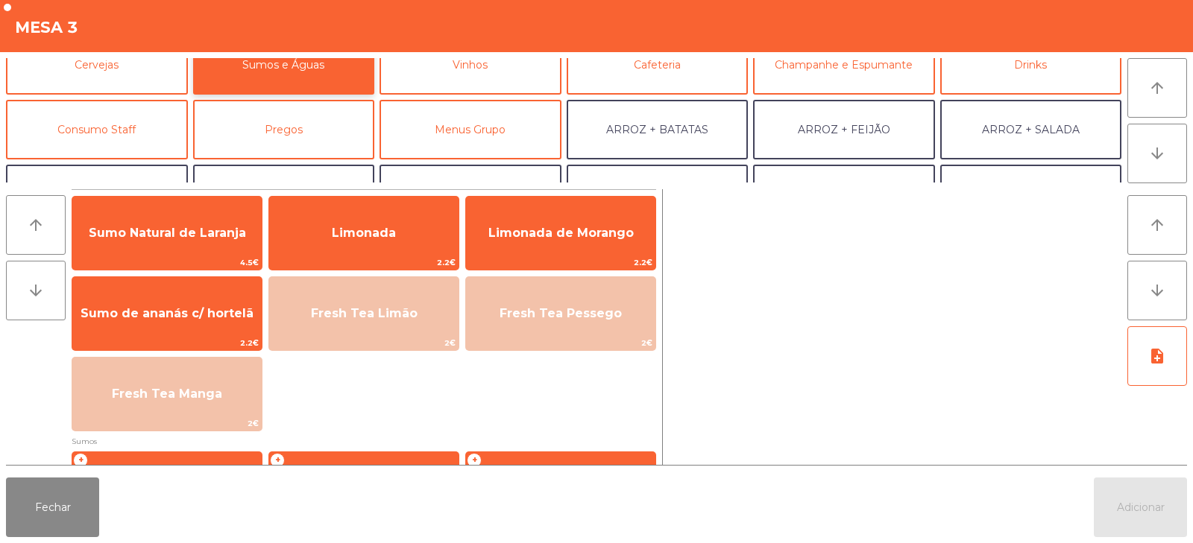
scroll to position [102, 0]
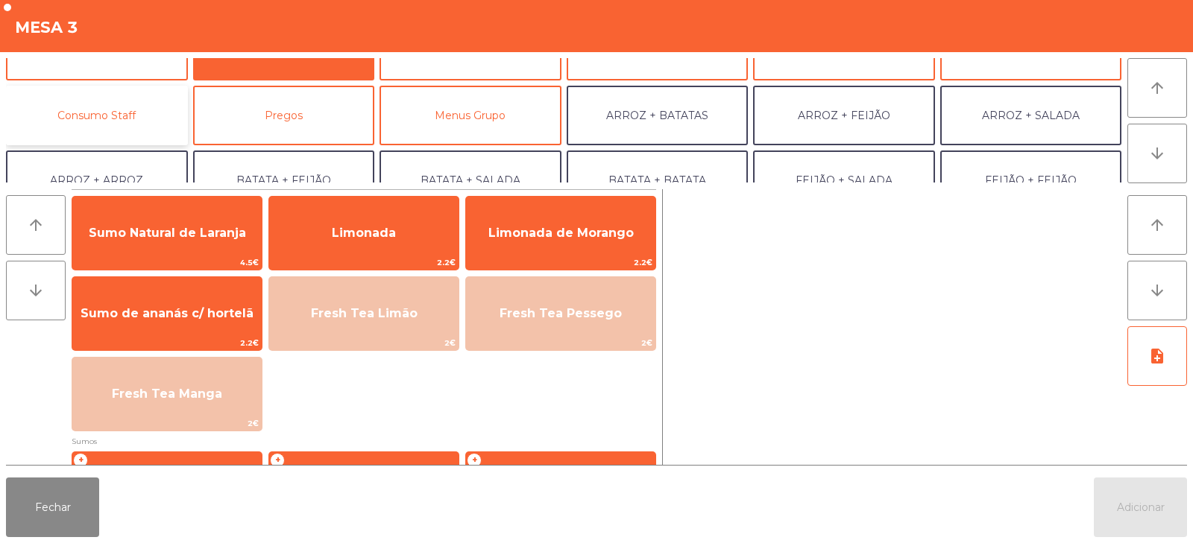
click at [148, 133] on button "Consumo Staff" at bounding box center [97, 116] width 182 height 60
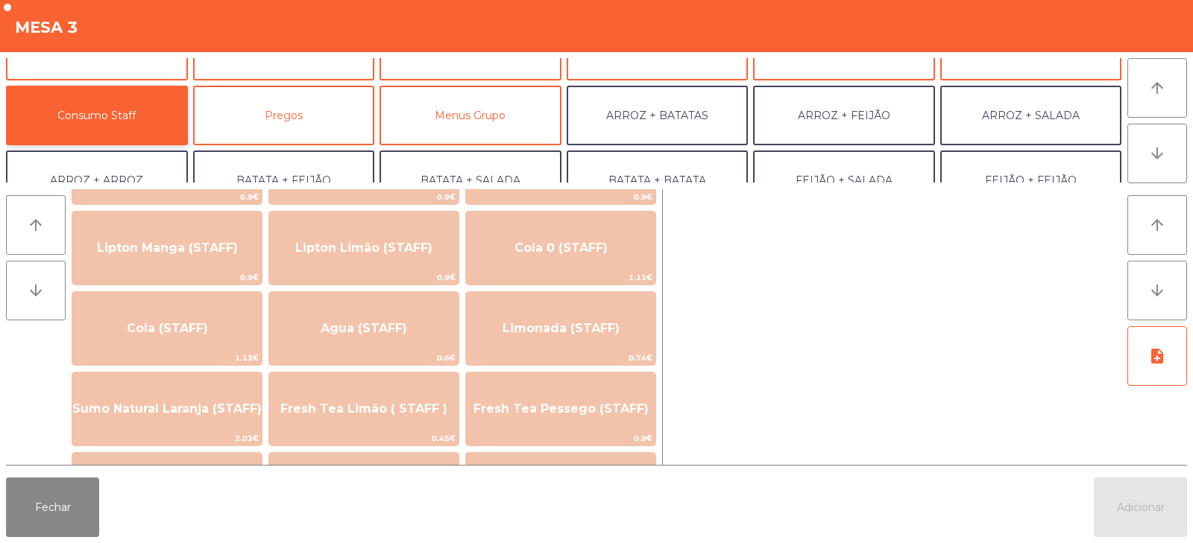
scroll to position [267, 0]
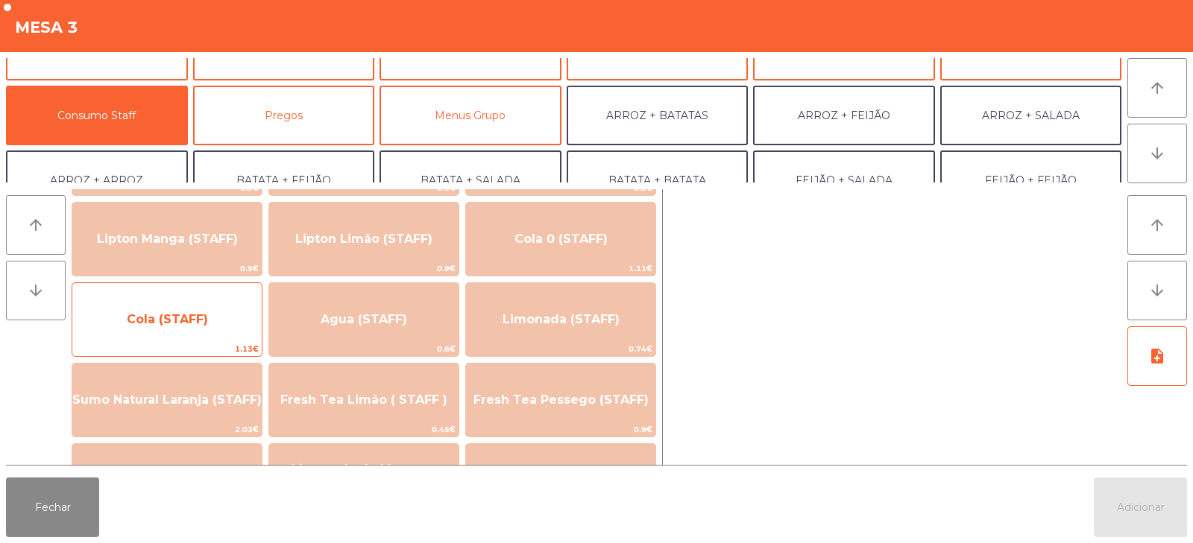
click at [218, 343] on span "1.13€" at bounding box center [166, 349] width 189 height 14
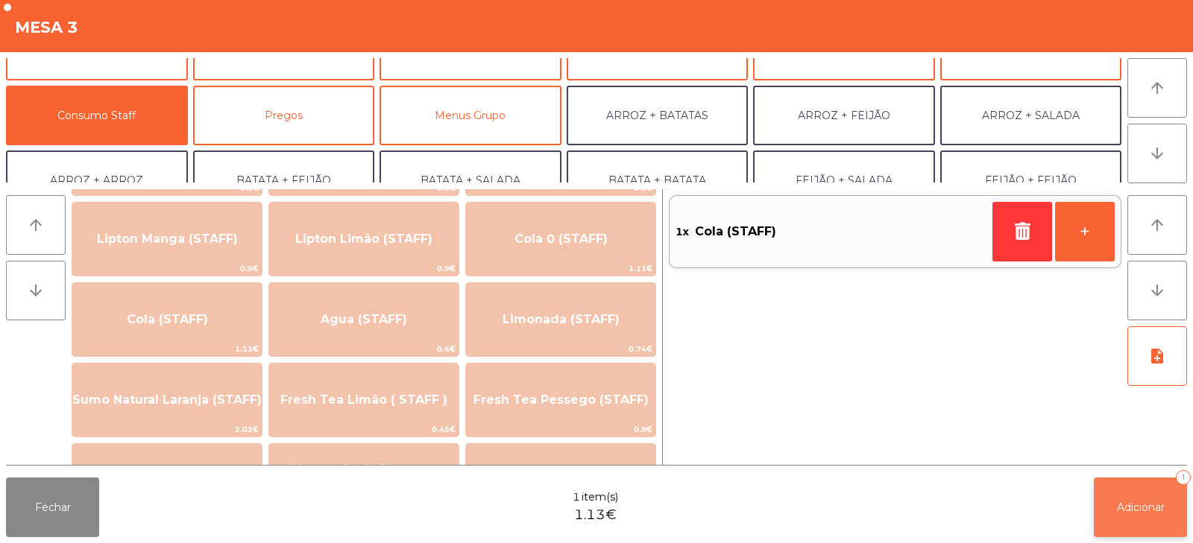
click at [1120, 484] on button "Adicionar 1" at bounding box center [1139, 508] width 93 height 60
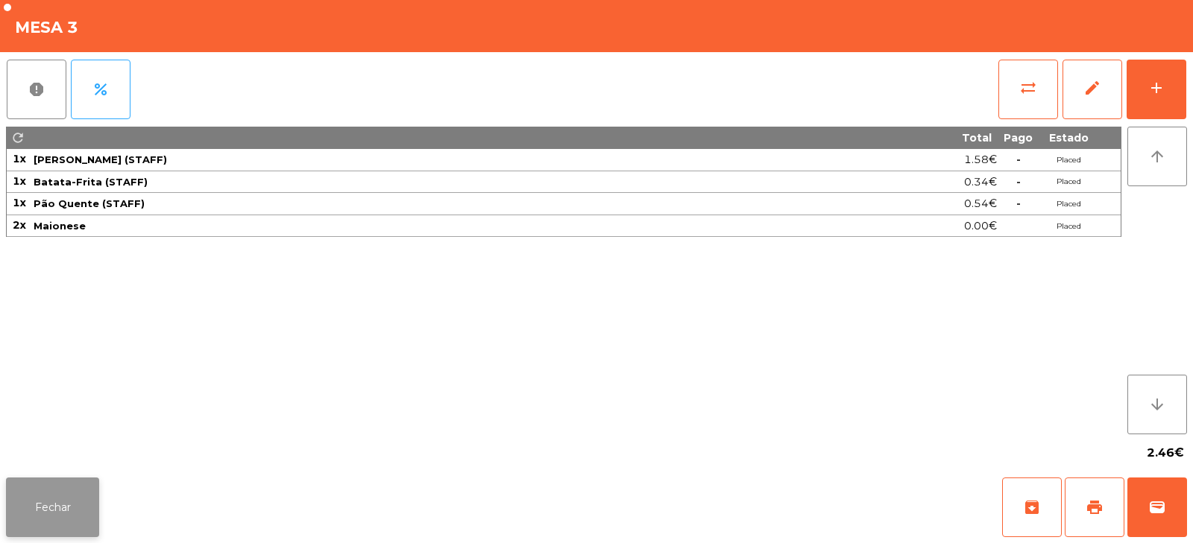
click at [83, 493] on button "Fechar" at bounding box center [52, 508] width 93 height 60
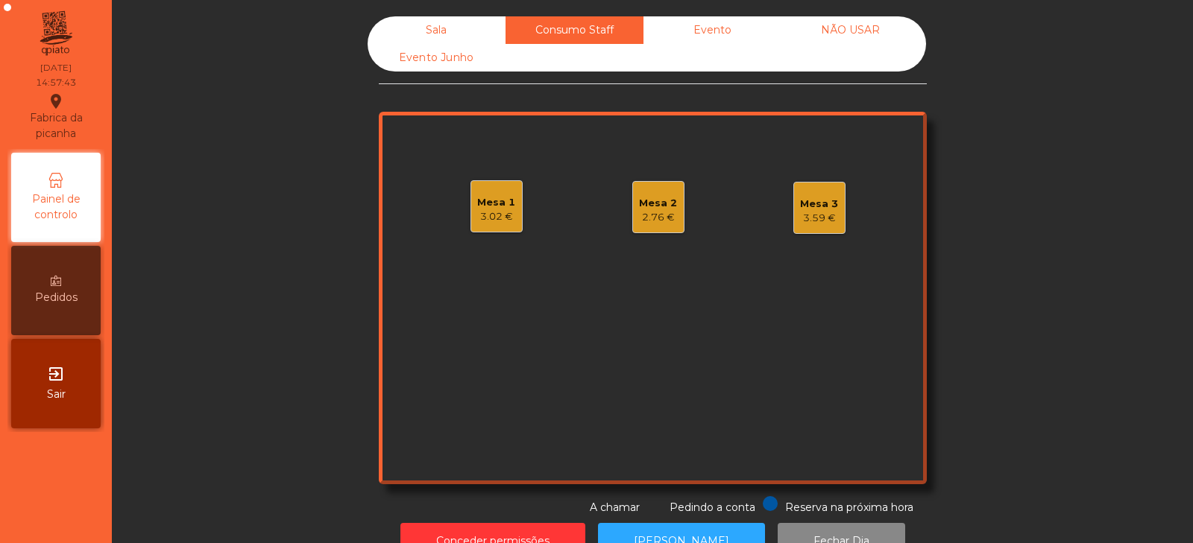
click at [451, 23] on div "Sala" at bounding box center [436, 30] width 138 height 28
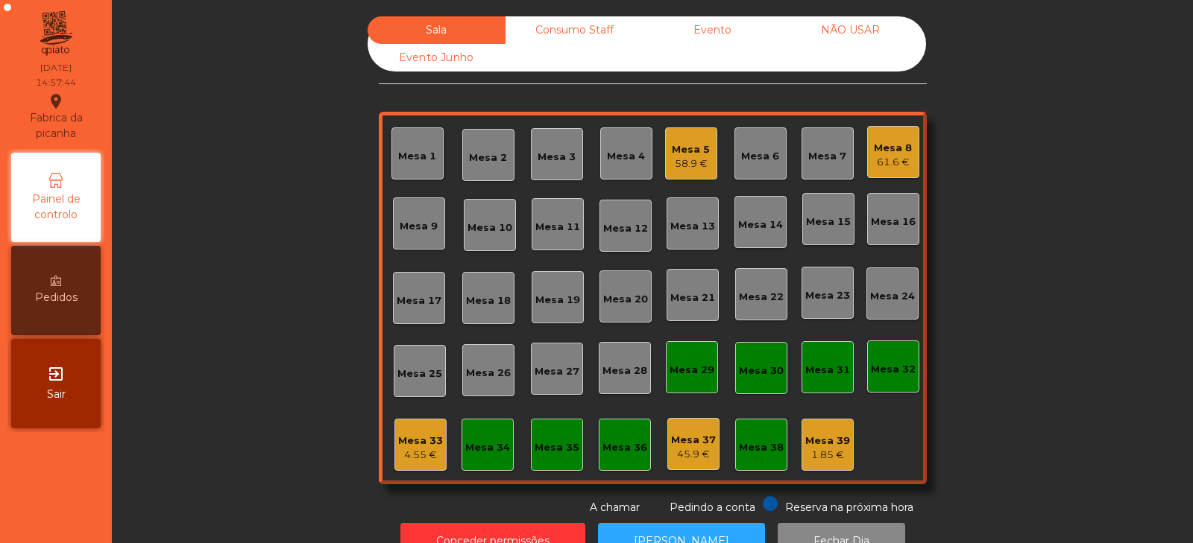
click at [487, 433] on div "Mesa 34" at bounding box center [487, 445] width 52 height 52
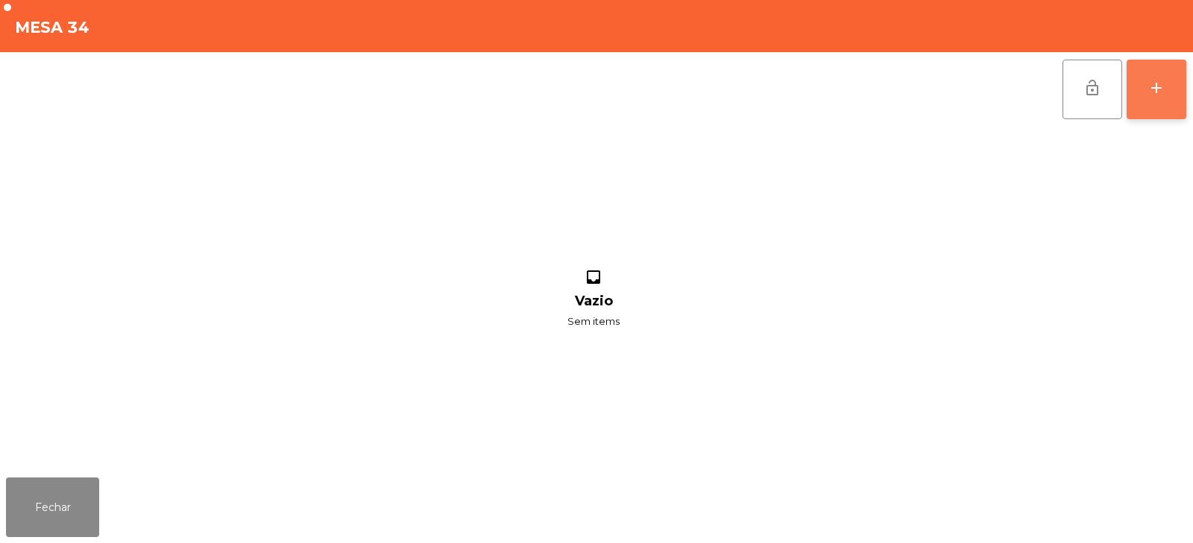
click at [1138, 98] on button "add" at bounding box center [1156, 90] width 60 height 60
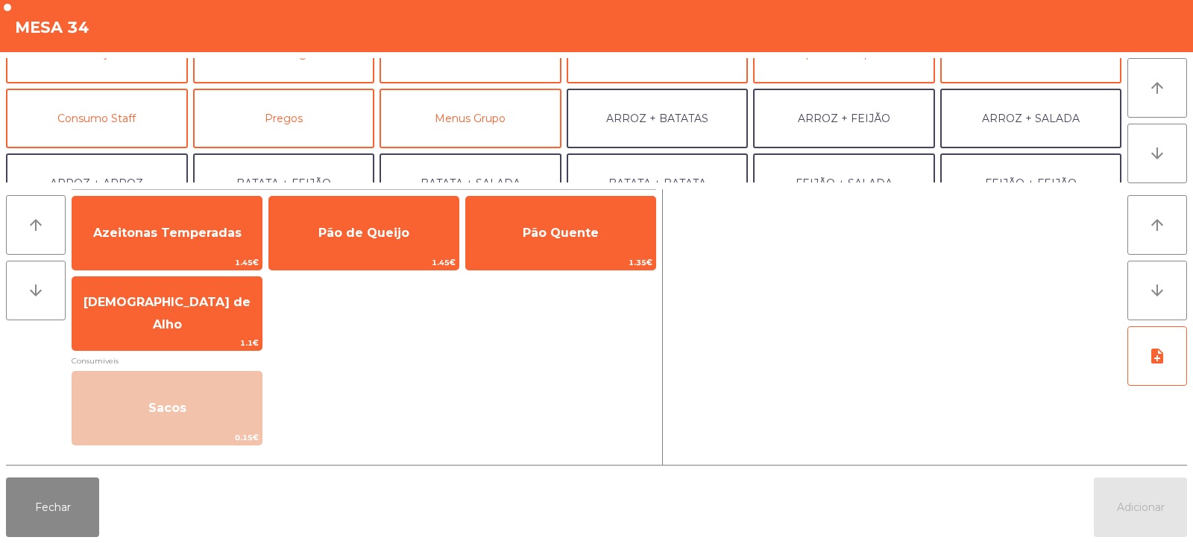
scroll to position [100, 0]
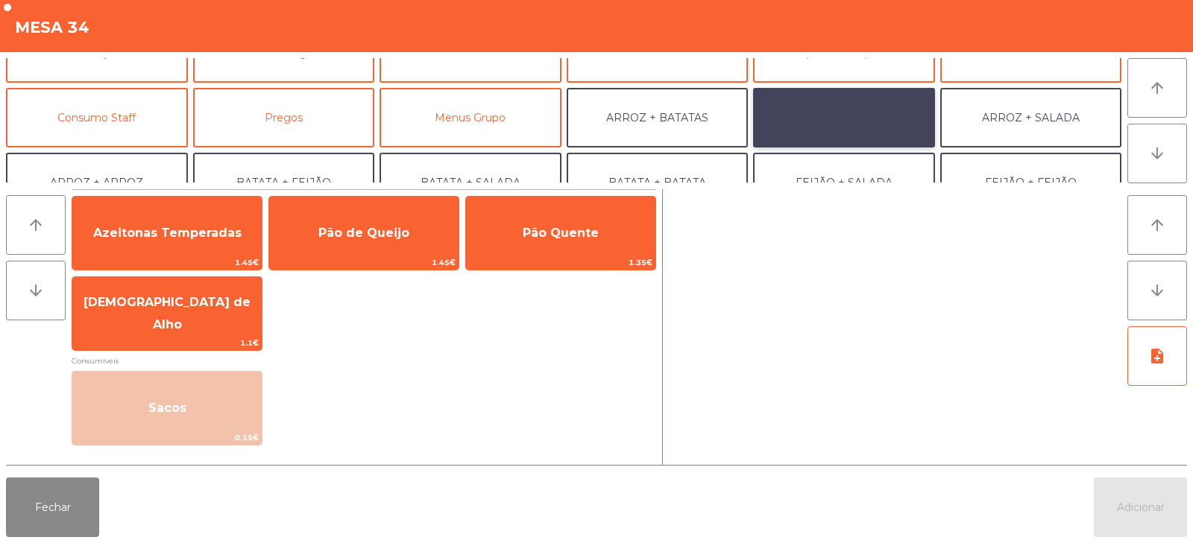
click at [853, 132] on button "ARROZ + FEIJÃO" at bounding box center [844, 118] width 182 height 60
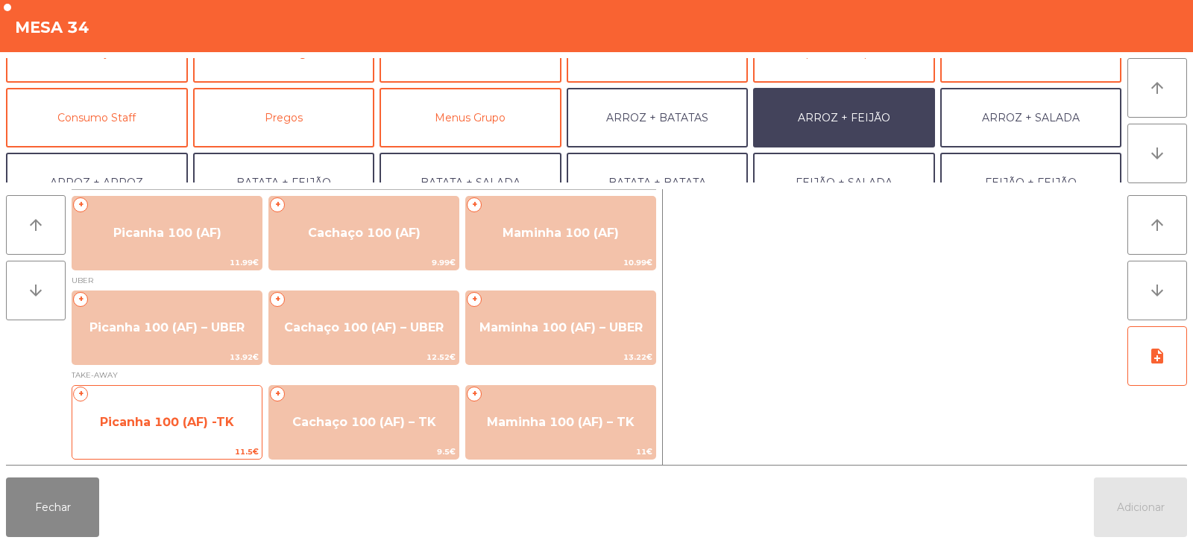
click at [156, 426] on span "Picanha 100 (AF) -TK" at bounding box center [167, 422] width 134 height 14
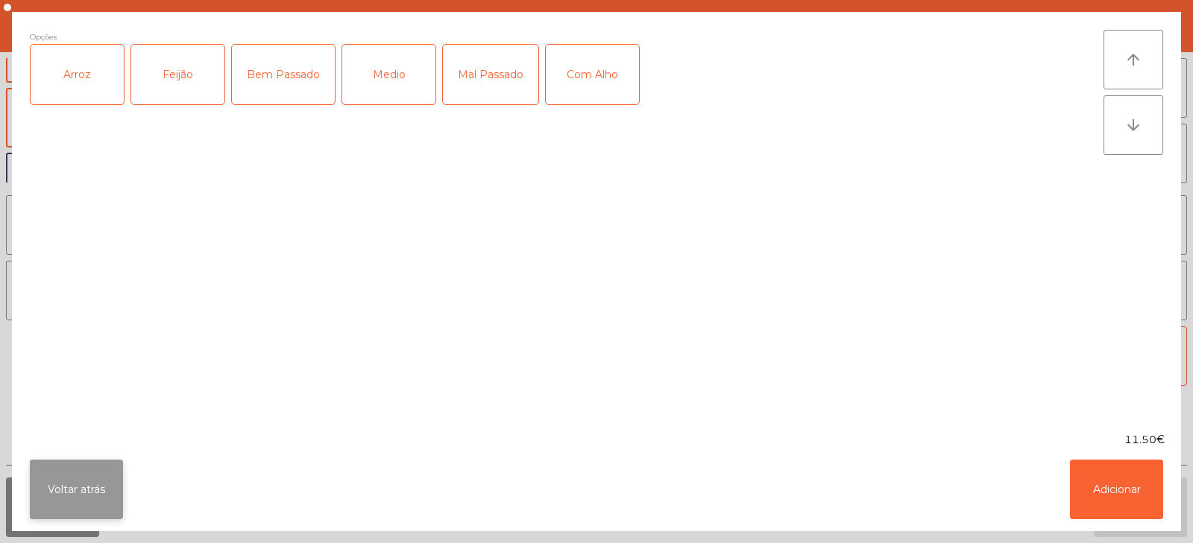
click at [32, 492] on button "Voltar atrás" at bounding box center [76, 490] width 93 height 60
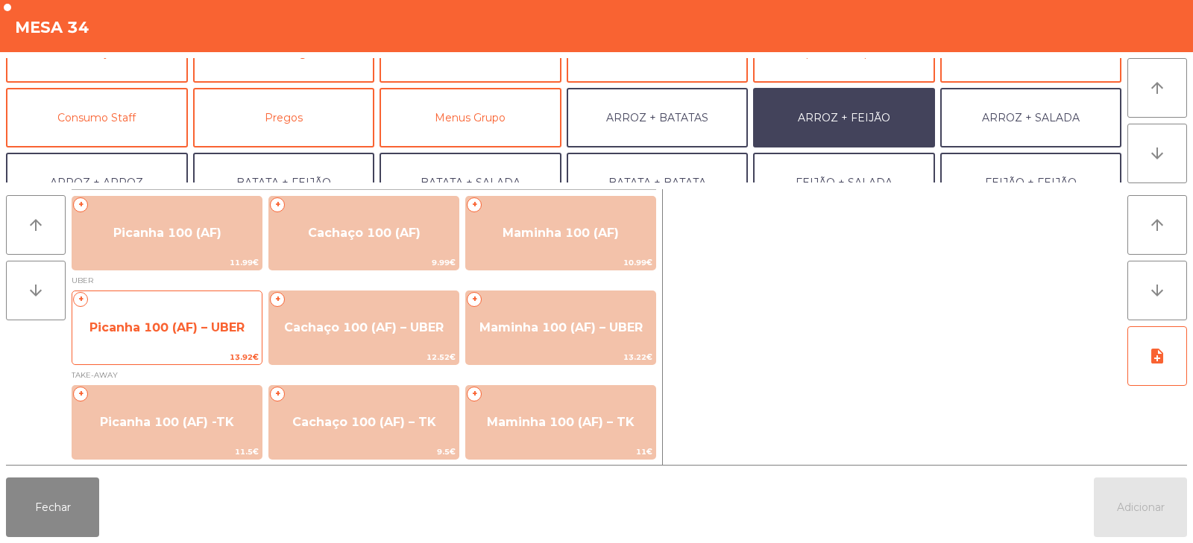
click at [171, 343] on span "Picanha 100 (AF) – UBER" at bounding box center [166, 328] width 189 height 40
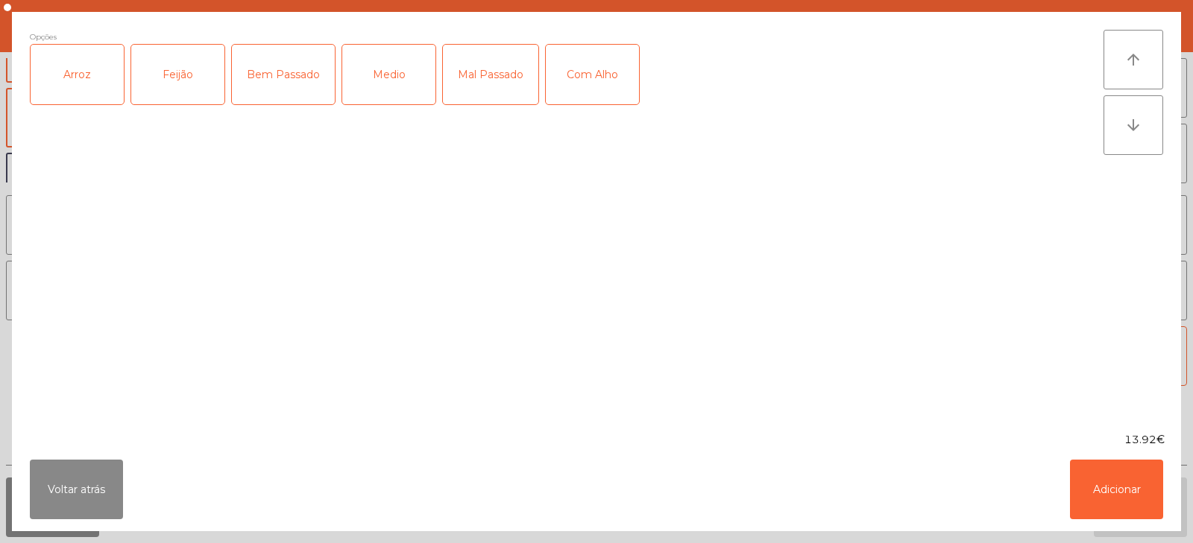
click at [110, 80] on div "Arroz" at bounding box center [77, 75] width 93 height 60
click at [195, 101] on div "Feijão" at bounding box center [177, 75] width 93 height 60
click at [477, 92] on div "Mal Passado" at bounding box center [490, 75] width 95 height 60
click at [493, 89] on div "Mal Passado" at bounding box center [490, 75] width 95 height 60
click at [309, 81] on div "Bem Passado" at bounding box center [283, 75] width 103 height 60
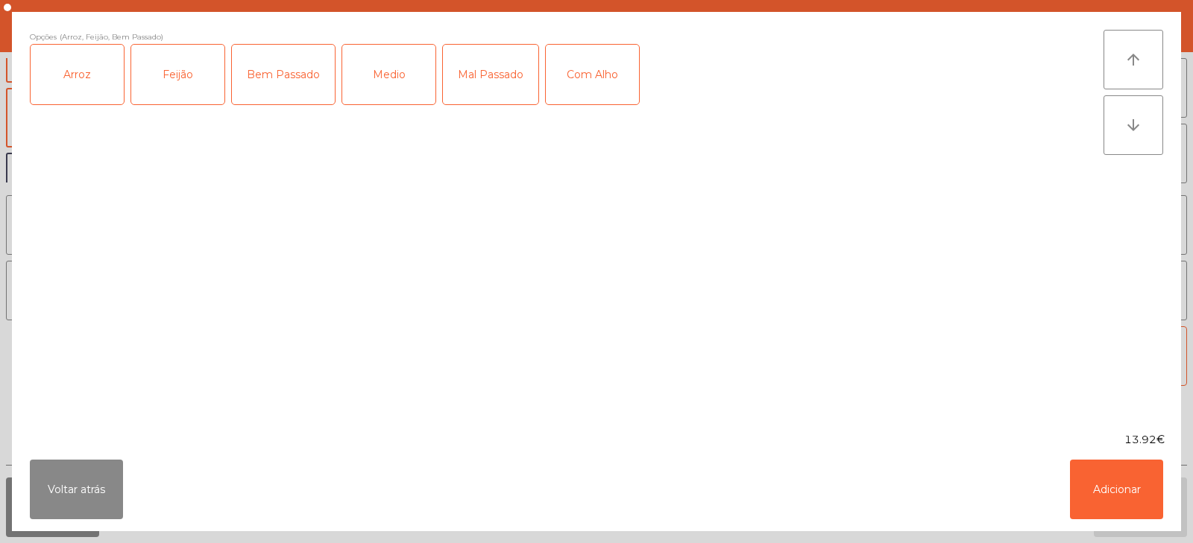
click at [570, 80] on div "Com Alho" at bounding box center [592, 75] width 93 height 60
click at [1093, 499] on button "Adicionar" at bounding box center [1116, 490] width 93 height 60
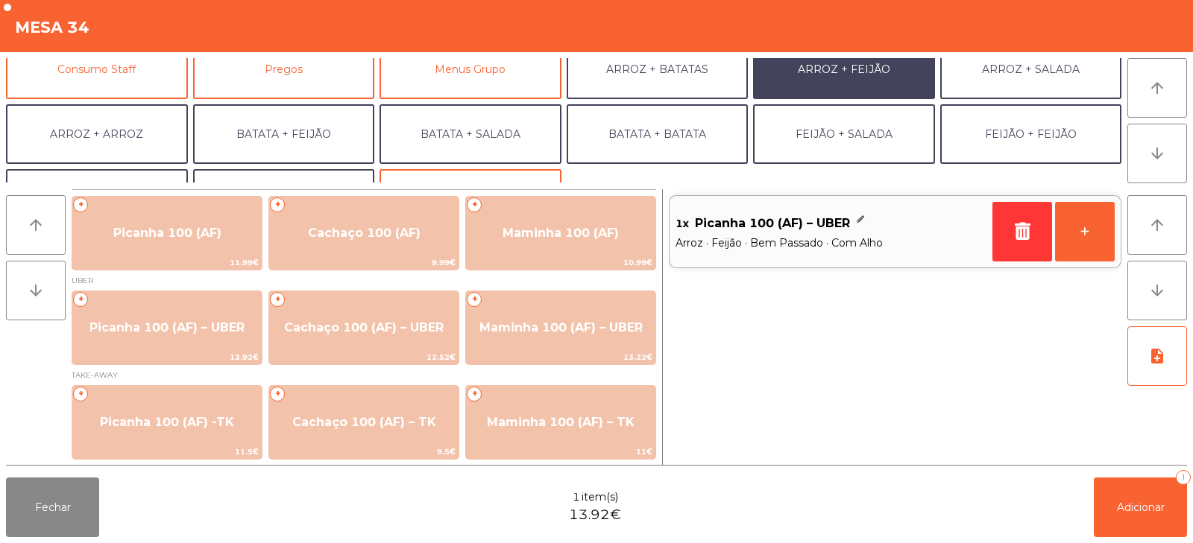
scroll to position [195, 0]
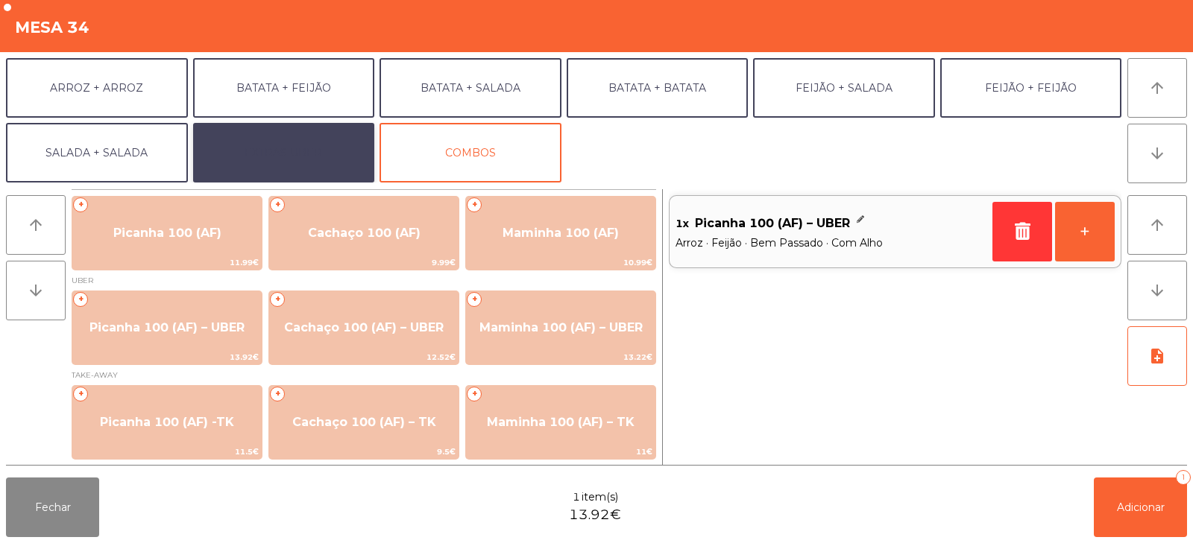
click at [306, 174] on button "EXTRAS UBER" at bounding box center [284, 153] width 182 height 60
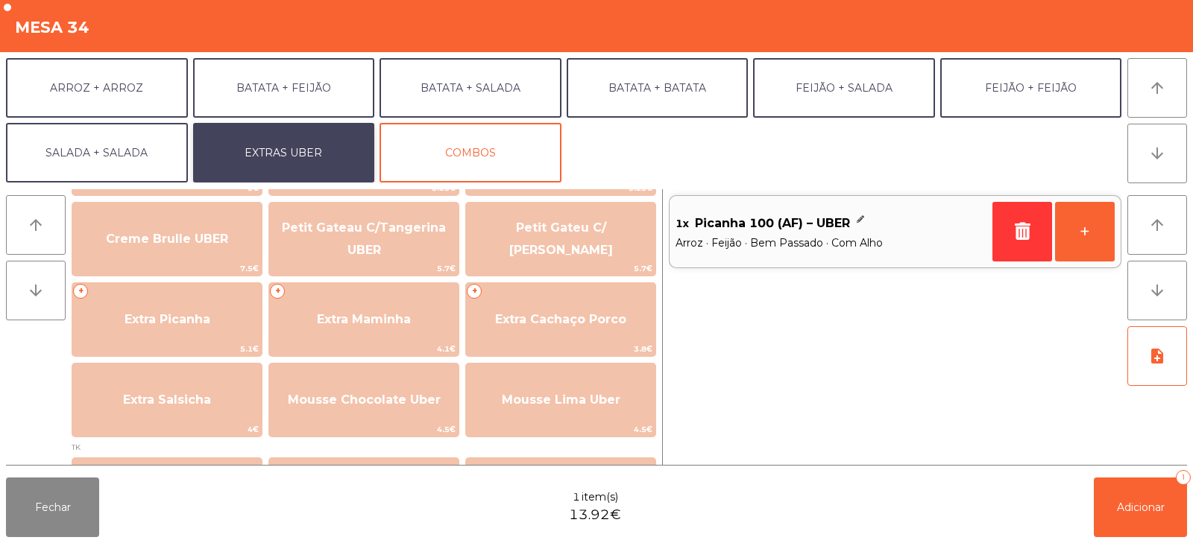
scroll to position [334, 0]
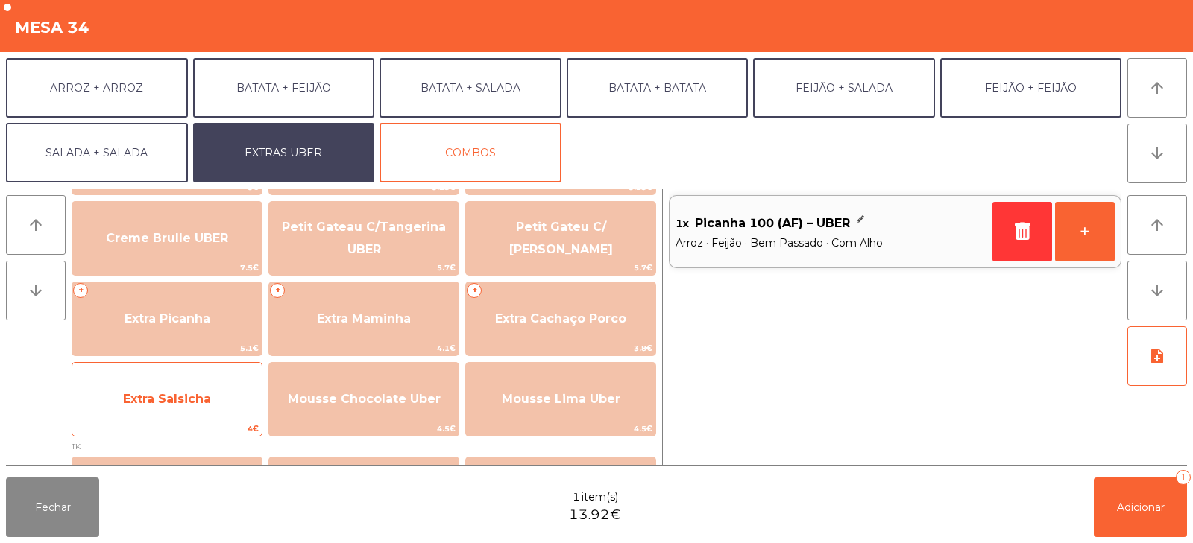
click at [224, 407] on span "Extra Salsicha" at bounding box center [166, 399] width 189 height 40
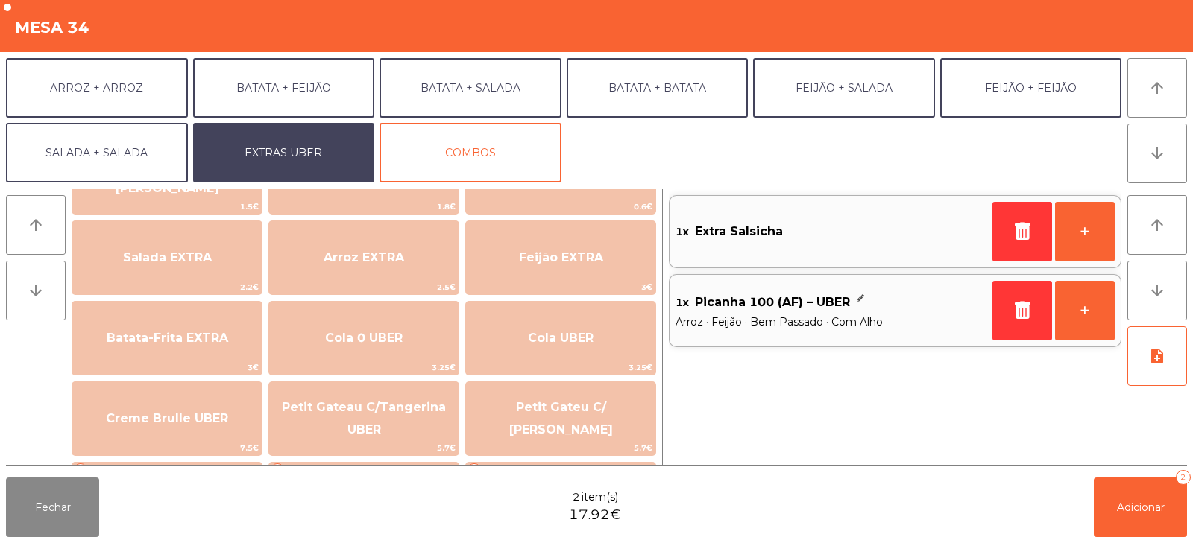
scroll to position [144, 0]
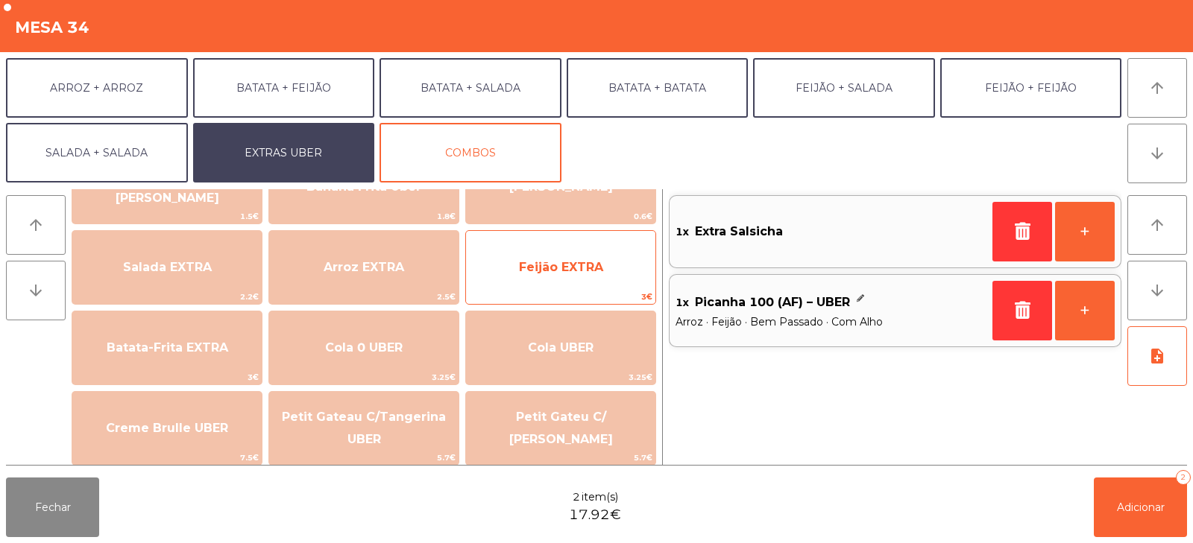
click at [548, 278] on span "Feijão EXTRA" at bounding box center [560, 267] width 189 height 40
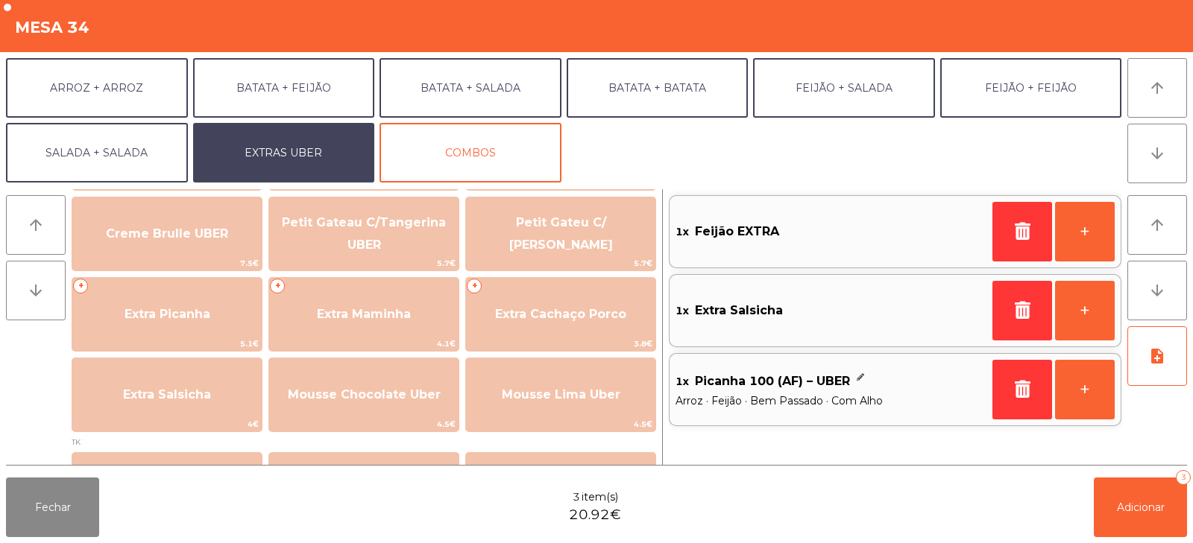
scroll to position [346, 0]
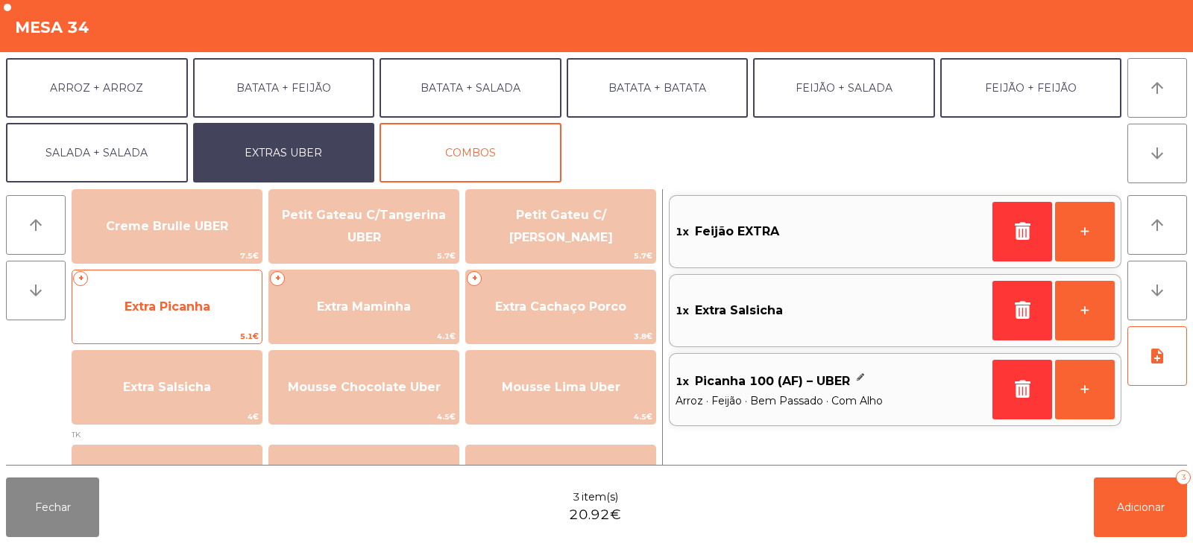
click at [203, 329] on span "5.1€" at bounding box center [166, 336] width 189 height 14
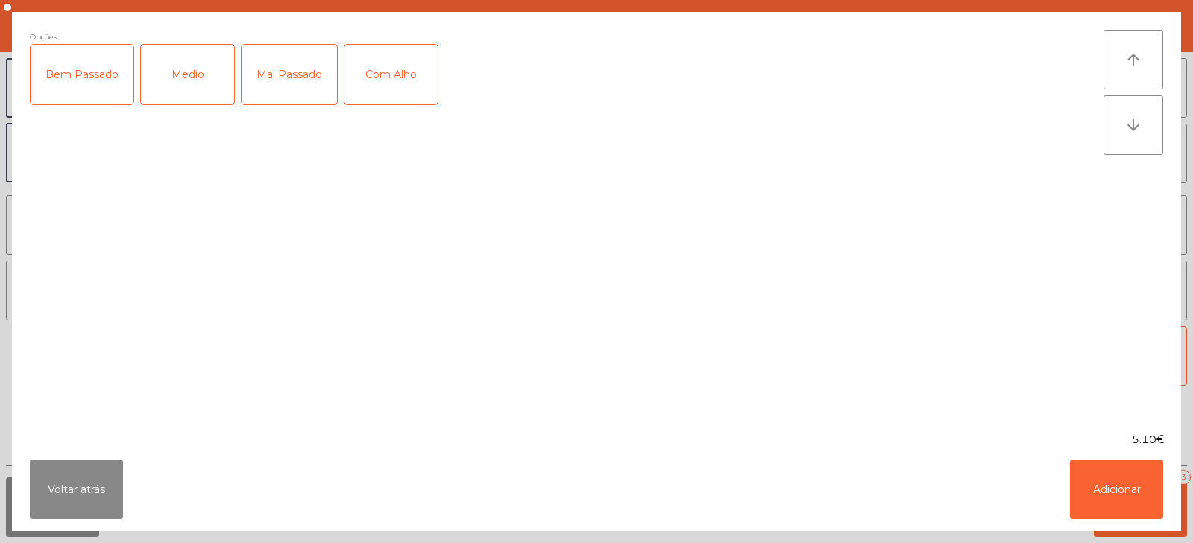
click at [101, 78] on div "Bem Passado" at bounding box center [82, 75] width 103 height 60
click at [371, 72] on div "Com Alho" at bounding box center [390, 75] width 93 height 60
click at [1105, 479] on button "Adicionar" at bounding box center [1116, 490] width 93 height 60
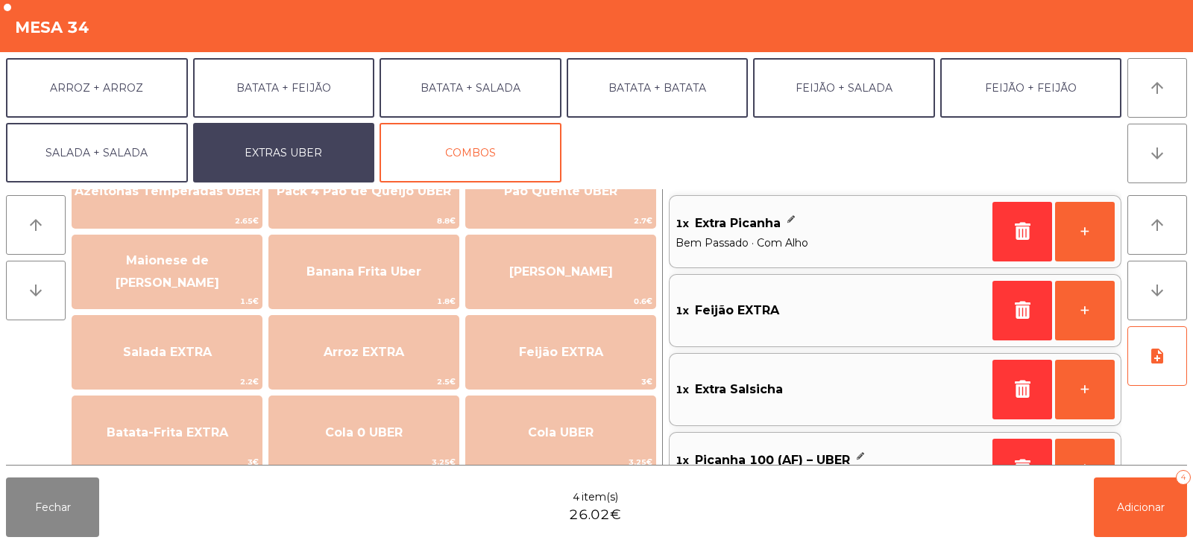
scroll to position [48, 0]
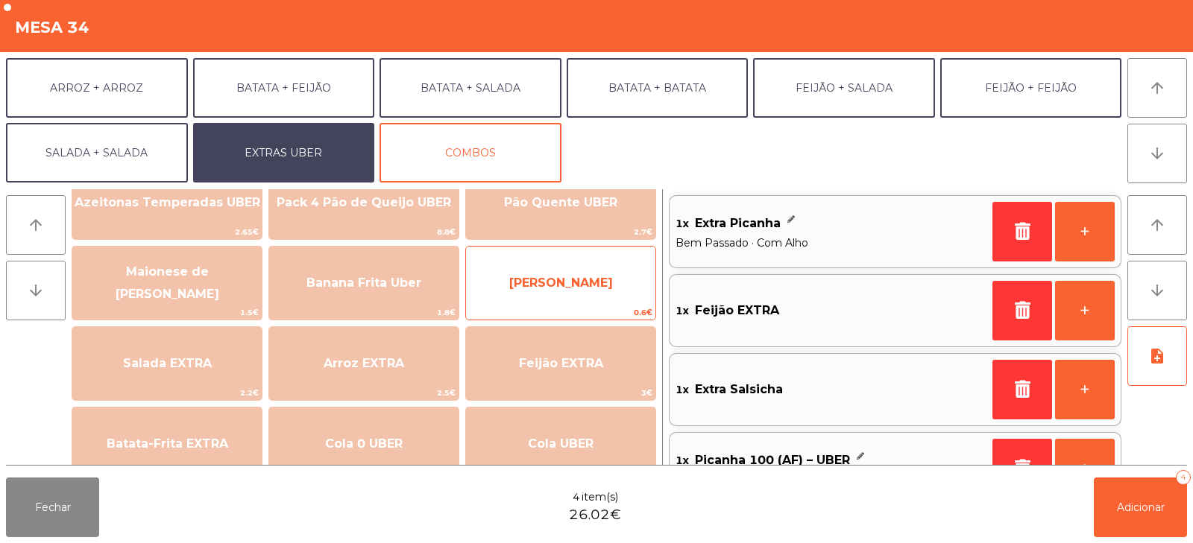
click at [547, 277] on span "[PERSON_NAME]" at bounding box center [561, 283] width 104 height 14
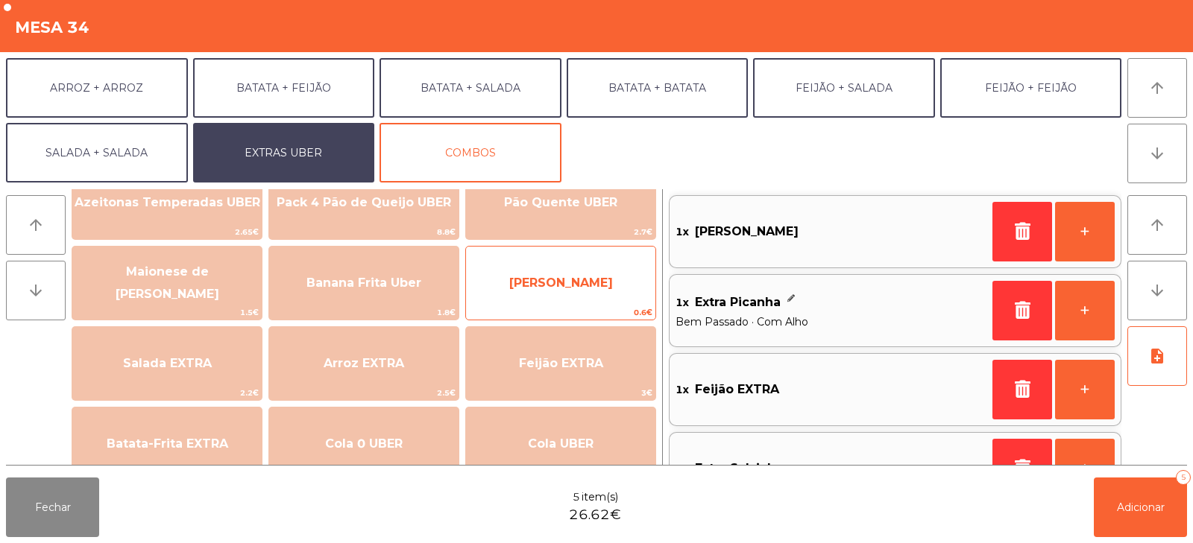
scroll to position [6, 0]
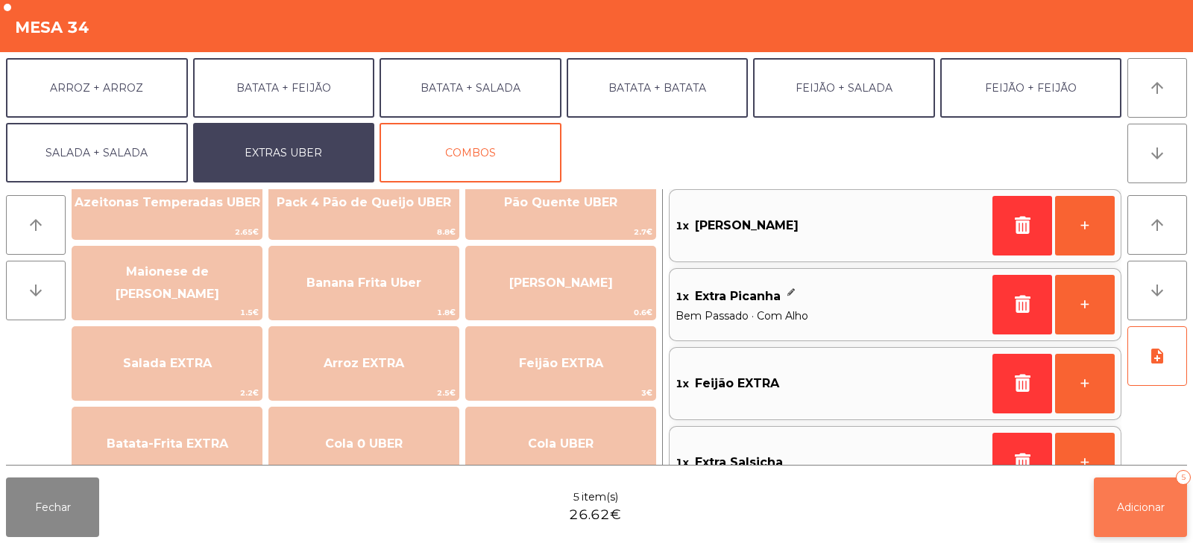
click at [1149, 514] on span "Adicionar" at bounding box center [1141, 507] width 48 height 13
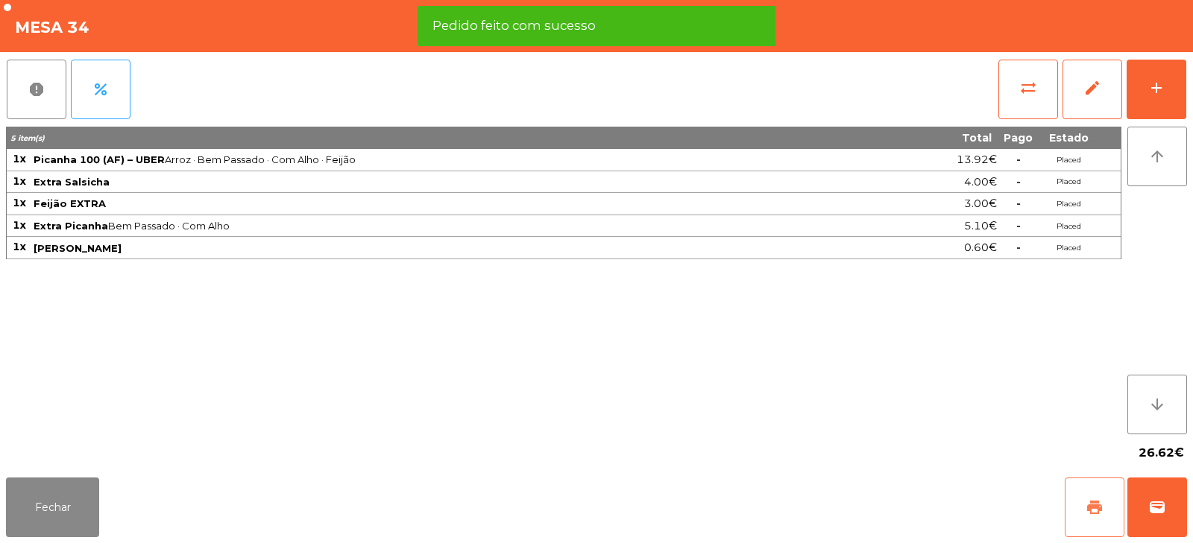
click at [1099, 502] on span "print" at bounding box center [1094, 508] width 18 height 18
click at [1161, 497] on button "wallet" at bounding box center [1157, 508] width 60 height 60
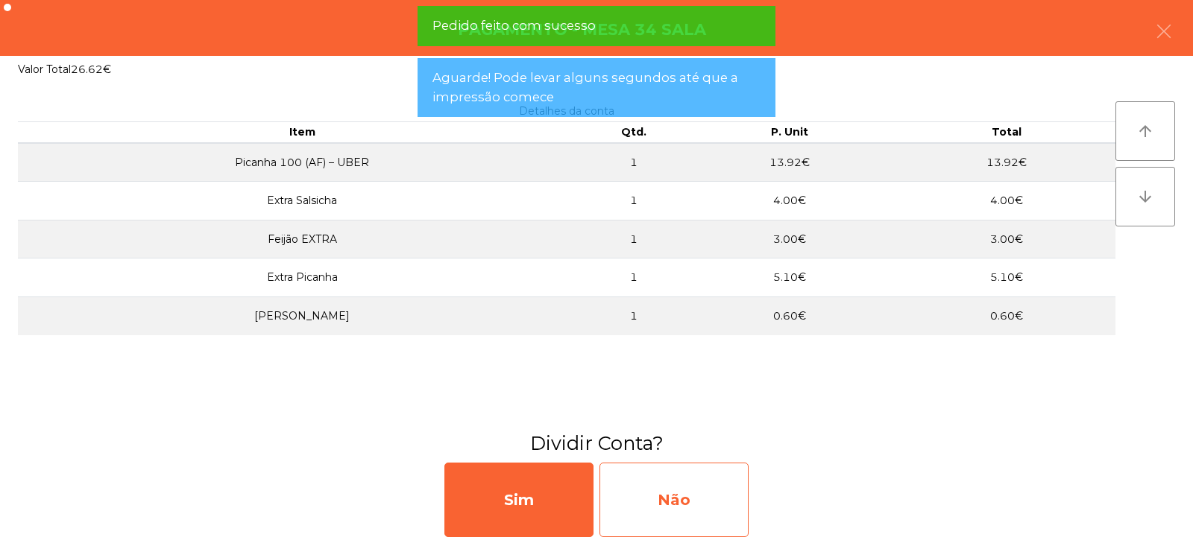
click at [677, 490] on div "Não" at bounding box center [673, 500] width 149 height 75
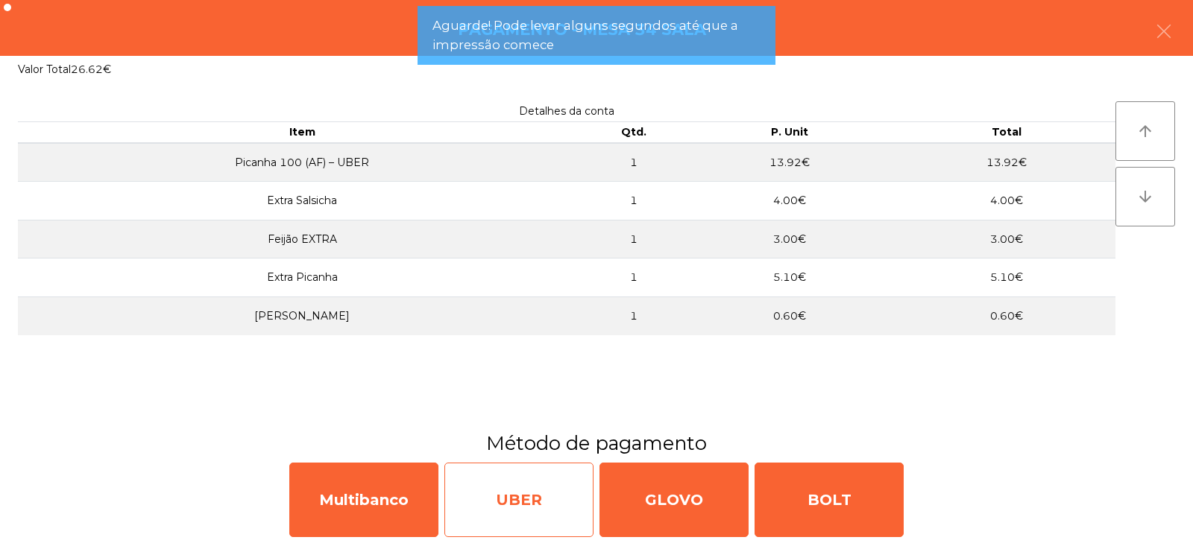
click at [522, 514] on div "UBER" at bounding box center [518, 500] width 149 height 75
select select "**"
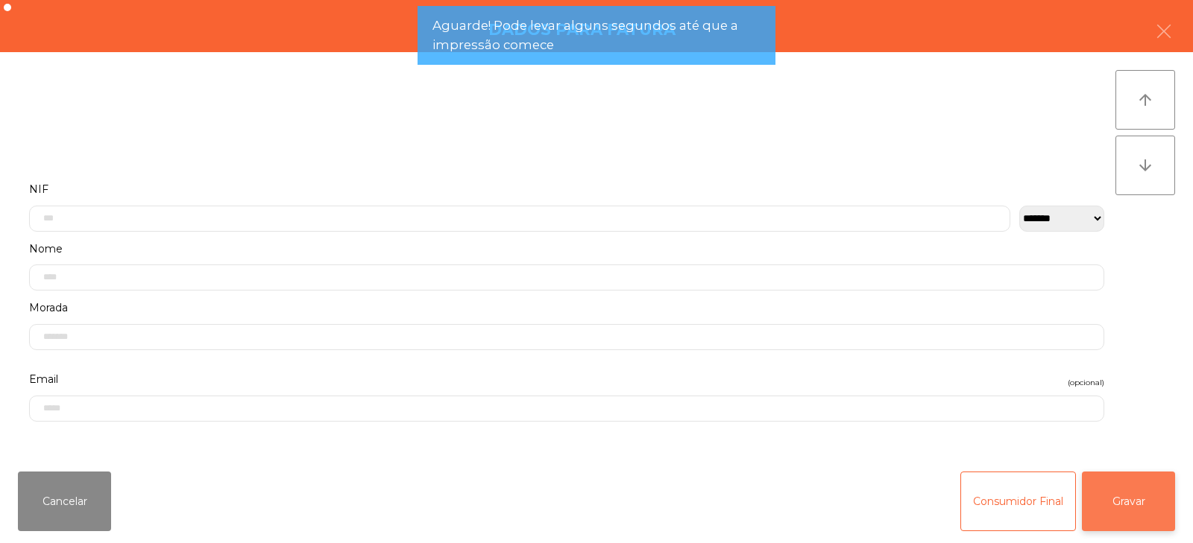
click at [1114, 512] on button "Gravar" at bounding box center [1128, 502] width 93 height 60
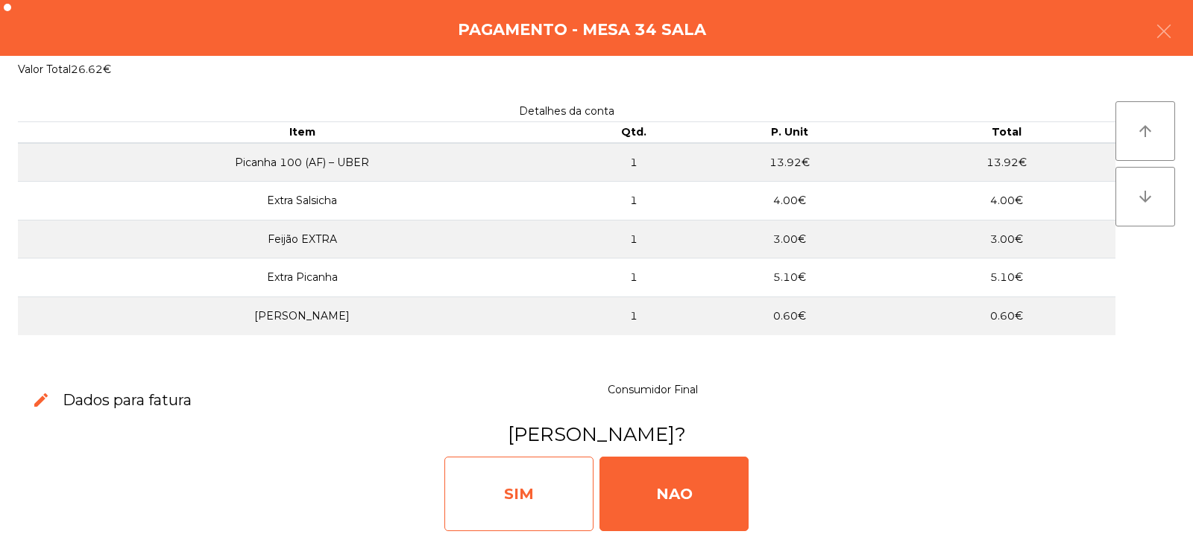
click at [531, 498] on div "SIM" at bounding box center [518, 494] width 149 height 75
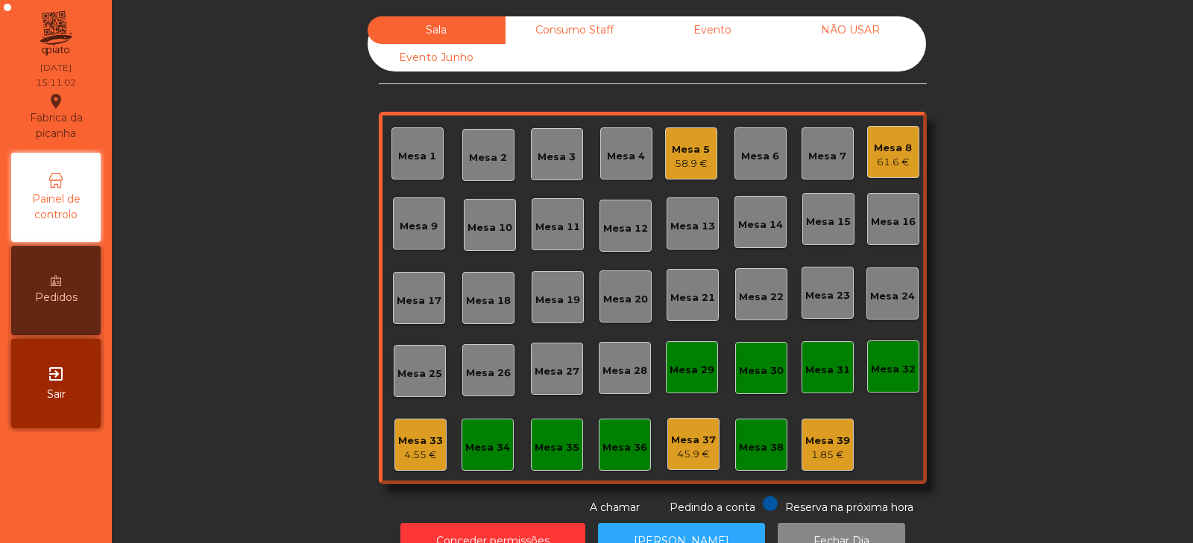
click at [878, 127] on div "Mesa 8 61.6 €" at bounding box center [893, 152] width 52 height 52
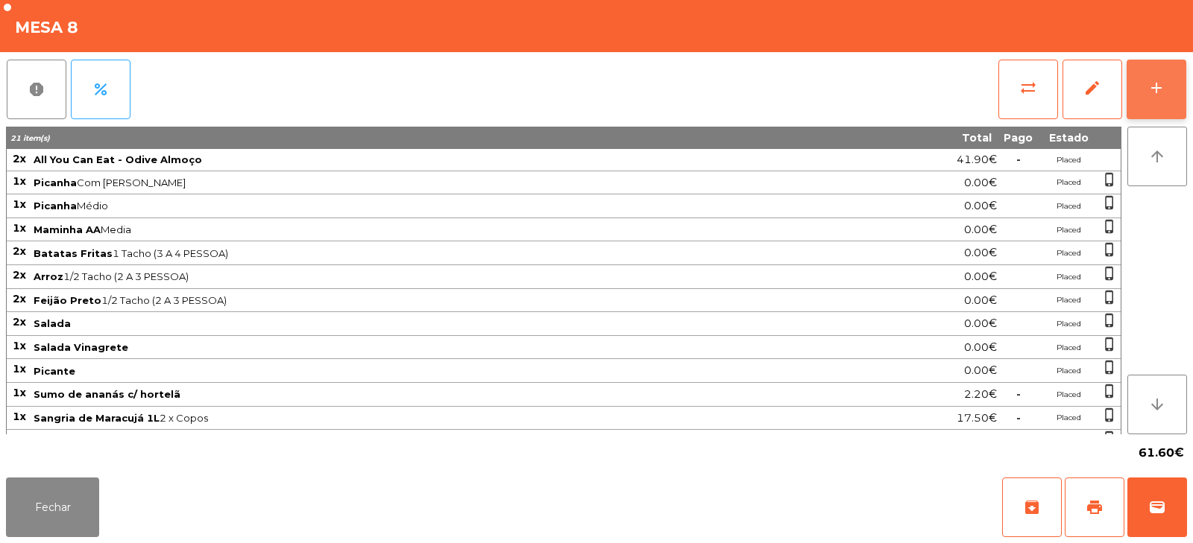
click at [1164, 66] on button "add" at bounding box center [1156, 90] width 60 height 60
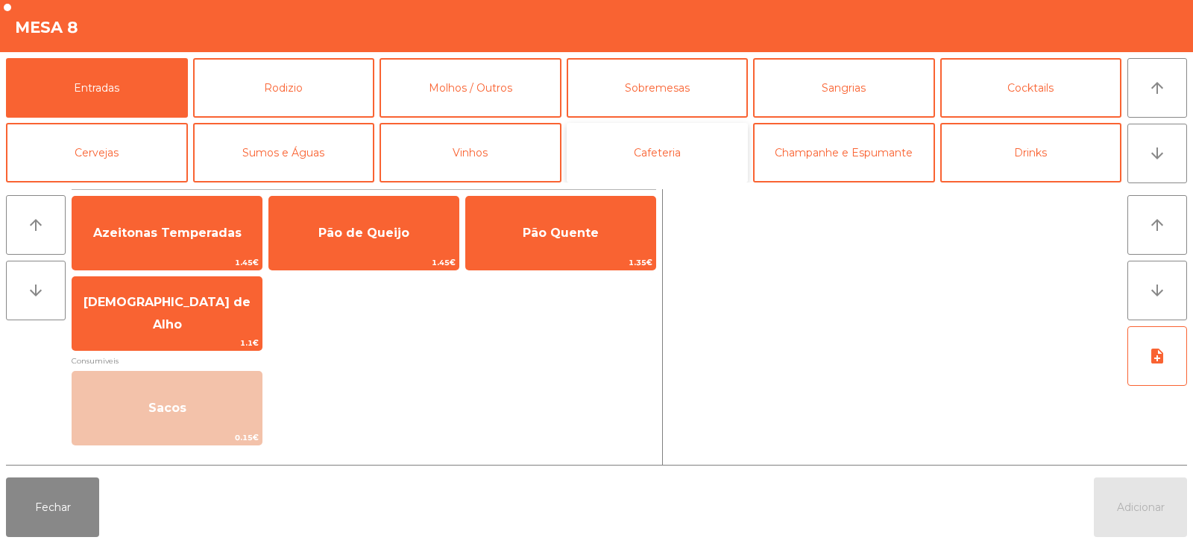
click at [667, 157] on button "Cafeteria" at bounding box center [657, 153] width 182 height 60
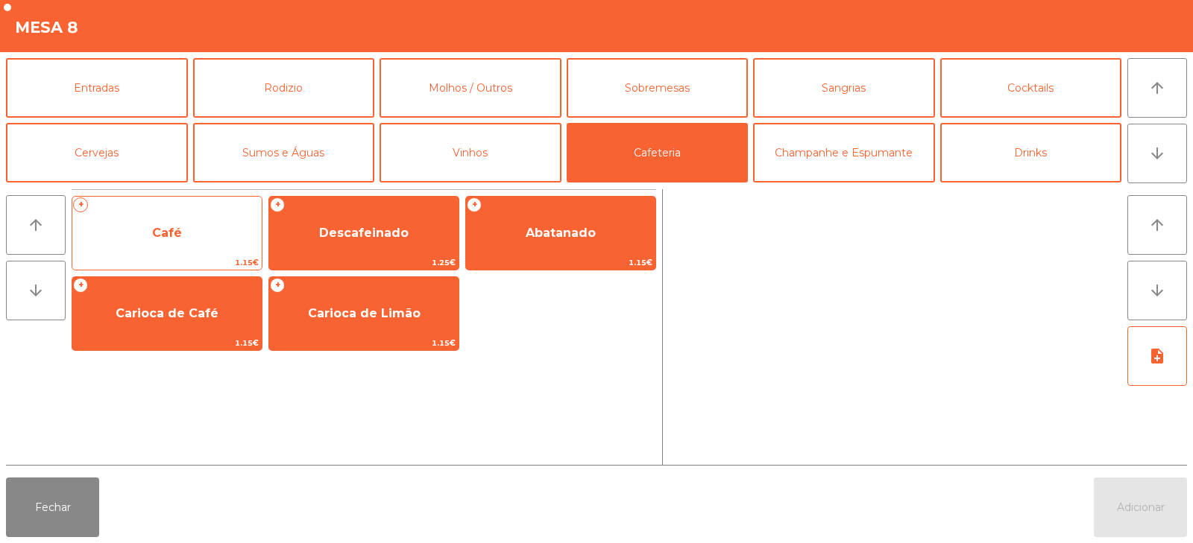
click at [183, 235] on span "Café" at bounding box center [166, 233] width 189 height 40
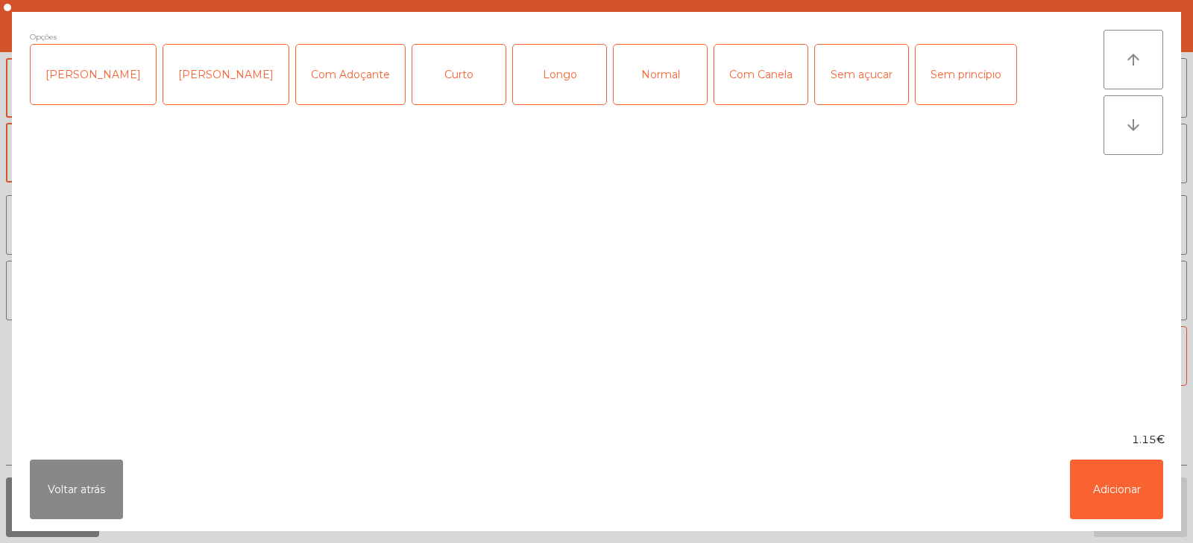
click at [546, 85] on div "Longo" at bounding box center [559, 75] width 93 height 60
click at [1110, 485] on button "Adicionar" at bounding box center [1116, 490] width 93 height 60
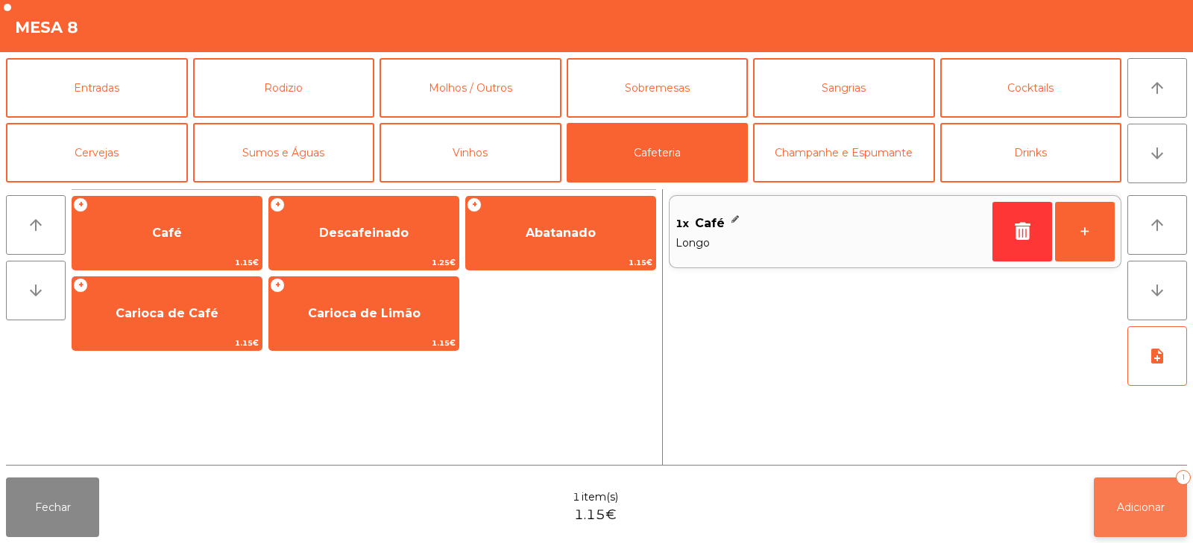
click at [1129, 511] on span "Adicionar" at bounding box center [1141, 507] width 48 height 13
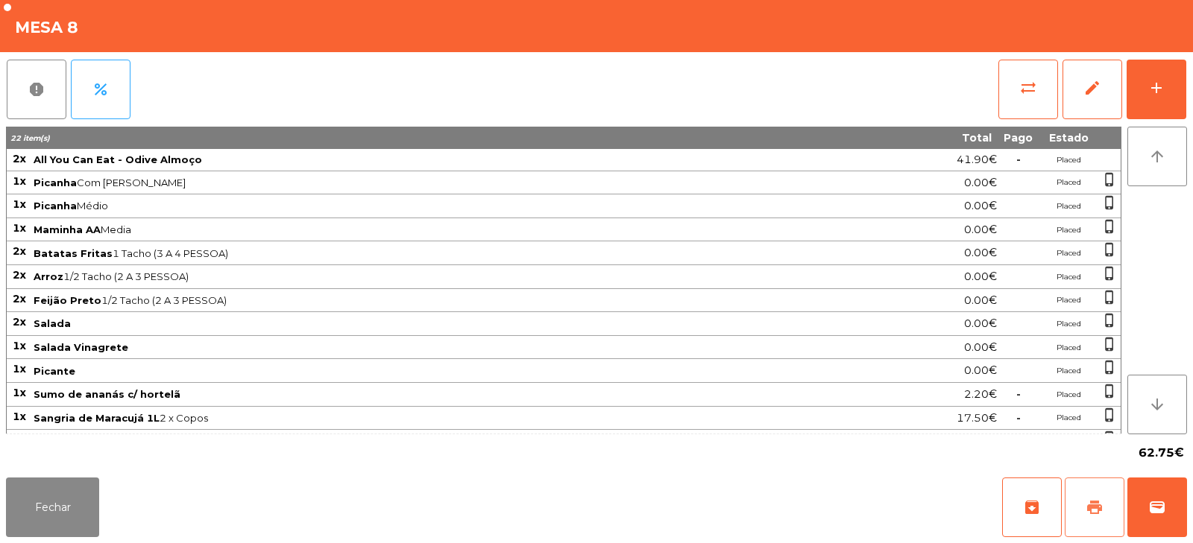
click at [1087, 502] on span "print" at bounding box center [1094, 508] width 18 height 18
click at [54, 497] on button "Fechar" at bounding box center [52, 508] width 93 height 60
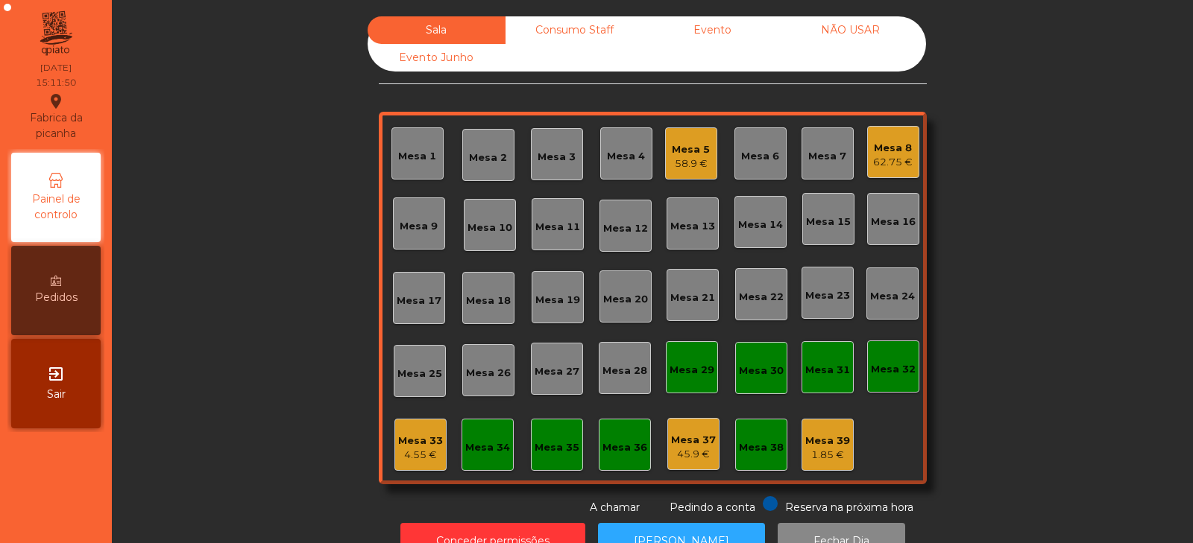
click at [685, 145] on div "Mesa 5" at bounding box center [691, 149] width 38 height 15
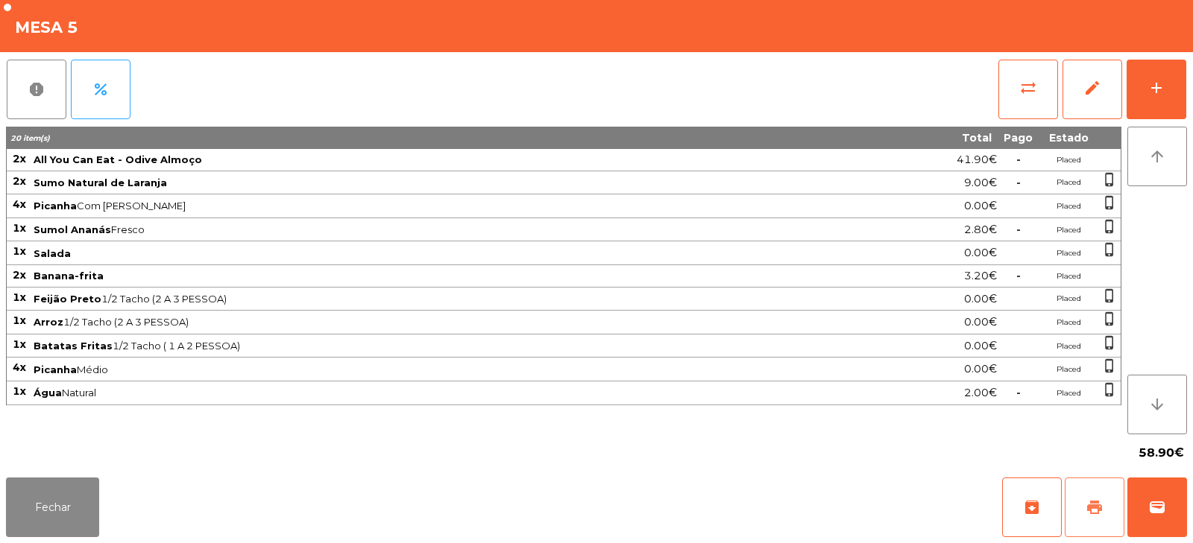
click at [1101, 497] on button "print" at bounding box center [1094, 508] width 60 height 60
click at [1093, 503] on span "print" at bounding box center [1094, 508] width 18 height 18
click at [66, 505] on button "Fechar" at bounding box center [52, 508] width 93 height 60
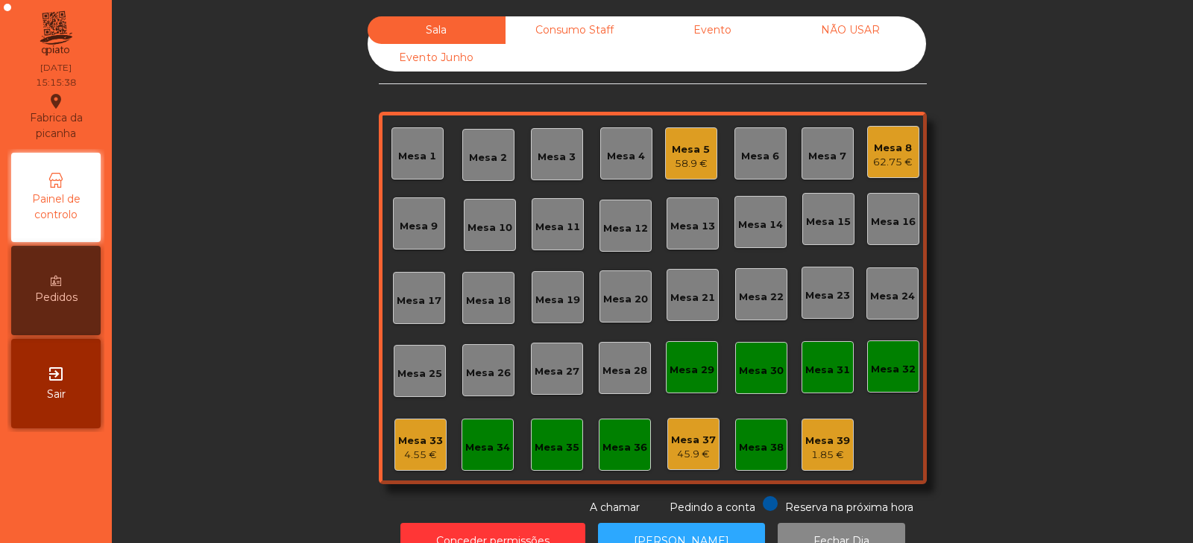
click at [897, 152] on div "Mesa 8" at bounding box center [893, 148] width 40 height 15
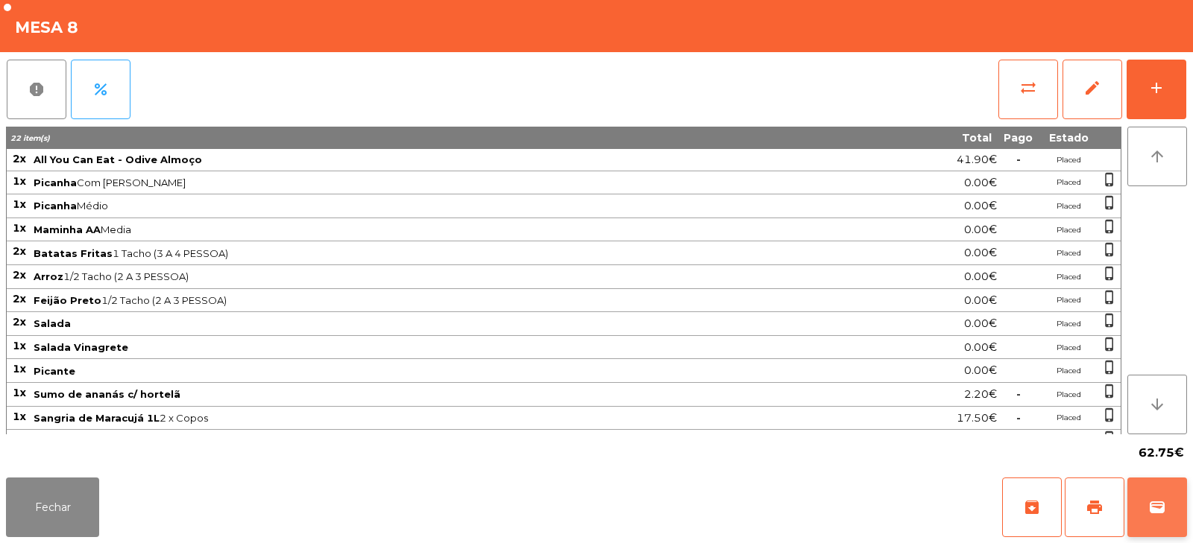
click at [1158, 506] on span "wallet" at bounding box center [1157, 508] width 18 height 18
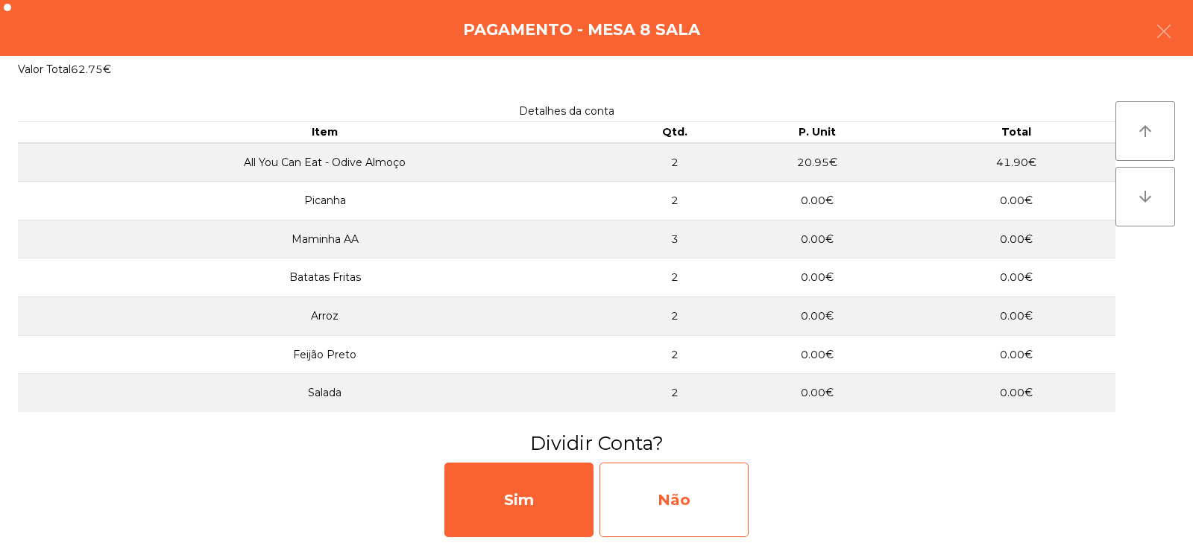
click at [681, 483] on div "Não" at bounding box center [673, 500] width 149 height 75
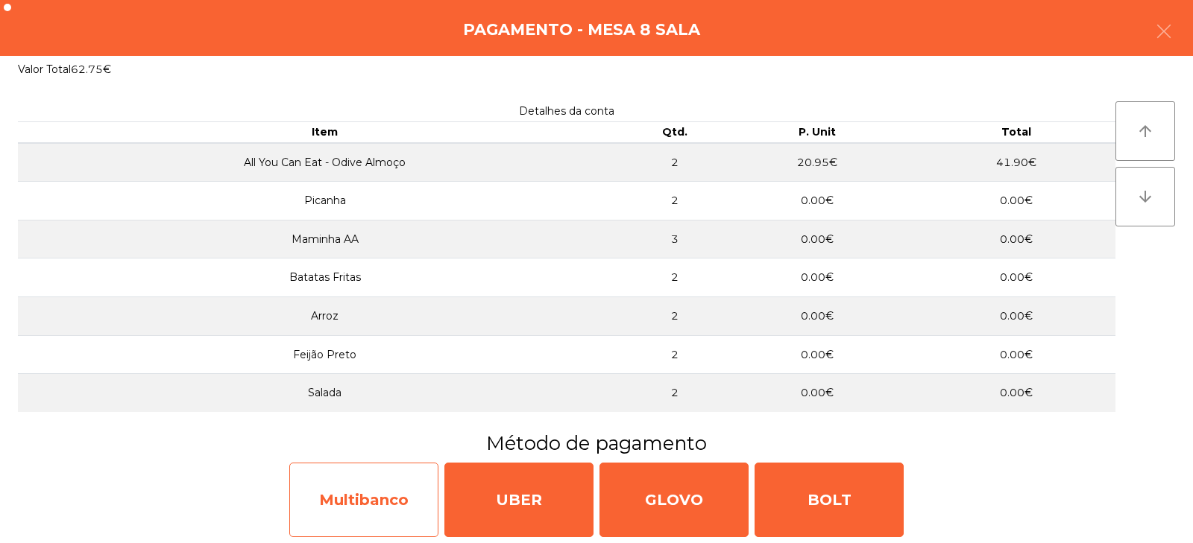
click at [401, 505] on div "Multibanco" at bounding box center [363, 500] width 149 height 75
select select "**"
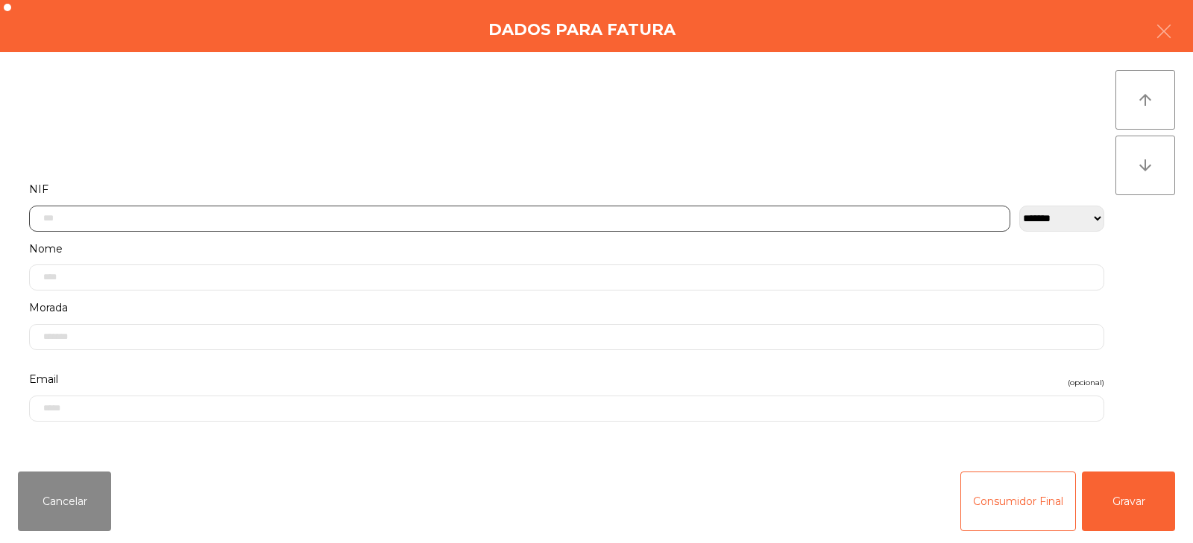
click at [497, 215] on input "text" at bounding box center [519, 219] width 981 height 26
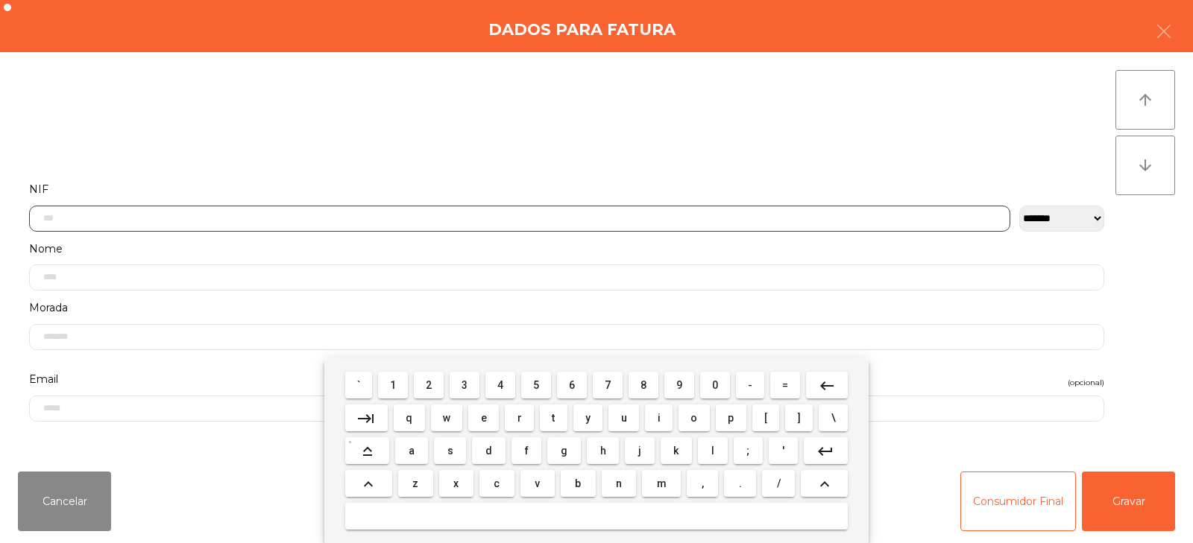
scroll to position [109, 0]
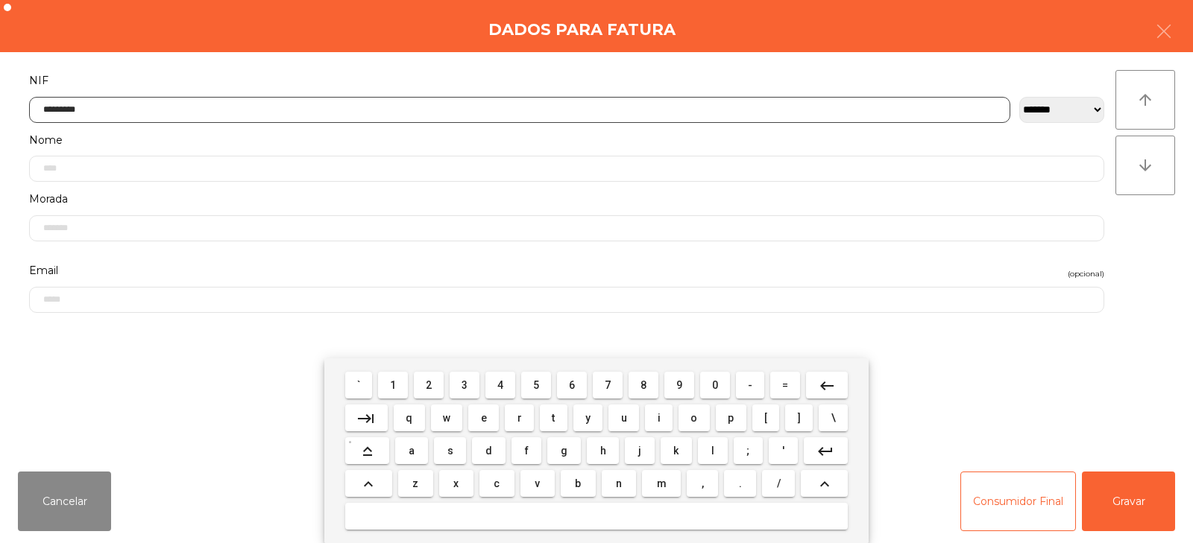
type input "*********"
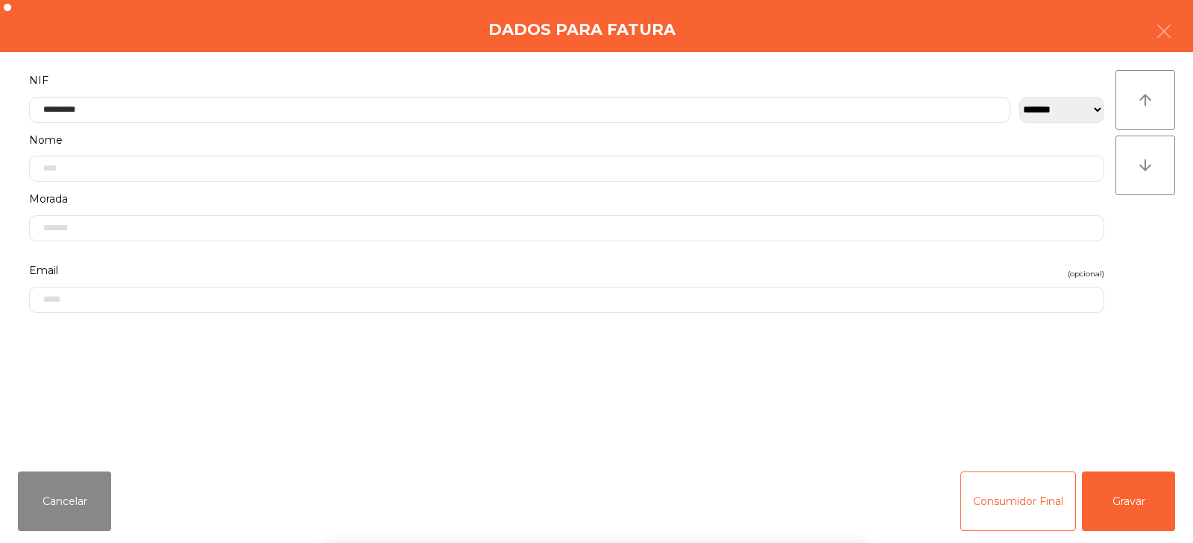
click at [1134, 259] on div "arrow_upward arrow_downward" at bounding box center [1145, 256] width 60 height 372
click at [1125, 514] on button "Gravar" at bounding box center [1128, 502] width 93 height 60
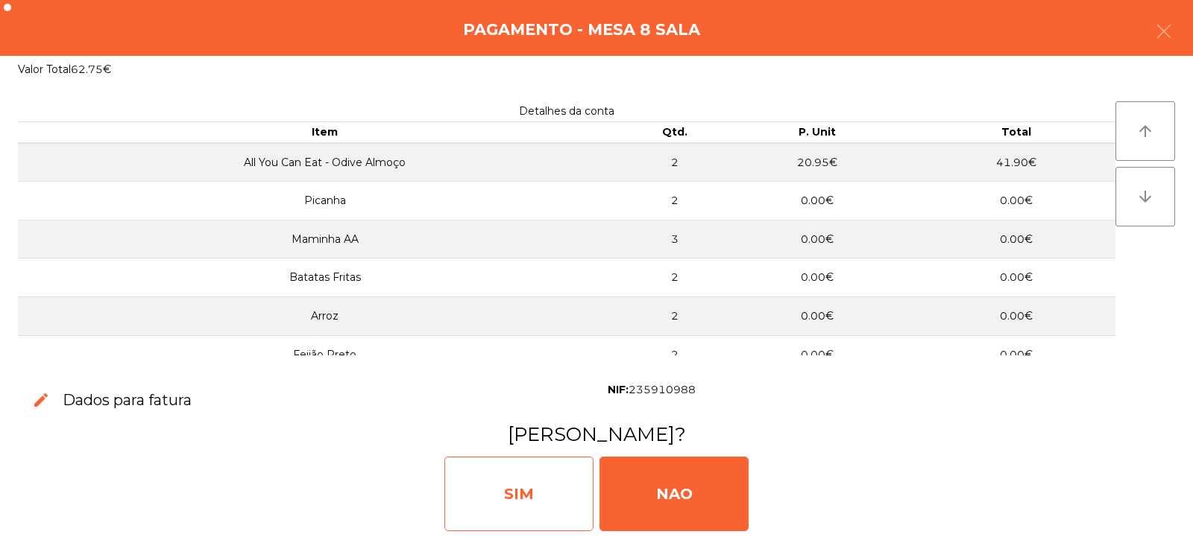
click at [546, 476] on div "SIM" at bounding box center [518, 494] width 149 height 75
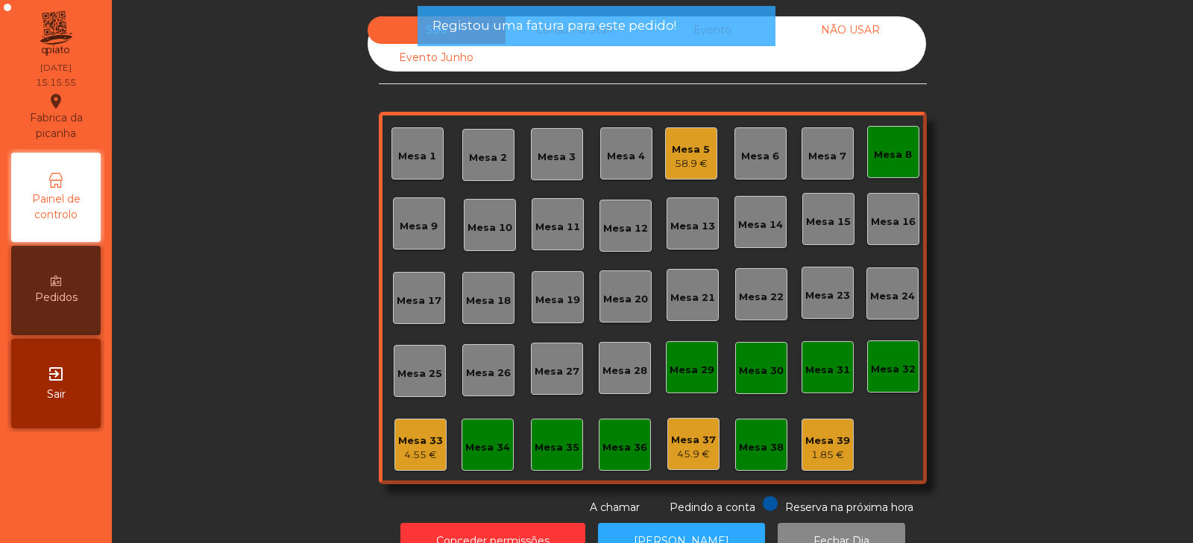
click at [675, 171] on div "Mesa 5 58.9 €" at bounding box center [691, 153] width 52 height 52
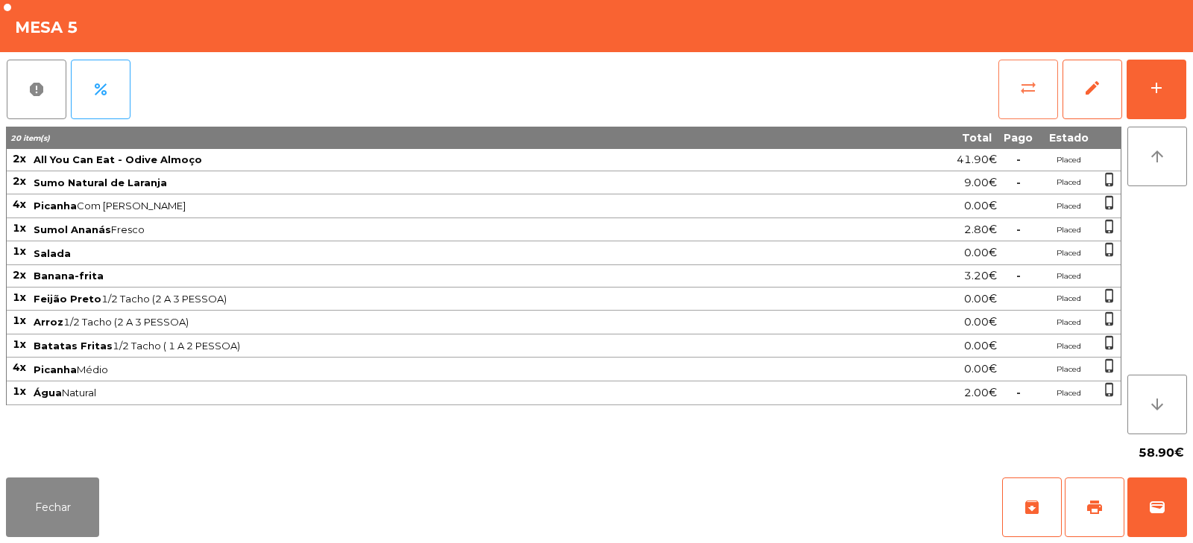
click at [1026, 91] on span "sync_alt" at bounding box center [1028, 88] width 18 height 18
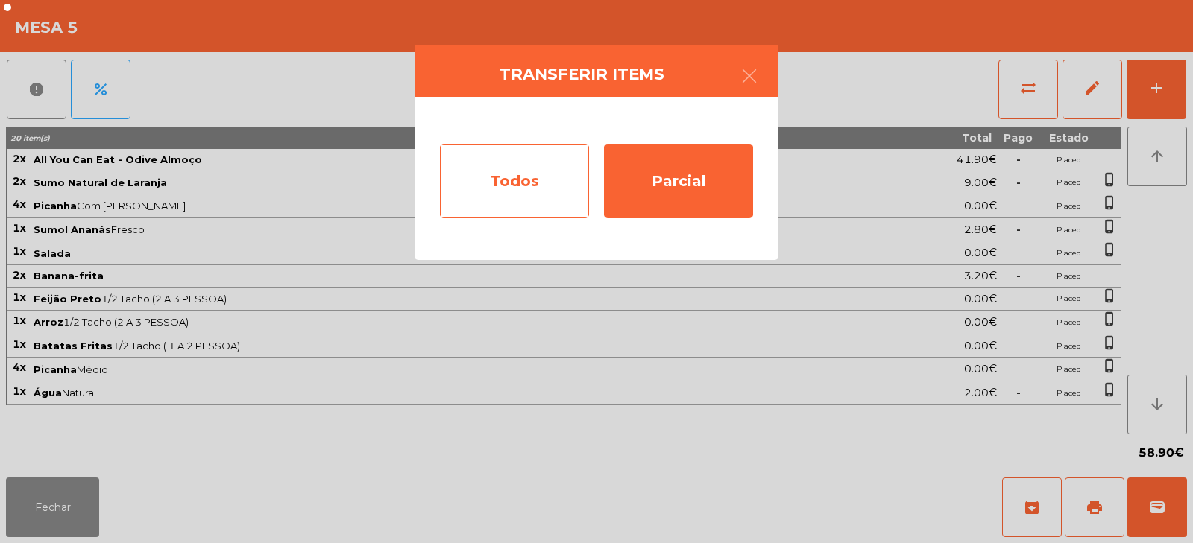
click at [511, 193] on div "Todos" at bounding box center [514, 181] width 149 height 75
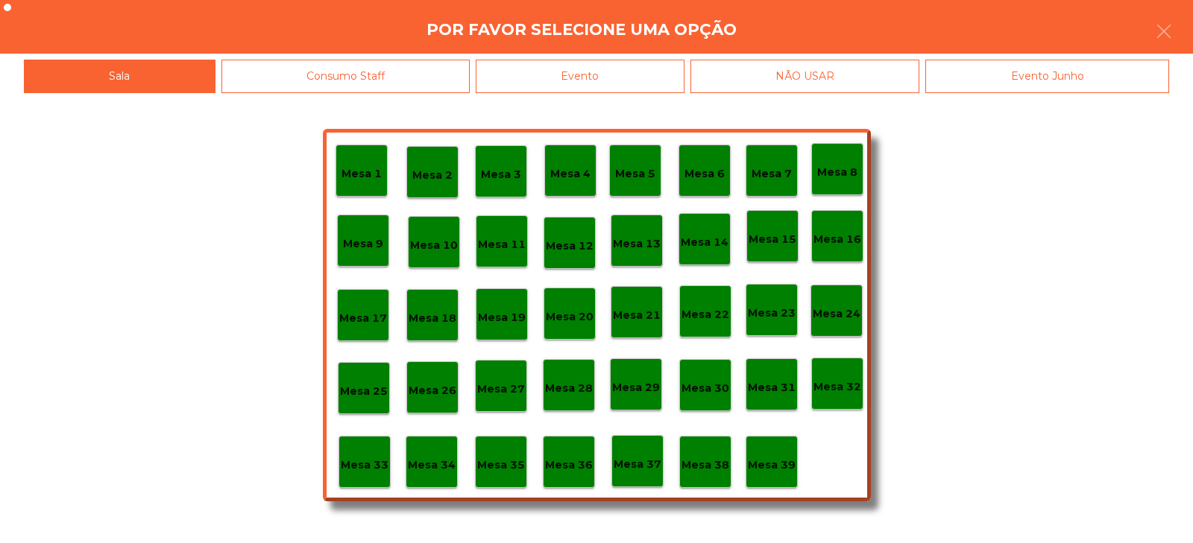
click at [612, 89] on div "Evento" at bounding box center [580, 77] width 209 height 34
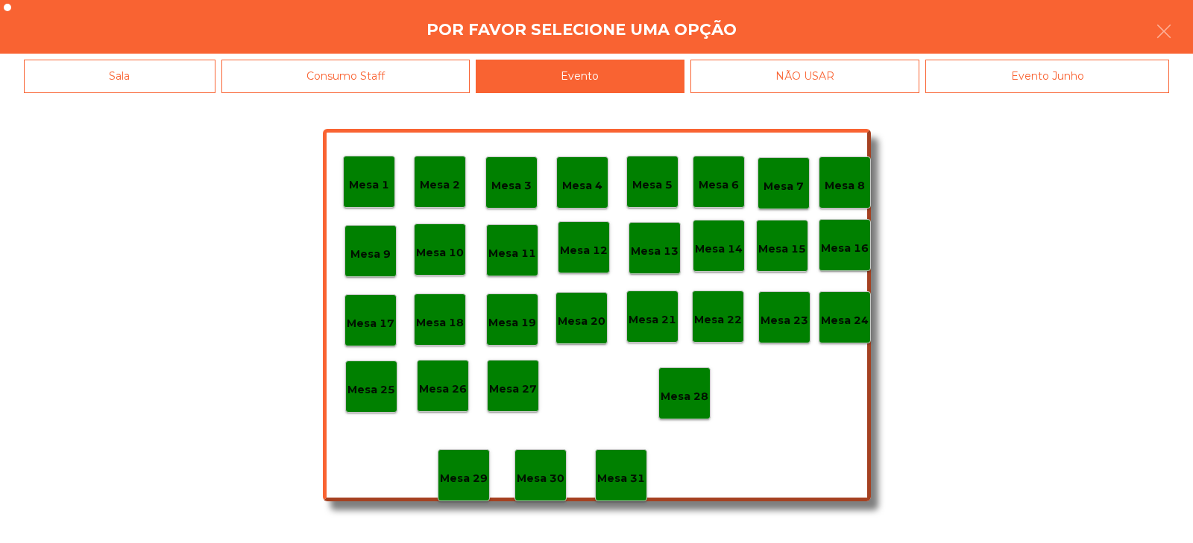
click at [690, 402] on p "Mesa 28" at bounding box center [684, 396] width 48 height 17
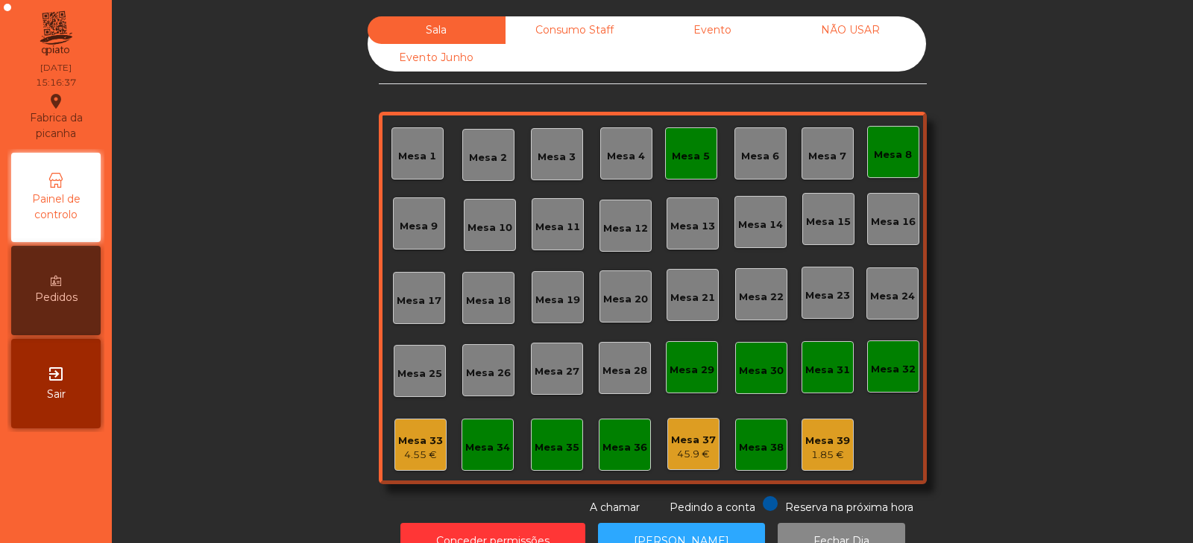
click at [674, 148] on div "Mesa 5" at bounding box center [691, 153] width 38 height 21
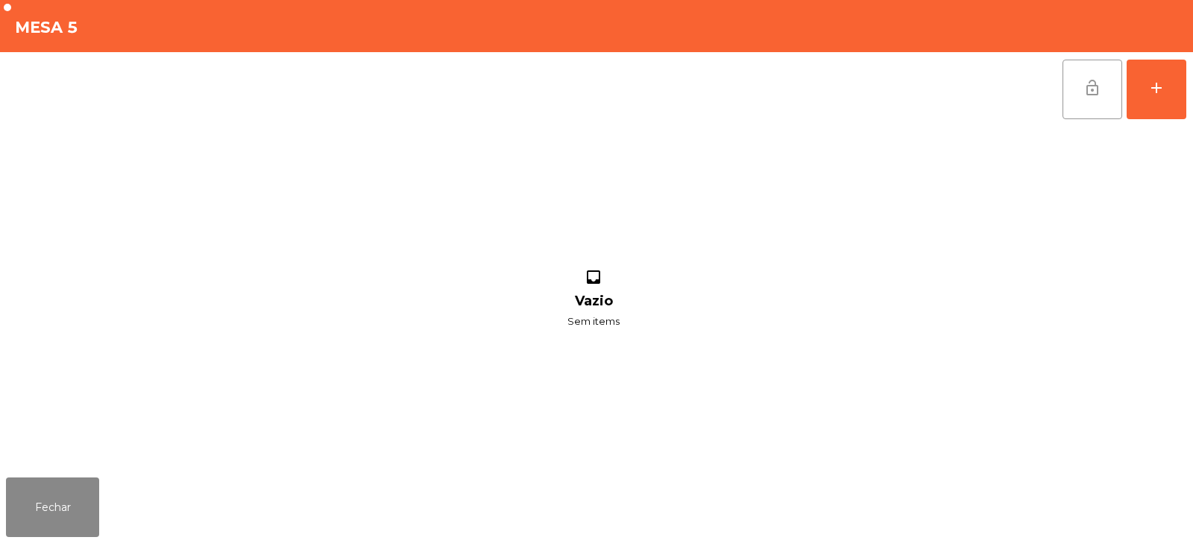
click at [1083, 95] on span "lock_open" at bounding box center [1092, 88] width 18 height 18
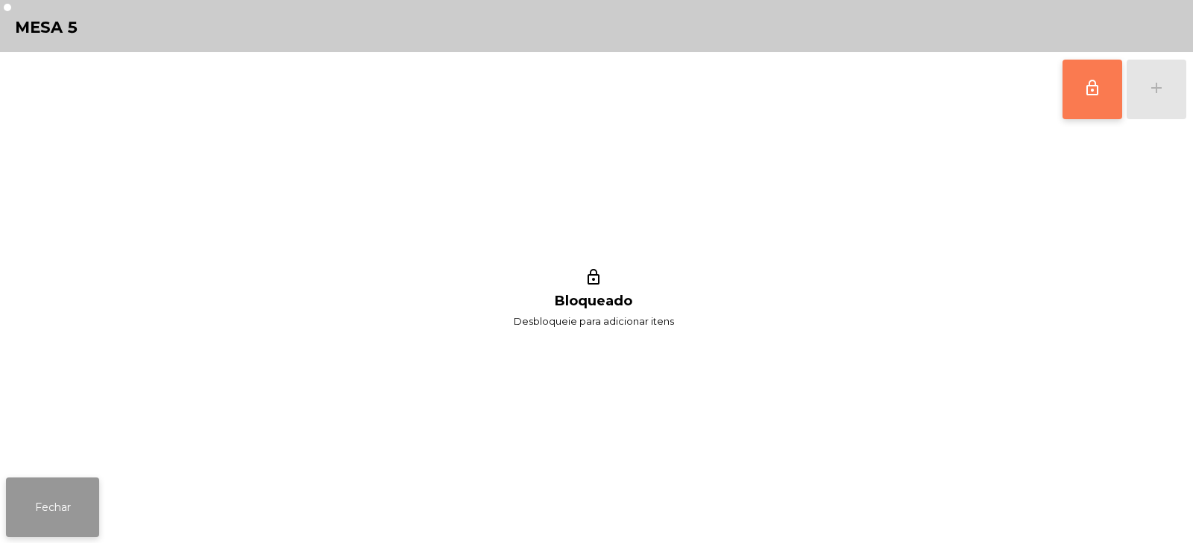
click at [72, 508] on button "Fechar" at bounding box center [52, 508] width 93 height 60
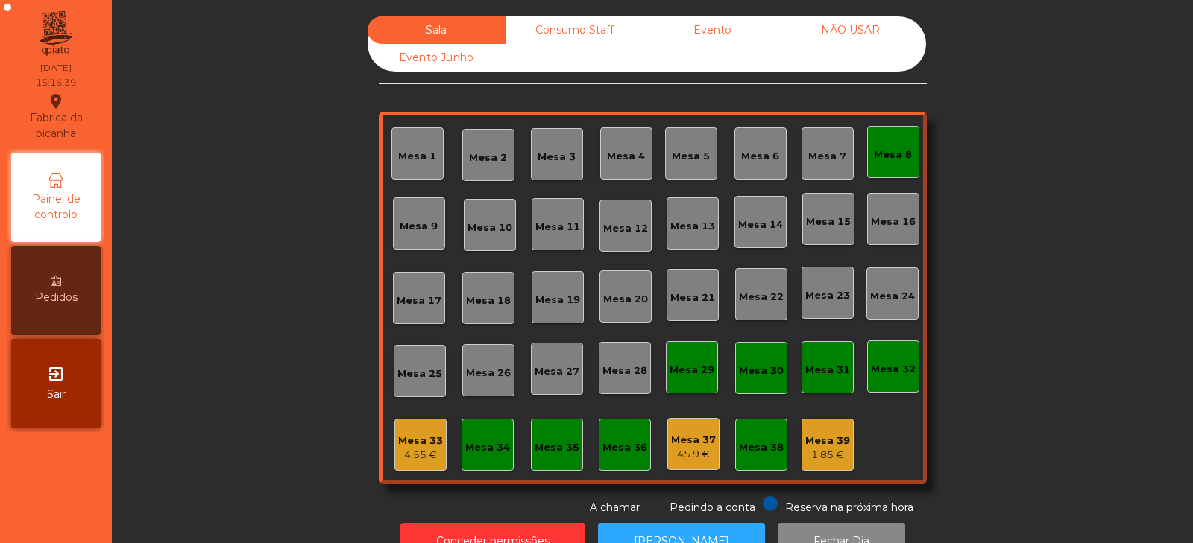
click at [879, 151] on div "Mesa 8" at bounding box center [893, 155] width 38 height 15
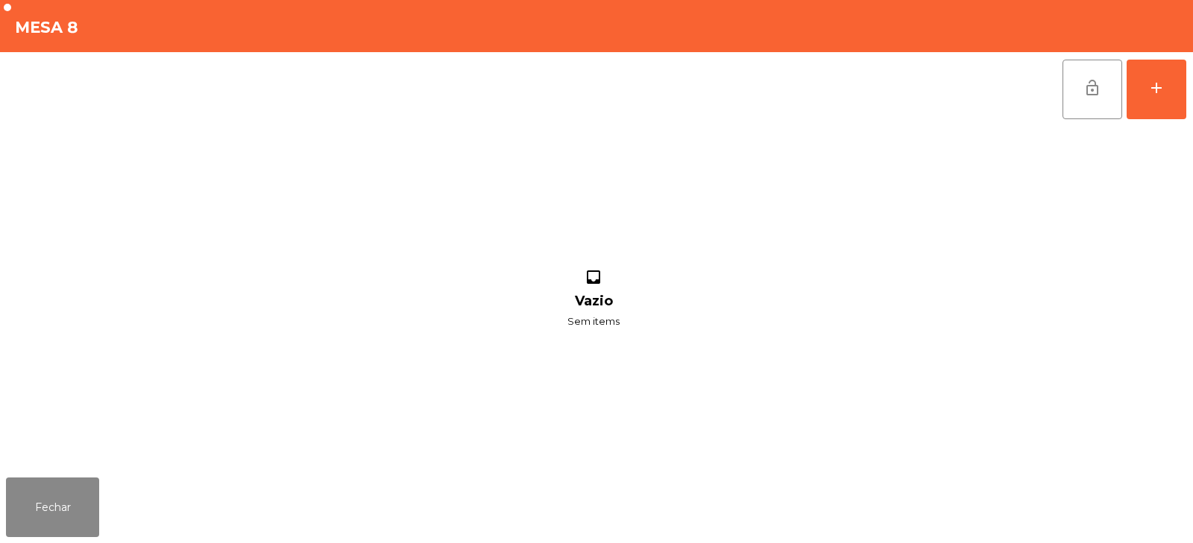
click at [1087, 106] on button "lock_open" at bounding box center [1092, 90] width 60 height 60
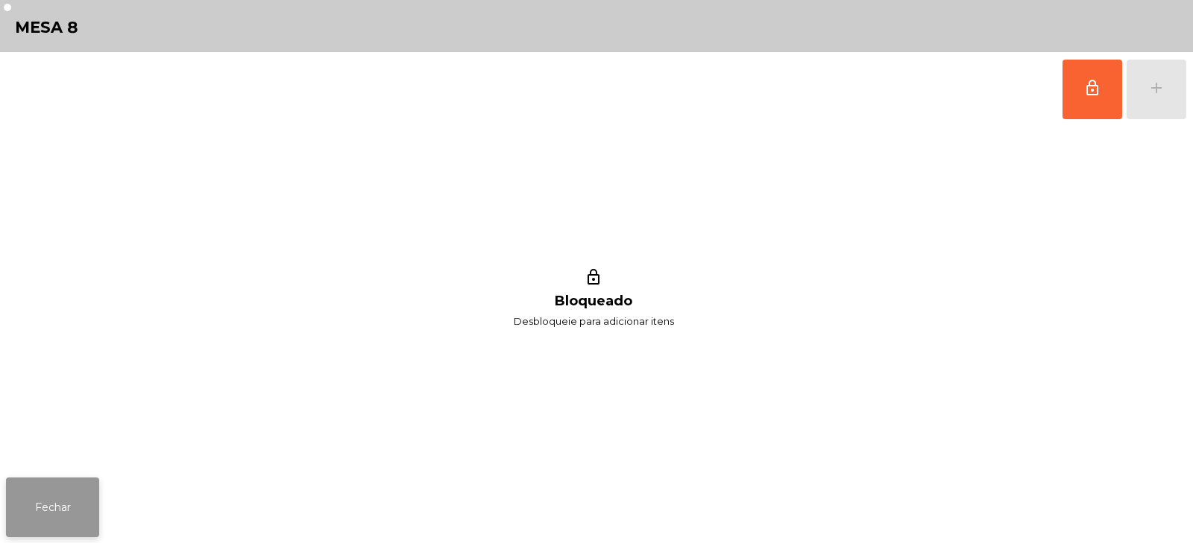
click at [37, 502] on button "Fechar" at bounding box center [52, 508] width 93 height 60
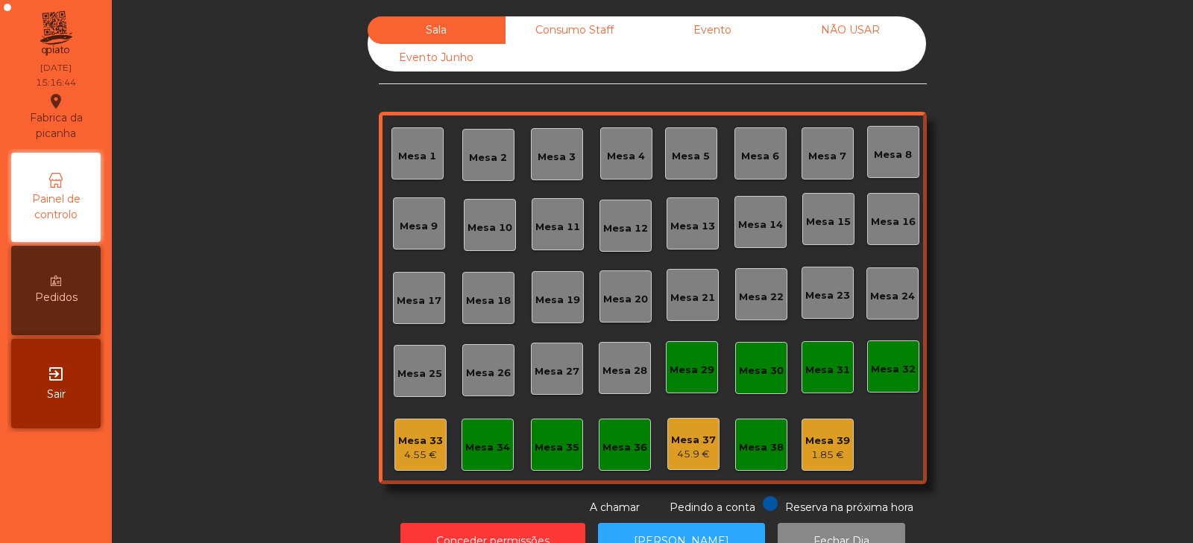
click at [567, 30] on div "Consumo Staff" at bounding box center [574, 30] width 138 height 28
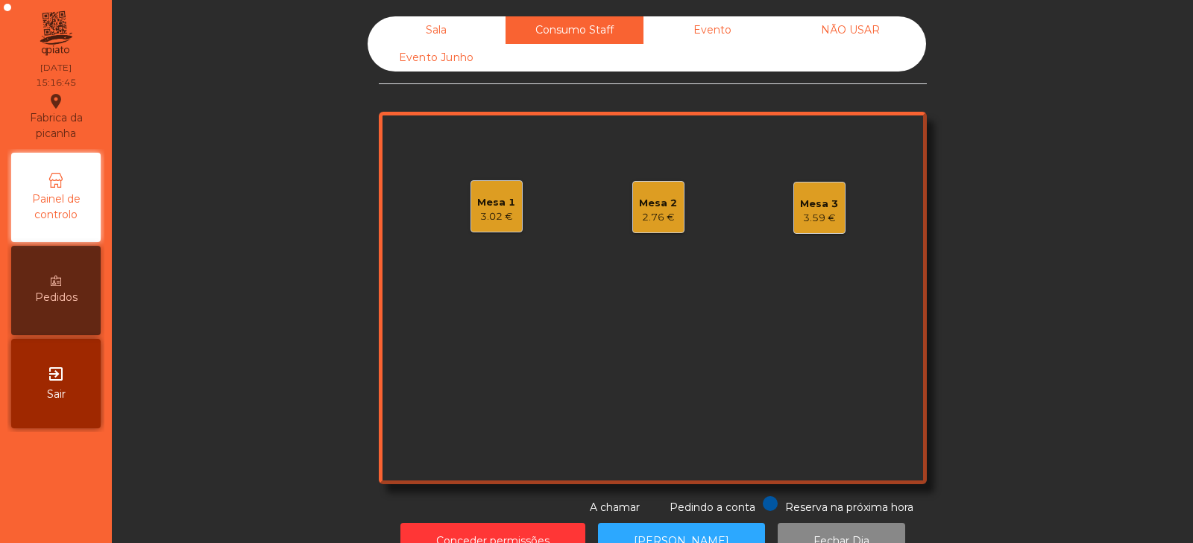
click at [487, 198] on div "Mesa 1" at bounding box center [496, 202] width 38 height 15
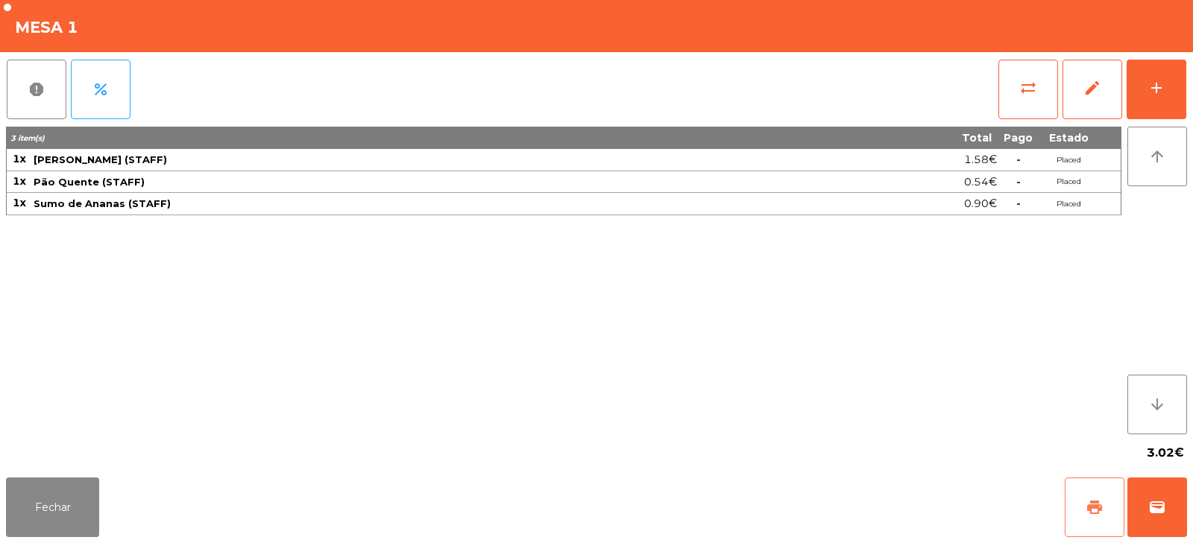
click at [1087, 519] on button "print" at bounding box center [1094, 508] width 60 height 60
click at [36, 500] on button "Fechar" at bounding box center [52, 508] width 93 height 60
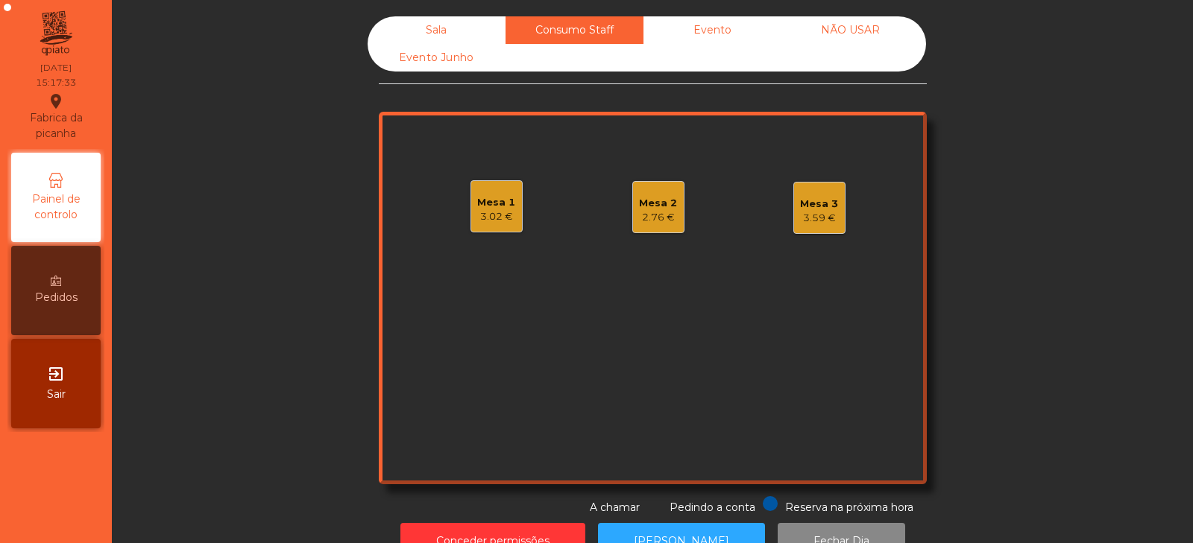
click at [449, 29] on div "Sala" at bounding box center [436, 30] width 138 height 28
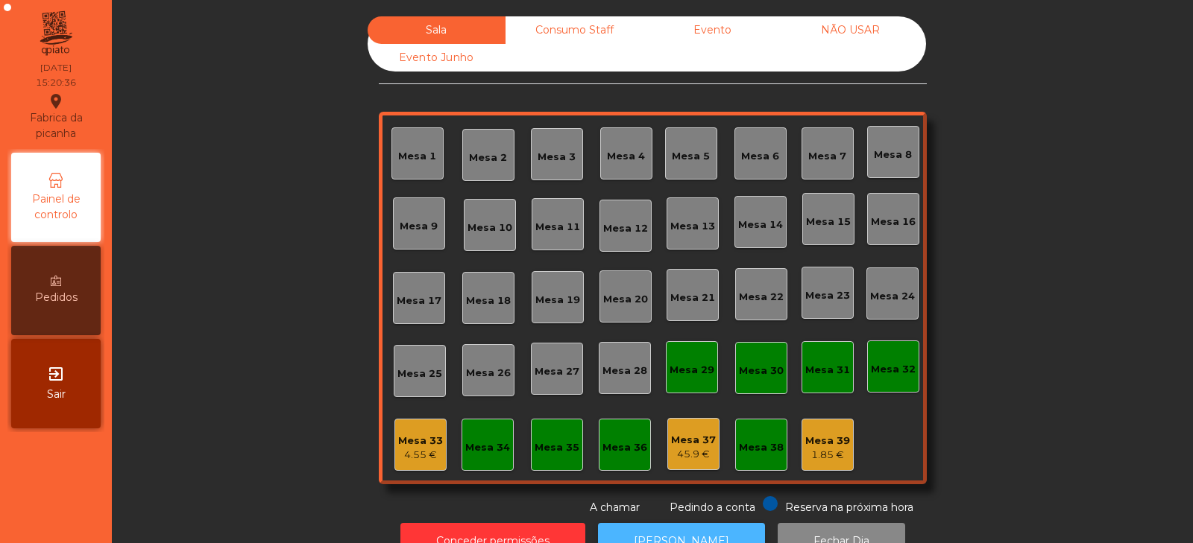
click at [692, 523] on button "[PERSON_NAME]" at bounding box center [681, 541] width 167 height 37
click at [683, 31] on div "Evento" at bounding box center [712, 30] width 138 height 28
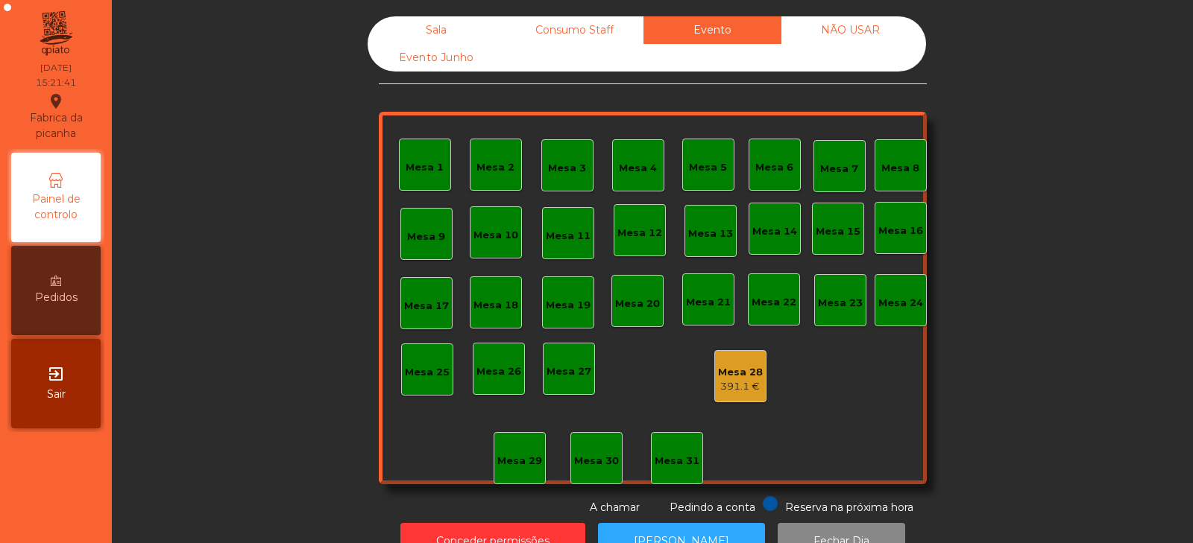
scroll to position [44, 0]
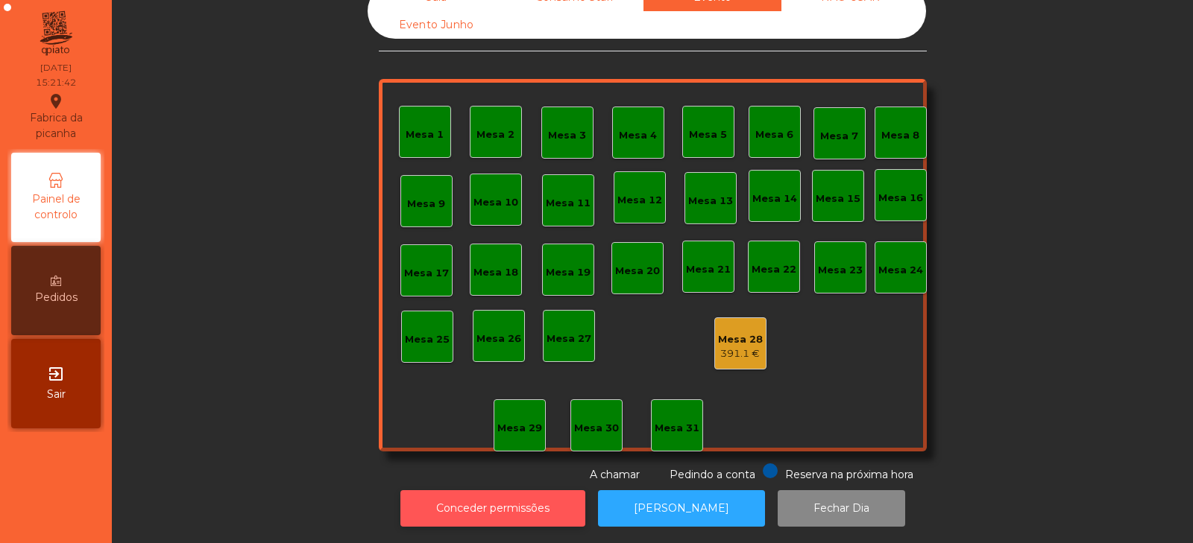
click at [491, 496] on button "Conceder permissões" at bounding box center [492, 508] width 185 height 37
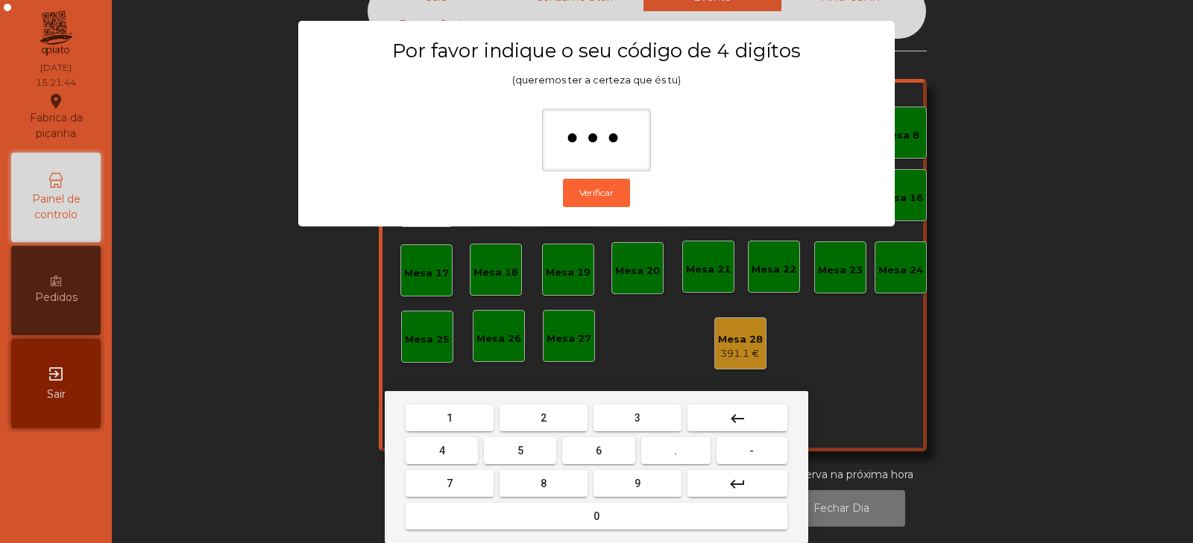
type input "****"
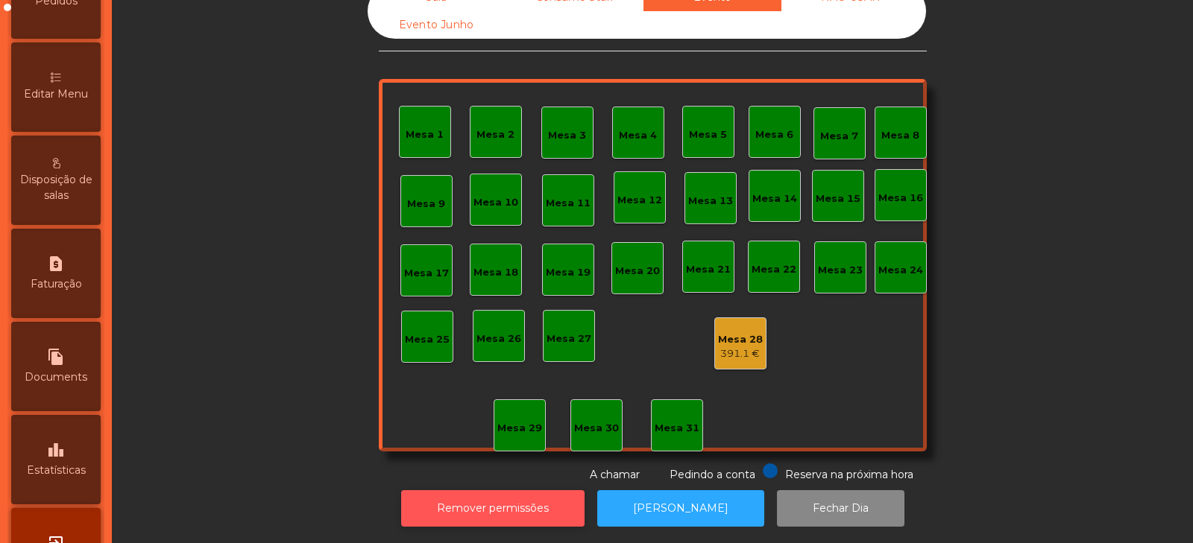
scroll to position [323, 0]
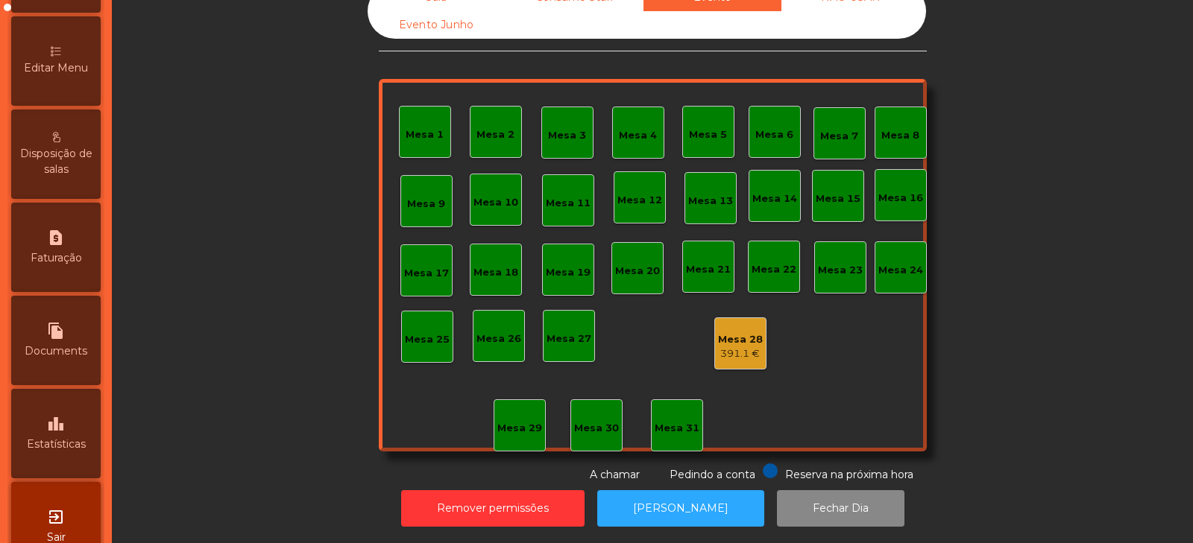
click at [79, 439] on span "Estatísticas" at bounding box center [56, 445] width 59 height 16
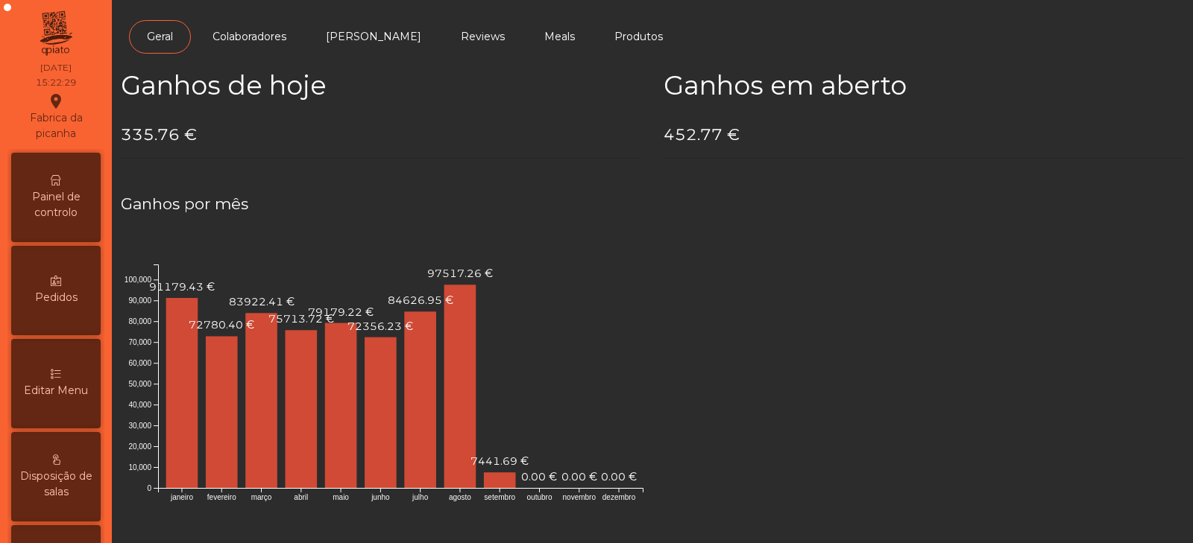
click at [62, 212] on span "Painel de controlo" at bounding box center [56, 204] width 82 height 31
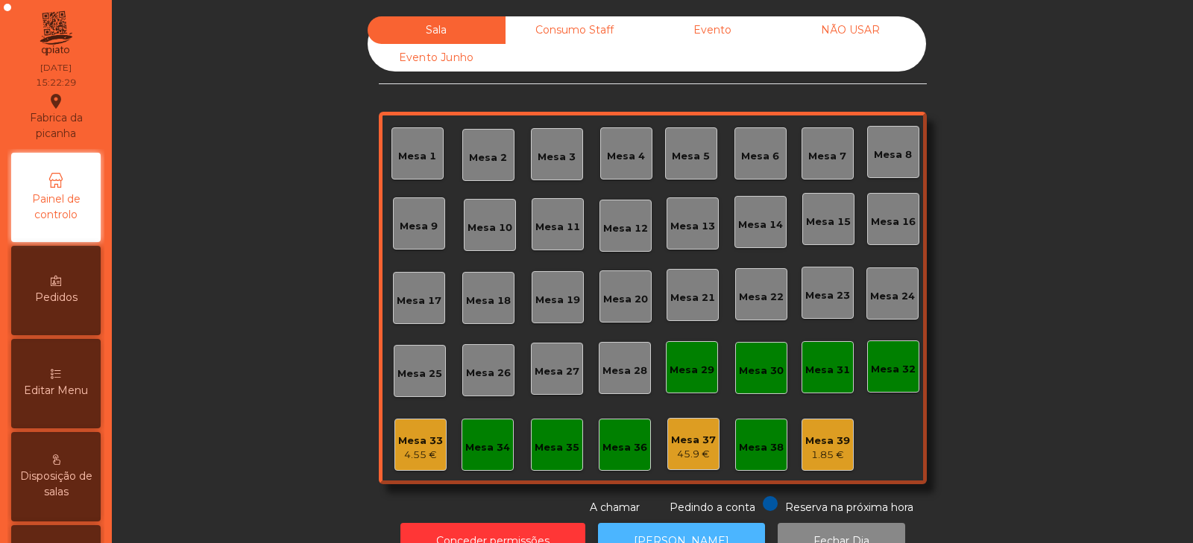
click at [644, 528] on button "[PERSON_NAME]" at bounding box center [681, 541] width 167 height 37
